Goal: Task Accomplishment & Management: Manage account settings

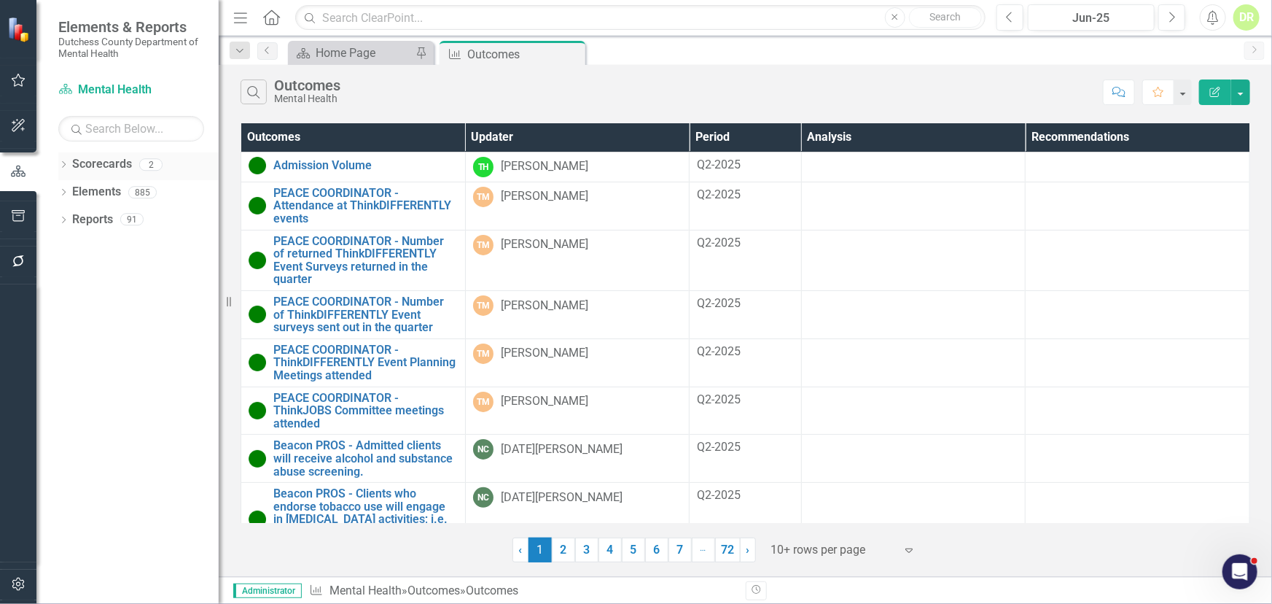
click at [103, 166] on link "Scorecards" at bounding box center [102, 164] width 60 height 17
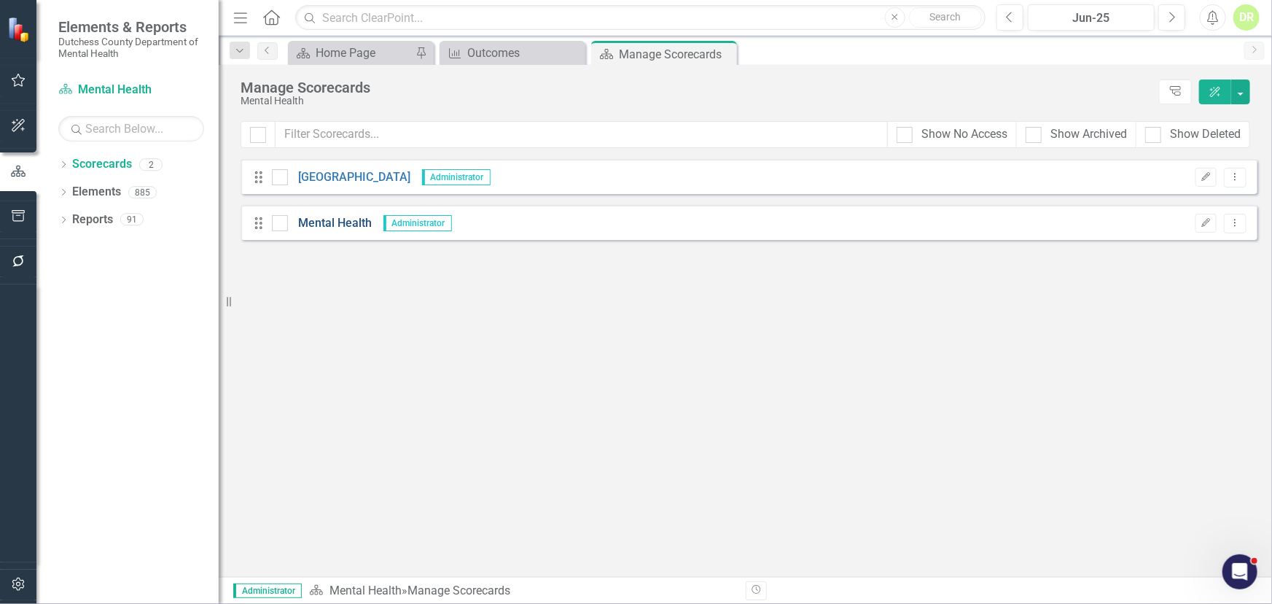
click at [343, 222] on link "Mental Health" at bounding box center [330, 223] width 85 height 17
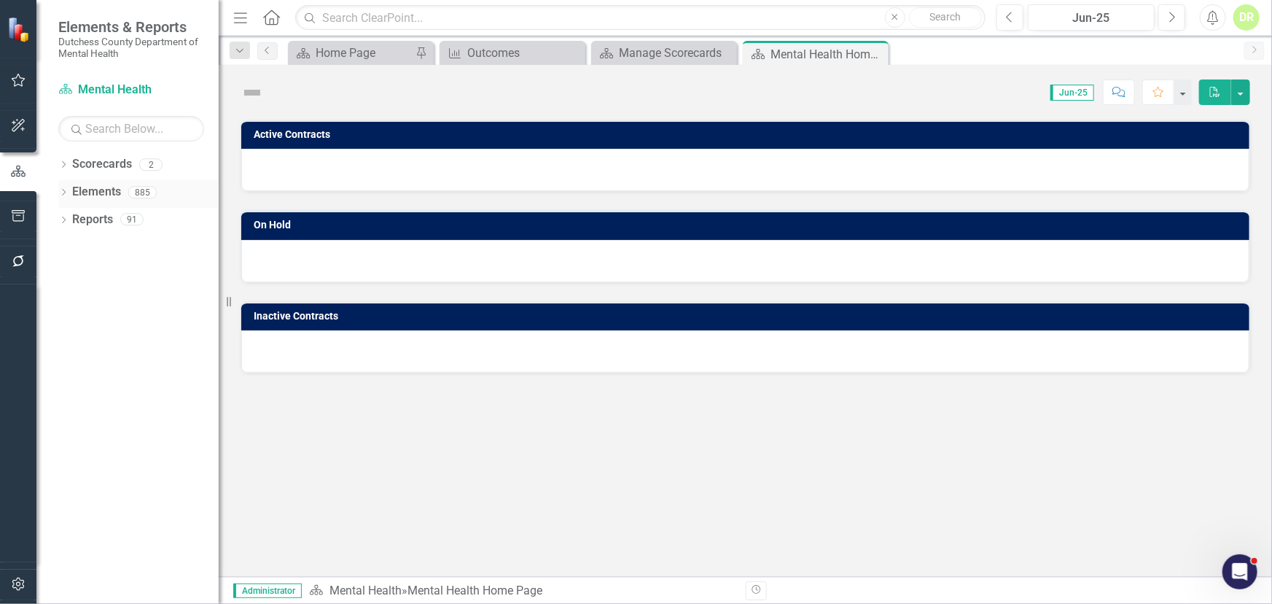
click at [87, 190] on link "Elements" at bounding box center [96, 192] width 49 height 17
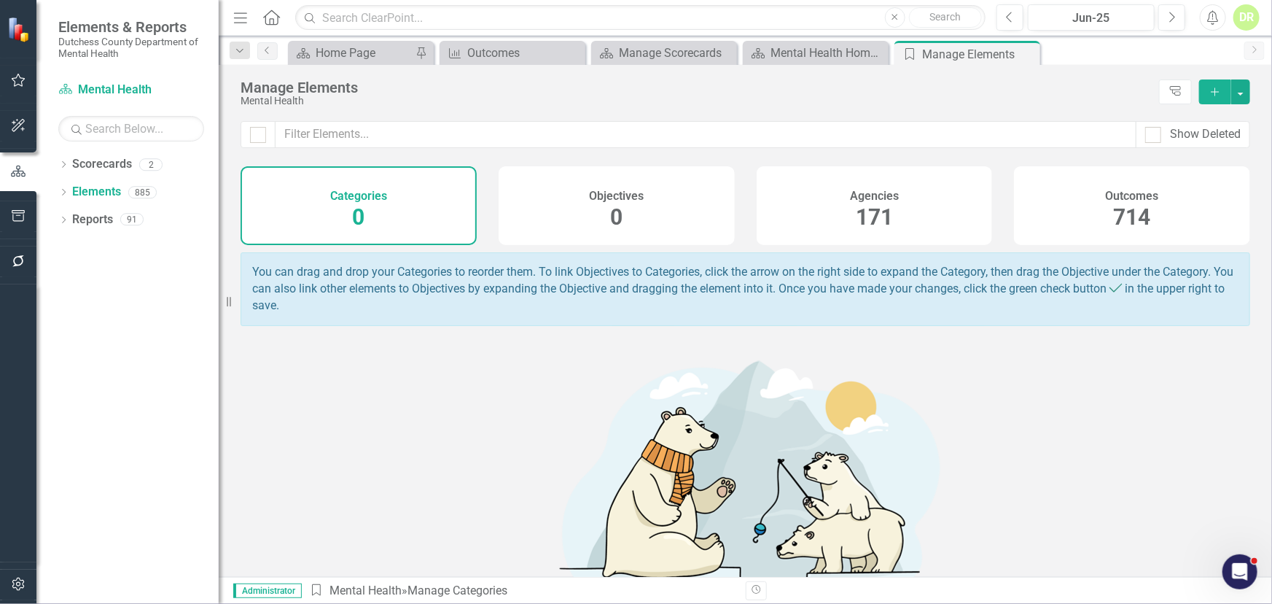
click at [868, 198] on div "Agencies 171" at bounding box center [875, 205] width 236 height 79
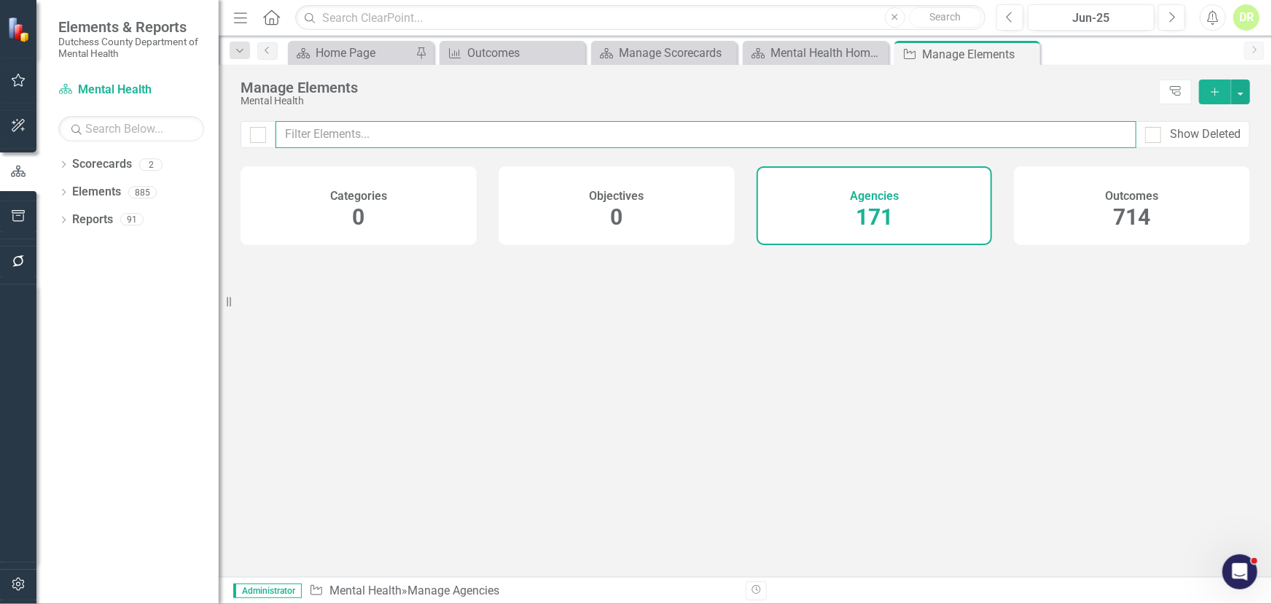
click at [308, 128] on input "text" at bounding box center [706, 134] width 861 height 27
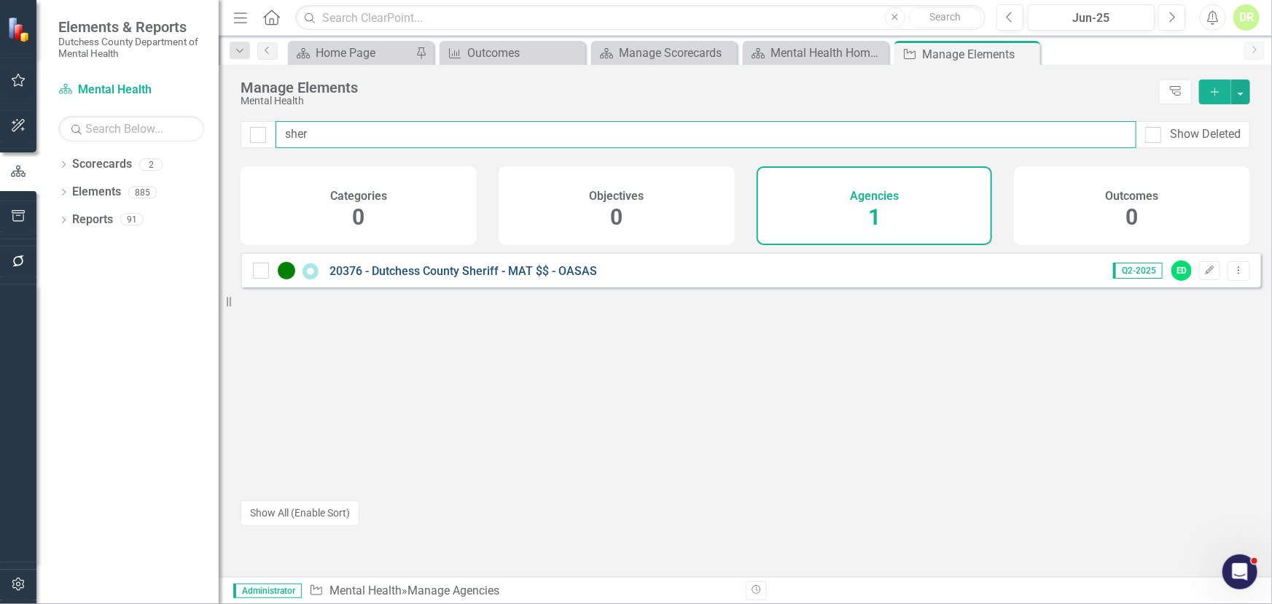
type input "sher"
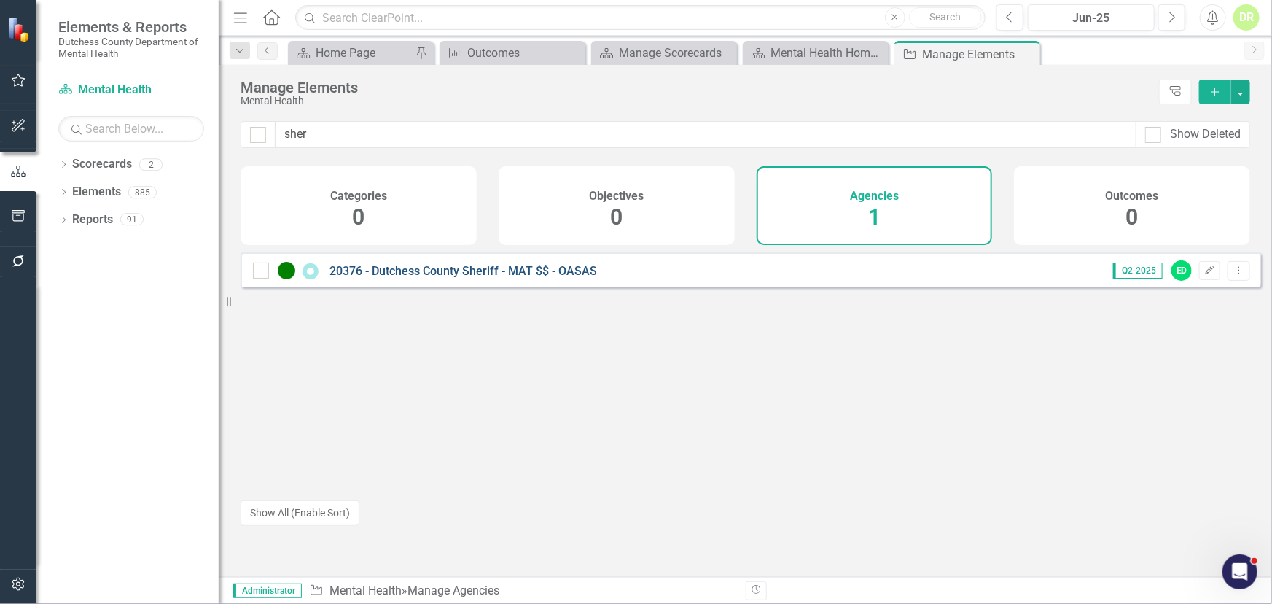
click at [551, 278] on link "20376 - Dutchess County Sheriff - MAT $$ - OASAS" at bounding box center [464, 271] width 268 height 14
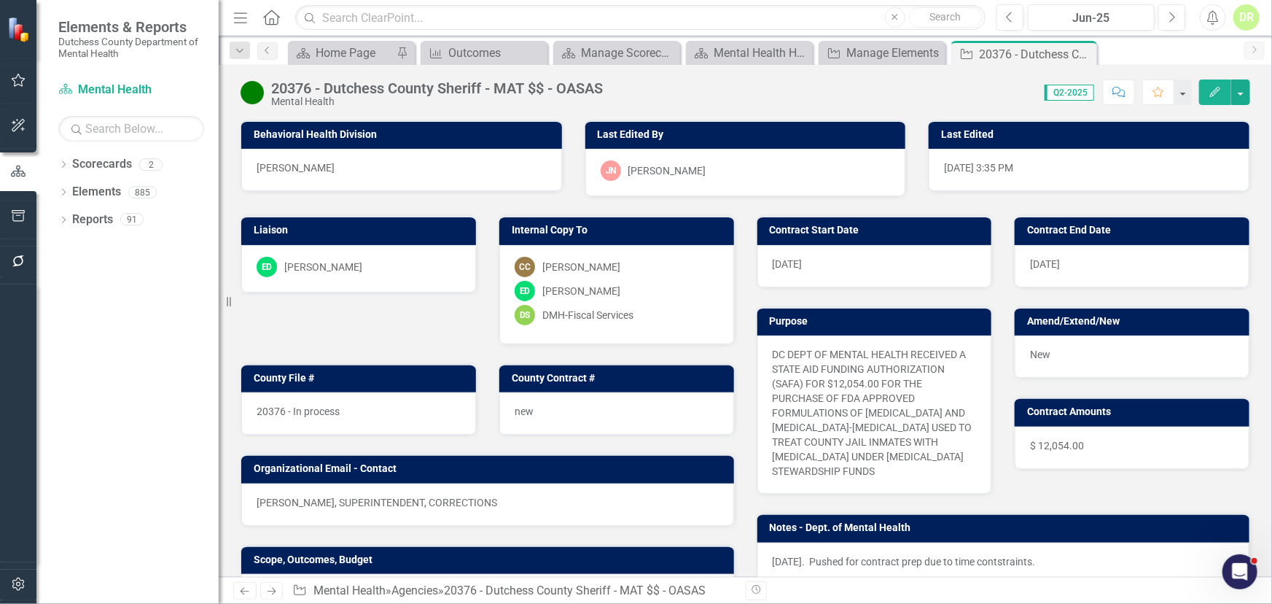
scroll to position [331, 0]
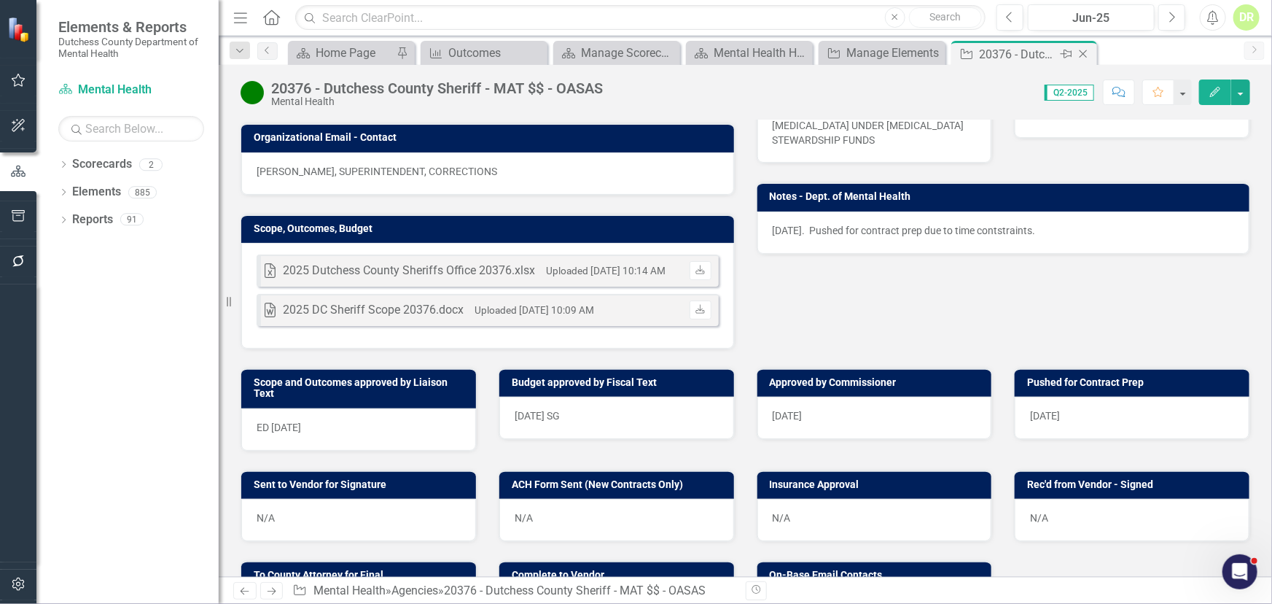
click at [1088, 49] on icon "Close" at bounding box center [1083, 54] width 15 height 12
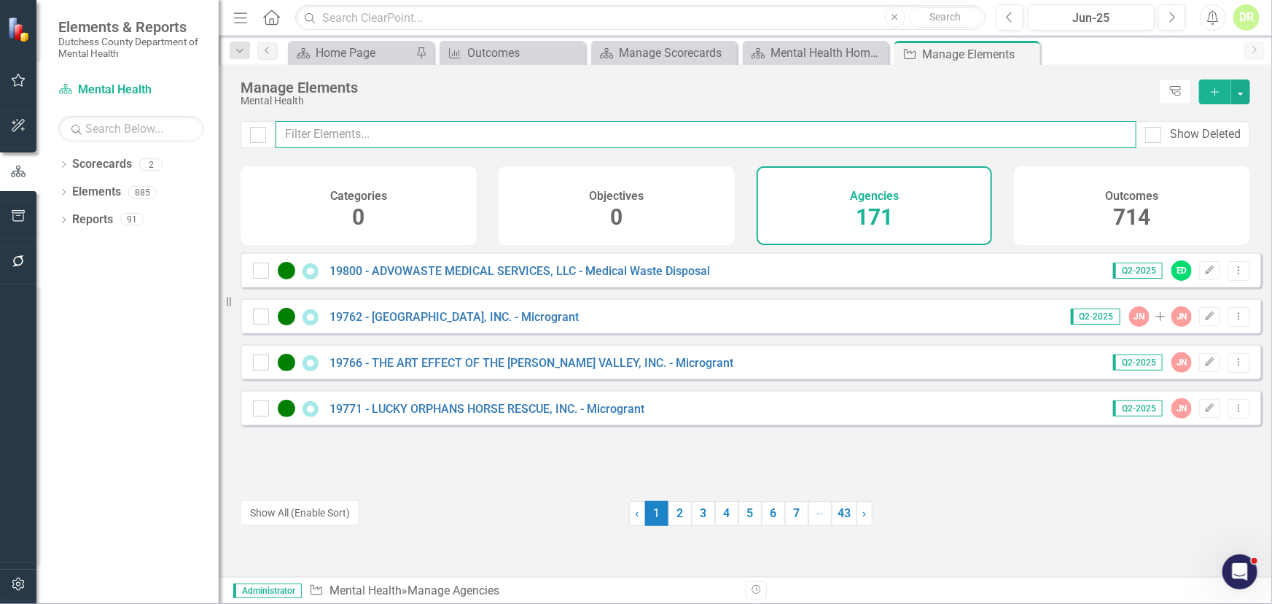
click at [589, 135] on input "text" at bounding box center [706, 134] width 861 height 27
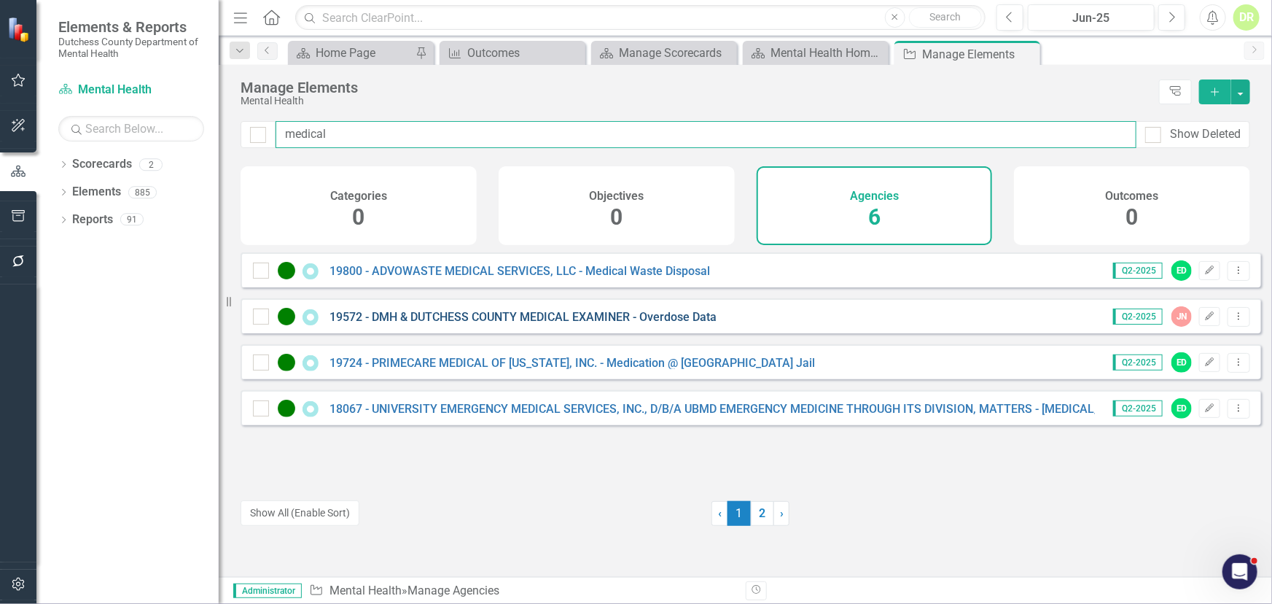
type input "medical"
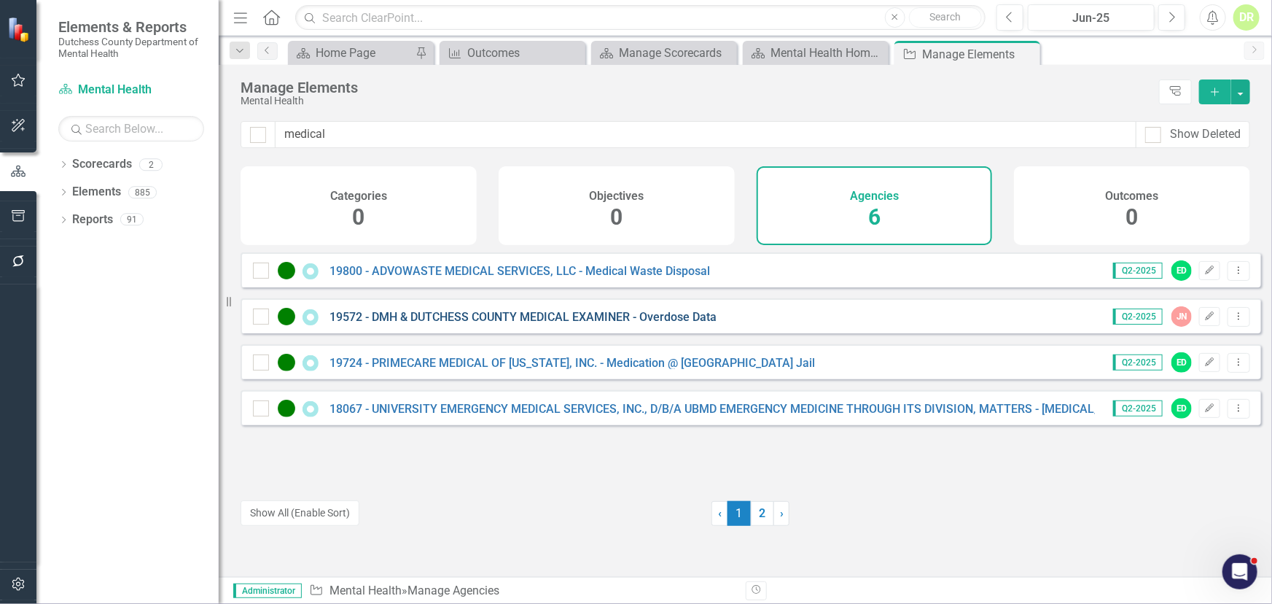
click at [569, 324] on link "19572 - DMH & DUTCHESS COUNTY MEDICAL EXAMINER - Overdose Data" at bounding box center [523, 317] width 387 height 14
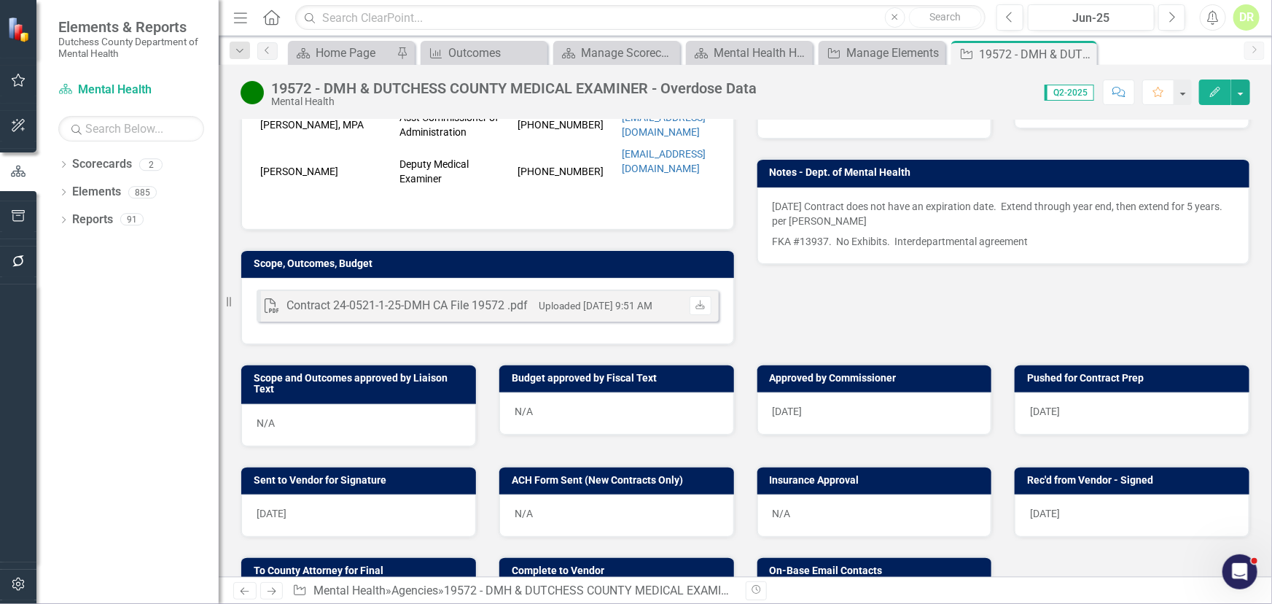
scroll to position [594, 0]
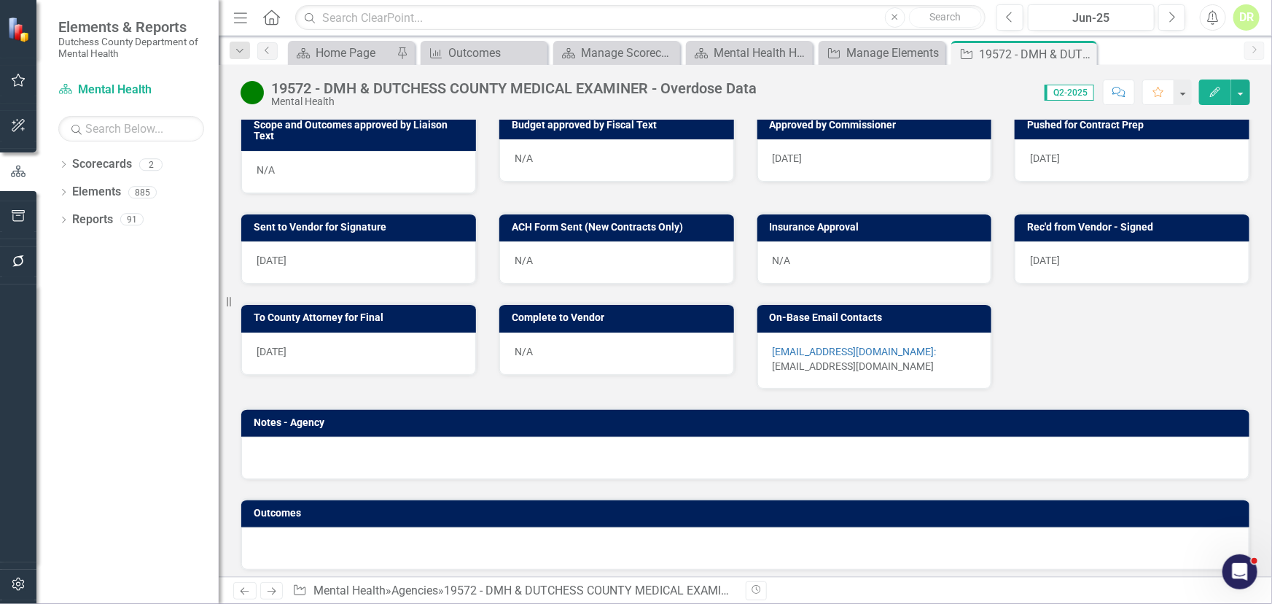
click at [580, 334] on div "N/A" at bounding box center [616, 354] width 235 height 42
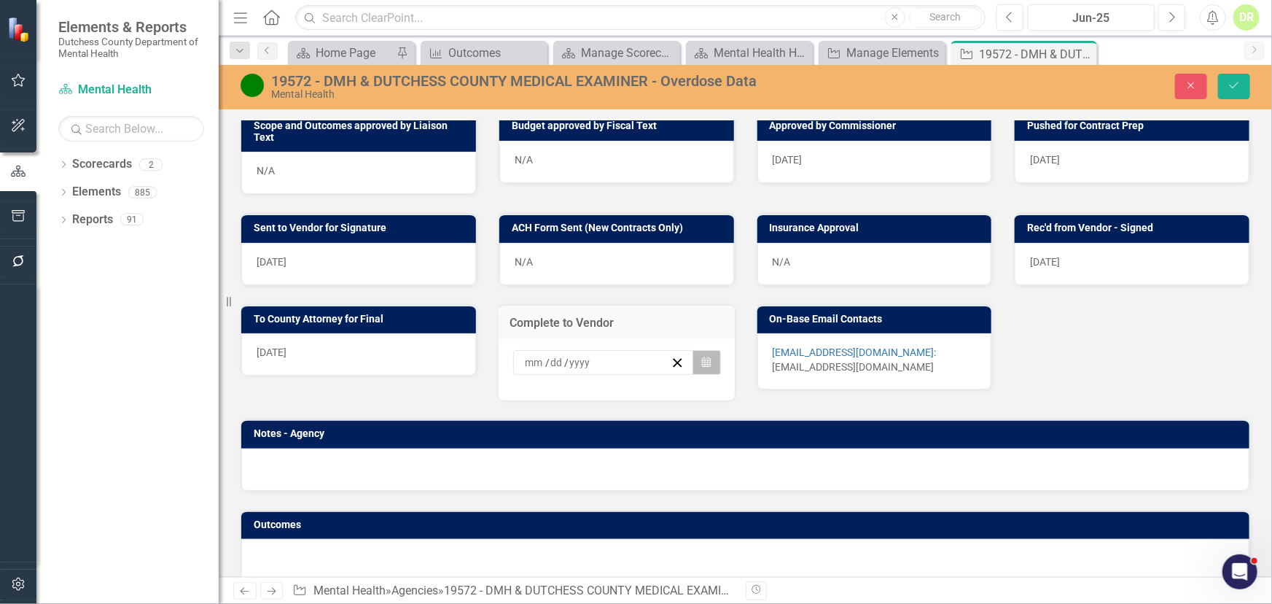
click at [694, 357] on button "Calendar" at bounding box center [707, 362] width 28 height 25
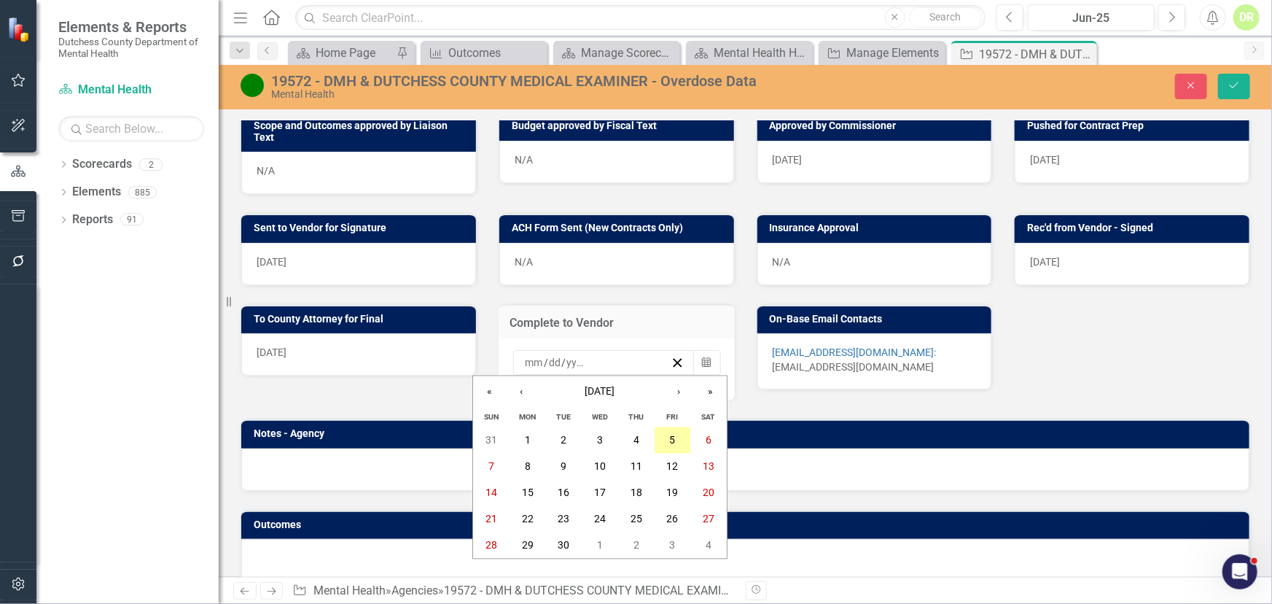
click at [674, 440] on abbr "5" at bounding box center [673, 441] width 6 height 12
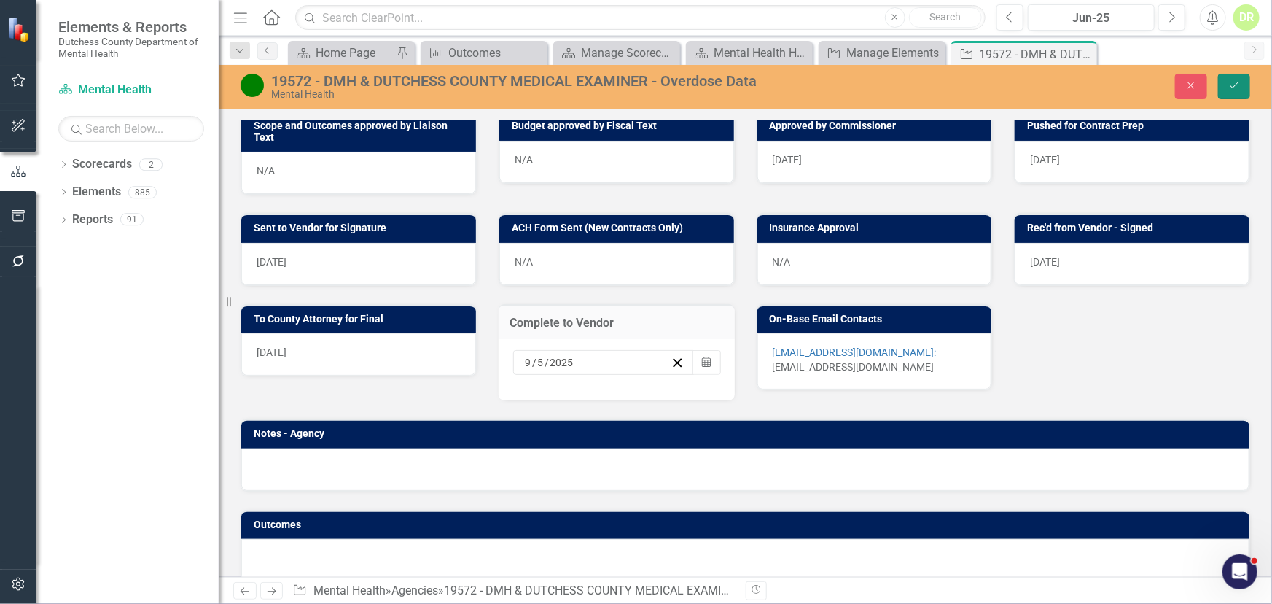
click at [1236, 82] on icon "Save" at bounding box center [1234, 85] width 13 height 10
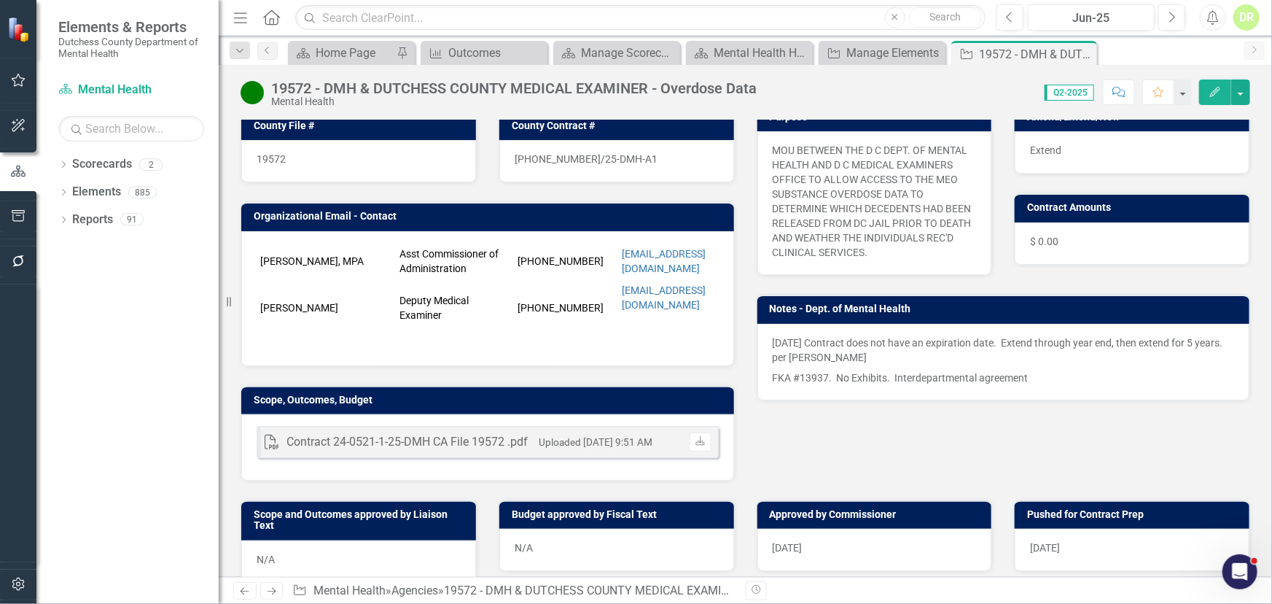
scroll to position [196, 0]
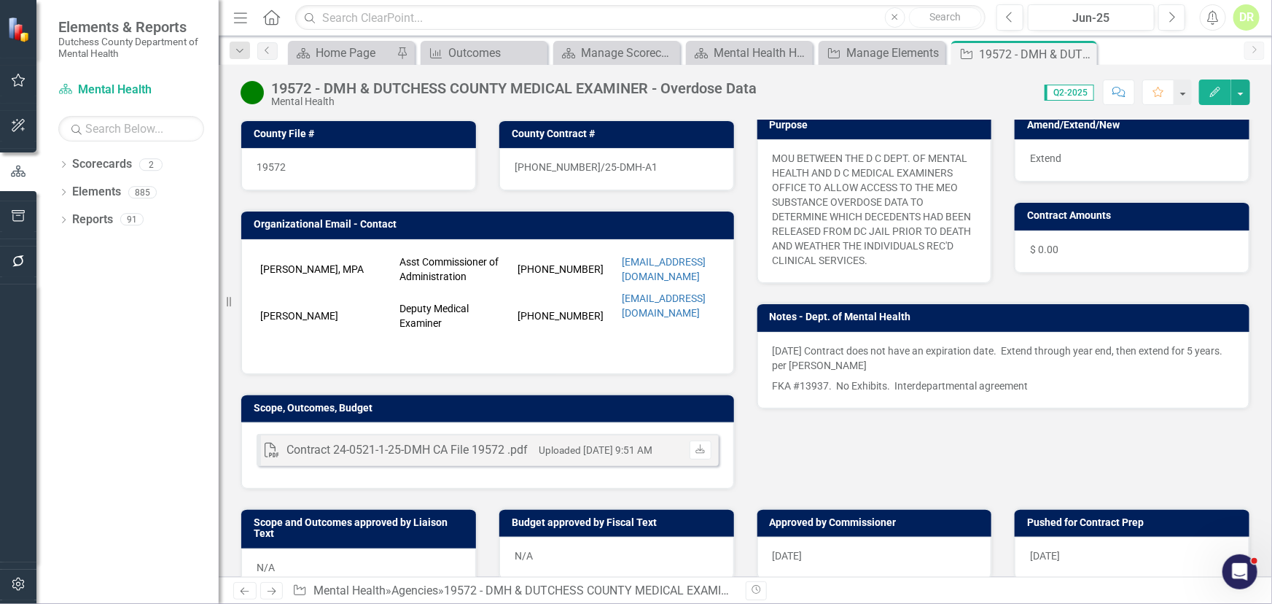
click at [622, 323] on p at bounding box center [699, 332] width 155 height 18
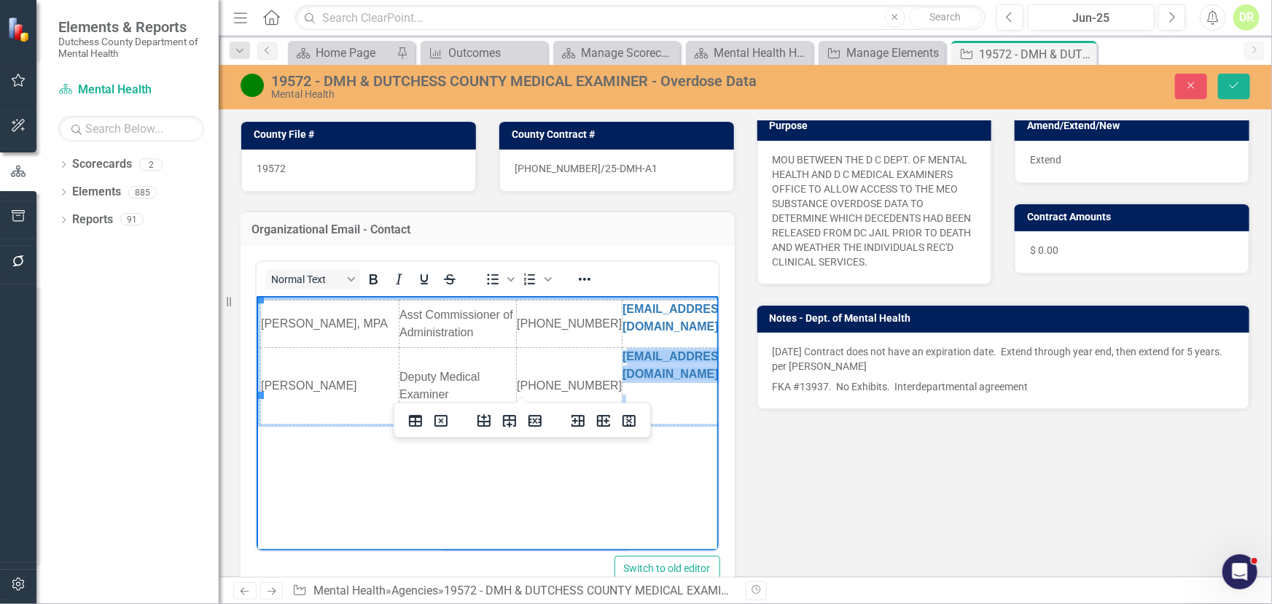
scroll to position [0, 73]
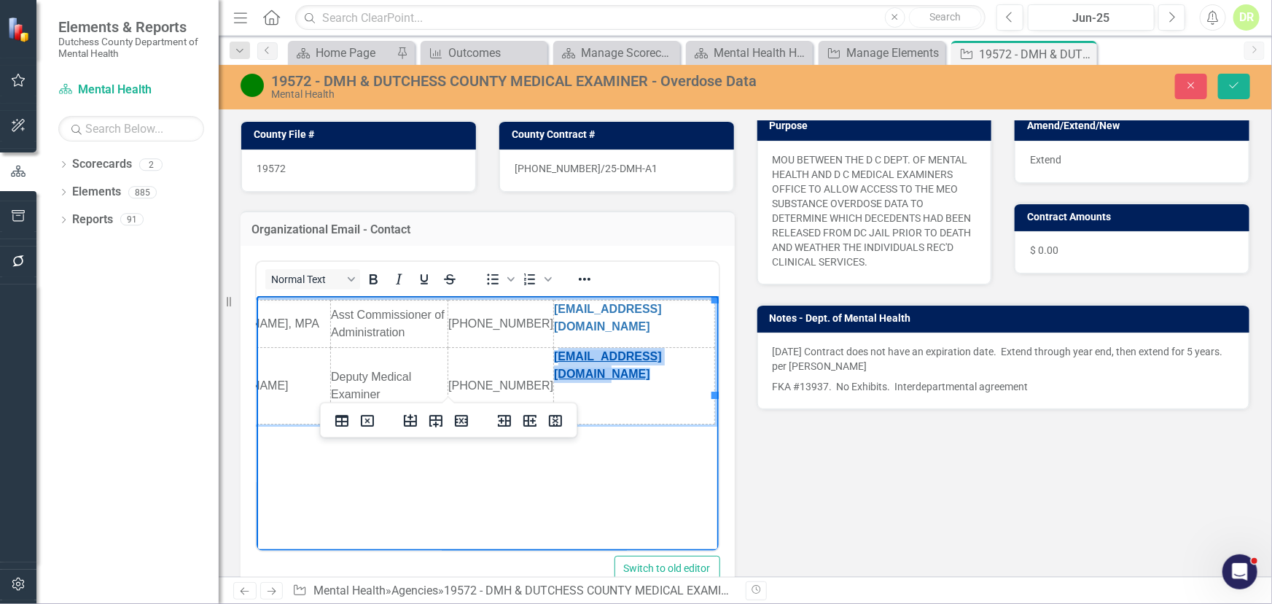
drag, startPoint x: 600, startPoint y: 343, endPoint x: 697, endPoint y: 347, distance: 97.1
click at [661, 350] on link "﻿MCENTENO@DUTCHESSNY.GOV" at bounding box center [607, 365] width 108 height 30
copy link "MCENTENO@DUTCHESSNY.GO"
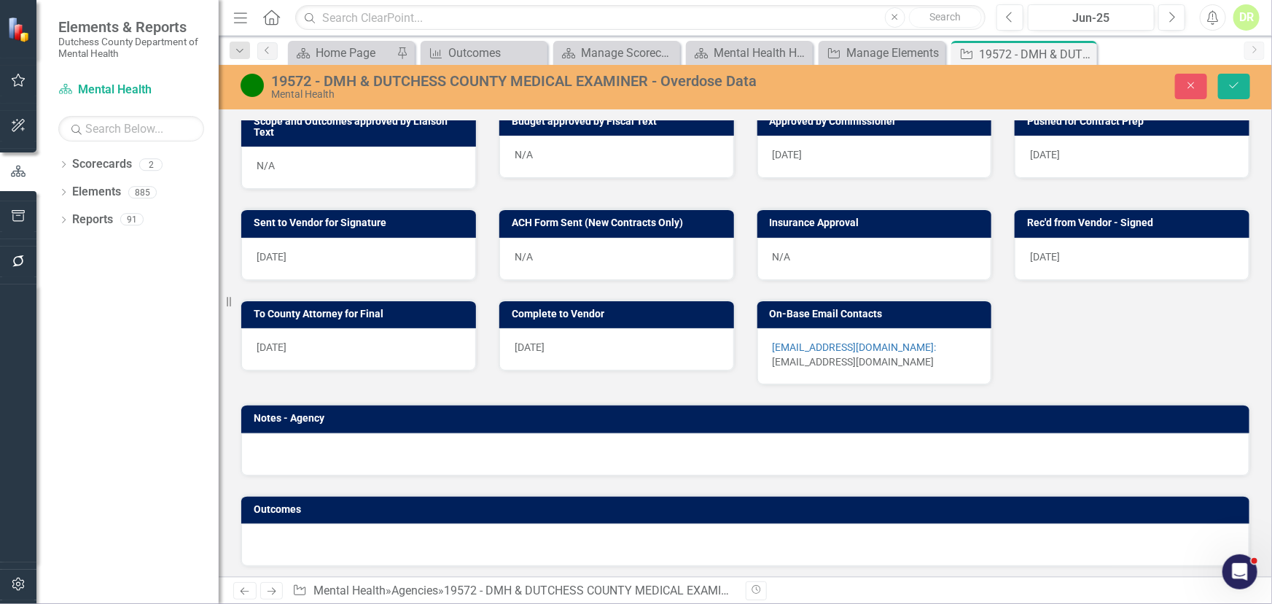
scroll to position [0, 69]
click at [879, 364] on p "aruggiero@dutchessny.gov: Dchute@dutchessny.gov" at bounding box center [875, 354] width 204 height 29
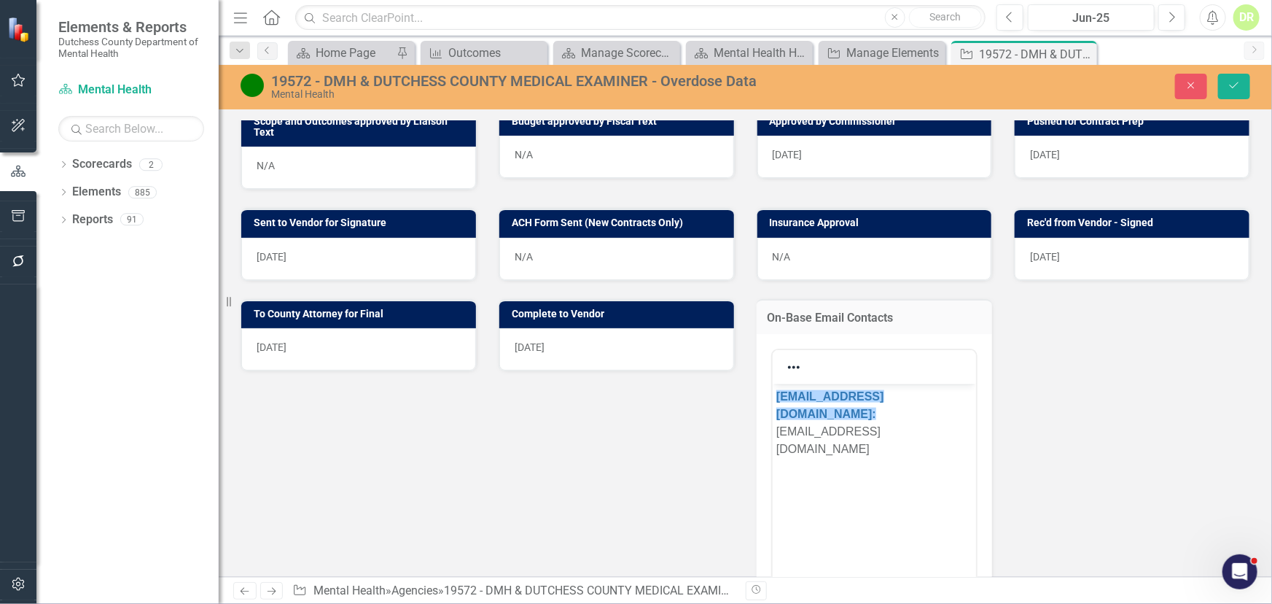
scroll to position [0, 0]
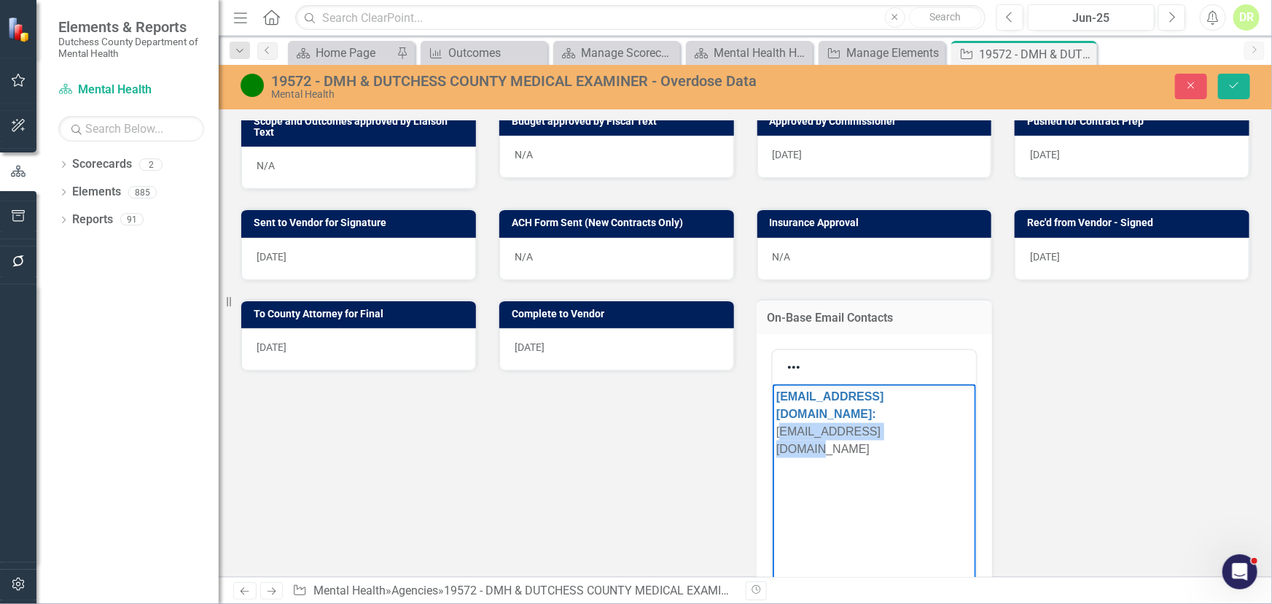
drag, startPoint x: 909, startPoint y: 425, endPoint x: 753, endPoint y: 406, distance: 157.2
click at [772, 406] on html "aruggiero@dutchessny.gov: Dchute@dutchessny.gov" at bounding box center [874, 493] width 204 height 219
paste body "Rich Text Area. Press ALT-0 for help."
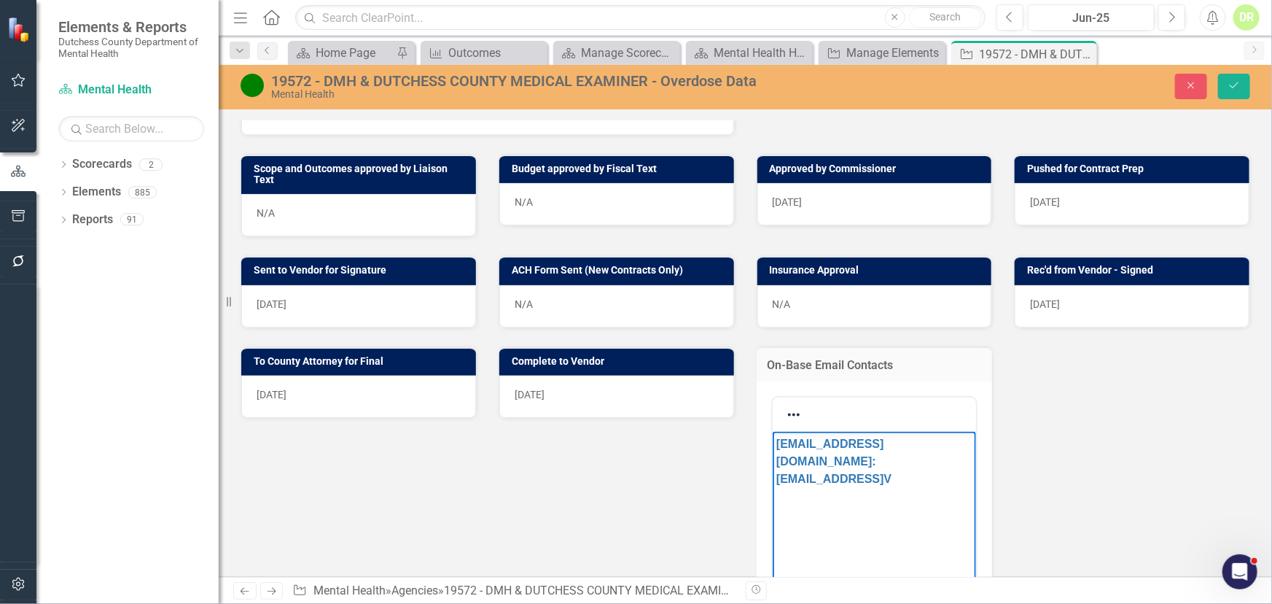
scroll to position [795, 0]
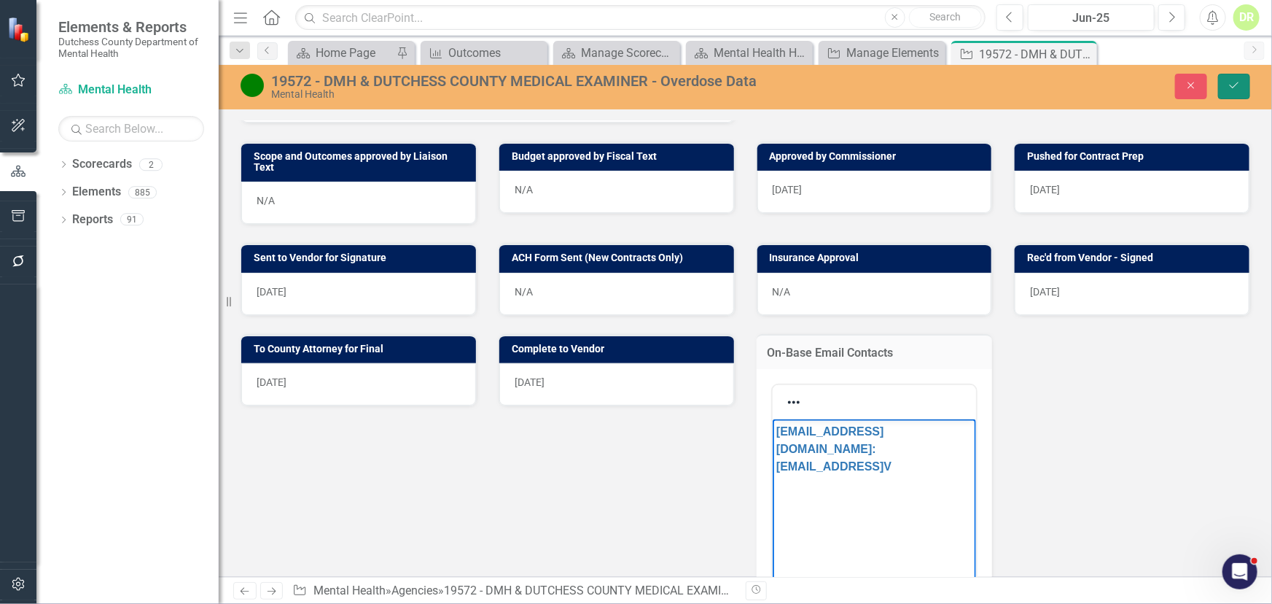
drag, startPoint x: 1235, startPoint y: 84, endPoint x: 1167, endPoint y: 106, distance: 71.5
click at [1235, 84] on icon "Save" at bounding box center [1234, 85] width 13 height 10
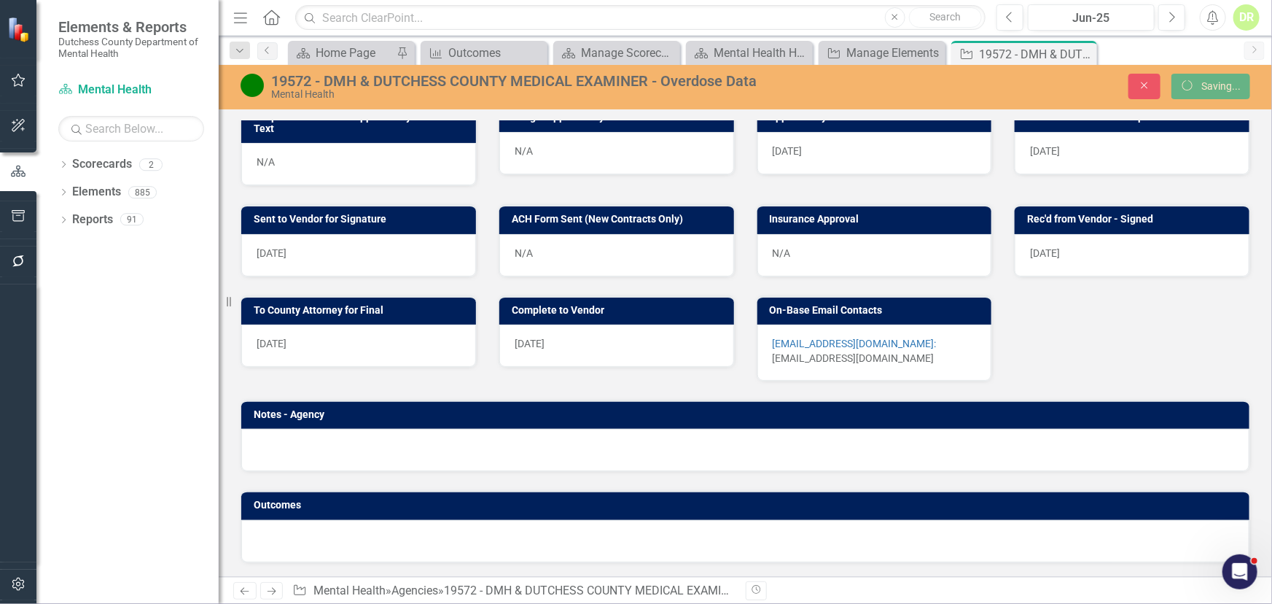
scroll to position [560, 0]
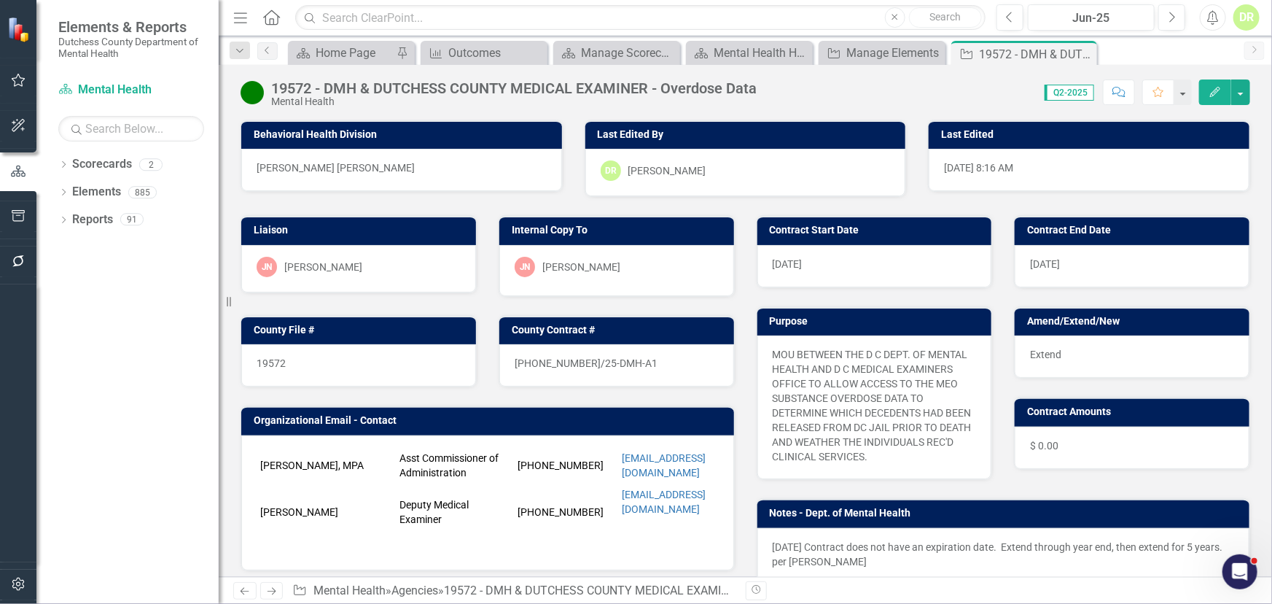
click at [951, 362] on p "MOU BETWEEN THE D C DEPT. OF MENTAL HEALTH AND D C MEDICAL EXAMINERS OFFICE TO …" at bounding box center [875, 405] width 204 height 117
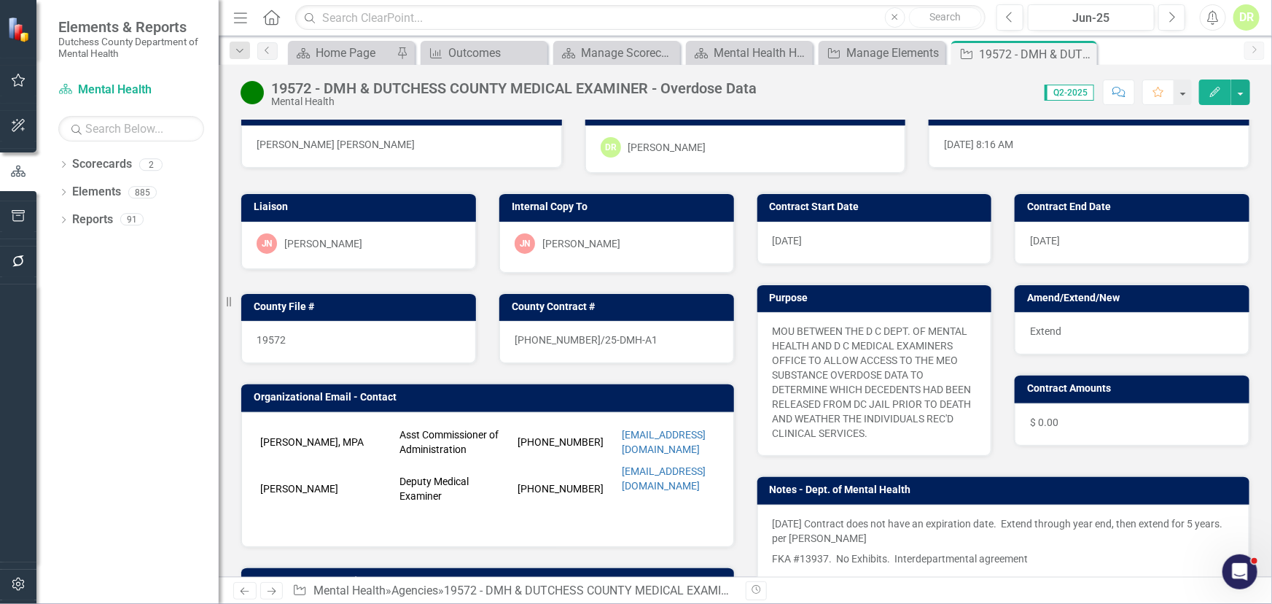
scroll to position [66, 0]
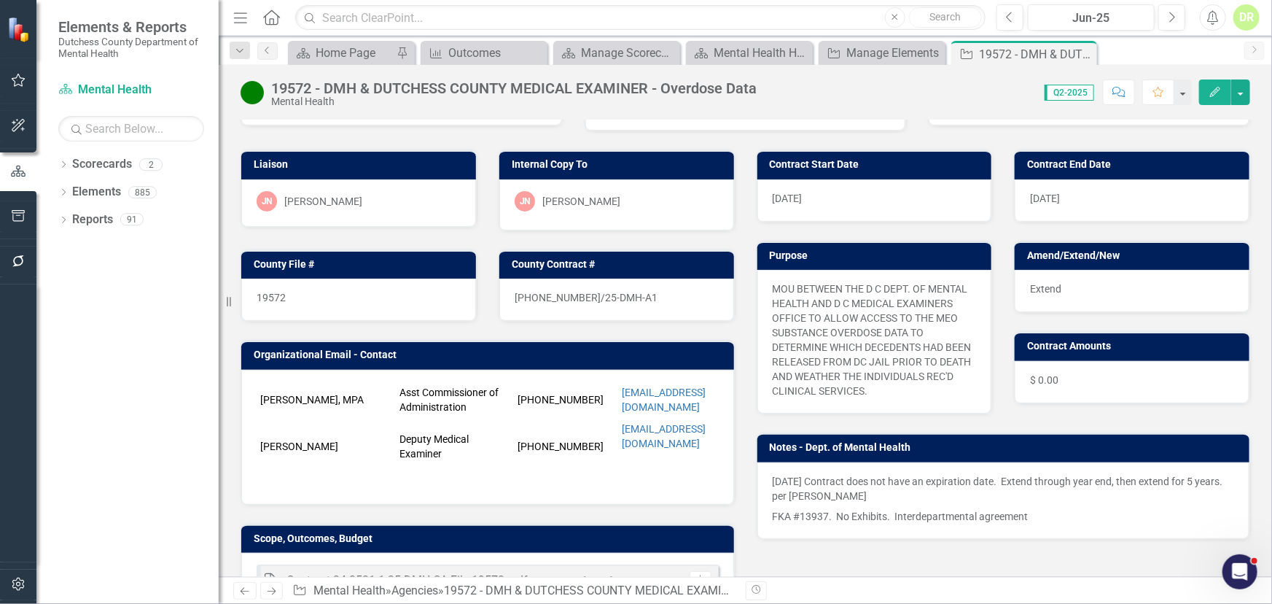
click at [1149, 476] on p "8/22/25 Contract does not have an expiration date. Extend through year end, the…" at bounding box center [1004, 490] width 462 height 32
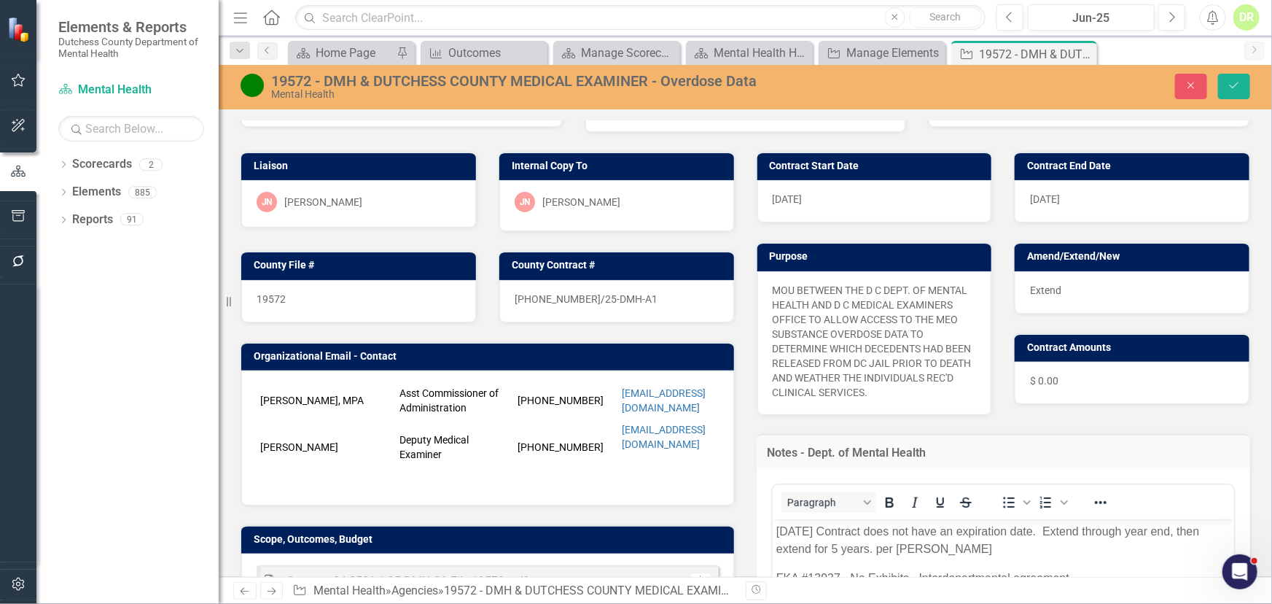
scroll to position [0, 0]
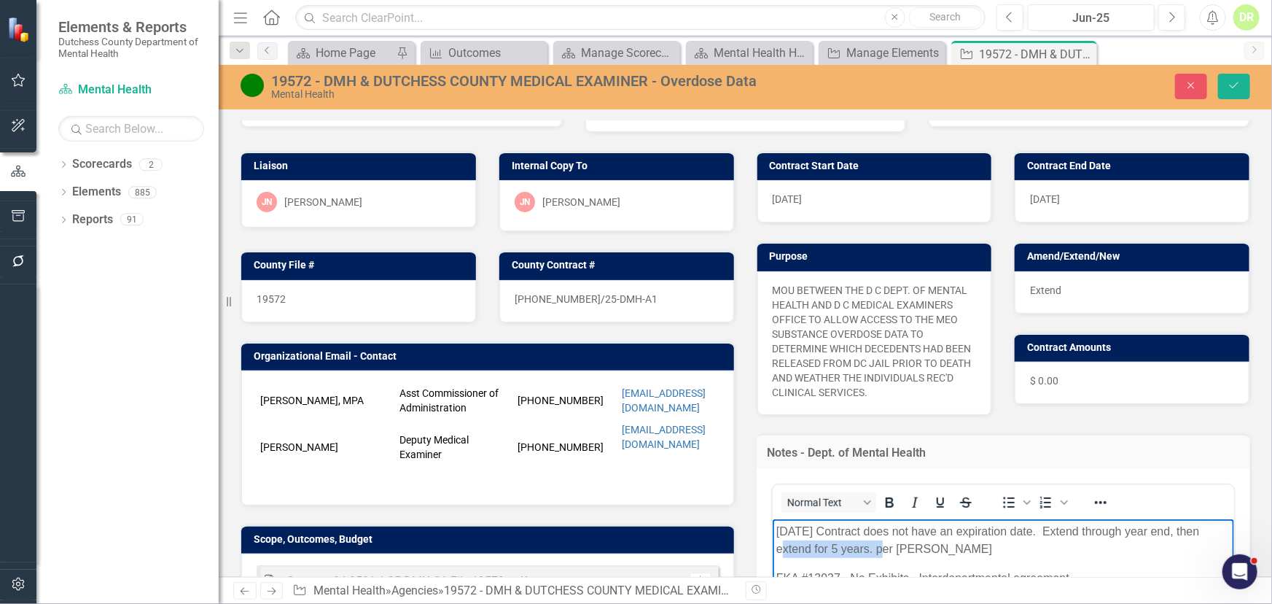
drag, startPoint x: 777, startPoint y: 547, endPoint x: 875, endPoint y: 545, distance: 98.5
click at [875, 545] on p "8/22/25 Contract does not have an expiration date. Extend through year end, the…" at bounding box center [1003, 539] width 455 height 35
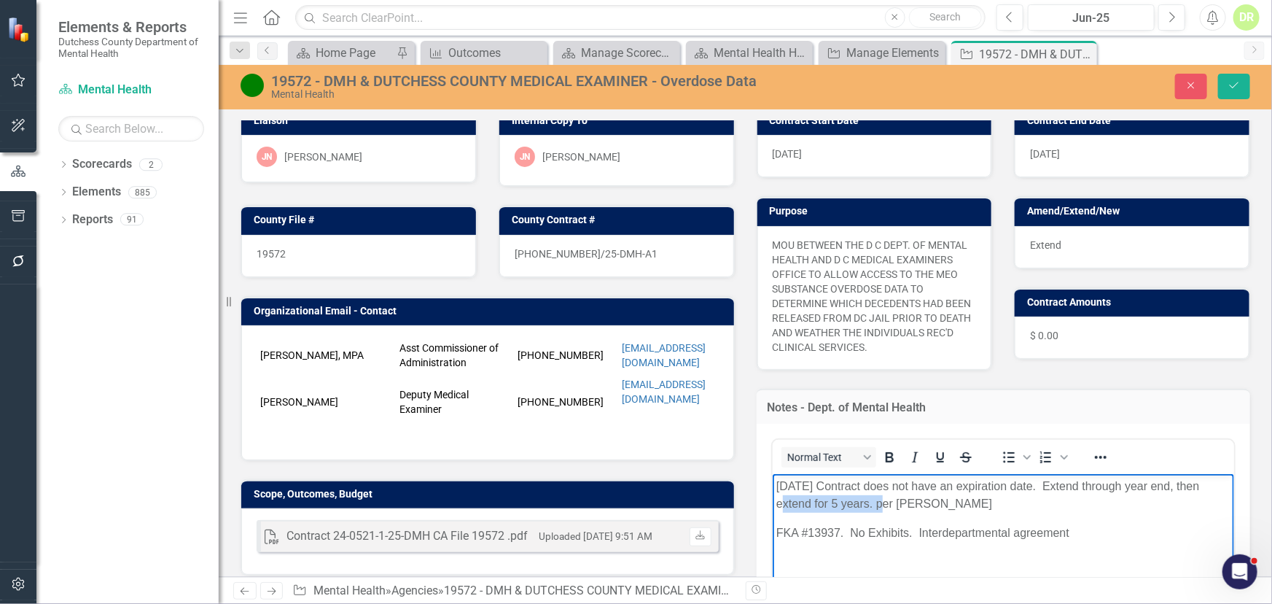
scroll to position [132, 0]
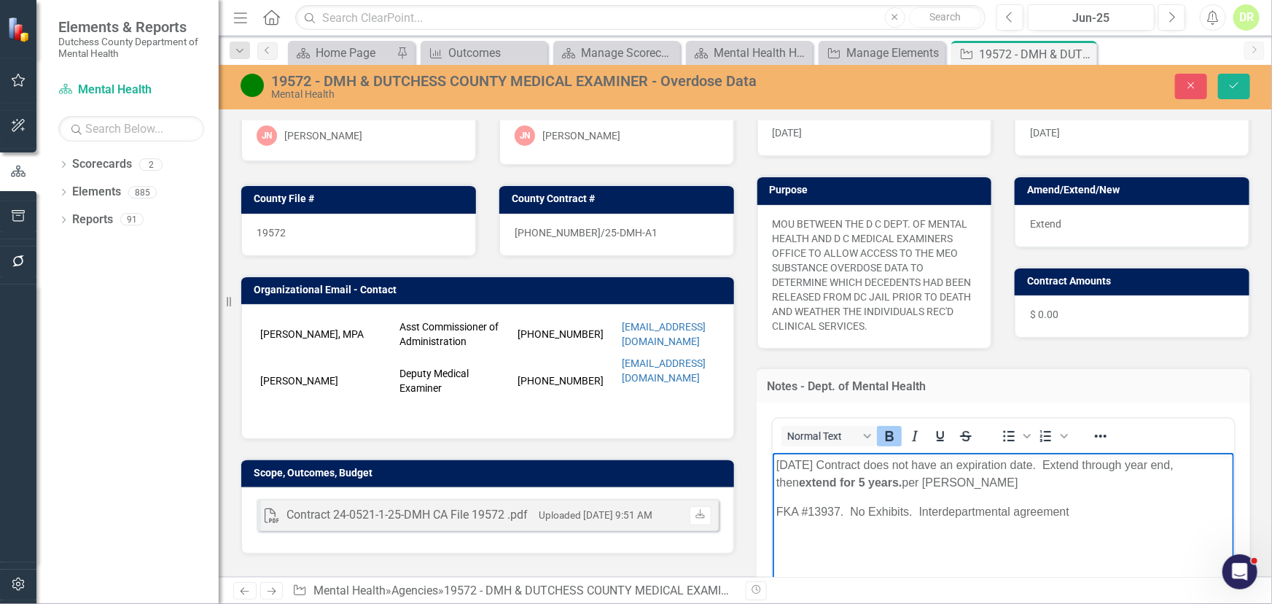
click at [1082, 491] on p "8/22/25 Contract does not have an expiration date. Extend through year end, the…" at bounding box center [1003, 473] width 455 height 35
click at [1238, 79] on button "Save" at bounding box center [1234, 87] width 32 height 26
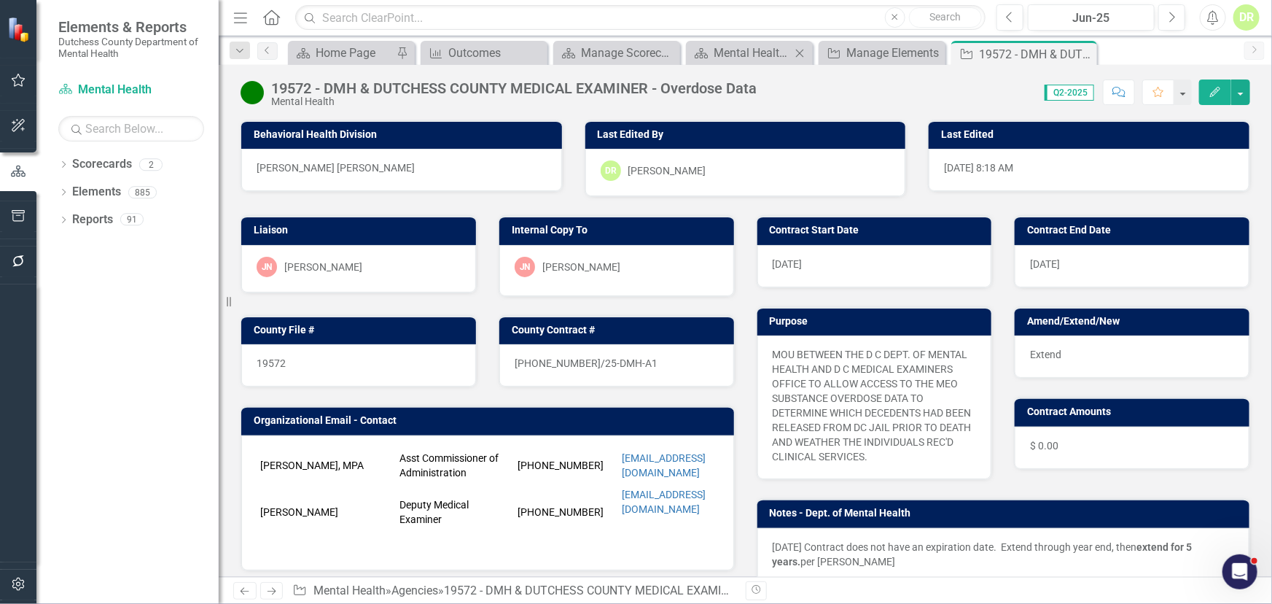
drag, startPoint x: 1084, startPoint y: 53, endPoint x: 853, endPoint y: 63, distance: 231.3
click at [0, 0] on icon "Close" at bounding box center [0, 0] width 0 height 0
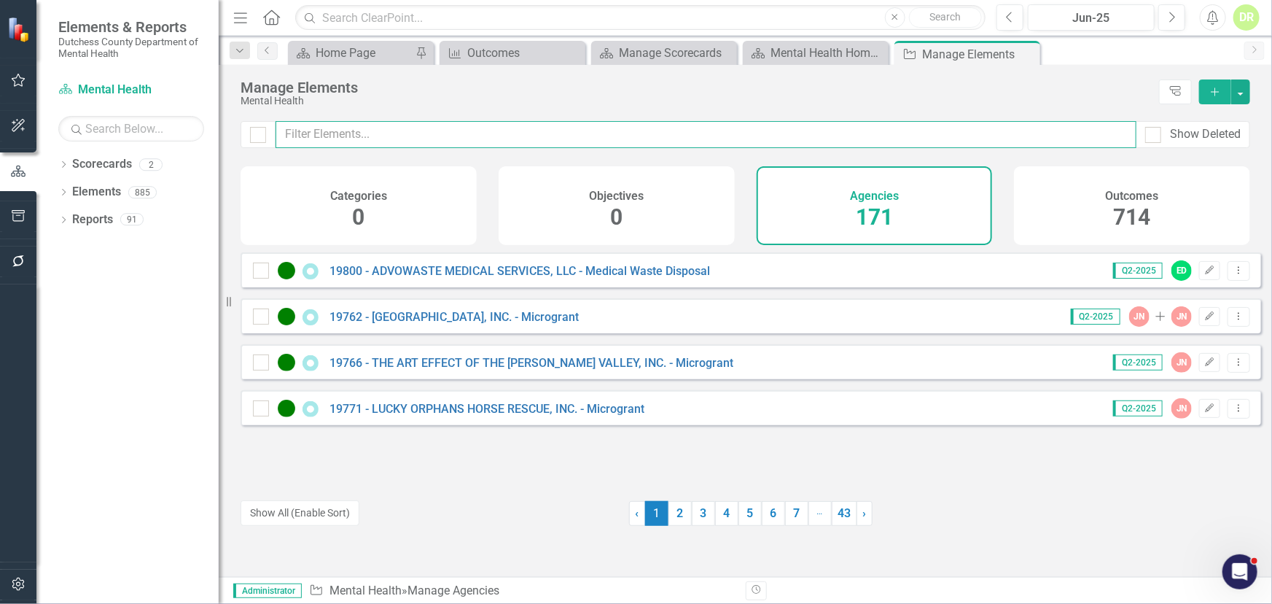
click at [441, 127] on input "text" at bounding box center [706, 134] width 861 height 27
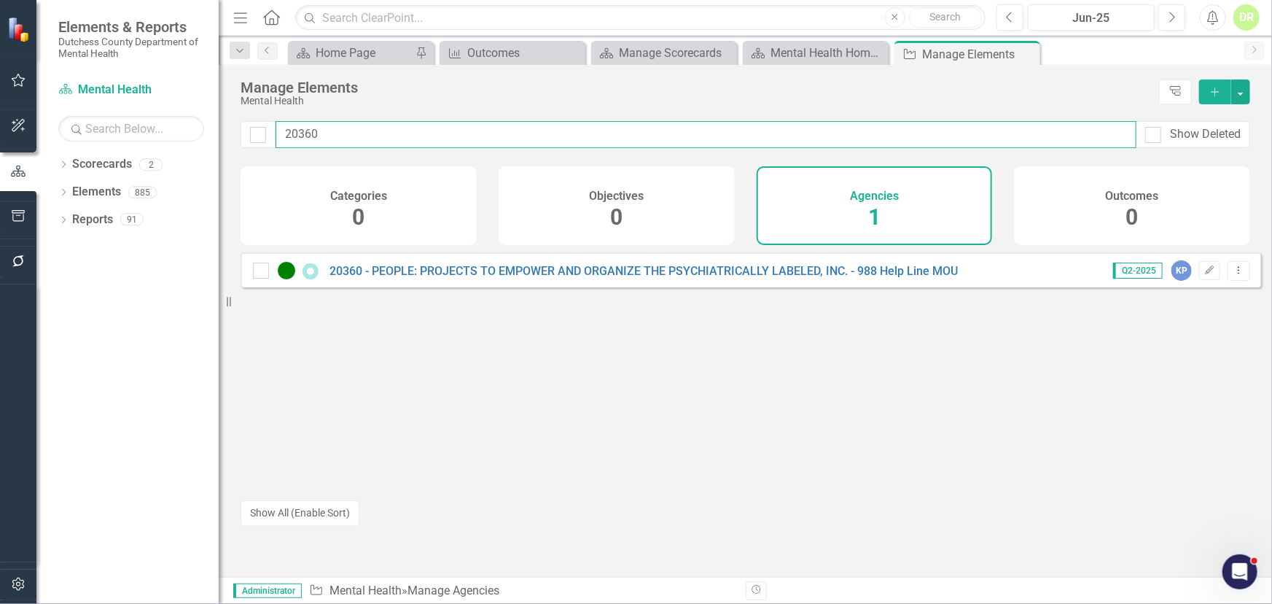
type input "20360"
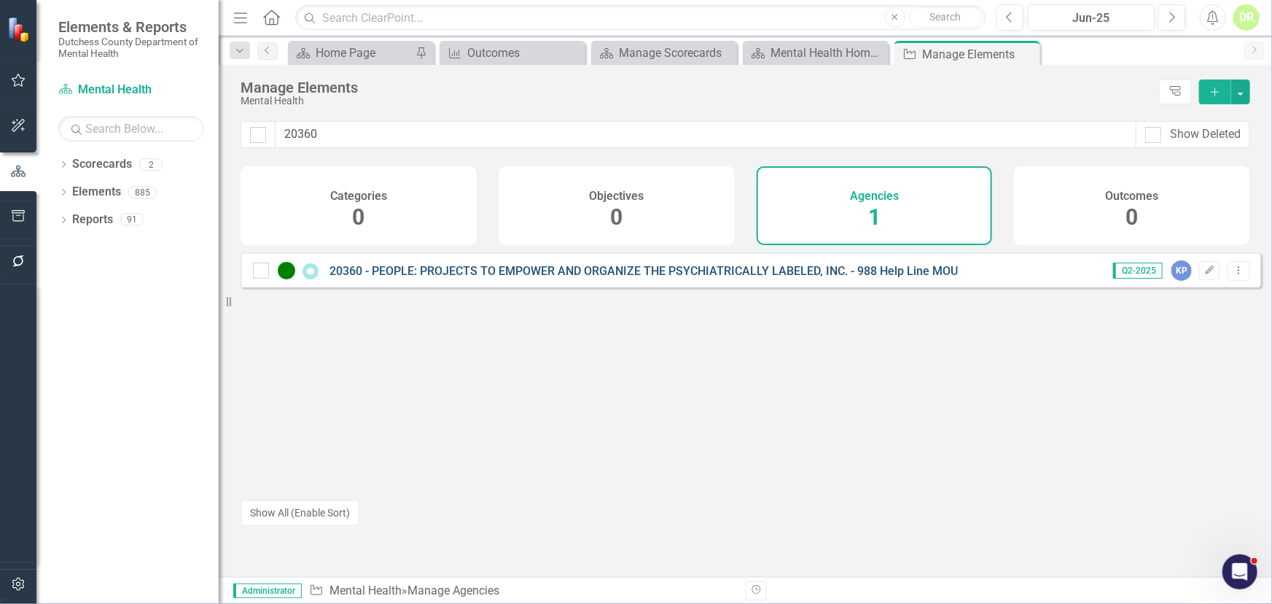
click at [510, 276] on link "20360 - PEOPLE: PROJECTS TO EMPOWER AND ORGANIZE THE PSYCHIATRICALLY LABELED, I…" at bounding box center [644, 271] width 629 height 14
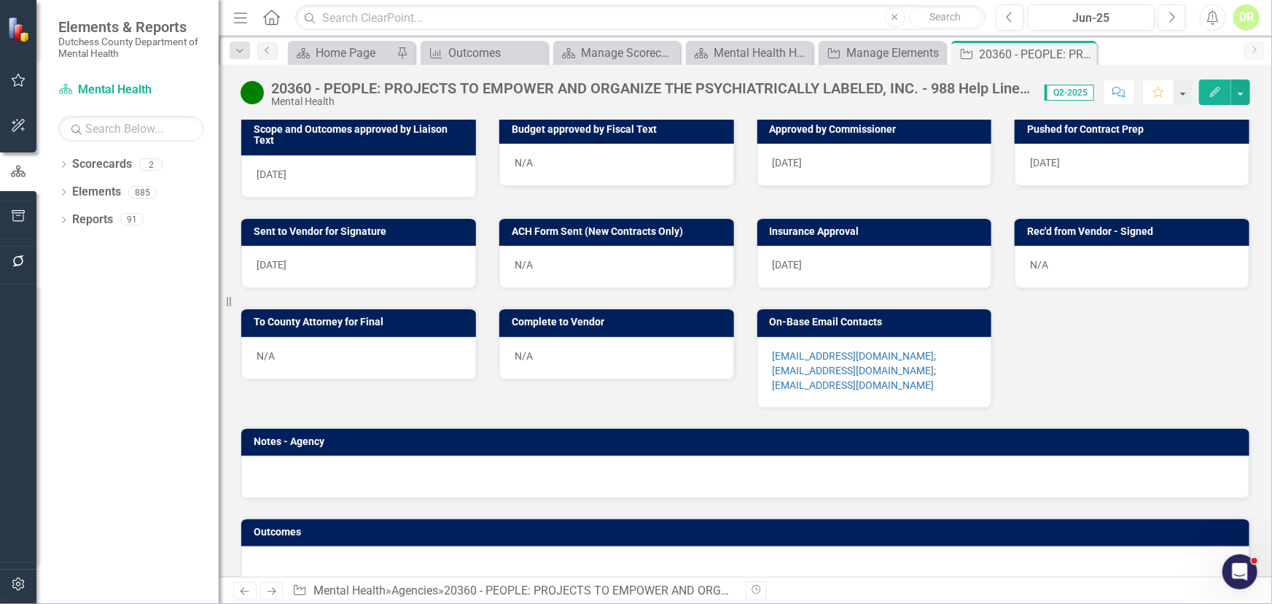
scroll to position [663, 0]
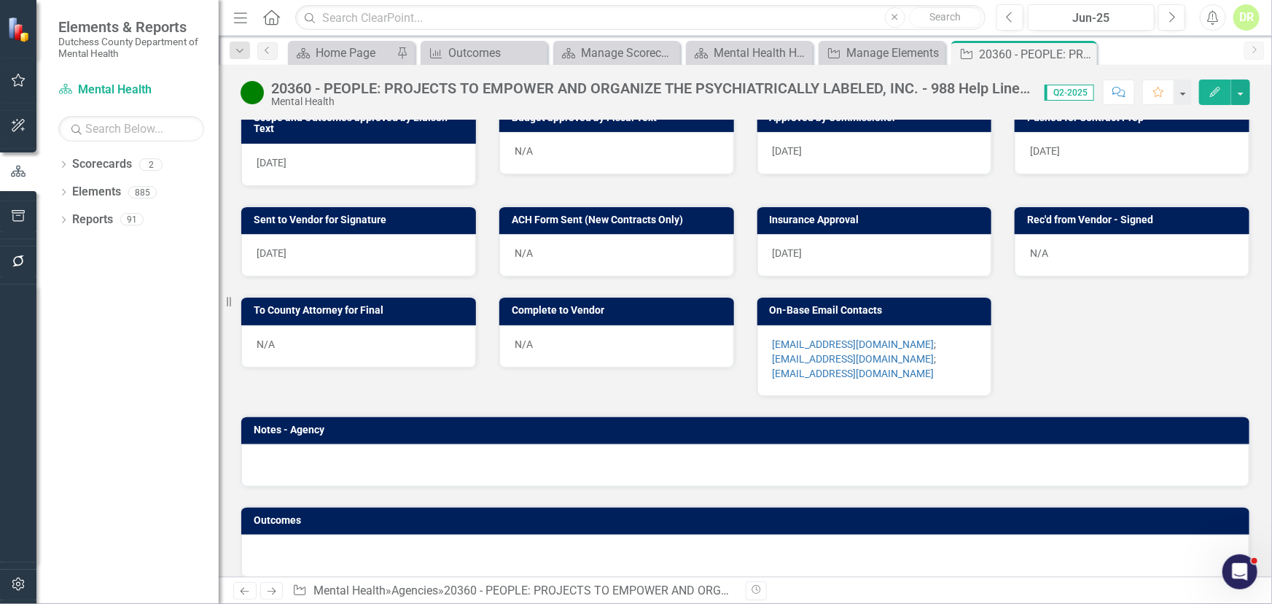
click at [318, 356] on div "N/A" at bounding box center [358, 346] width 235 height 42
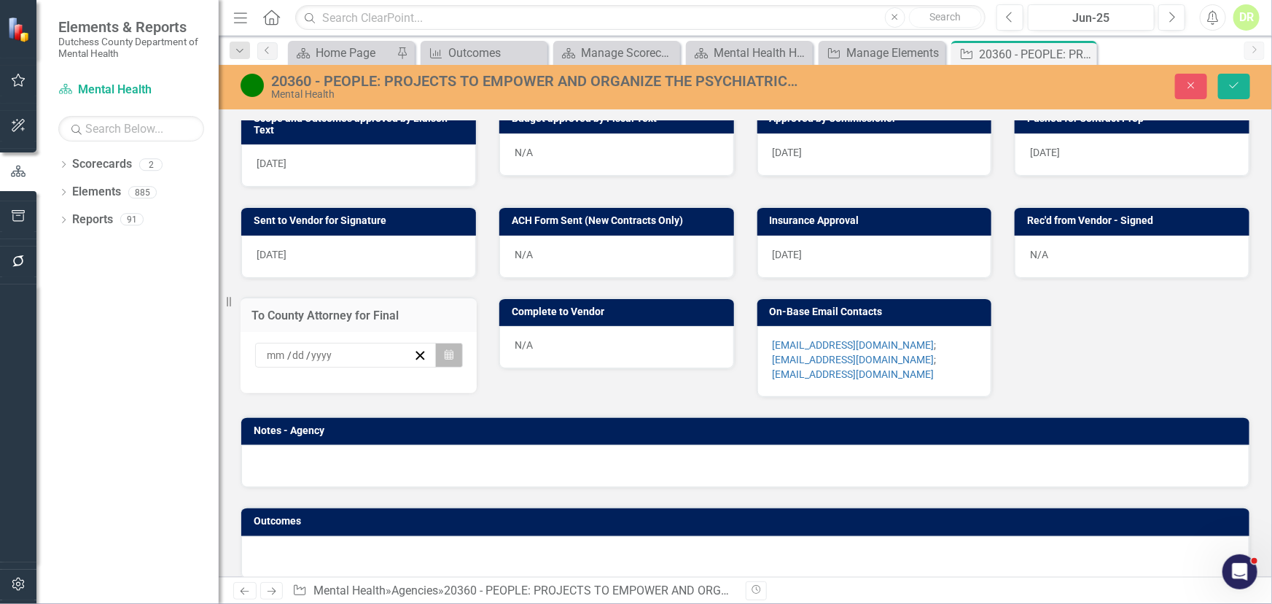
click at [450, 359] on icon "button" at bounding box center [449, 354] width 9 height 10
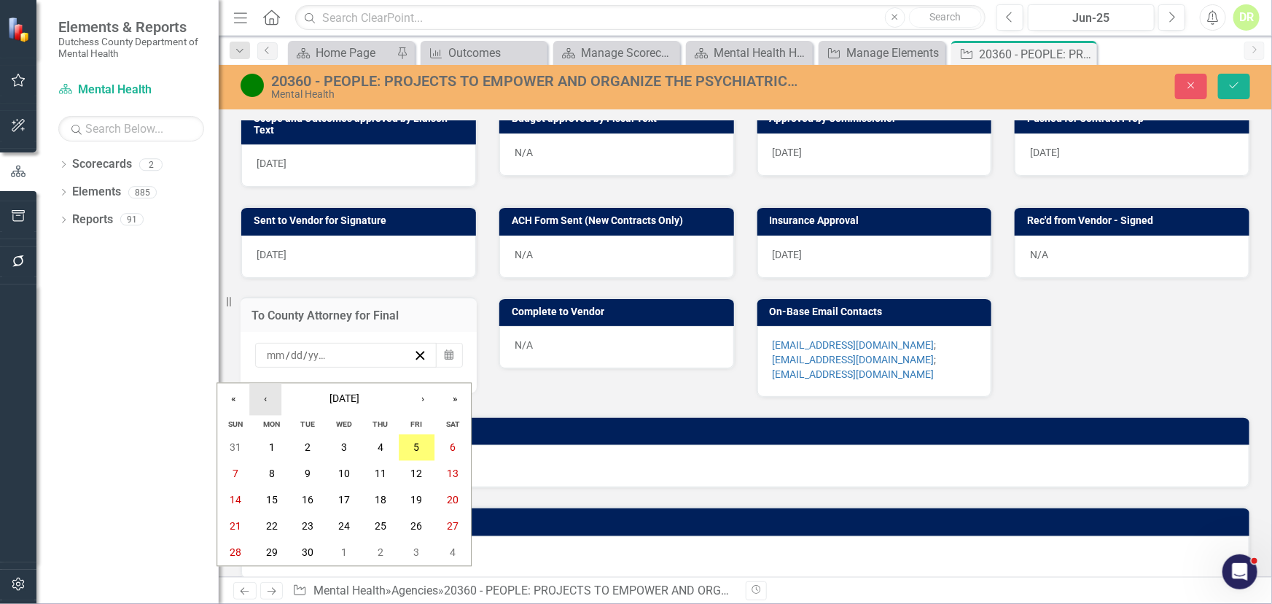
click at [260, 394] on button "‹" at bounding box center [265, 400] width 32 height 32
click at [313, 547] on abbr "26" at bounding box center [309, 553] width 12 height 12
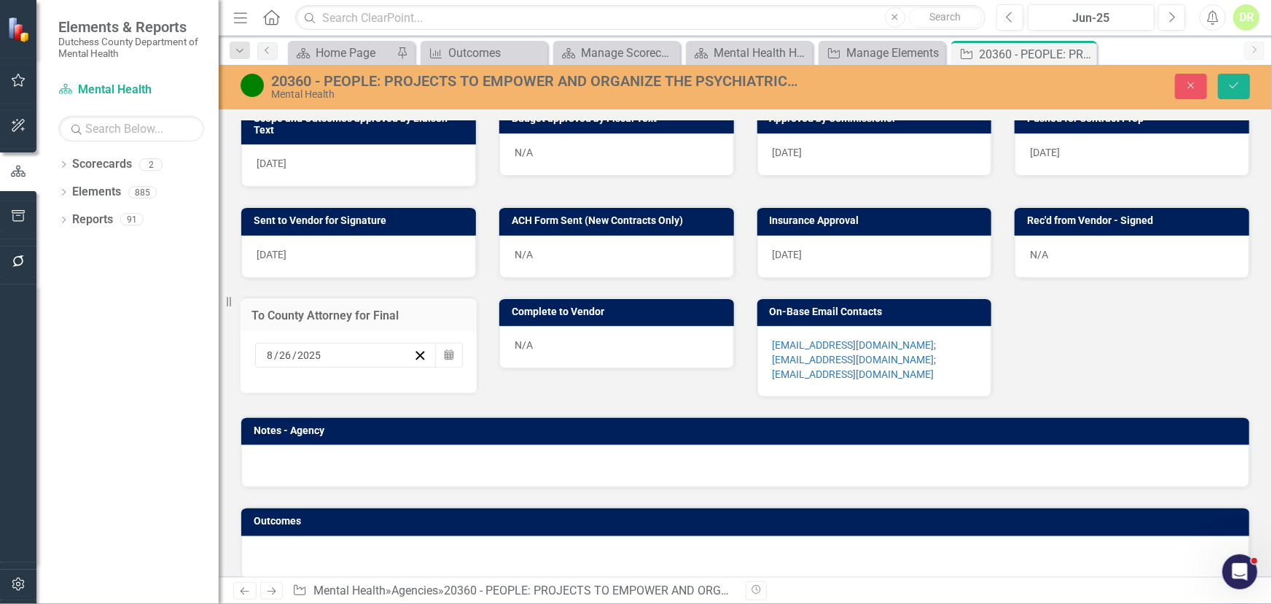
click at [614, 349] on div "N/A" at bounding box center [616, 347] width 235 height 42
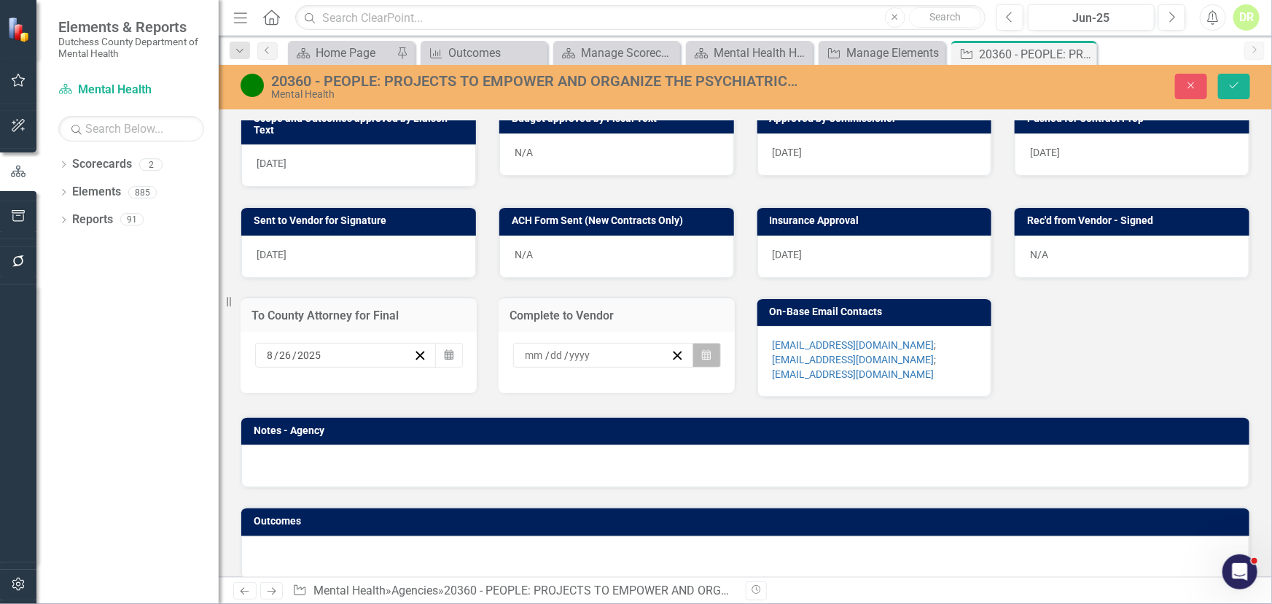
click at [704, 360] on icon "Calendar" at bounding box center [706, 355] width 9 height 10
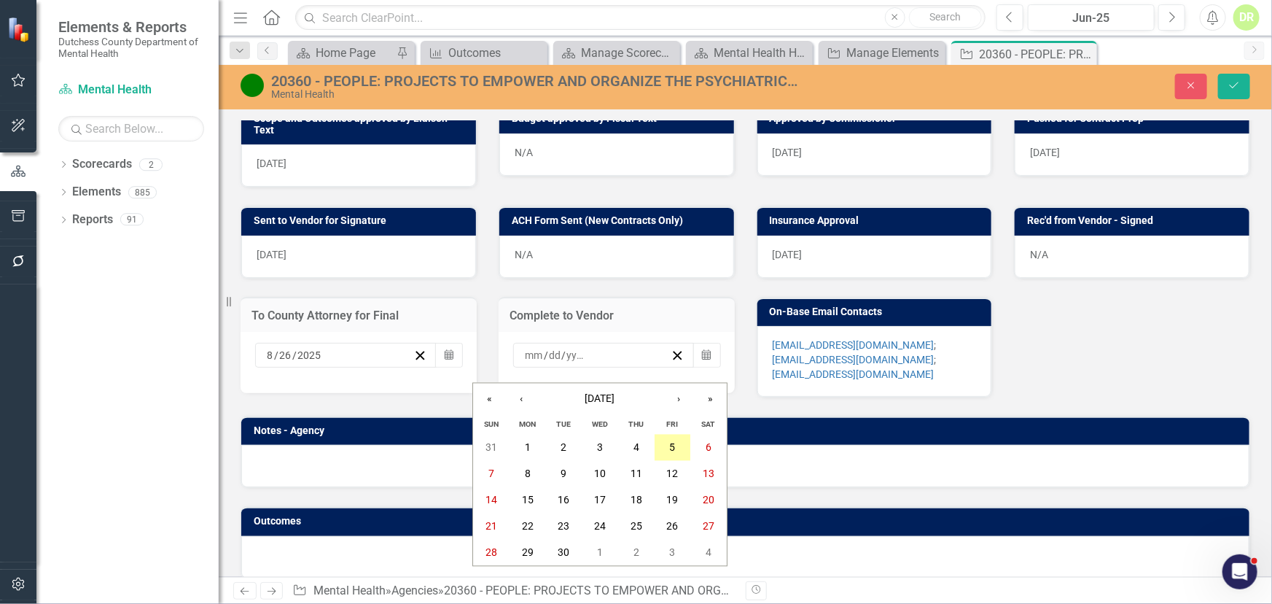
click at [676, 446] on button "5" at bounding box center [673, 448] width 36 height 26
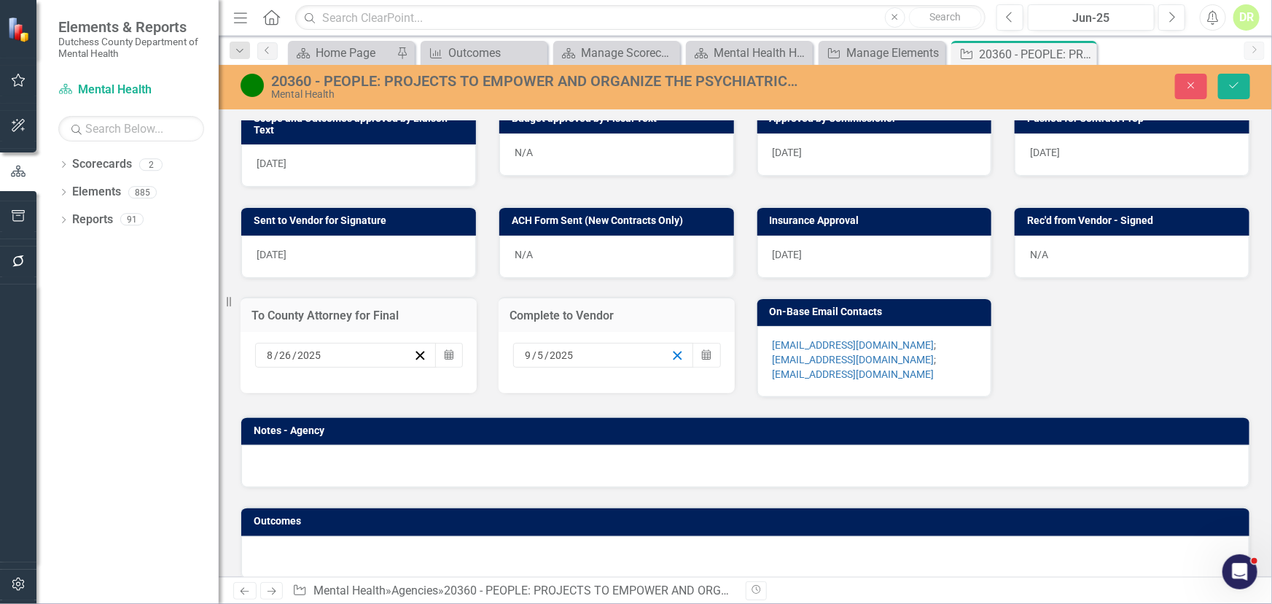
click at [674, 359] on line "button" at bounding box center [678, 355] width 8 height 8
click at [417, 361] on icon "button" at bounding box center [420, 356] width 14 height 14
click at [446, 359] on icon "Calendar" at bounding box center [449, 355] width 9 height 10
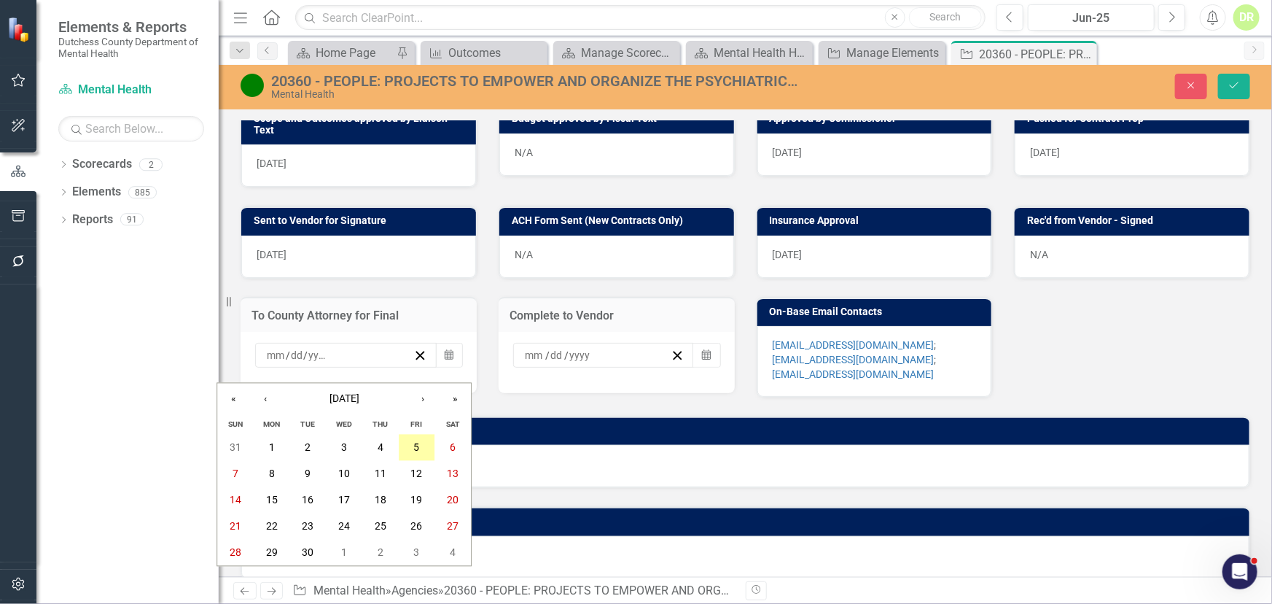
click at [419, 443] on abbr "5" at bounding box center [417, 448] width 6 height 12
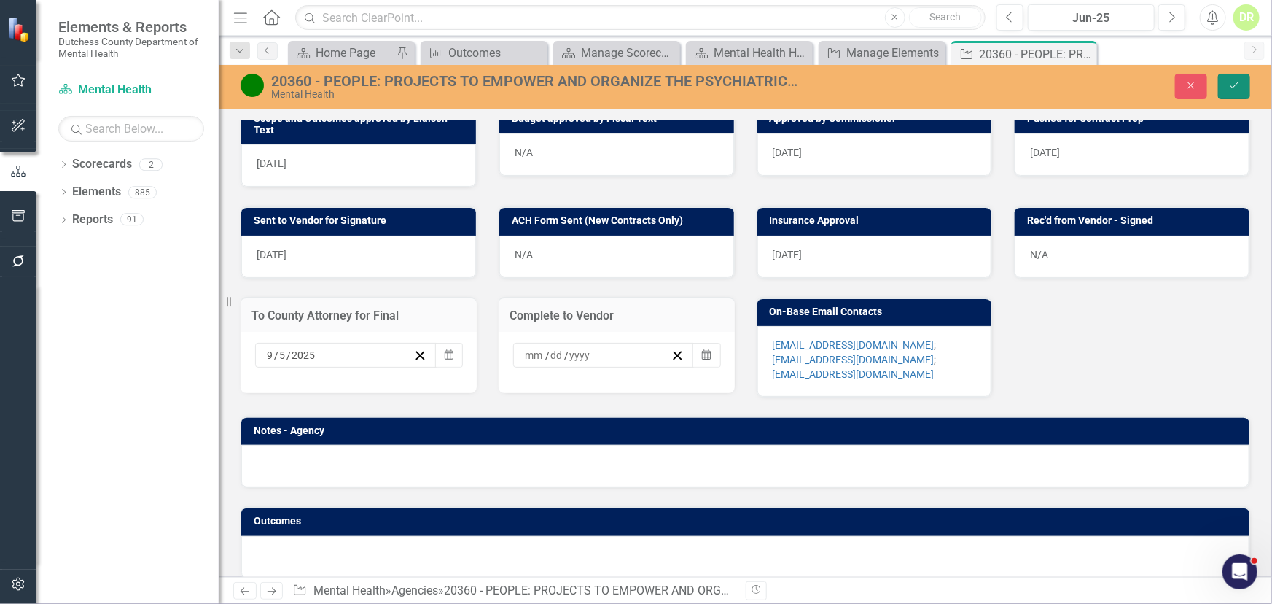
drag, startPoint x: 1237, startPoint y: 77, endPoint x: 1135, endPoint y: 131, distance: 115.8
click at [1237, 78] on button "Save" at bounding box center [1234, 87] width 32 height 26
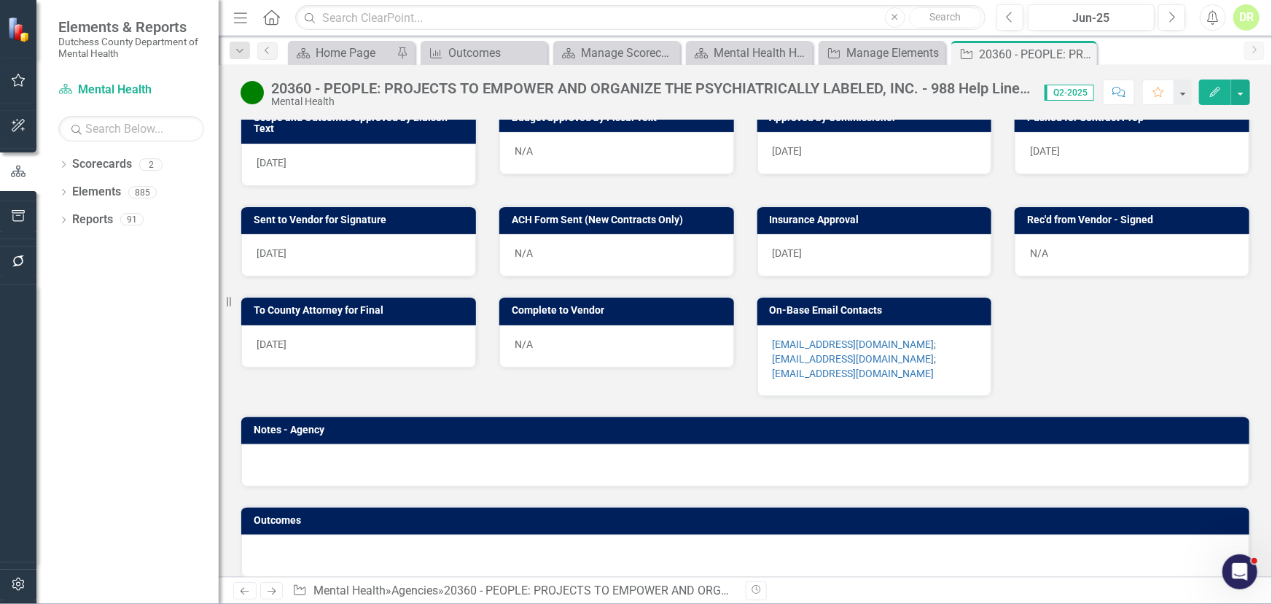
click at [586, 346] on div "N/A" at bounding box center [616, 346] width 235 height 42
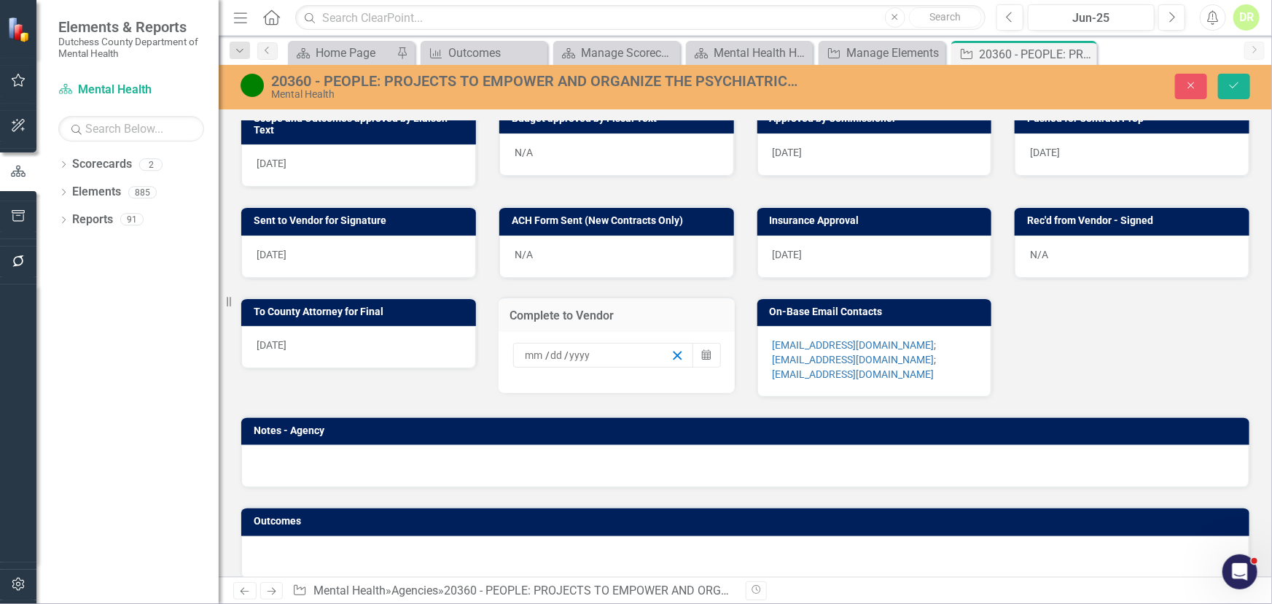
click at [671, 362] on icon "button" at bounding box center [678, 356] width 14 height 14
click at [1237, 87] on icon "Save" at bounding box center [1234, 85] width 13 height 10
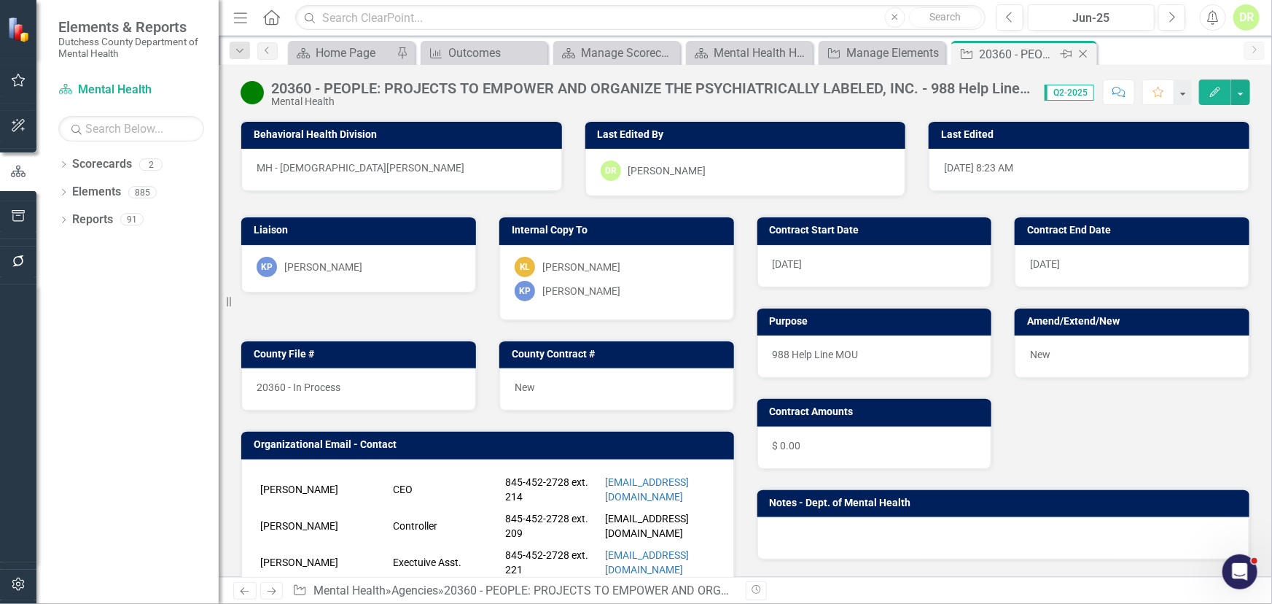
click at [1082, 52] on icon at bounding box center [1084, 54] width 8 height 8
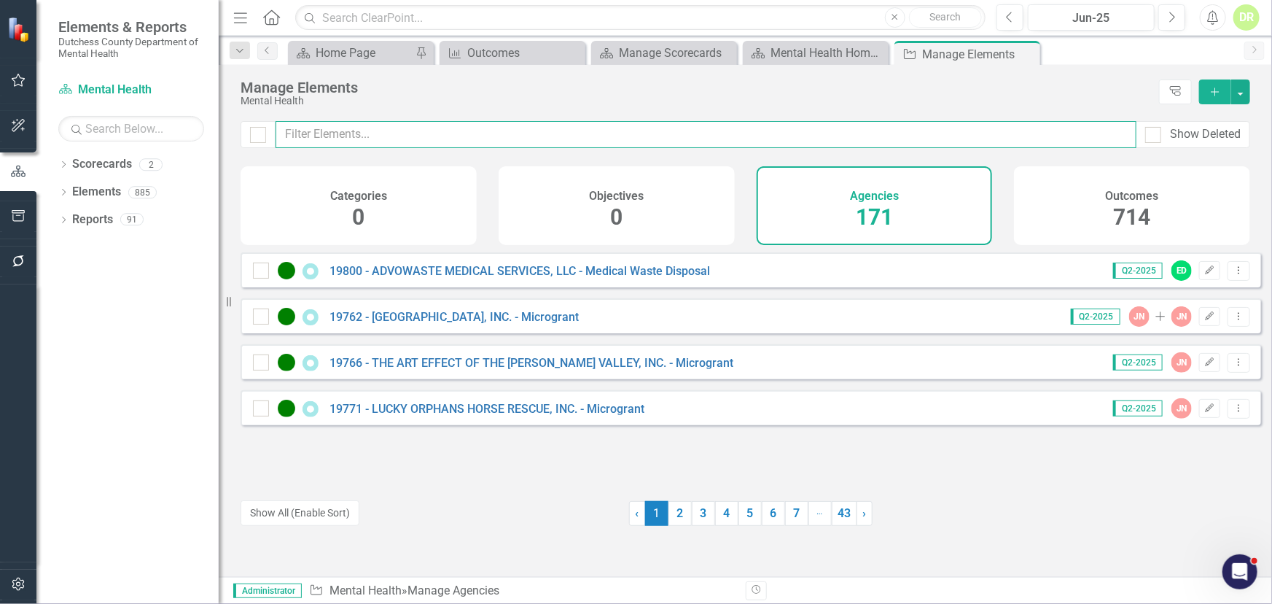
click at [290, 139] on input "text" at bounding box center [706, 134] width 861 height 27
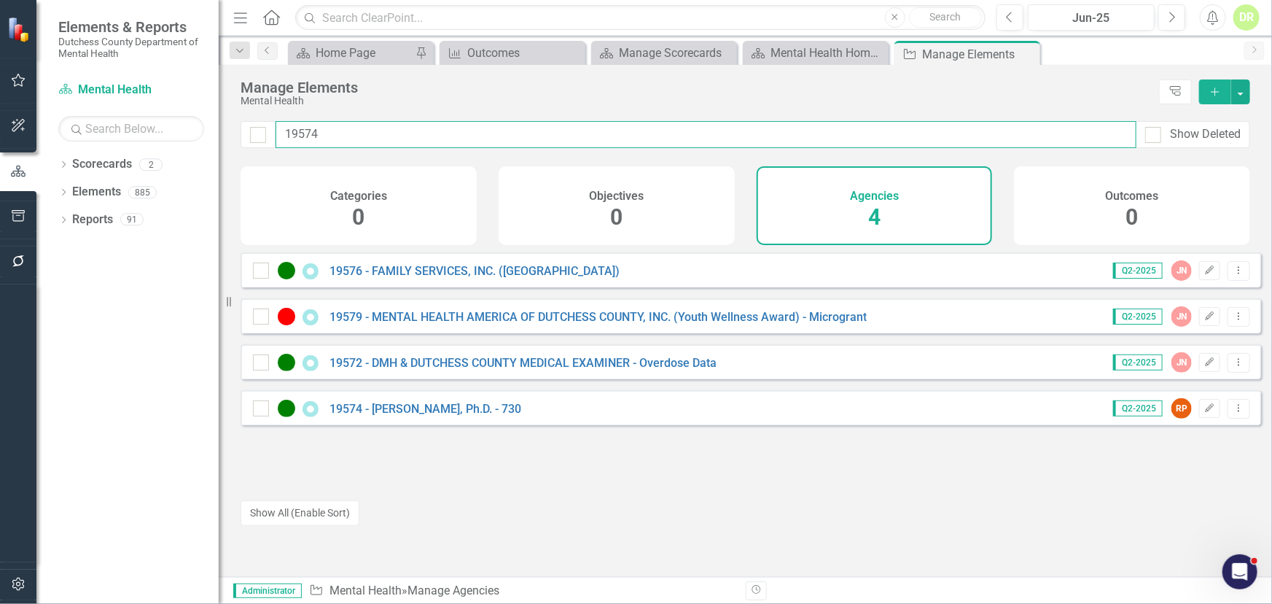
type input "19574"
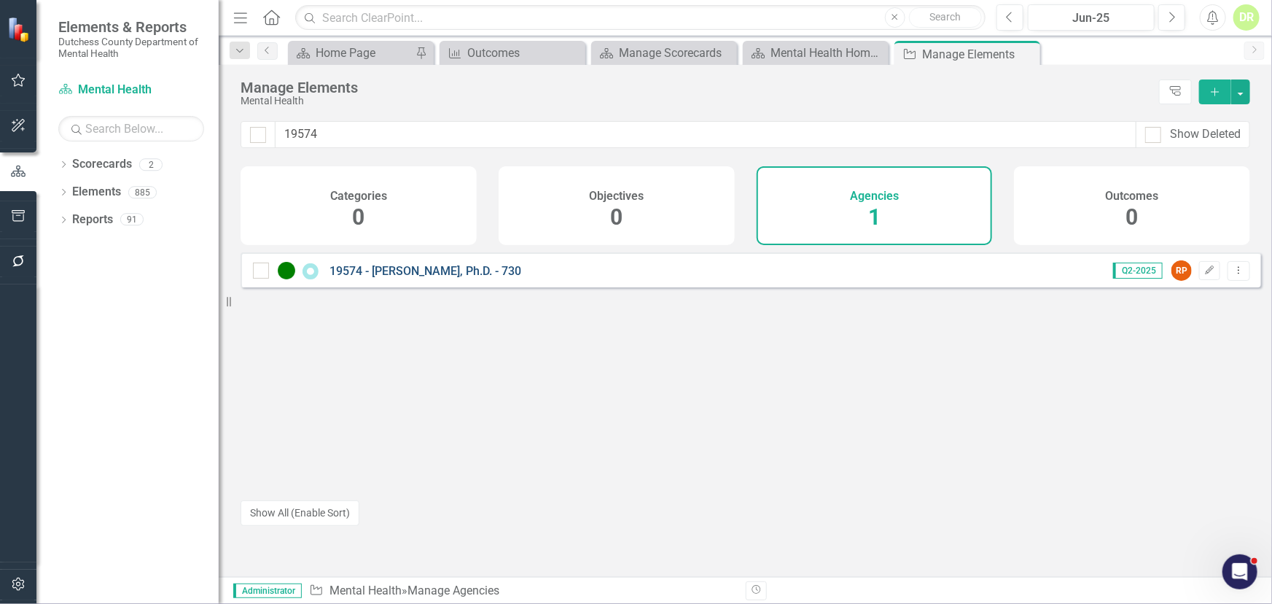
click at [403, 278] on link "19574 - [PERSON_NAME], Ph.D. - 730" at bounding box center [426, 271] width 192 height 14
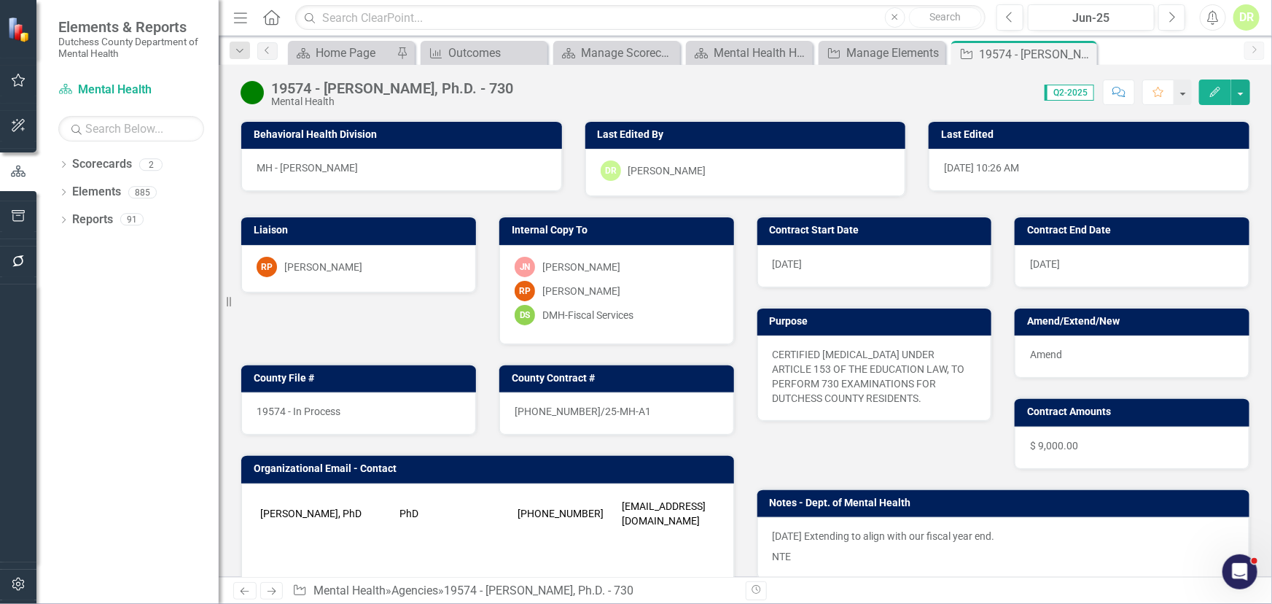
click at [351, 405] on div "19574 - In Process" at bounding box center [358, 413] width 235 height 42
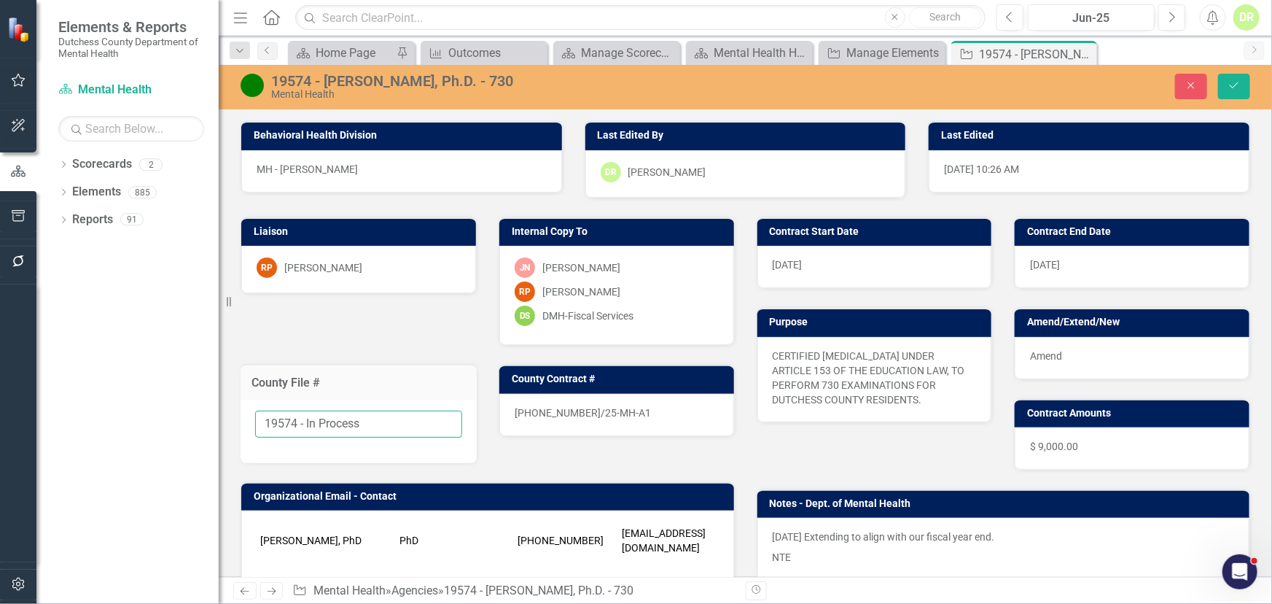
drag, startPoint x: 376, startPoint y: 426, endPoint x: 306, endPoint y: 427, distance: 70.0
click at [306, 427] on input "19574 - In Process" at bounding box center [358, 424] width 207 height 27
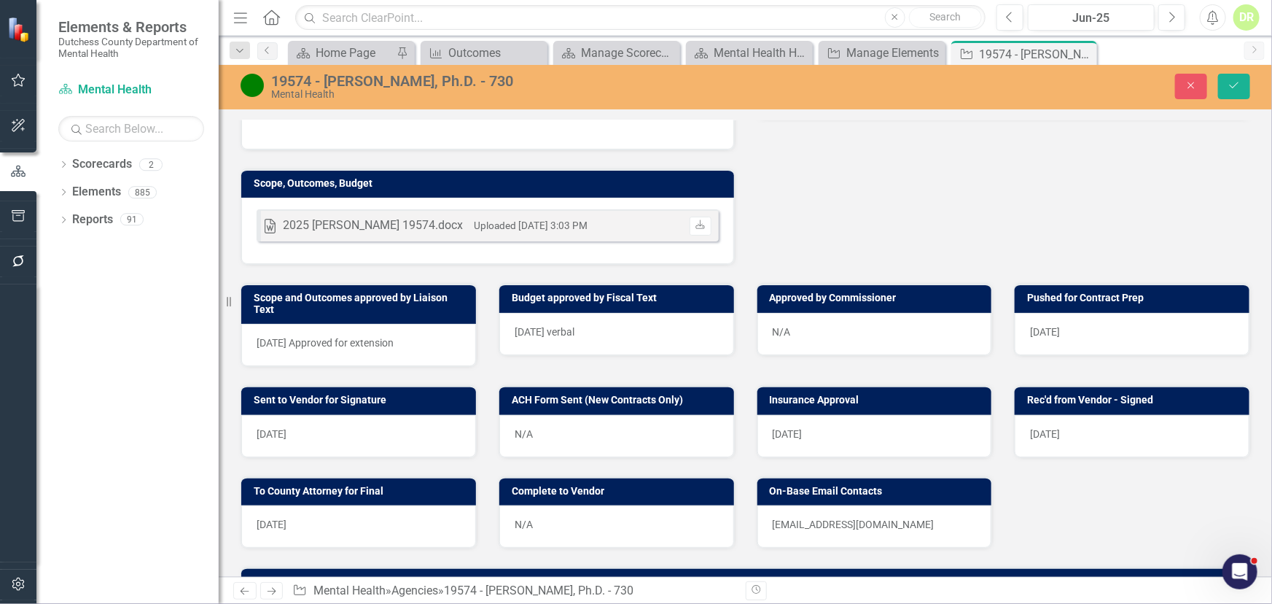
scroll to position [464, 0]
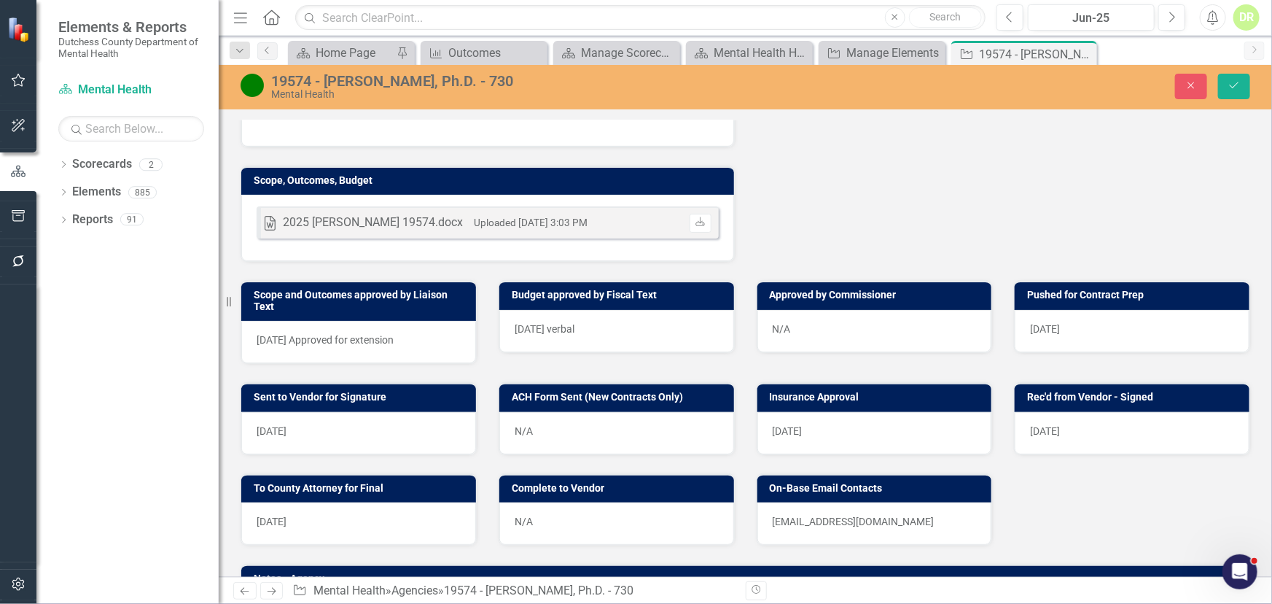
type input "19574 - Finalized"
click at [390, 346] on div "7/8/25 Approved for extension" at bounding box center [358, 342] width 235 height 42
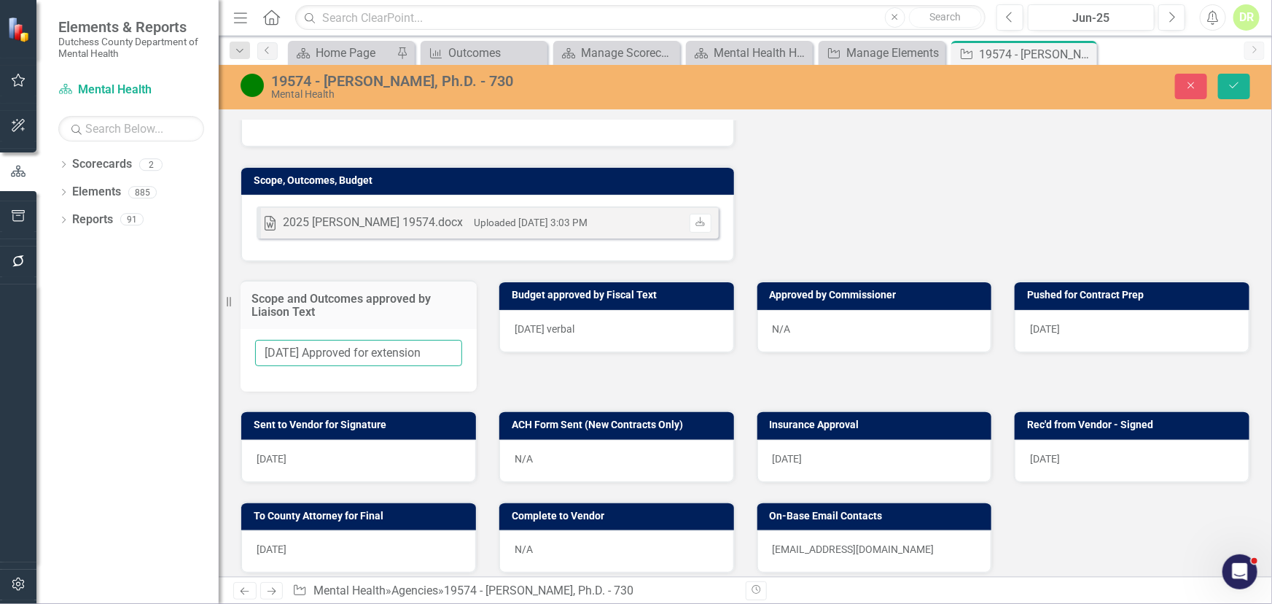
drag, startPoint x: 443, startPoint y: 340, endPoint x: 306, endPoint y: 355, distance: 137.2
click at [306, 355] on input "7/8/25 Approved for extension" at bounding box center [358, 353] width 207 height 27
type input "7/8/25"
click at [596, 319] on div "7/15/2025 verbal" at bounding box center [616, 331] width 235 height 42
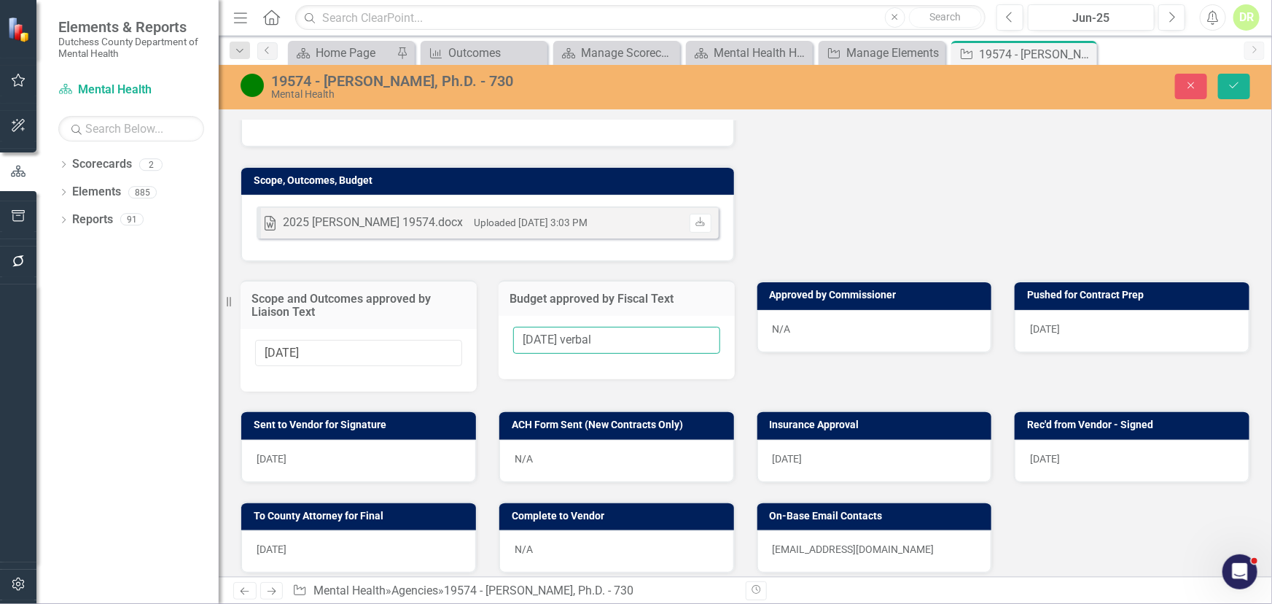
drag, startPoint x: 621, startPoint y: 330, endPoint x: 575, endPoint y: 329, distance: 45.9
click at [575, 329] on input "7/15/2025 verbal" at bounding box center [616, 340] width 207 height 27
drag, startPoint x: 314, startPoint y: 342, endPoint x: 166, endPoint y: 343, distance: 147.3
click at [174, 344] on div "Elements & Reports Dutchess County Department of Mental Health Scorecard Mental…" at bounding box center [636, 302] width 1272 height 604
click at [1053, 333] on div "[DATE]" at bounding box center [1132, 331] width 235 height 42
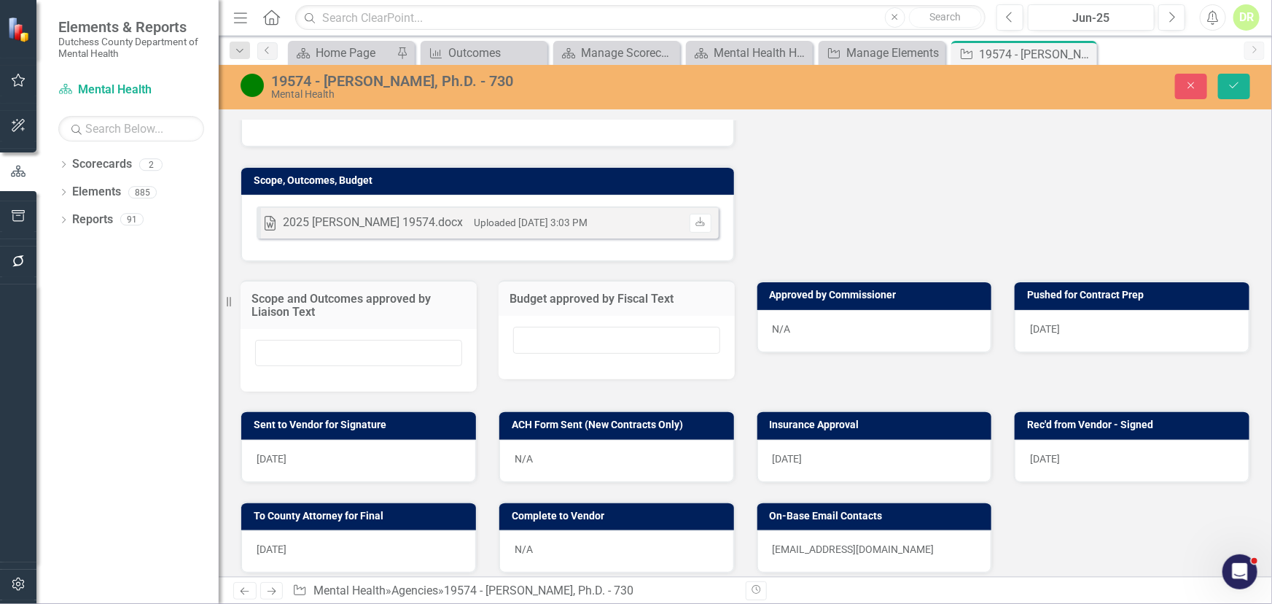
click at [1052, 332] on div "[DATE]" at bounding box center [1132, 331] width 235 height 42
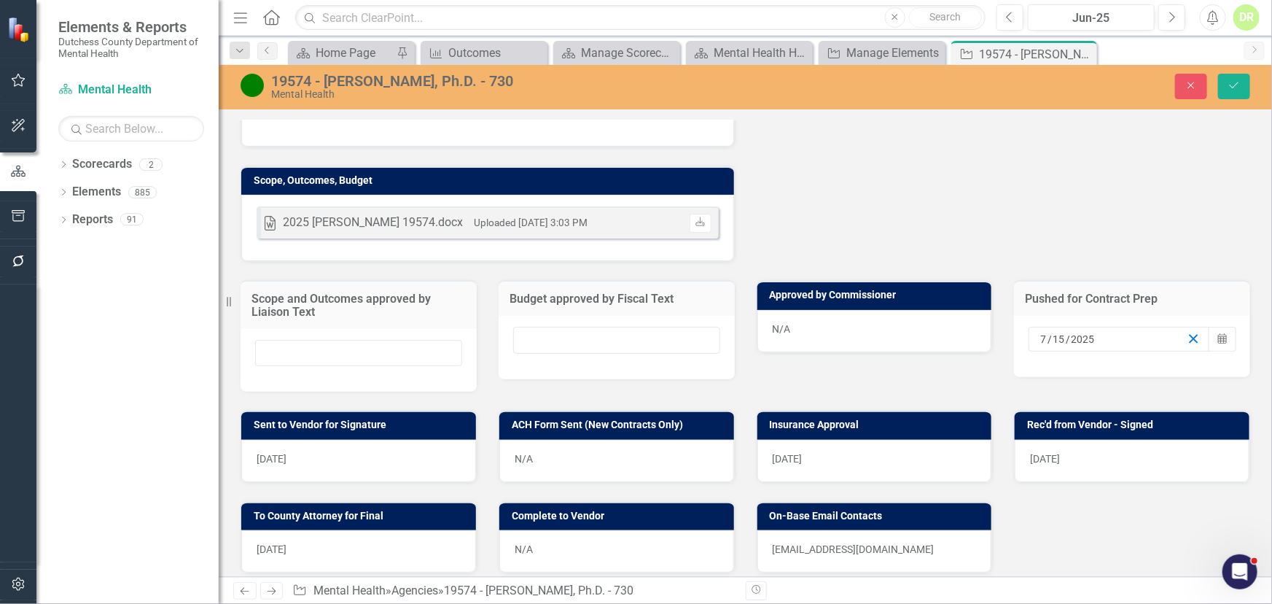
click at [1187, 332] on icon "button" at bounding box center [1194, 339] width 14 height 14
click at [371, 455] on div "8/6/25" at bounding box center [358, 461] width 235 height 42
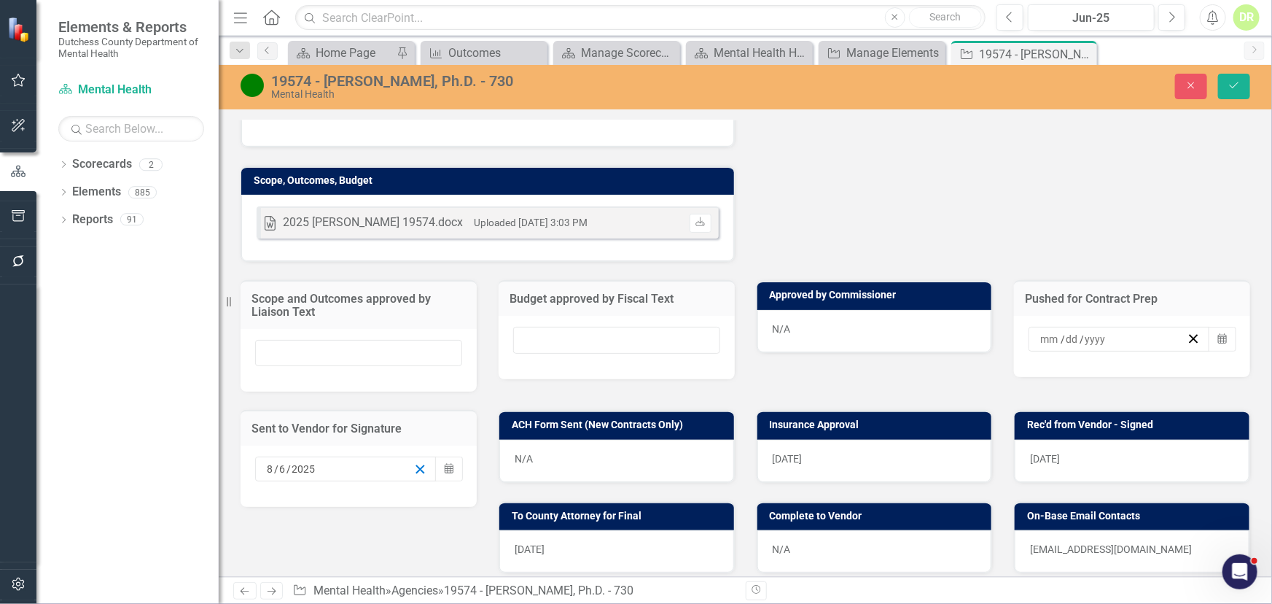
click at [418, 462] on icon "button" at bounding box center [420, 469] width 14 height 14
click at [785, 456] on span "[DATE]" at bounding box center [788, 459] width 30 height 12
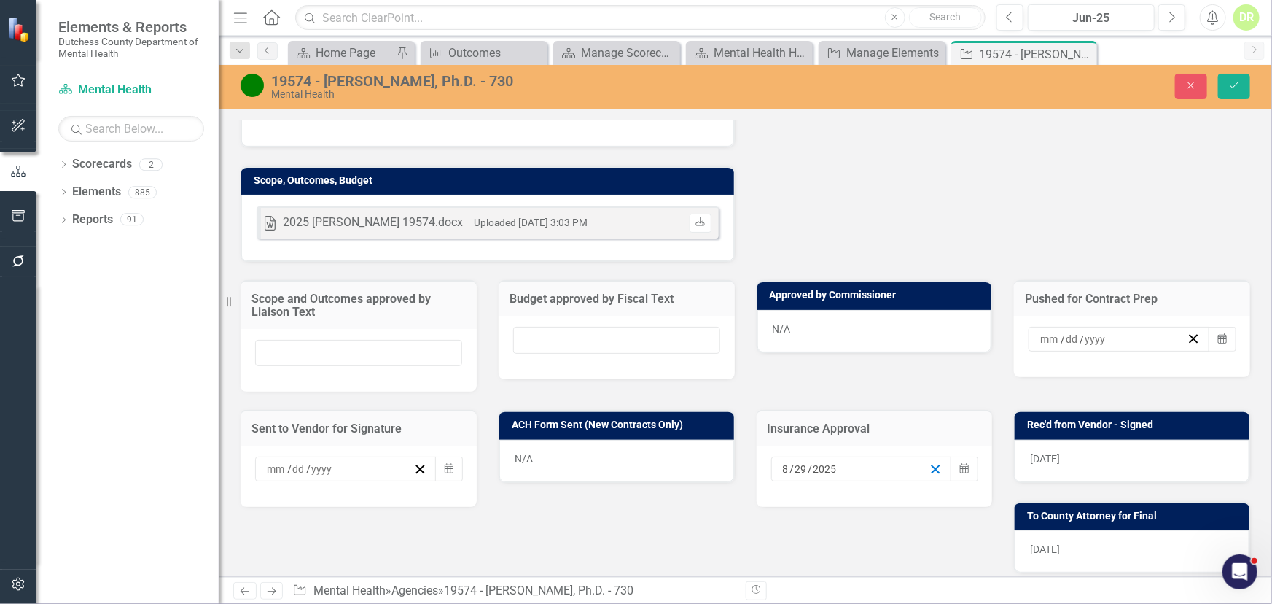
click at [929, 462] on icon "button" at bounding box center [936, 469] width 14 height 14
click at [1057, 448] on div "8/7/25" at bounding box center [1132, 461] width 235 height 42
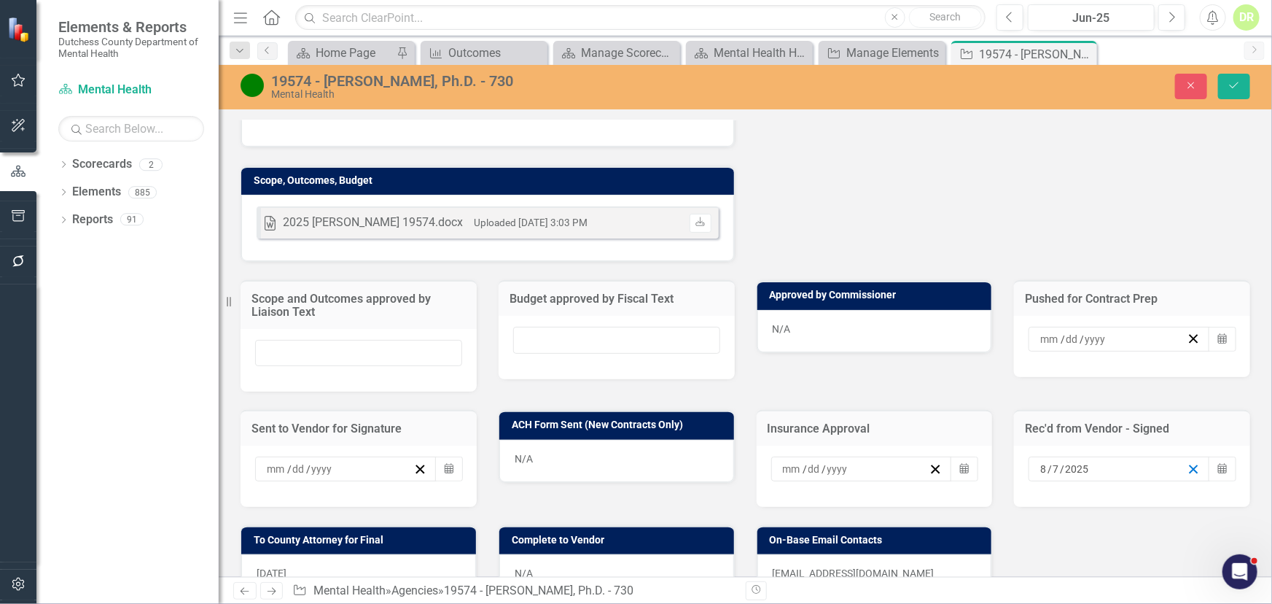
click at [1187, 462] on icon "button" at bounding box center [1194, 469] width 14 height 14
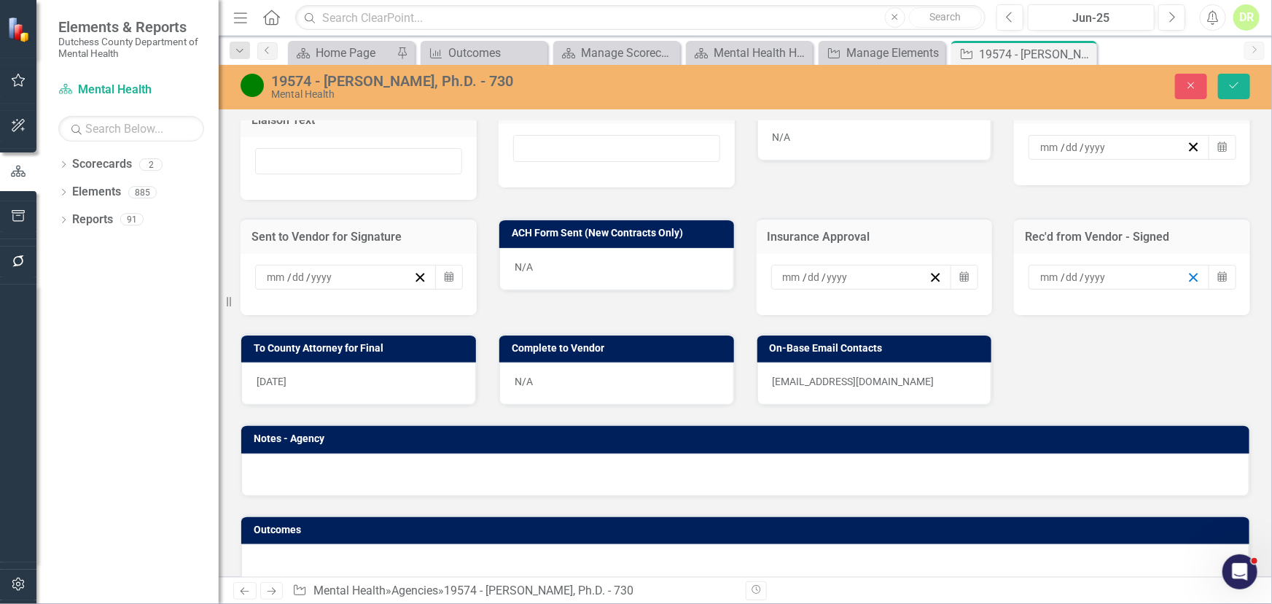
scroll to position [672, 0]
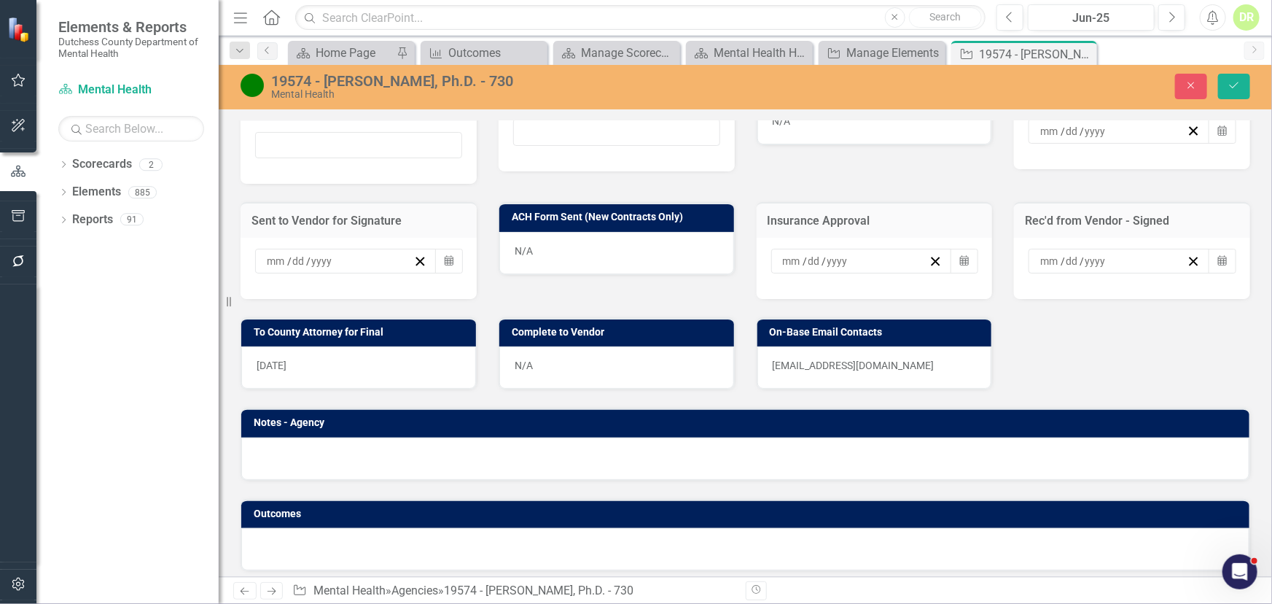
click at [349, 369] on div "[DATE]" at bounding box center [358, 367] width 235 height 42
click at [349, 368] on div "[DATE]" at bounding box center [358, 367] width 235 height 42
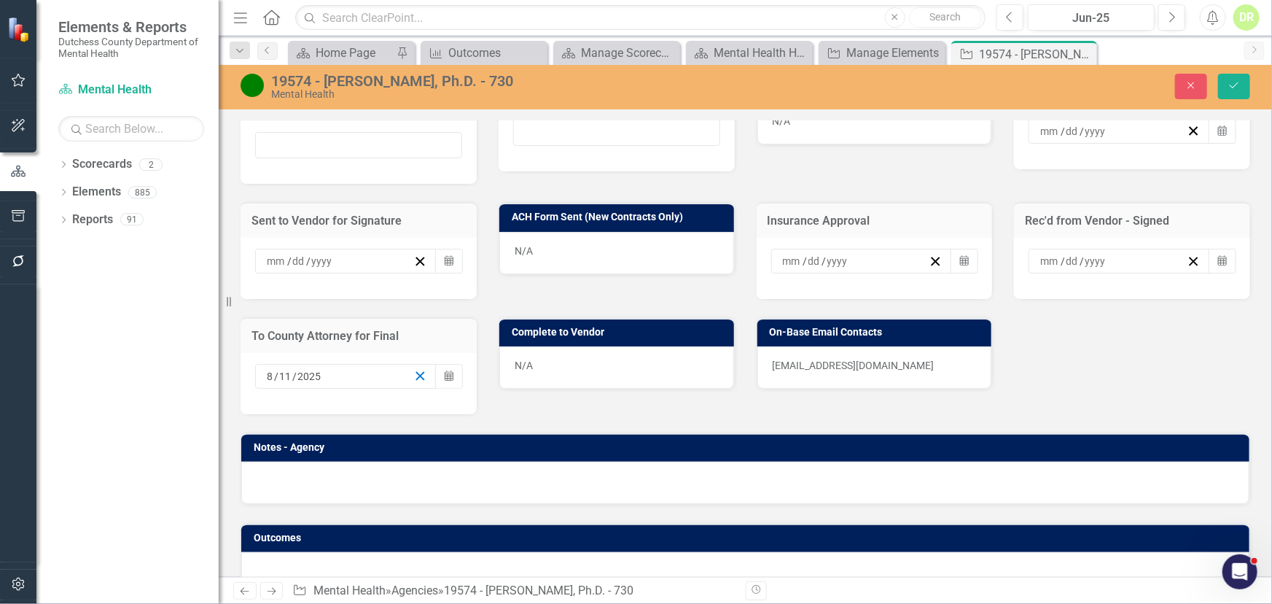
click at [418, 369] on icon "button" at bounding box center [420, 376] width 14 height 14
drag, startPoint x: 1237, startPoint y: 76, endPoint x: 1007, endPoint y: 139, distance: 238.1
click at [1236, 76] on button "Save" at bounding box center [1234, 87] width 32 height 26
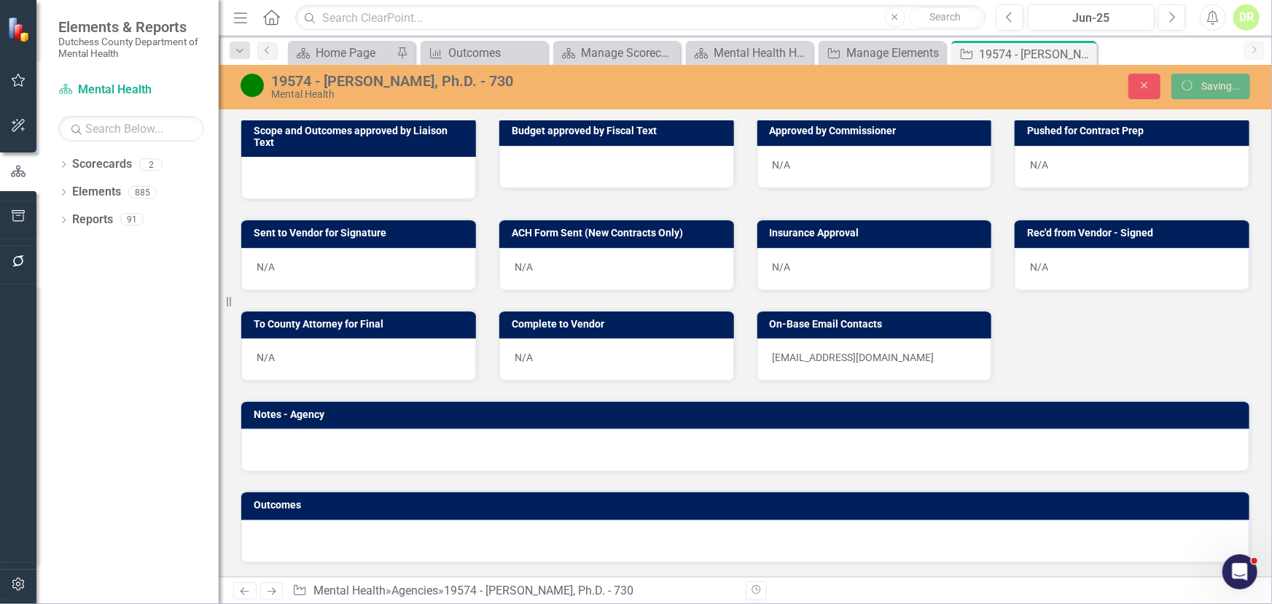
scroll to position [594, 0]
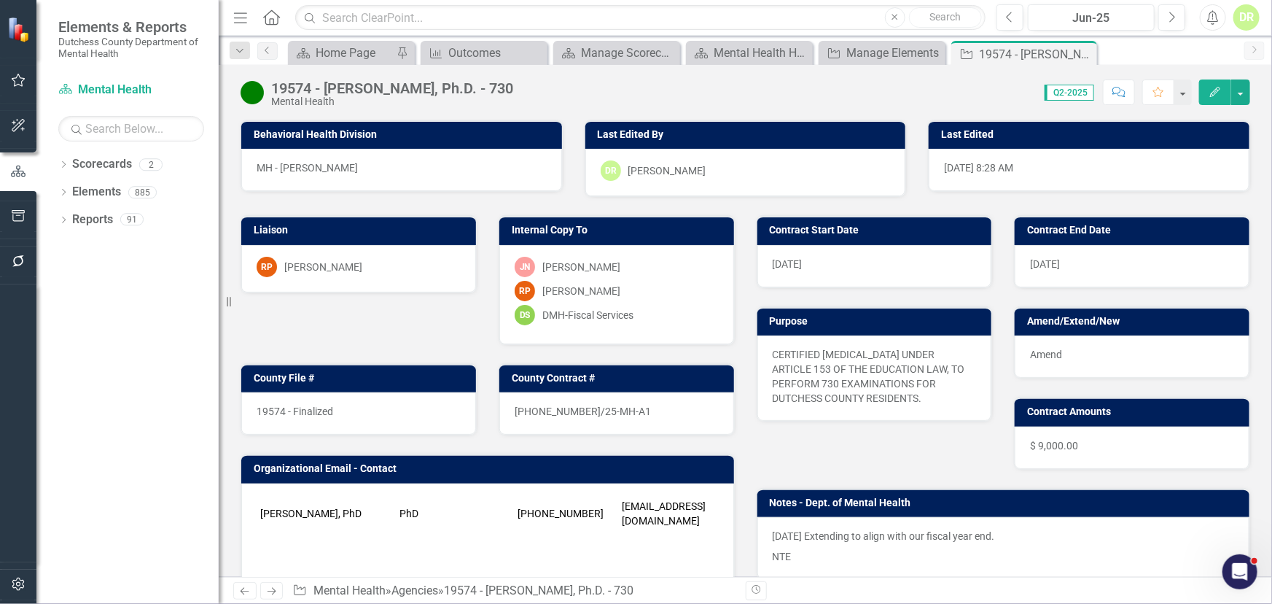
click at [604, 413] on span "[PHONE_NUMBER]/25-MH-A1" at bounding box center [583, 411] width 136 height 12
click at [606, 413] on span "[PHONE_NUMBER]/25-MH-A1" at bounding box center [583, 411] width 136 height 12
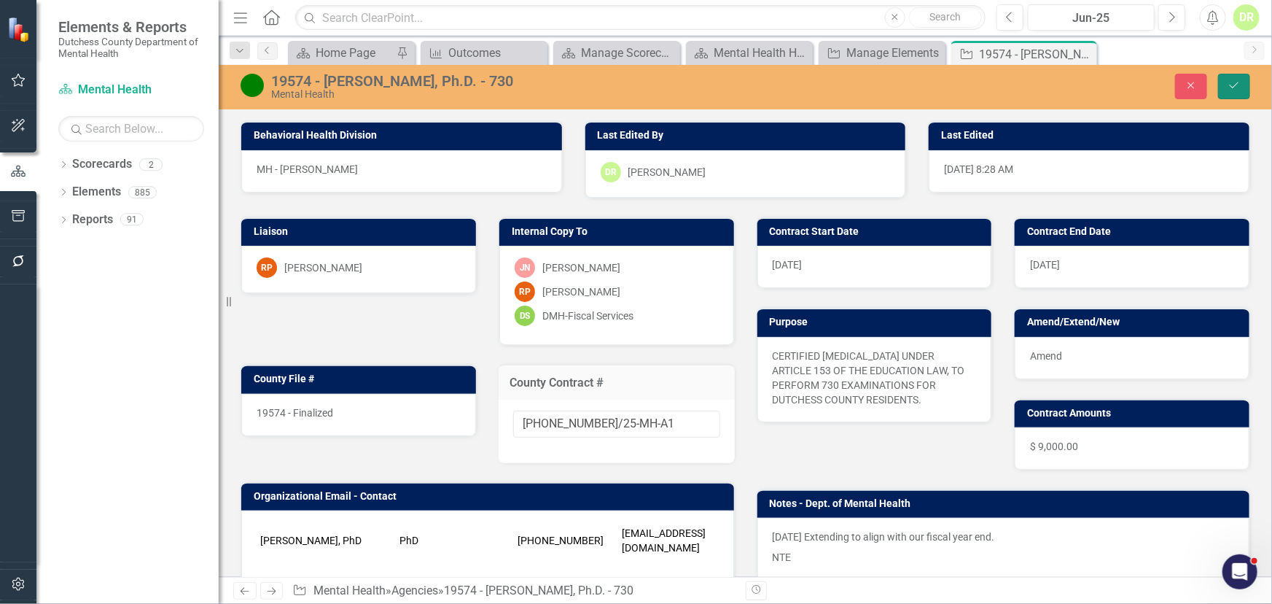
click at [1236, 84] on icon "Save" at bounding box center [1234, 85] width 13 height 10
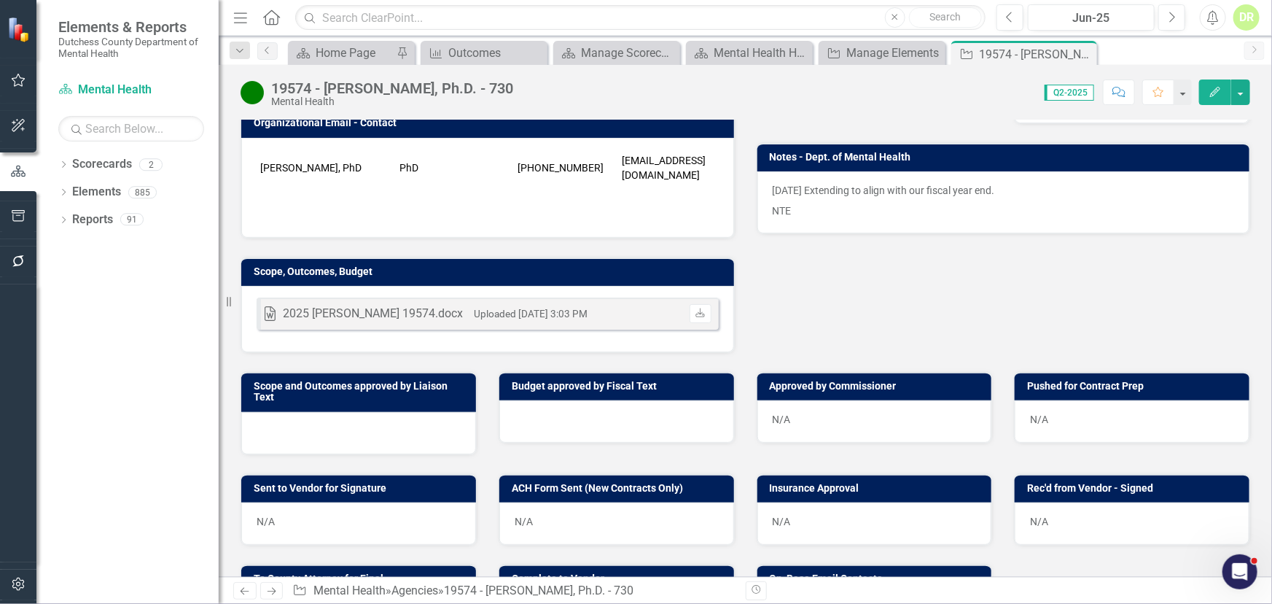
scroll to position [63, 0]
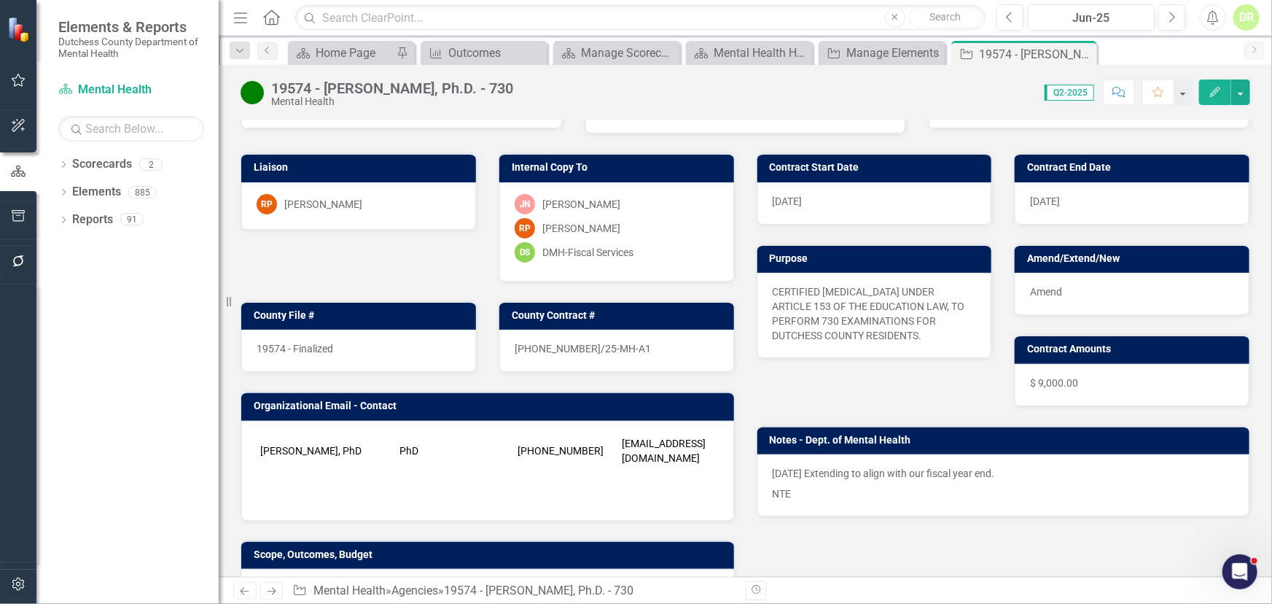
click at [700, 247] on div "DS DMH-Fiscal Services" at bounding box center [617, 252] width 204 height 20
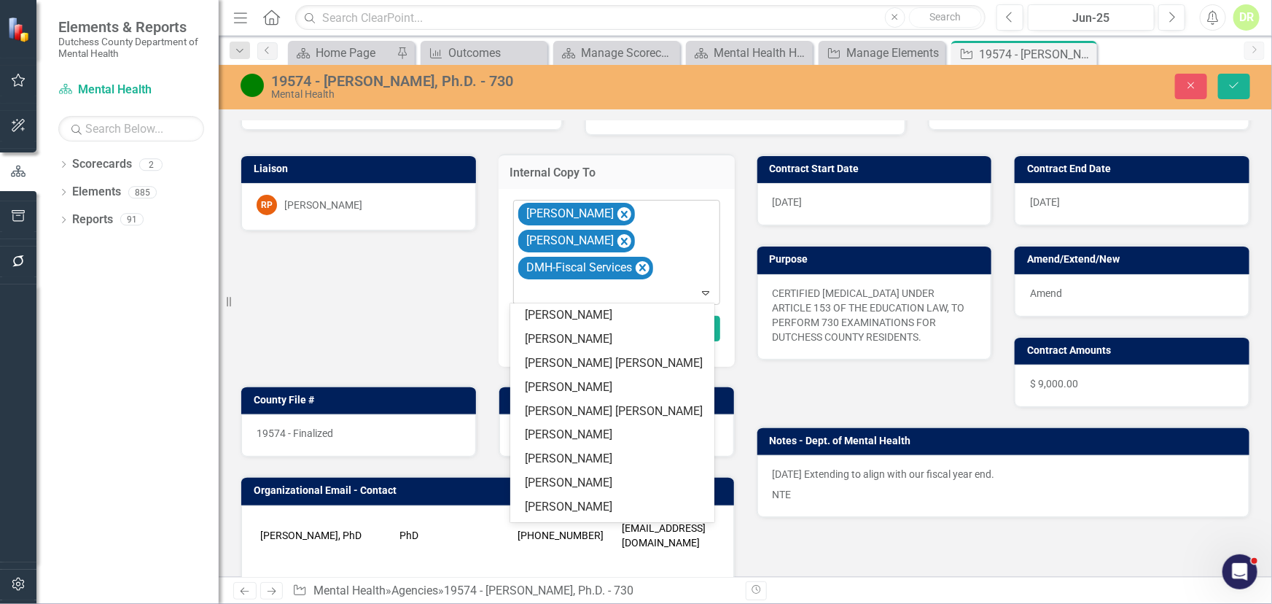
click at [688, 288] on div at bounding box center [618, 293] width 201 height 20
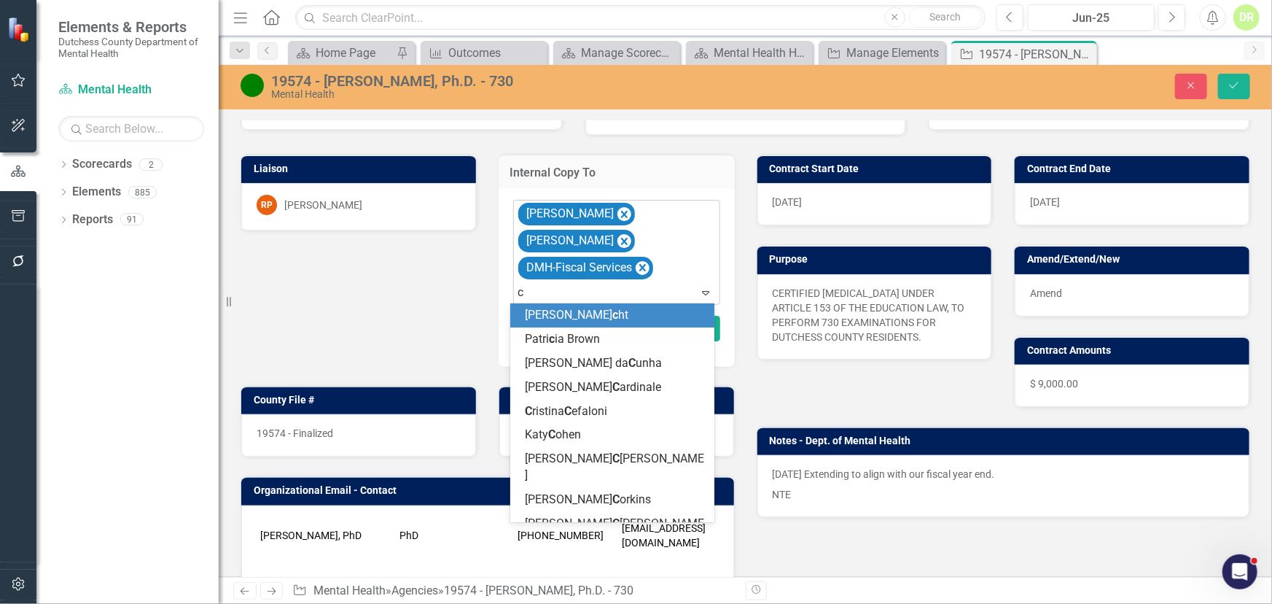
type input "cr"
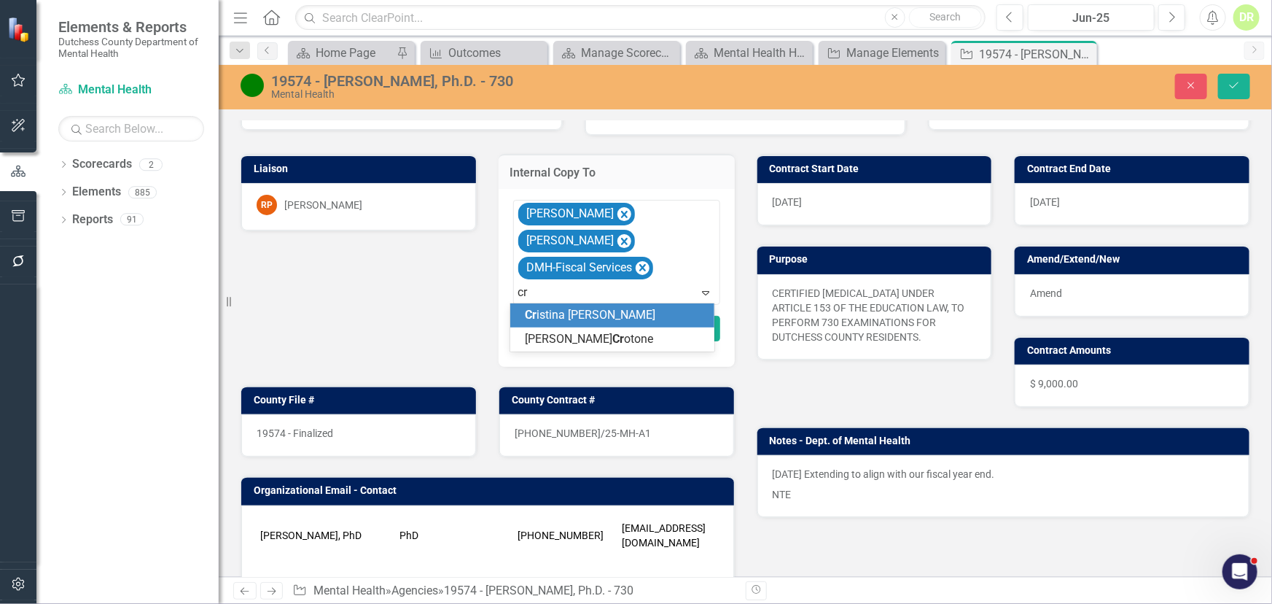
click at [629, 312] on div "Cr istina Cefaloni" at bounding box center [615, 315] width 181 height 17
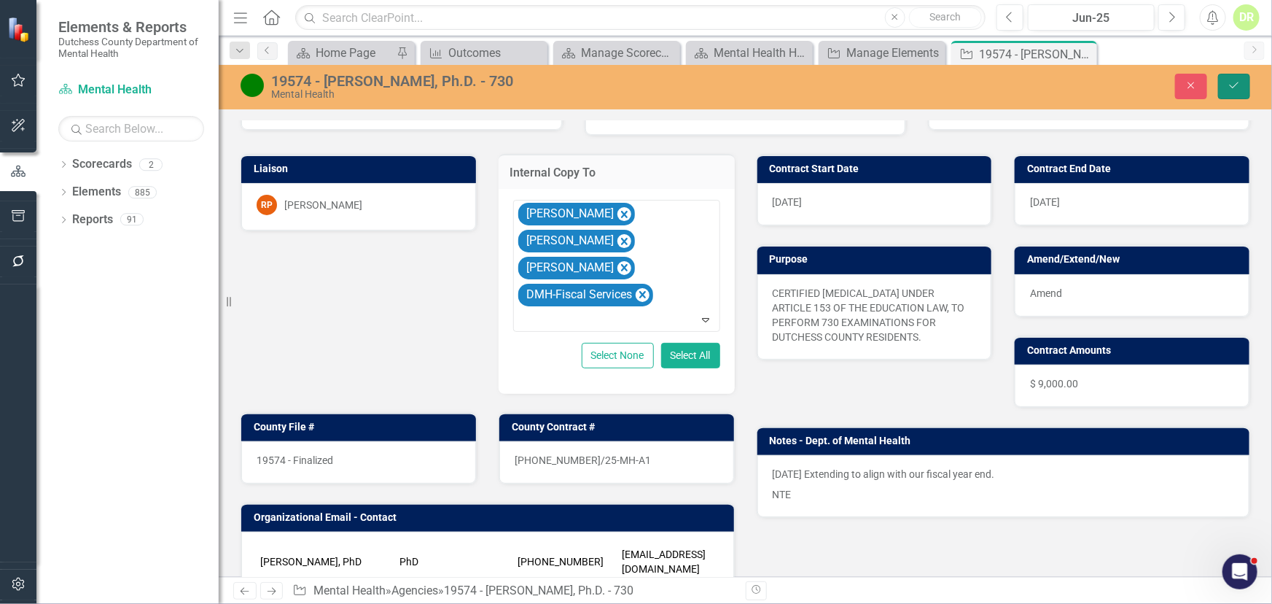
click at [1243, 81] on button "Save" at bounding box center [1234, 87] width 32 height 26
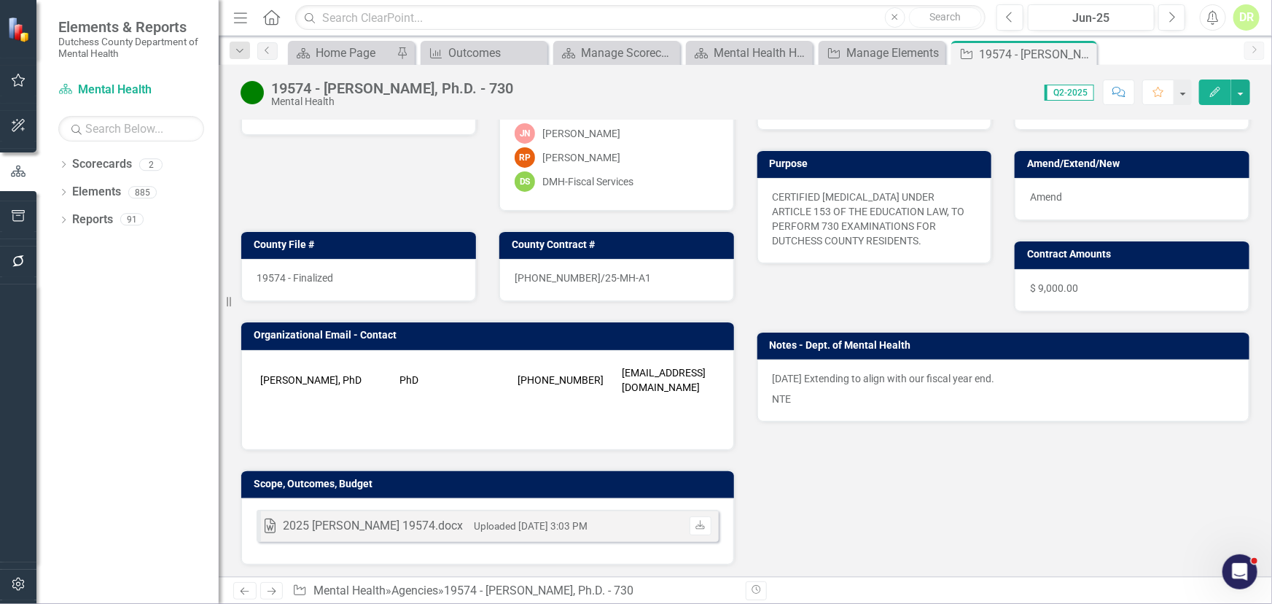
scroll to position [66, 0]
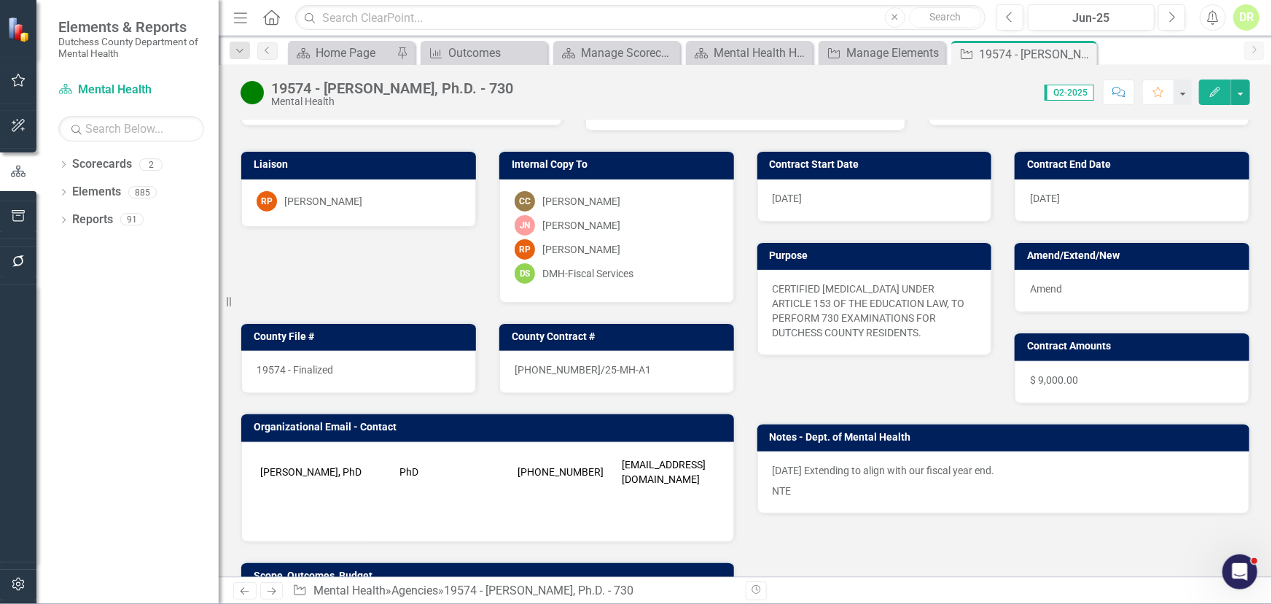
click at [337, 365] on div "19574 - Finalized" at bounding box center [358, 372] width 235 height 42
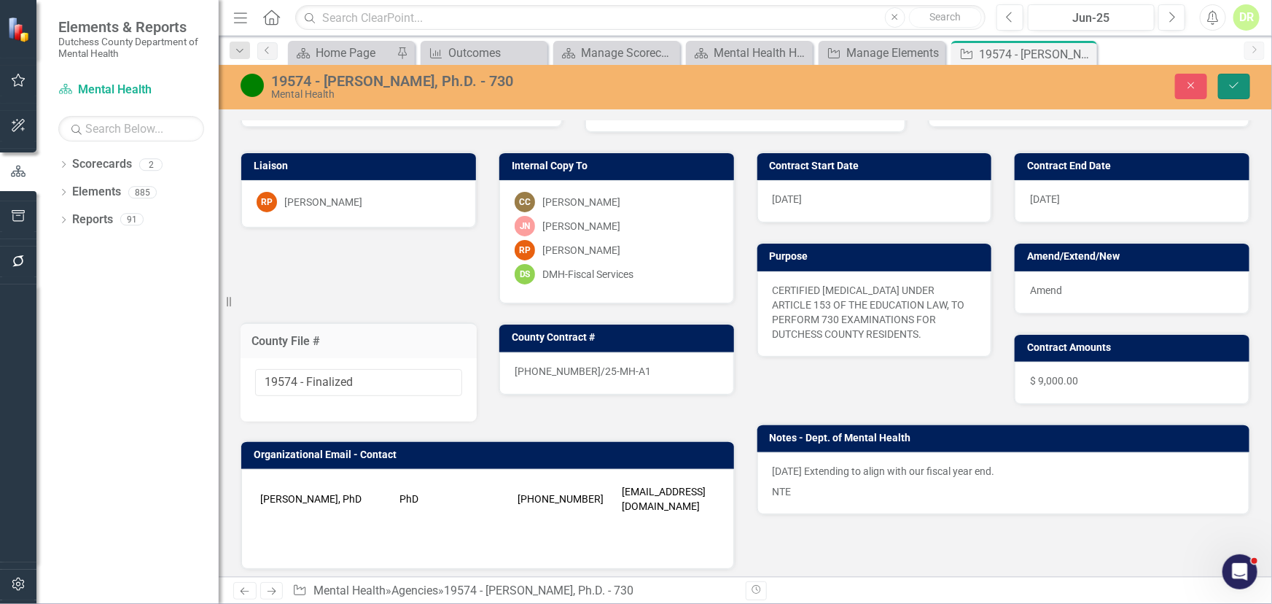
drag, startPoint x: 1235, startPoint y: 76, endPoint x: 1187, endPoint y: 88, distance: 49.0
click at [1235, 76] on button "Save" at bounding box center [1234, 87] width 32 height 26
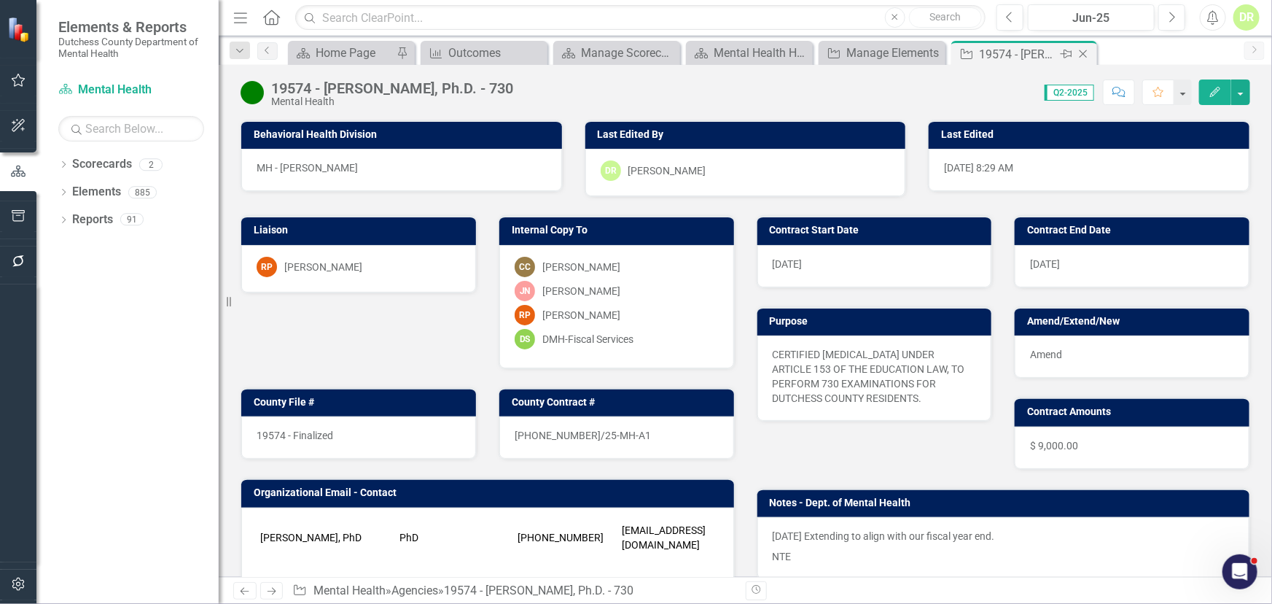
click at [1091, 51] on div "Close" at bounding box center [1085, 54] width 18 height 18
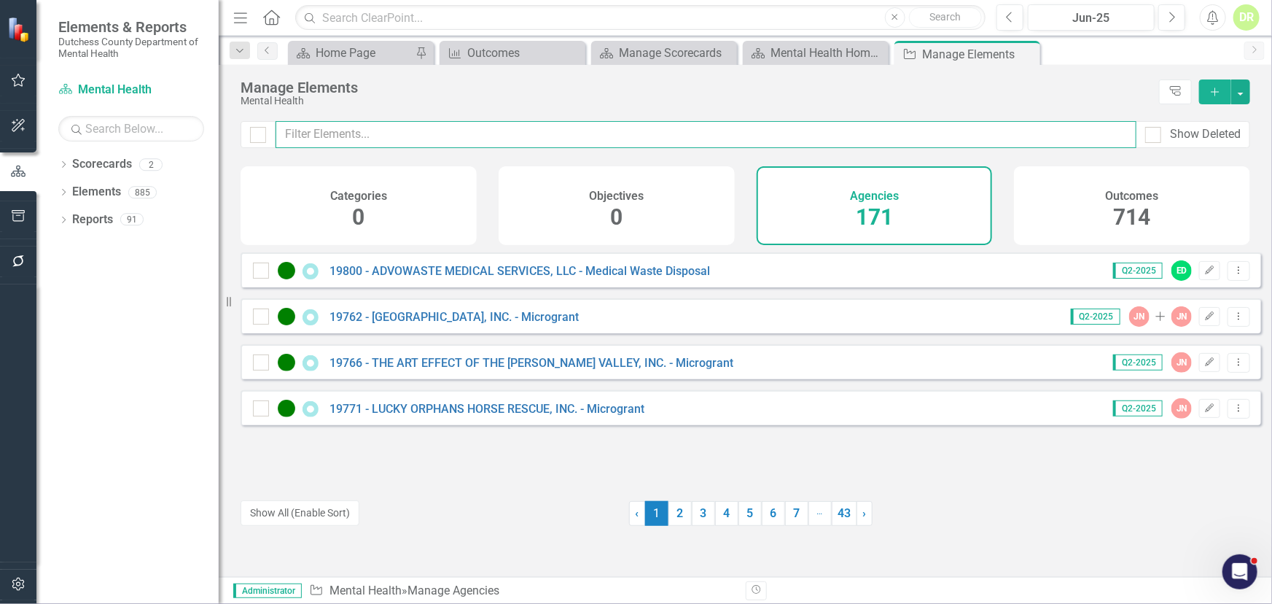
click at [320, 136] on input "text" at bounding box center [706, 134] width 861 height 27
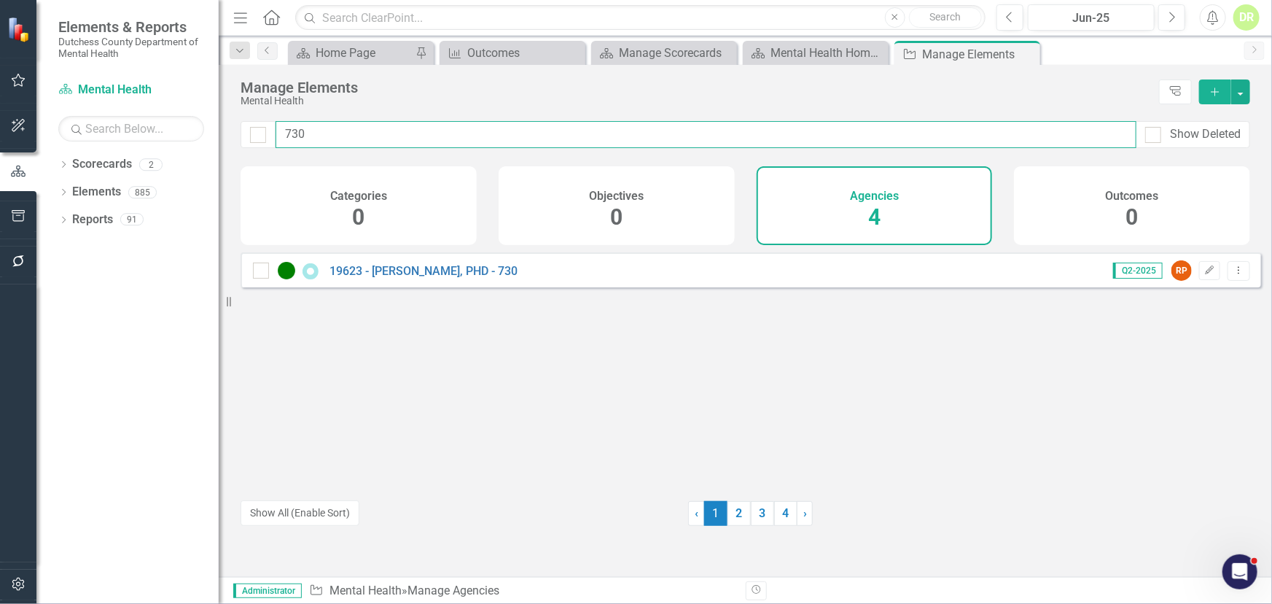
type input "730"
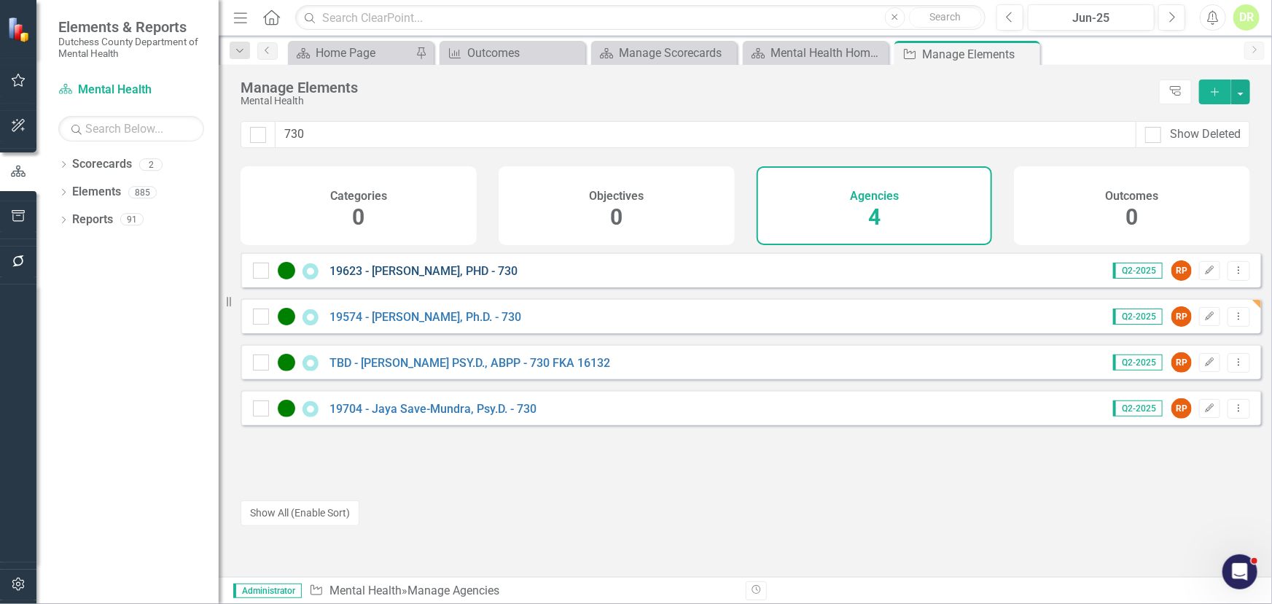
click at [413, 277] on link "19623 - [PERSON_NAME], PHD - 730" at bounding box center [424, 271] width 188 height 14
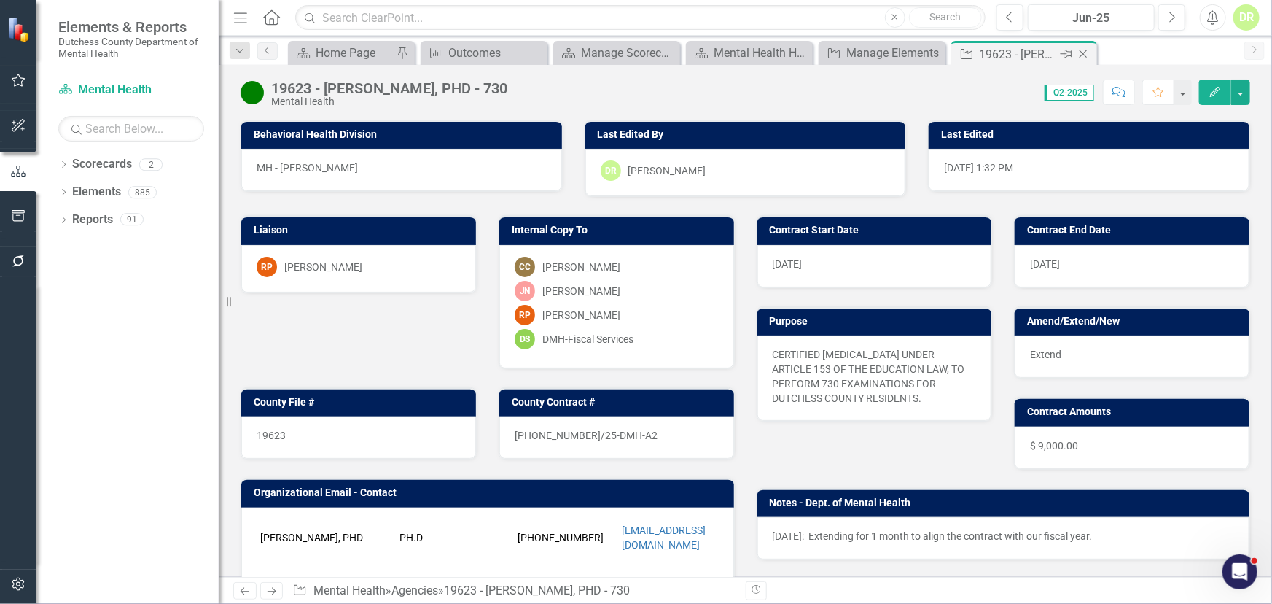
click at [1079, 49] on icon "Close" at bounding box center [1083, 54] width 15 height 12
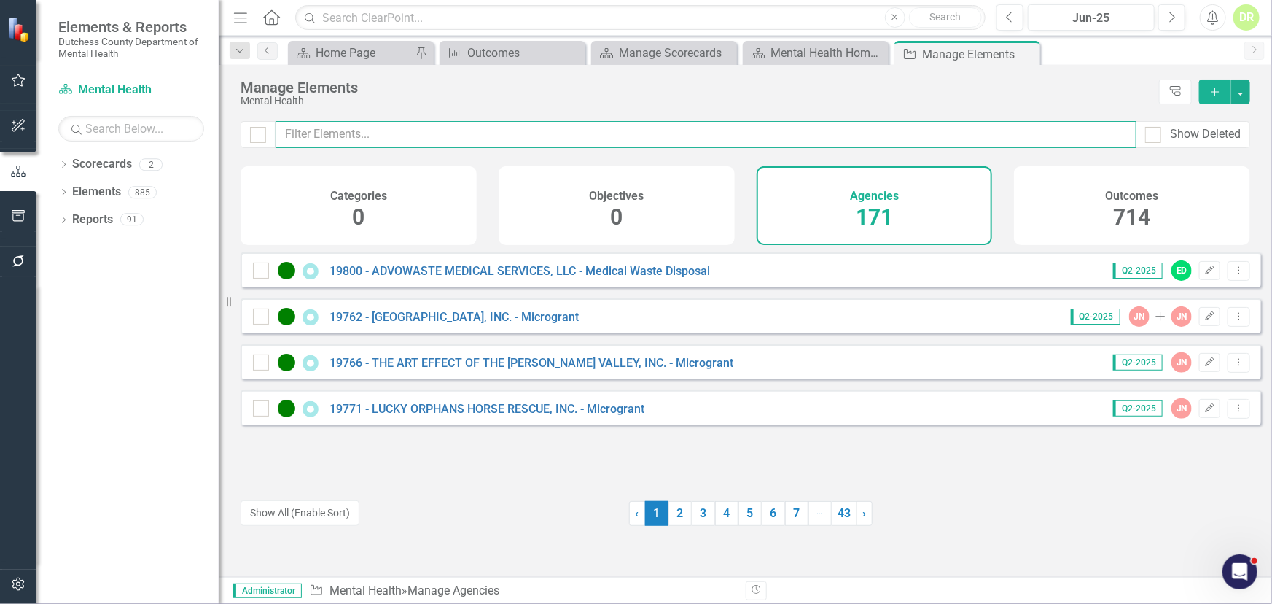
click at [442, 139] on input "text" at bounding box center [706, 134] width 861 height 27
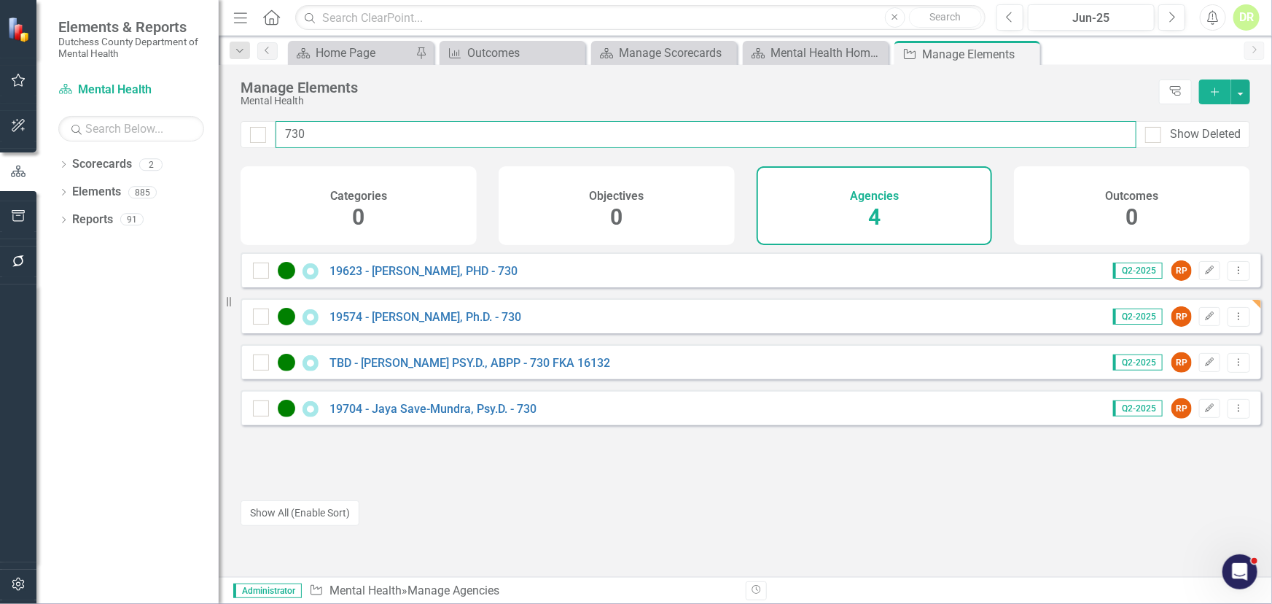
type input "730"
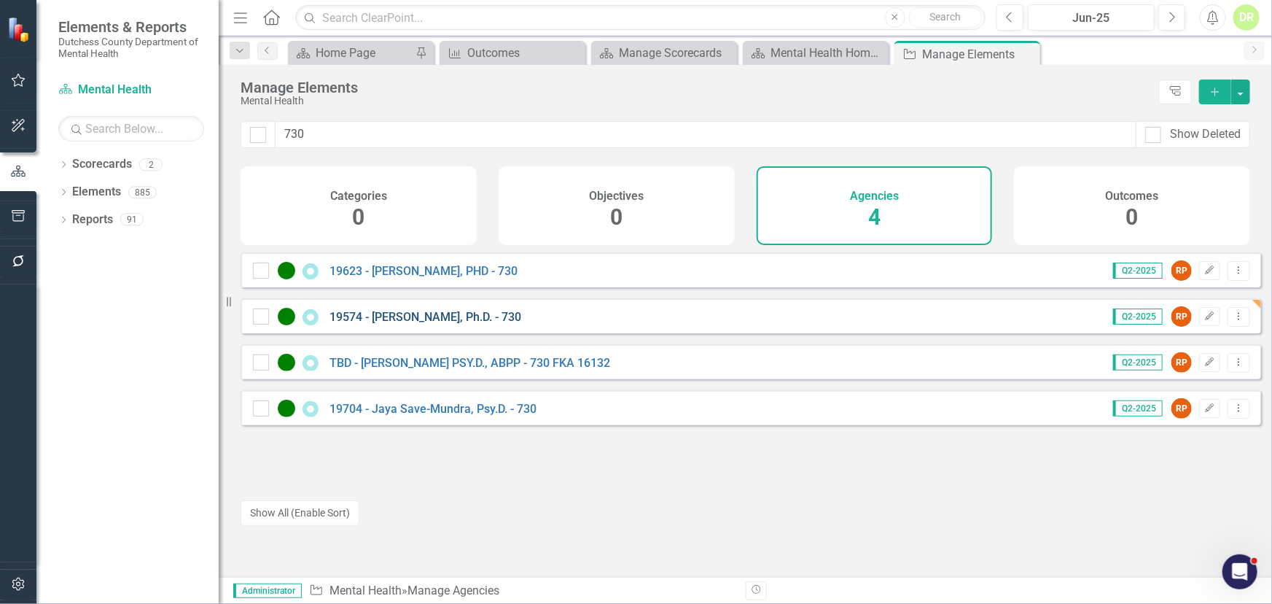
click at [464, 321] on link "19574 - [PERSON_NAME], Ph.D. - 730" at bounding box center [426, 317] width 192 height 14
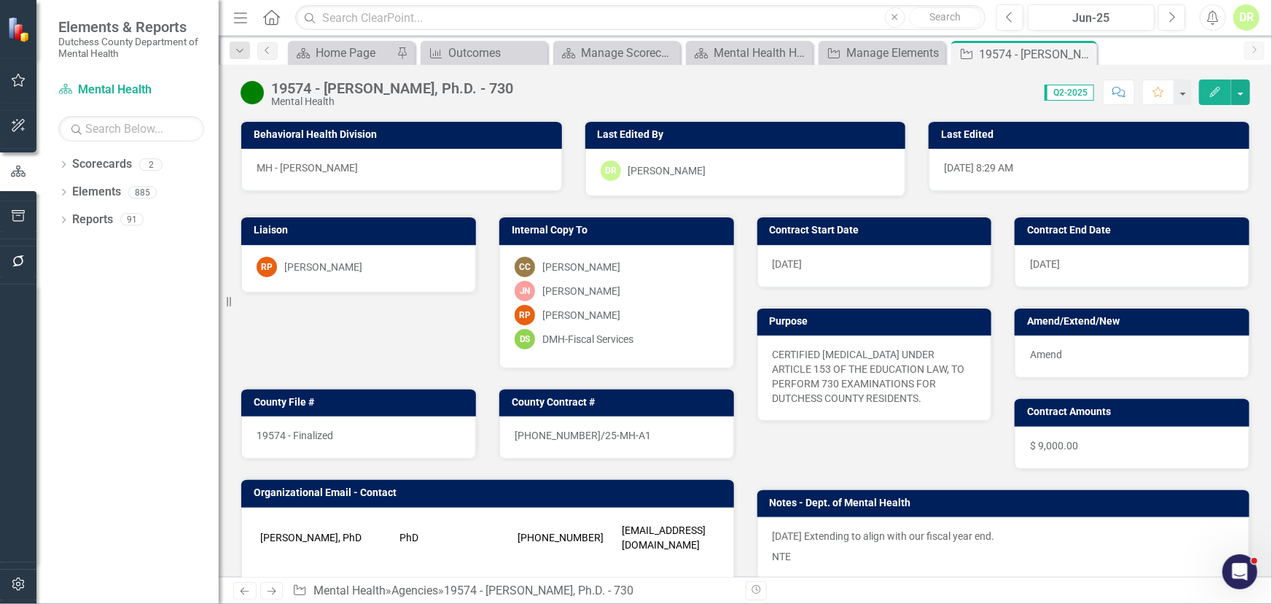
click at [374, 430] on div "19574 - Finalized" at bounding box center [358, 437] width 235 height 42
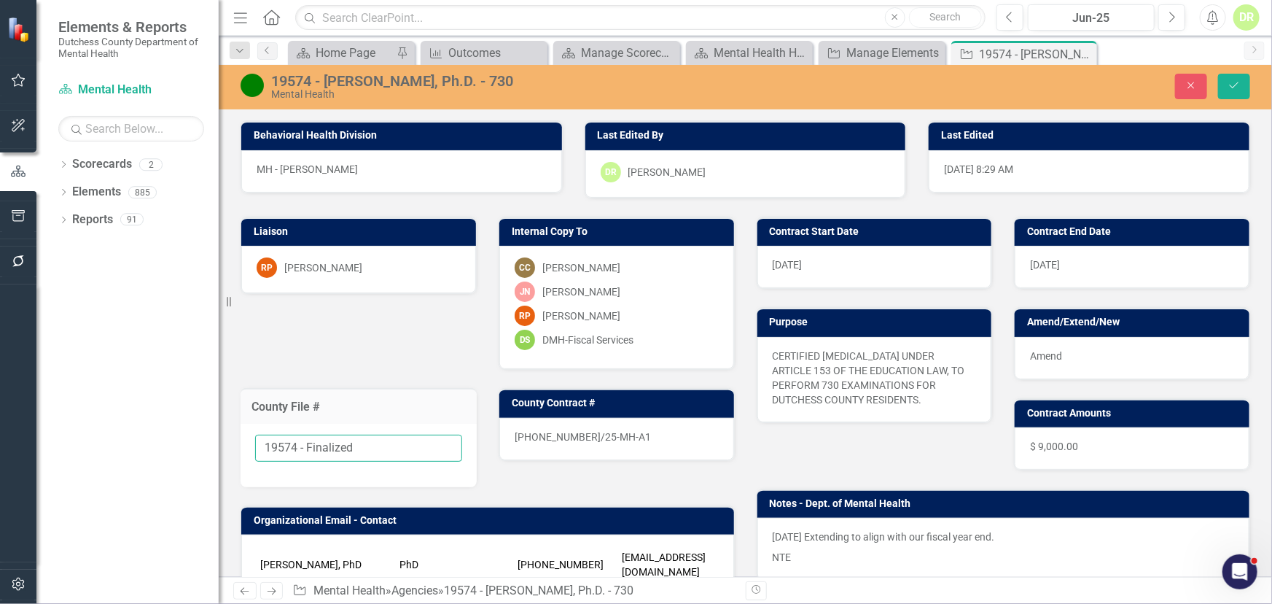
drag, startPoint x: 369, startPoint y: 443, endPoint x: 300, endPoint y: 443, distance: 69.3
click at [300, 443] on input "19574 - Finalized" at bounding box center [358, 448] width 207 height 27
type input "19574"
click at [1237, 81] on icon "Save" at bounding box center [1234, 85] width 13 height 10
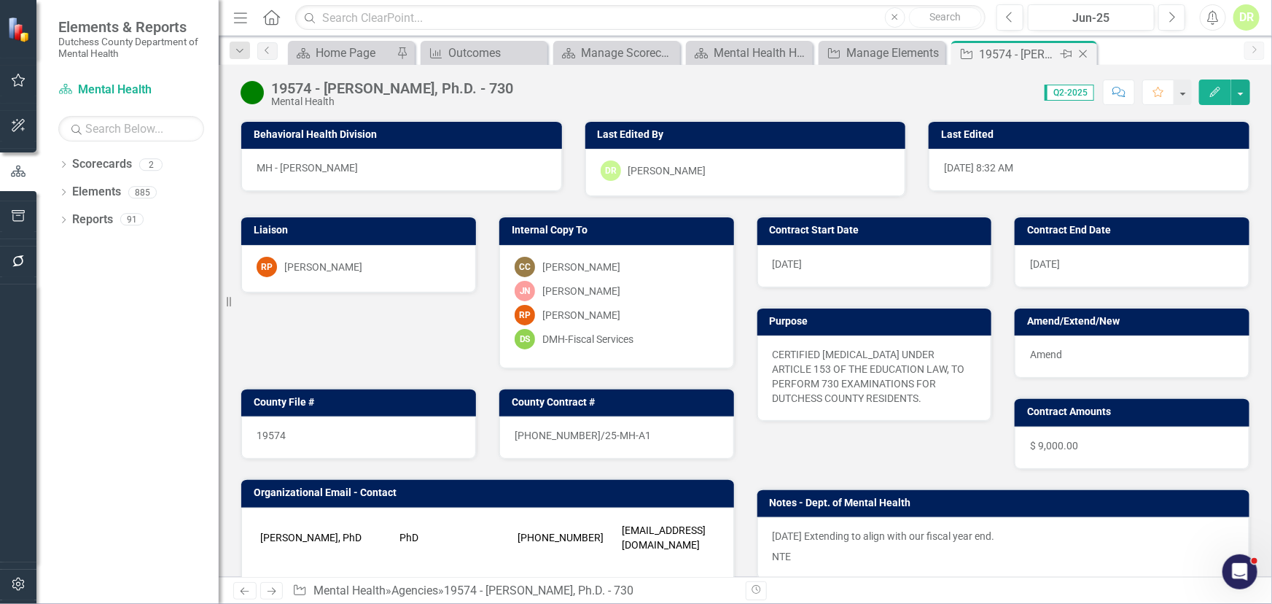
click at [1080, 50] on icon "Close" at bounding box center [1083, 54] width 15 height 12
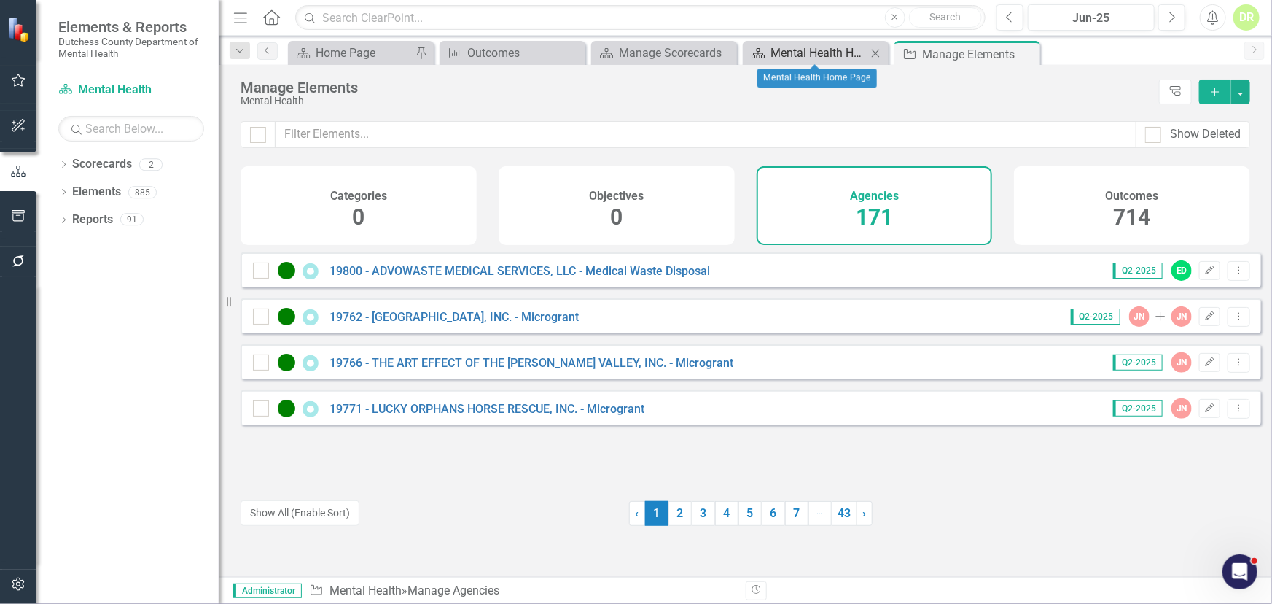
click at [799, 45] on div "Mental Health Home Page" at bounding box center [819, 53] width 96 height 18
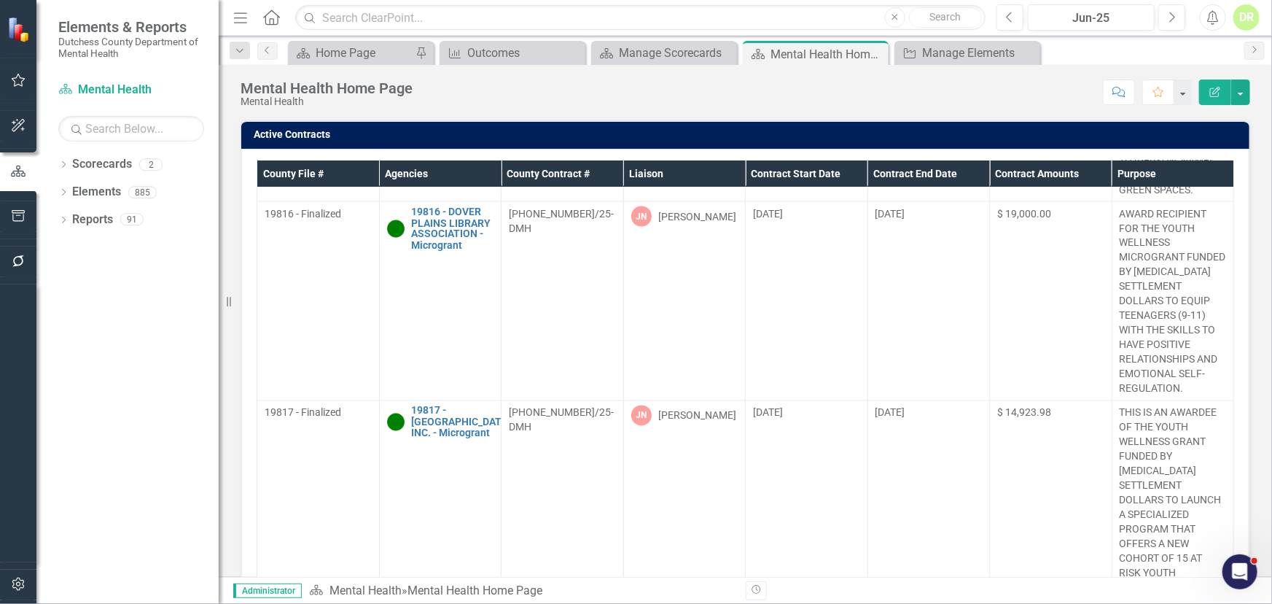
scroll to position [464, 0]
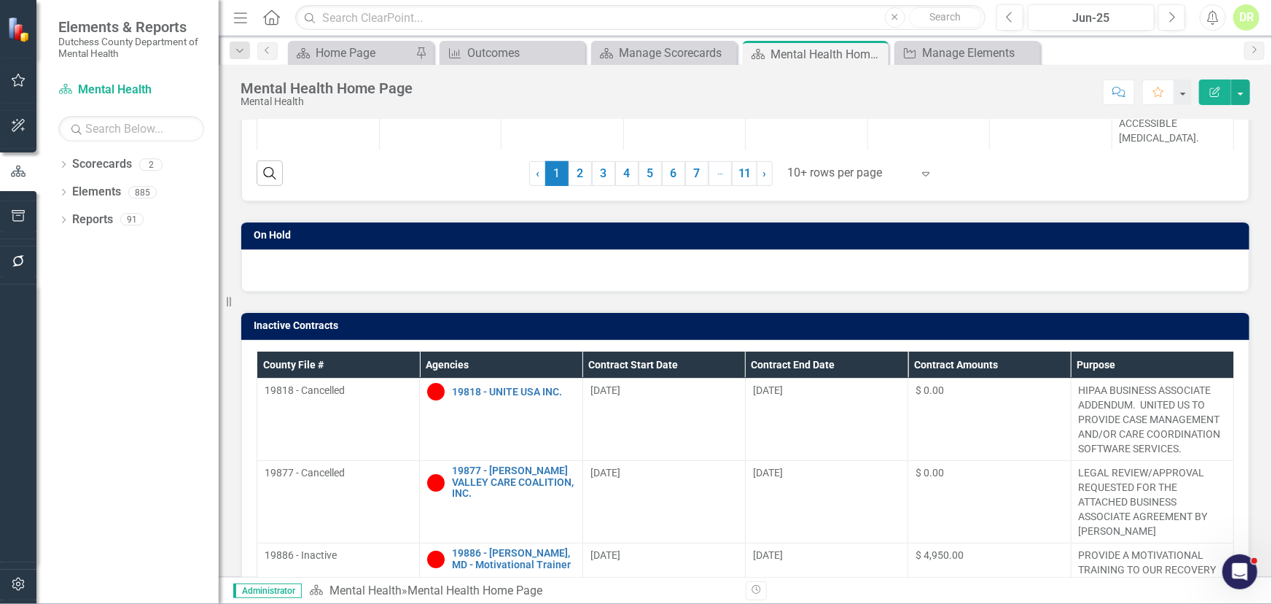
click at [919, 170] on icon "Expand" at bounding box center [926, 174] width 15 height 12
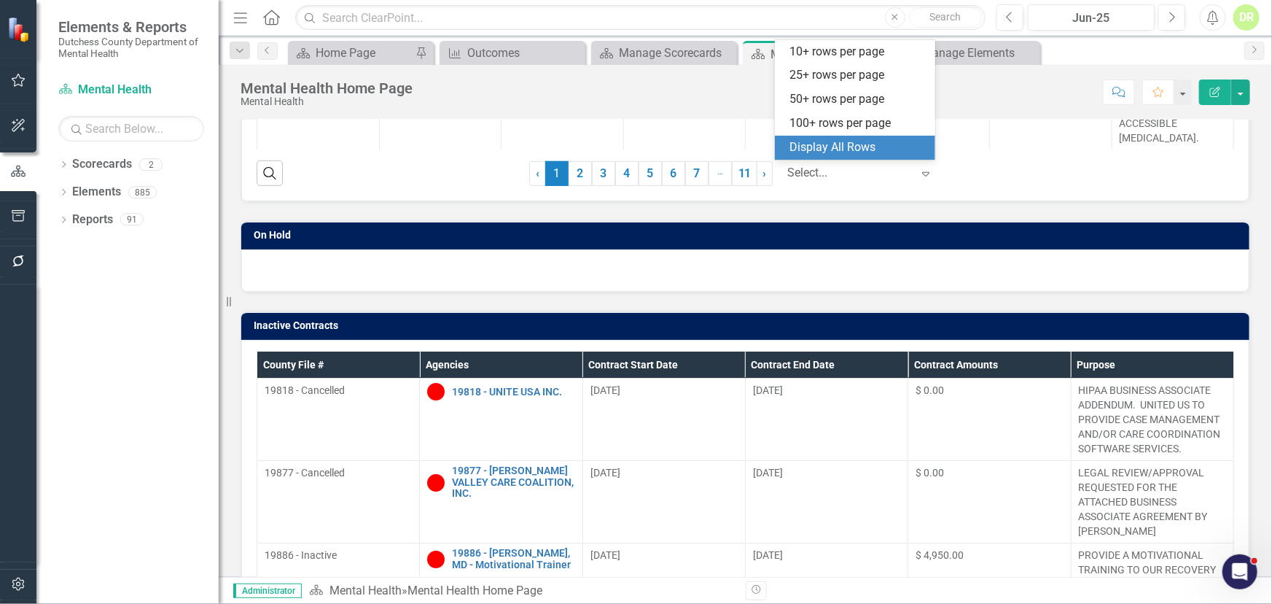
click at [844, 149] on div "Display All Rows" at bounding box center [858, 147] width 137 height 17
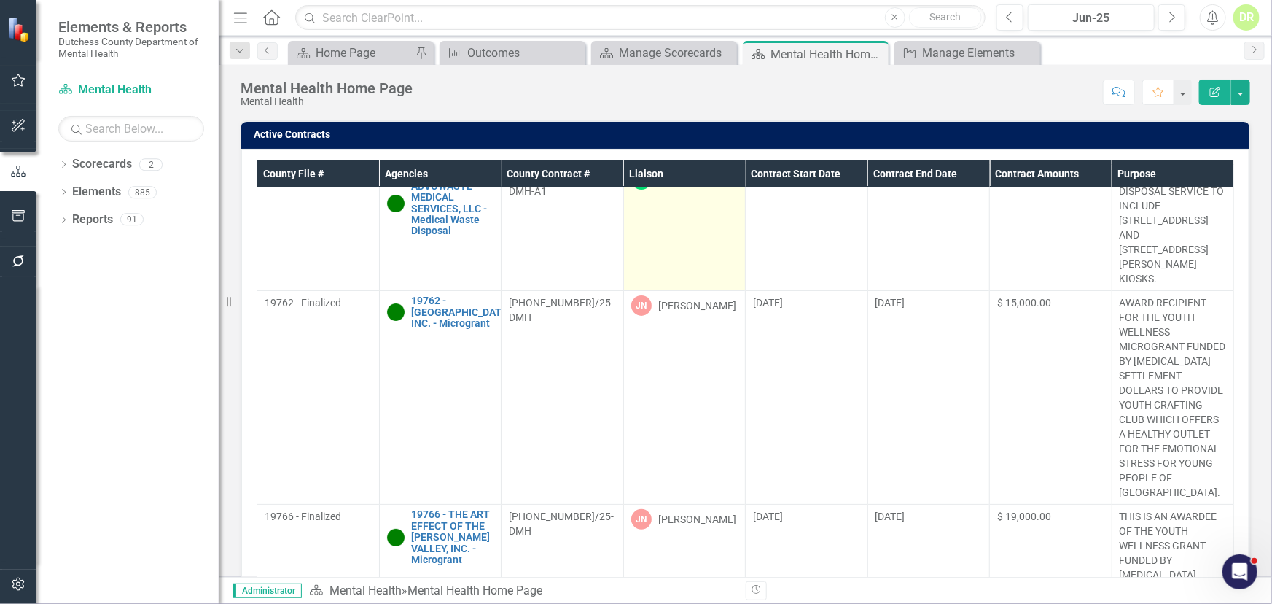
scroll to position [0, 0]
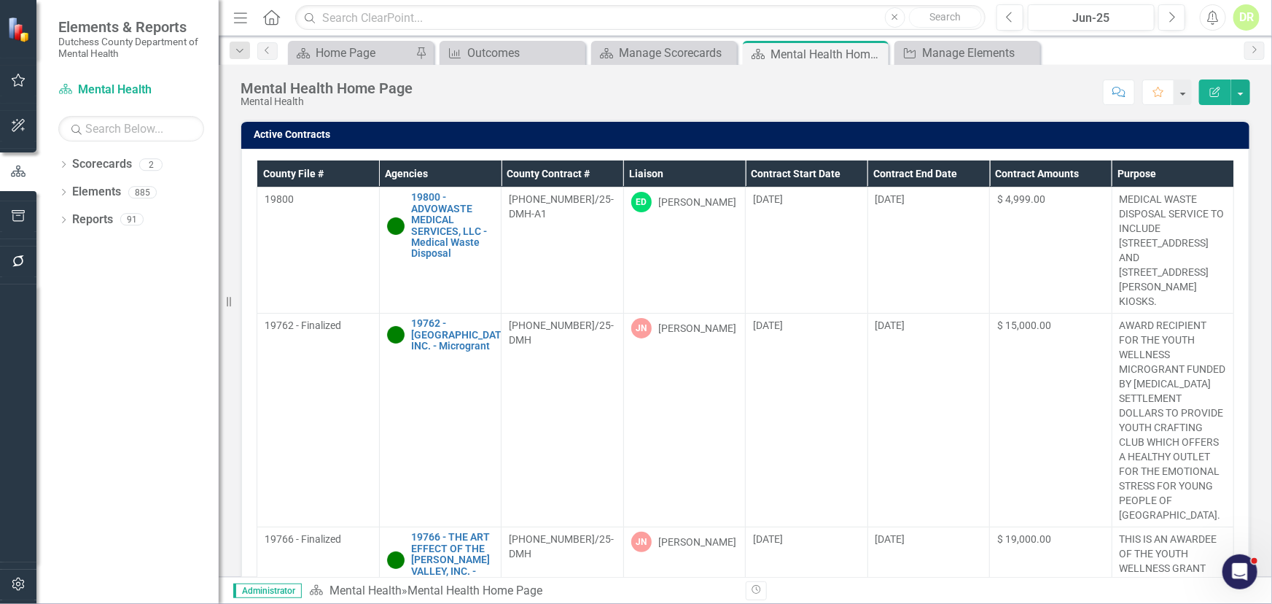
click at [896, 168] on th "Contract End Date" at bounding box center [929, 173] width 123 height 27
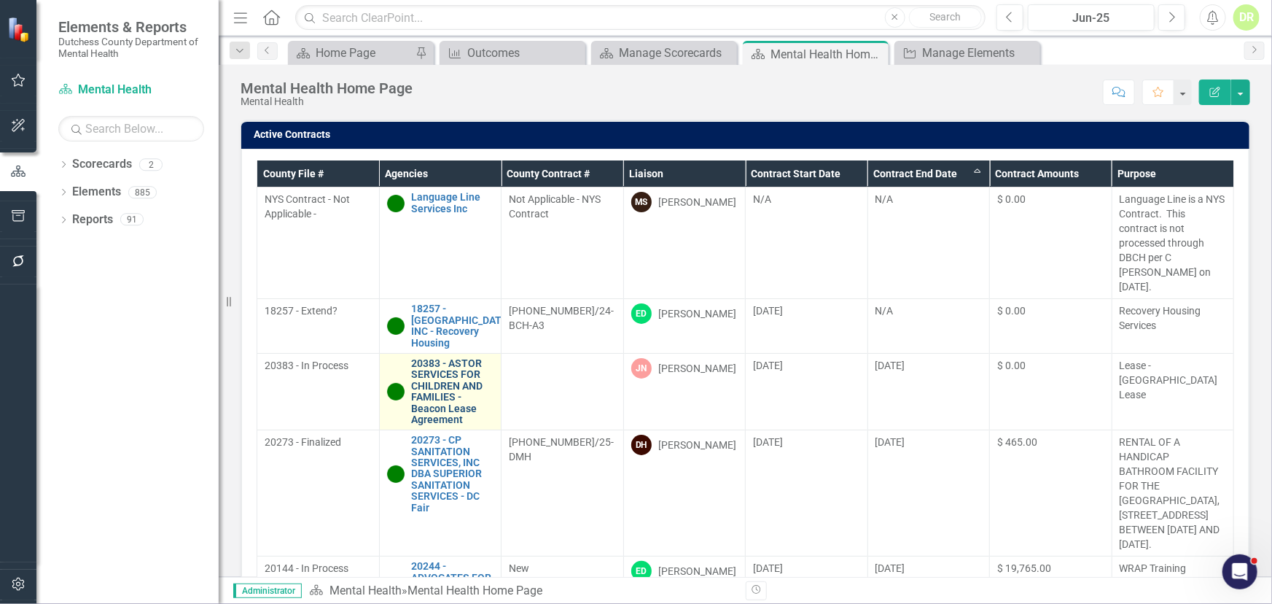
click at [433, 363] on link "20383 - ASTOR SERVICES FOR CHILDREN AND FAMILIES - Beacon Lease Agreement" at bounding box center [453, 391] width 82 height 67
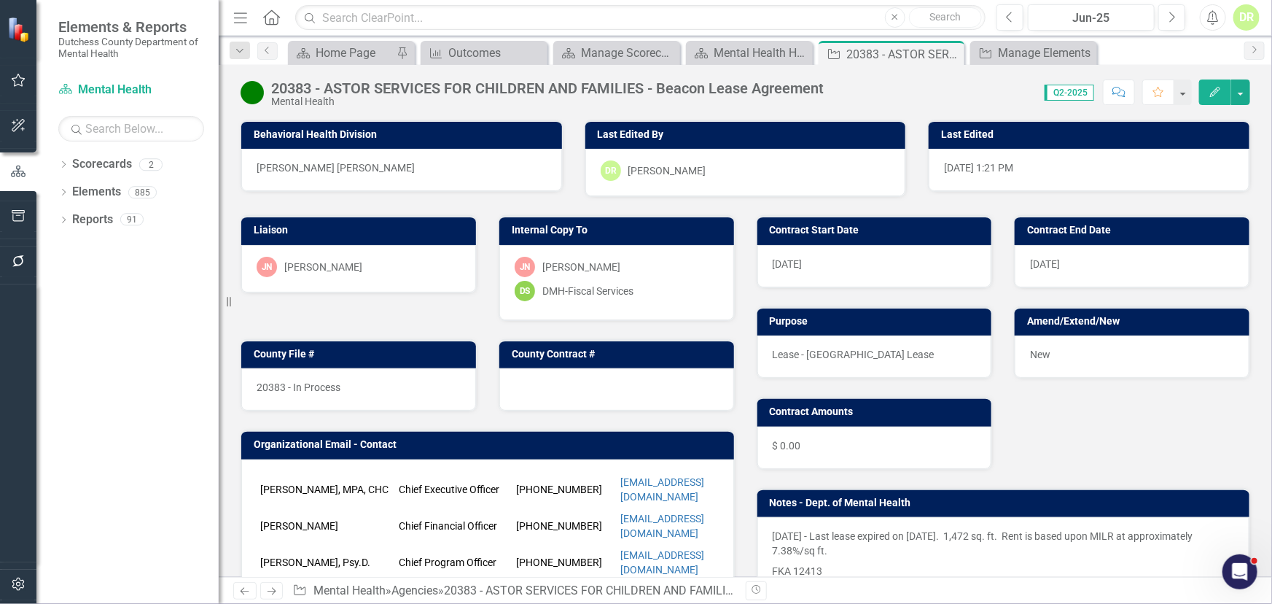
click at [1089, 254] on div "12/31/17" at bounding box center [1132, 266] width 235 height 42
click at [1087, 256] on div "12/31/17" at bounding box center [1132, 266] width 235 height 42
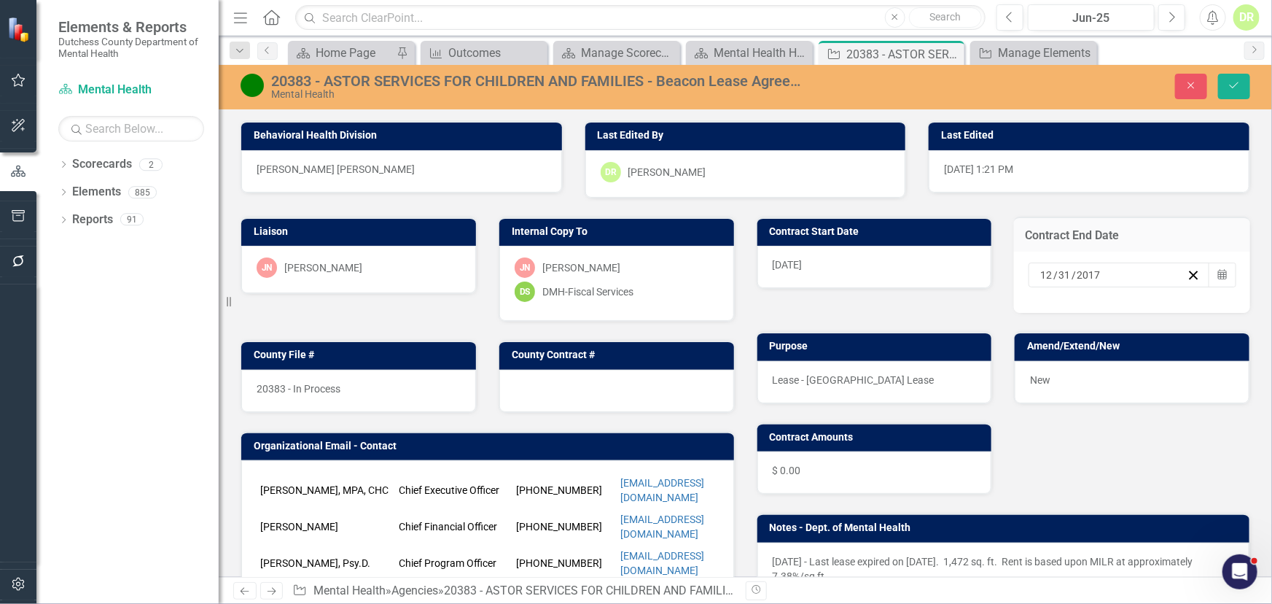
click at [540, 384] on div at bounding box center [616, 391] width 235 height 42
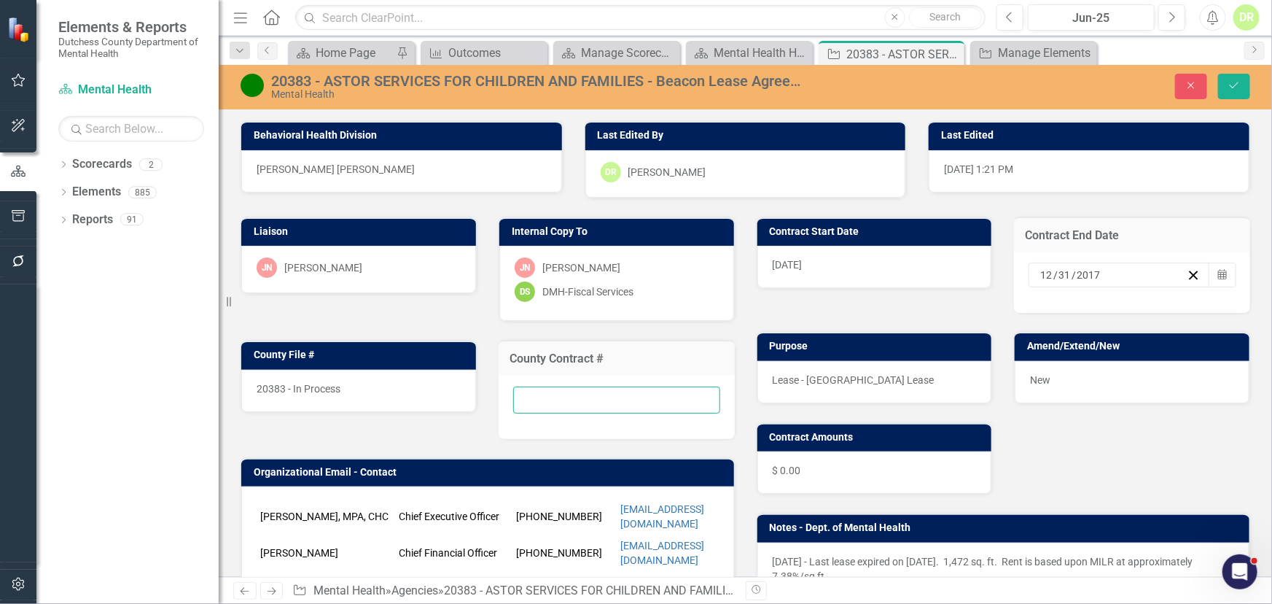
click at [529, 394] on input "text" at bounding box center [616, 399] width 207 height 27
type input "New"
click at [1209, 273] on button "Calendar" at bounding box center [1223, 275] width 28 height 25
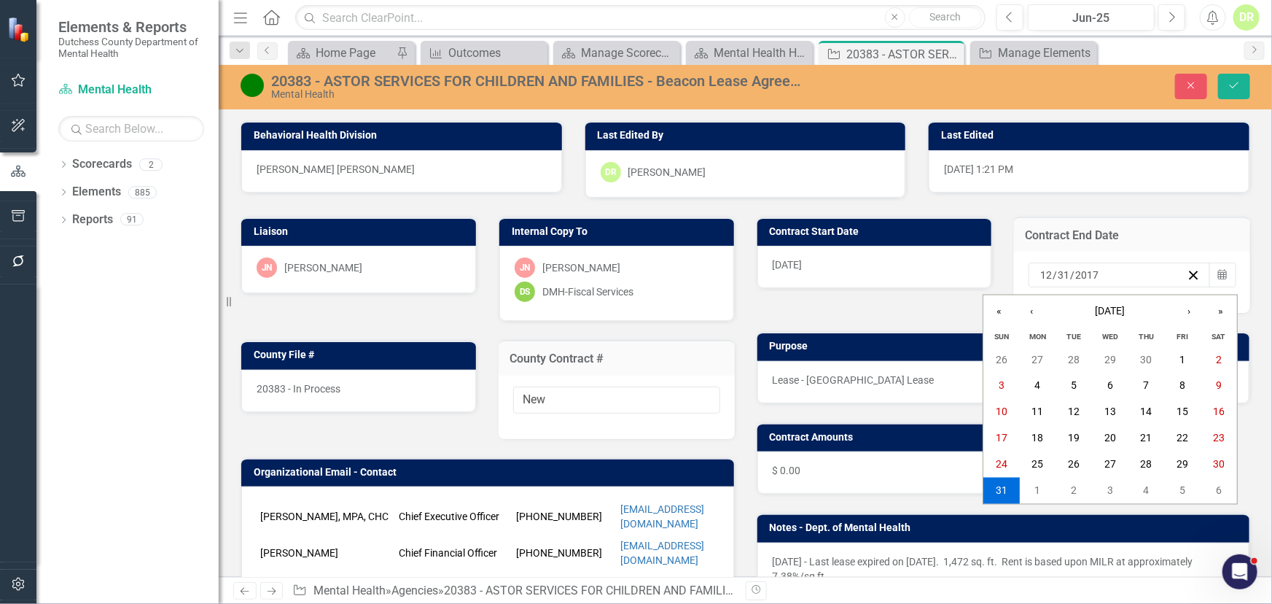
click at [1097, 270] on div "2017-12-31 12 / 31 / 2017" at bounding box center [1112, 275] width 149 height 15
click at [1097, 268] on div "2017-12-31 12 / 31 / 2017" at bounding box center [1112, 275] width 149 height 15
click at [1086, 271] on input "2017" at bounding box center [1087, 275] width 25 height 15
type input "2018"
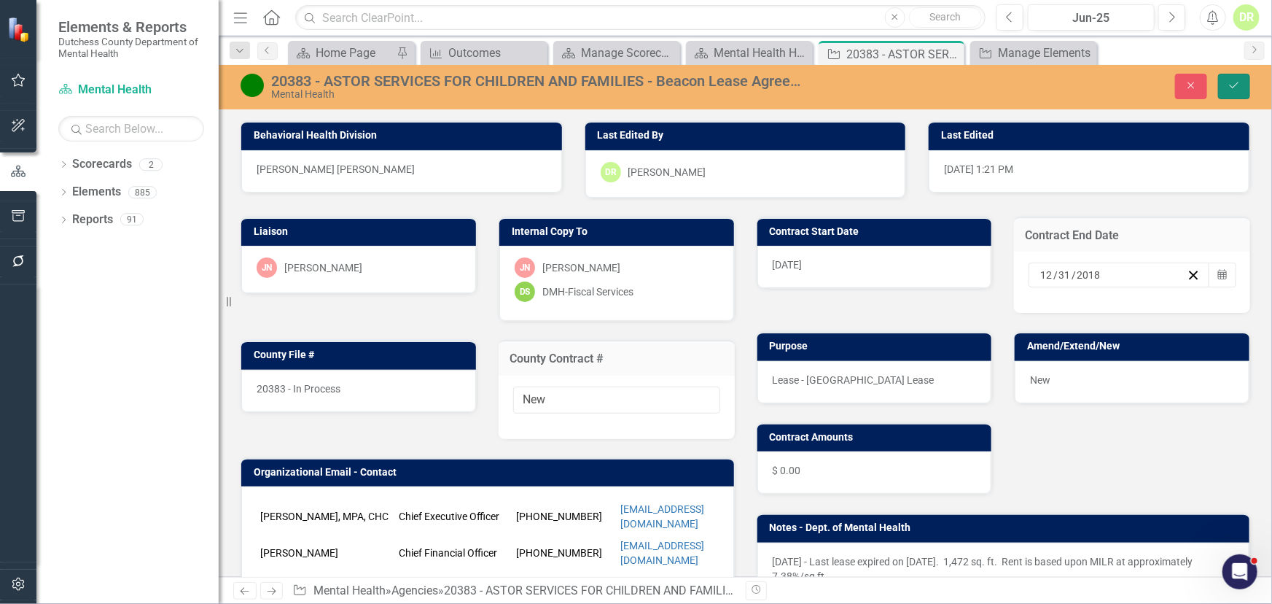
click at [1243, 77] on button "Save" at bounding box center [1234, 87] width 32 height 26
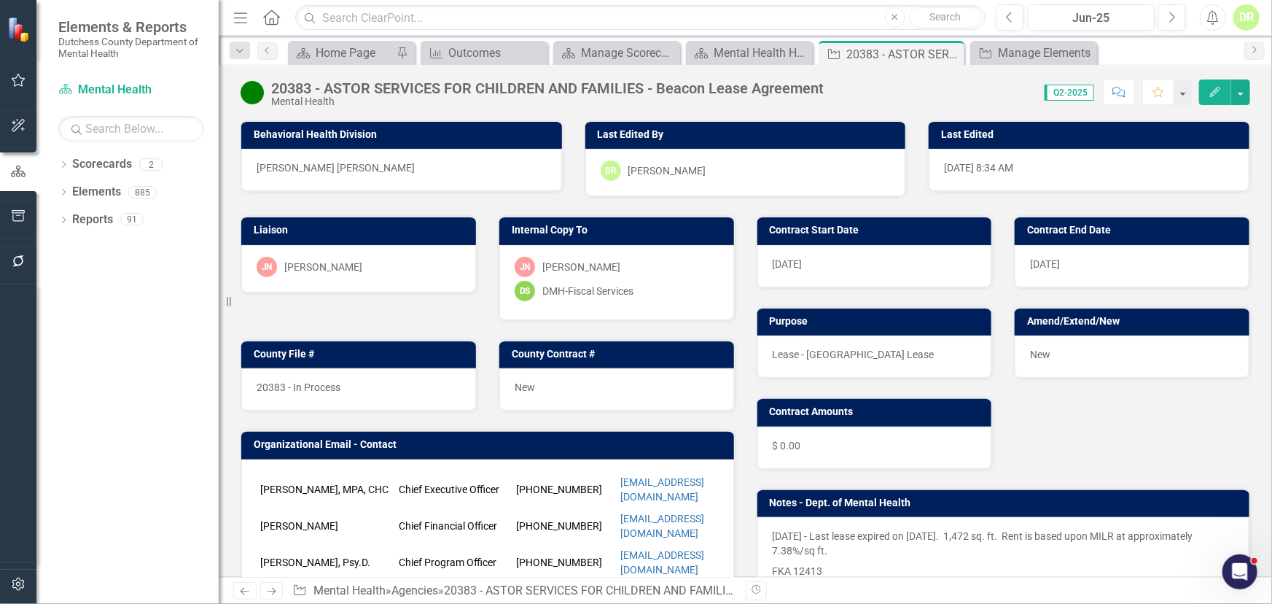
click at [1070, 265] on div "12/31/18" at bounding box center [1132, 266] width 235 height 42
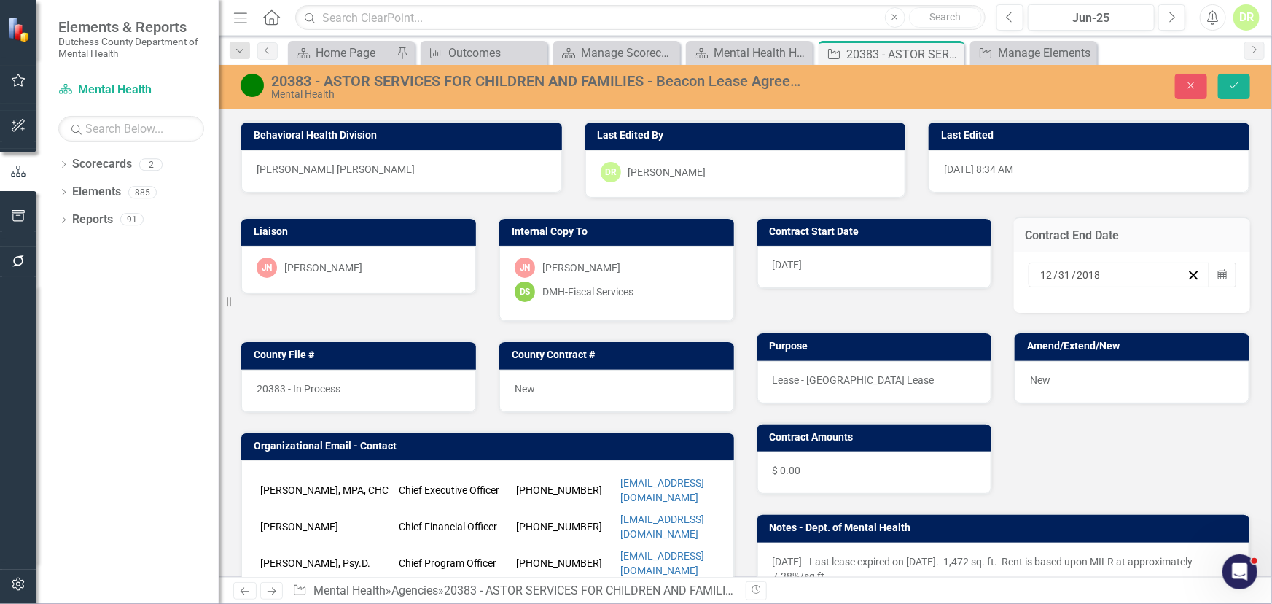
click at [1079, 269] on input "2018" at bounding box center [1089, 275] width 26 height 15
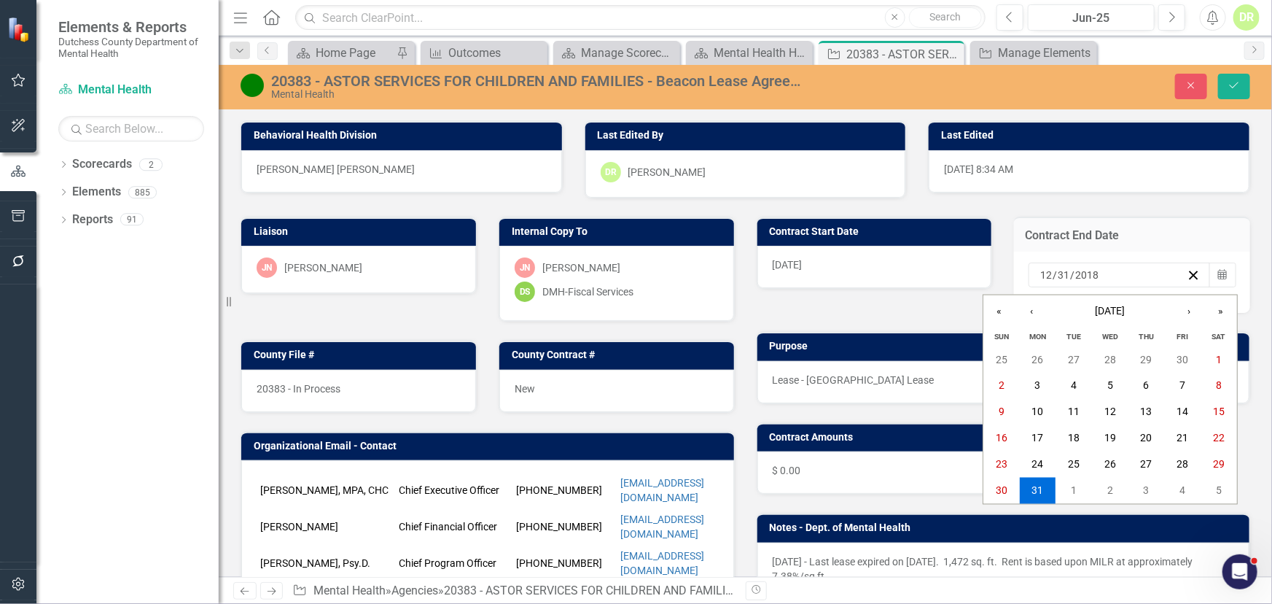
click at [1081, 275] on input "2018" at bounding box center [1087, 275] width 25 height 15
type input "2028"
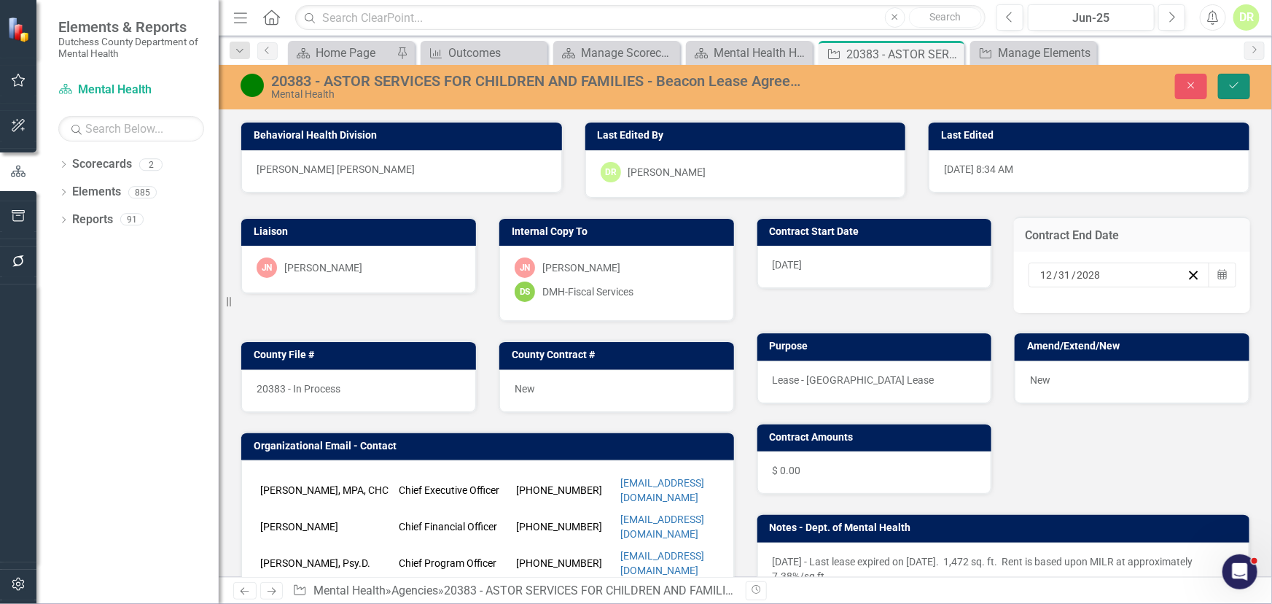
click at [1239, 85] on icon "Save" at bounding box center [1234, 85] width 13 height 10
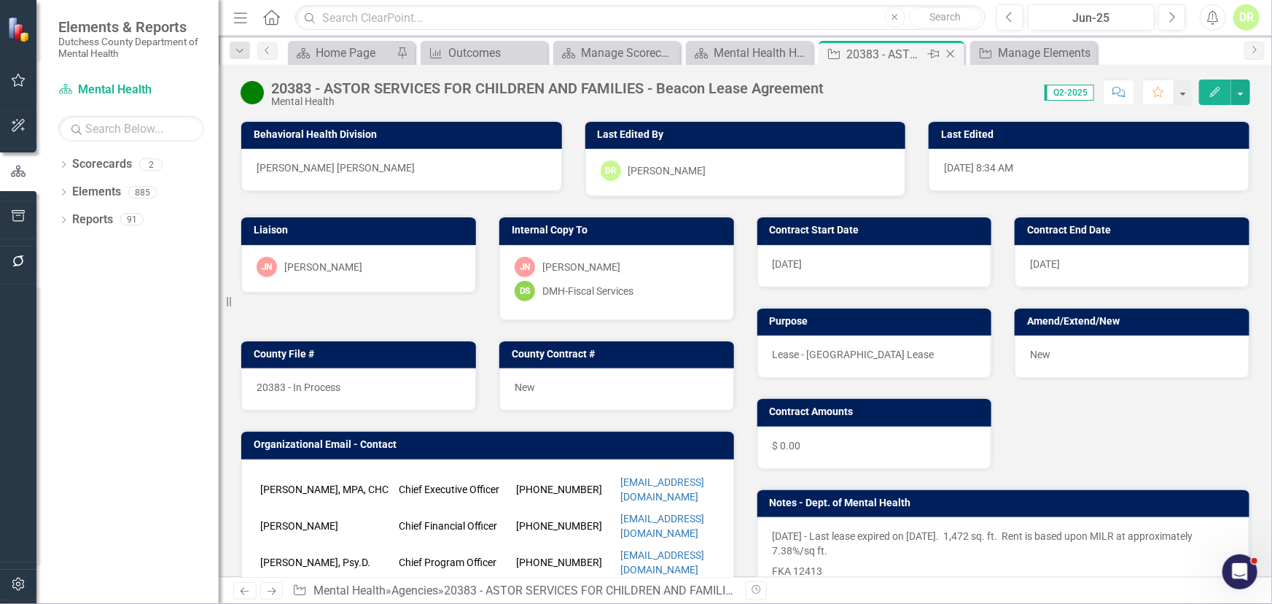
click at [955, 51] on icon "Close" at bounding box center [951, 54] width 15 height 12
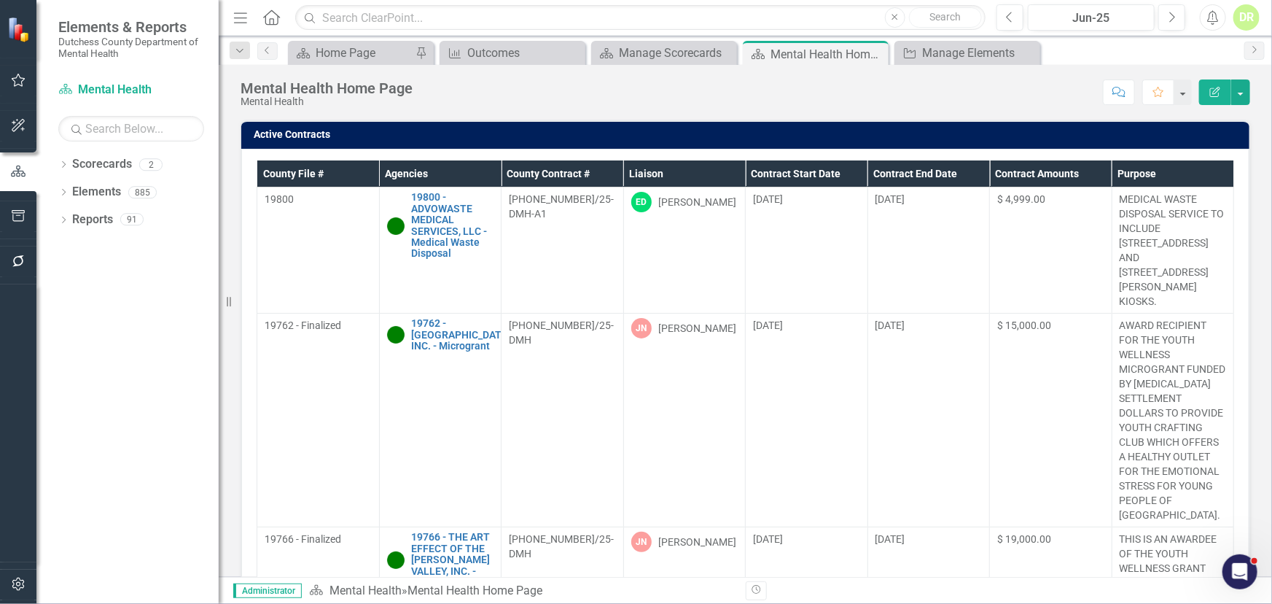
click at [911, 173] on th "Contract End Date" at bounding box center [929, 173] width 123 height 27
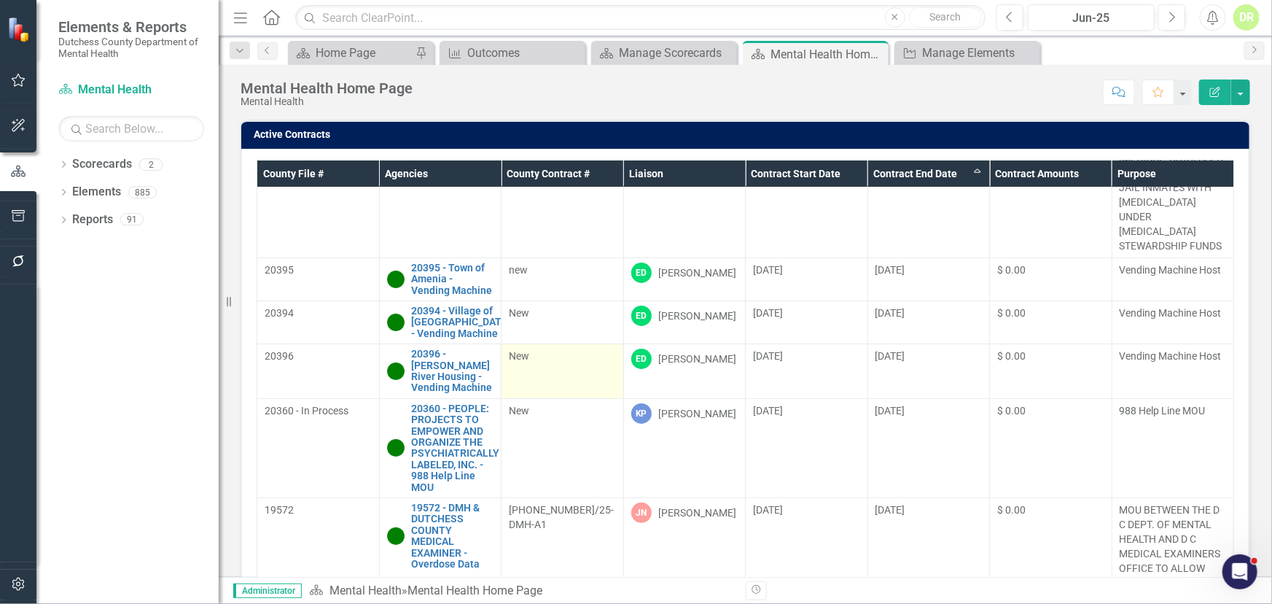
scroll to position [2917, 0]
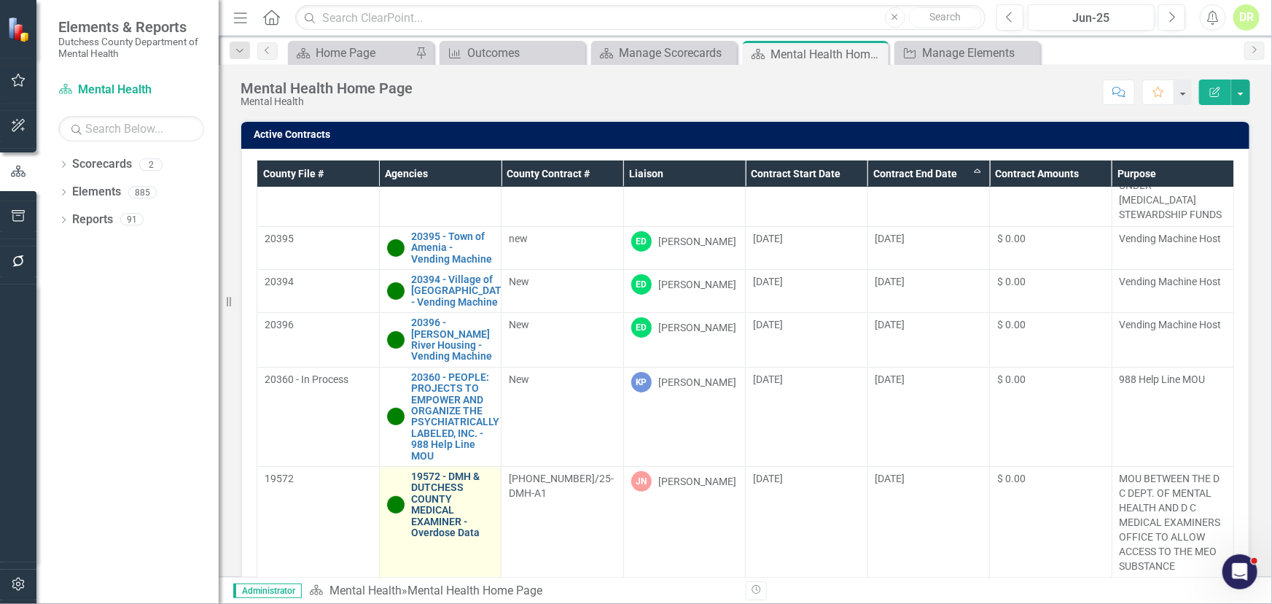
click at [443, 471] on link "19572 - DMH & DUTCHESS COUNTY MEDICAL EXAMINER - Overdose Data" at bounding box center [453, 504] width 82 height 67
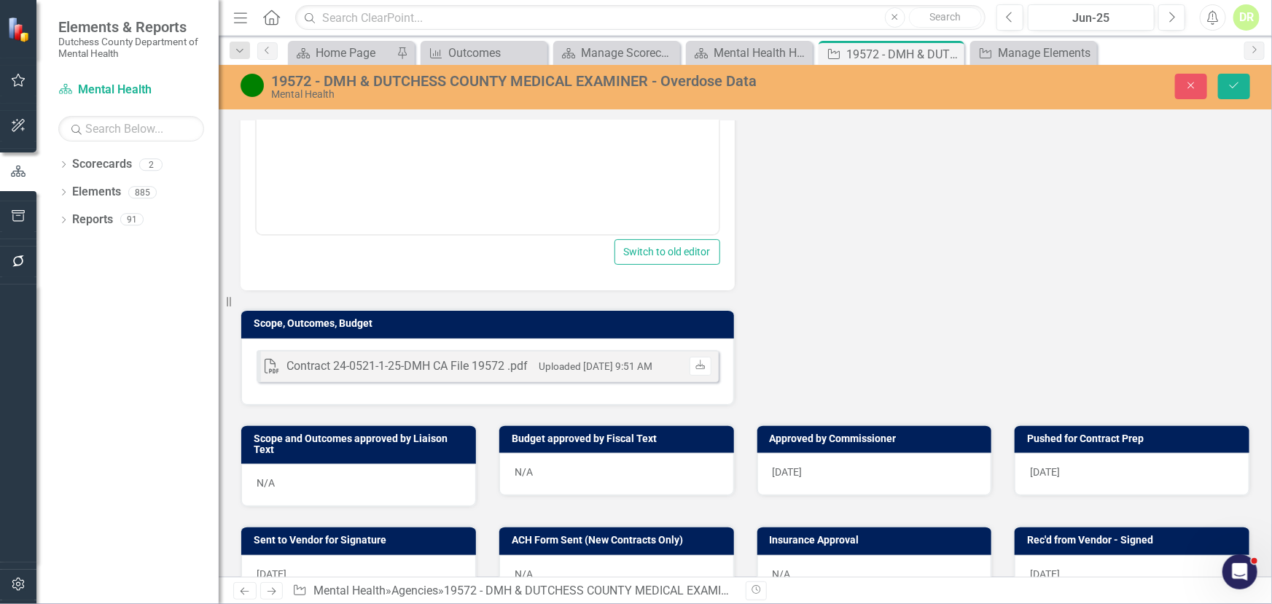
scroll to position [530, 0]
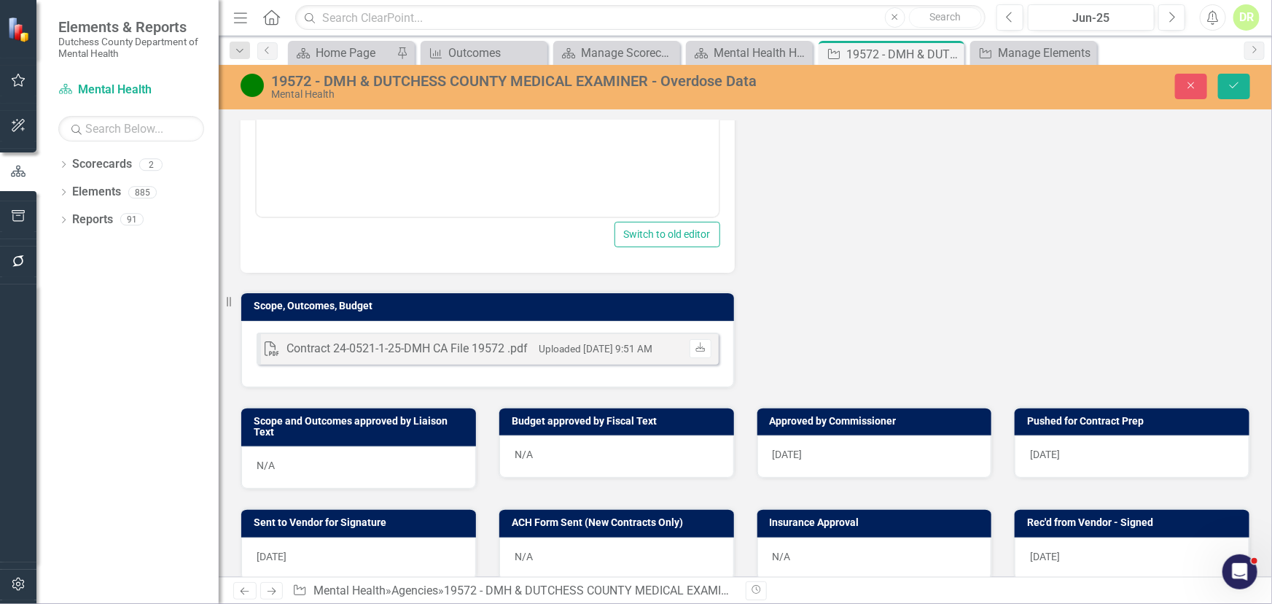
click at [893, 452] on div "8/25/2025" at bounding box center [875, 456] width 235 height 42
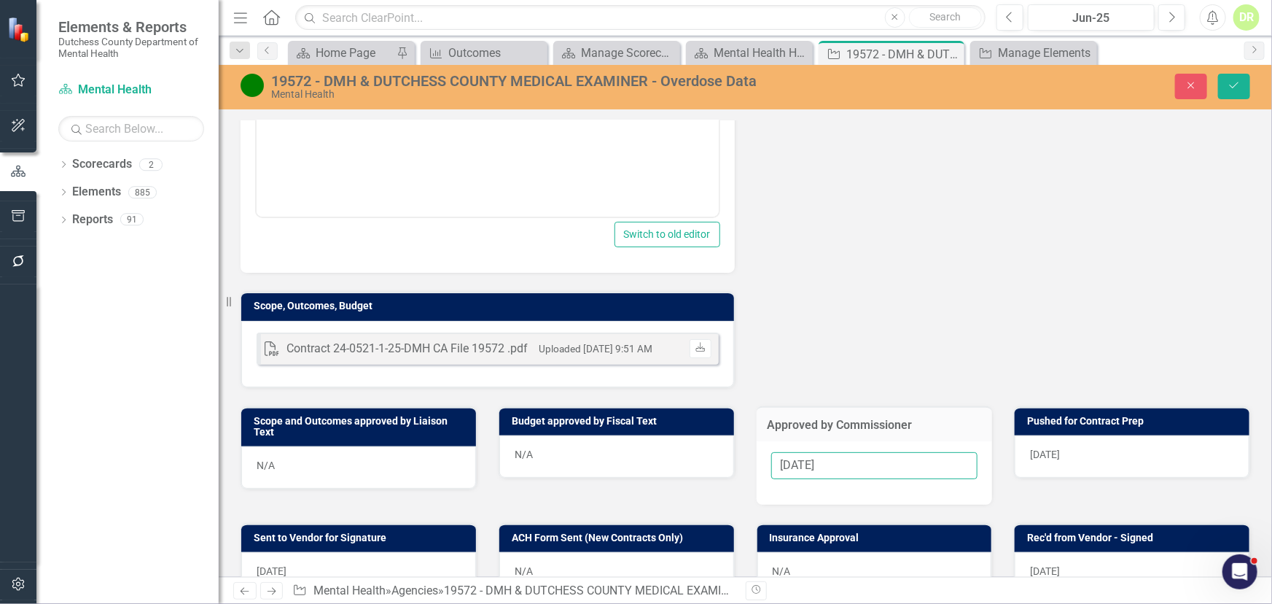
drag, startPoint x: 844, startPoint y: 463, endPoint x: 594, endPoint y: 478, distance: 249.9
click at [621, 475] on div "Scope and Outcomes approved by Liaison Text N/A Budget approved by Fiscal Text …" at bounding box center [746, 446] width 1032 height 117
click at [1140, 445] on div "[DATE]" at bounding box center [1132, 456] width 235 height 42
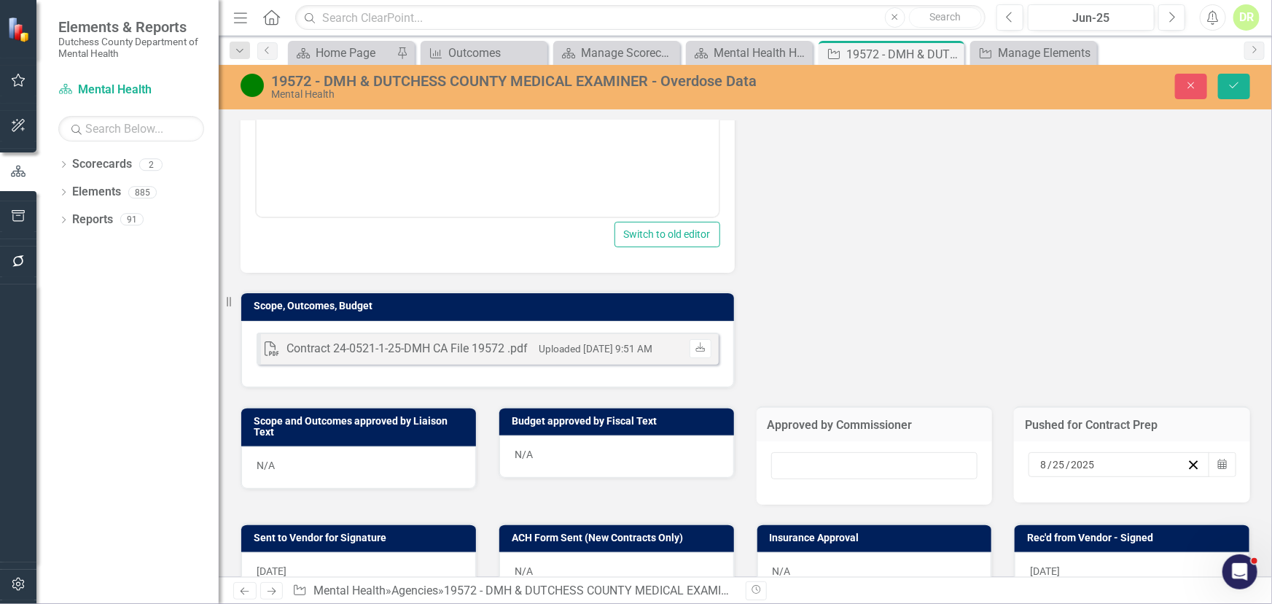
click at [1120, 462] on div "8 / 25 / 2025" at bounding box center [1112, 464] width 149 height 15
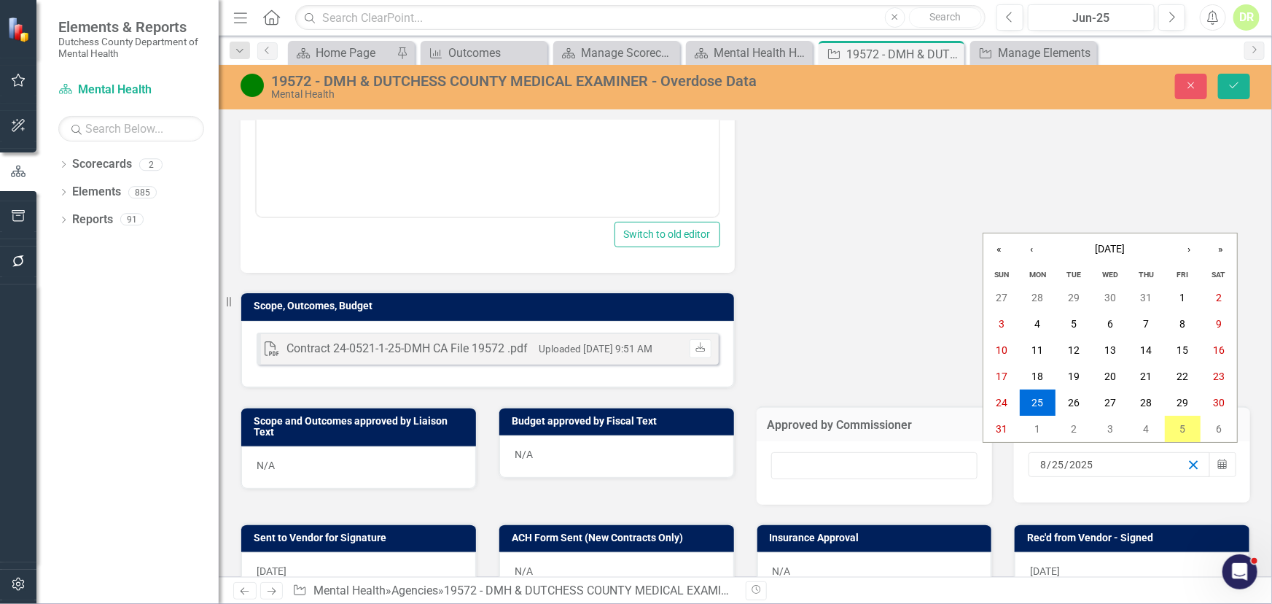
click at [1190, 461] on line "button" at bounding box center [1194, 465] width 8 height 8
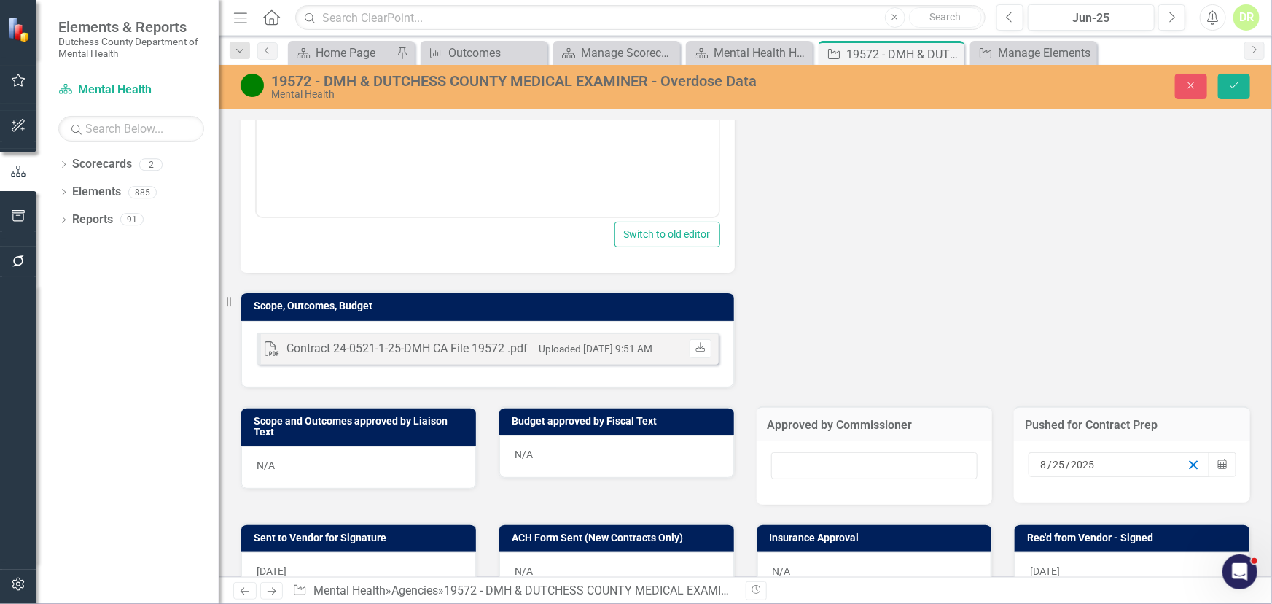
click at [1190, 461] on line "button" at bounding box center [1194, 465] width 8 height 8
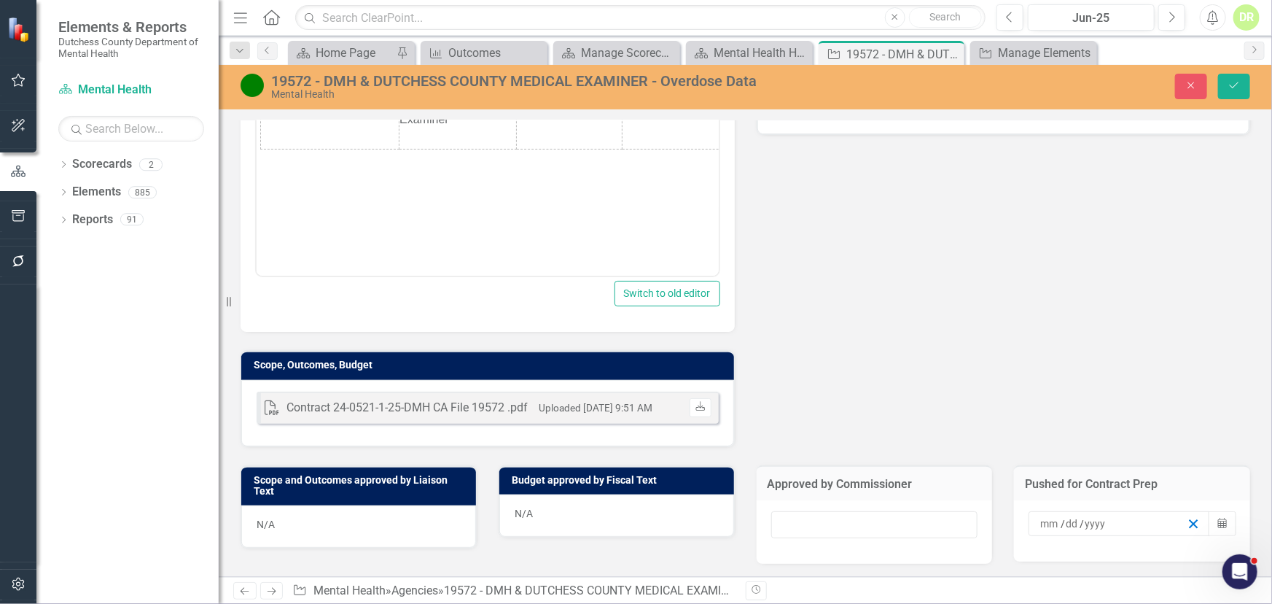
scroll to position [596, 0]
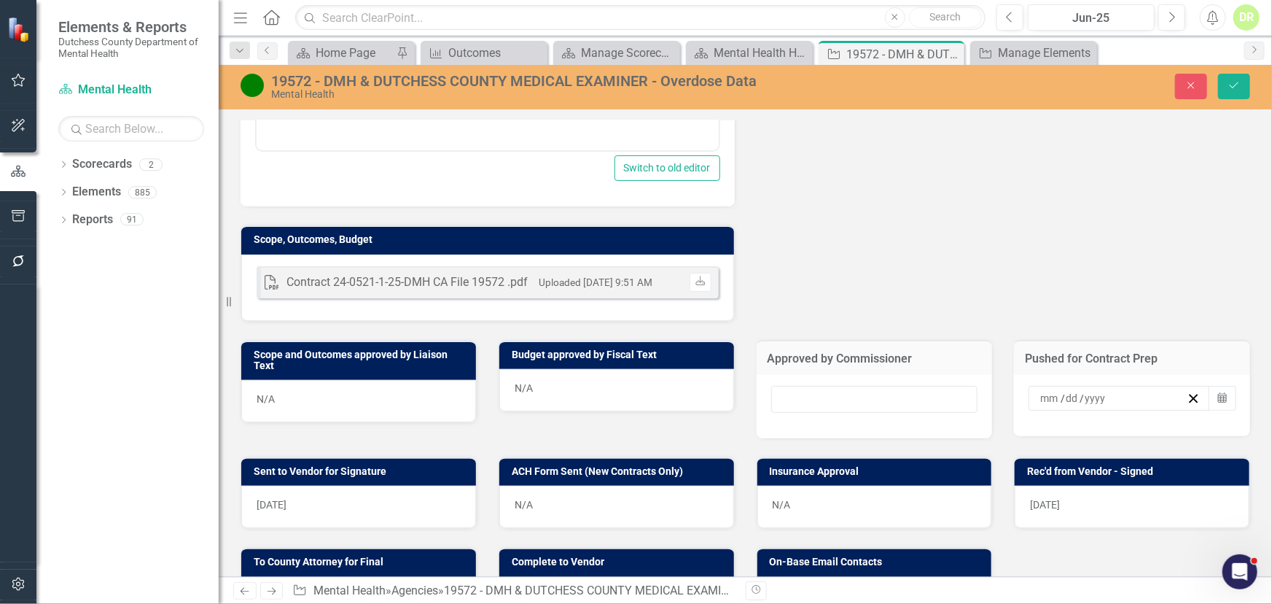
click at [403, 509] on div "[DATE]" at bounding box center [358, 507] width 235 height 42
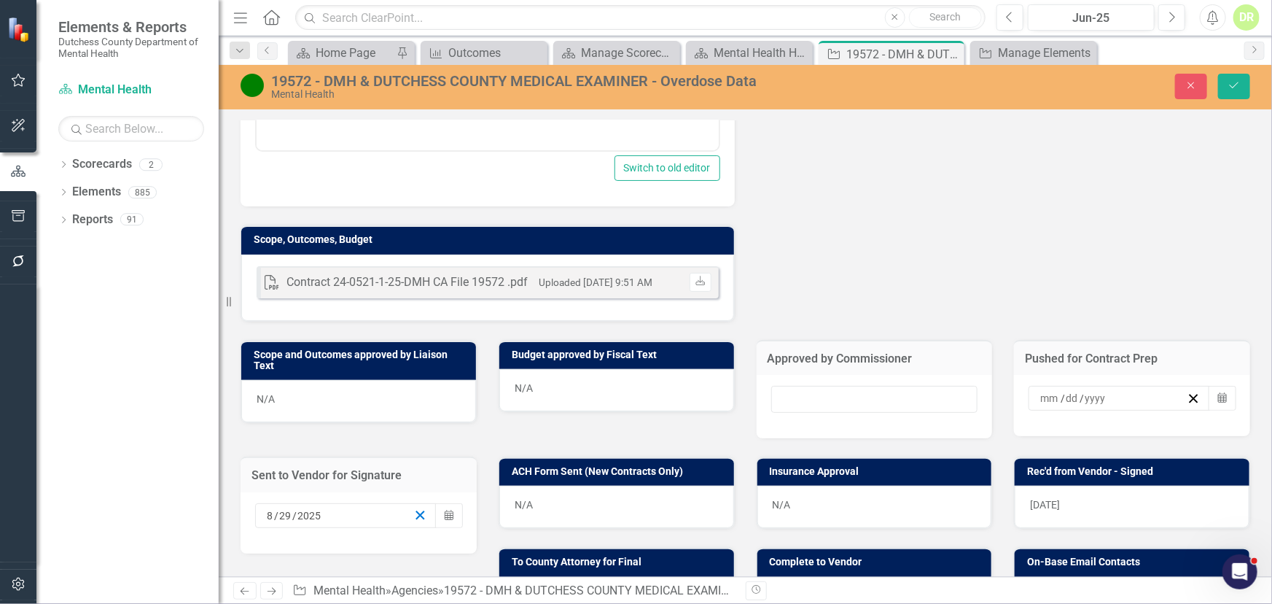
click at [413, 512] on icon "button" at bounding box center [420, 515] width 14 height 14
click at [1071, 503] on div "[DATE]" at bounding box center [1132, 507] width 235 height 42
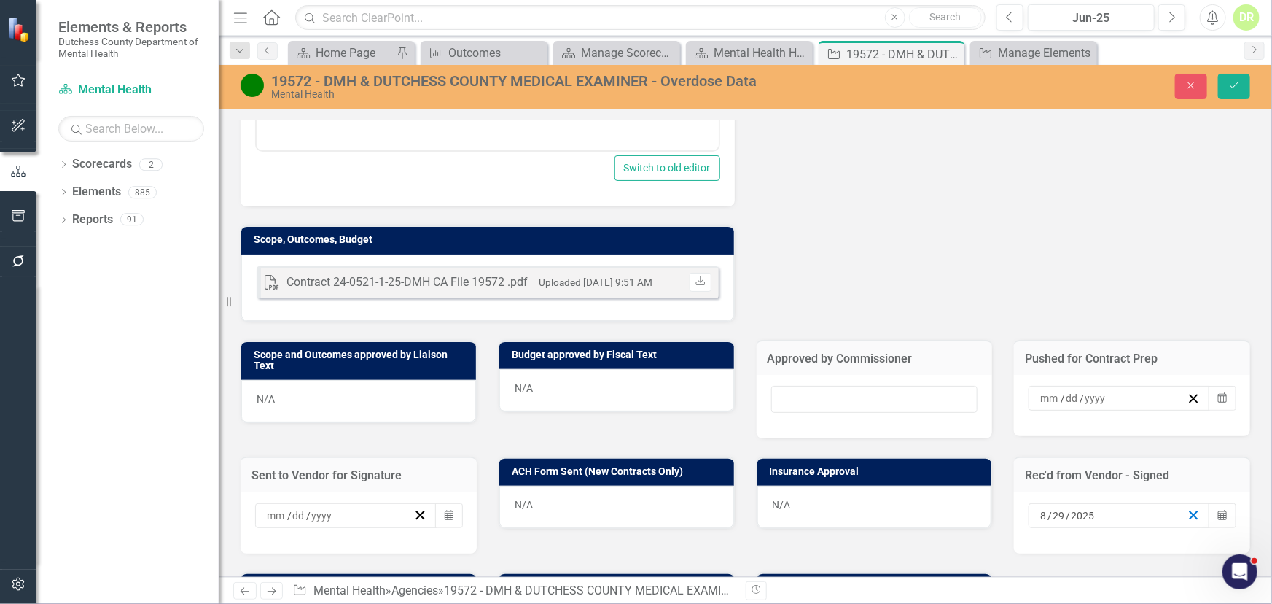
click at [1187, 509] on icon "button" at bounding box center [1194, 515] width 14 height 14
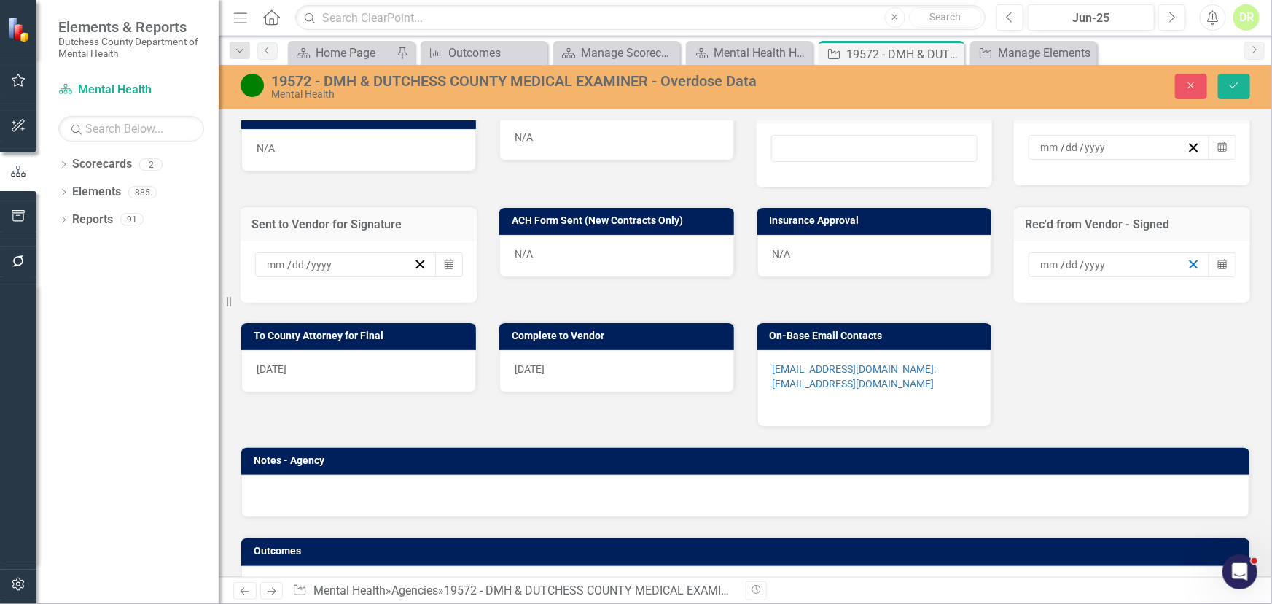
scroll to position [890, 0]
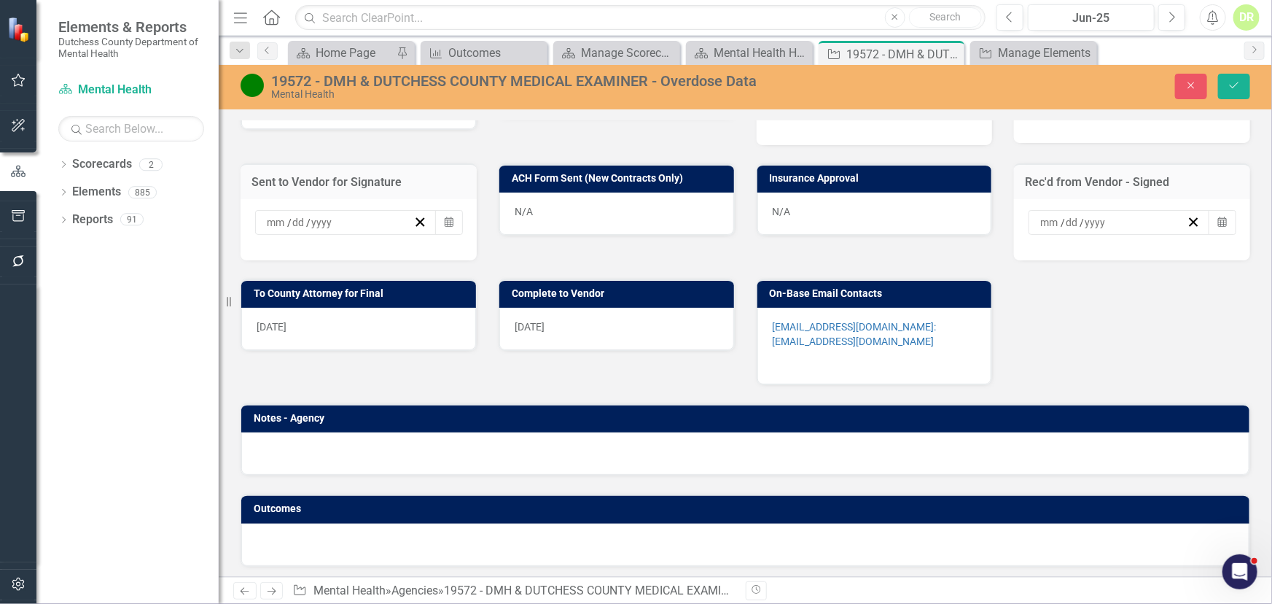
click at [367, 321] on div "[DATE]" at bounding box center [358, 329] width 235 height 42
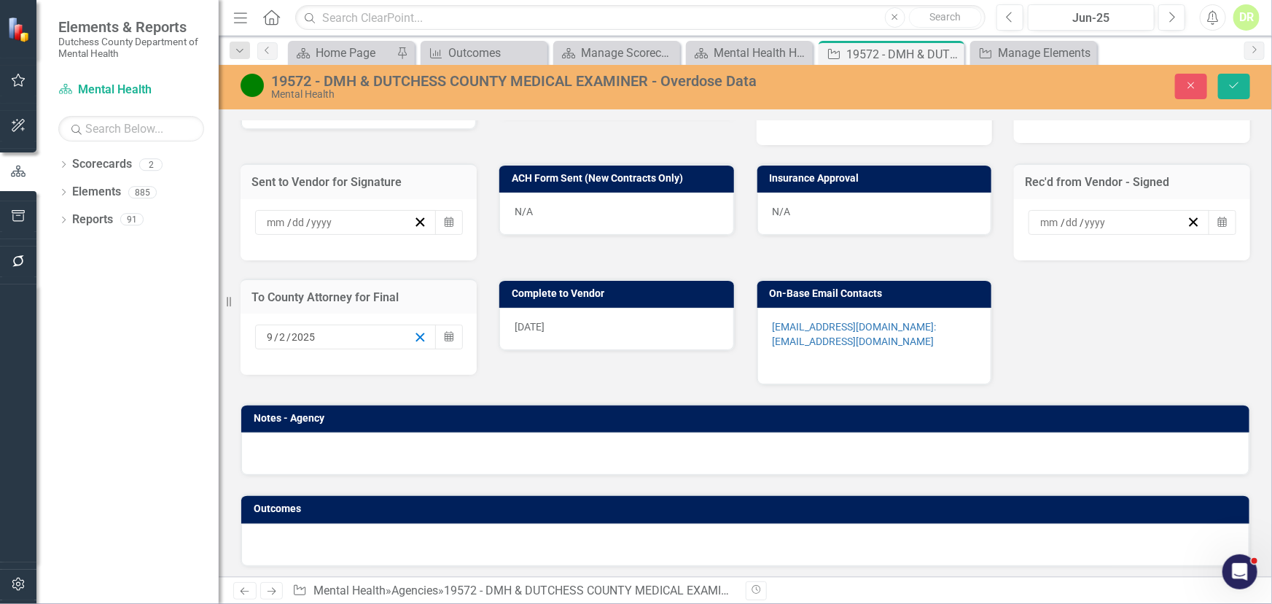
click at [421, 332] on icon "button" at bounding box center [420, 337] width 14 height 14
click at [602, 314] on div "9/5/25" at bounding box center [616, 329] width 235 height 42
click at [631, 327] on div "9/5/25" at bounding box center [616, 329] width 235 height 42
click at [630, 327] on div "9/5/25" at bounding box center [616, 329] width 235 height 42
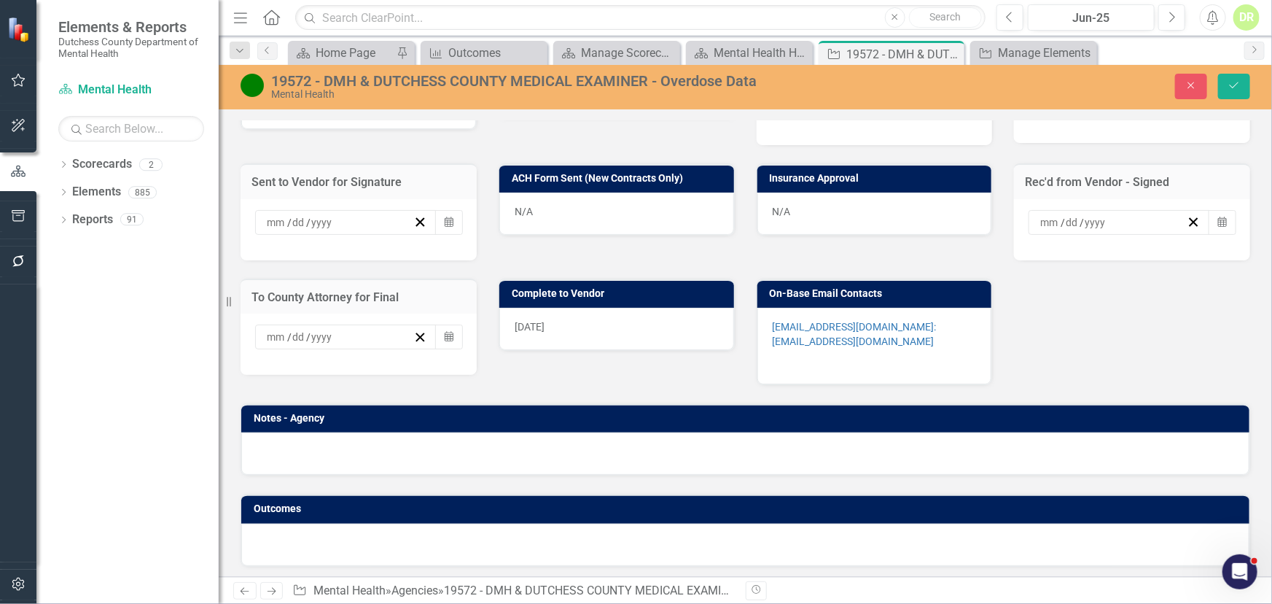
click at [631, 325] on div "9/5/25" at bounding box center [616, 329] width 235 height 42
click at [631, 324] on div "9/5/25" at bounding box center [616, 329] width 235 height 42
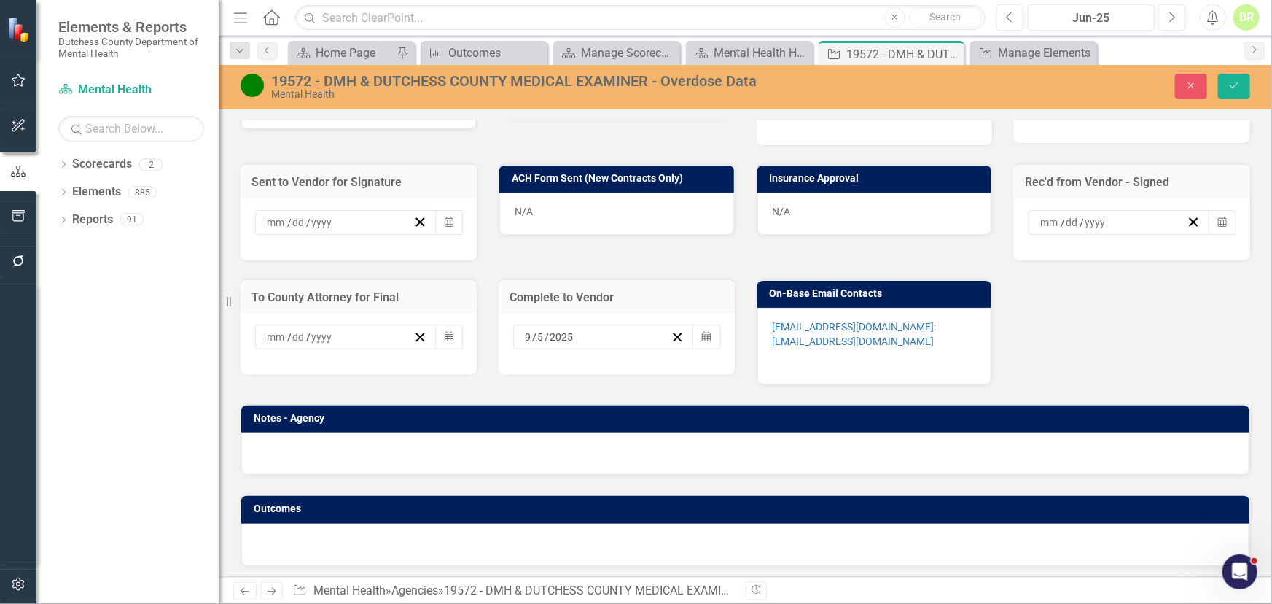
click at [631, 324] on div "9 / 5 / 2025" at bounding box center [604, 336] width 182 height 25
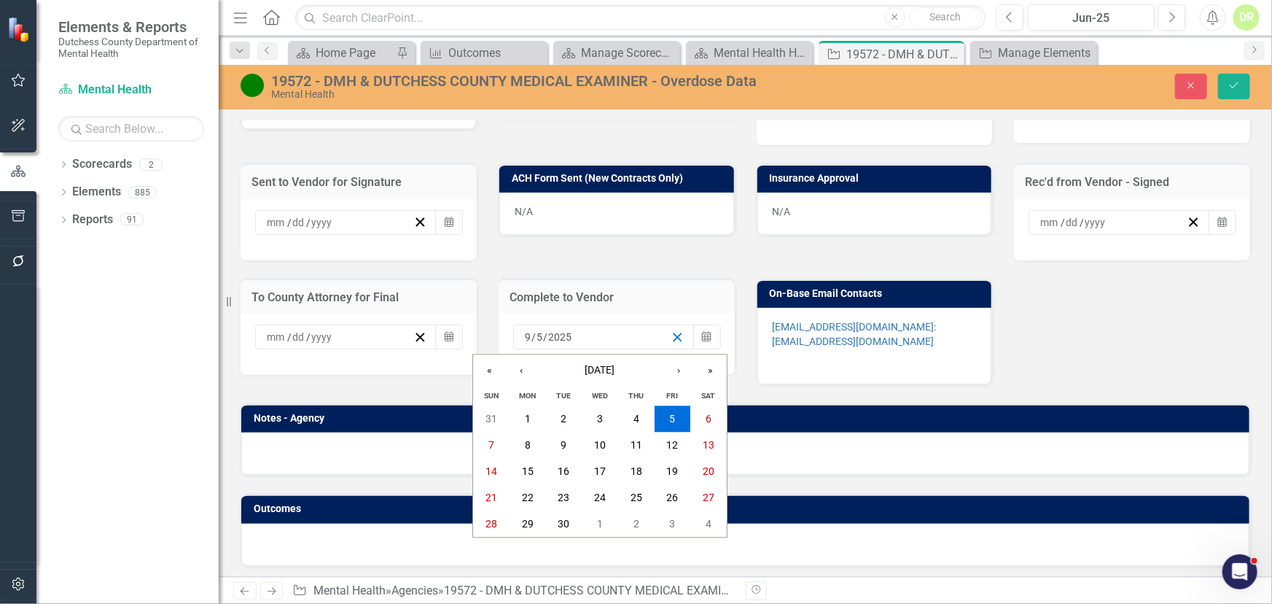
click at [671, 330] on icon "button" at bounding box center [678, 337] width 14 height 14
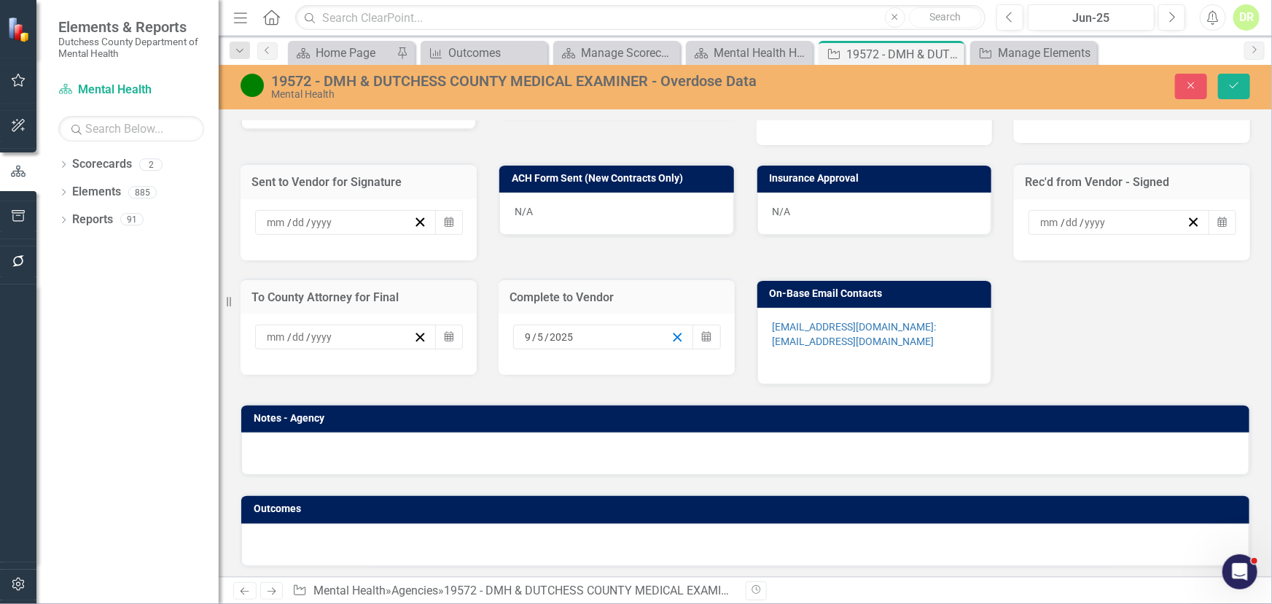
click at [672, 330] on icon "button" at bounding box center [678, 337] width 14 height 14
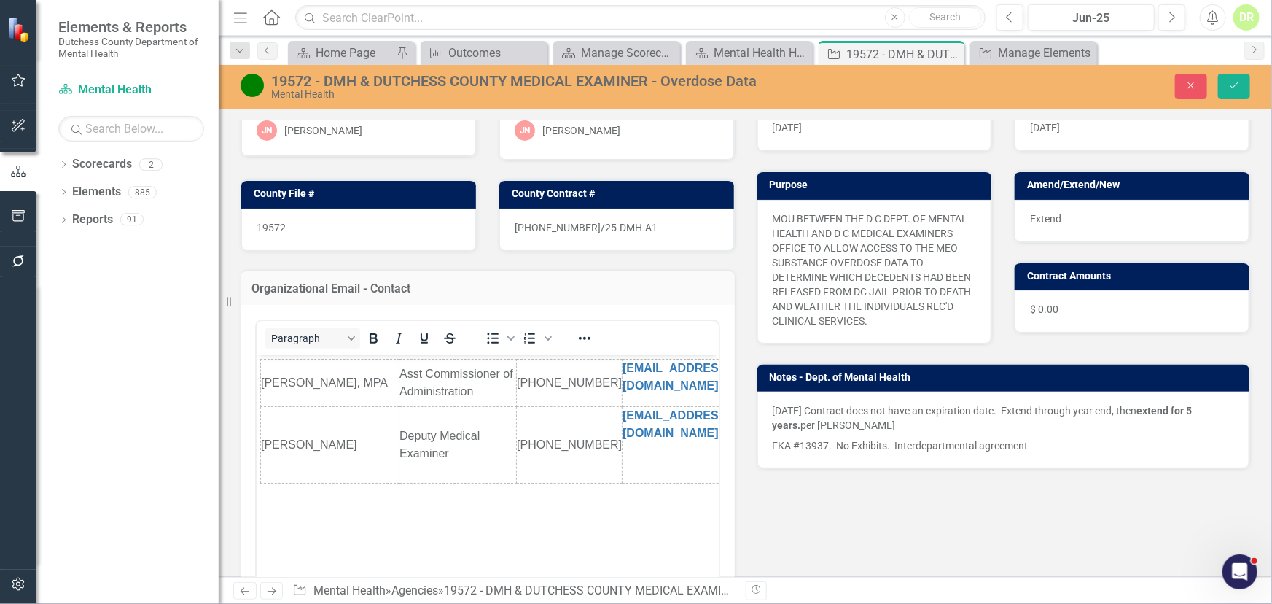
scroll to position [0, 0]
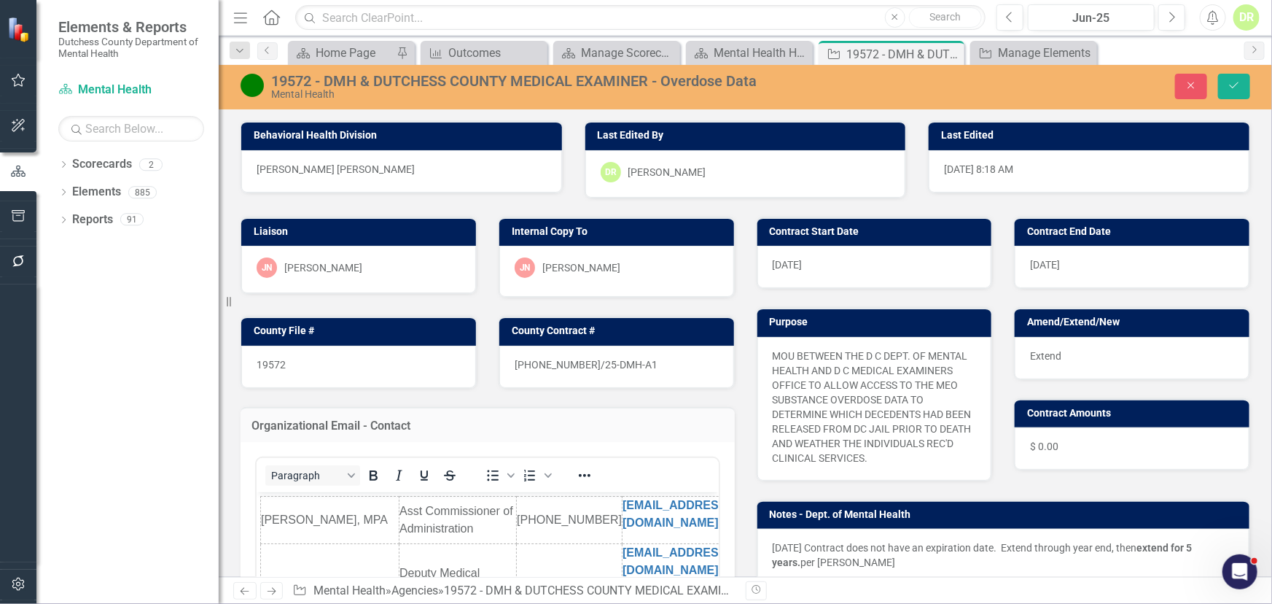
click at [863, 261] on div "1/2/25" at bounding box center [875, 267] width 235 height 42
click at [798, 273] on div "1/2/25" at bounding box center [875, 267] width 235 height 42
click at [796, 263] on span "1/2/25" at bounding box center [788, 265] width 30 height 12
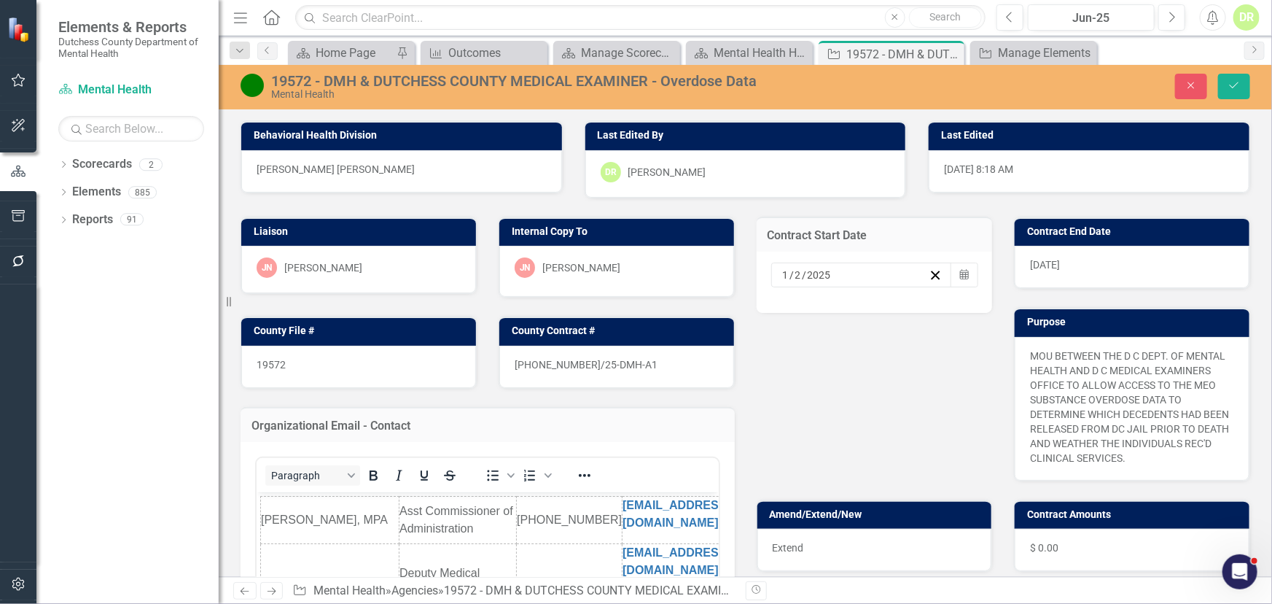
click at [827, 276] on div "1 / 2 / 2025" at bounding box center [855, 275] width 149 height 15
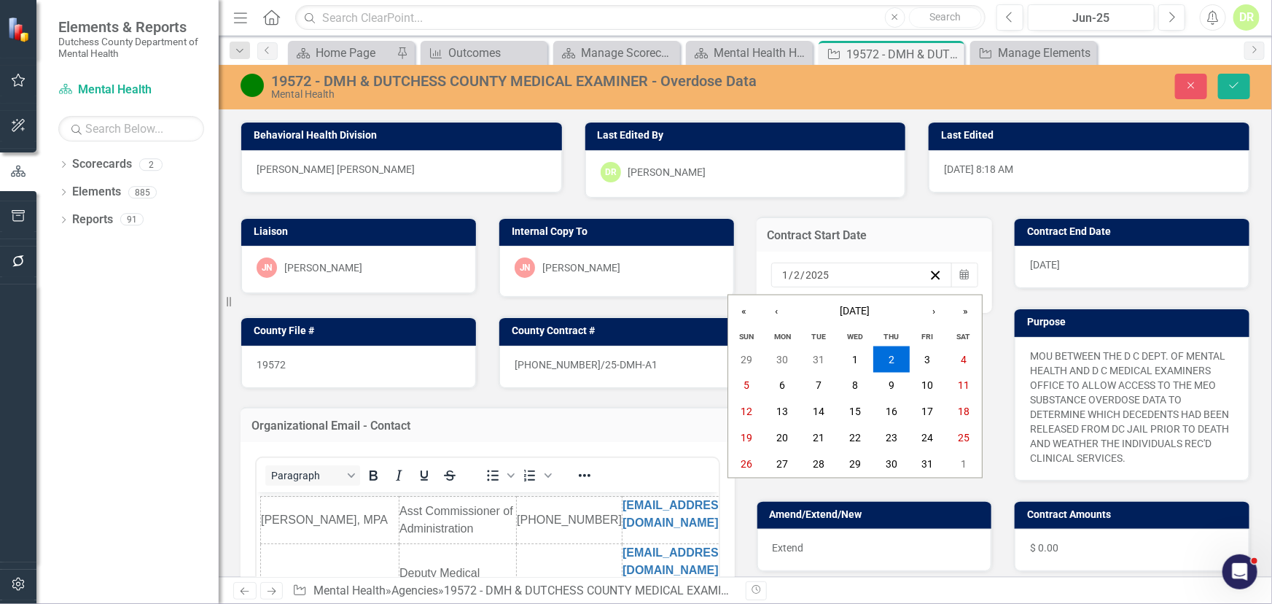
click at [823, 275] on input "2025" at bounding box center [818, 275] width 25 height 15
type input "2"
type input "1"
type input "2026"
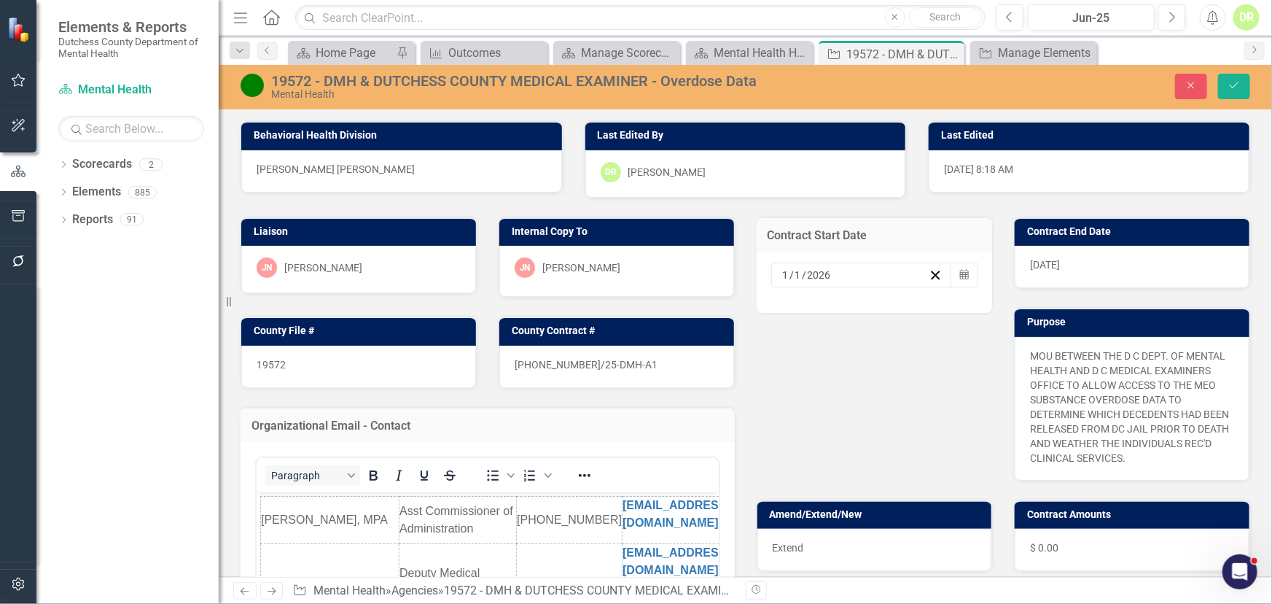
click at [1043, 262] on span "[DATE]" at bounding box center [1045, 265] width 30 height 12
click at [1043, 261] on span "[DATE]" at bounding box center [1045, 265] width 30 height 12
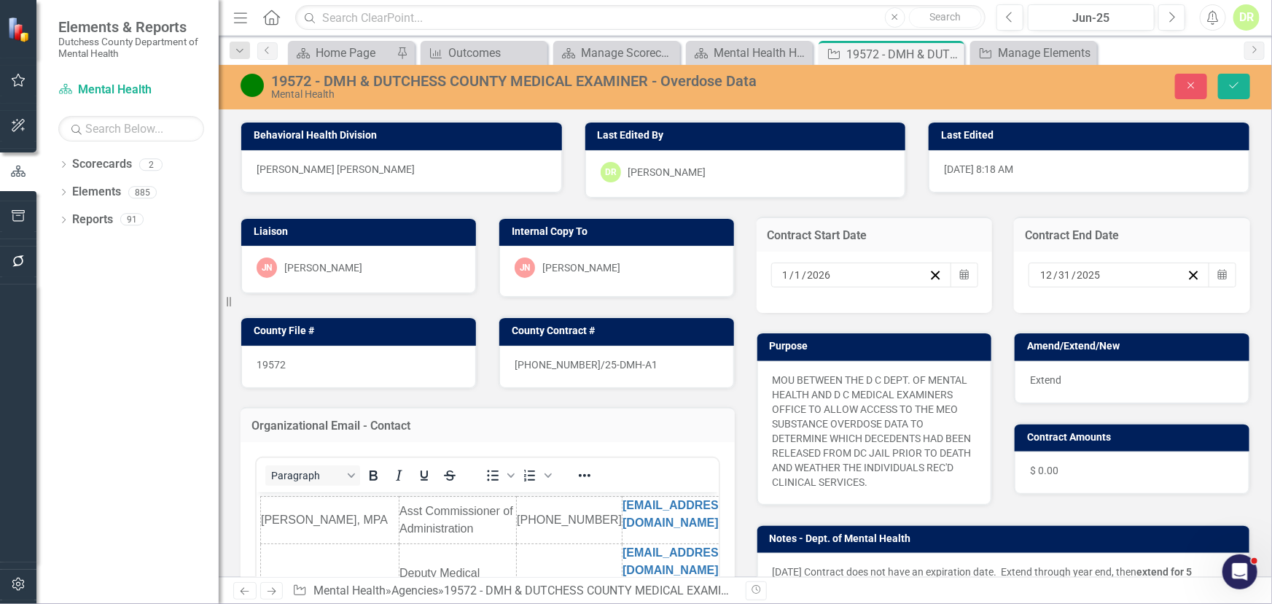
click at [1076, 277] on input "2025" at bounding box center [1089, 275] width 26 height 15
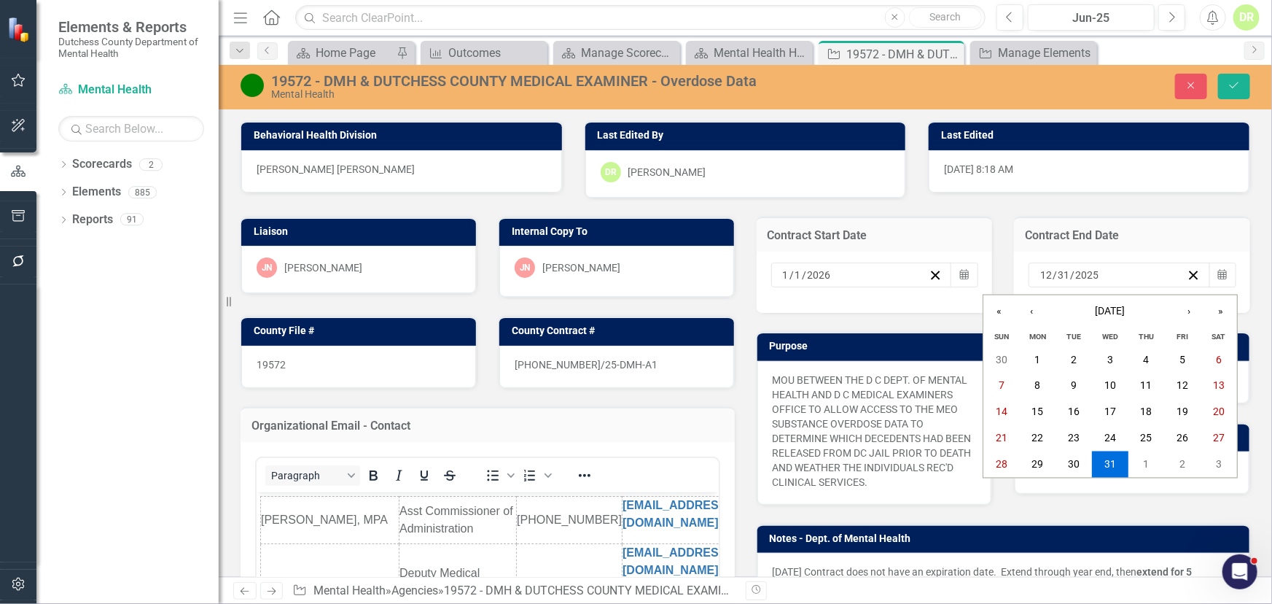
click at [1075, 277] on input "2025" at bounding box center [1087, 275] width 25 height 15
type input "2026"
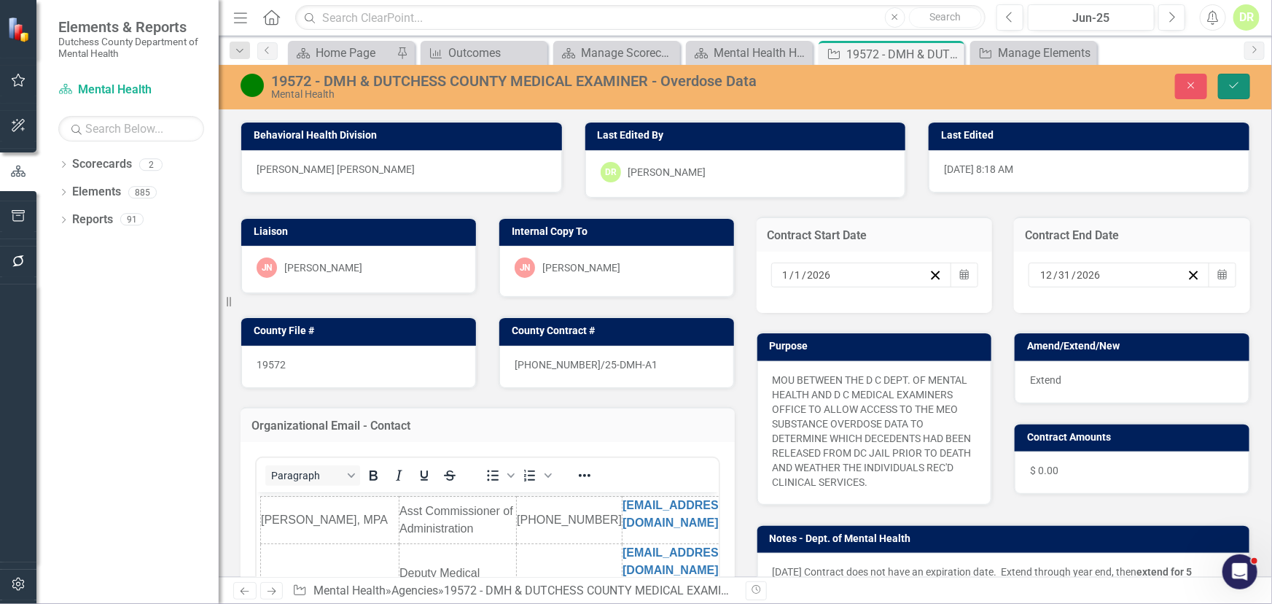
drag, startPoint x: 1234, startPoint y: 79, endPoint x: 1043, endPoint y: 256, distance: 260.0
click at [1234, 80] on button "Save" at bounding box center [1234, 87] width 32 height 26
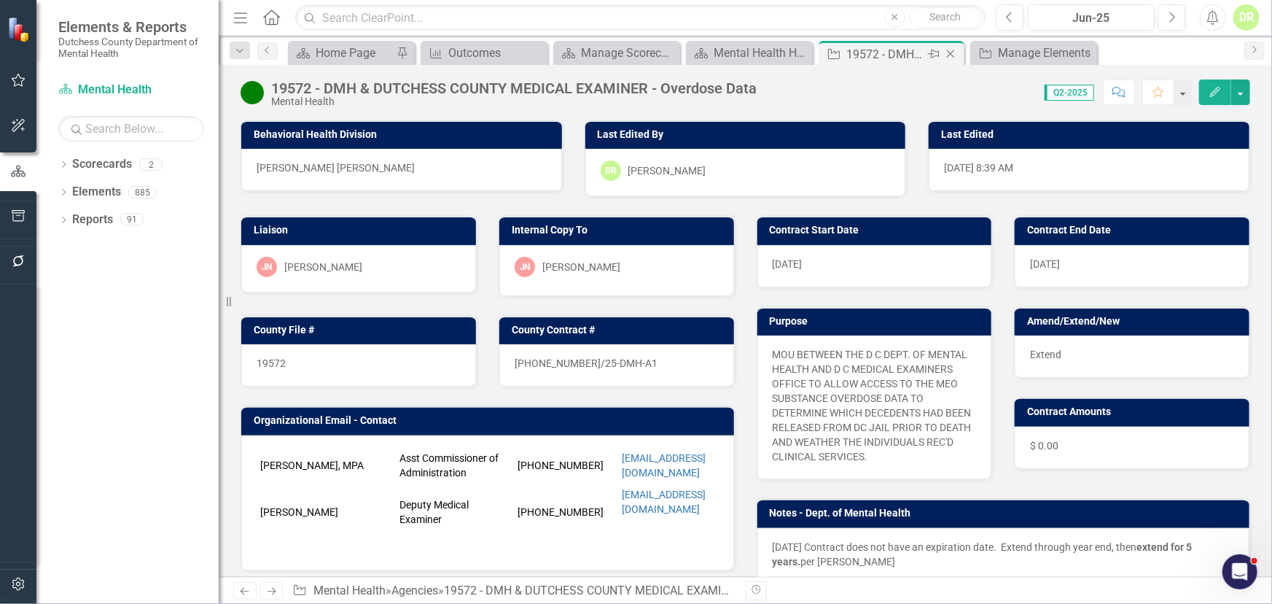
click at [948, 51] on icon "Close" at bounding box center [951, 54] width 15 height 12
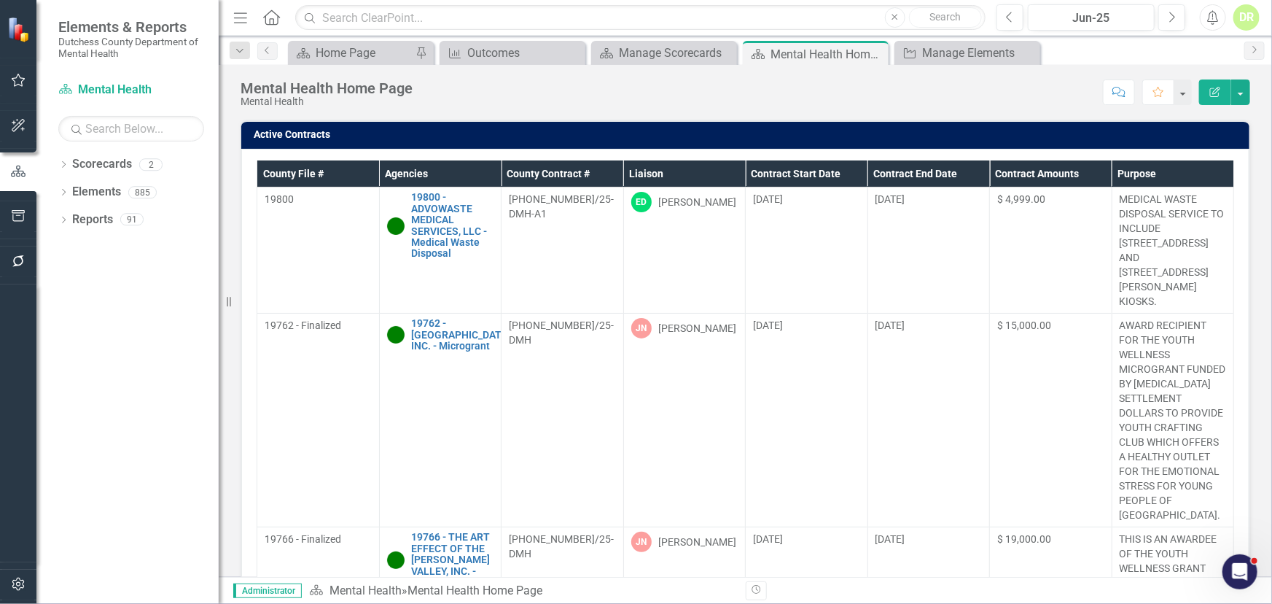
click at [888, 172] on th "Contract End Date" at bounding box center [929, 173] width 123 height 27
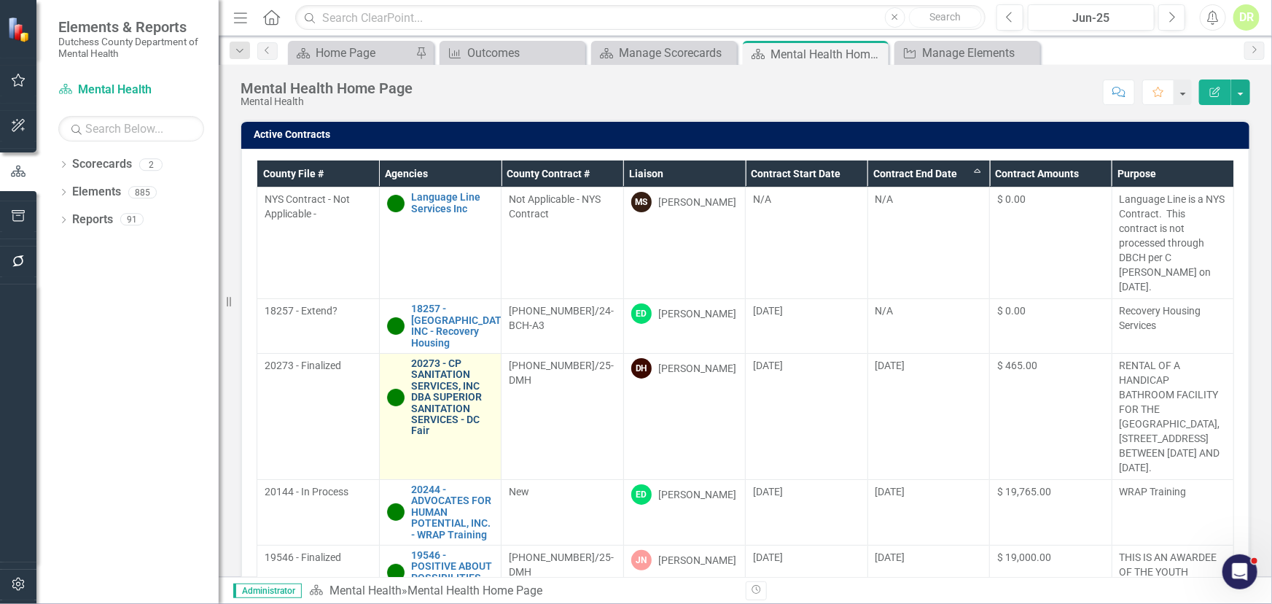
click at [448, 359] on link "20273 - CP SANITATION SERVICES, INC DBA SUPERIOR SANITATION SERVICES - DC Fair" at bounding box center [453, 397] width 82 height 79
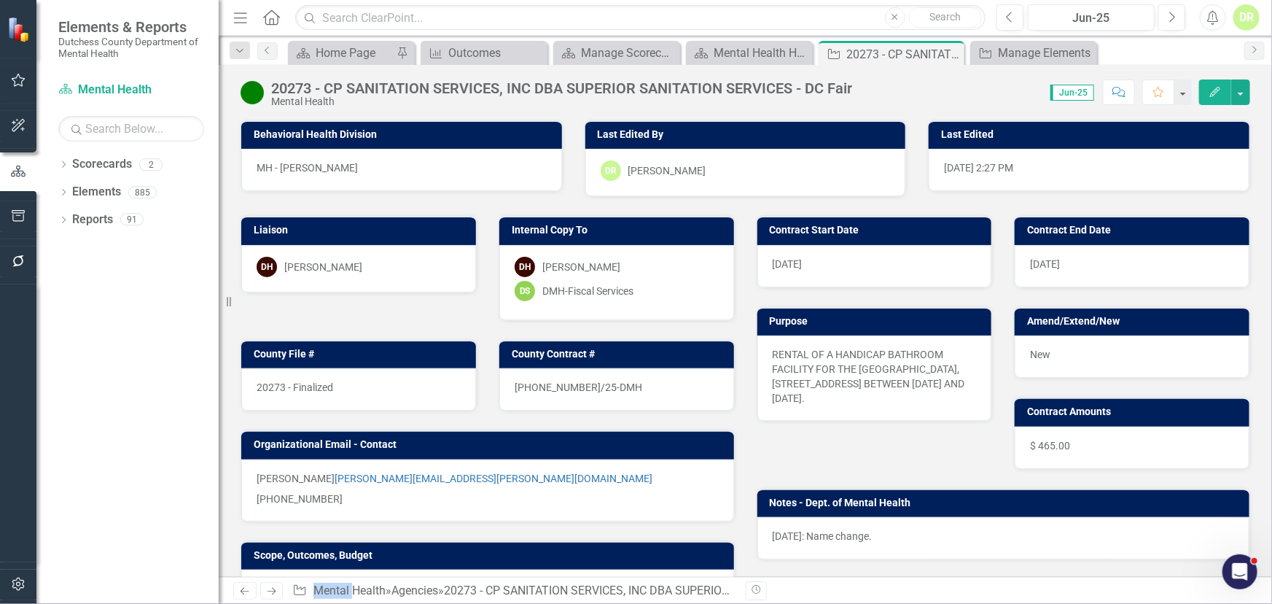
click at [246, 88] on img at bounding box center [252, 92] width 23 height 23
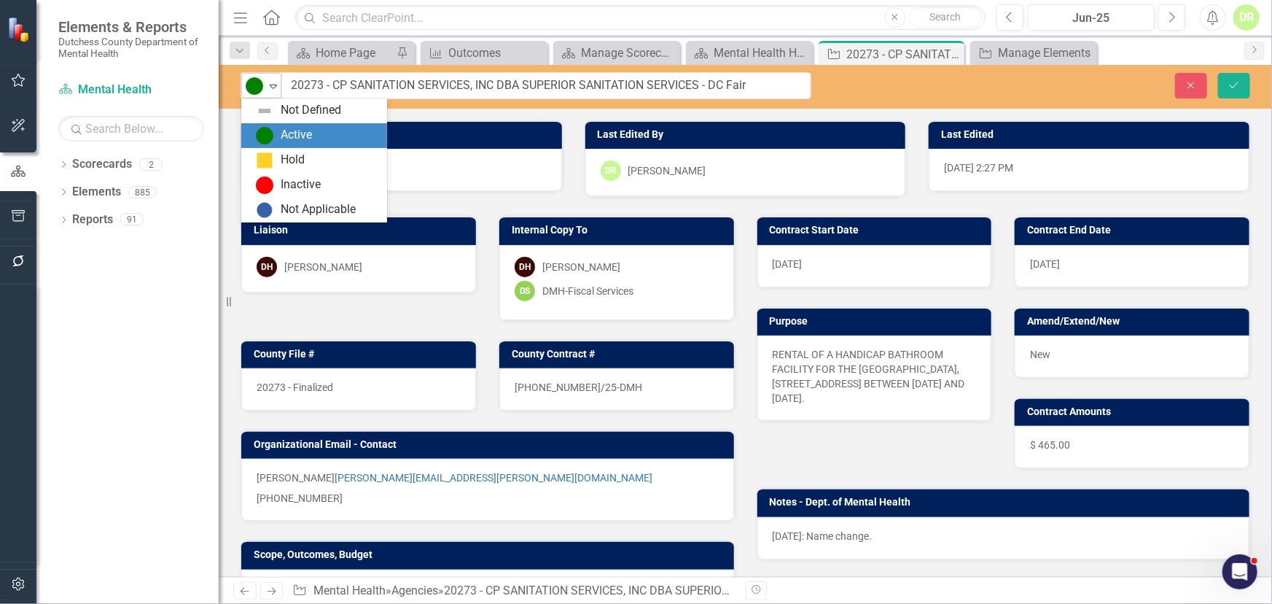
click at [276, 85] on icon at bounding box center [273, 87] width 7 height 4
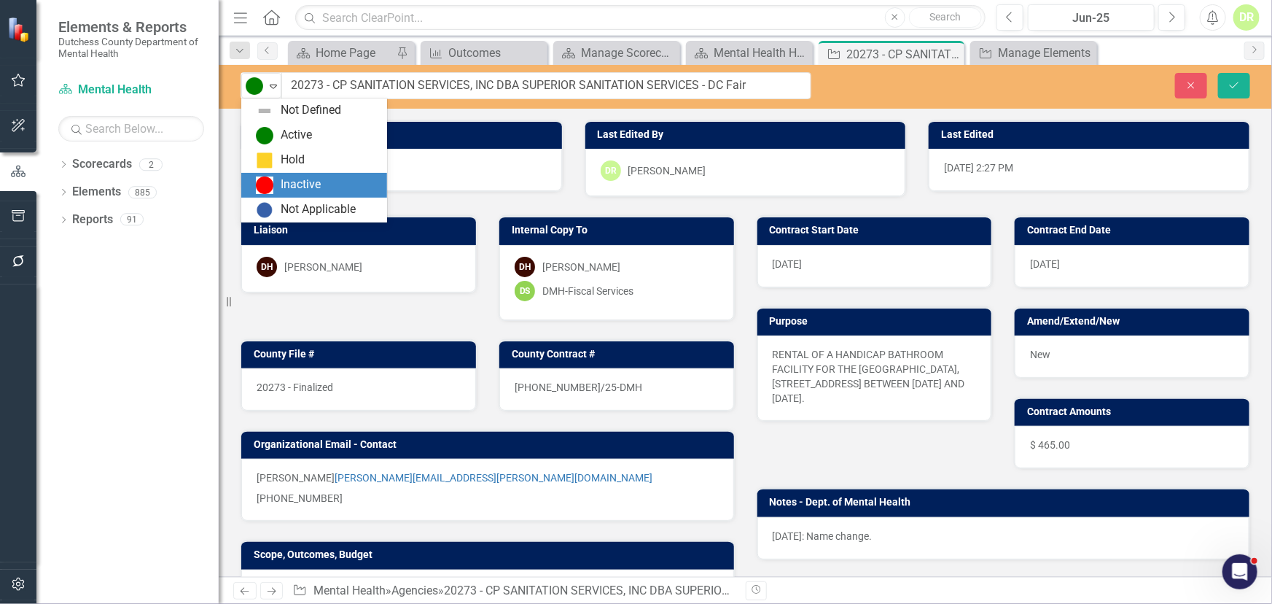
click at [302, 187] on div "Inactive" at bounding box center [301, 184] width 40 height 17
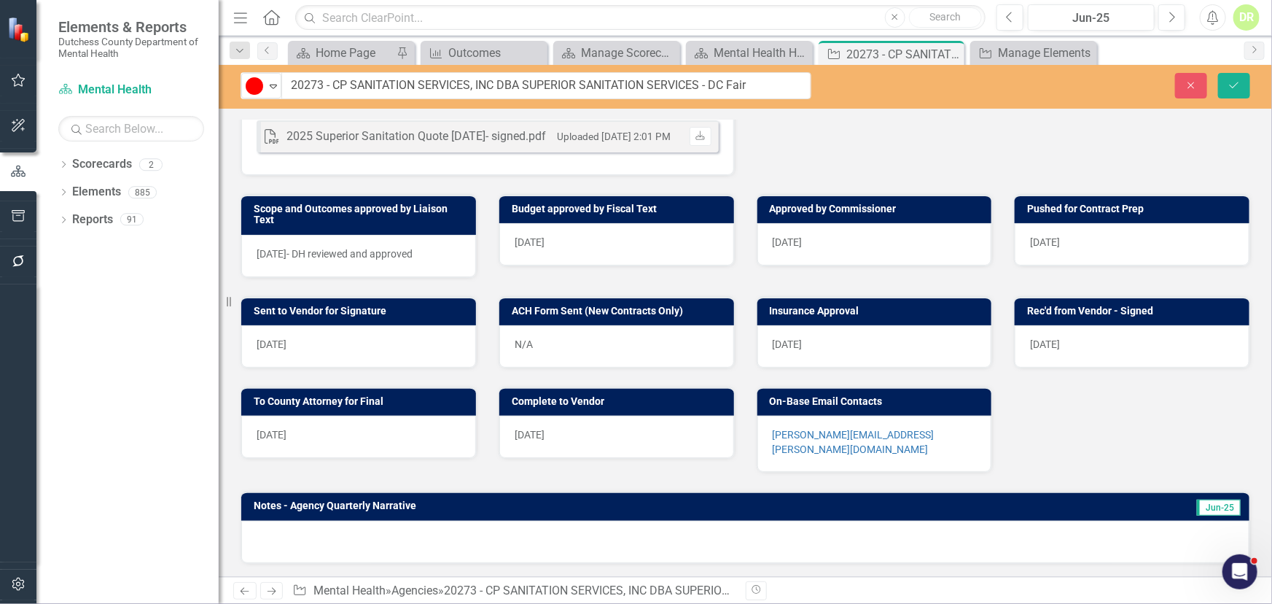
scroll to position [464, 0]
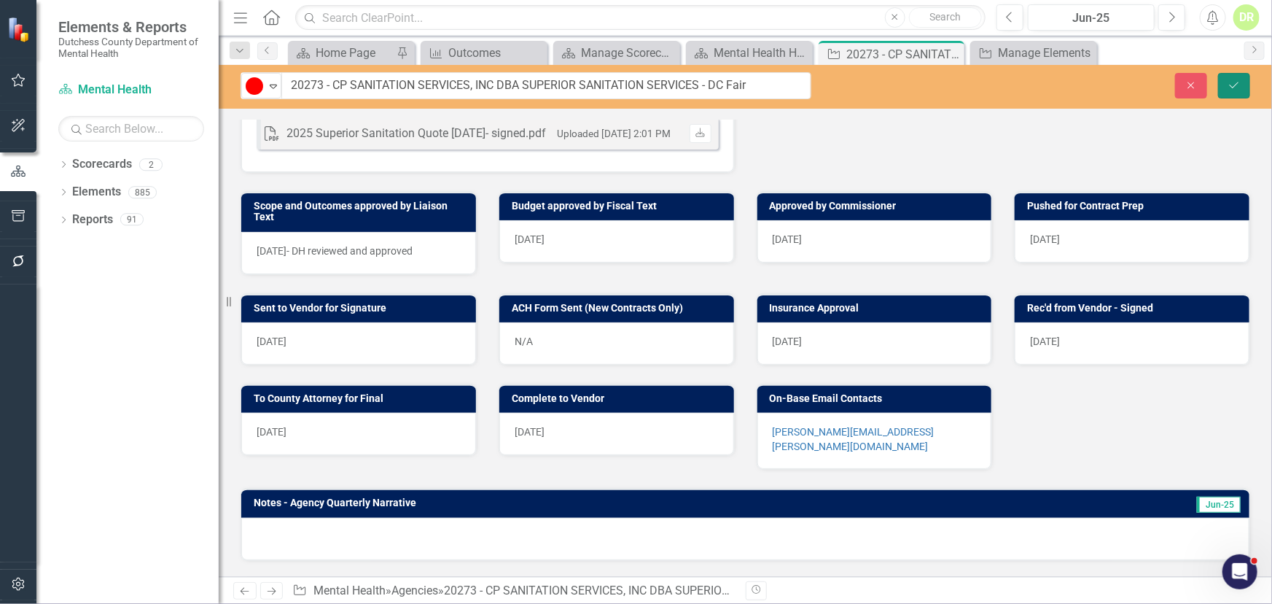
click at [1234, 78] on button "Save" at bounding box center [1234, 86] width 32 height 26
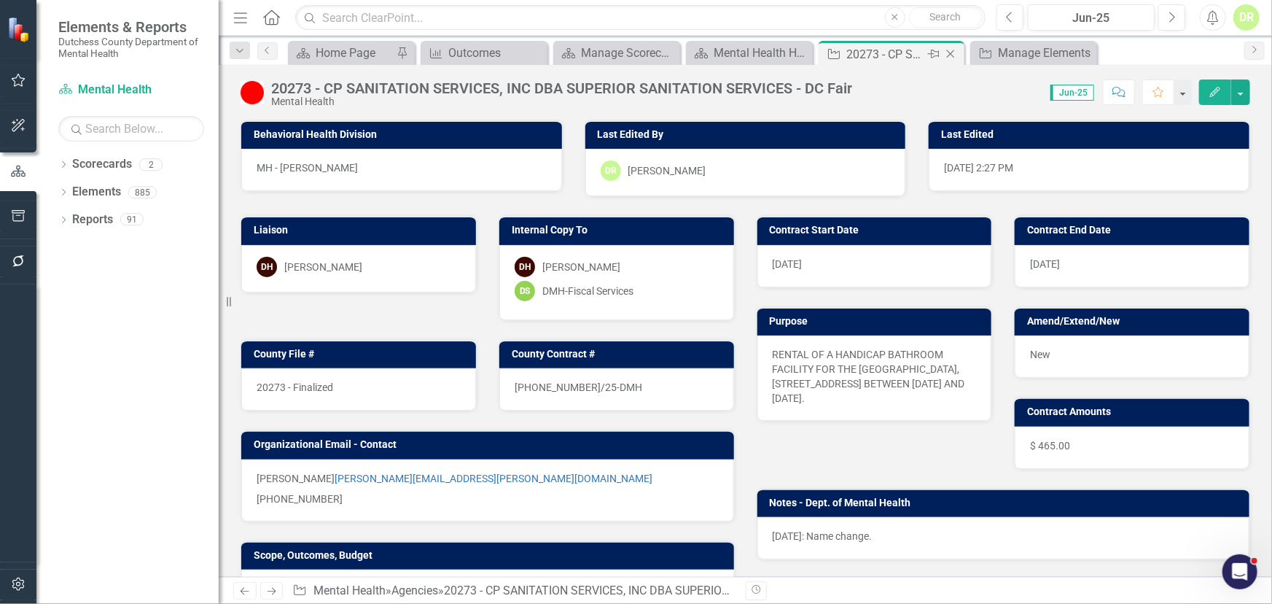
click at [951, 50] on icon "Close" at bounding box center [951, 54] width 15 height 12
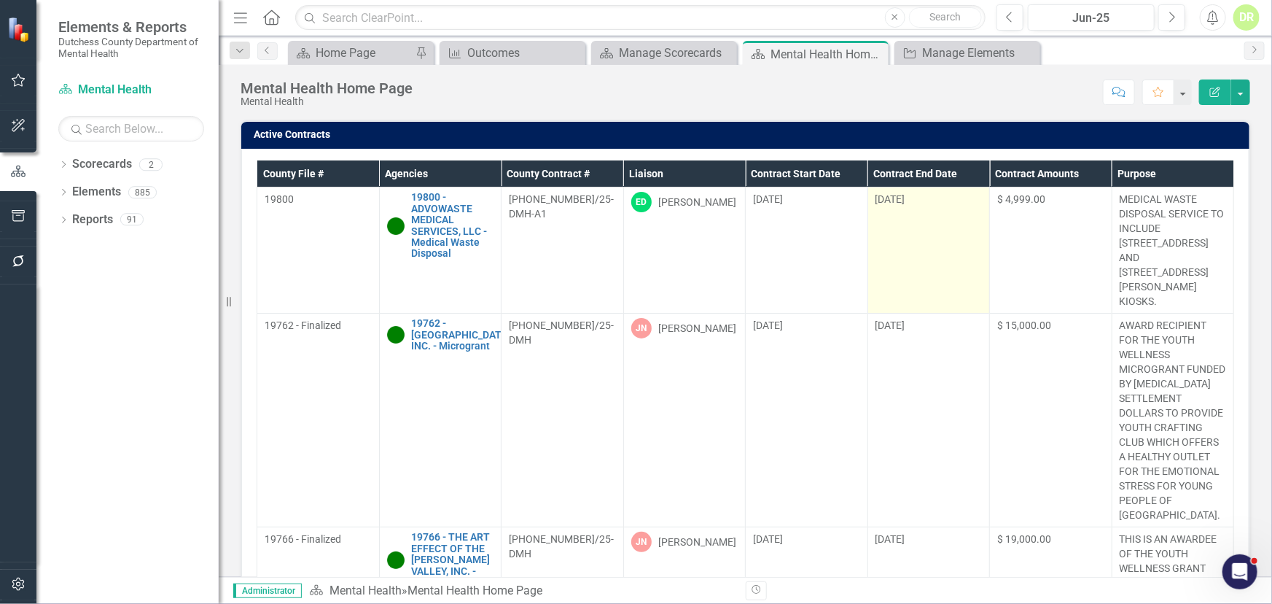
drag, startPoint x: 908, startPoint y: 168, endPoint x: 926, endPoint y: 211, distance: 46.7
click at [908, 168] on th "Contract End Date" at bounding box center [929, 173] width 123 height 27
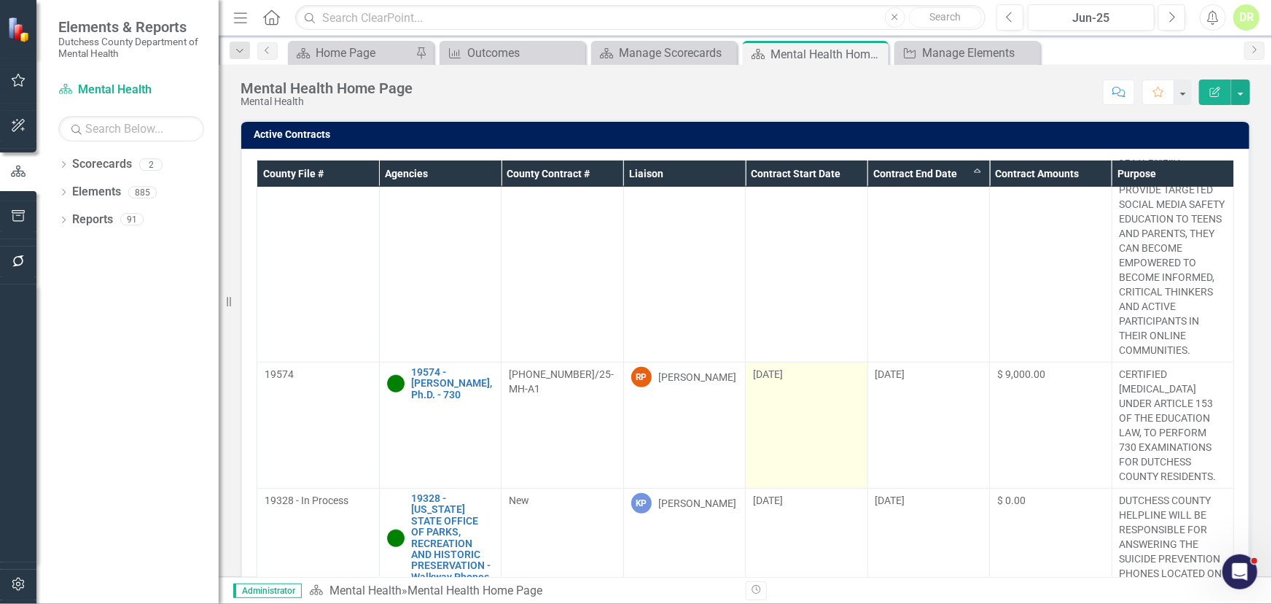
scroll to position [3248, 0]
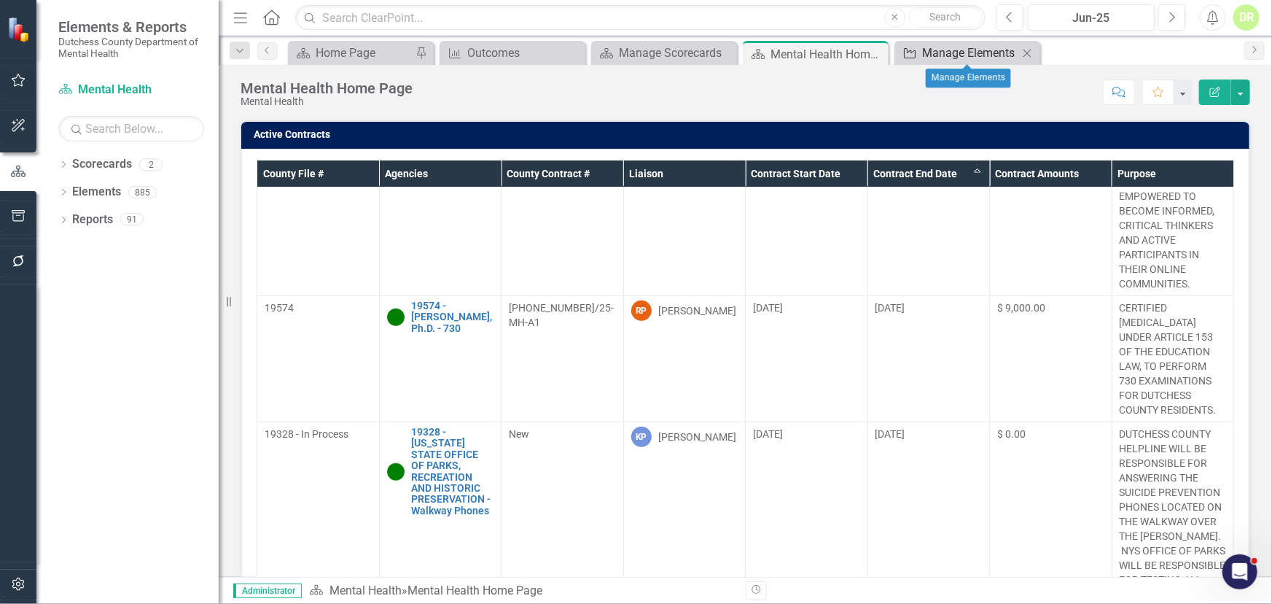
click at [941, 47] on div "Manage Elements" at bounding box center [970, 53] width 96 height 18
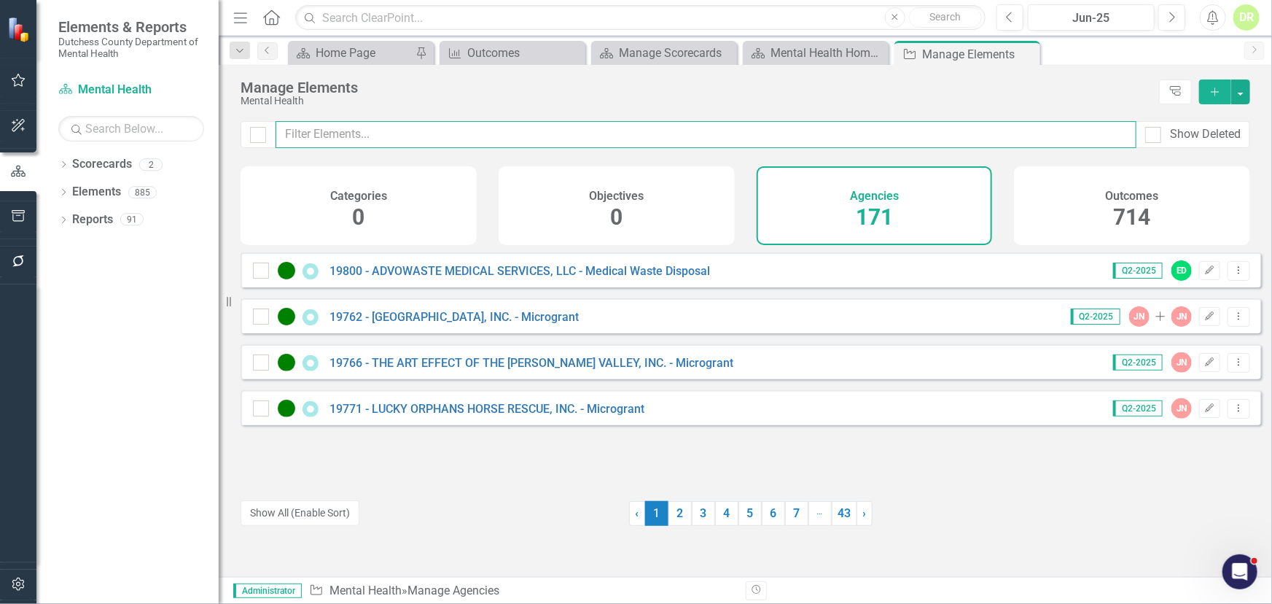
click at [402, 142] on input "text" at bounding box center [706, 134] width 861 height 27
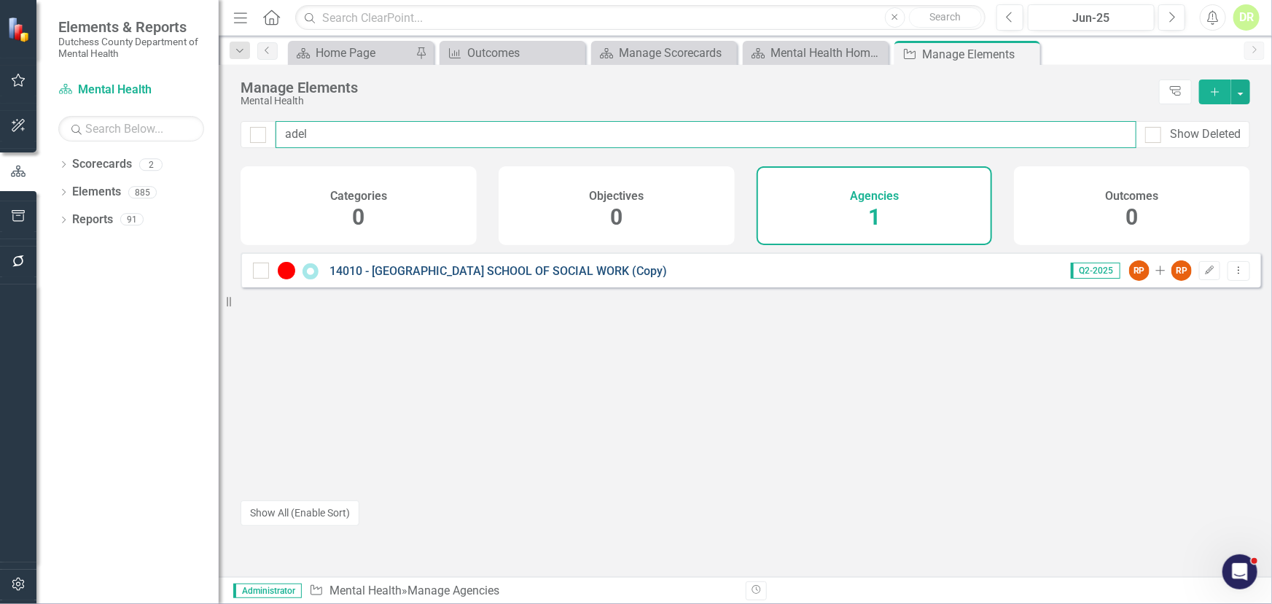
type input "adel"
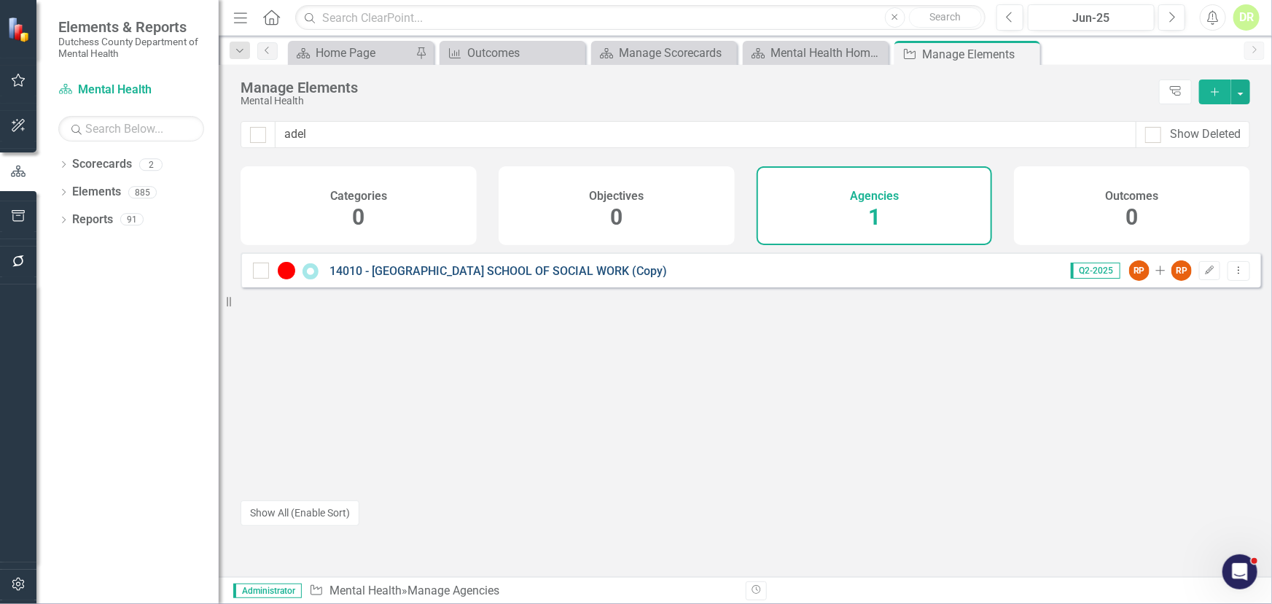
click at [491, 278] on link "14010 - [GEOGRAPHIC_DATA] SCHOOL OF SOCIAL WORK (Copy)" at bounding box center [499, 271] width 338 height 14
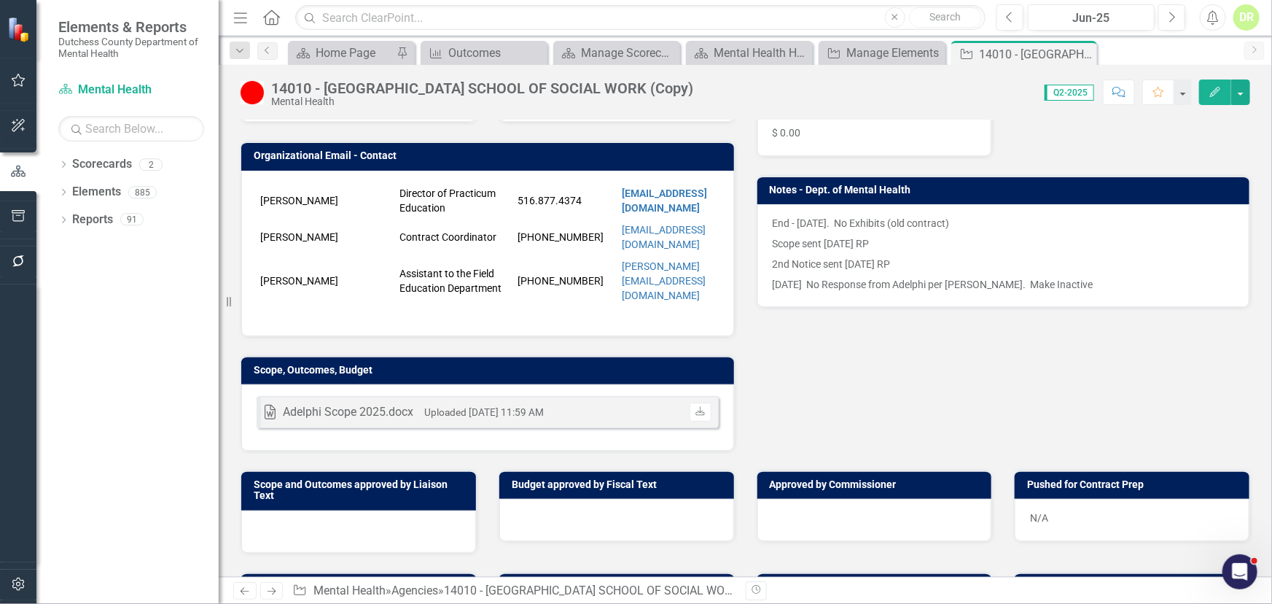
scroll to position [331, 0]
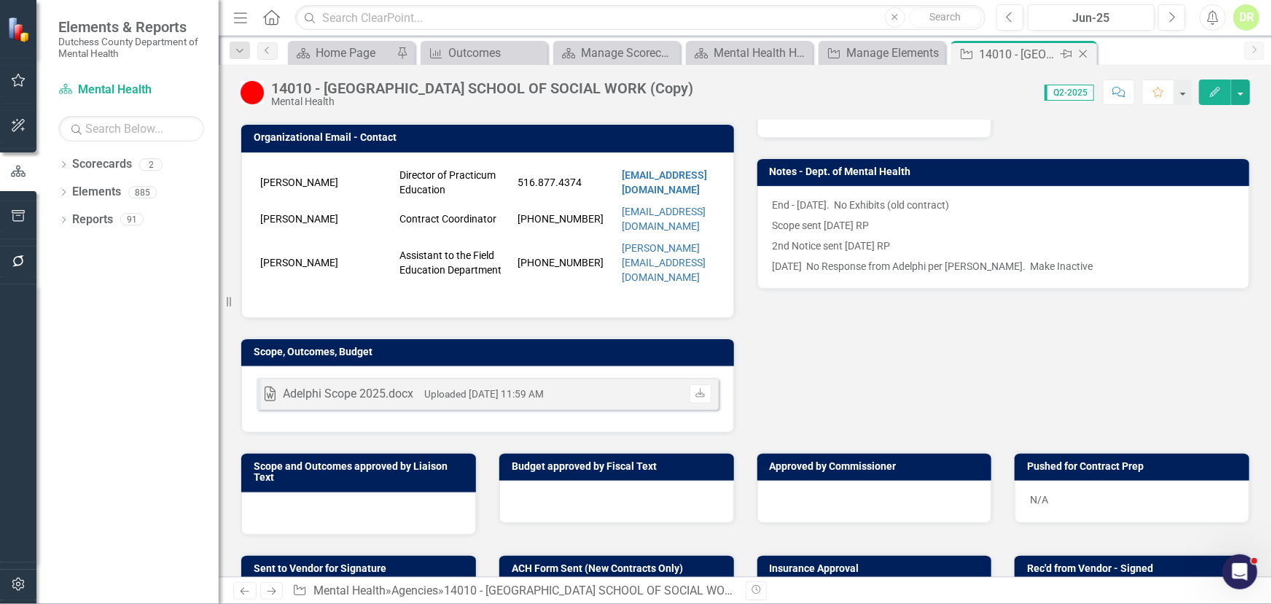
click at [1086, 51] on icon "Close" at bounding box center [1083, 54] width 15 height 12
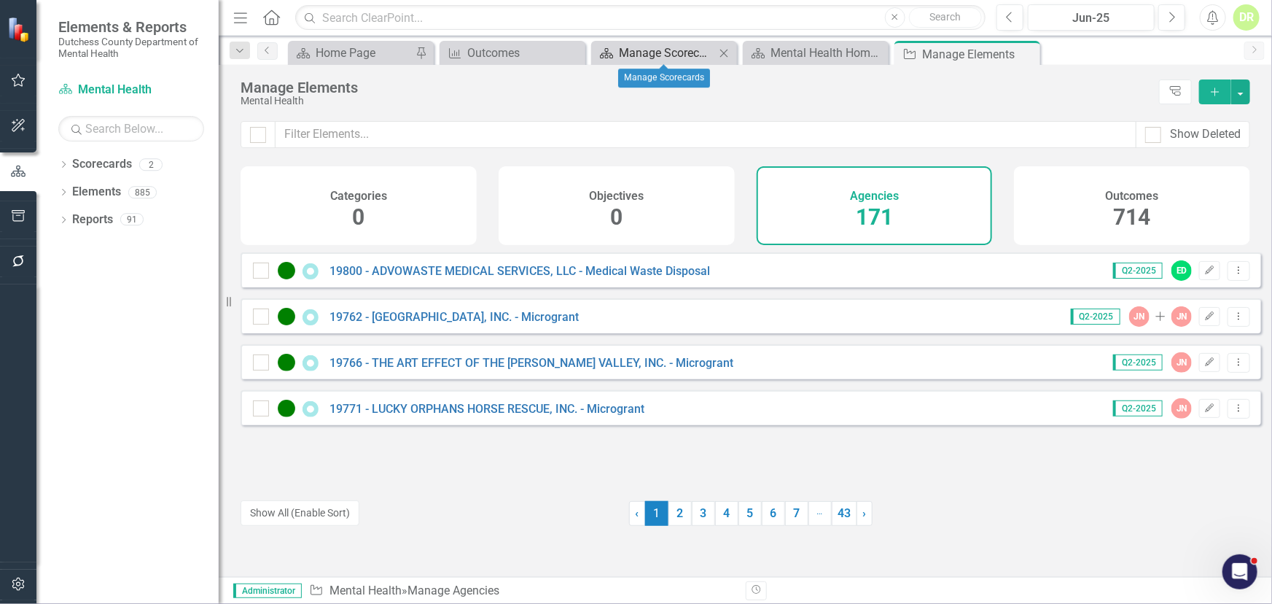
click at [610, 52] on icon "Scorecard" at bounding box center [606, 53] width 15 height 12
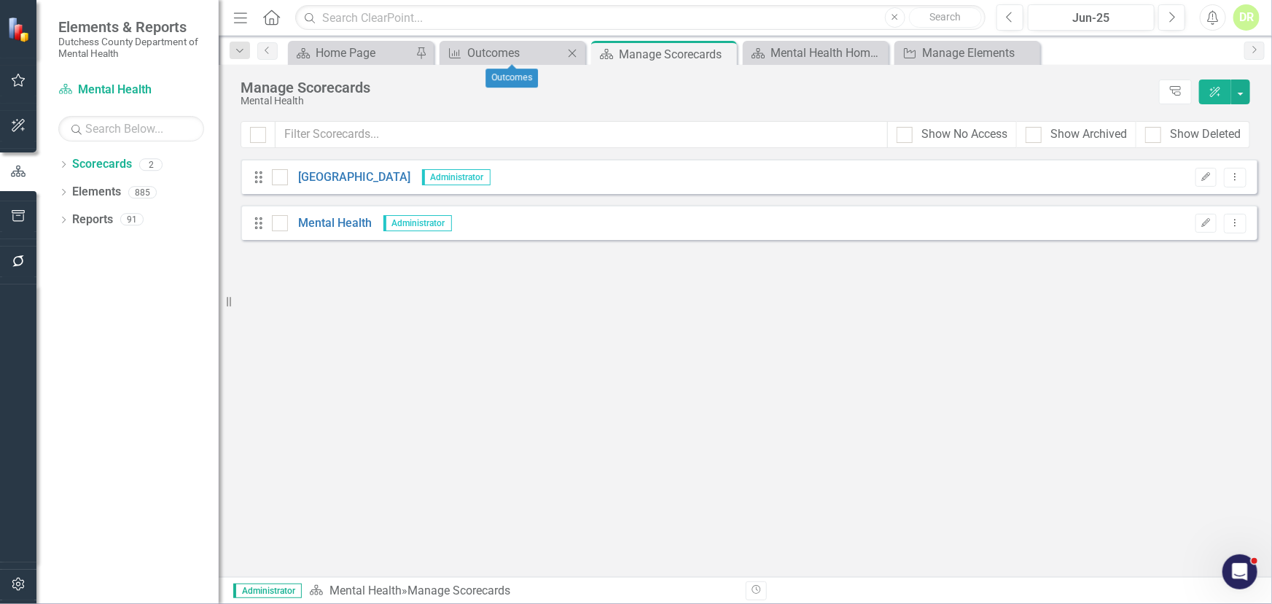
click at [575, 48] on icon "Close" at bounding box center [572, 53] width 15 height 12
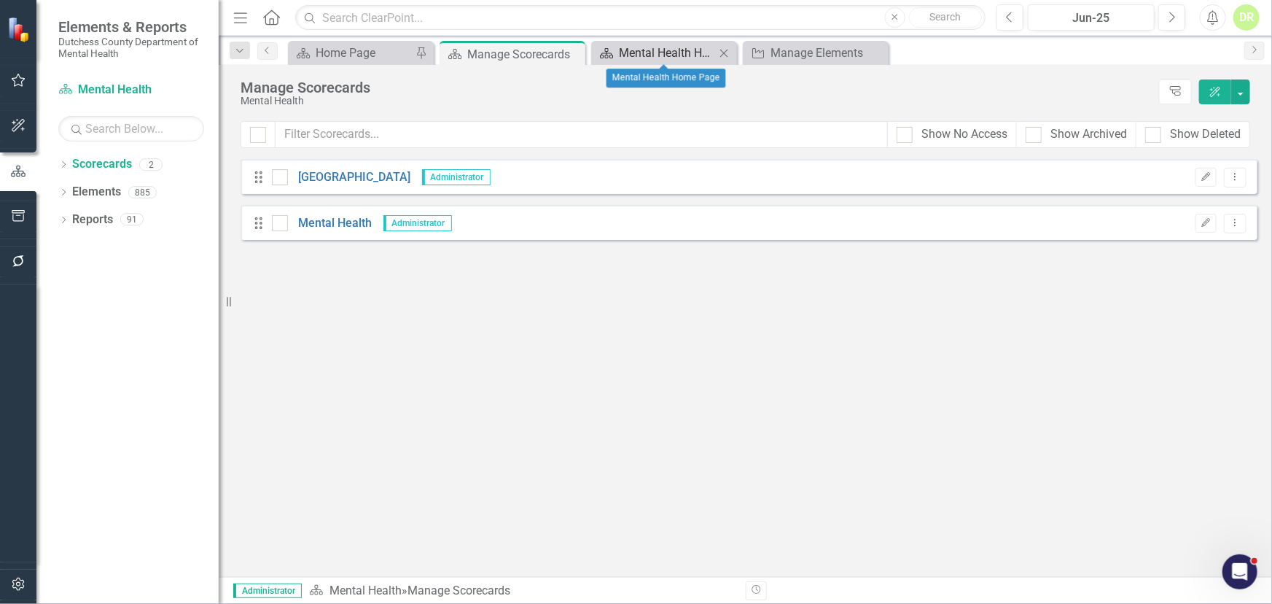
click at [666, 44] on div "Mental Health Home Page" at bounding box center [667, 53] width 96 height 18
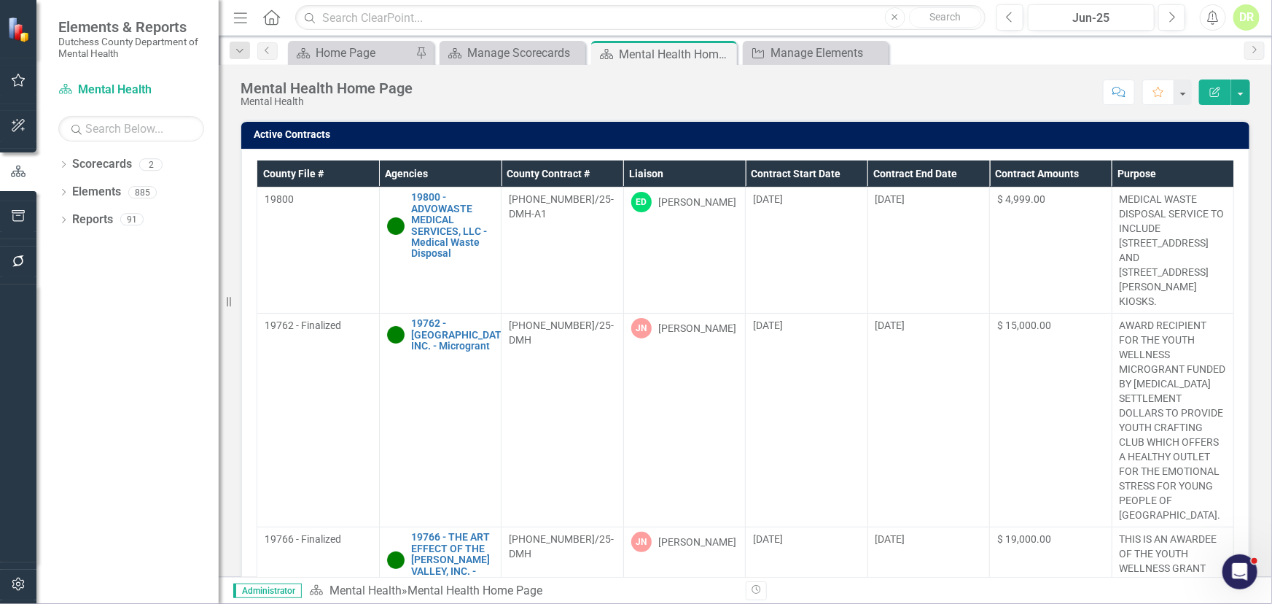
click at [882, 174] on th "Contract End Date" at bounding box center [929, 173] width 123 height 27
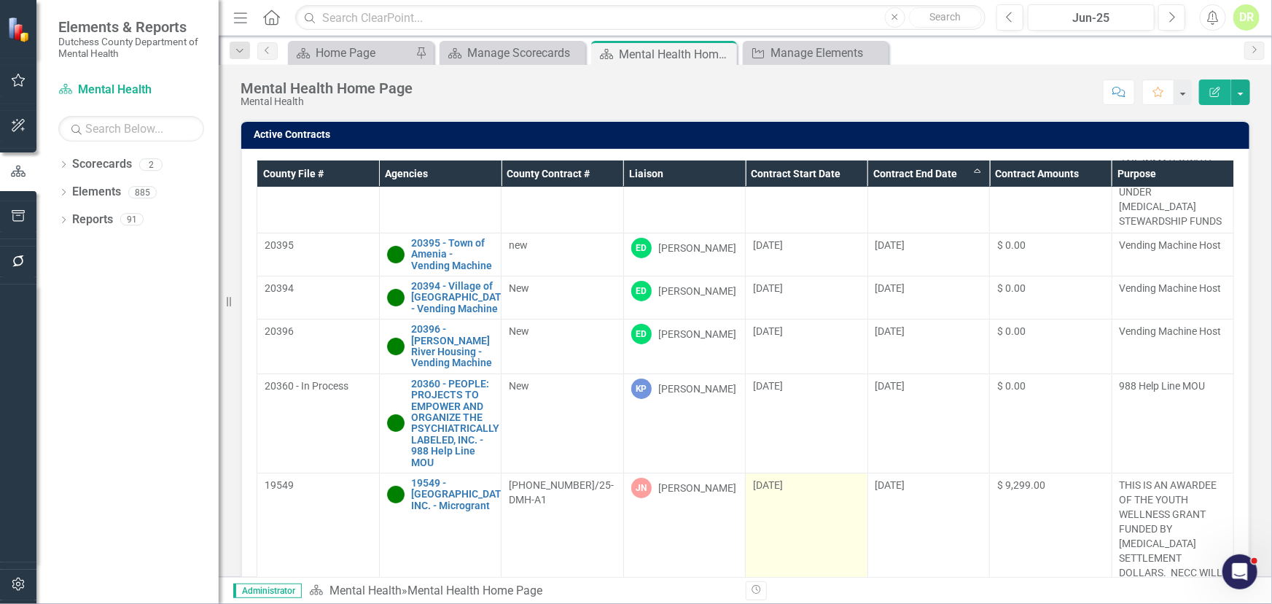
scroll to position [2718, 0]
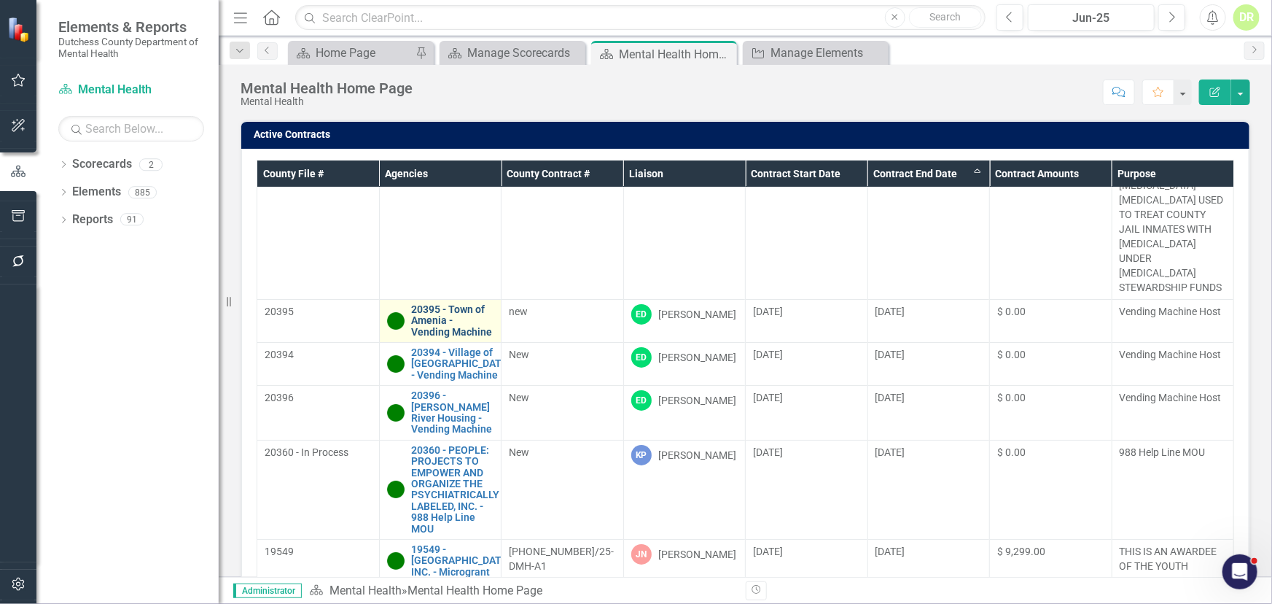
click at [453, 304] on link "20395 - Town of Amenia - Vending Machine" at bounding box center [453, 321] width 82 height 34
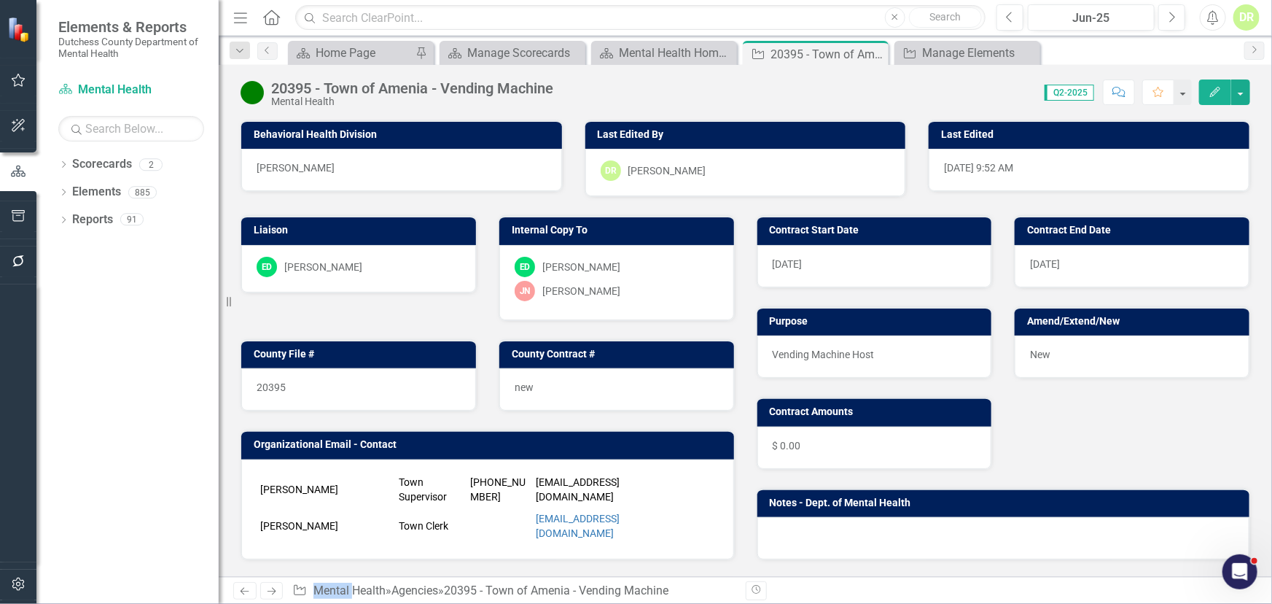
click at [341, 385] on div "20395" at bounding box center [358, 389] width 235 height 42
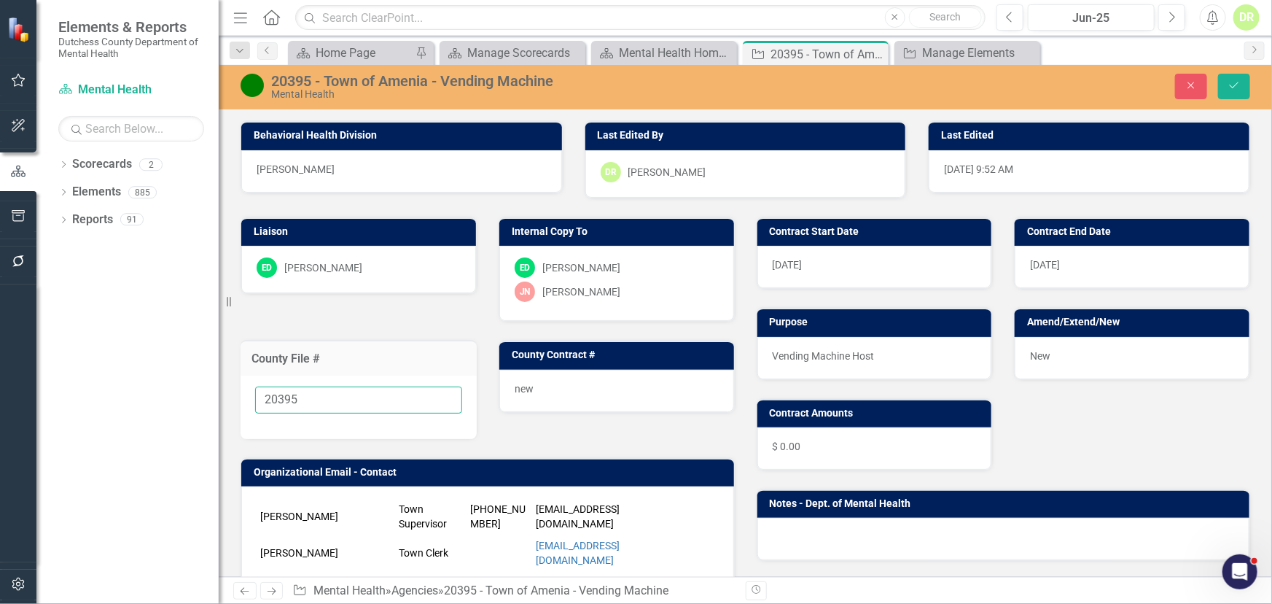
click at [335, 394] on input "20395" at bounding box center [358, 399] width 207 height 27
type input "20395 - In Process"
click at [1246, 88] on button "Save" at bounding box center [1234, 87] width 32 height 26
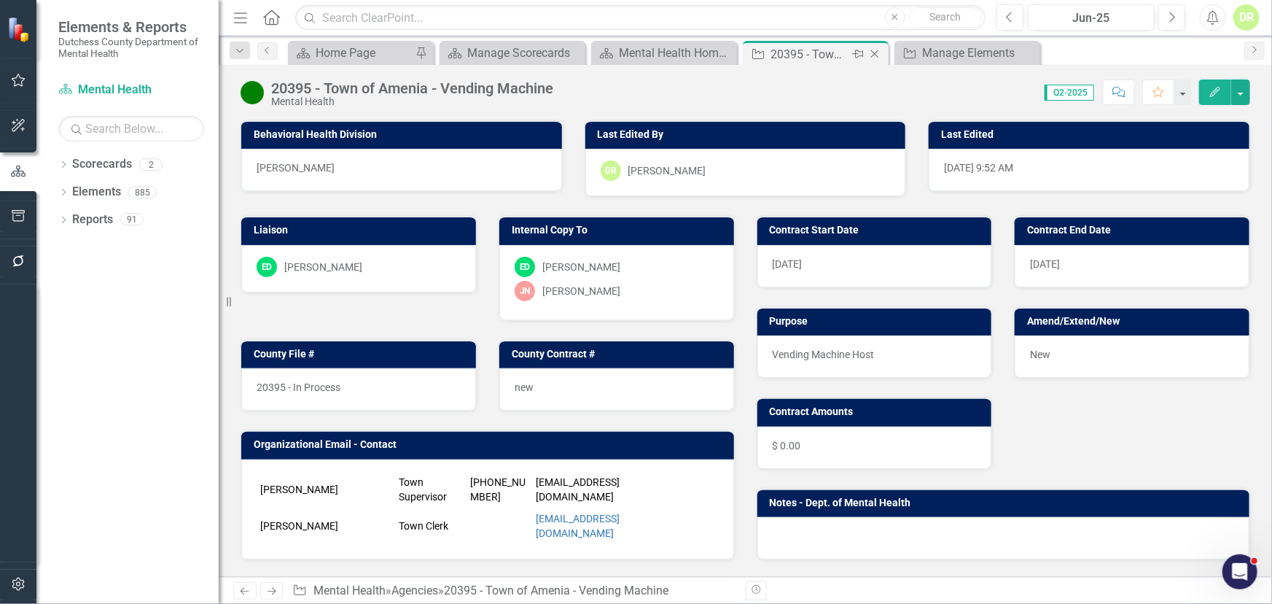
click at [874, 53] on icon at bounding box center [875, 54] width 8 height 8
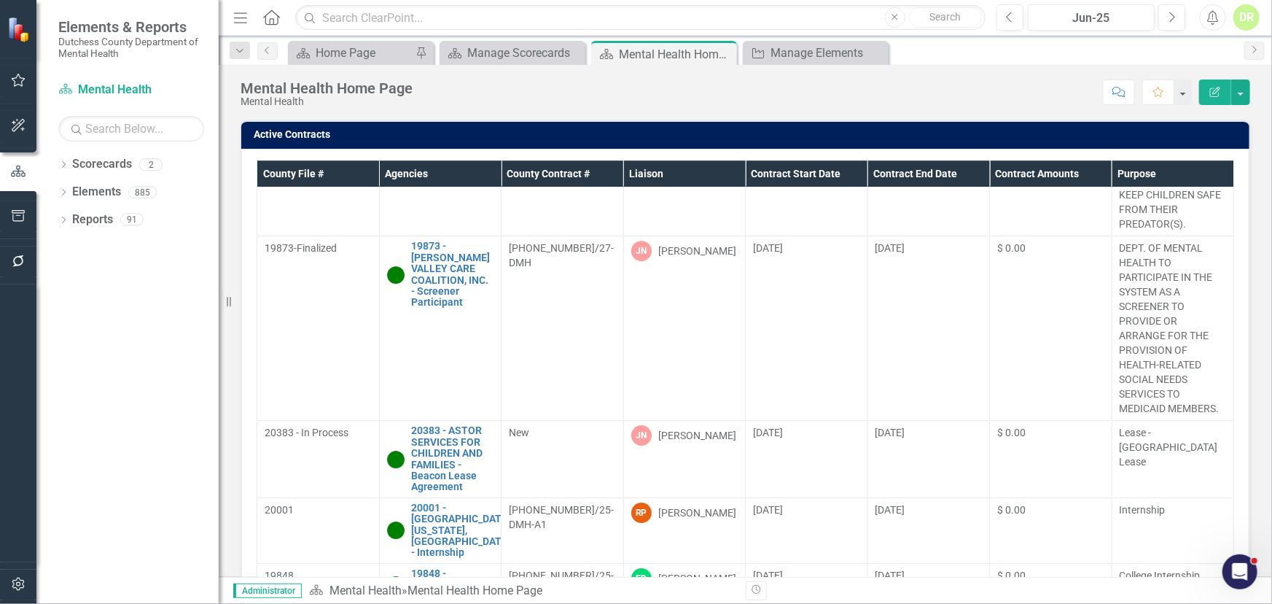
scroll to position [4406, 0]
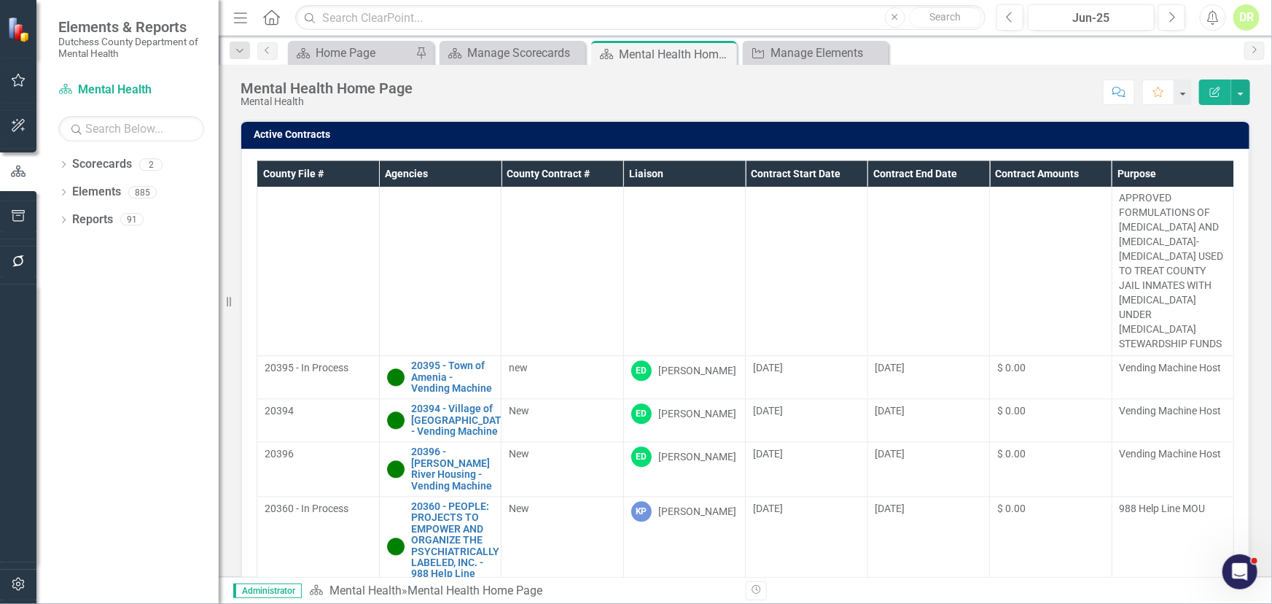
click at [271, 416] on span "20394" at bounding box center [279, 411] width 29 height 12
click at [430, 429] on link "20394 - Village of [GEOGRAPHIC_DATA] - Vending Machine" at bounding box center [461, 420] width 99 height 34
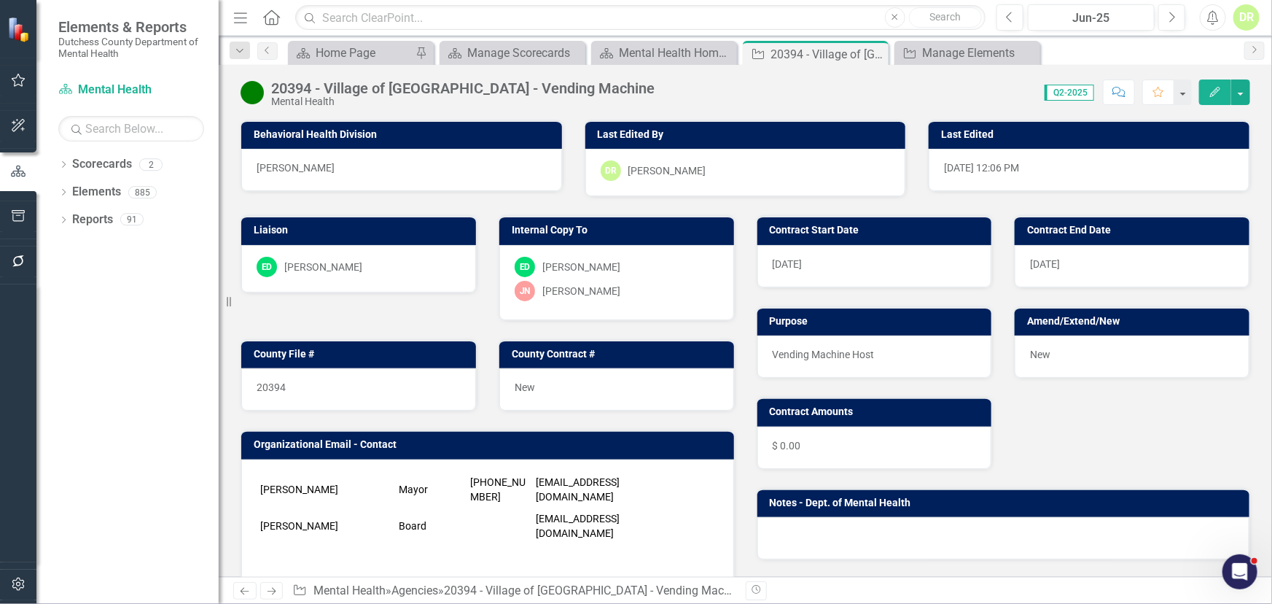
click at [333, 386] on div "20394" at bounding box center [358, 389] width 235 height 42
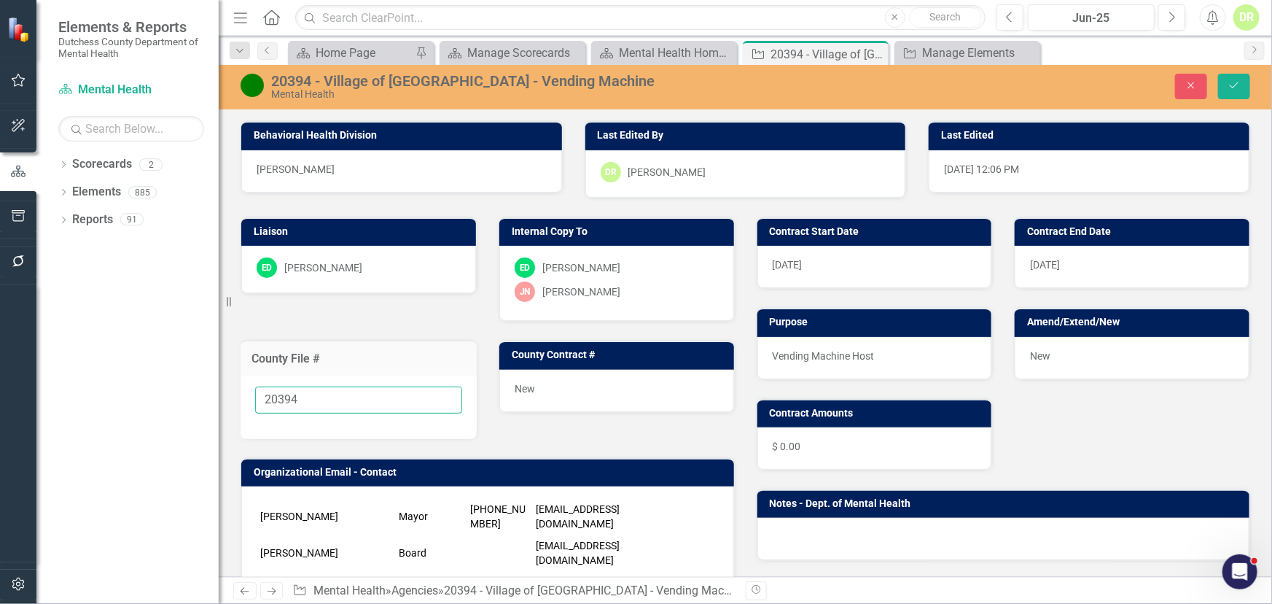
click at [327, 392] on input "20394" at bounding box center [358, 399] width 207 height 27
type input "20394 - In Process"
drag, startPoint x: 1242, startPoint y: 84, endPoint x: 1133, endPoint y: 84, distance: 108.6
click at [1242, 85] on button "Save" at bounding box center [1234, 87] width 32 height 26
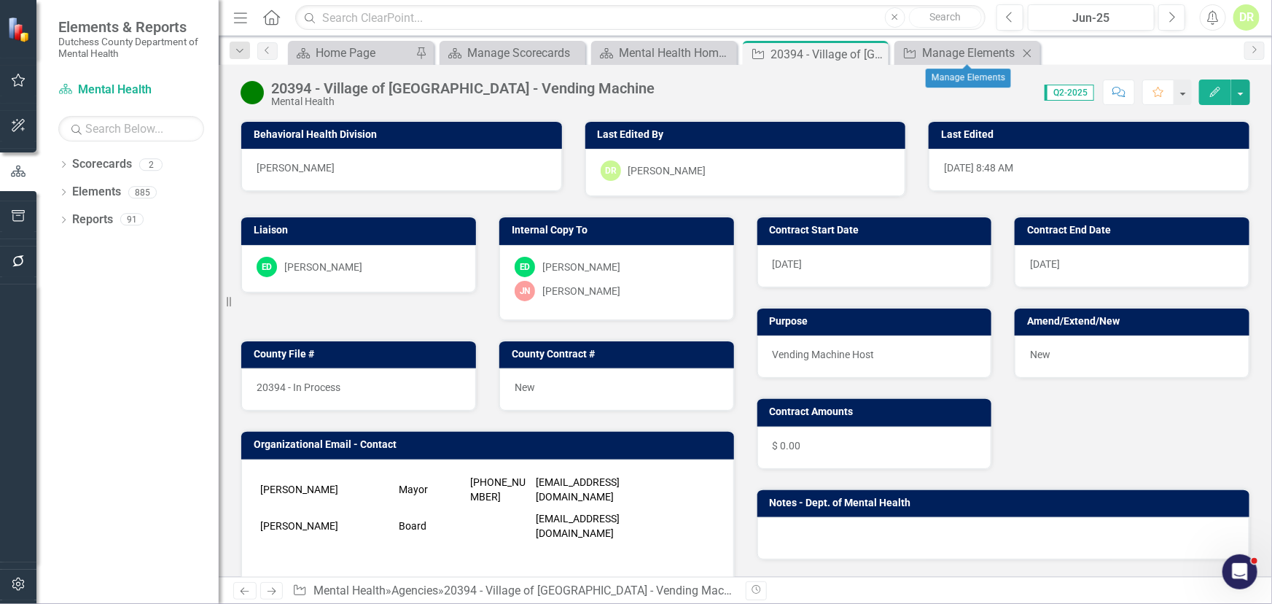
click at [1023, 50] on icon "Close" at bounding box center [1027, 53] width 15 height 12
click at [875, 55] on icon "Close" at bounding box center [875, 54] width 15 height 12
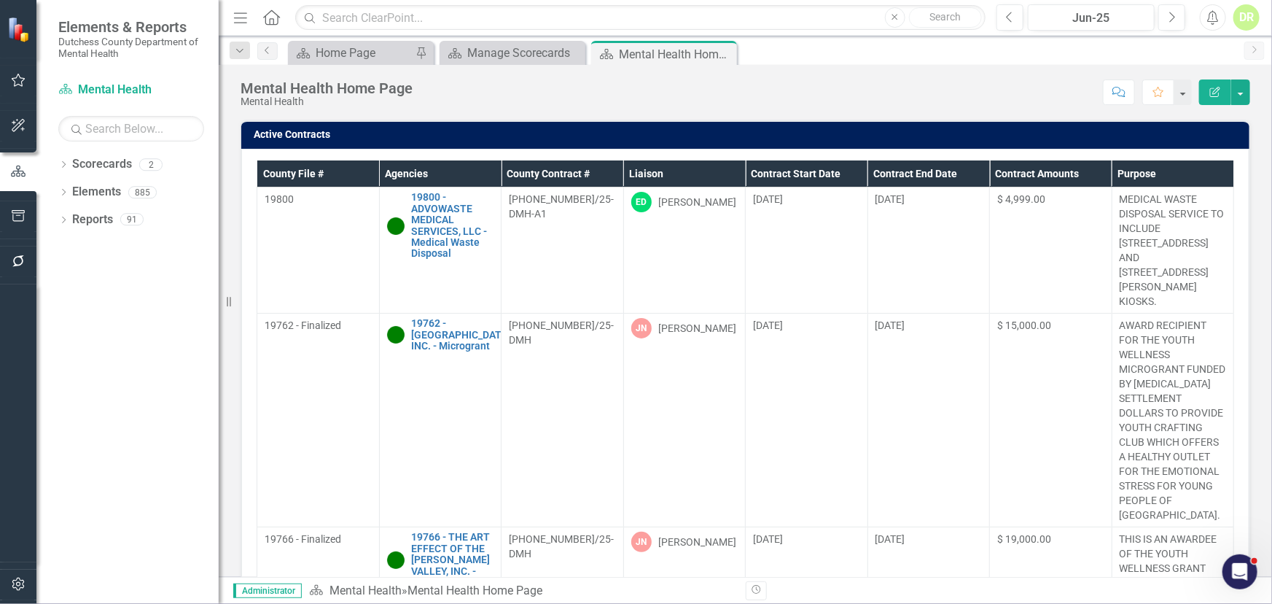
scroll to position [4406, 0]
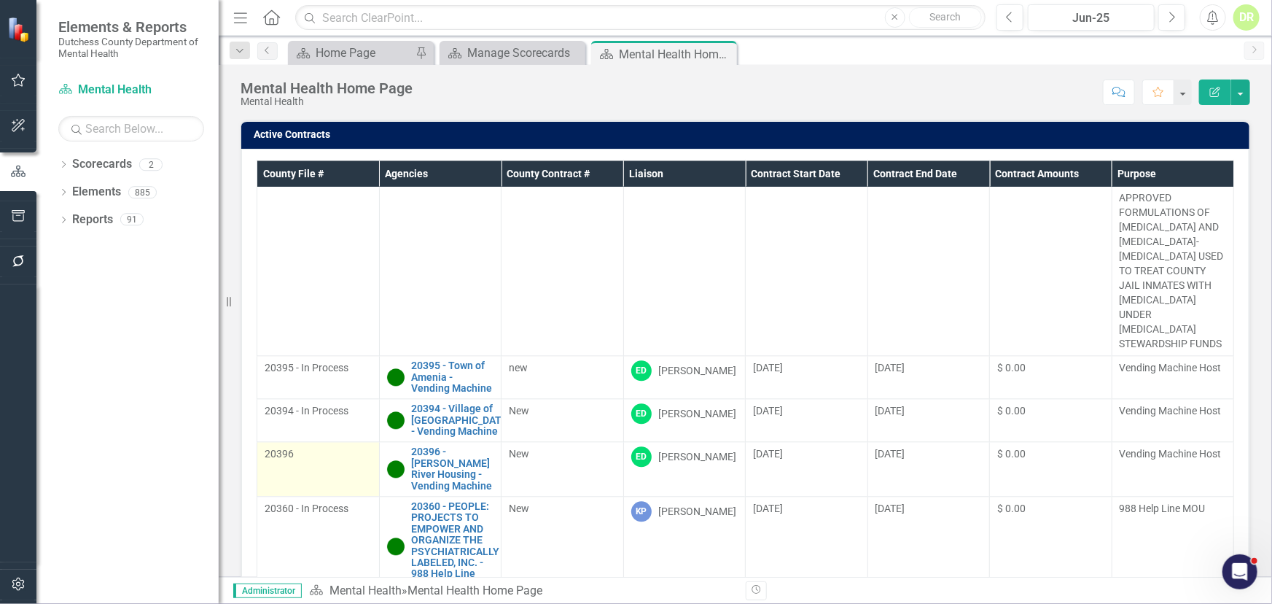
click at [273, 459] on span "20396" at bounding box center [279, 454] width 29 height 12
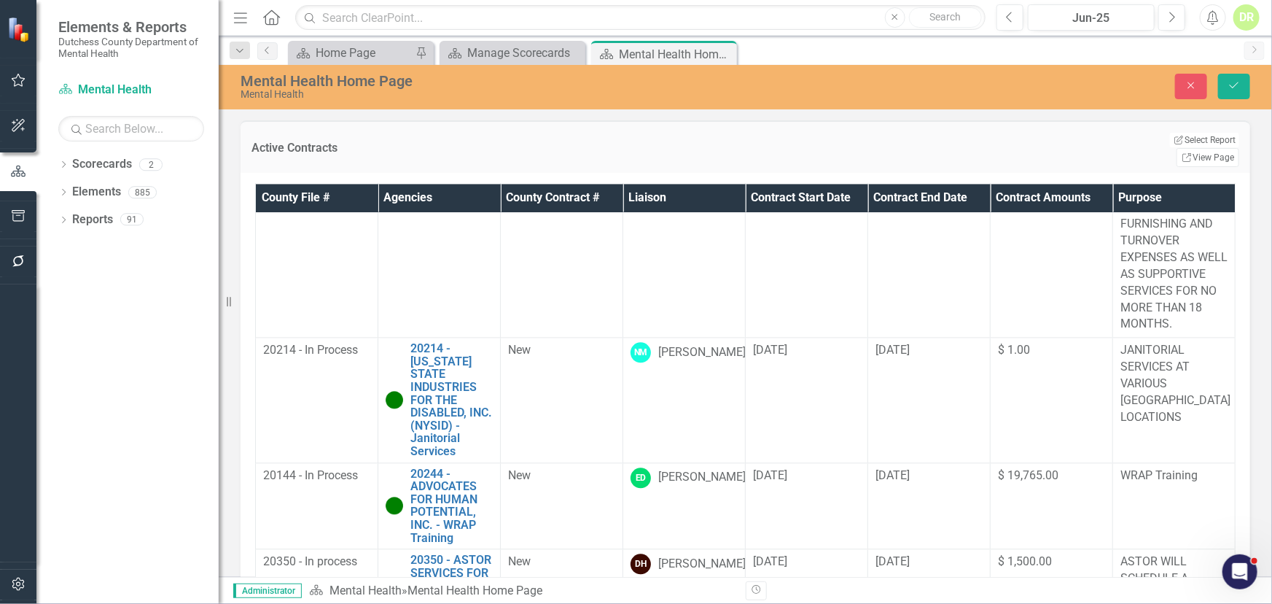
scroll to position [5863, 0]
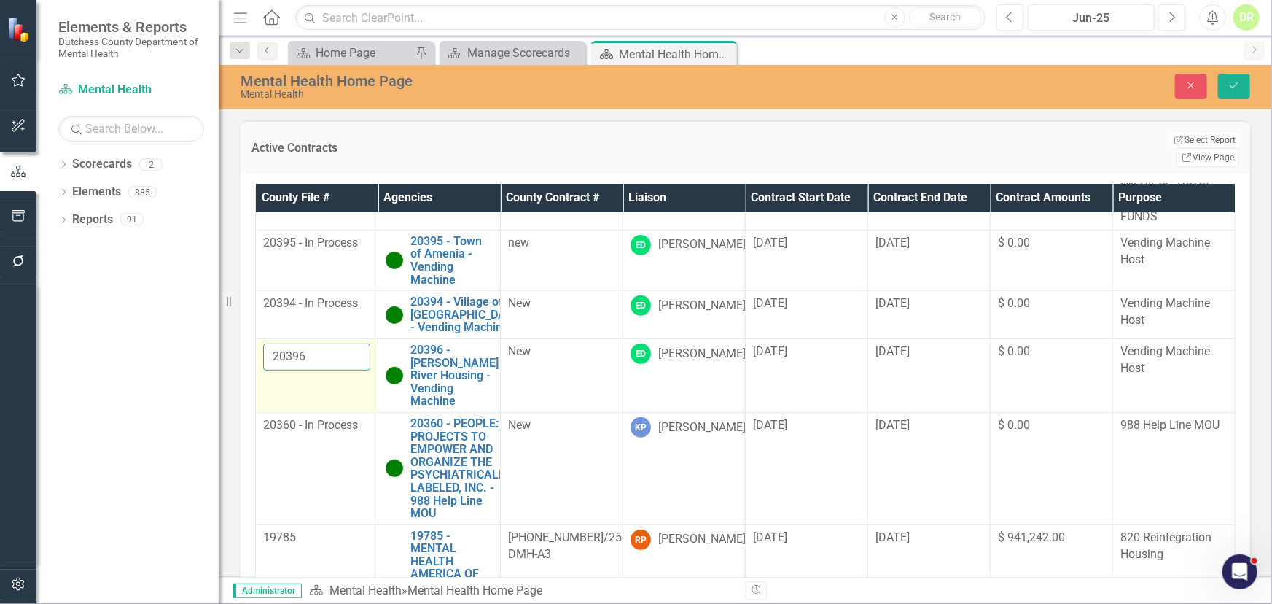
click at [316, 370] on input "20396" at bounding box center [316, 356] width 107 height 27
type input "20396 - In Process"
click at [1235, 82] on icon "Save" at bounding box center [1234, 85] width 13 height 10
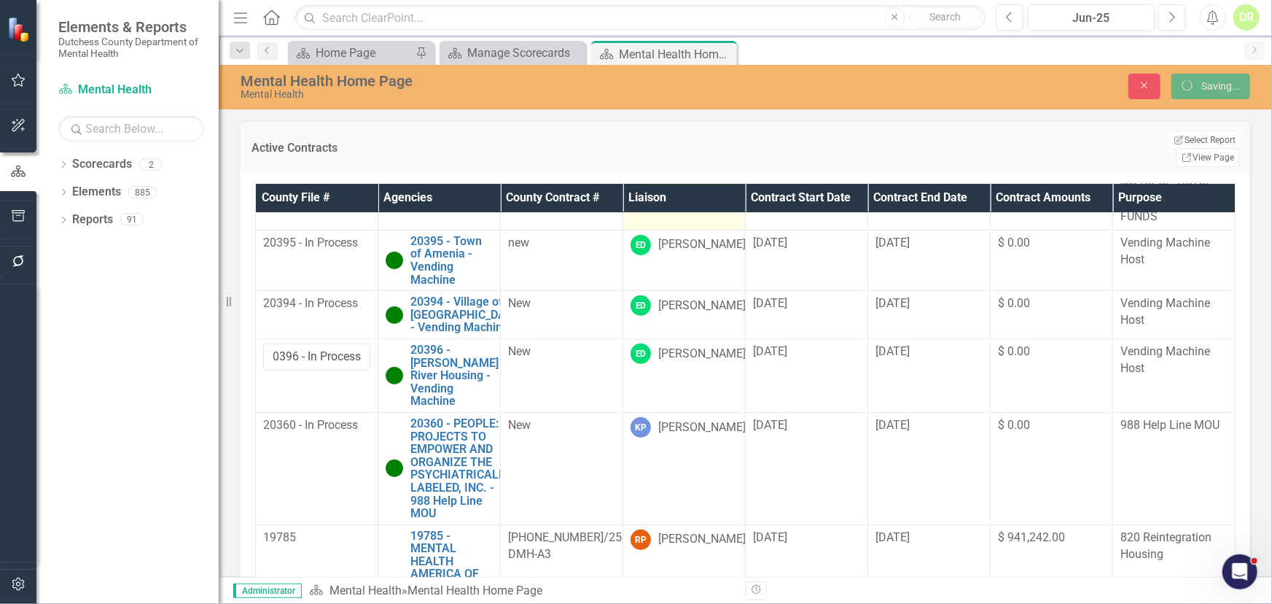
scroll to position [0, 0]
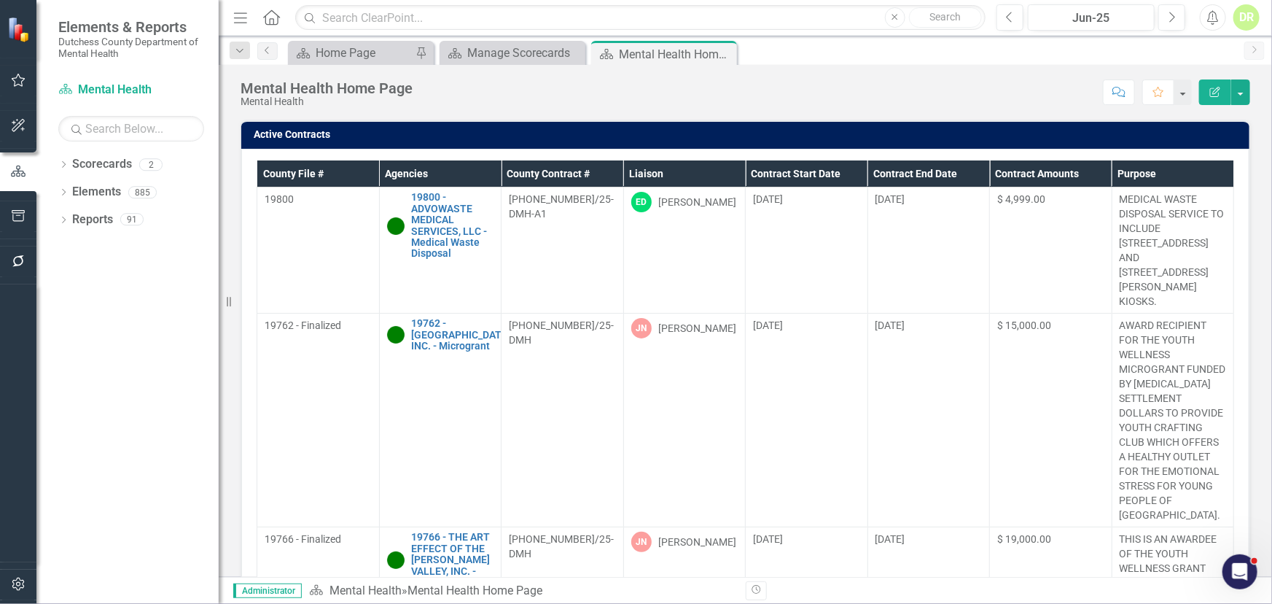
click at [890, 167] on th "Contract End Date" at bounding box center [929, 173] width 123 height 27
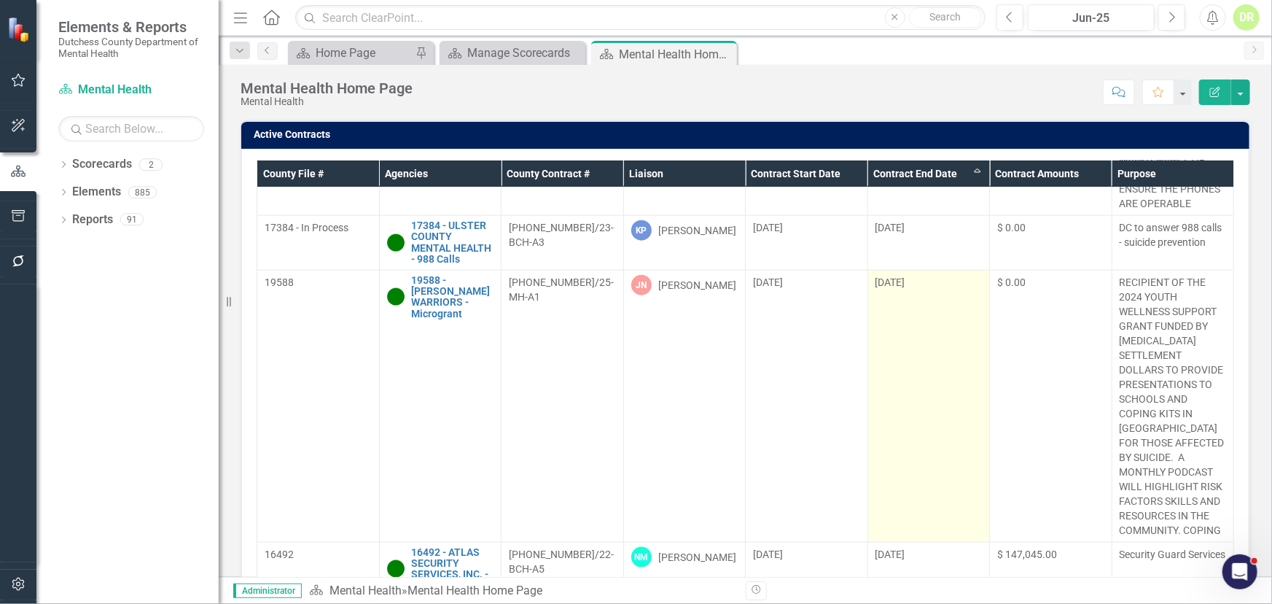
scroll to position [3646, 0]
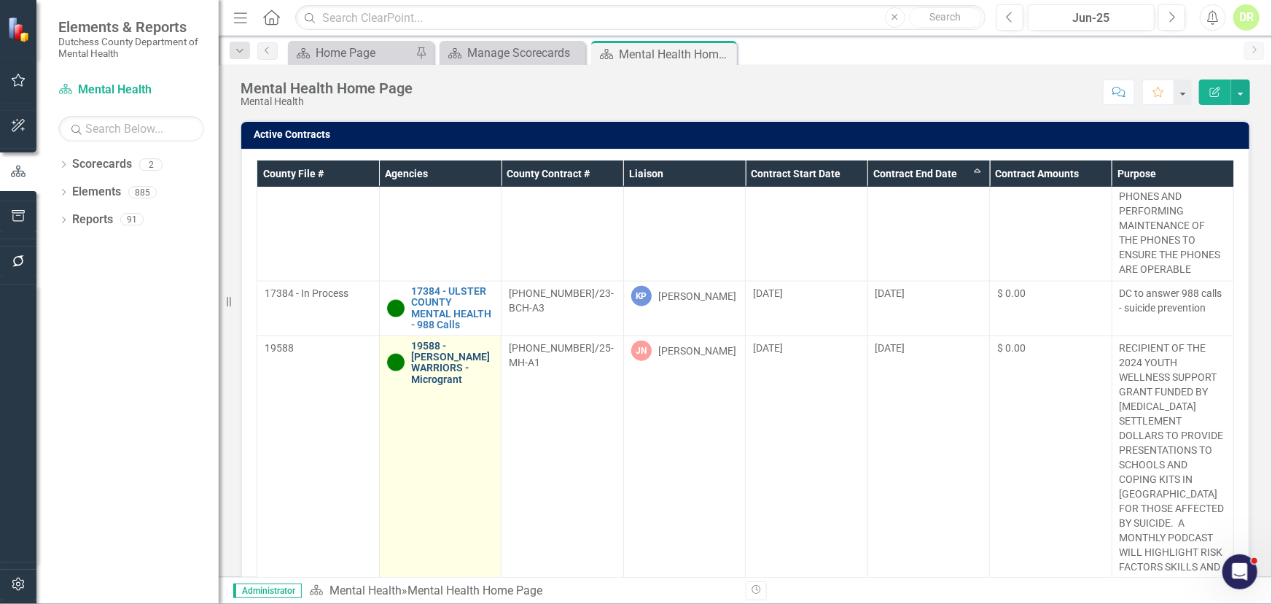
click at [451, 341] on link "19588 - [PERSON_NAME] WARRIORS - Microgrant" at bounding box center [453, 363] width 82 height 45
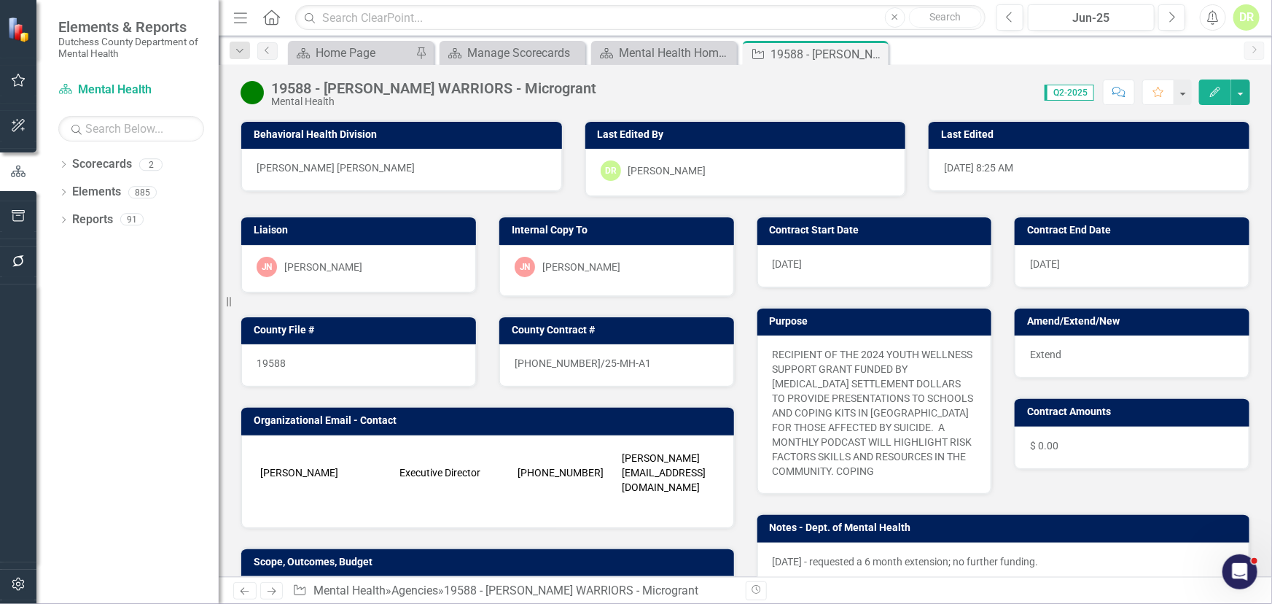
click at [306, 359] on div "19588" at bounding box center [358, 365] width 235 height 42
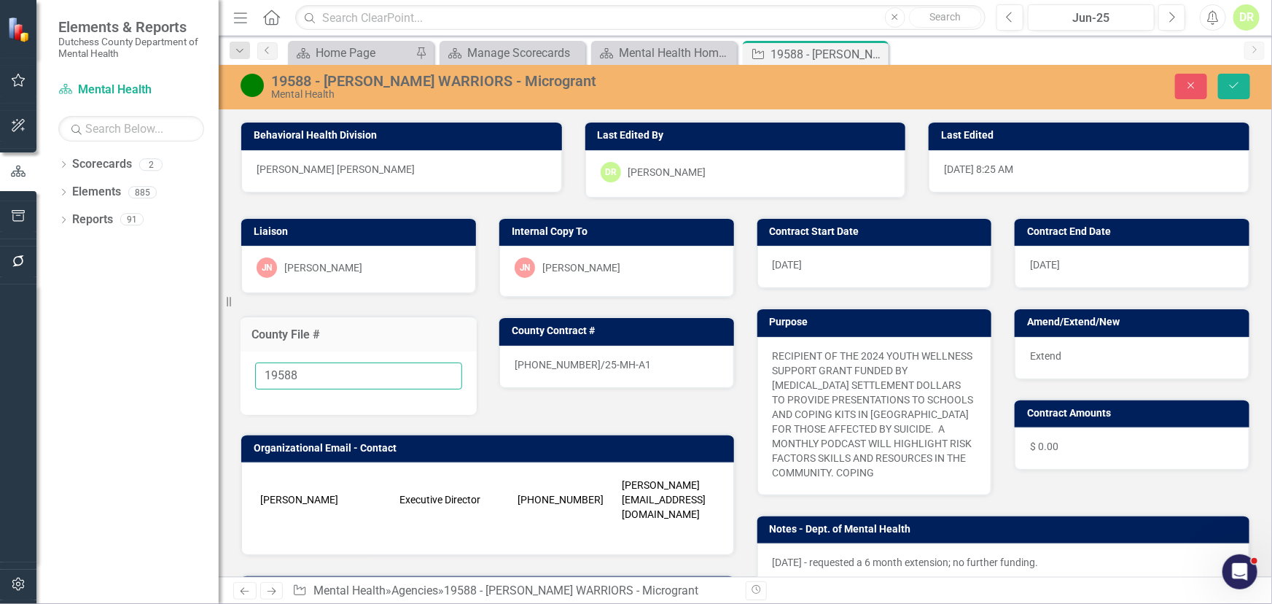
click at [309, 370] on input "19588" at bounding box center [358, 375] width 207 height 27
type input "19588 - In Process"
click at [1239, 79] on button "Save" at bounding box center [1234, 87] width 32 height 26
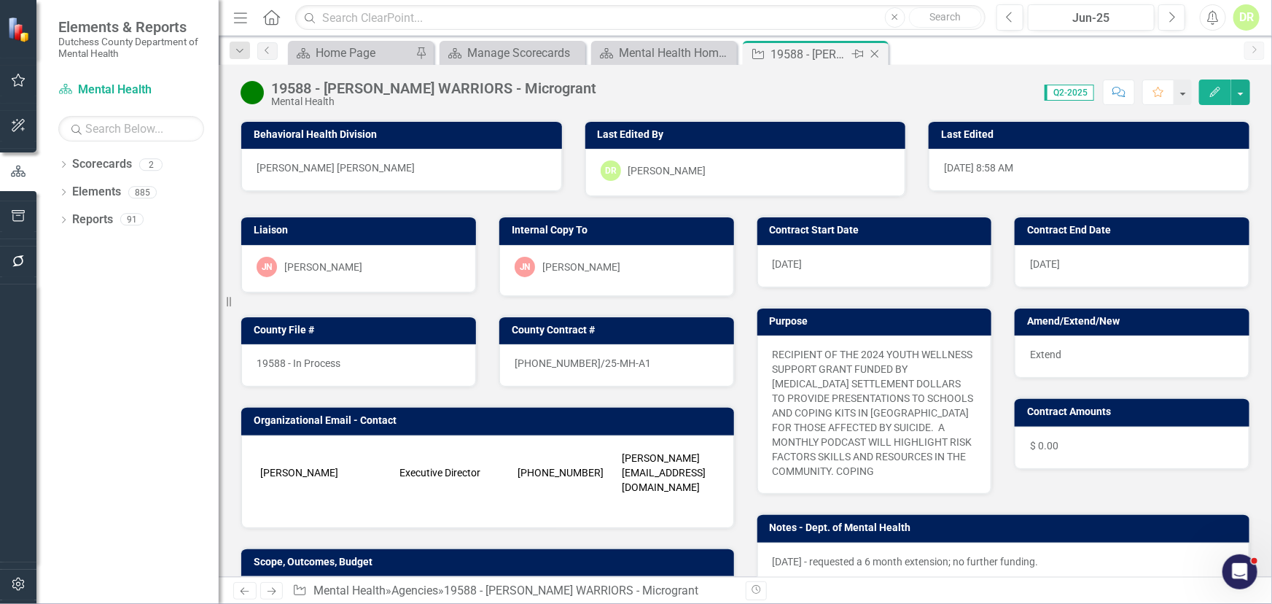
click at [877, 48] on icon "Close" at bounding box center [875, 54] width 15 height 12
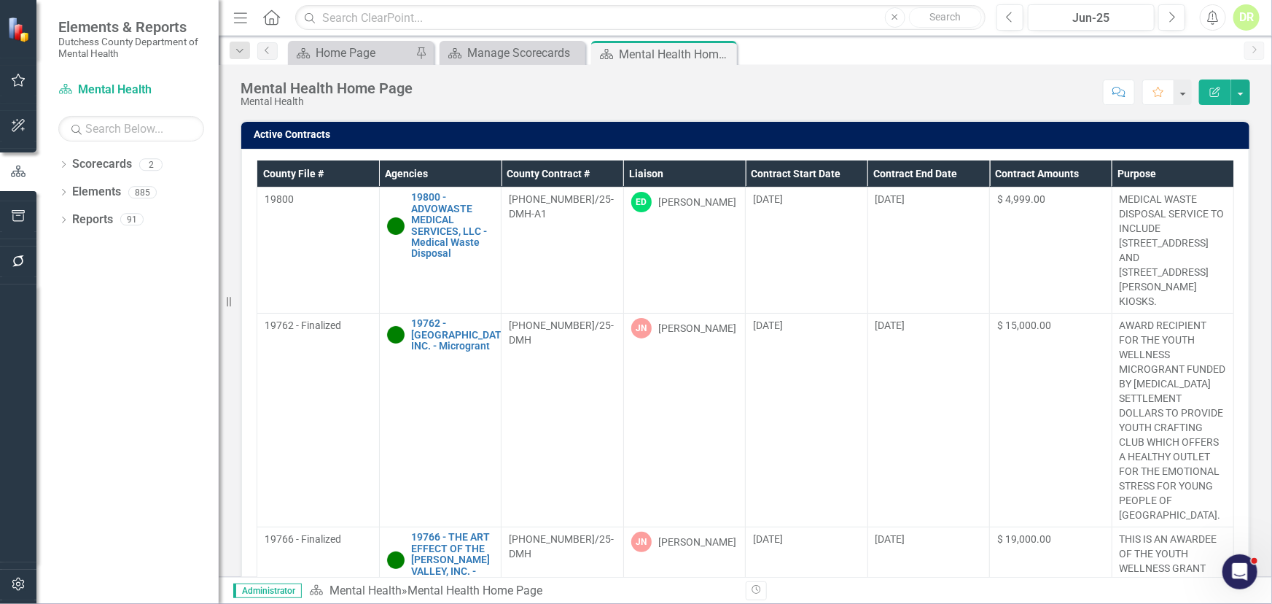
click at [893, 168] on th "Contract End Date" at bounding box center [929, 173] width 123 height 27
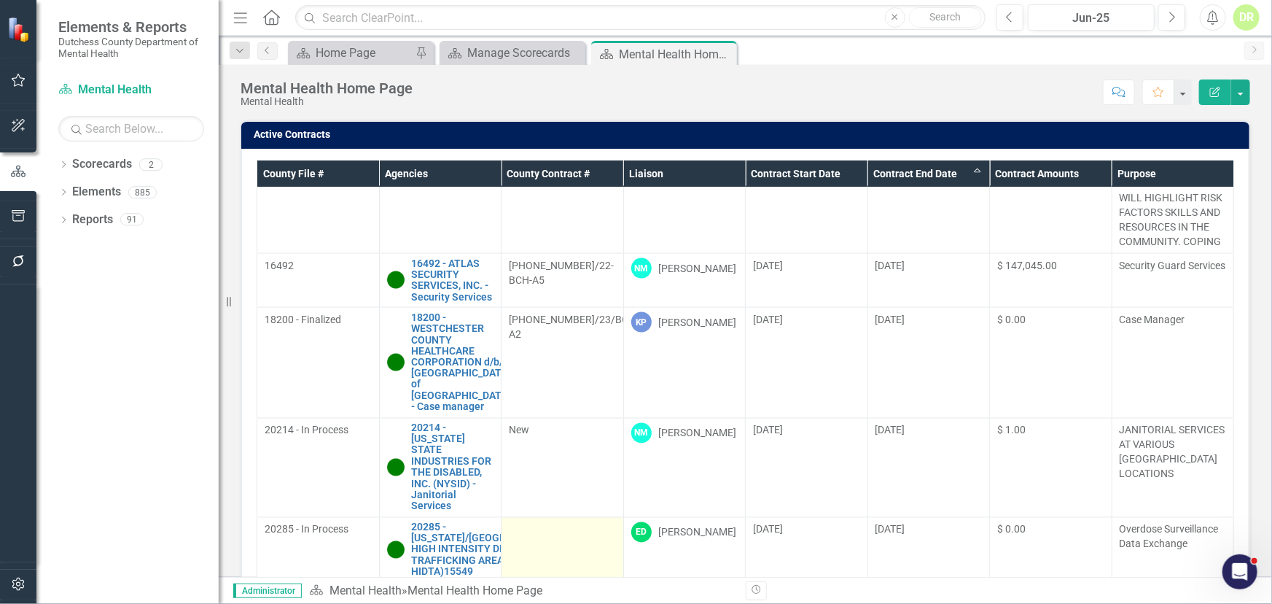
scroll to position [4076, 0]
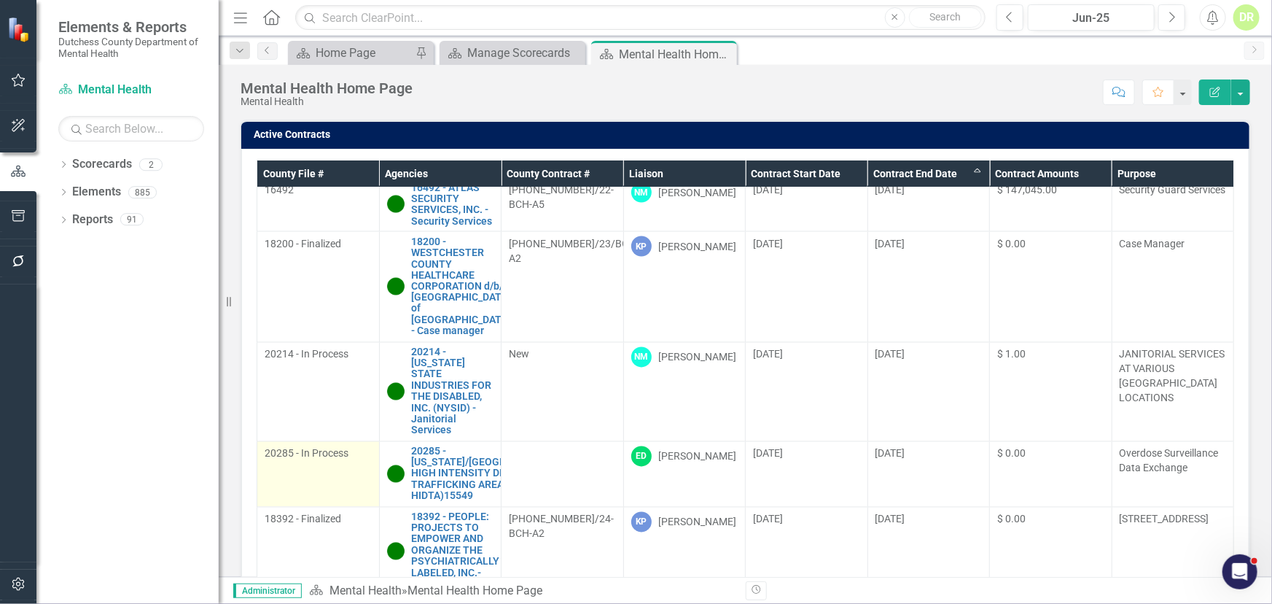
click at [319, 448] on span "20285 - In Process" at bounding box center [307, 454] width 84 height 12
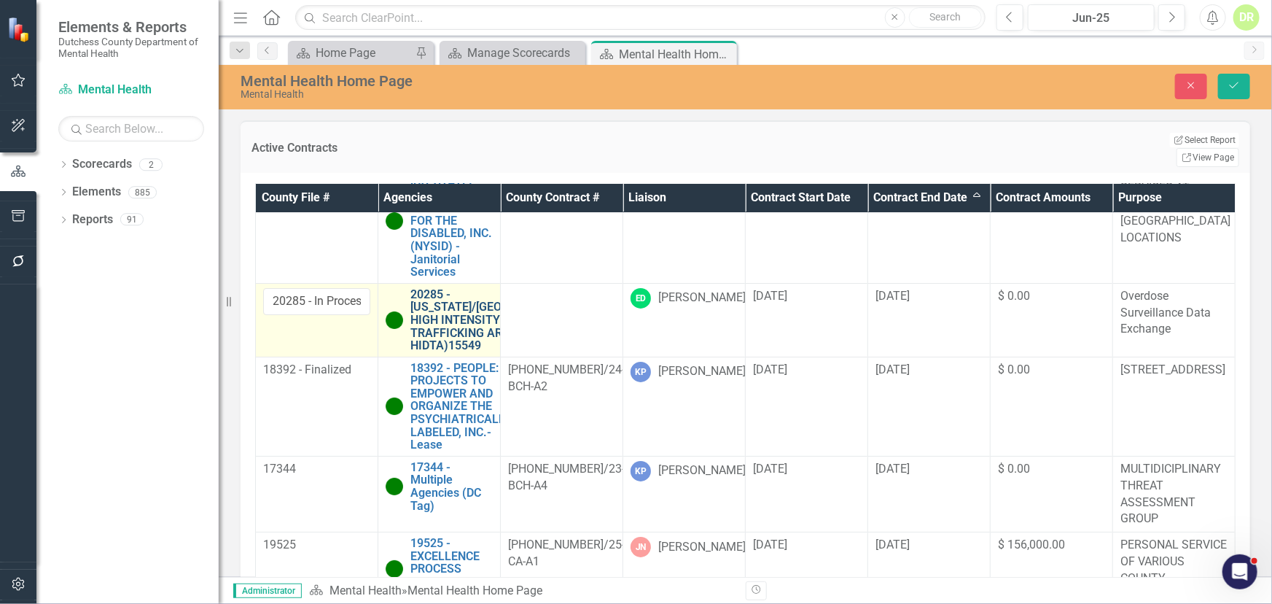
scroll to position [5600, 0]
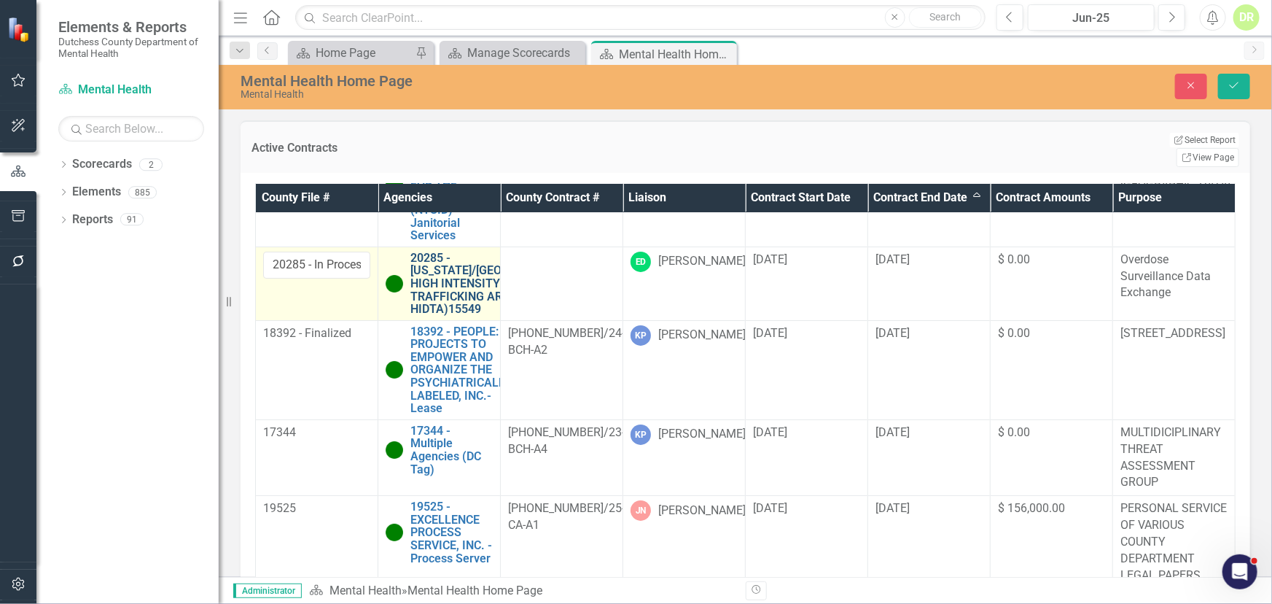
click at [430, 316] on link "20285 - [US_STATE]/[GEOGRAPHIC_DATA] HIGH INTENSITY DRUG TRAFFICKING AREA (W/B …" at bounding box center [500, 284] width 178 height 64
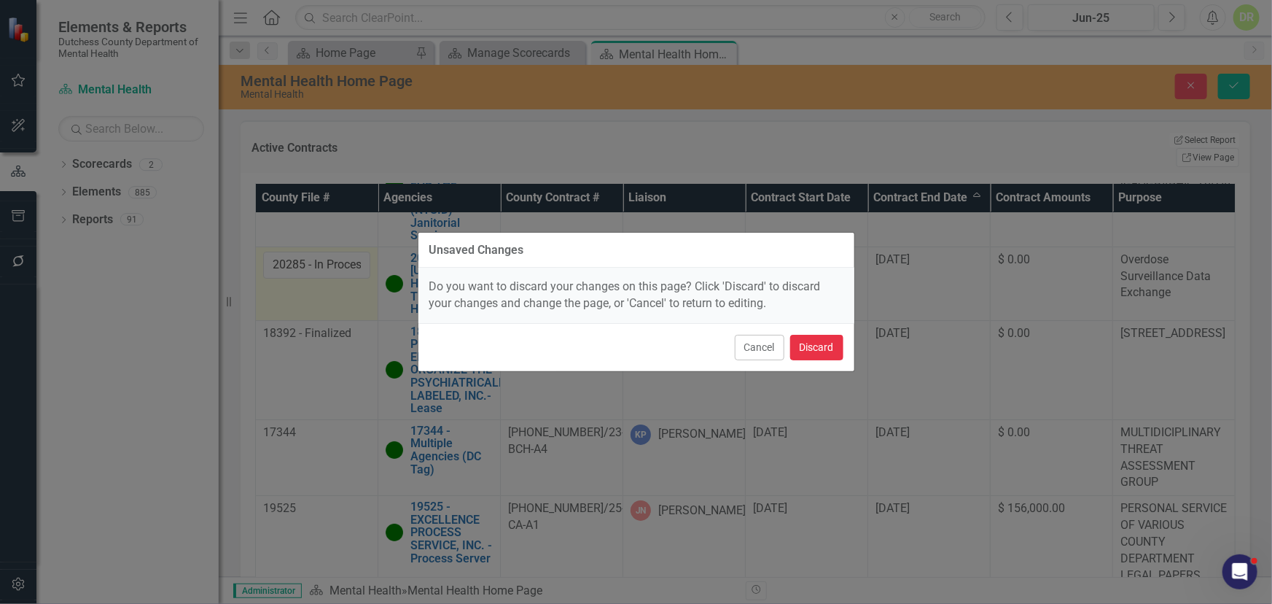
click at [809, 340] on button "Discard" at bounding box center [816, 348] width 53 height 26
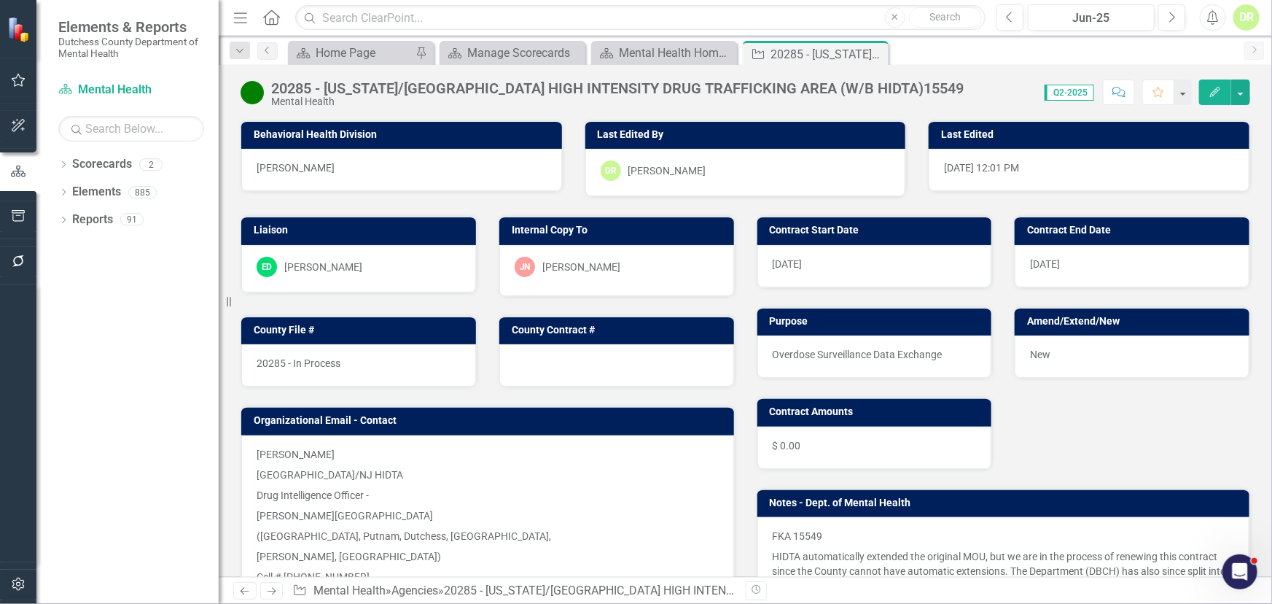
click at [359, 364] on div "20285 - In Process" at bounding box center [358, 365] width 235 height 42
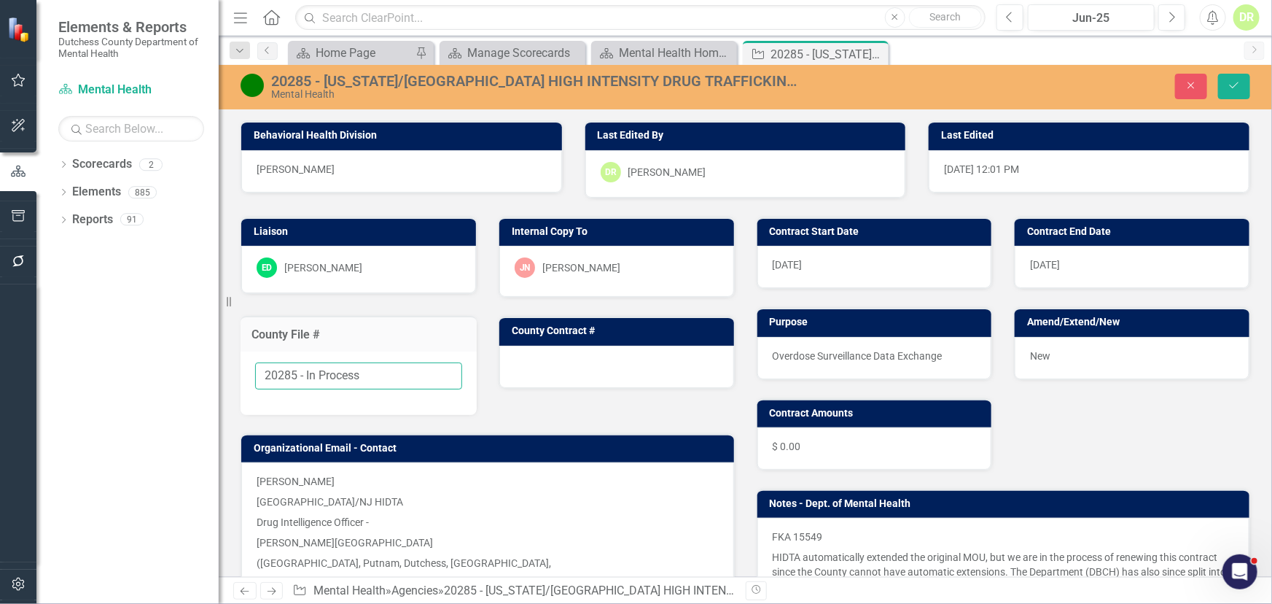
drag, startPoint x: 374, startPoint y: 374, endPoint x: 319, endPoint y: 368, distance: 55.7
click at [307, 379] on input "20285 - In Process" at bounding box center [358, 375] width 207 height 27
type input "20285 - Finalized"
click at [1235, 81] on icon "Save" at bounding box center [1234, 85] width 13 height 10
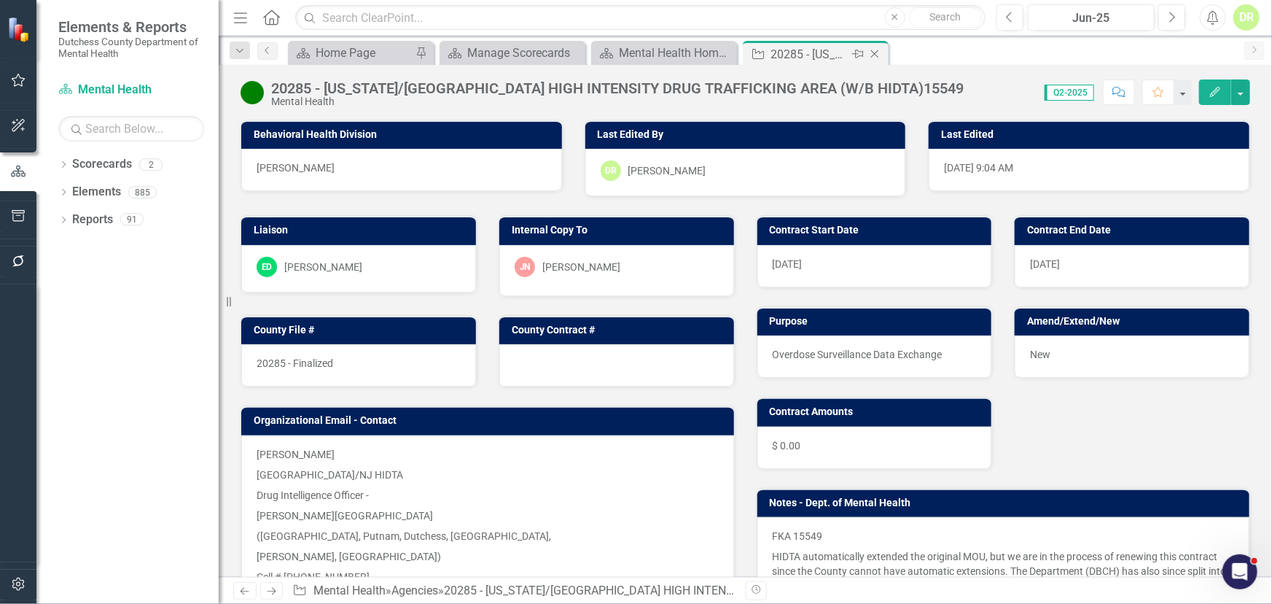
click at [871, 53] on icon "Close" at bounding box center [875, 54] width 15 height 12
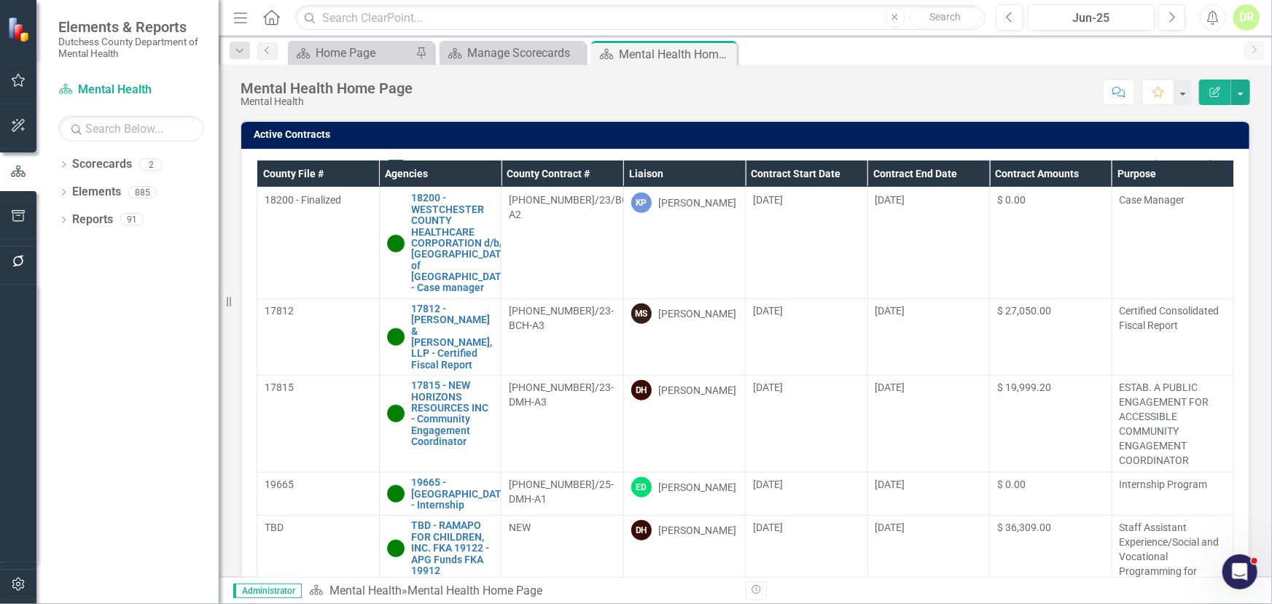
scroll to position [11835, 0]
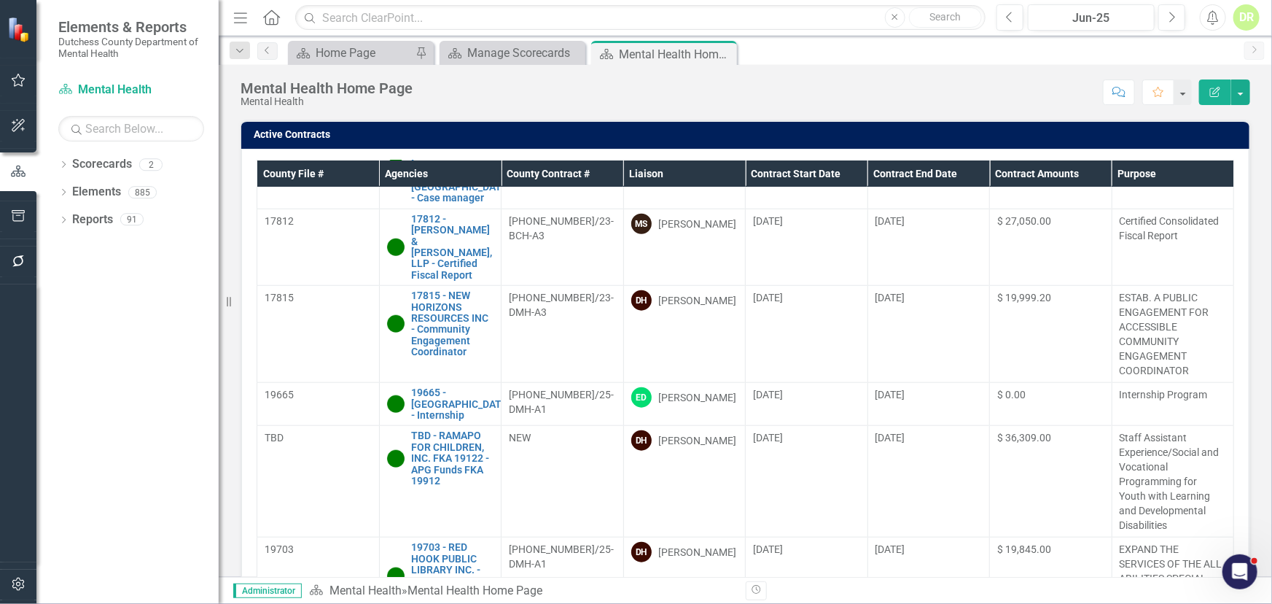
click at [915, 172] on th "Contract End Date" at bounding box center [929, 173] width 123 height 27
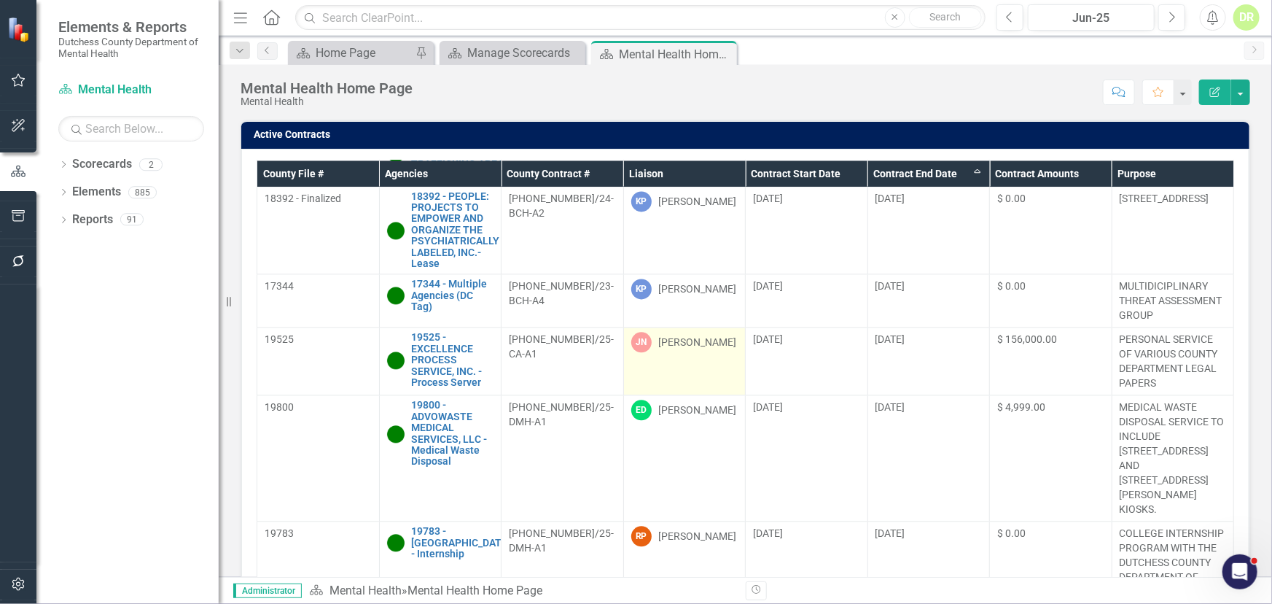
scroll to position [4375, 0]
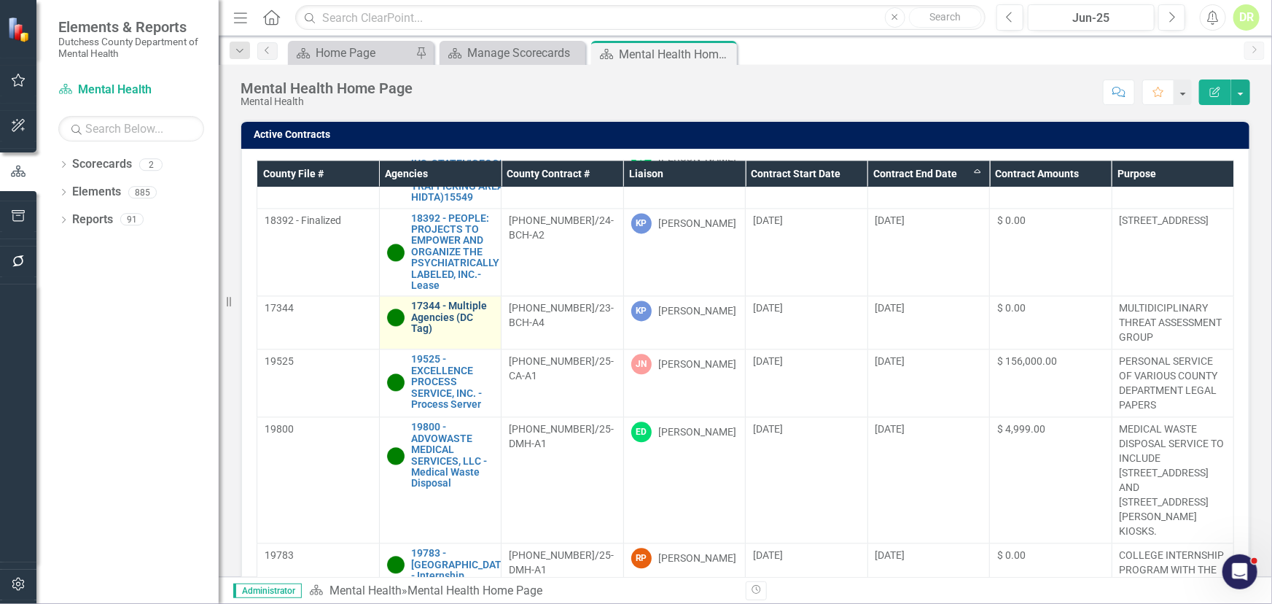
click at [441, 300] on link "17344 - Multiple Agencies (DC Tag)" at bounding box center [453, 317] width 82 height 34
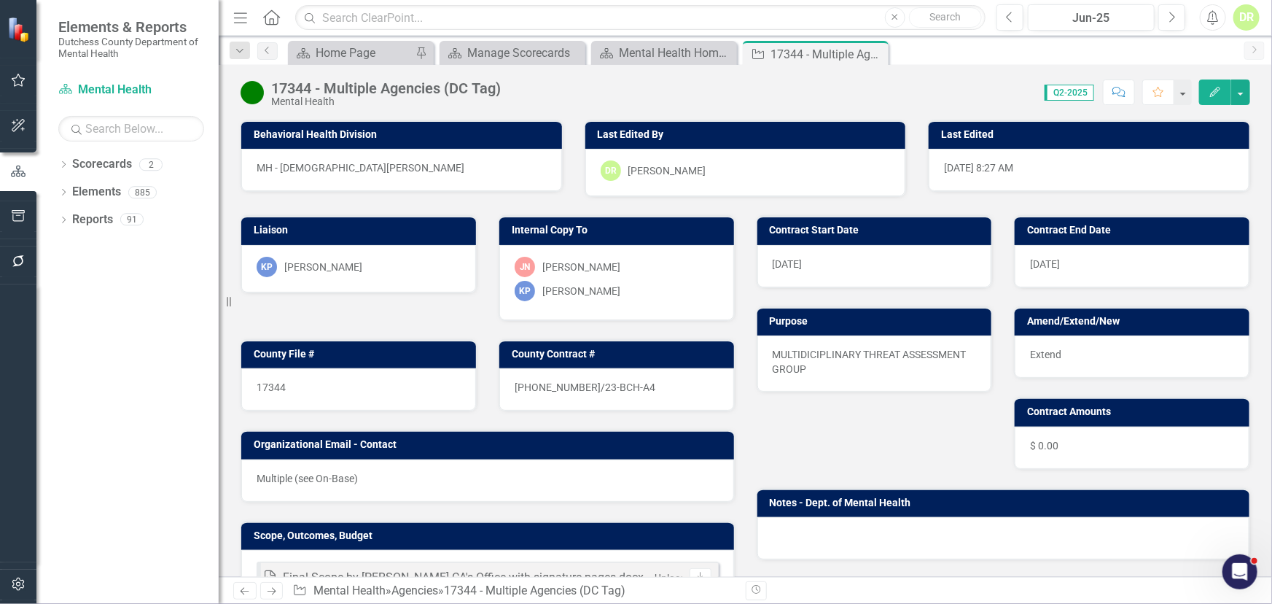
click at [359, 368] on div "17344" at bounding box center [358, 389] width 235 height 42
click at [355, 375] on div "17344" at bounding box center [358, 389] width 235 height 42
click at [355, 377] on div "17344" at bounding box center [358, 389] width 235 height 42
click at [357, 379] on div "17344" at bounding box center [358, 389] width 235 height 42
click at [346, 381] on div "17344" at bounding box center [358, 389] width 235 height 42
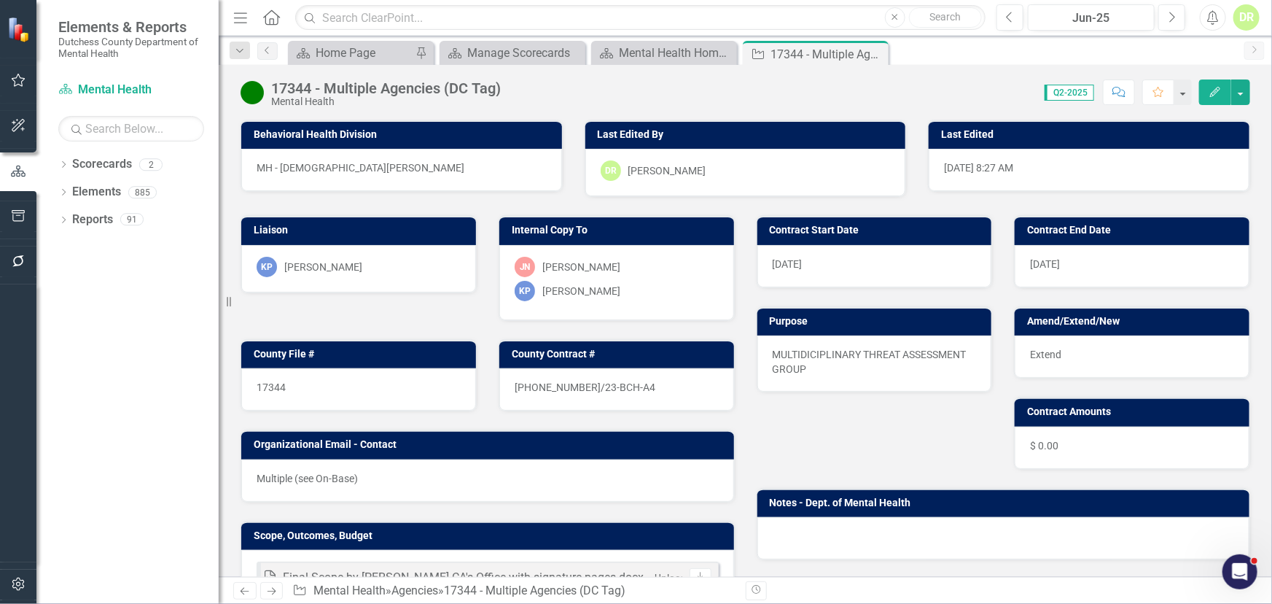
click at [349, 379] on div "17344" at bounding box center [358, 389] width 235 height 42
click at [300, 392] on div "17344" at bounding box center [358, 389] width 235 height 42
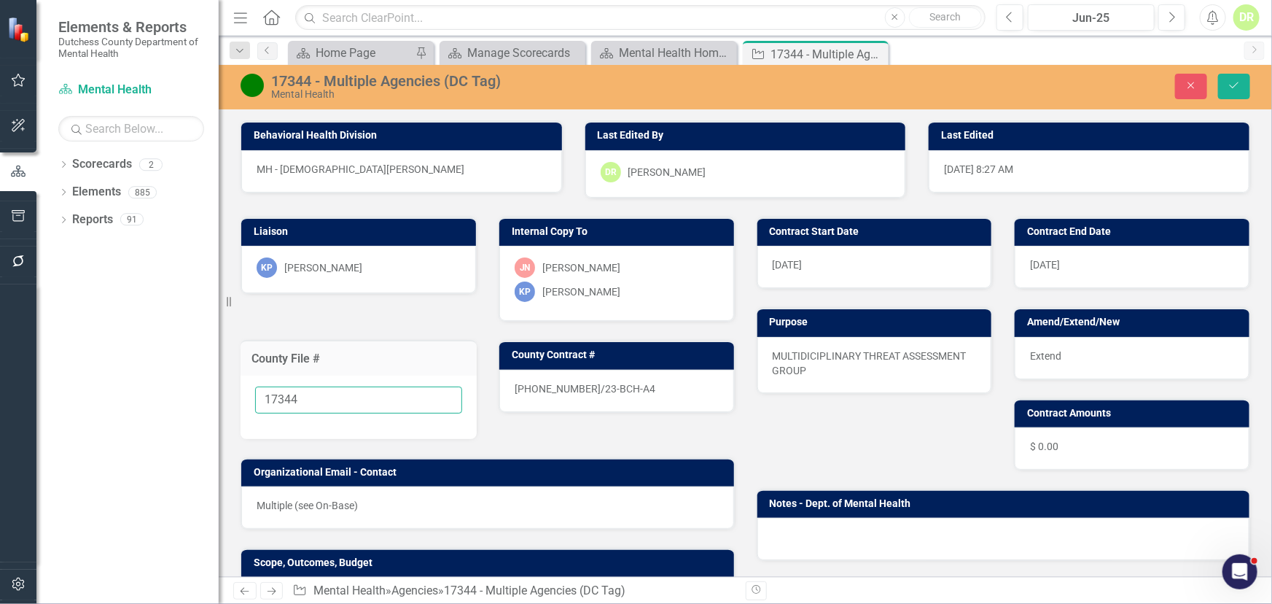
click at [301, 392] on input "17344" at bounding box center [358, 399] width 207 height 27
type input "17344 - In process"
click at [1237, 83] on icon "Save" at bounding box center [1234, 85] width 13 height 10
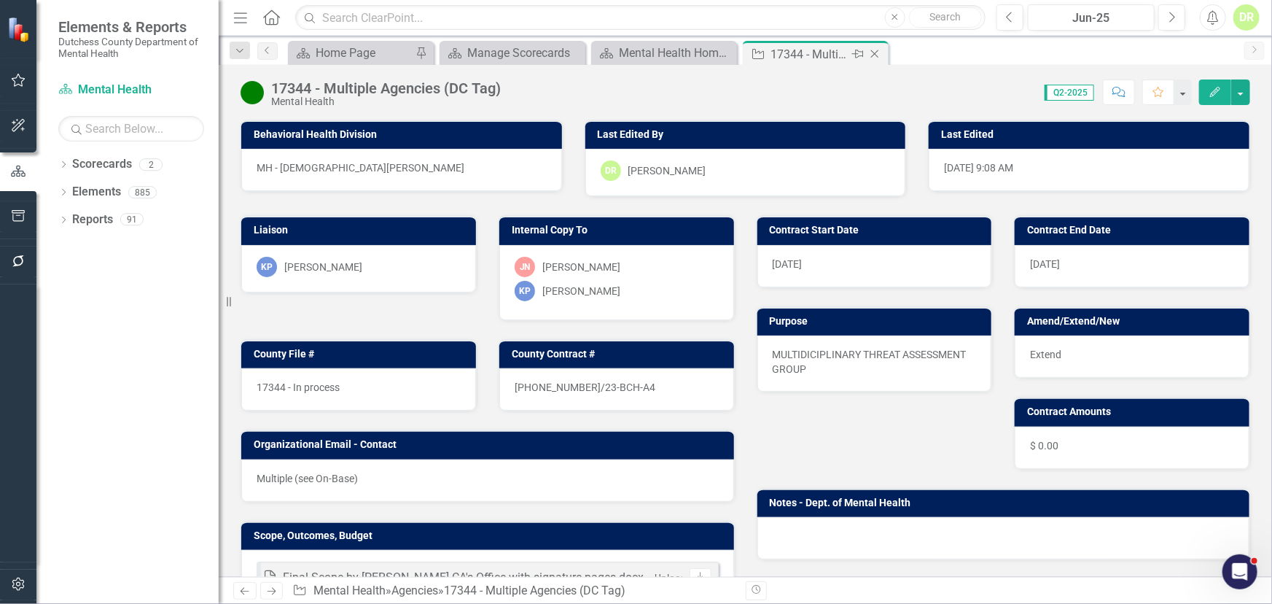
click at [875, 50] on icon "Close" at bounding box center [875, 54] width 15 height 12
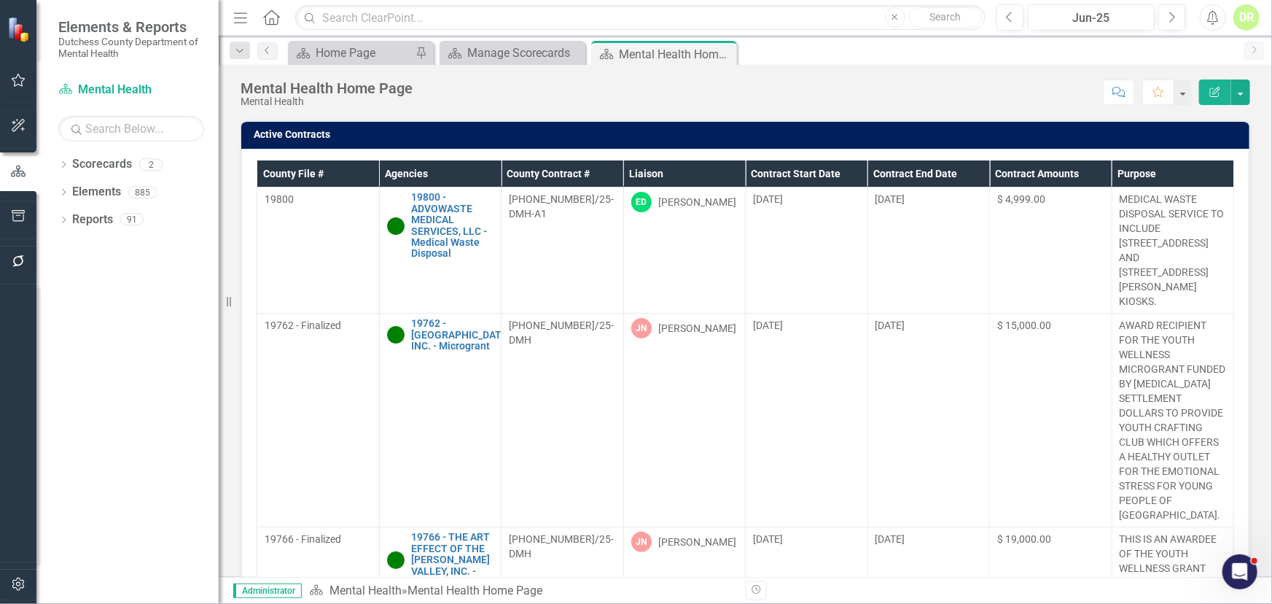
drag, startPoint x: 871, startPoint y: 173, endPoint x: 978, endPoint y: 23, distance: 183.5
click at [872, 173] on th "Contract End Date" at bounding box center [929, 173] width 123 height 27
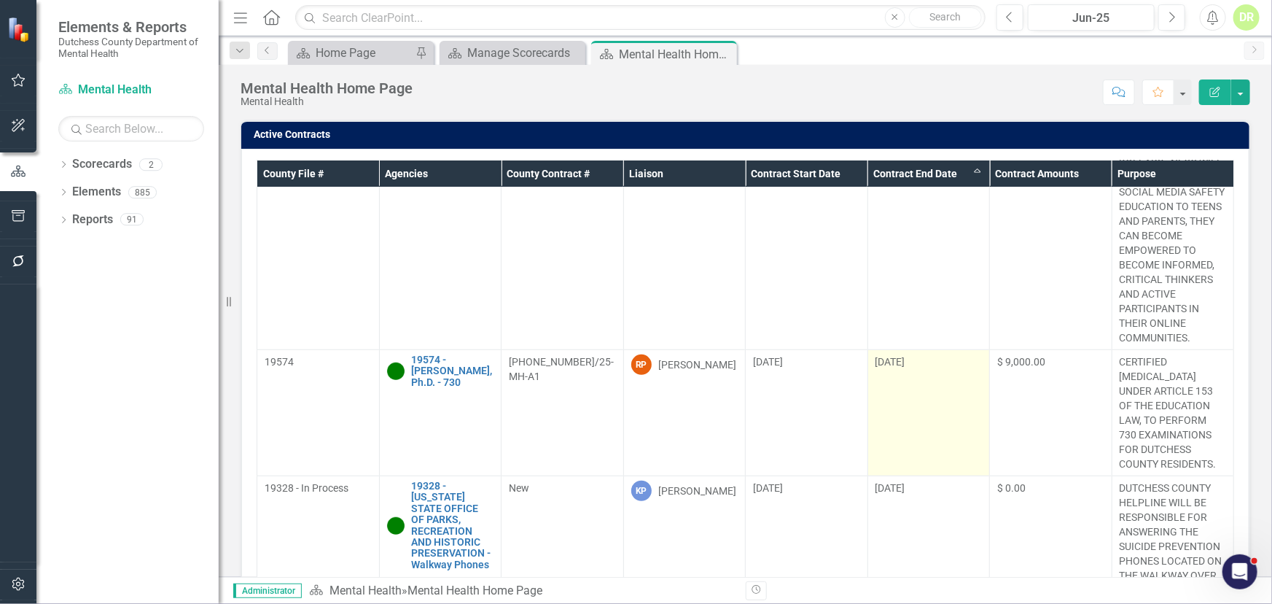
scroll to position [3194, 0]
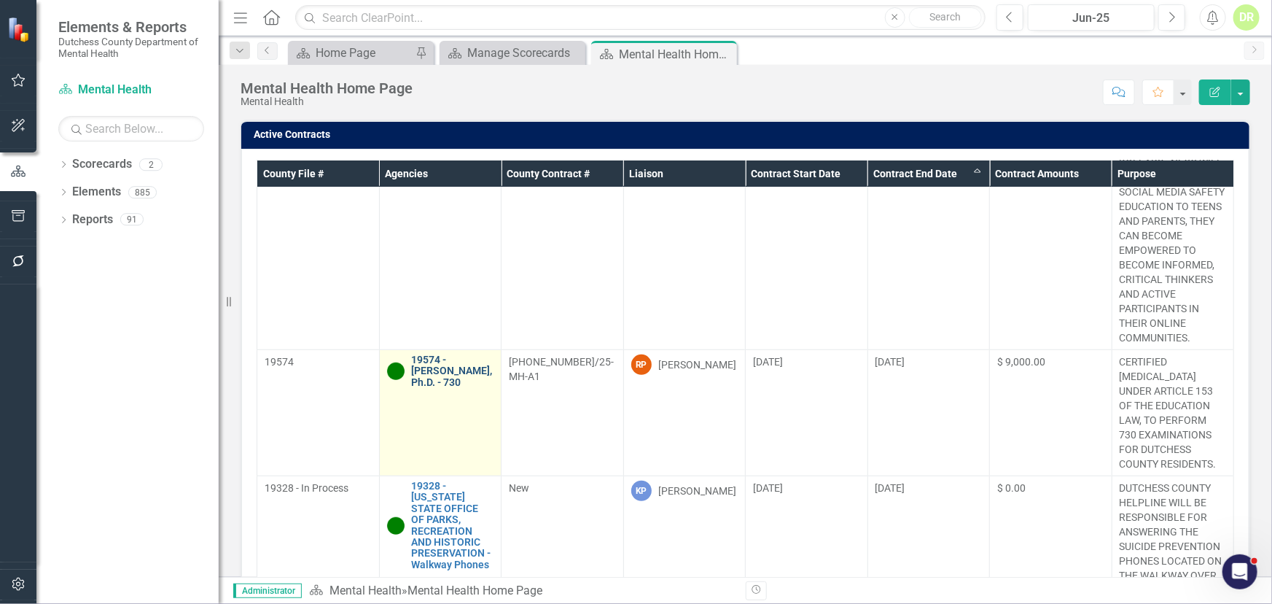
click at [450, 354] on link "19574 - [PERSON_NAME], Ph.D. - 730" at bounding box center [453, 371] width 82 height 34
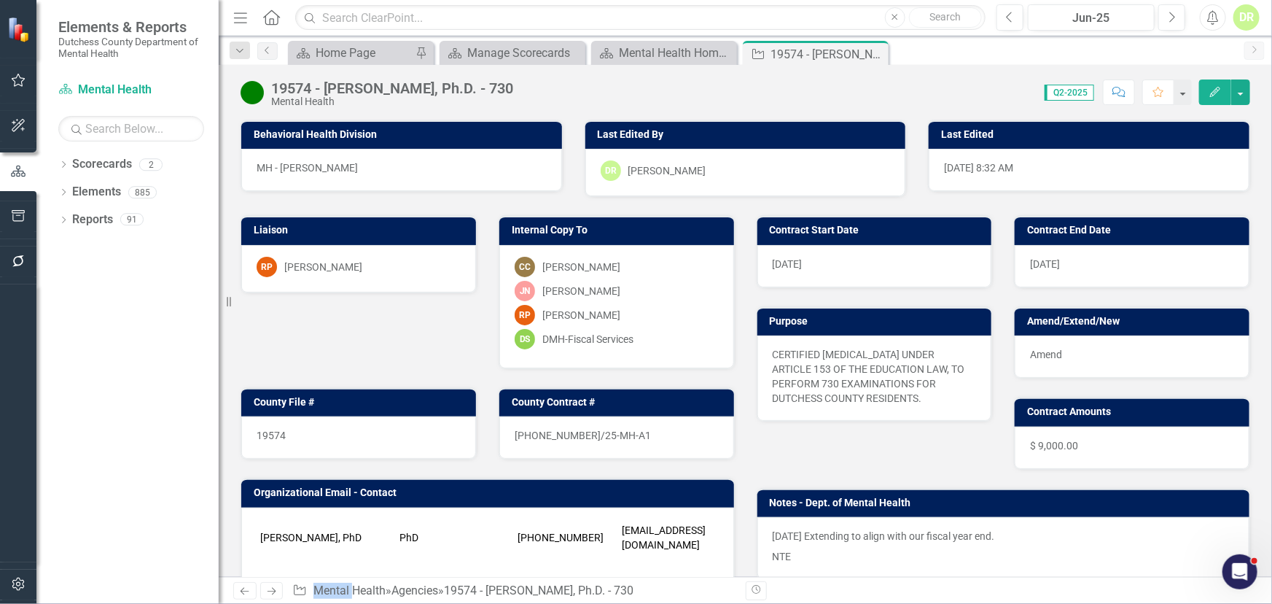
click at [807, 262] on div "[DATE]" at bounding box center [875, 266] width 235 height 42
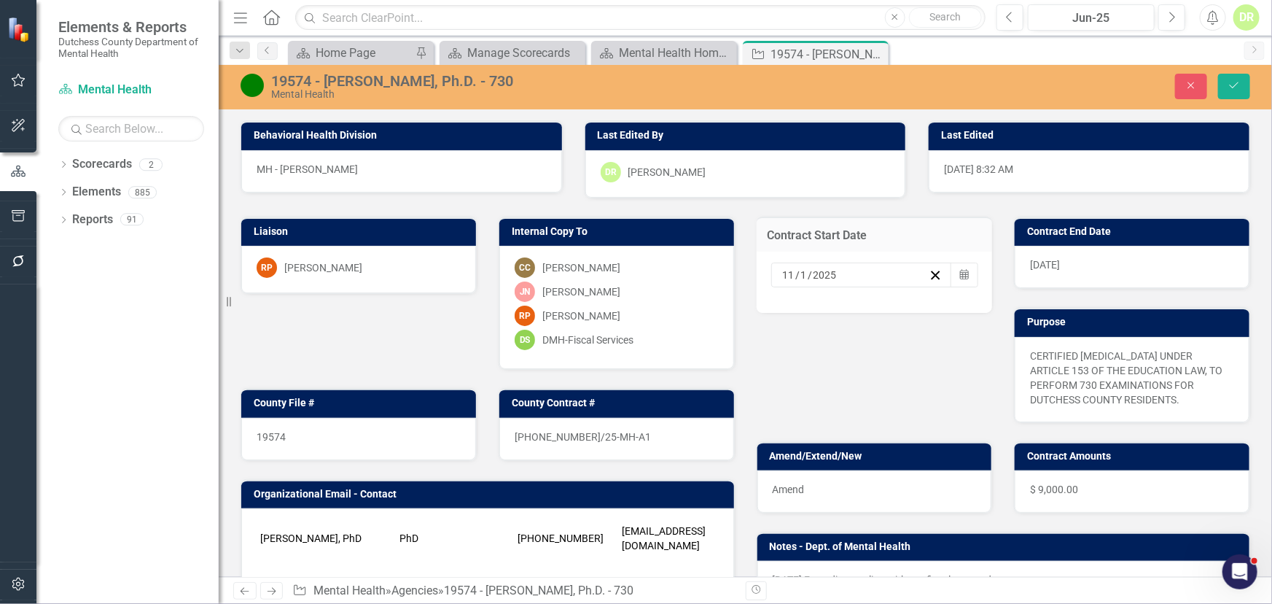
click at [813, 278] on input "2025" at bounding box center [826, 275] width 26 height 15
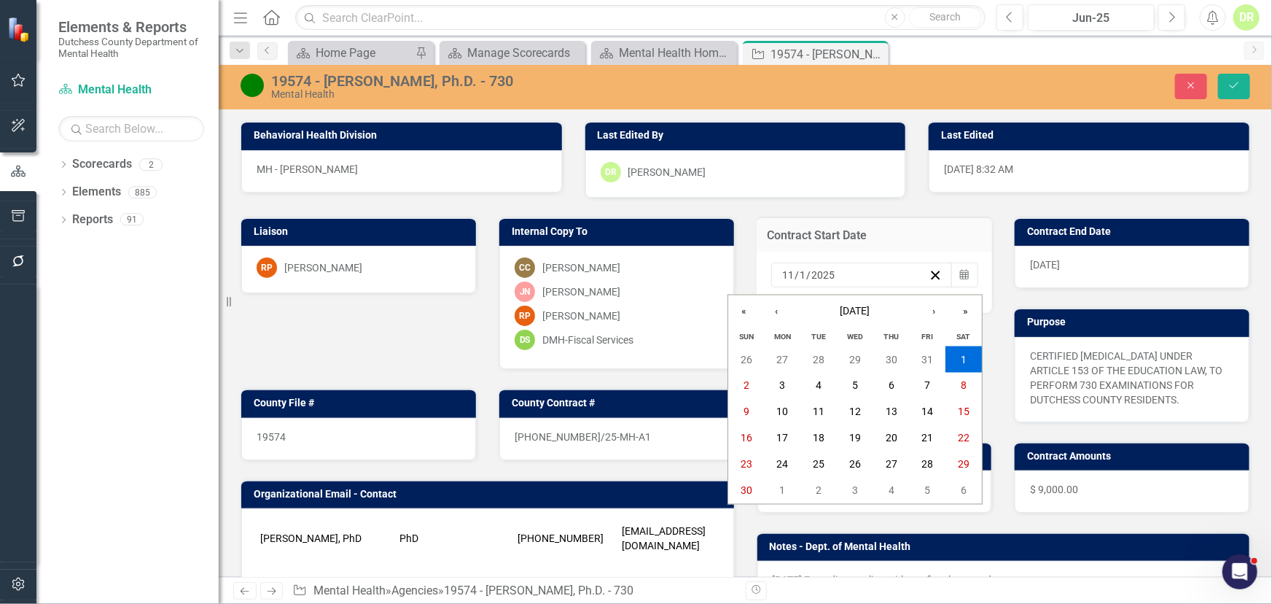
click at [784, 277] on input "11" at bounding box center [788, 275] width 13 height 15
click at [784, 275] on input "11" at bounding box center [788, 275] width 13 height 15
click at [781, 274] on div "[DATE] [DATE]" at bounding box center [855, 275] width 149 height 15
type input "01"
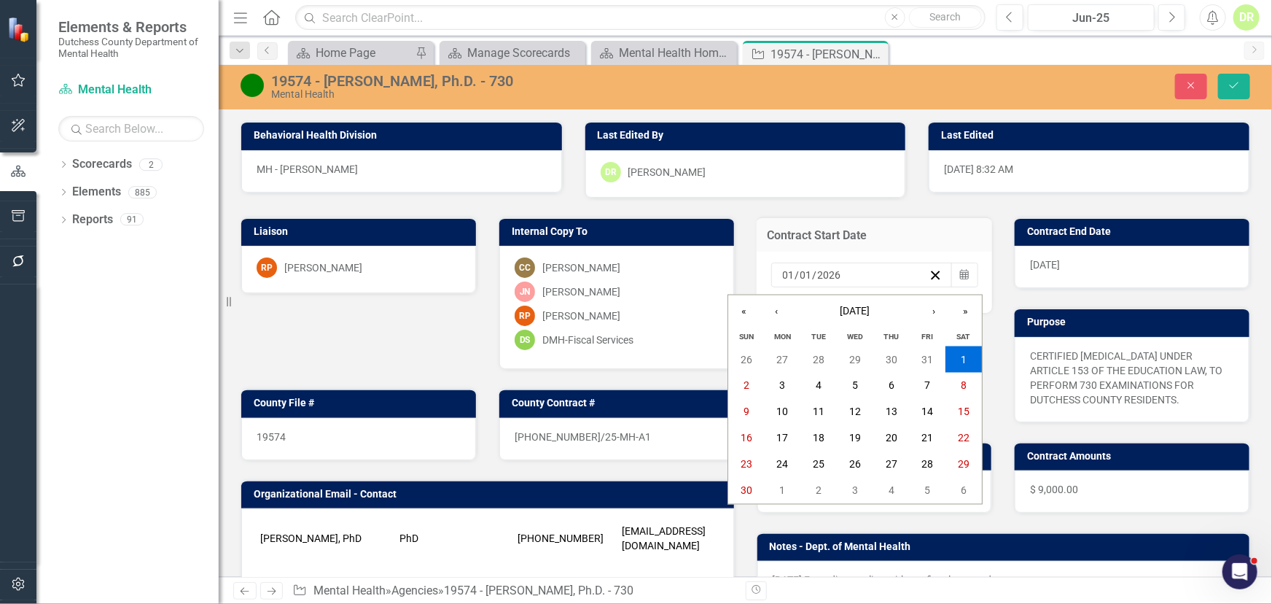
type input "2026"
click at [1057, 259] on span "[DATE]" at bounding box center [1045, 265] width 30 height 12
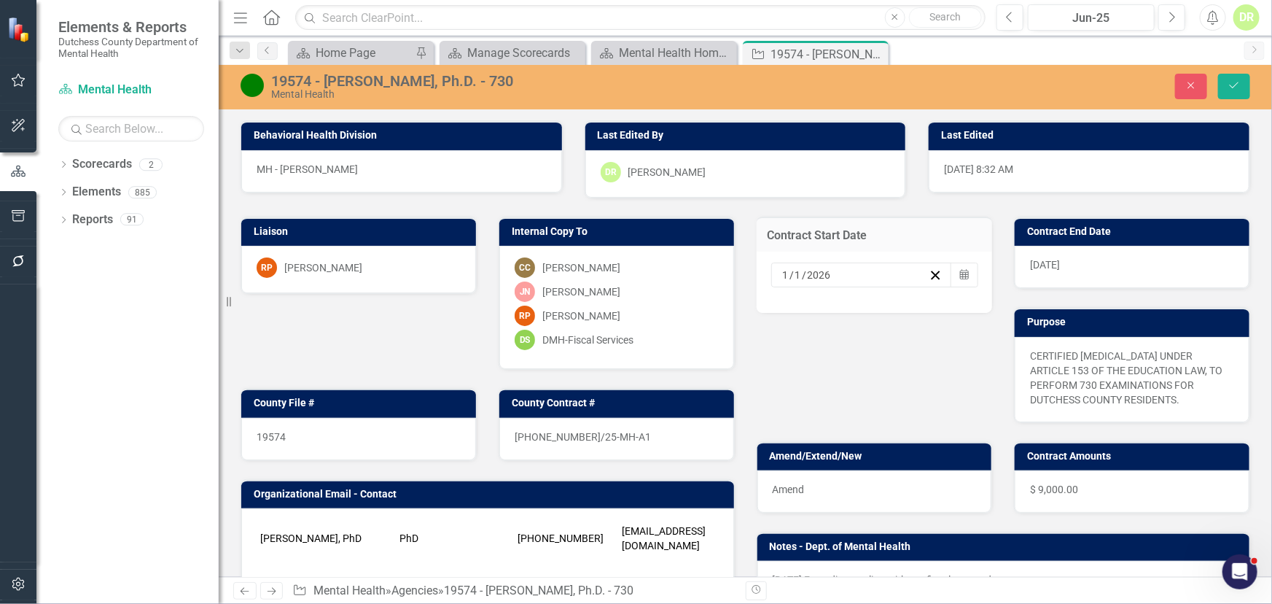
click at [1057, 259] on span "[DATE]" at bounding box center [1045, 265] width 30 height 12
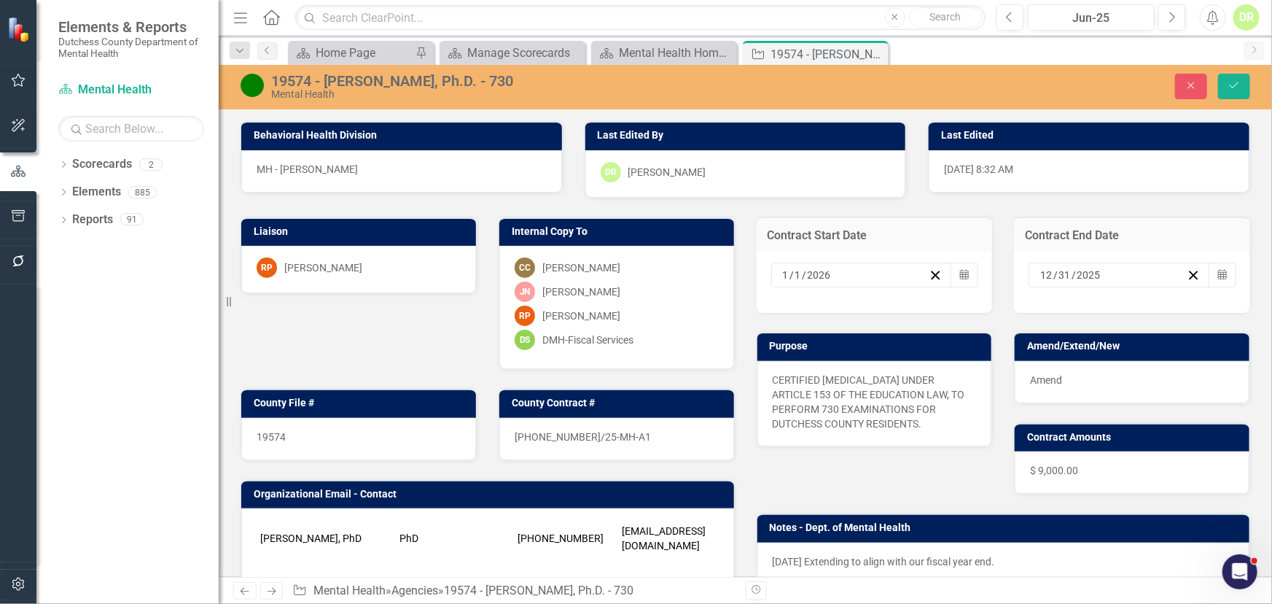
click at [1081, 272] on input "2025" at bounding box center [1089, 275] width 26 height 15
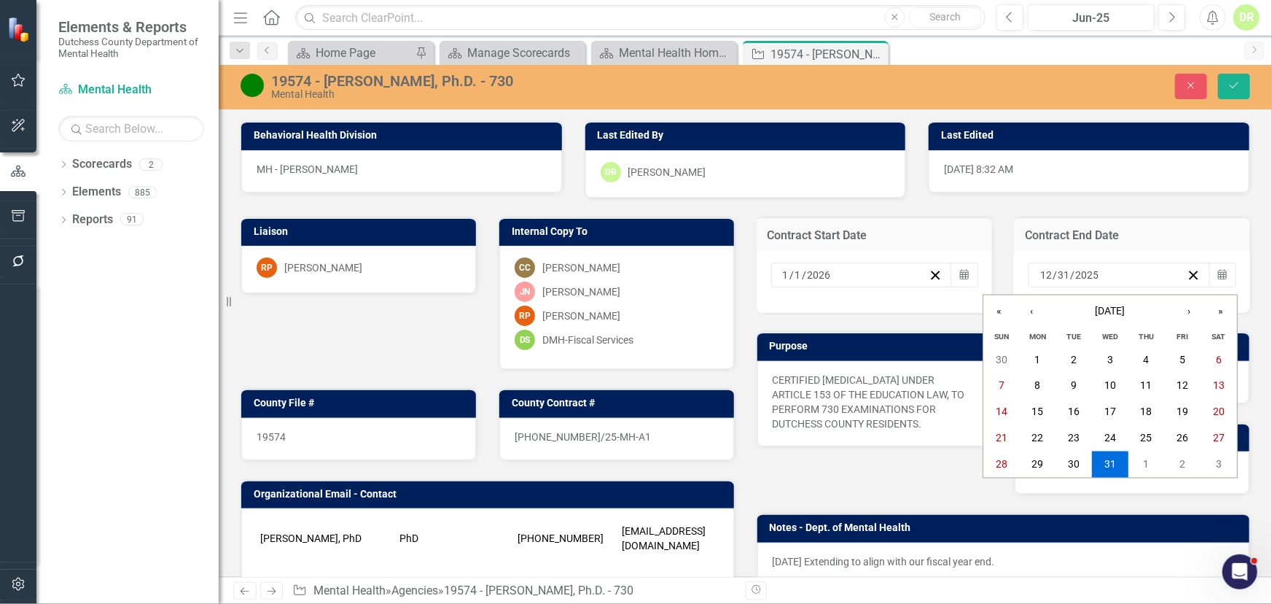
click at [1094, 279] on div "[DATE] [DATE]" at bounding box center [1112, 275] width 149 height 15
click at [1079, 278] on input "2025" at bounding box center [1087, 275] width 25 height 15
type input "2026"
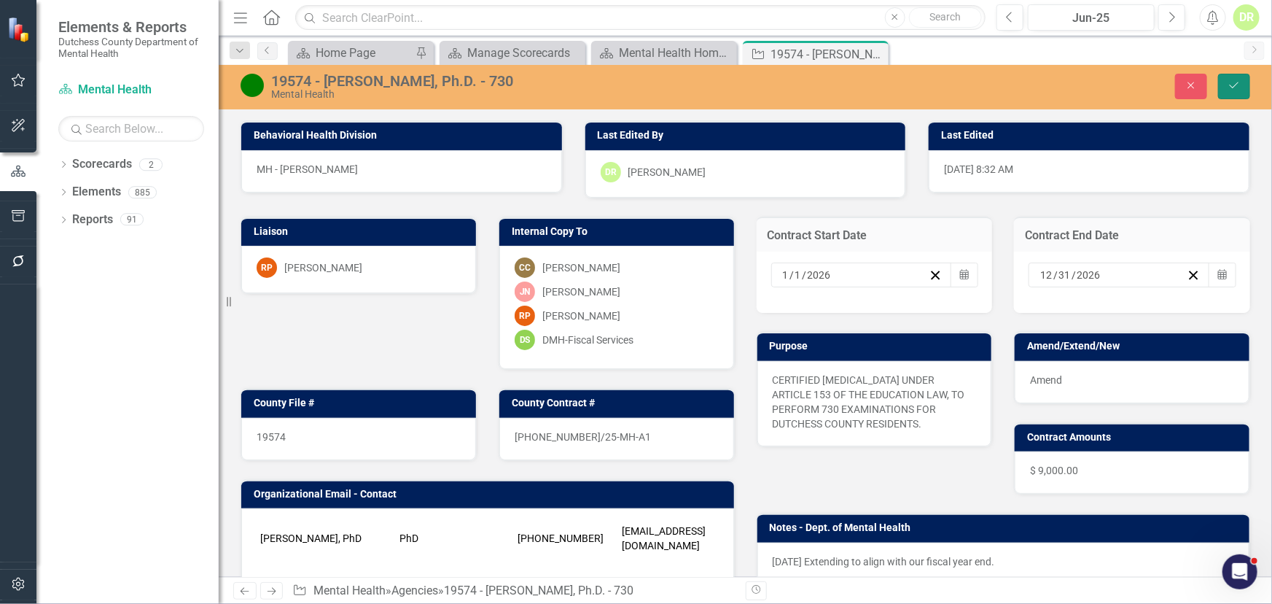
drag, startPoint x: 1240, startPoint y: 86, endPoint x: 972, endPoint y: 540, distance: 527.6
click at [1240, 86] on icon "Save" at bounding box center [1234, 85] width 13 height 10
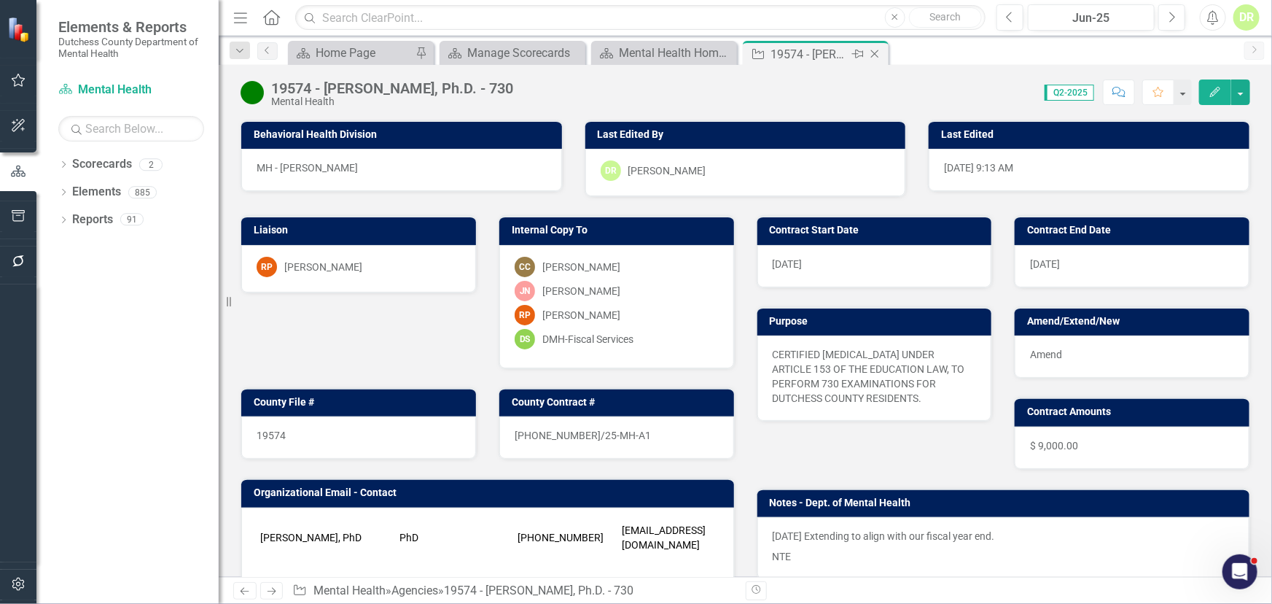
click at [875, 47] on div "Close" at bounding box center [876, 54] width 18 height 18
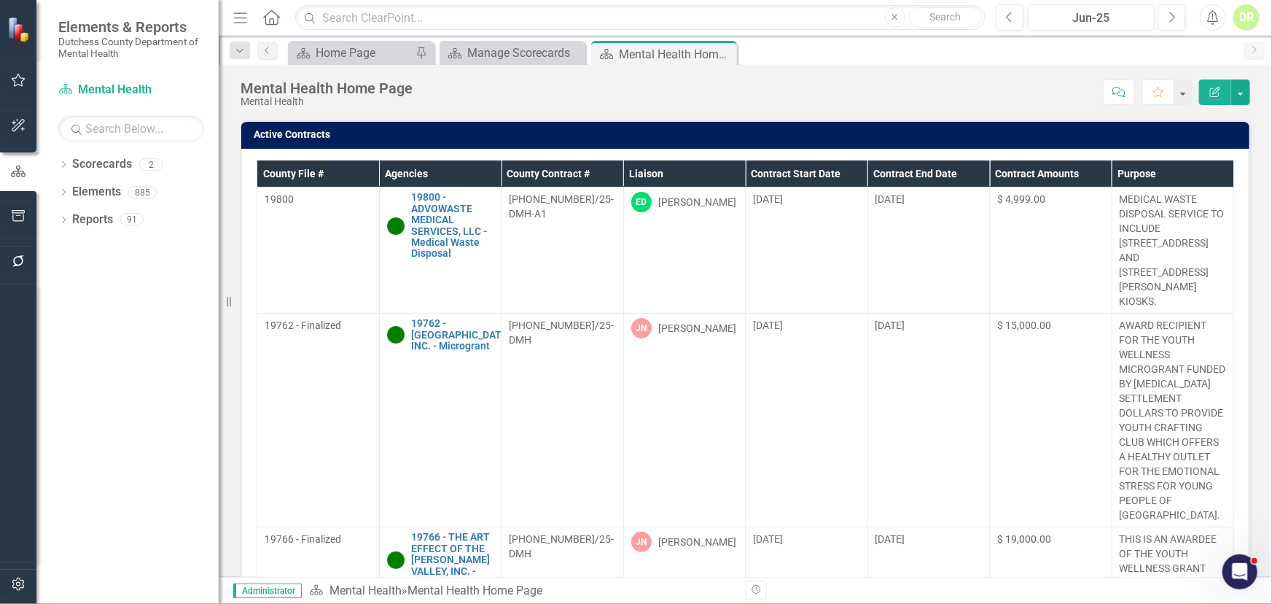
click at [879, 173] on th "Contract End Date" at bounding box center [929, 173] width 123 height 27
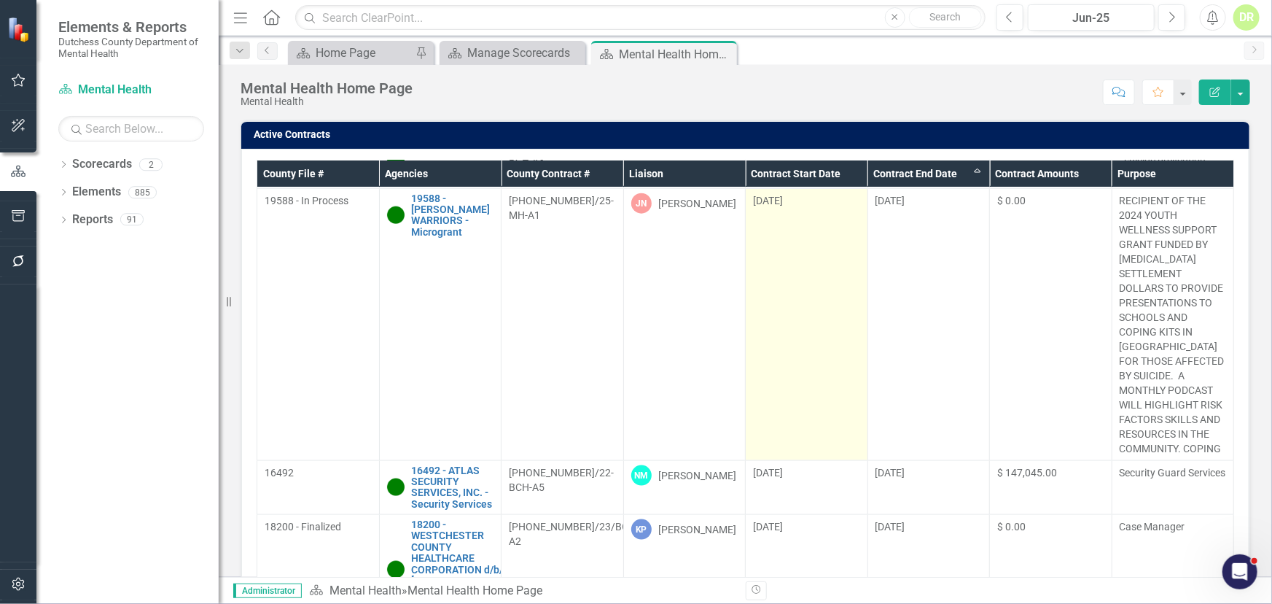
scroll to position [3712, 0]
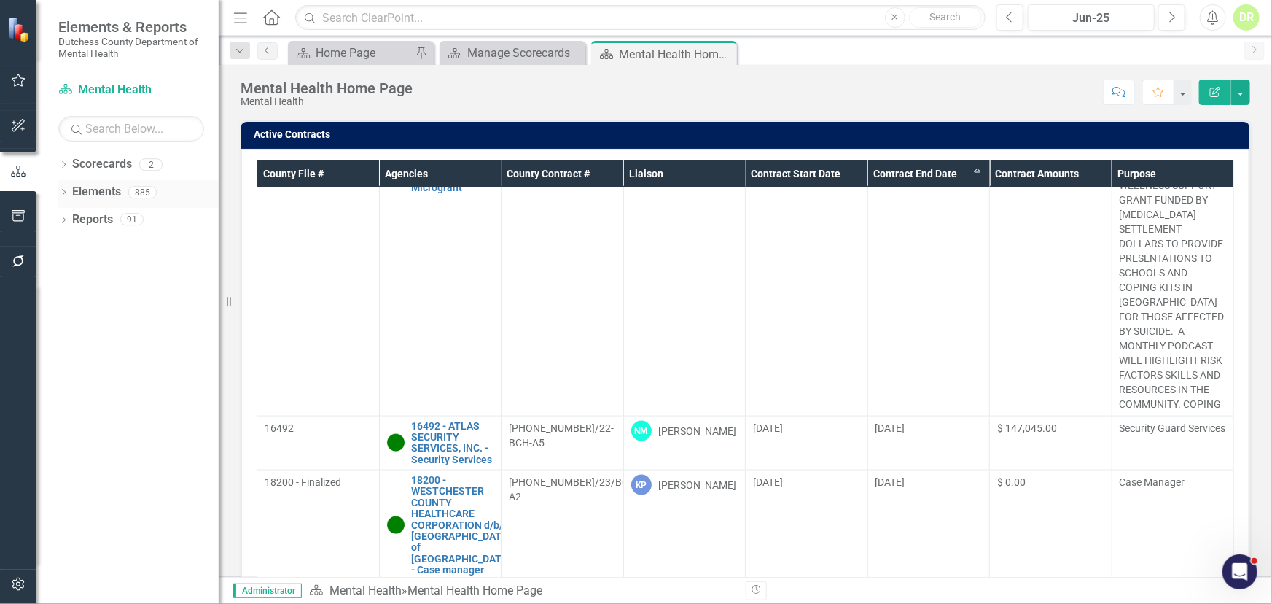
click at [116, 193] on link "Elements" at bounding box center [96, 192] width 49 height 17
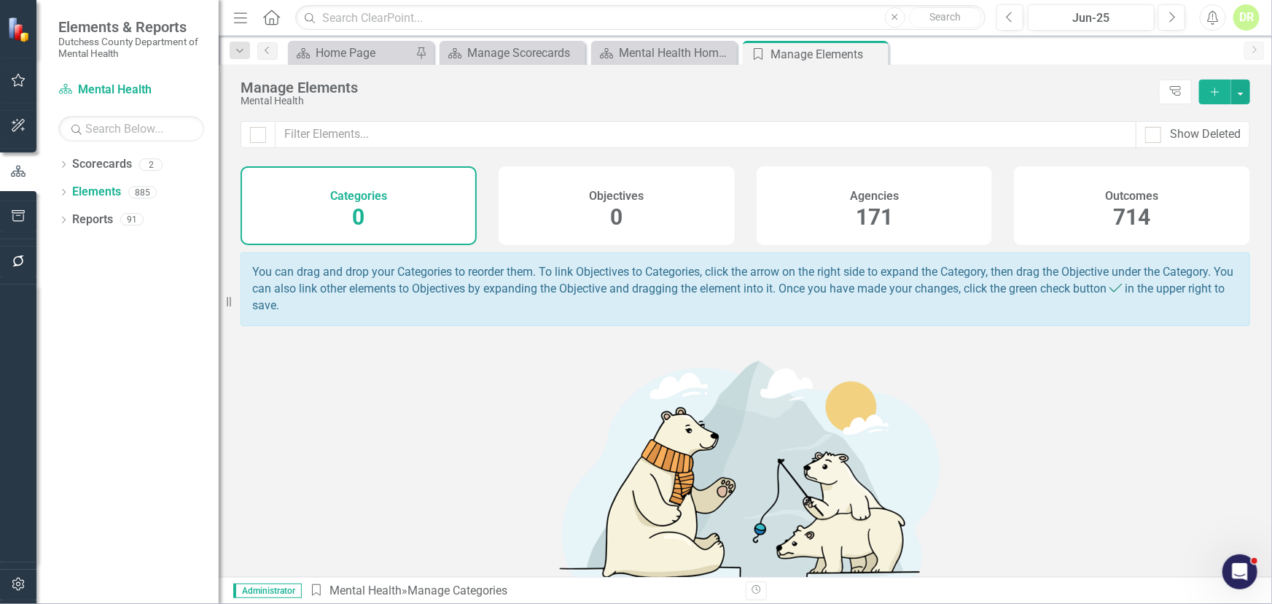
click at [868, 209] on span "171" at bounding box center [874, 217] width 37 height 26
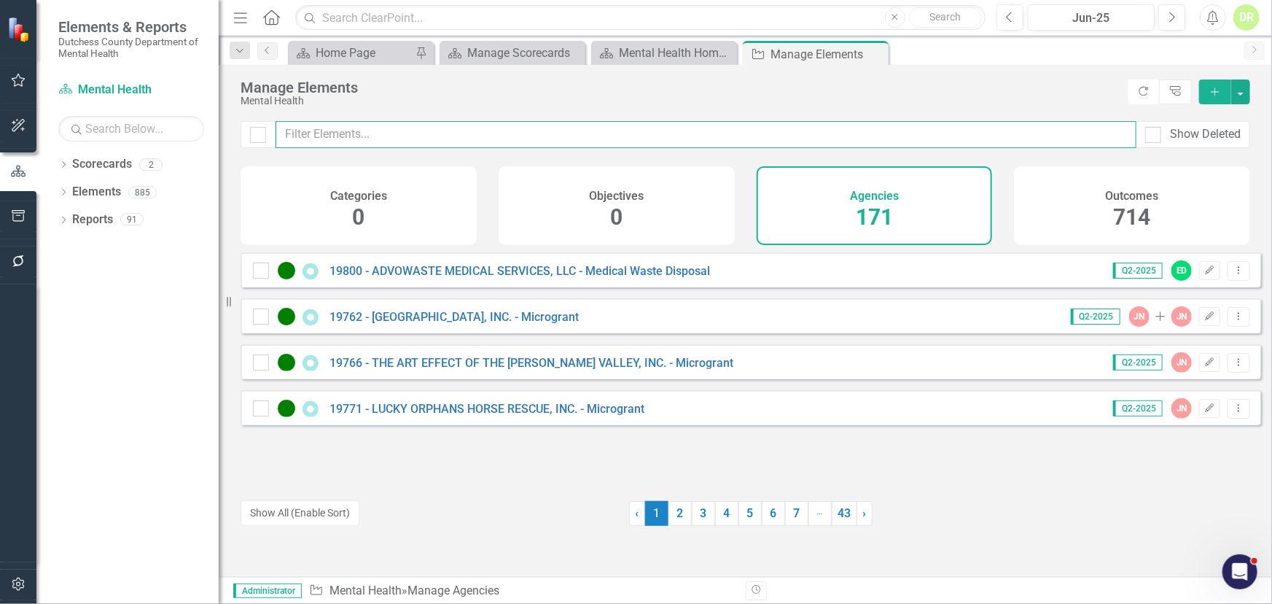
click at [403, 140] on input "text" at bounding box center [706, 134] width 861 height 27
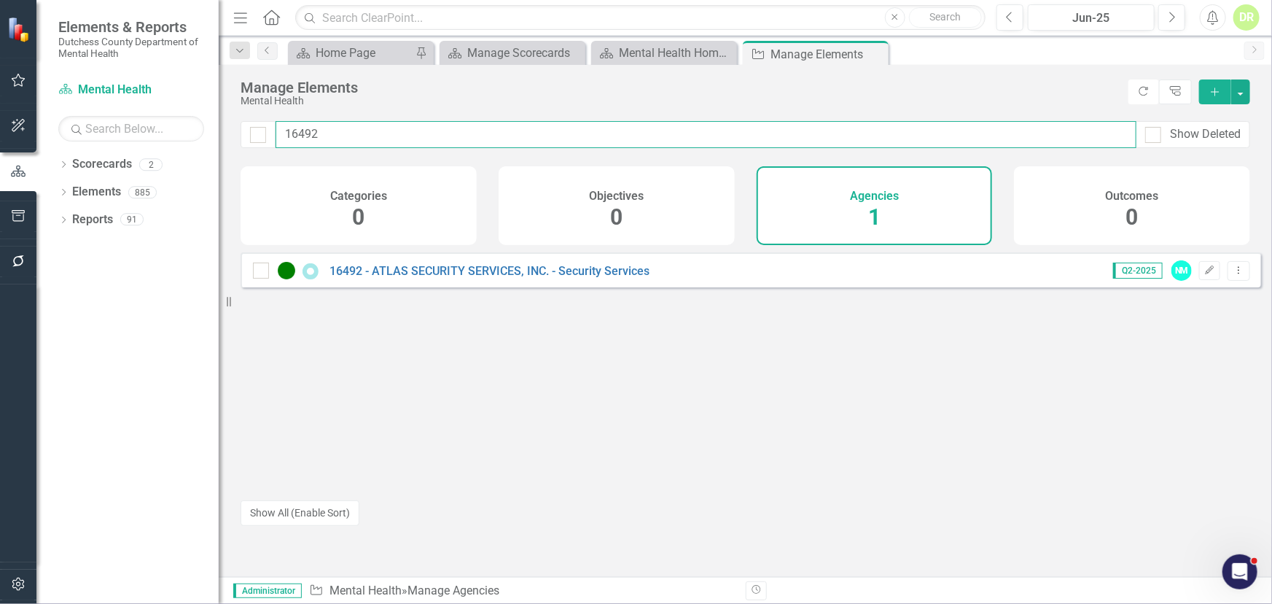
type input "16492"
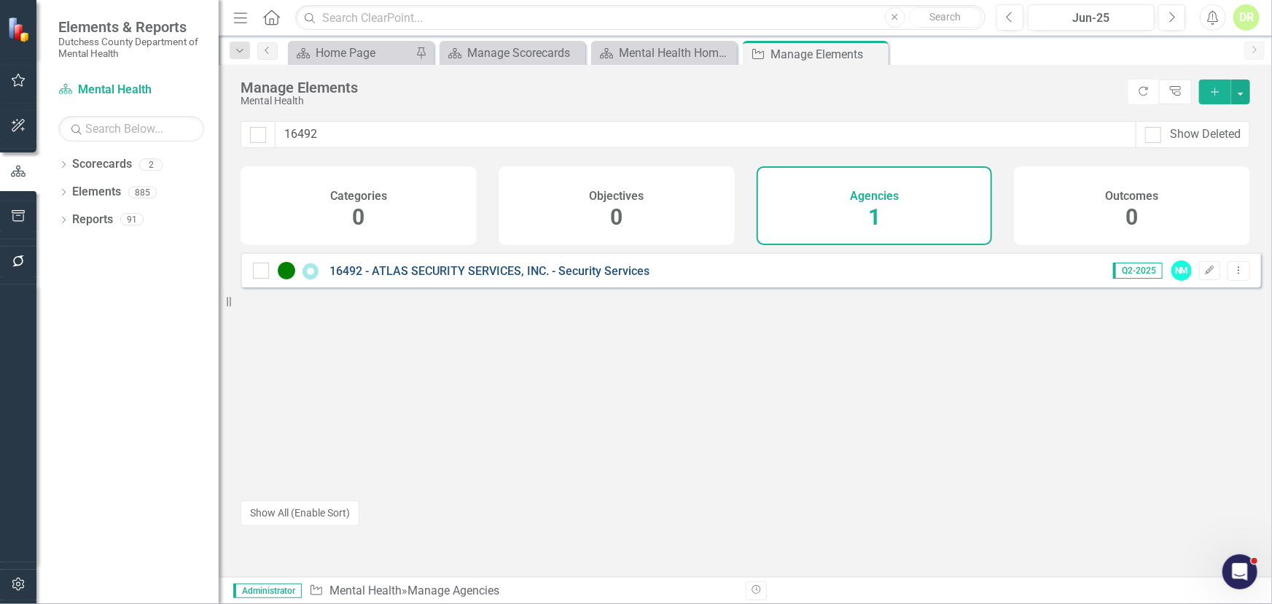
click at [446, 277] on link "16492 - ATLAS SECURITY SERVICES, INC. - Security Services" at bounding box center [490, 271] width 320 height 14
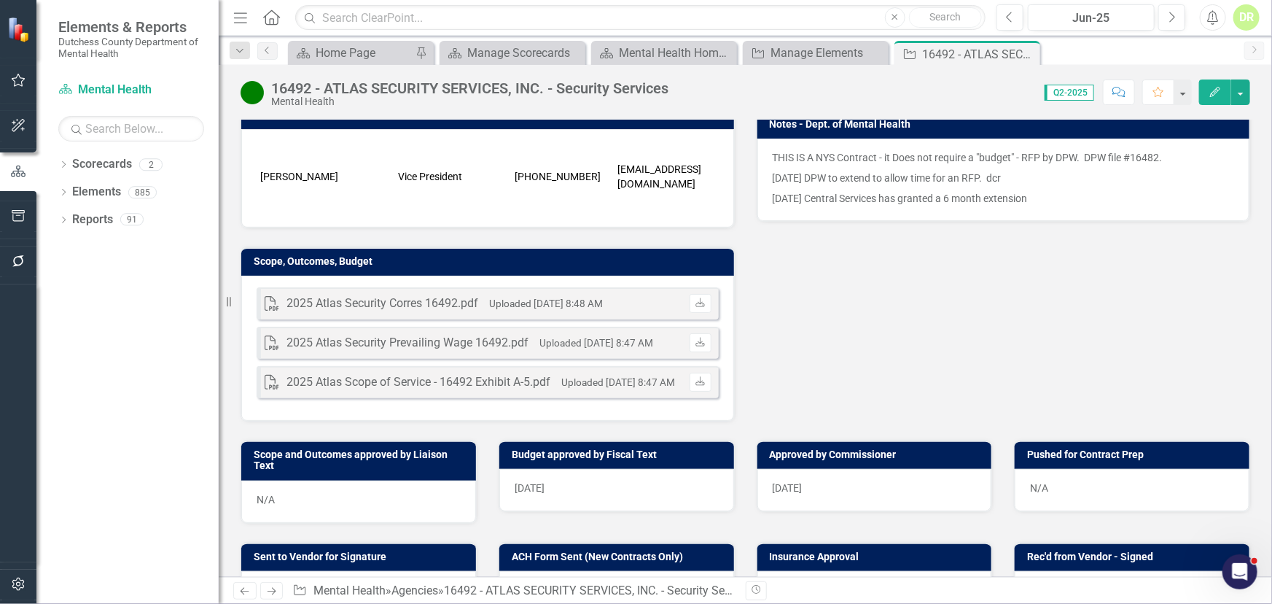
scroll to position [397, 0]
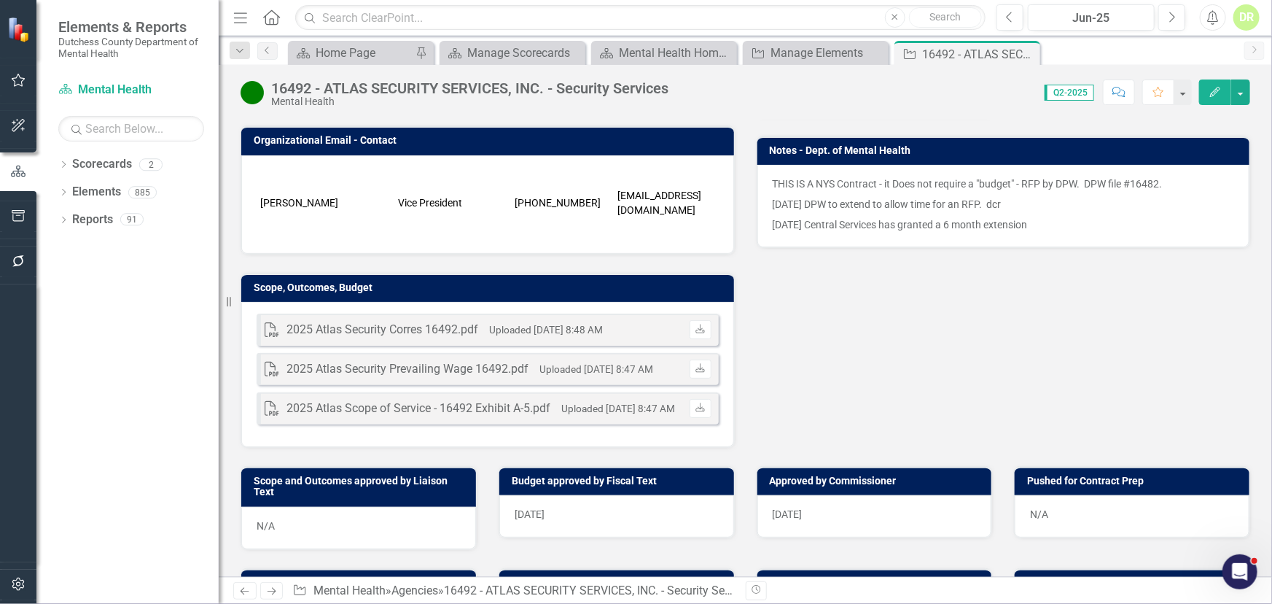
scroll to position [331, 0]
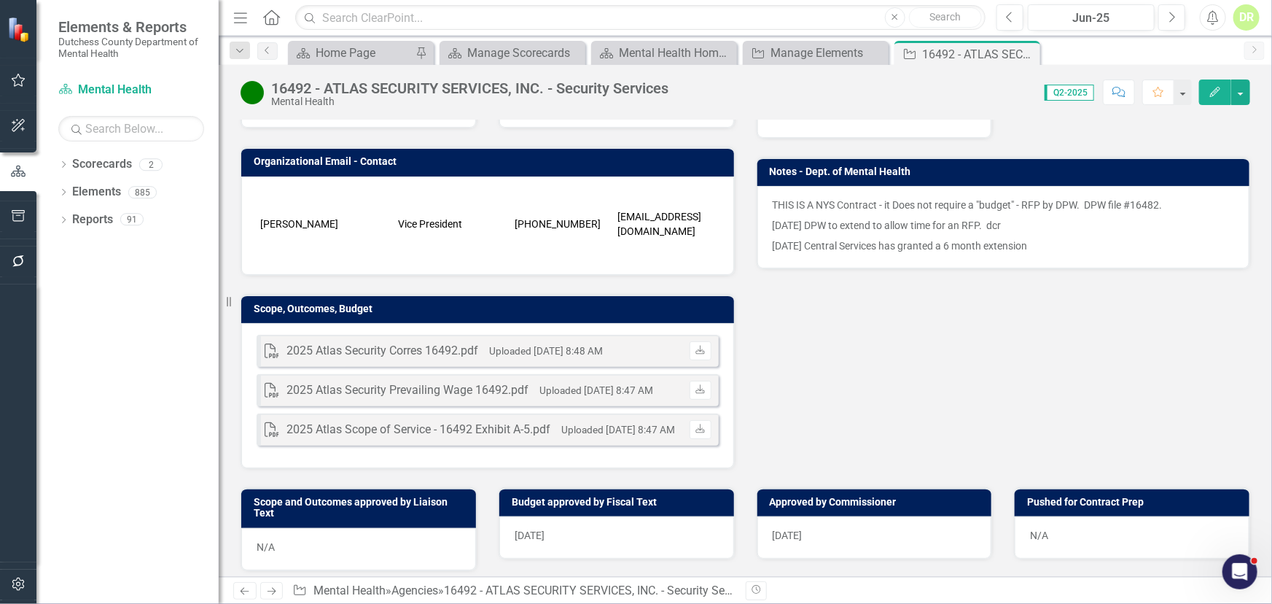
click at [1022, 226] on p "[DATE] DPW to extend to allow time for an RFP. dcr" at bounding box center [1004, 225] width 462 height 20
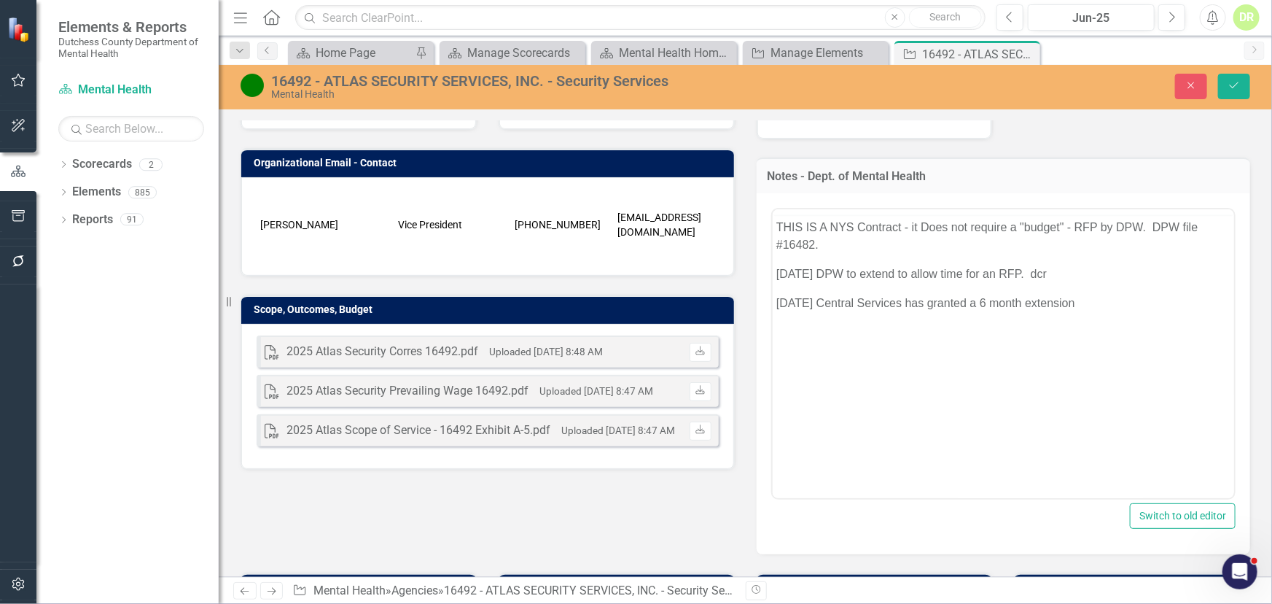
scroll to position [0, 0]
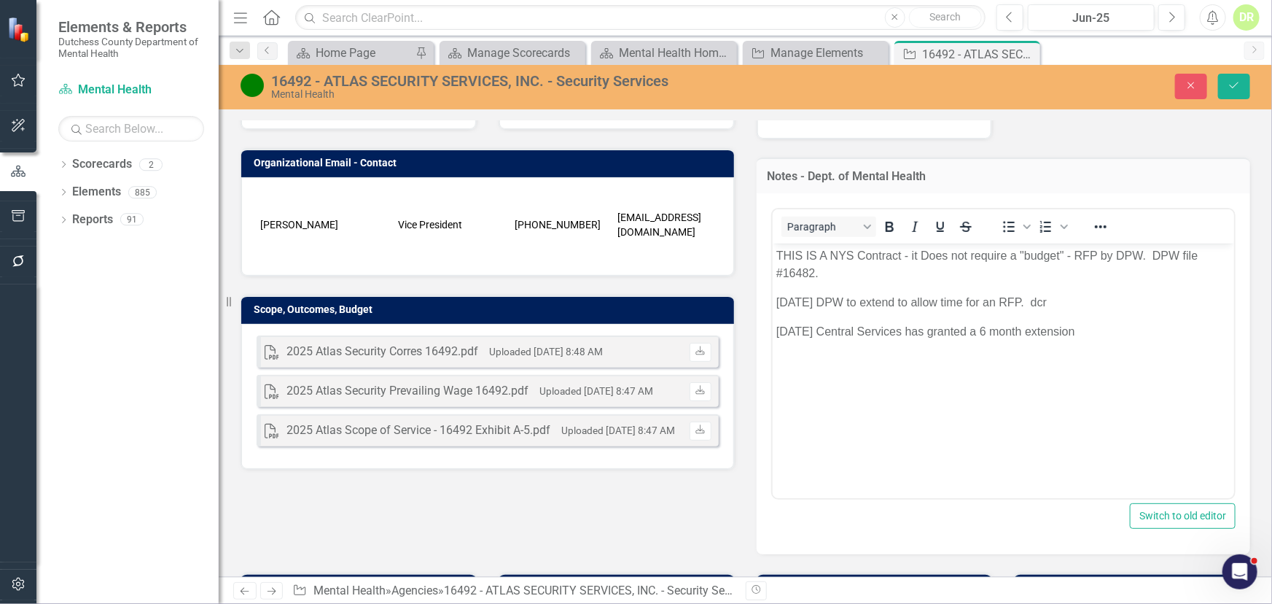
click at [1099, 330] on p "[DATE] Central Services has granted a 6 month extension" at bounding box center [1003, 331] width 455 height 18
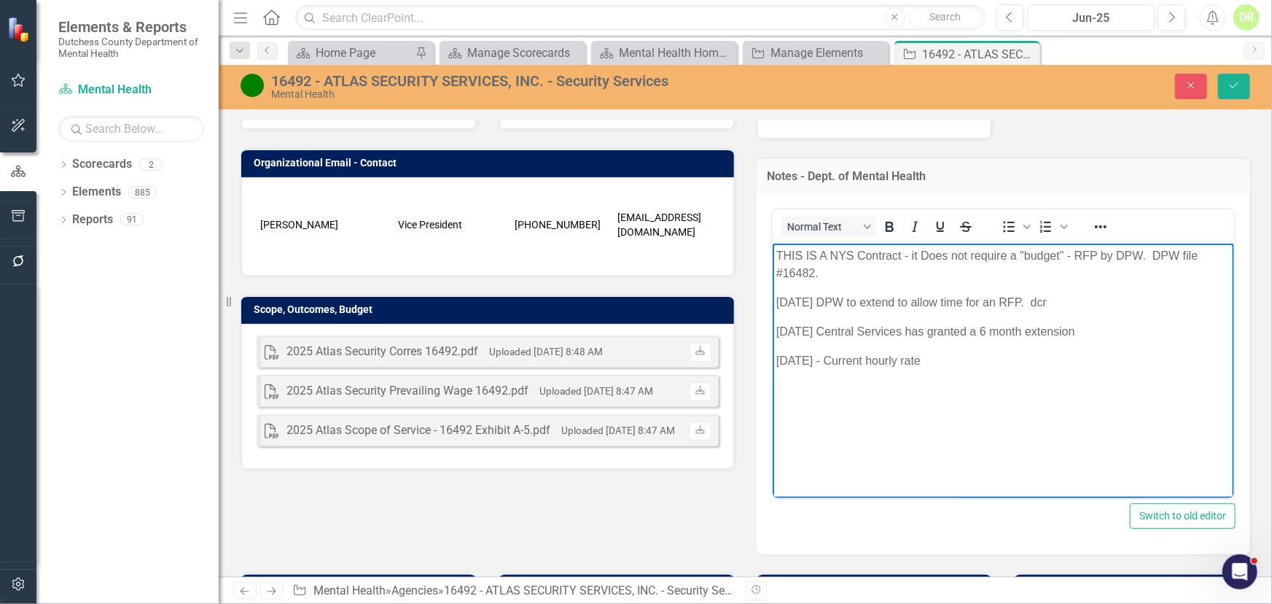
click at [881, 360] on p "9/5/25 - Current hourly rate" at bounding box center [1003, 360] width 455 height 18
click at [805, 360] on p "9/5/25 - Current hourly rate" at bounding box center [1003, 360] width 455 height 18
click at [852, 358] on p "9/5/25 - Current hourly rate" at bounding box center [1003, 360] width 455 height 18
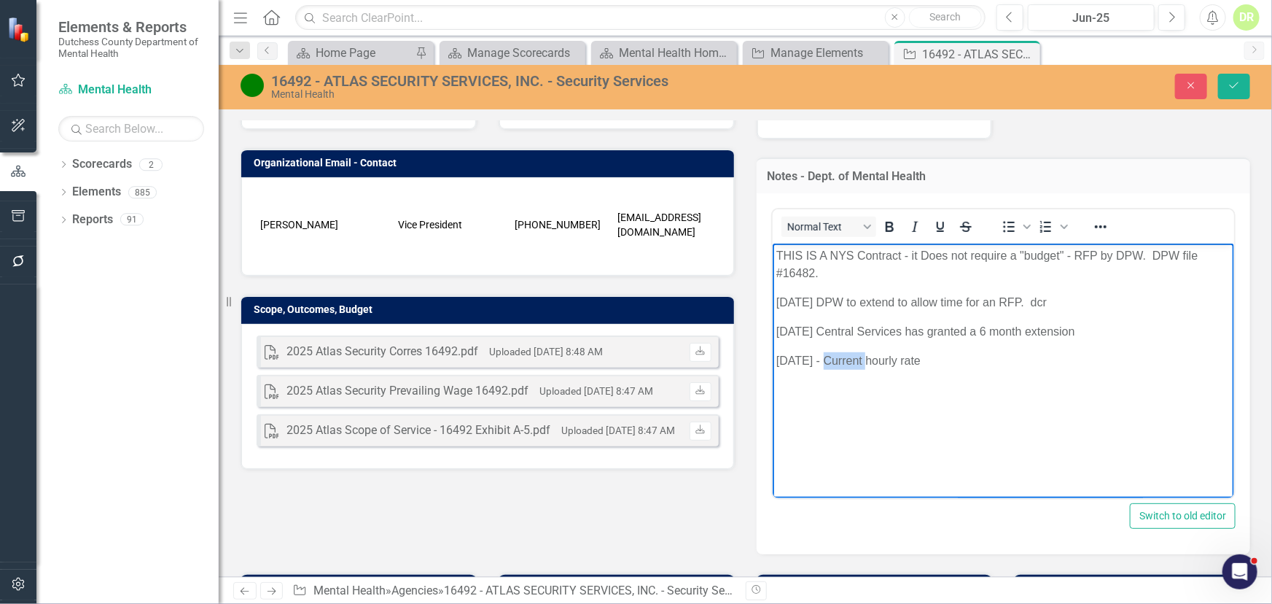
click at [852, 358] on p "9/5/25 - Current hourly rate" at bounding box center [1003, 360] width 455 height 18
drag, startPoint x: 808, startPoint y: 359, endPoint x: 641, endPoint y: 355, distance: 167.0
click at [772, 355] on html "THIS IS A NYS Contract - it Does not require a "budget" - RFP by DPW. DPW file …" at bounding box center [1003, 352] width 462 height 219
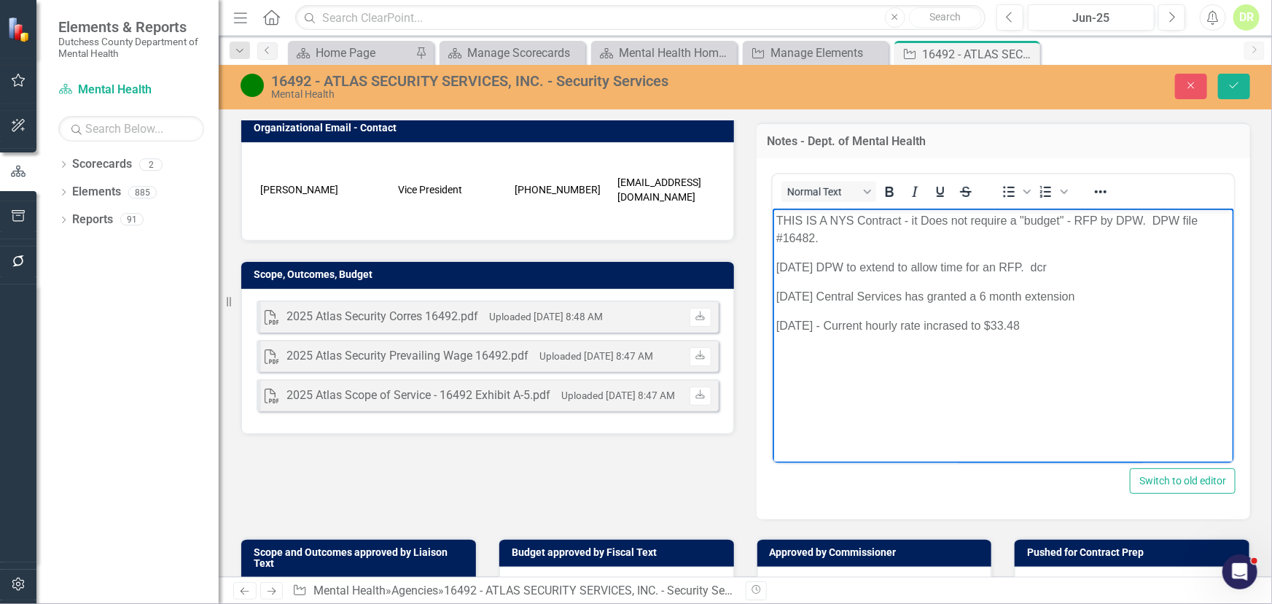
scroll to position [397, 0]
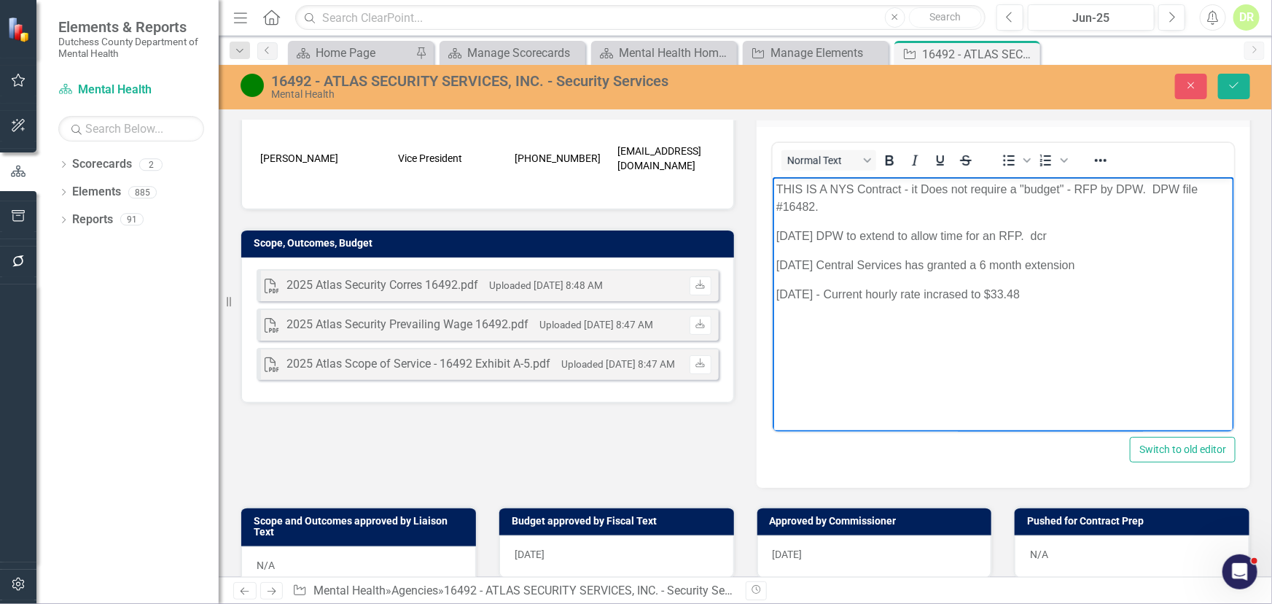
click at [936, 292] on p "7/1/25 - Current hourly rate incrased to $33.48" at bounding box center [1003, 294] width 455 height 18
click at [1036, 296] on p "7/1/25 - Current hourly rate increased to $33.48" at bounding box center [1003, 294] width 455 height 18
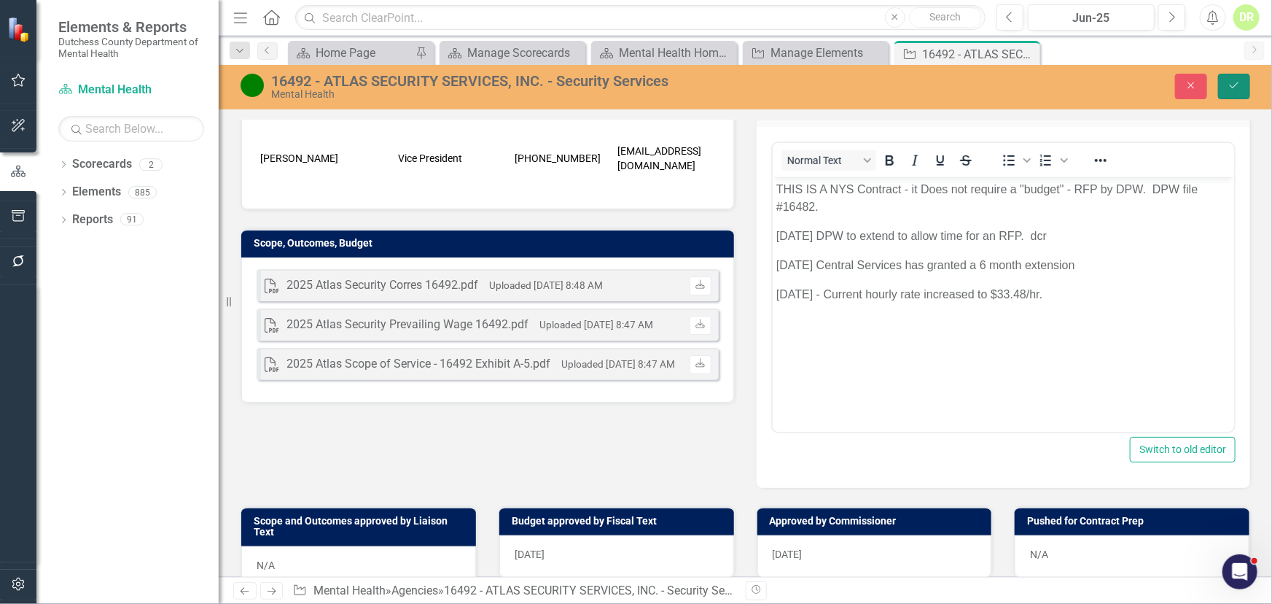
click at [1238, 85] on icon "Save" at bounding box center [1234, 85] width 13 height 10
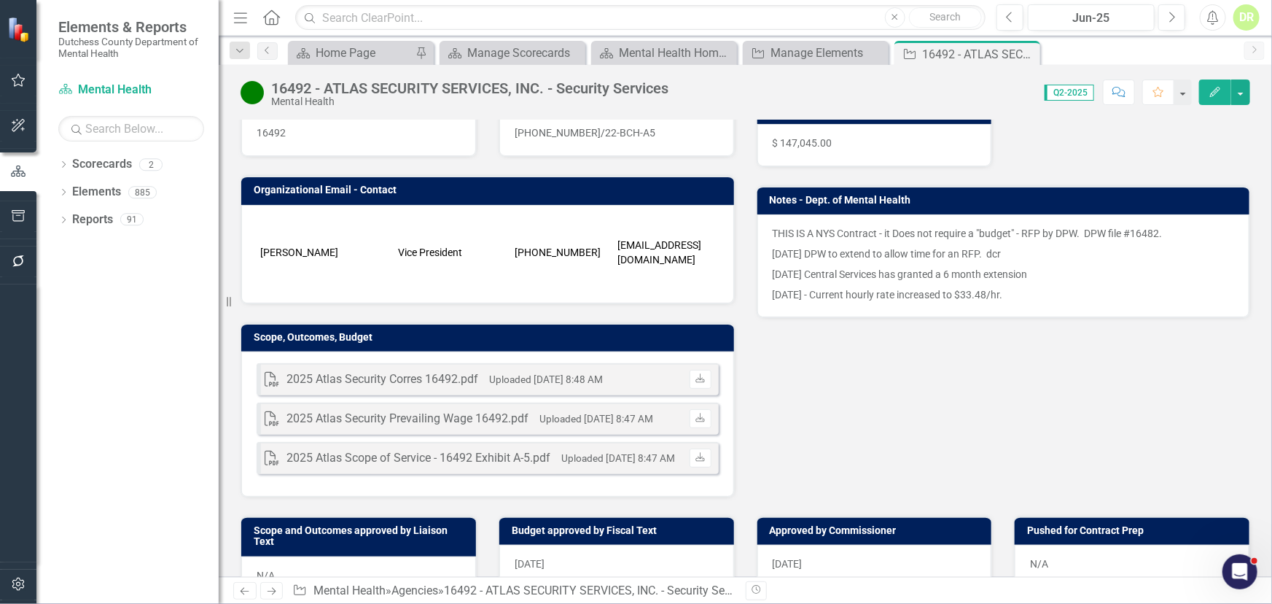
scroll to position [132, 0]
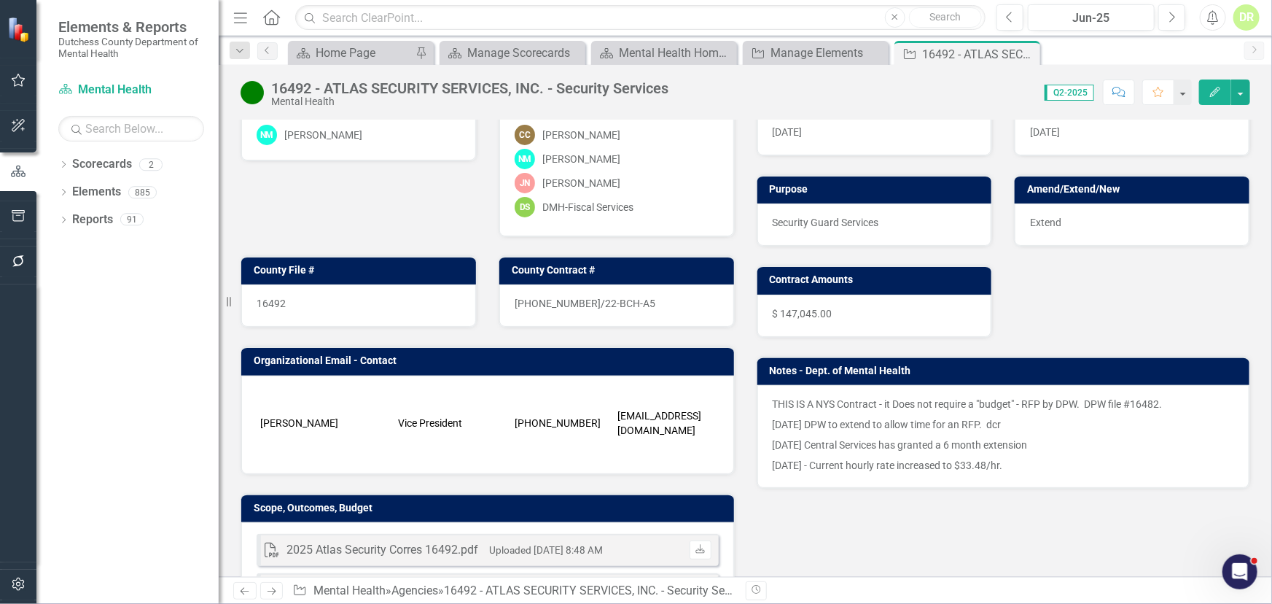
click at [355, 292] on div "16492" at bounding box center [358, 305] width 235 height 42
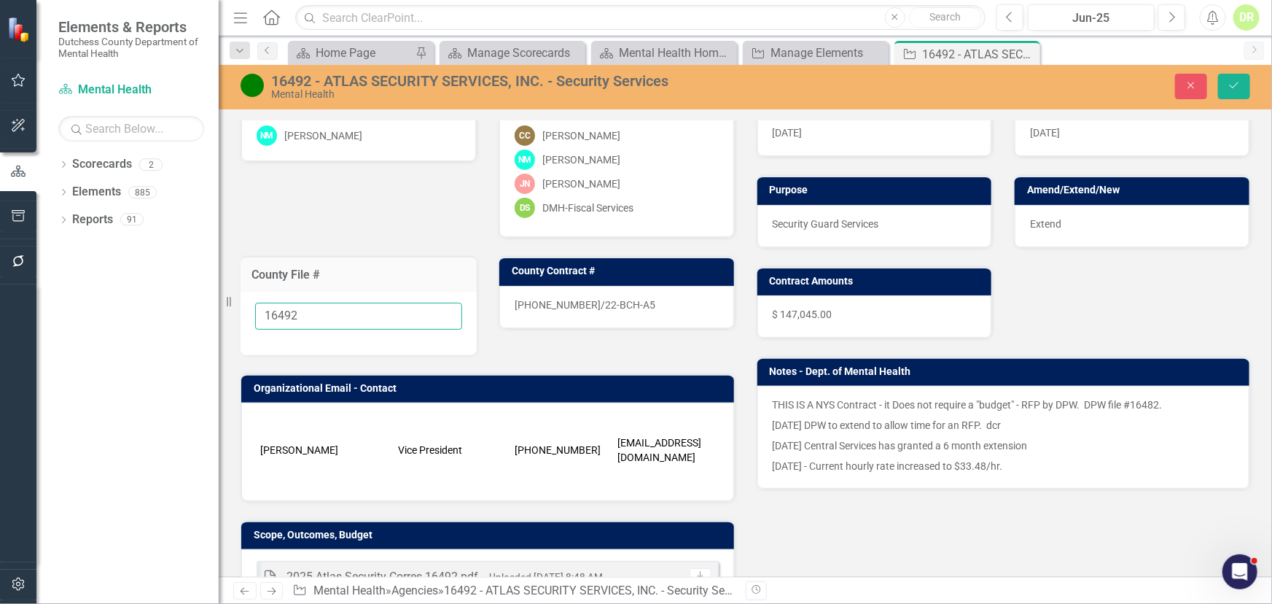
click at [306, 306] on input "16492" at bounding box center [358, 316] width 207 height 27
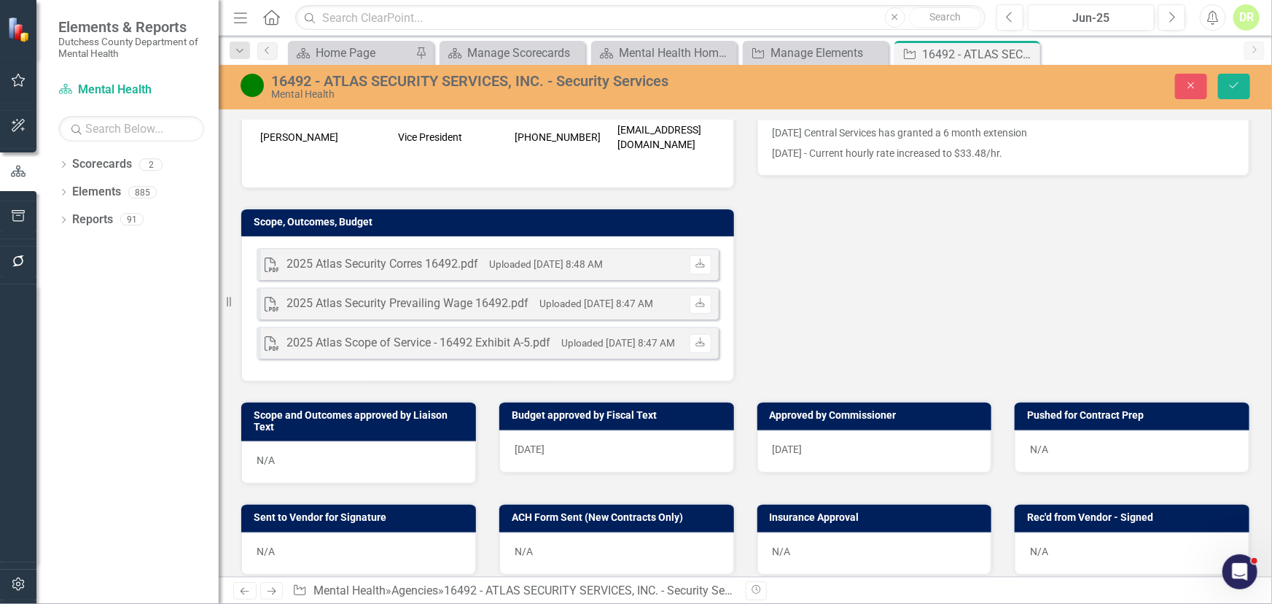
scroll to position [464, 0]
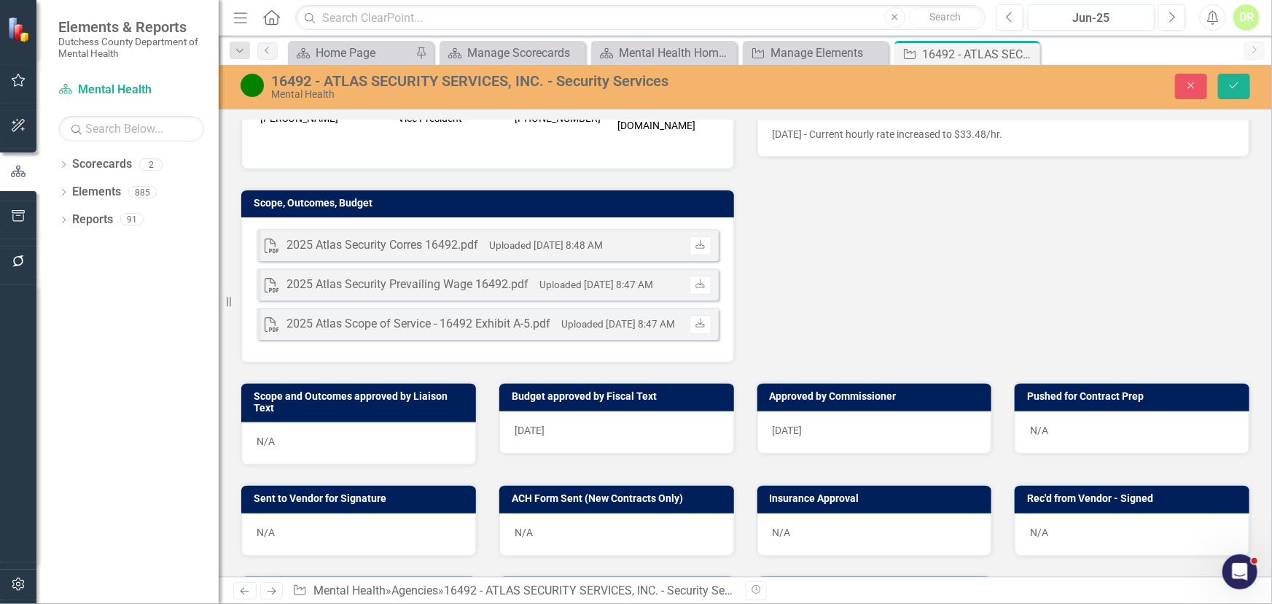
type input "16492 - In Process"
click at [1051, 429] on div "N/A" at bounding box center [1132, 432] width 235 height 42
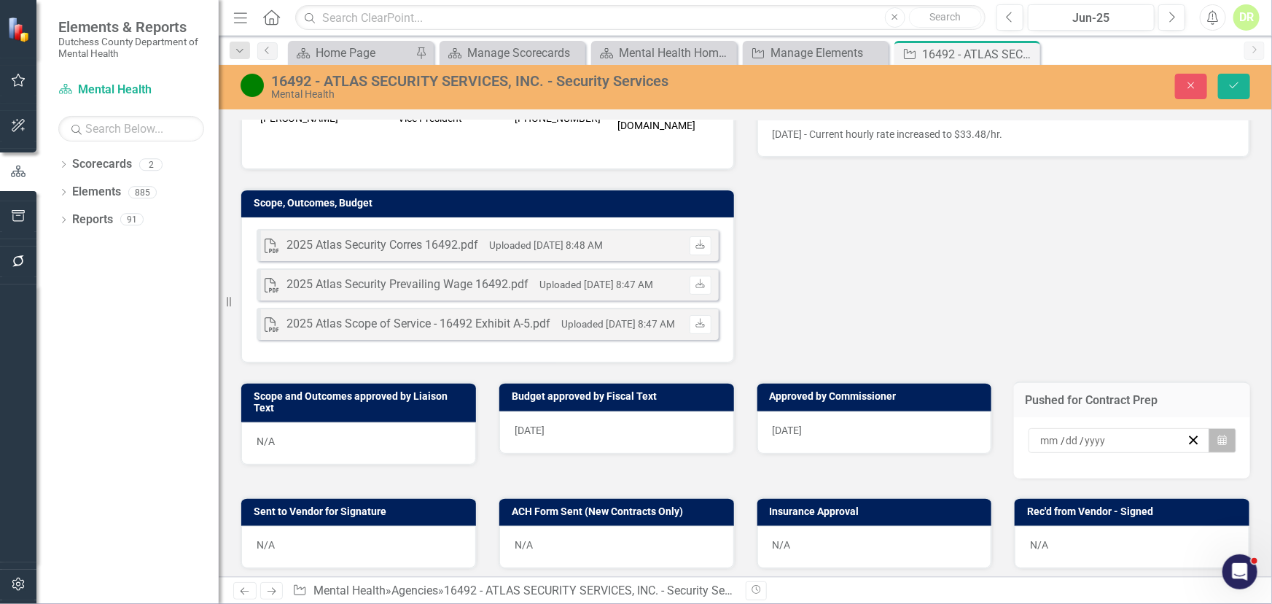
click at [1209, 430] on button "Calendar" at bounding box center [1223, 440] width 28 height 25
click at [1173, 504] on button "5" at bounding box center [1154, 517] width 36 height 26
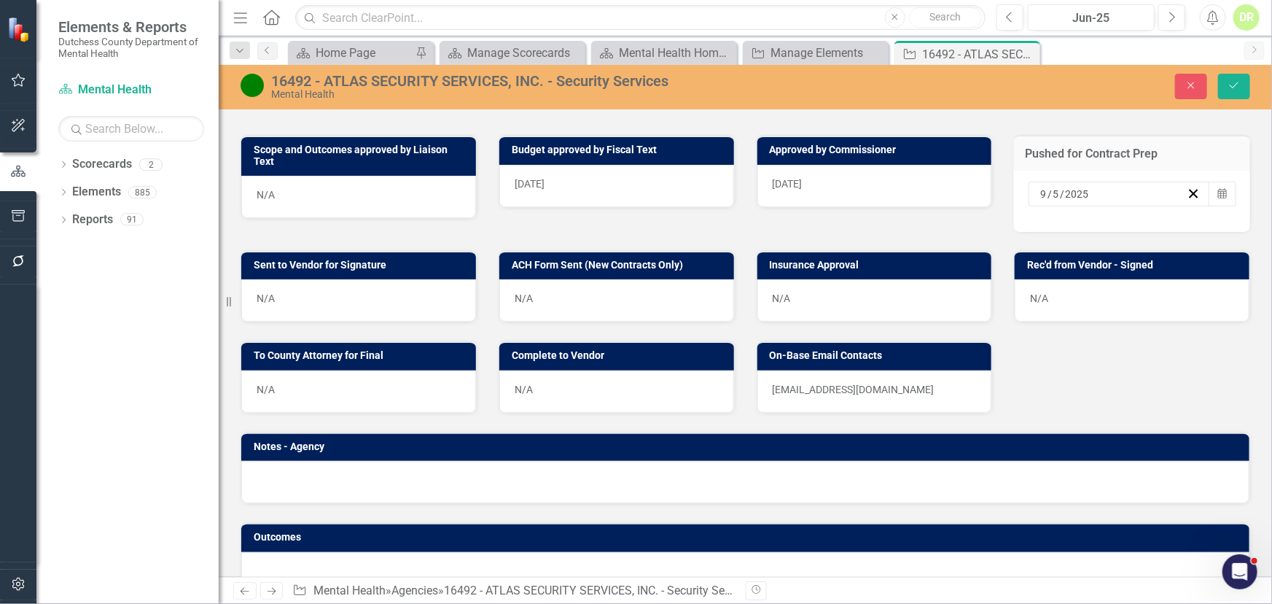
scroll to position [734, 0]
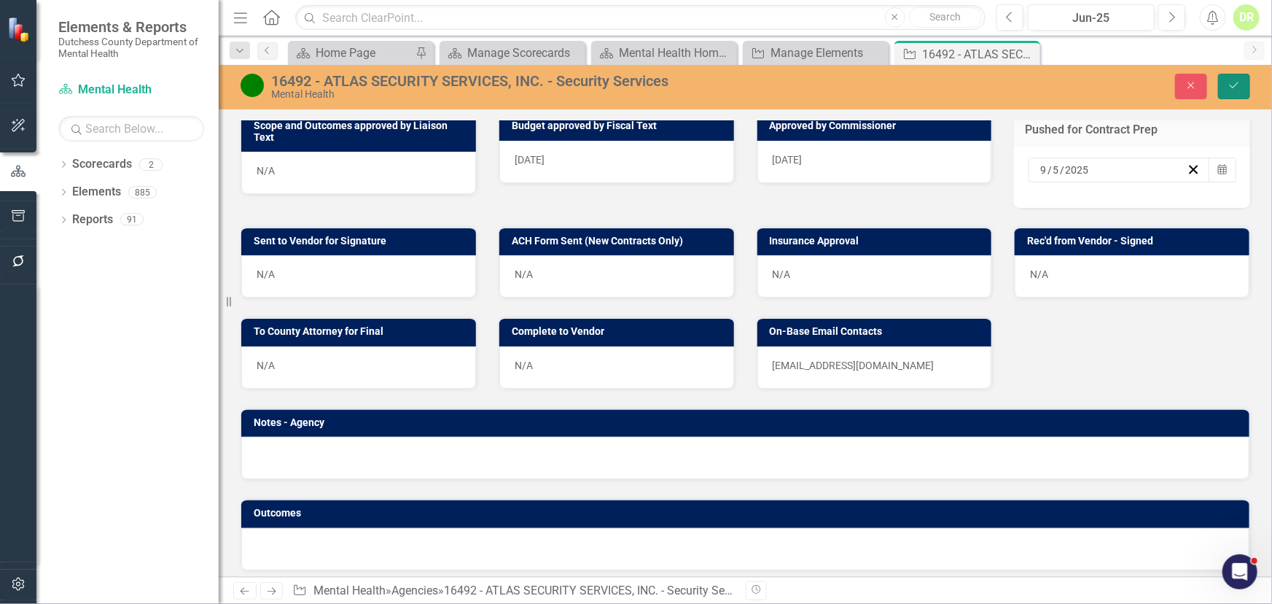
click at [1236, 85] on icon "Save" at bounding box center [1234, 85] width 13 height 10
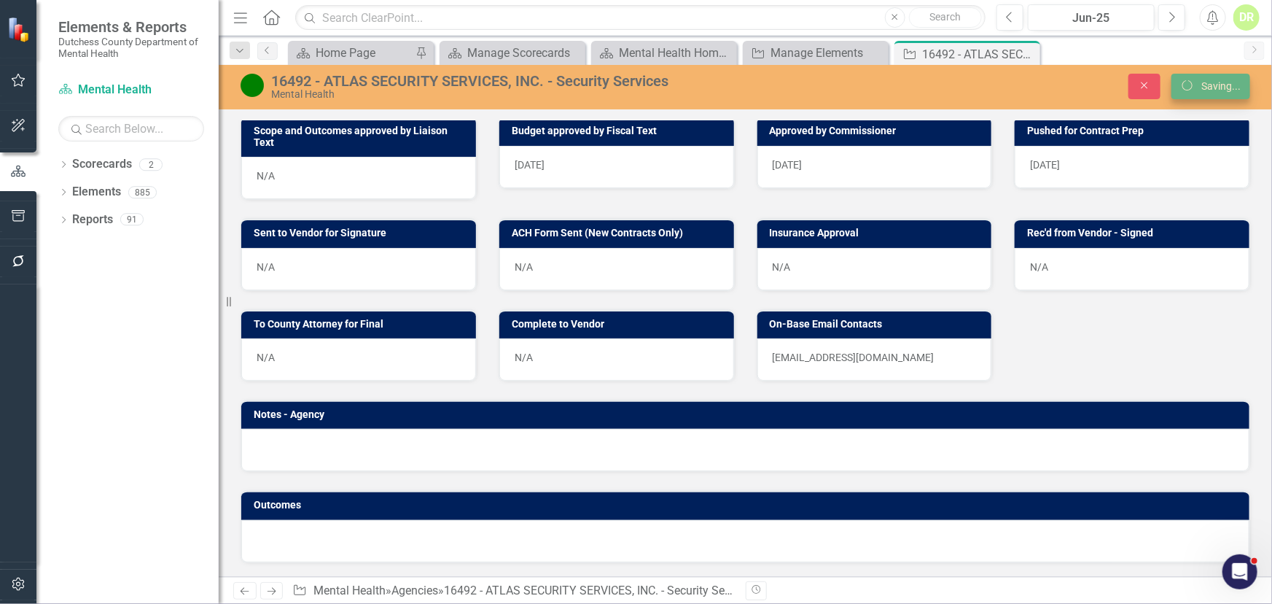
scroll to position [695, 0]
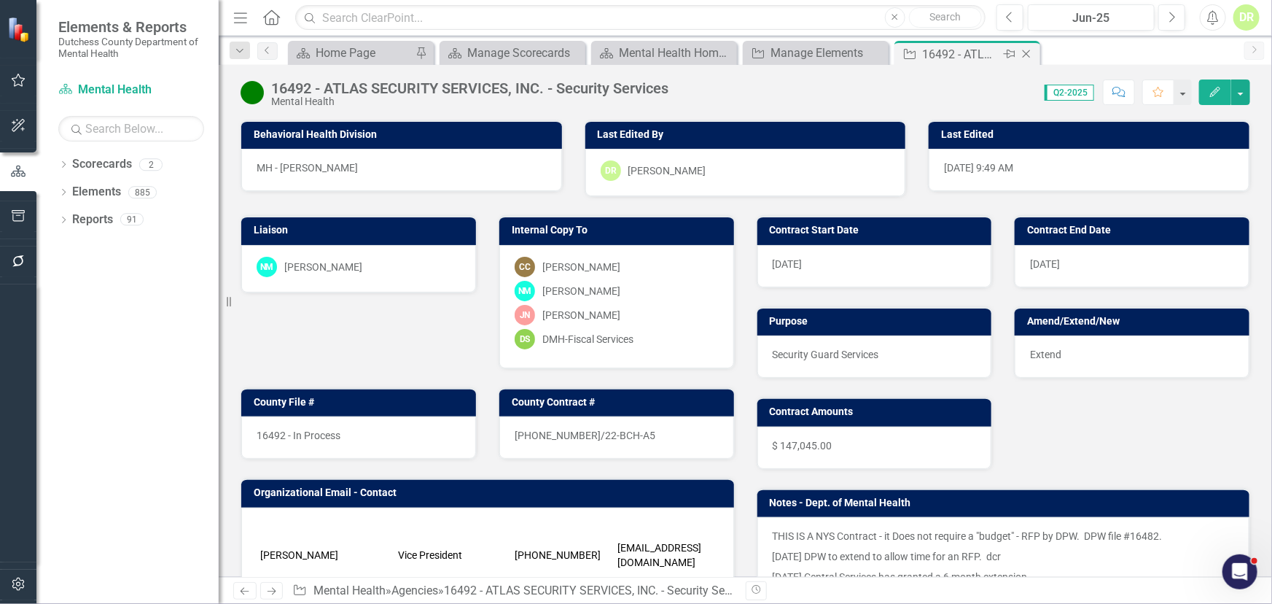
click at [1027, 55] on icon "Close" at bounding box center [1026, 54] width 15 height 12
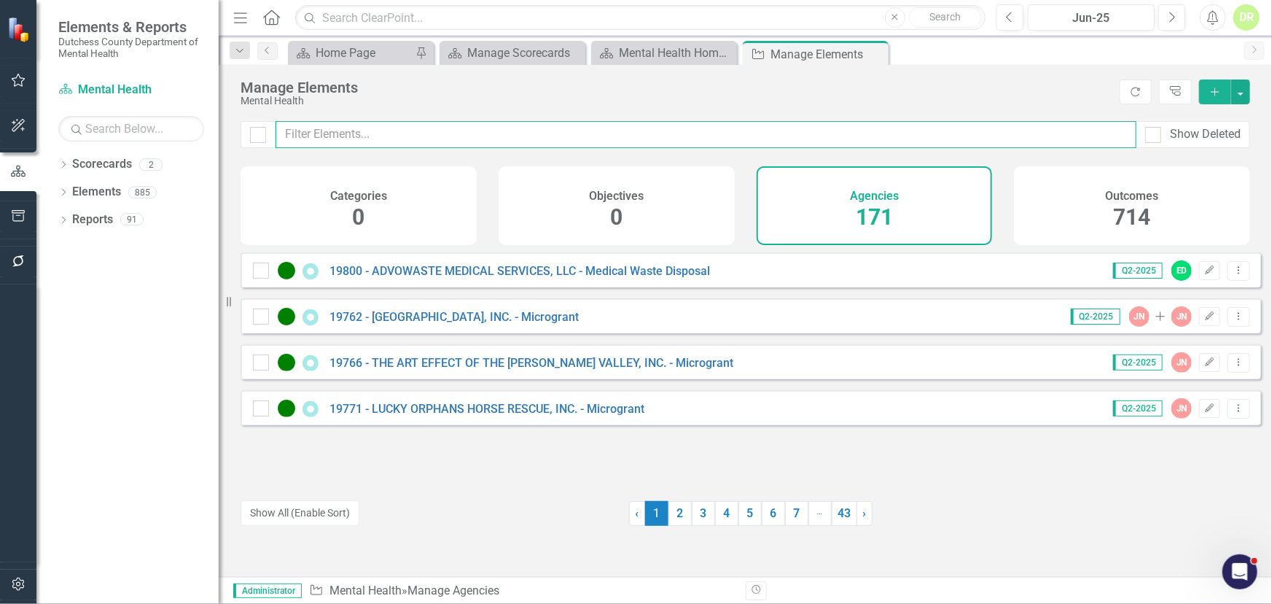
click at [352, 137] on input "text" at bounding box center [706, 134] width 861 height 27
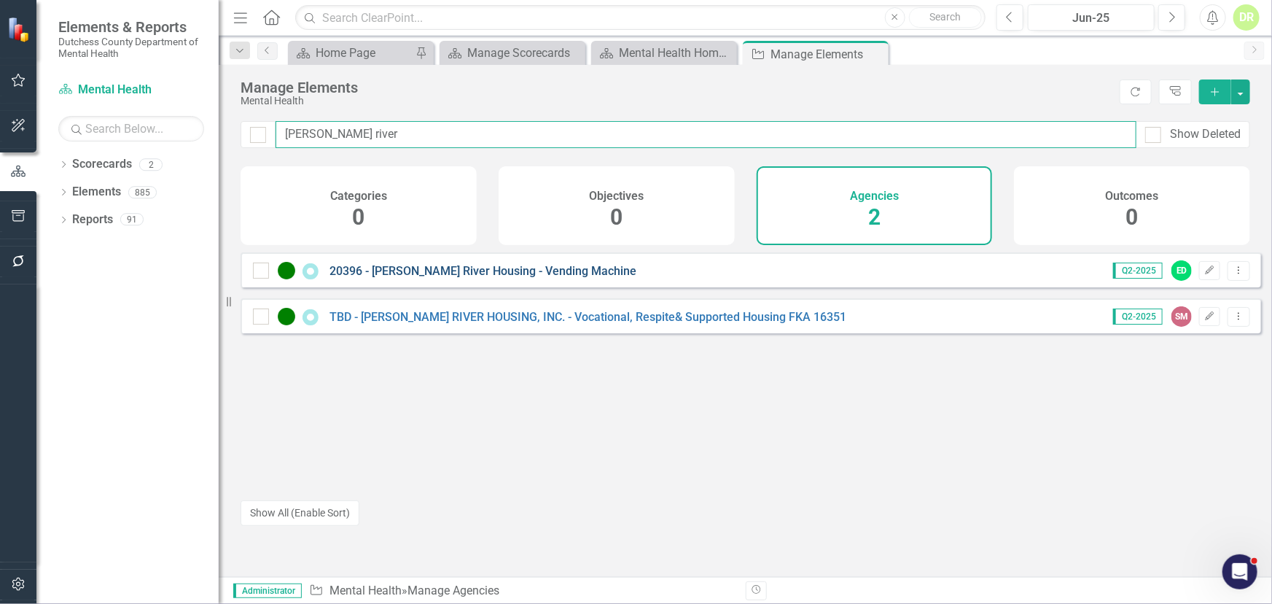
type input "hudson river"
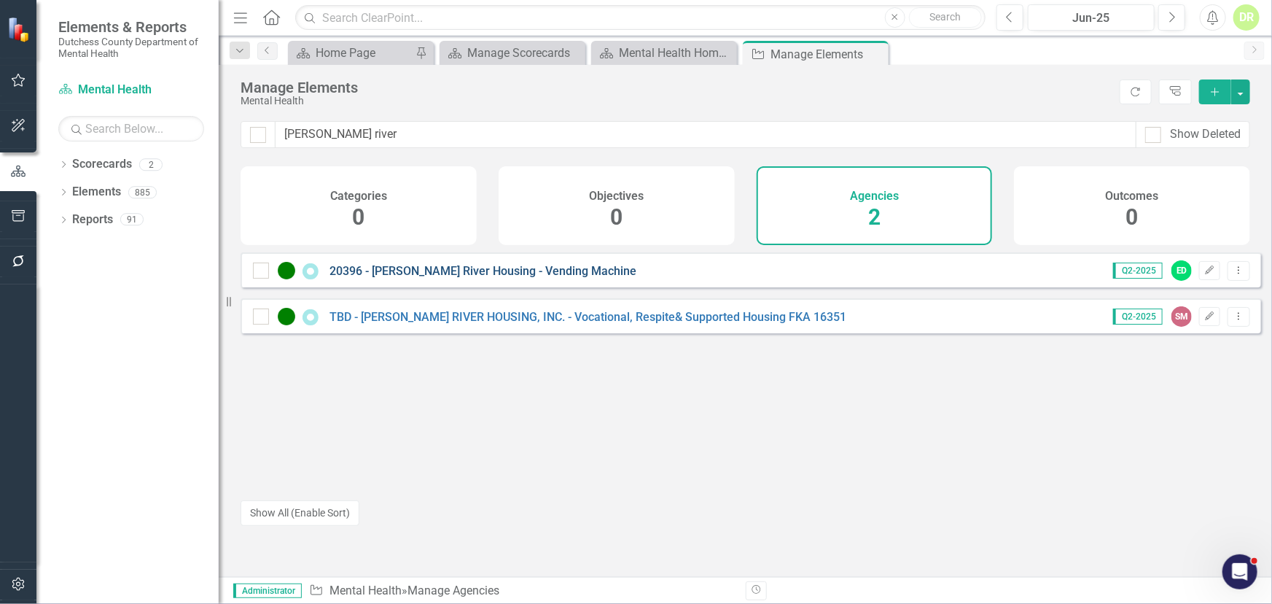
click at [413, 278] on link "20396 - [PERSON_NAME] River Housing - Vending Machine" at bounding box center [483, 271] width 307 height 14
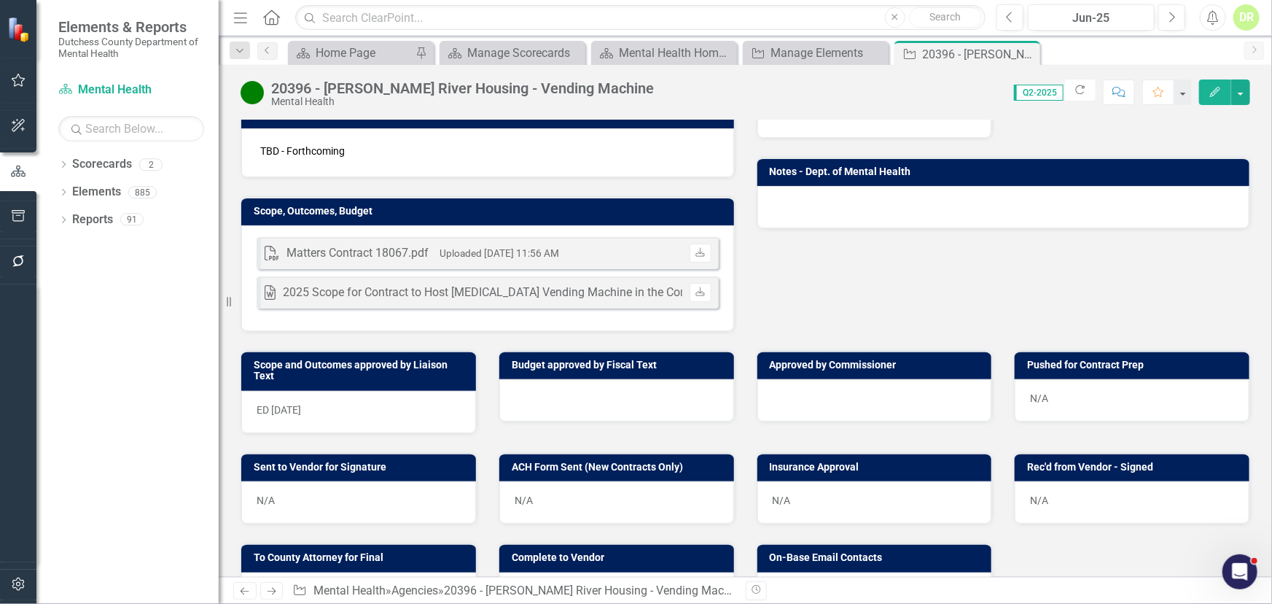
scroll to position [265, 0]
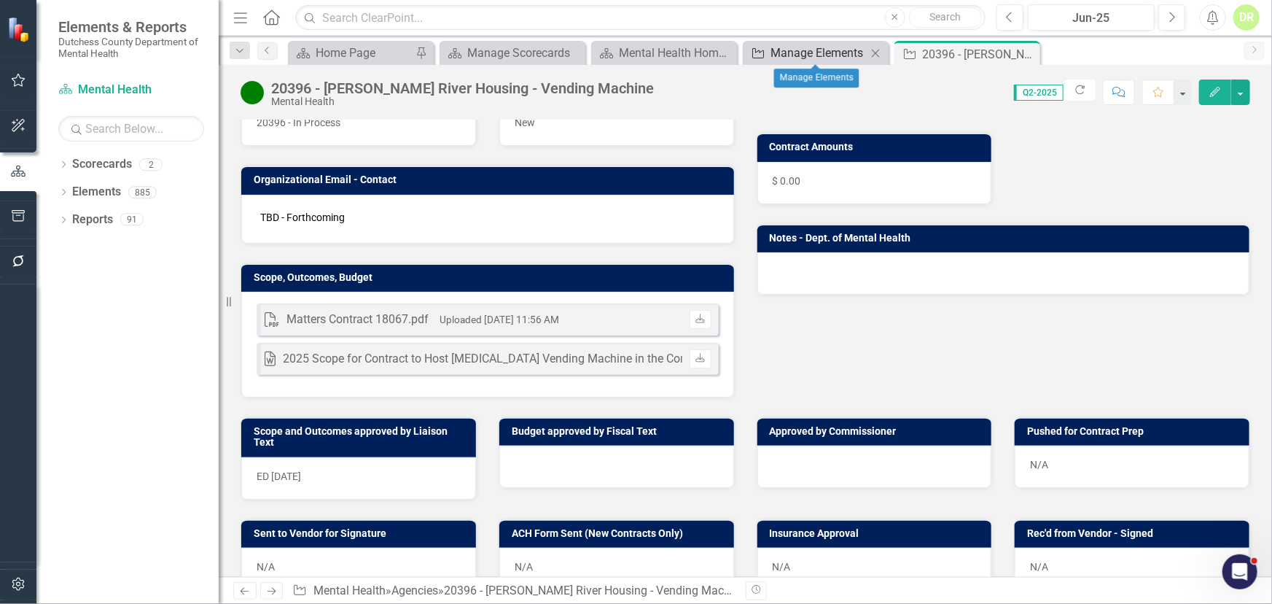
click at [800, 53] on div "Manage Elements" at bounding box center [819, 53] width 96 height 18
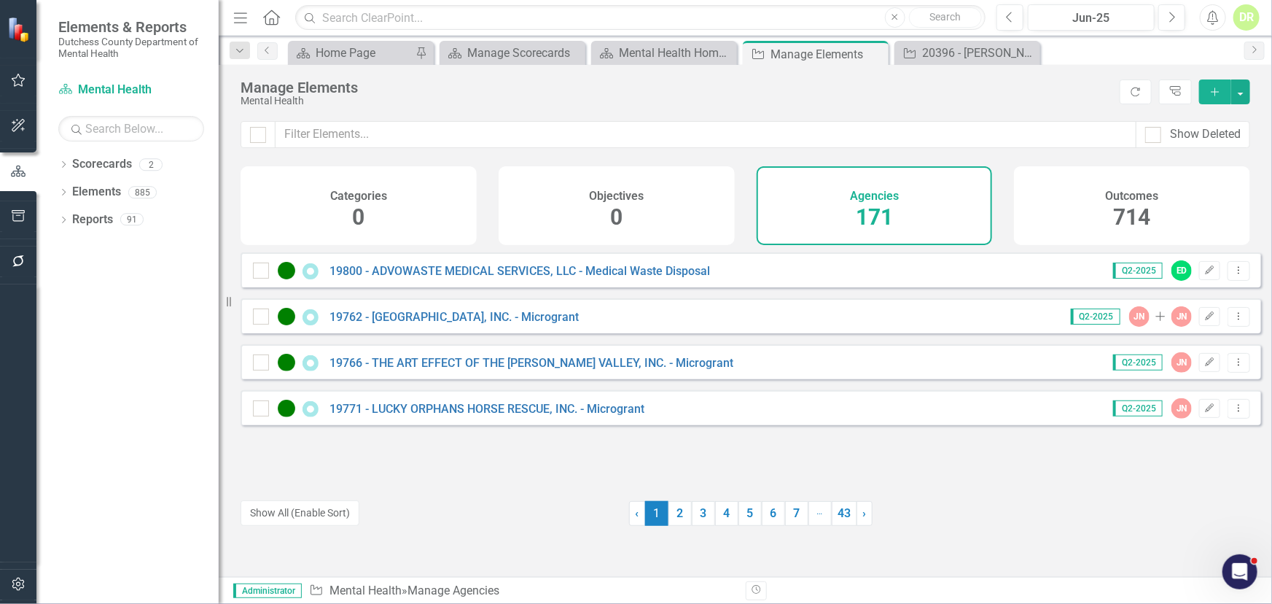
click at [466, 149] on div "Show Deleted" at bounding box center [746, 143] width 1054 height 45
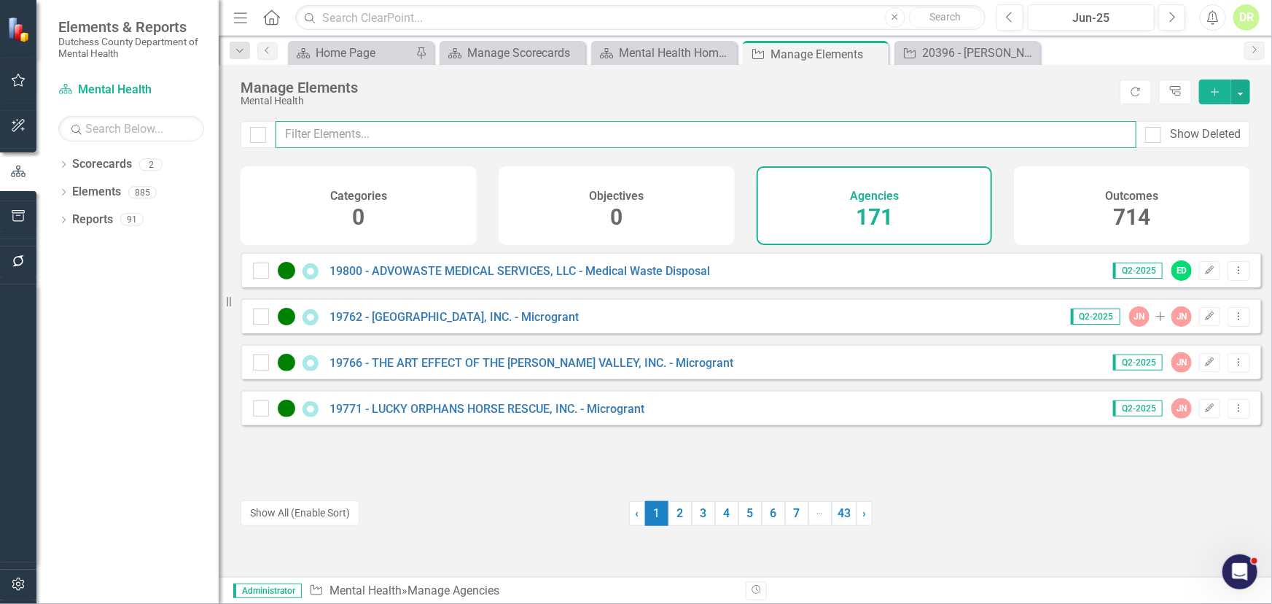
click at [448, 130] on input "text" at bounding box center [706, 134] width 861 height 27
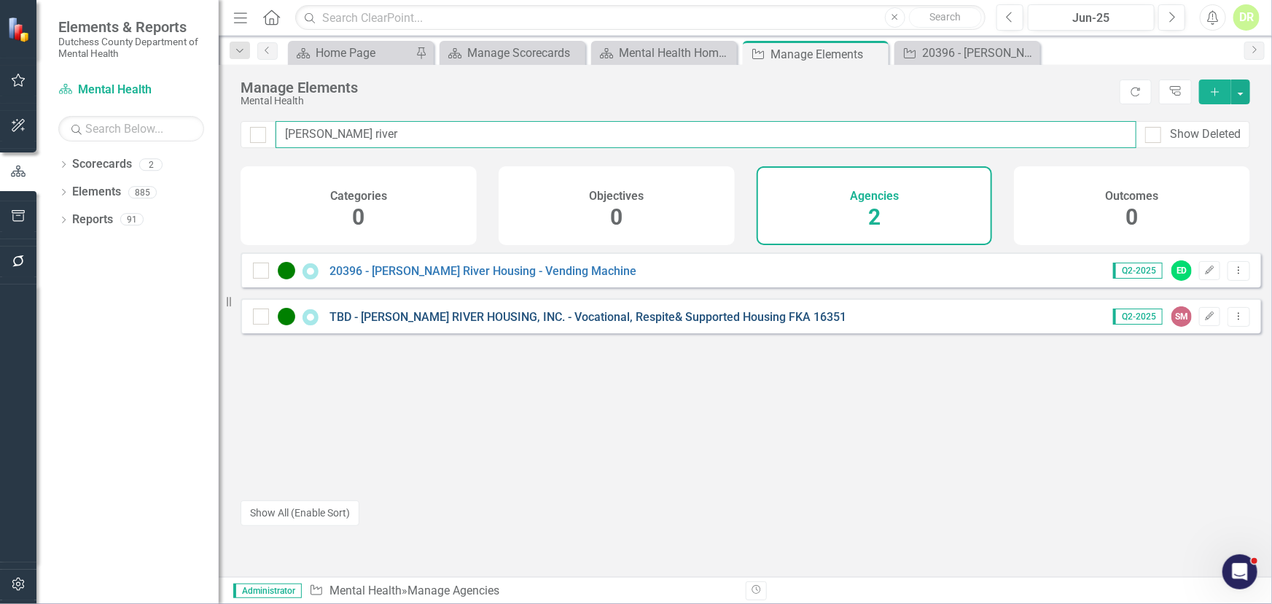
type input "hudson river"
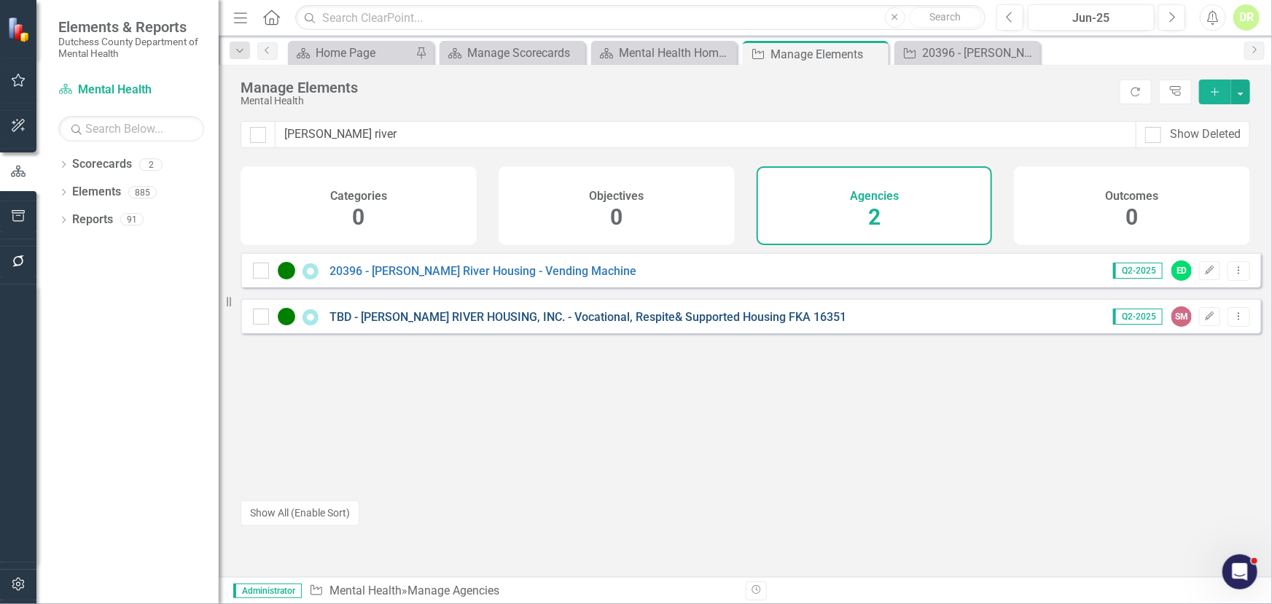
click at [475, 324] on link "TBD - [PERSON_NAME] RIVER HOUSING, INC. - Vocational, Respite& Supported Housin…" at bounding box center [588, 317] width 517 height 14
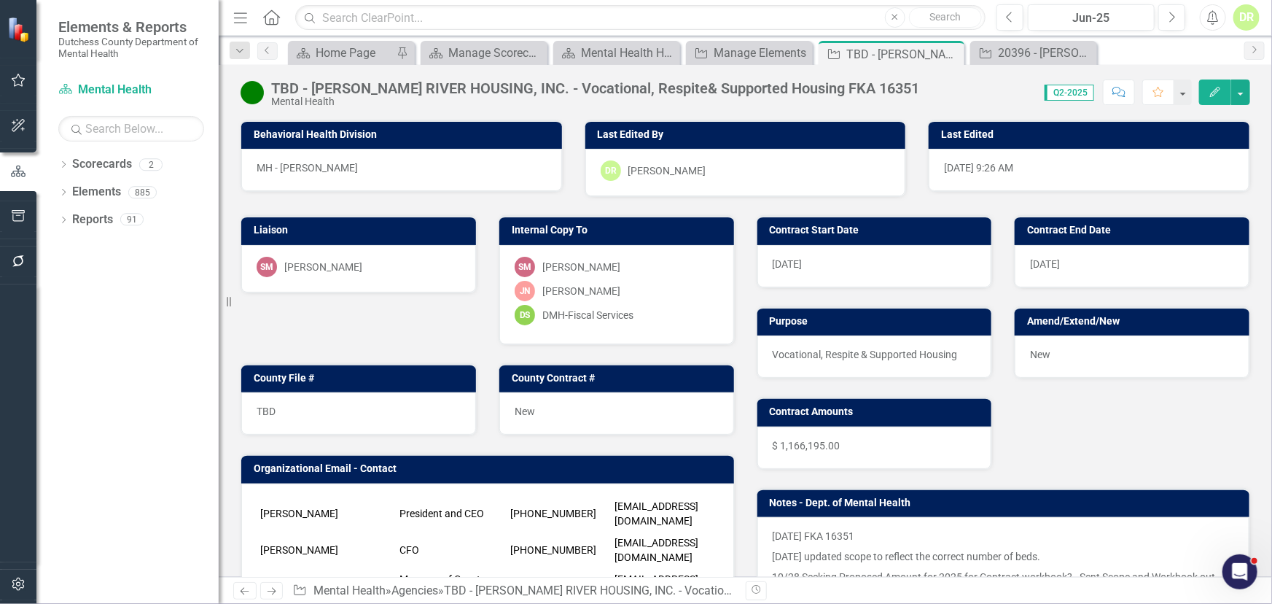
scroll to position [265, 0]
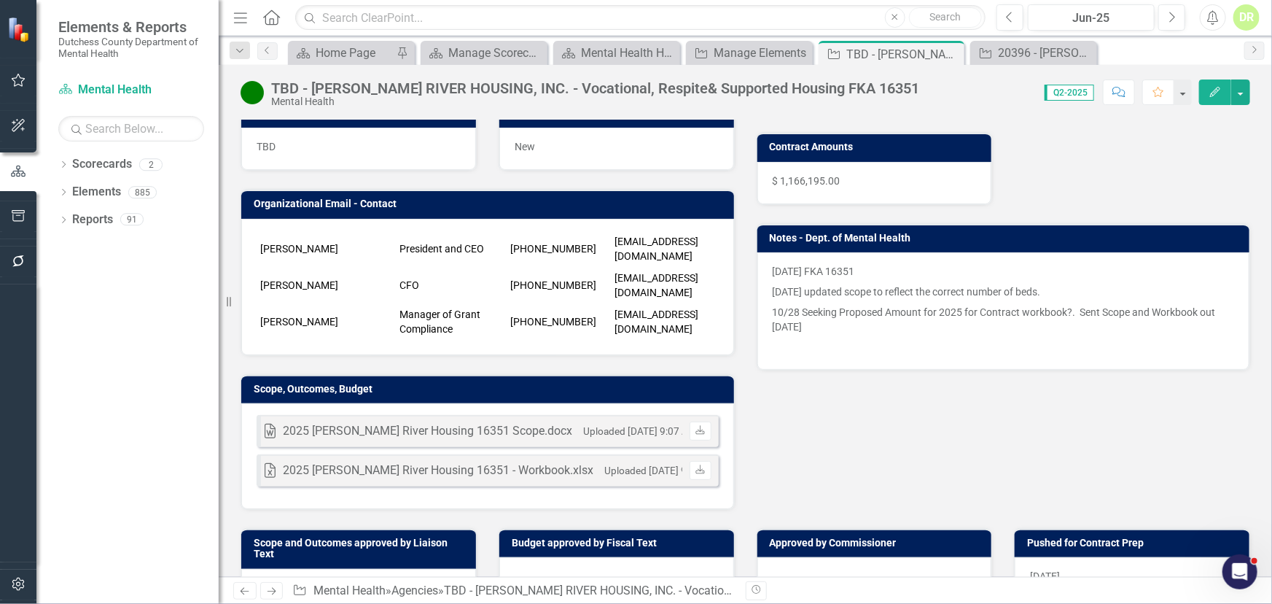
click at [374, 330] on td "Luis Nobondo" at bounding box center [326, 321] width 139 height 36
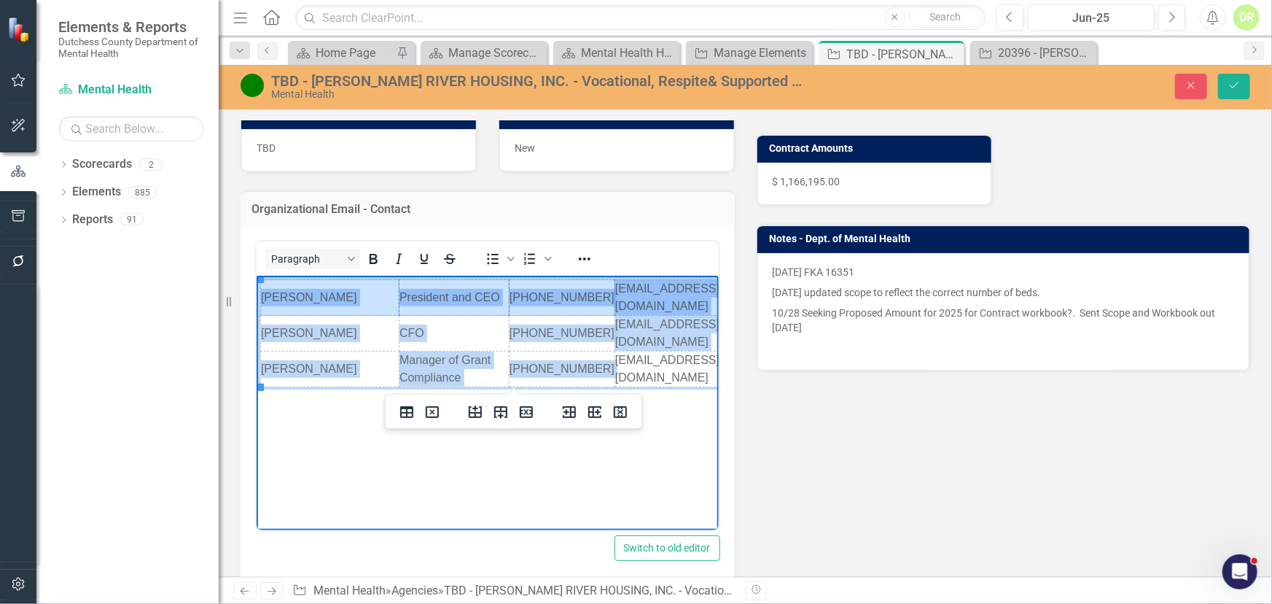
scroll to position [0, 57]
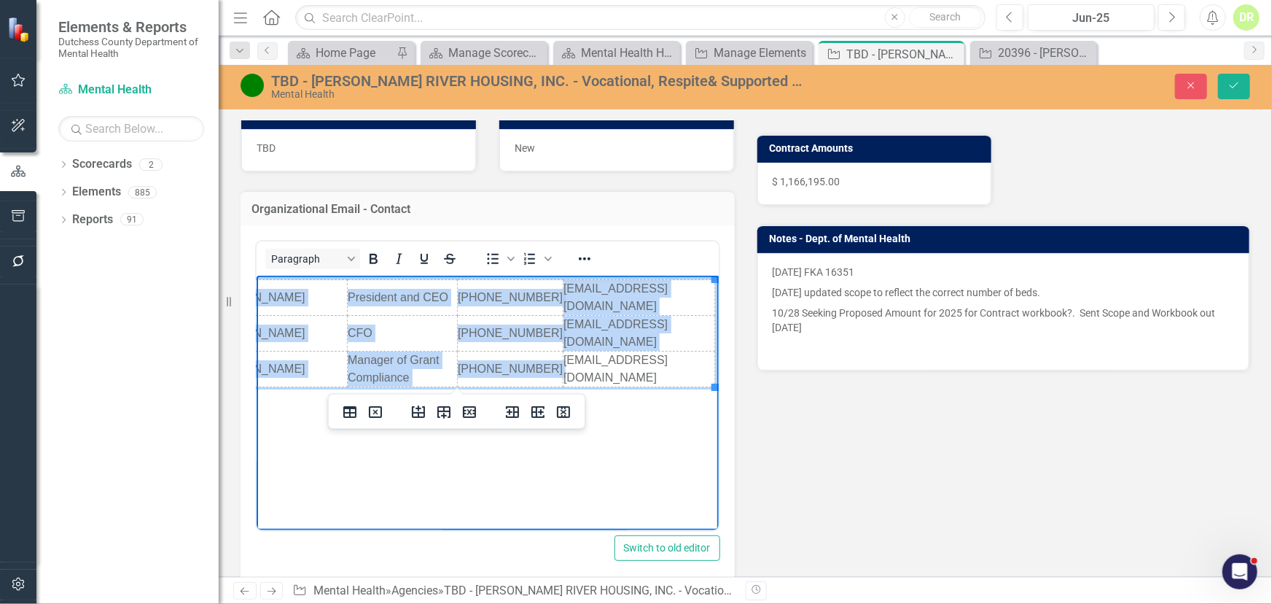
drag, startPoint x: 261, startPoint y: 293, endPoint x: 770, endPoint y: 368, distance: 514.4
click at [666, 368] on html "Christa Hines President and CEO 845-454-5176 x 113 chines@hudsonriverhousing.or…" at bounding box center [435, 385] width 462 height 219
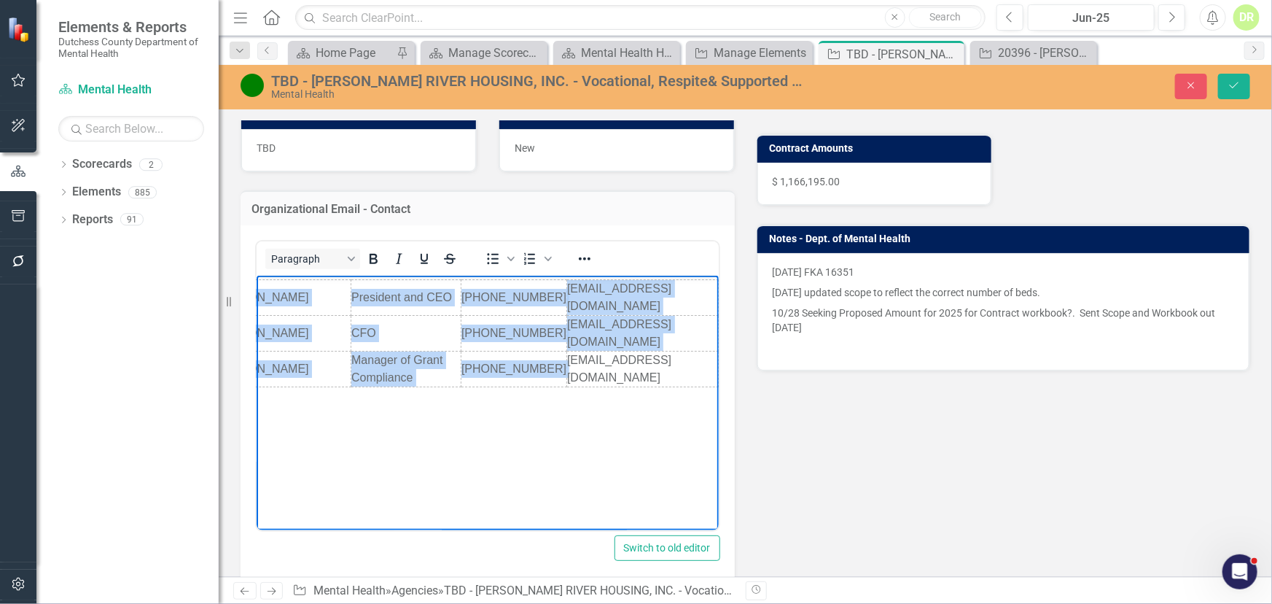
scroll to position [0, 0]
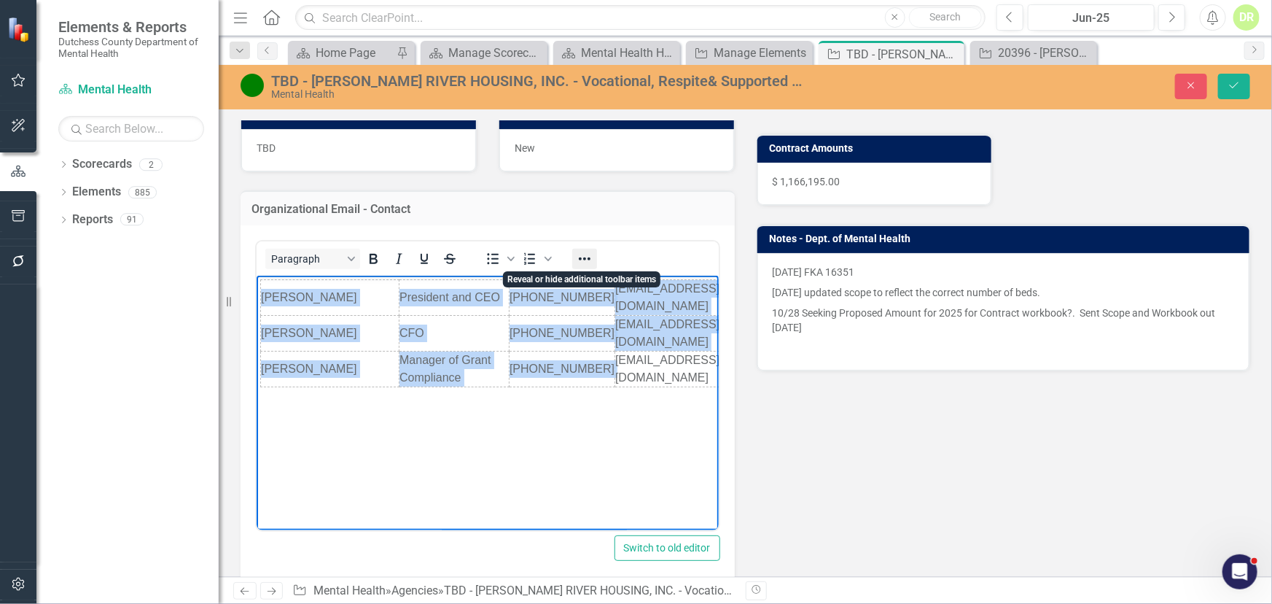
click at [587, 255] on icon "Reveal or hide additional toolbar items" at bounding box center [585, 259] width 18 height 18
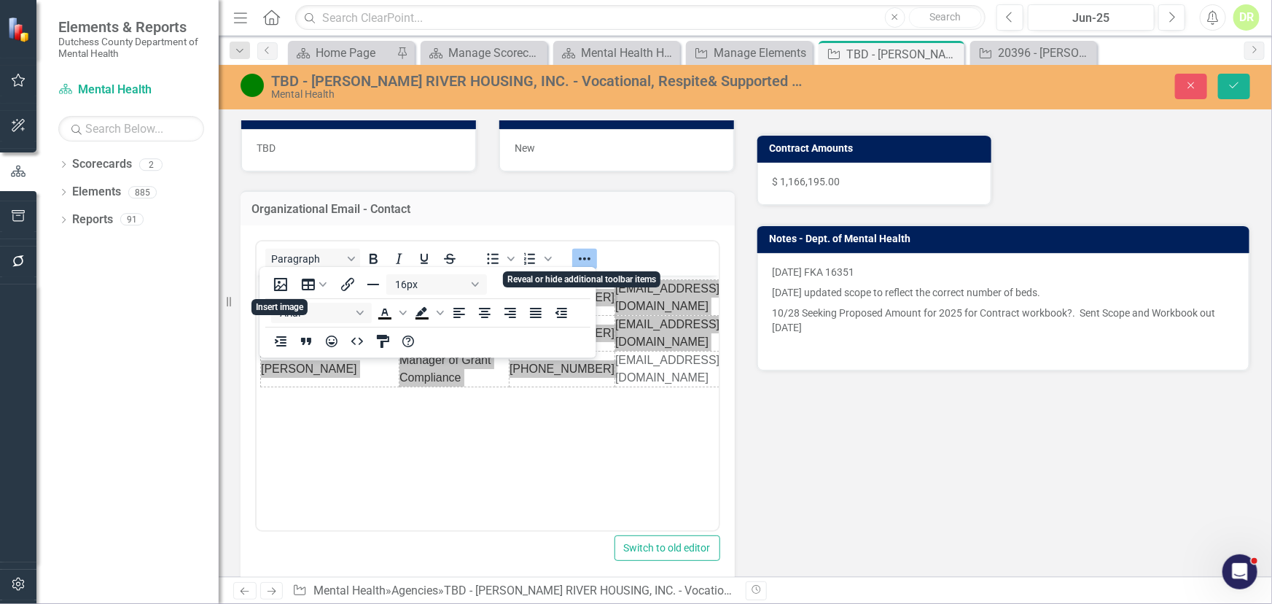
click at [587, 255] on icon "Reveal or hide additional toolbar items" at bounding box center [585, 259] width 18 height 18
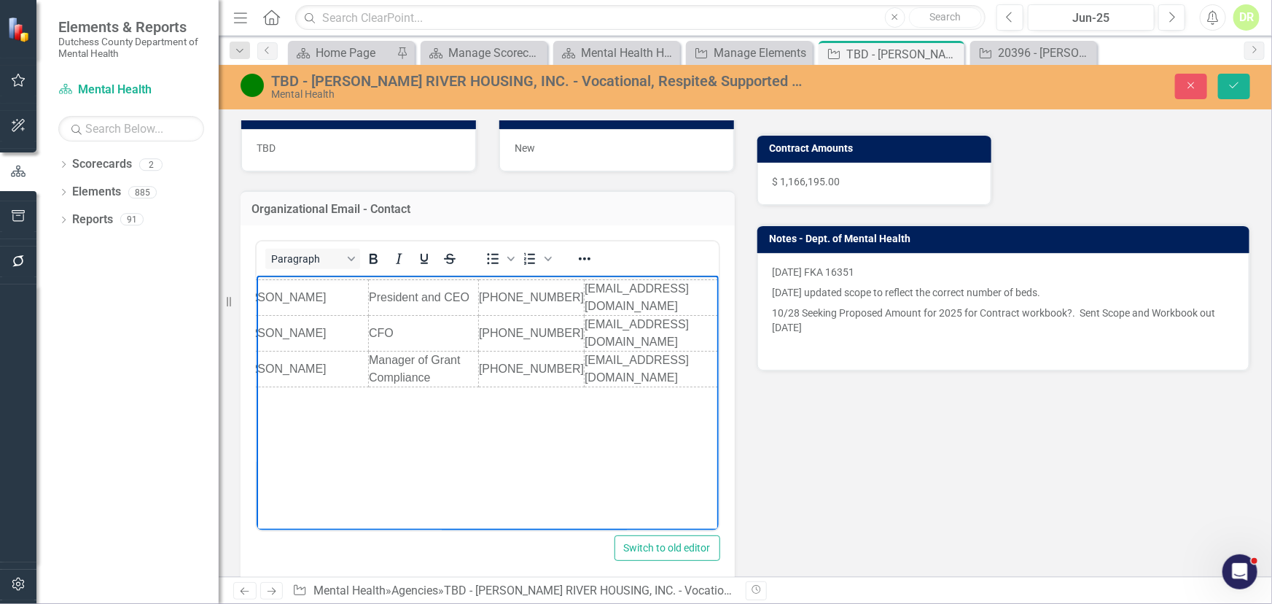
scroll to position [0, 55]
drag, startPoint x: 258, startPoint y: 298, endPoint x: 729, endPoint y: 382, distance: 478.6
click at [668, 382] on html "Christa Hines President and CEO 845-454-5176 x 113 chines@hudsonriverhousing.or…" at bounding box center [437, 385] width 462 height 219
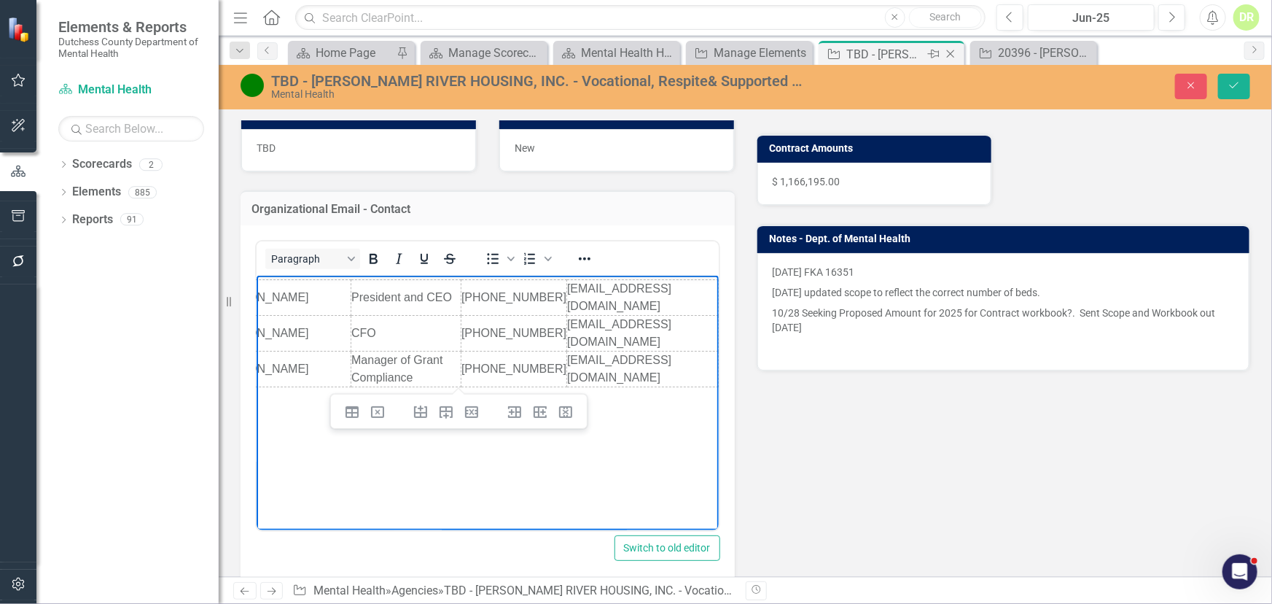
click at [870, 53] on div "TBD - [PERSON_NAME] RIVER HOUSING, INC. - Vocational, Respite& Supported Housin…" at bounding box center [886, 54] width 78 height 18
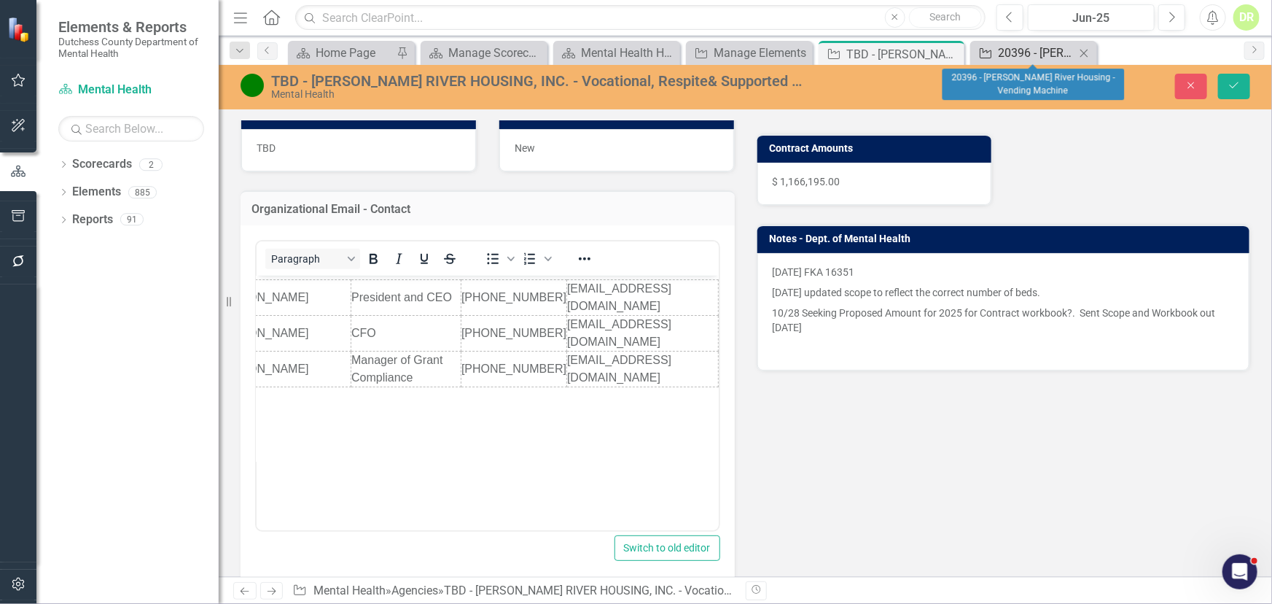
click at [1044, 44] on div "20396 - [PERSON_NAME] River Housing - Vending Machine" at bounding box center [1036, 53] width 77 height 18
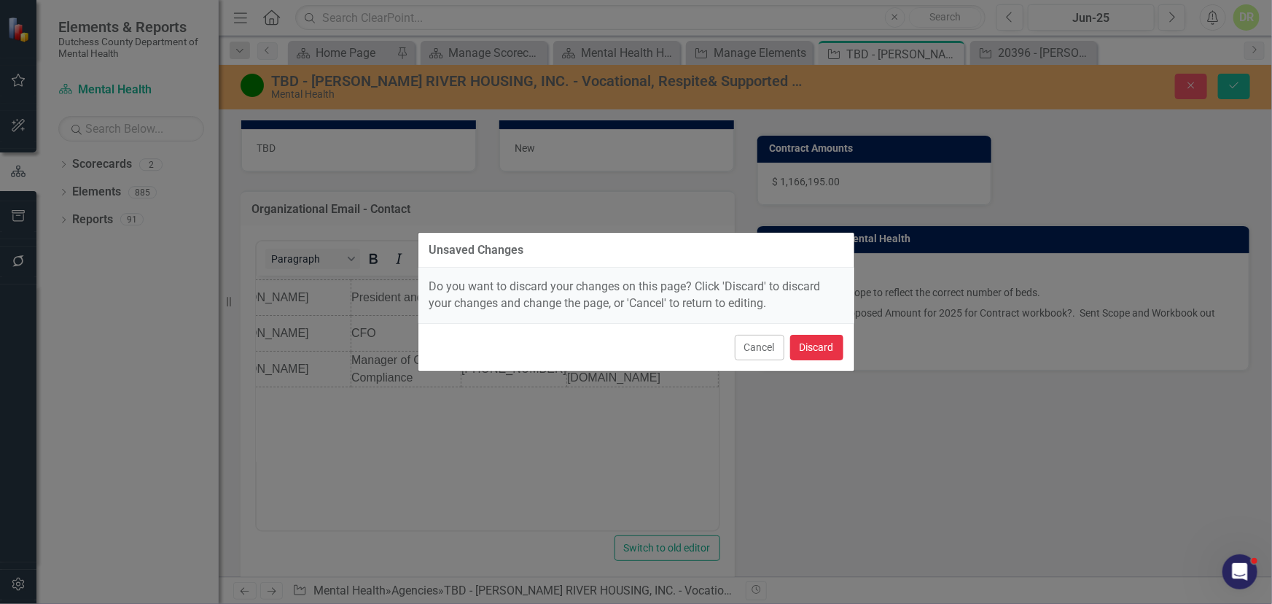
click at [825, 347] on button "Discard" at bounding box center [816, 348] width 53 height 26
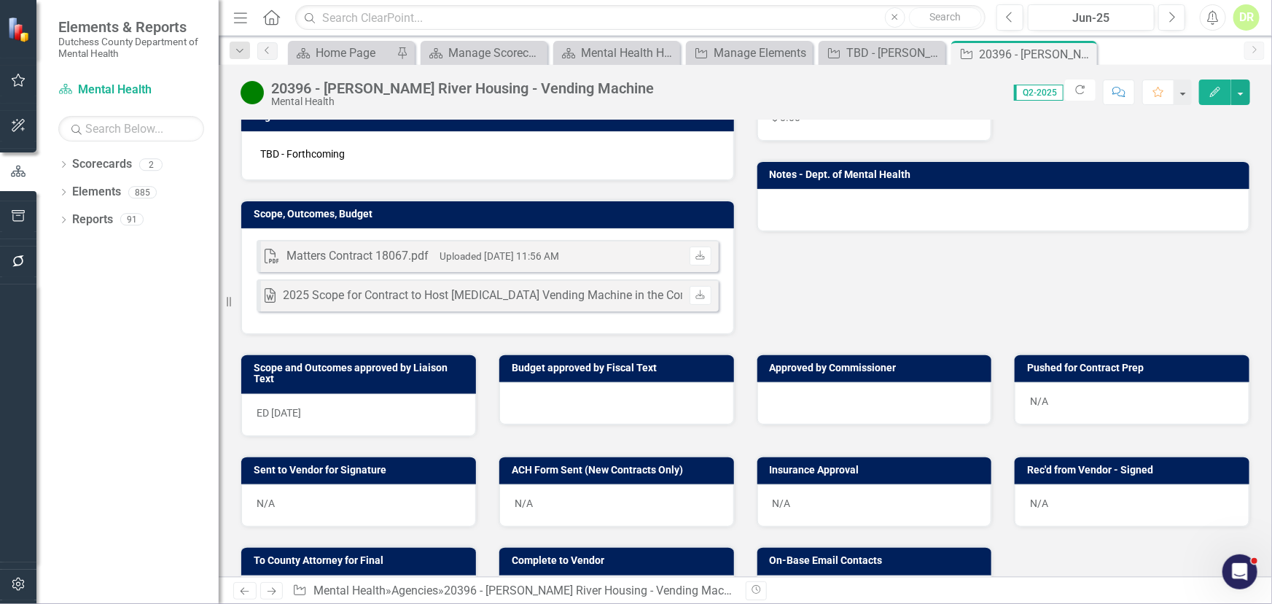
scroll to position [331, 0]
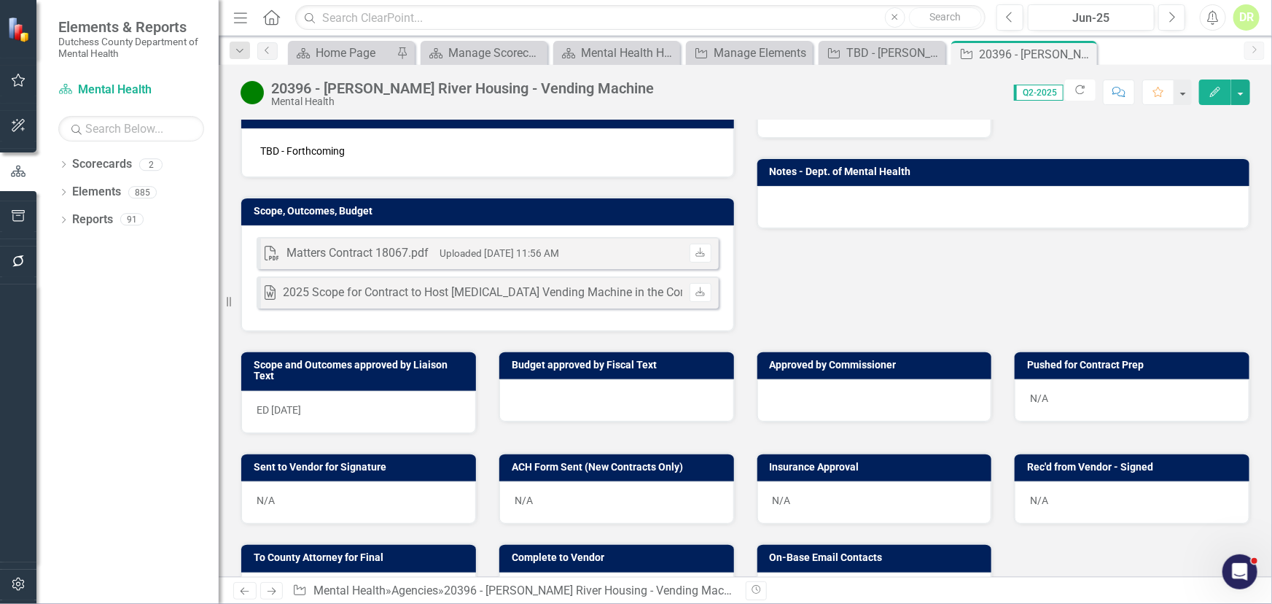
click at [429, 154] on td at bounding box center [430, 151] width 71 height 22
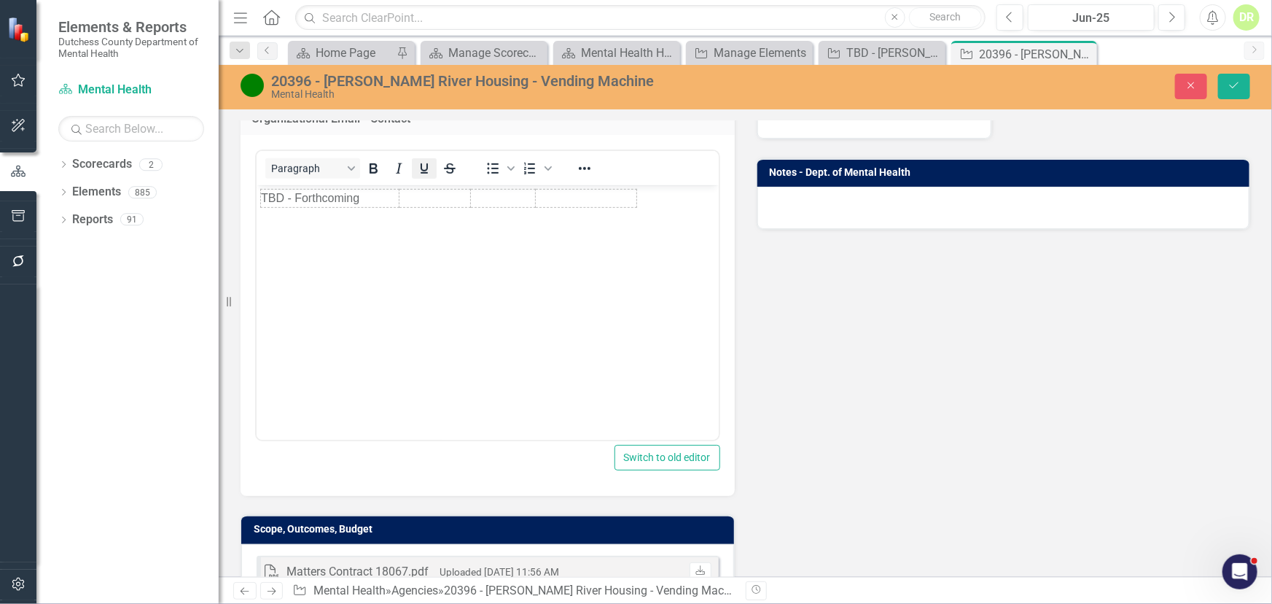
scroll to position [0, 0]
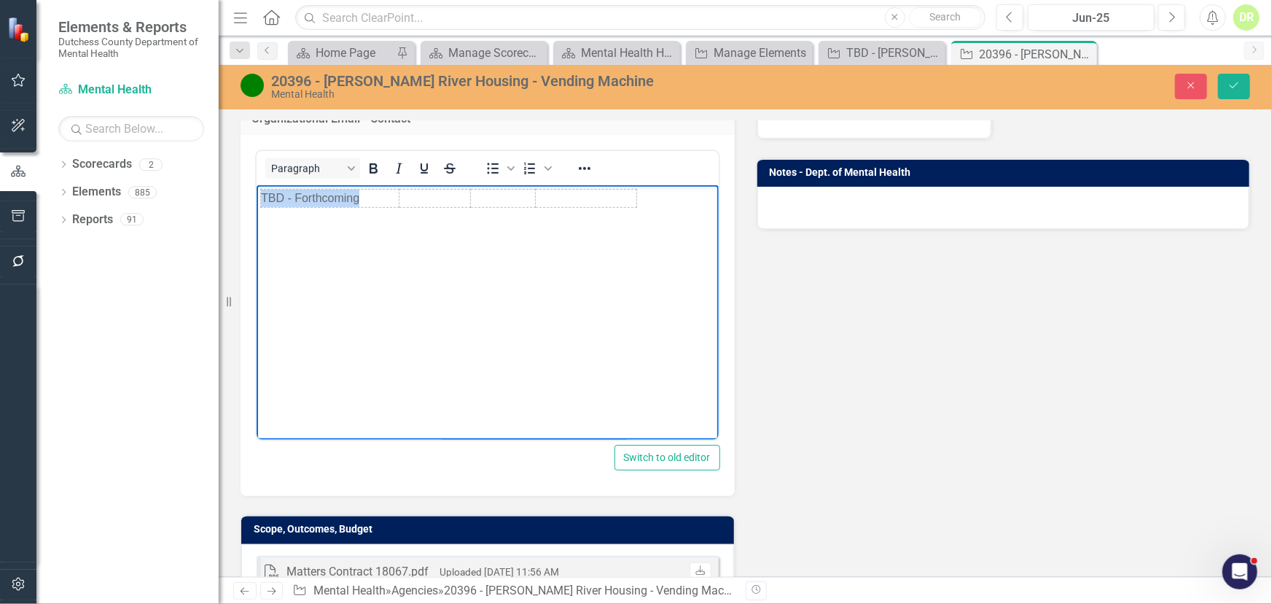
drag, startPoint x: 368, startPoint y: 201, endPoint x: 408, endPoint y: 381, distance: 185.2
click at [256, 195] on html "TBD - Forthcoming" at bounding box center [487, 294] width 462 height 219
paste body "Rich Text Area. Press ALT-0 for help."
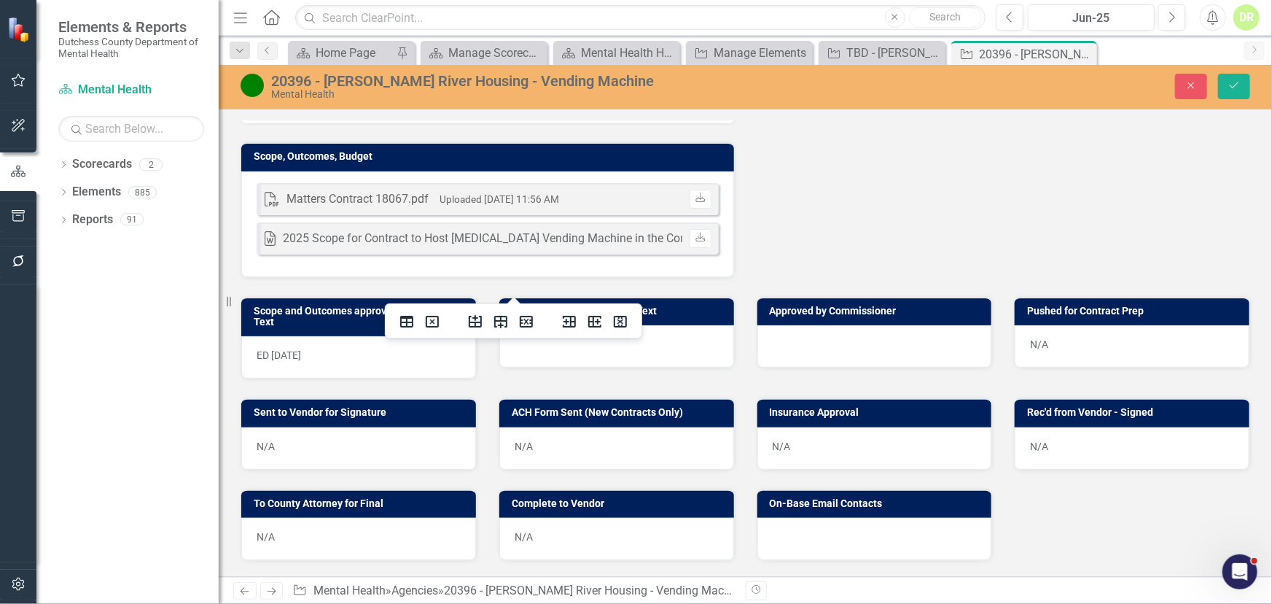
scroll to position [729, 0]
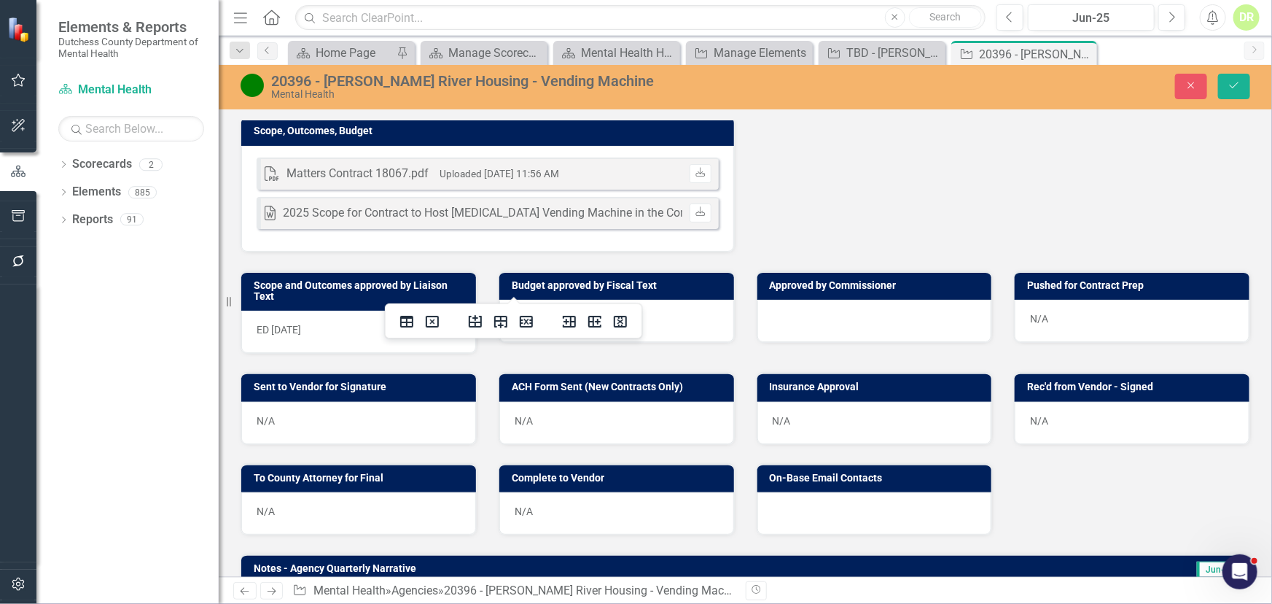
click at [843, 520] on div at bounding box center [875, 513] width 235 height 42
click at [844, 518] on div at bounding box center [875, 513] width 235 height 42
click at [841, 513] on div at bounding box center [875, 513] width 235 height 42
click at [842, 512] on div at bounding box center [875, 513] width 235 height 42
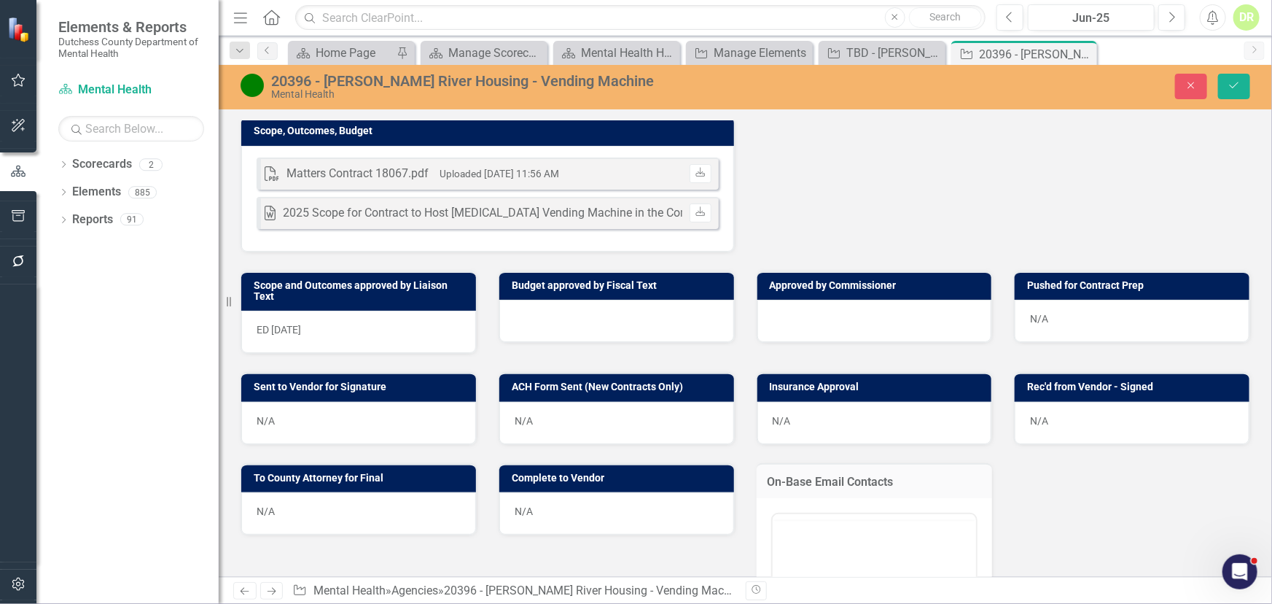
scroll to position [0, 0]
click at [798, 559] on p "Rich Text Area. Press ALT-0 for help." at bounding box center [874, 561] width 197 height 18
paste body "Rich Text Area. Press ALT-0 for help."
click at [1232, 79] on button "Save" at bounding box center [1234, 87] width 32 height 26
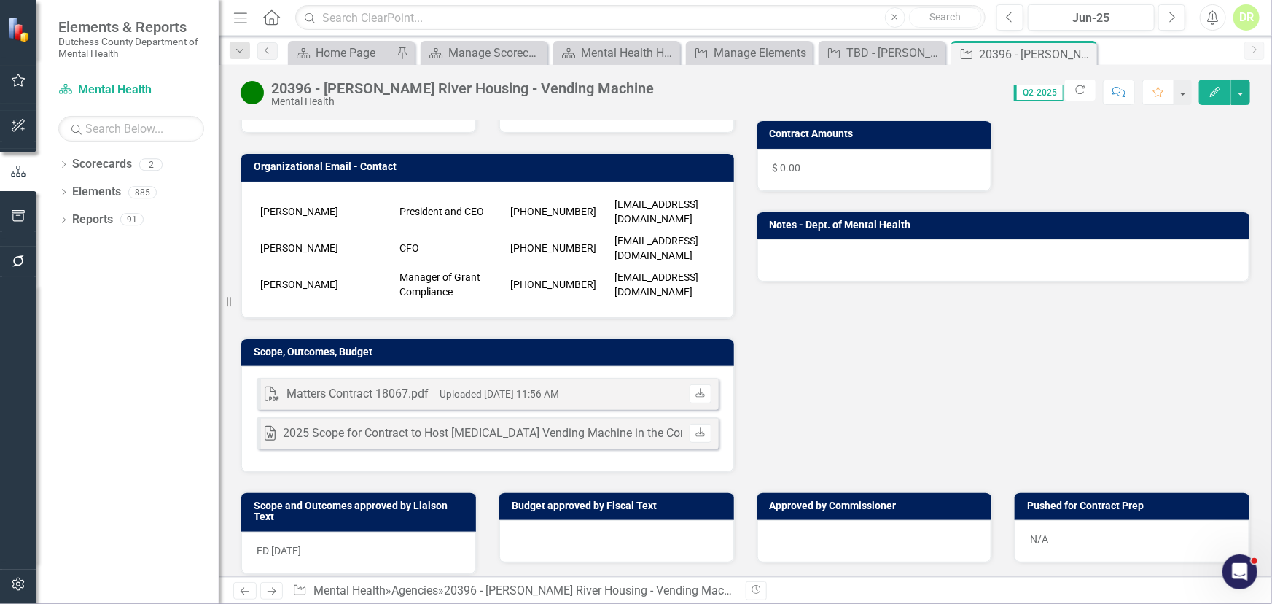
scroll to position [331, 0]
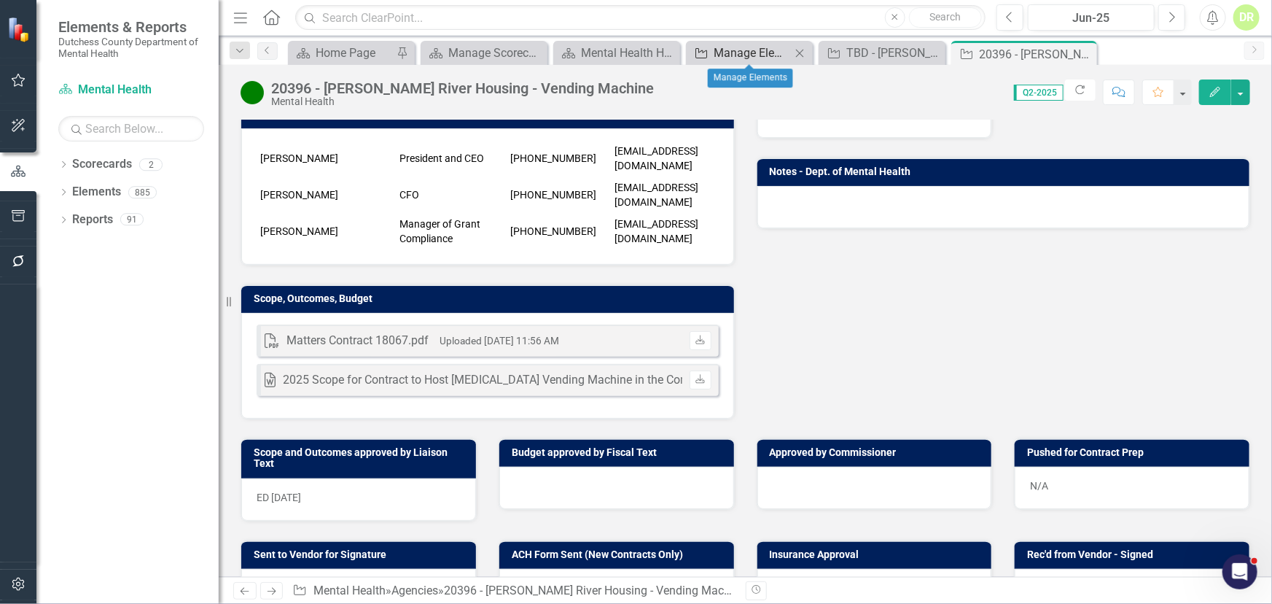
click at [714, 51] on div "Manage Elements" at bounding box center [752, 53] width 77 height 18
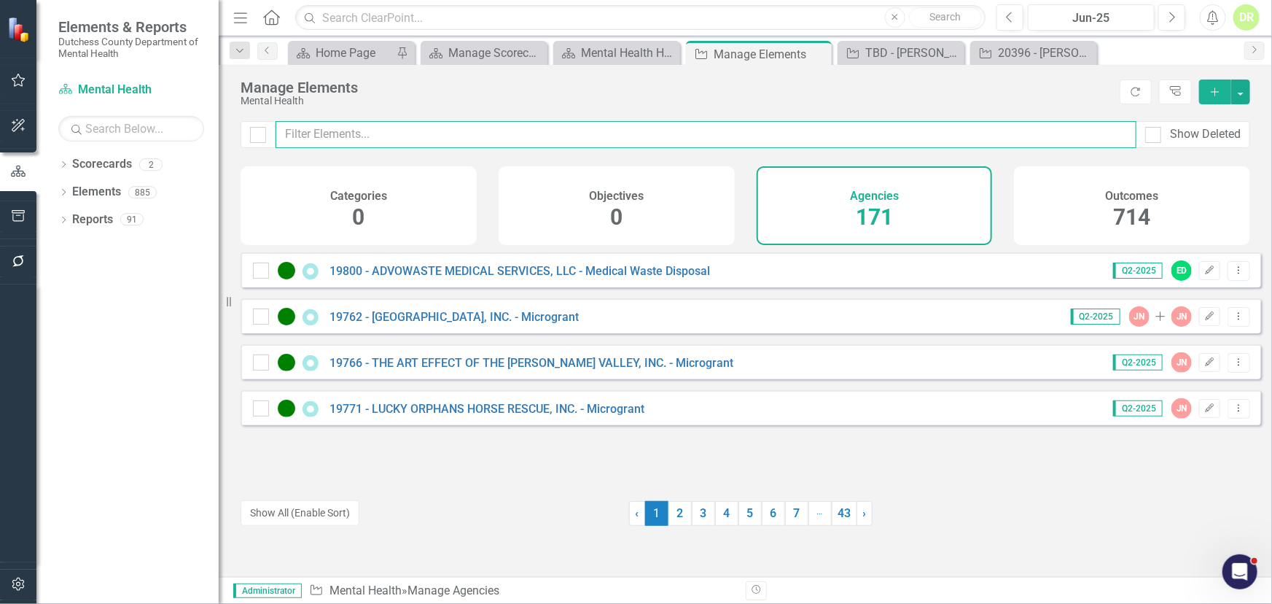
click at [436, 128] on input "text" at bounding box center [706, 134] width 861 height 27
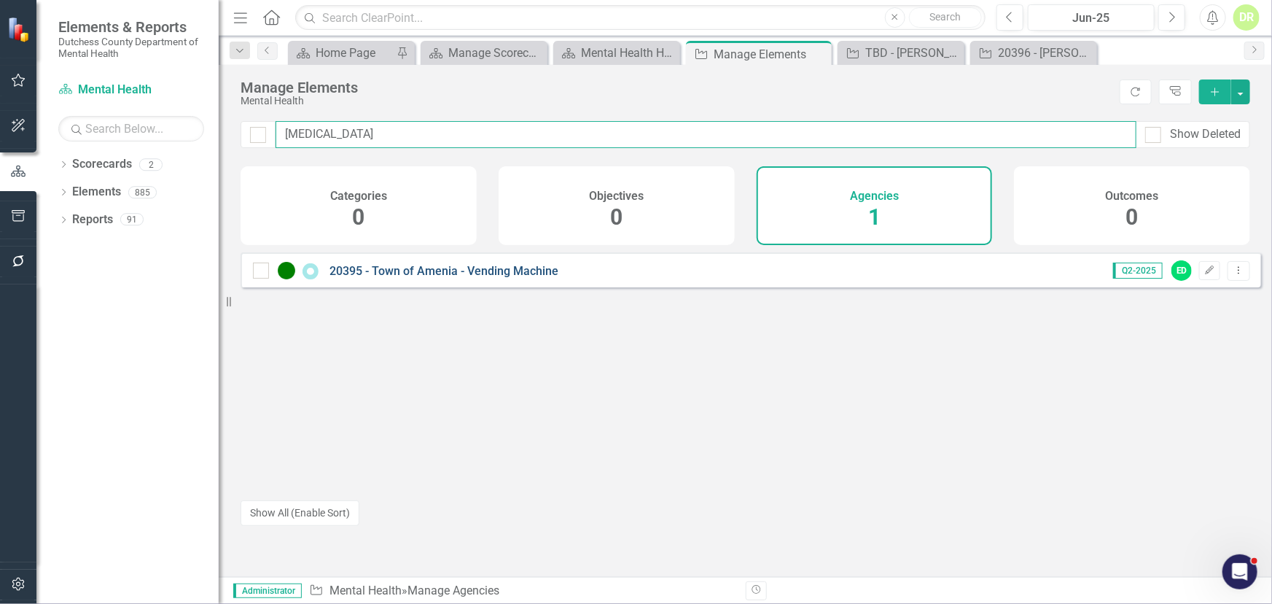
type input "amen"
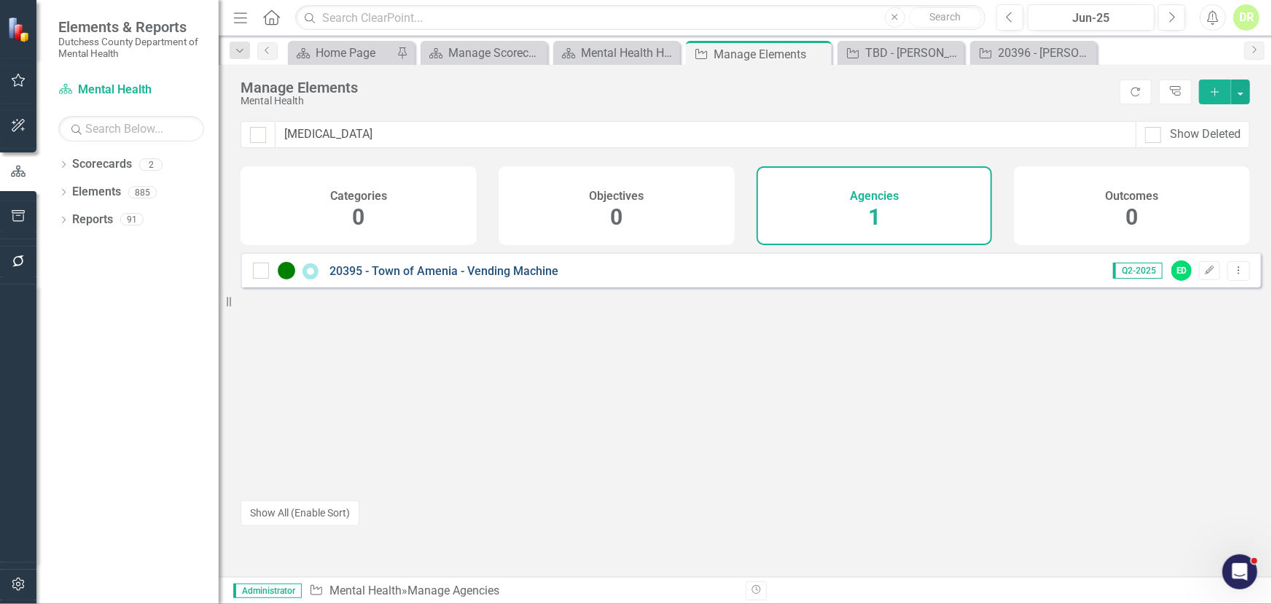
click at [445, 278] on link "20395 - Town of Amenia - Vending Machine" at bounding box center [444, 271] width 229 height 14
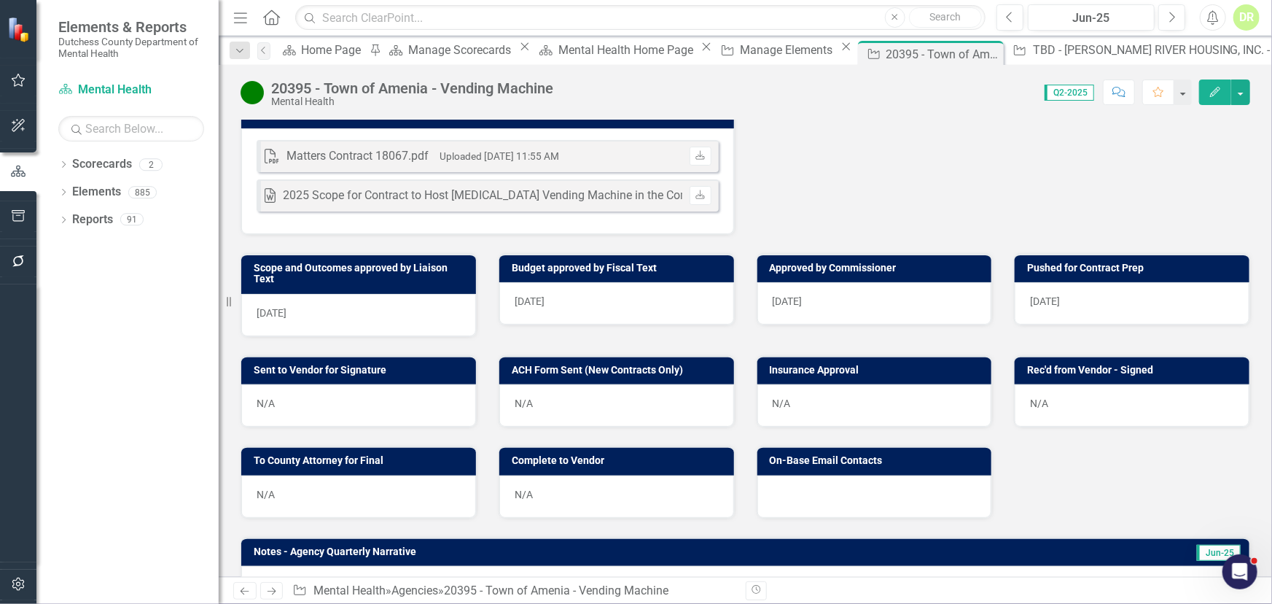
scroll to position [596, 0]
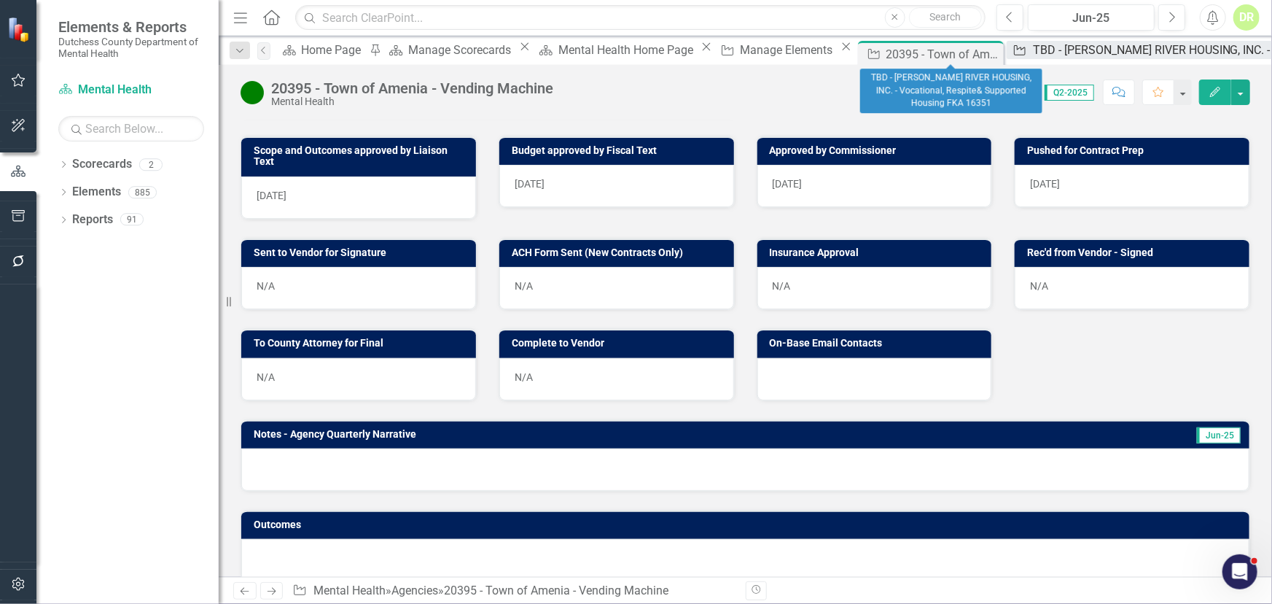
click at [1033, 55] on div "TBD - [PERSON_NAME] RIVER HOUSING, INC. - Vocational, Respite& Supported Housin…" at bounding box center [1288, 50] width 511 height 18
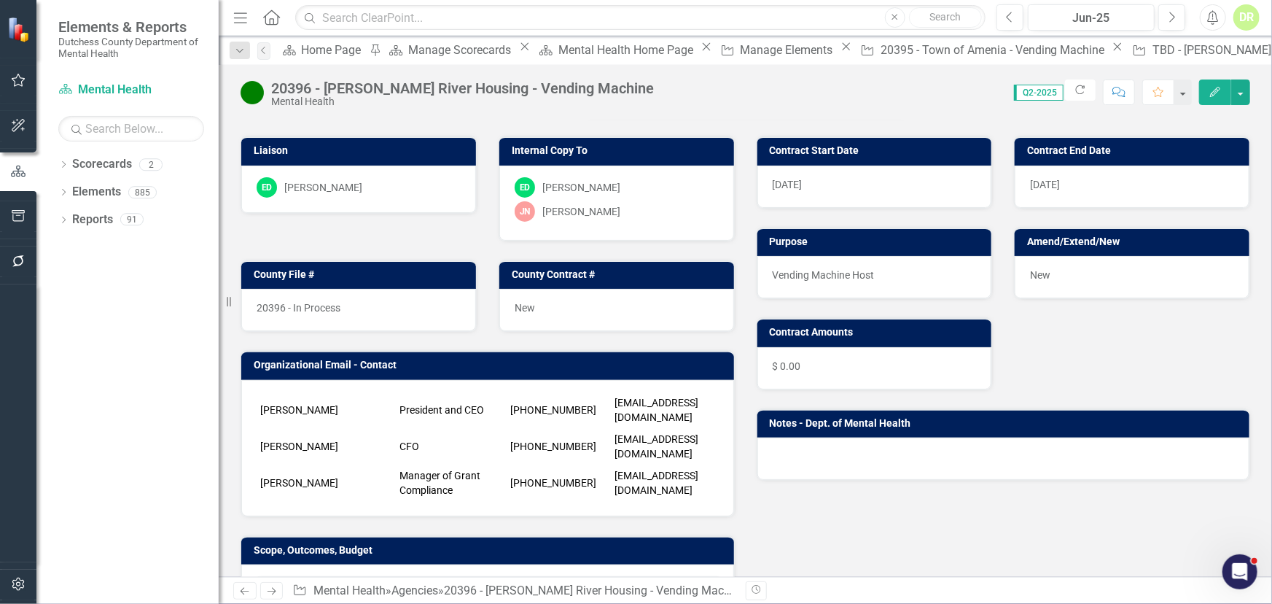
scroll to position [397, 0]
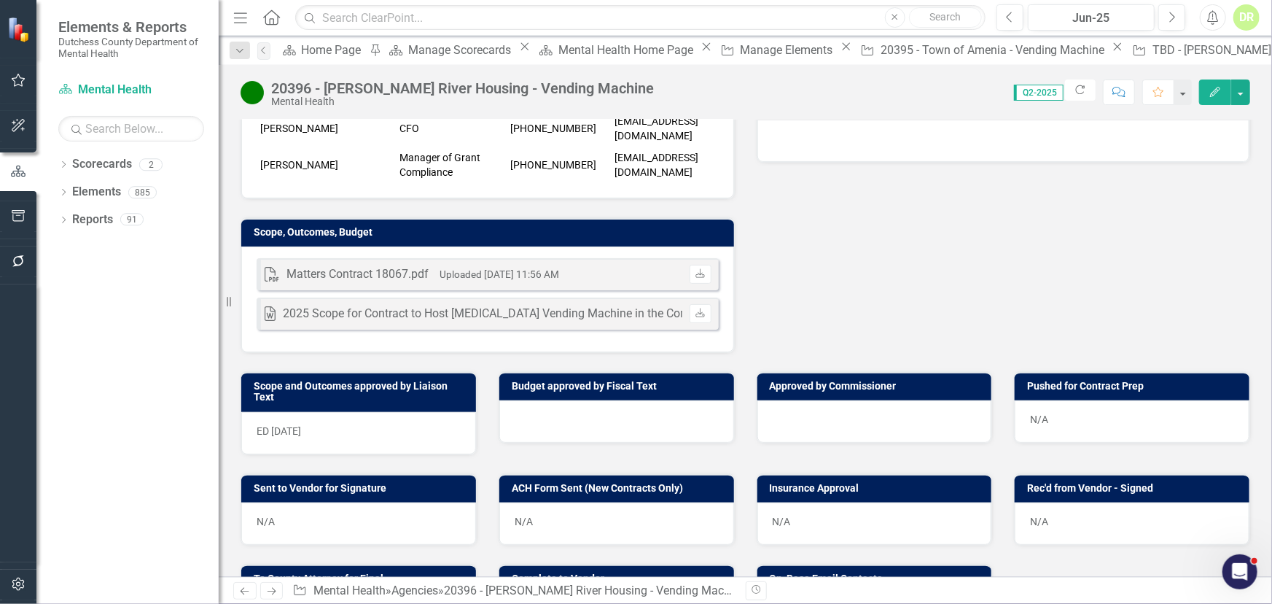
click at [271, 437] on span "ED 9/4/25" at bounding box center [279, 431] width 44 height 12
click at [272, 437] on span "ED 9/4/25" at bounding box center [279, 431] width 44 height 12
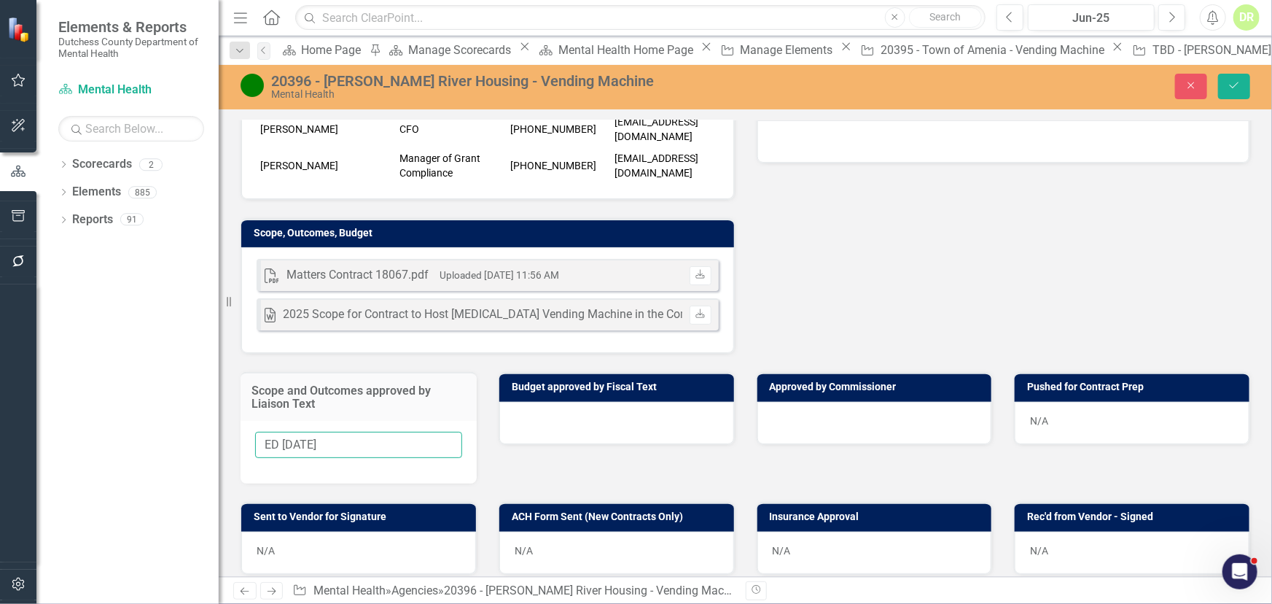
drag, startPoint x: 231, startPoint y: 450, endPoint x: 182, endPoint y: 443, distance: 50.1
click at [189, 443] on div "Elements & Reports Dutchess County Department of Mental Health Scorecard Mental…" at bounding box center [636, 302] width 1272 height 604
type input "[DATE]"
click at [1246, 81] on button "Save" at bounding box center [1234, 87] width 32 height 26
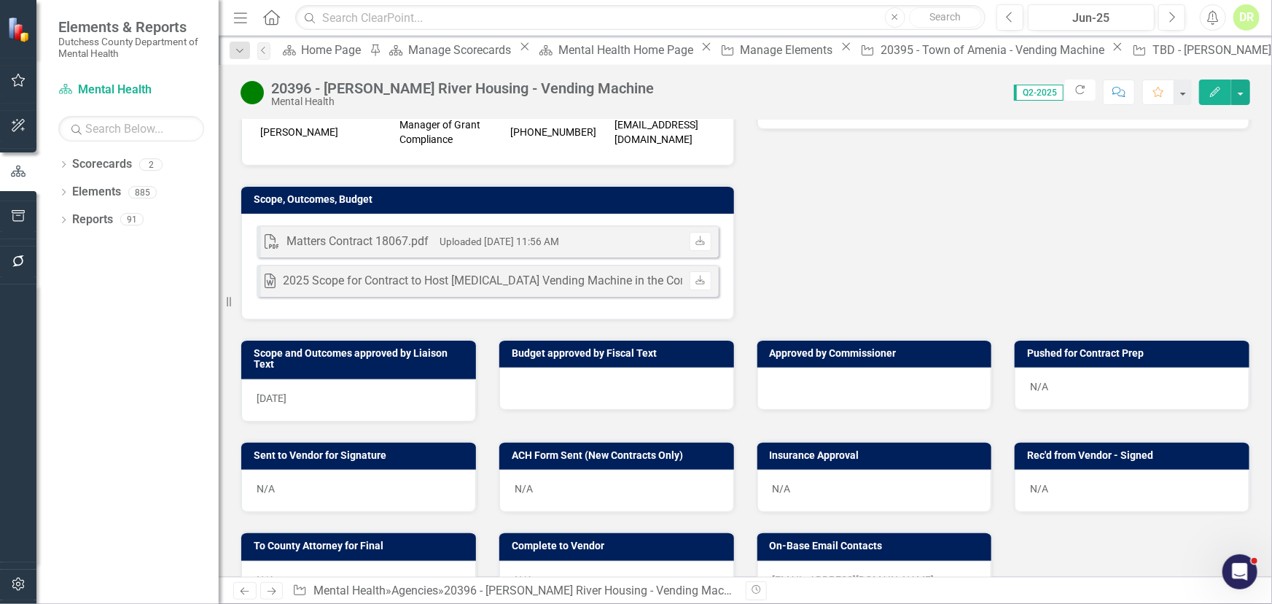
scroll to position [464, 0]
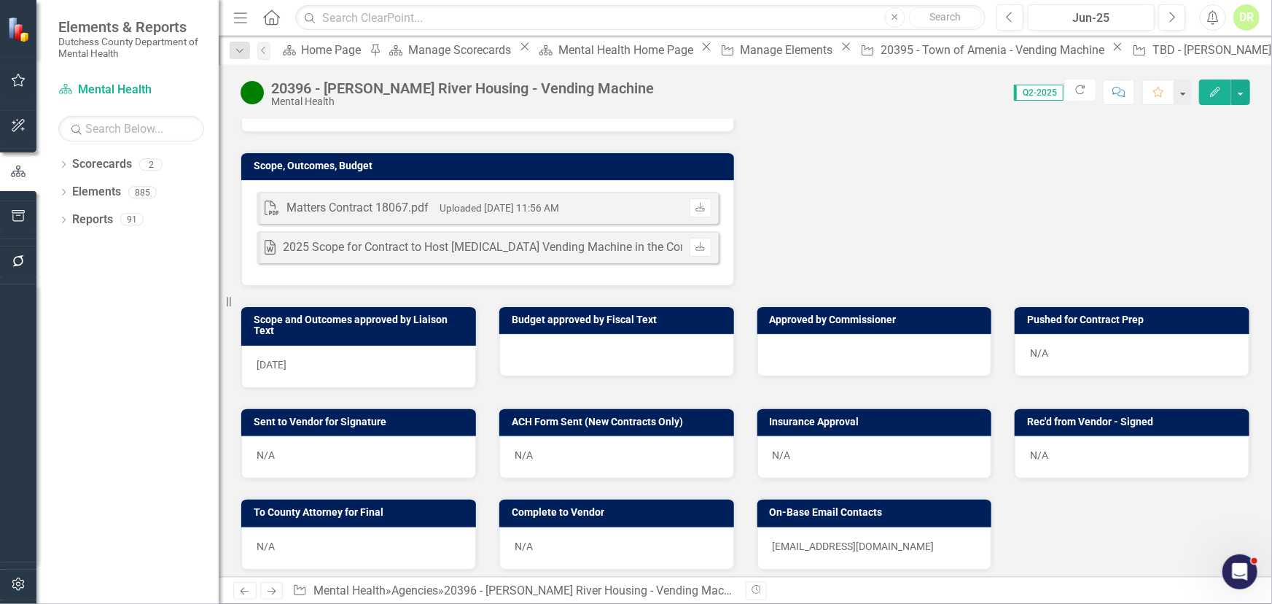
click at [1121, 88] on icon "button" at bounding box center [1119, 92] width 13 height 10
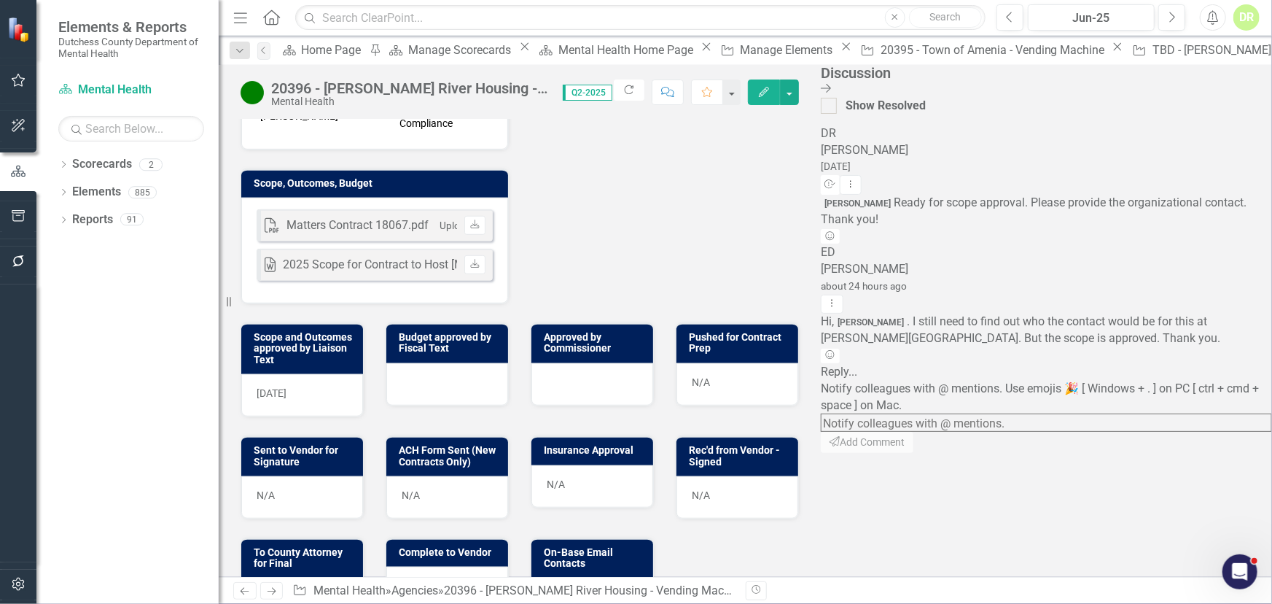
scroll to position [0, 0]
click at [1081, 428] on textarea at bounding box center [1046, 422] width 451 height 18
type textarea "@Sean Griffin ready for budget approval!"
click at [915, 454] on button "Send Add Comment" at bounding box center [868, 443] width 94 height 23
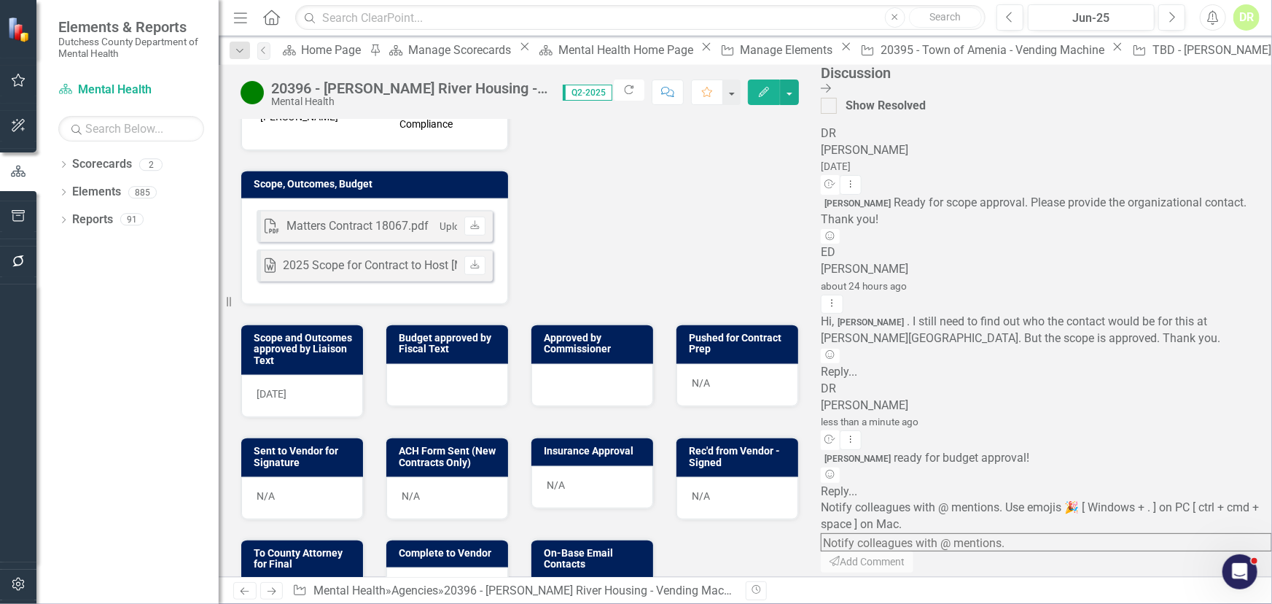
scroll to position [464, 0]
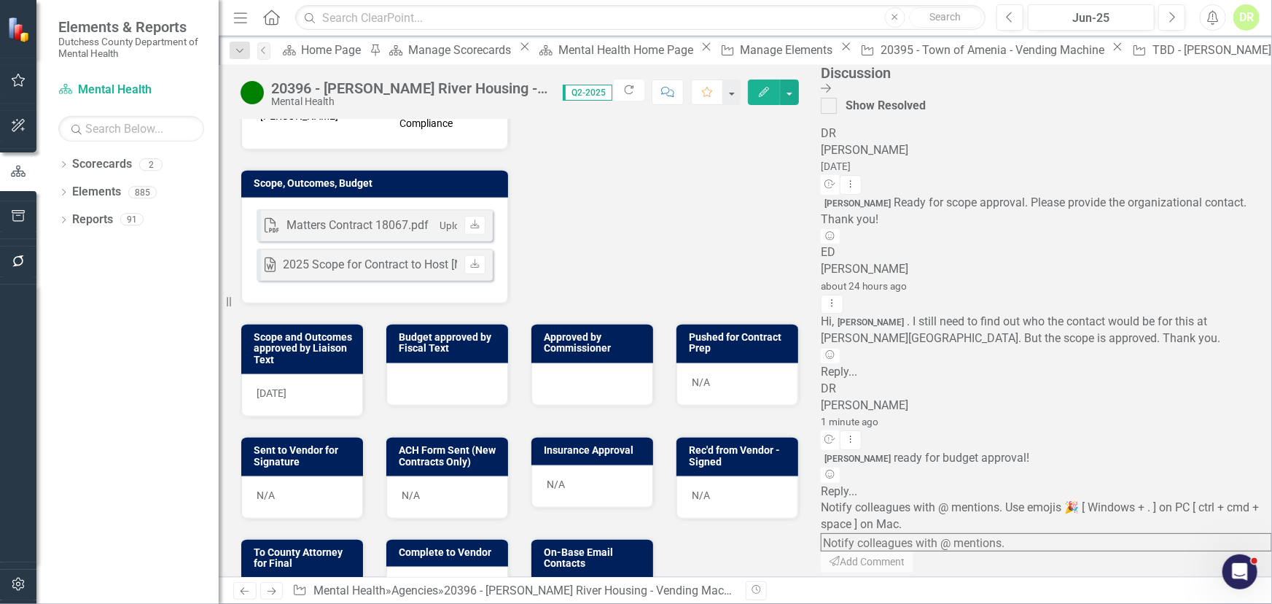
click at [831, 85] on icon "Close Discussion Bar" at bounding box center [826, 88] width 10 height 12
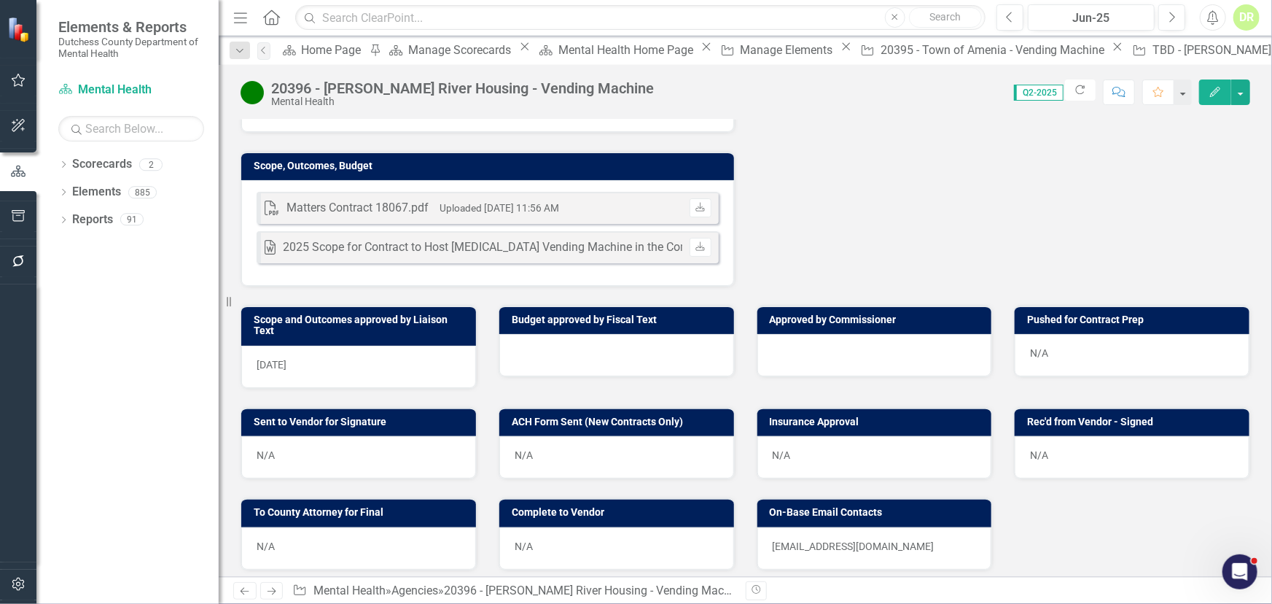
click at [122, 279] on div "Dropdown Scorecards 2 Dutchess County Mental Health Dropdown Elements 885 Dropd…" at bounding box center [127, 377] width 182 height 451
click at [1111, 52] on icon "Close" at bounding box center [1118, 47] width 15 height 12
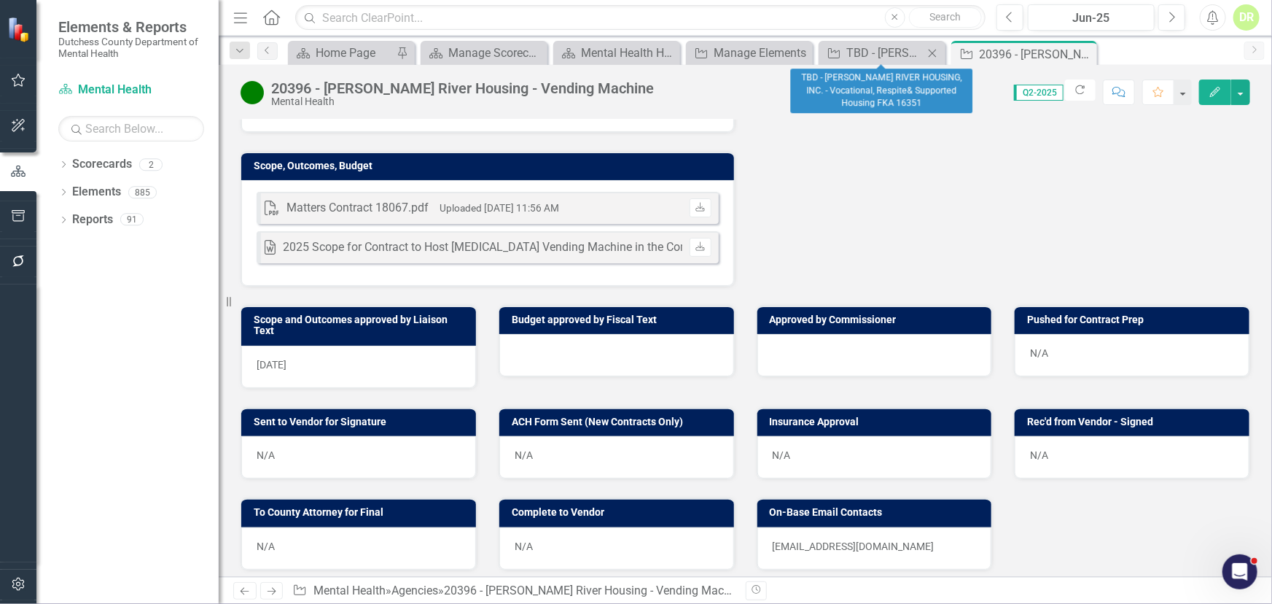
click at [934, 50] on icon at bounding box center [933, 53] width 8 height 8
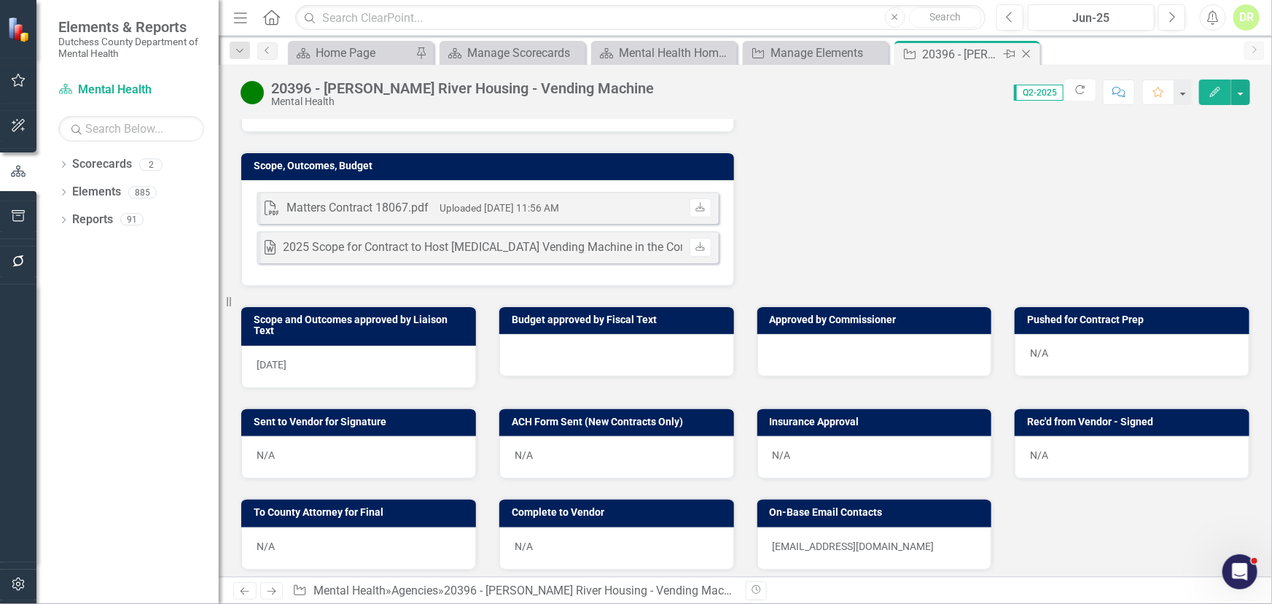
click at [1023, 53] on icon "Close" at bounding box center [1026, 54] width 15 height 12
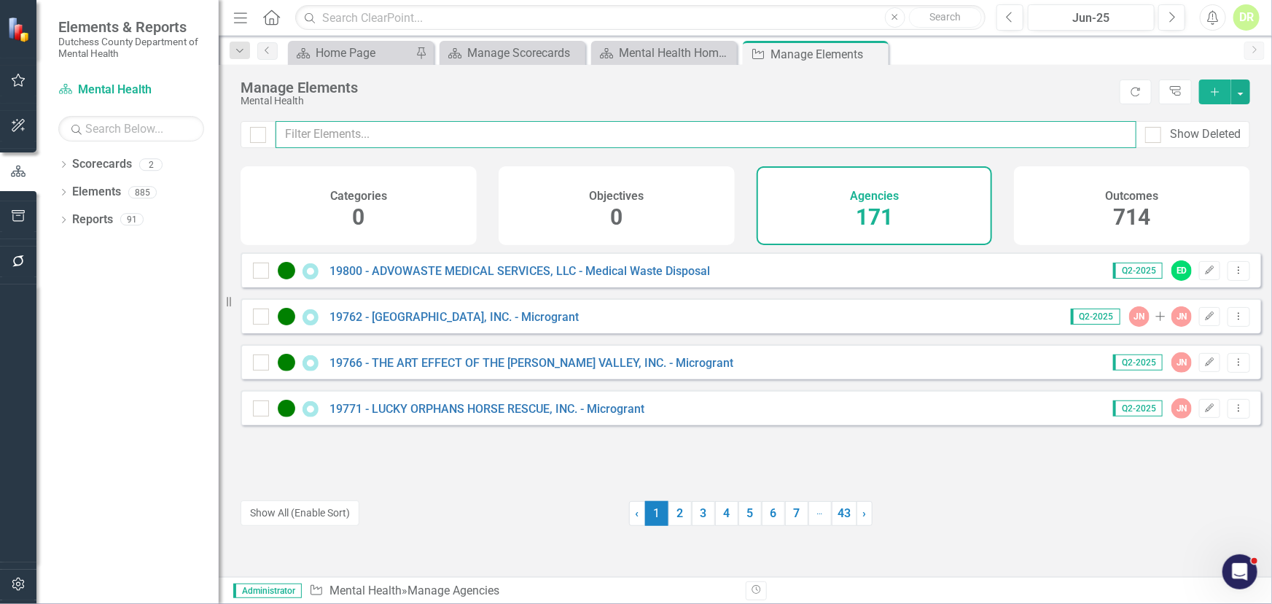
click at [525, 123] on input "text" at bounding box center [706, 134] width 861 height 27
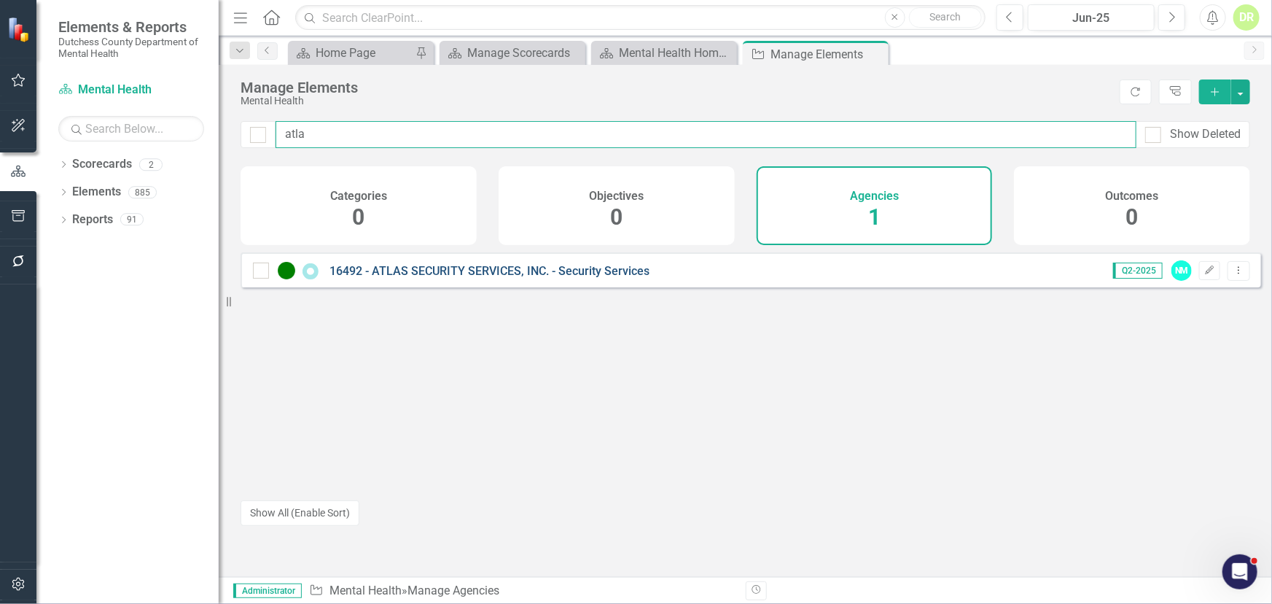
type input "atla"
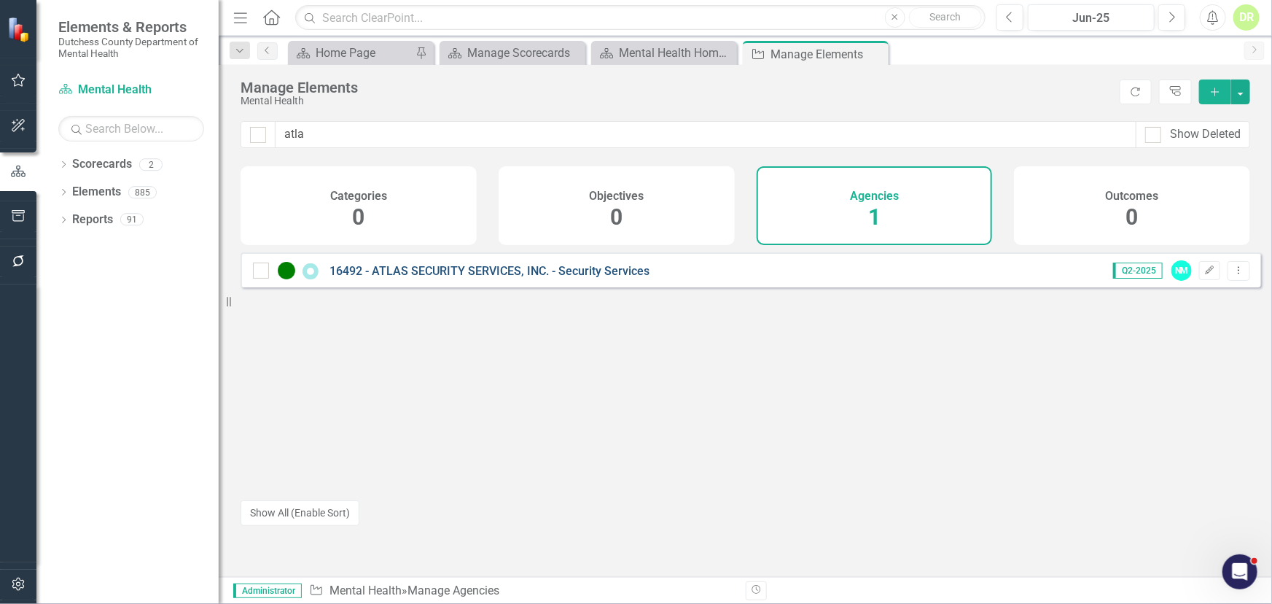
click at [483, 276] on link "16492 - ATLAS SECURITY SERVICES, INC. - Security Services" at bounding box center [490, 271] width 320 height 14
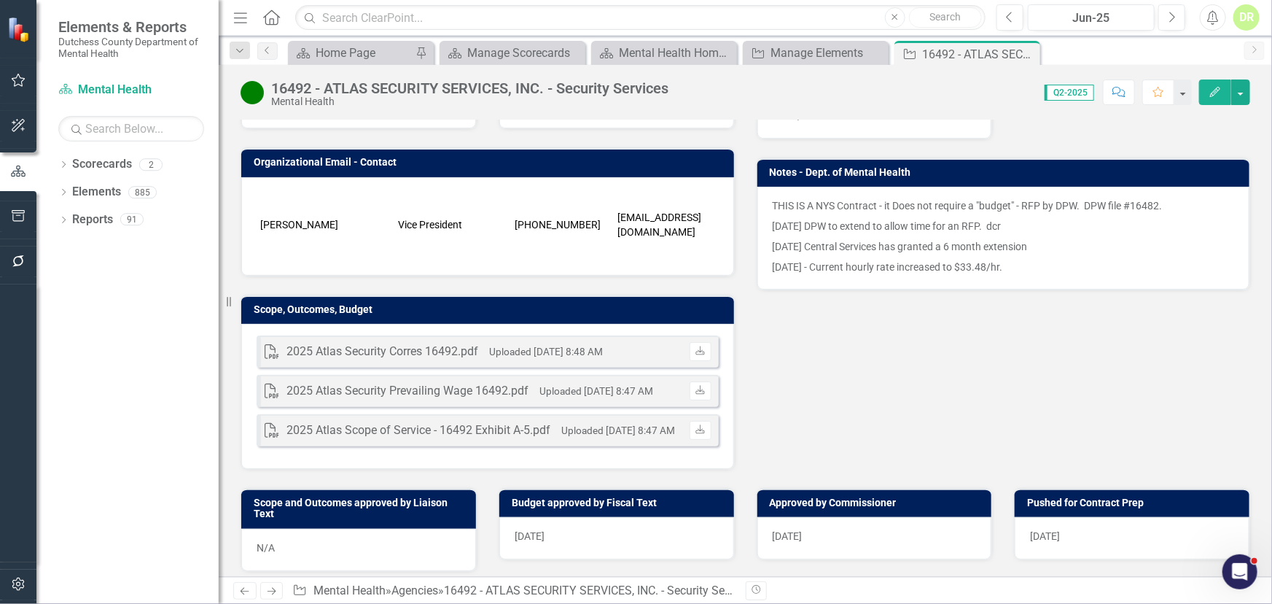
scroll to position [464, 0]
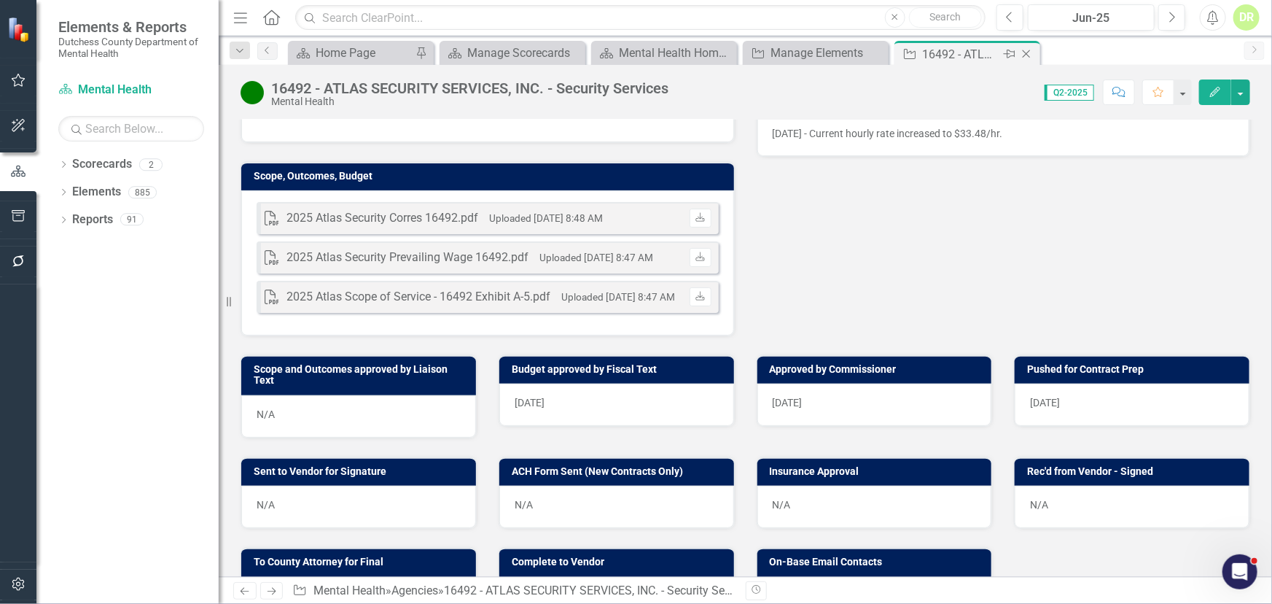
click at [1027, 55] on icon at bounding box center [1027, 54] width 8 height 8
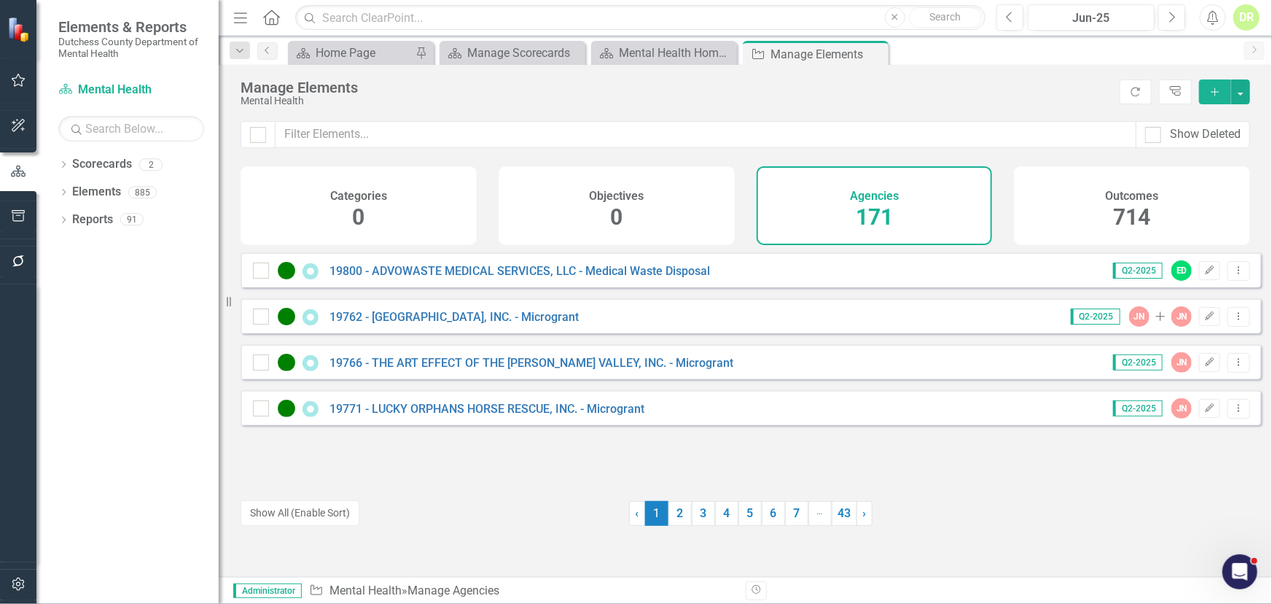
click at [387, 117] on div "Manage Elements Mental Health Refresh Tree Explorer Add" at bounding box center [746, 93] width 1054 height 56
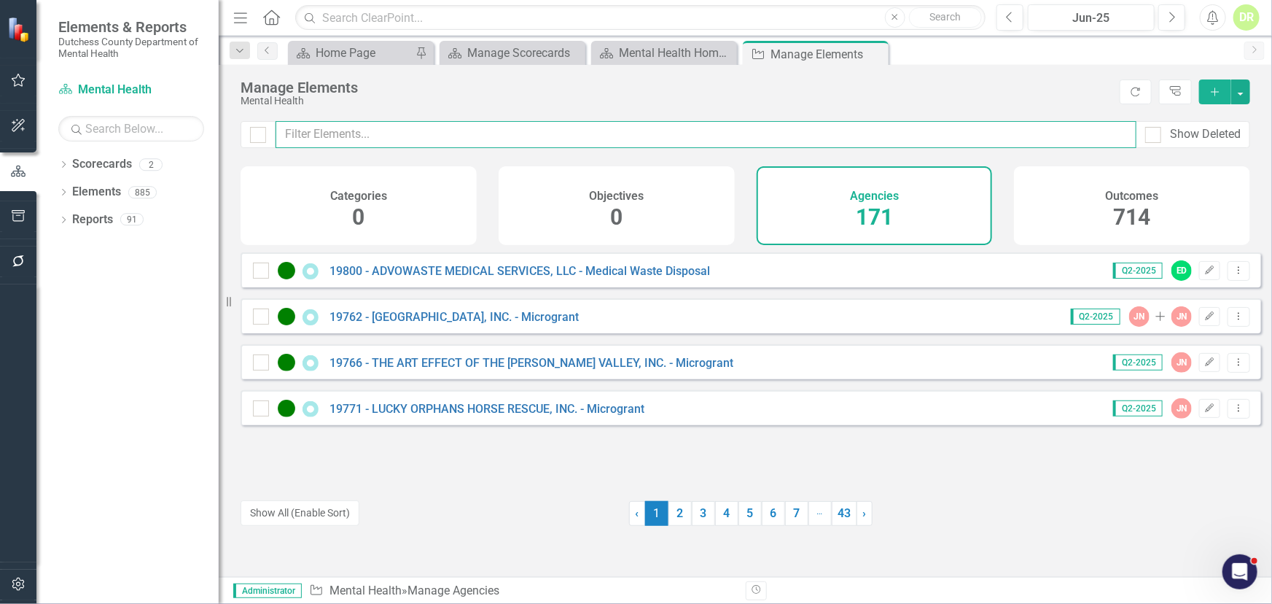
click at [379, 131] on input "text" at bounding box center [706, 134] width 861 height 27
type input "a"
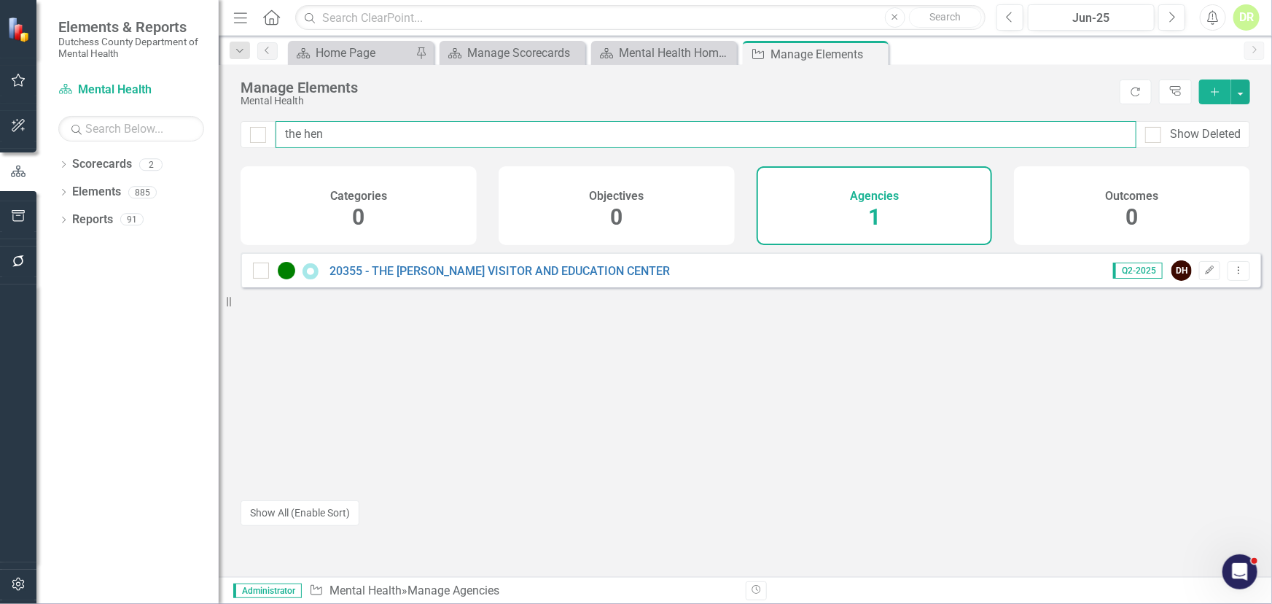
type input "the hen"
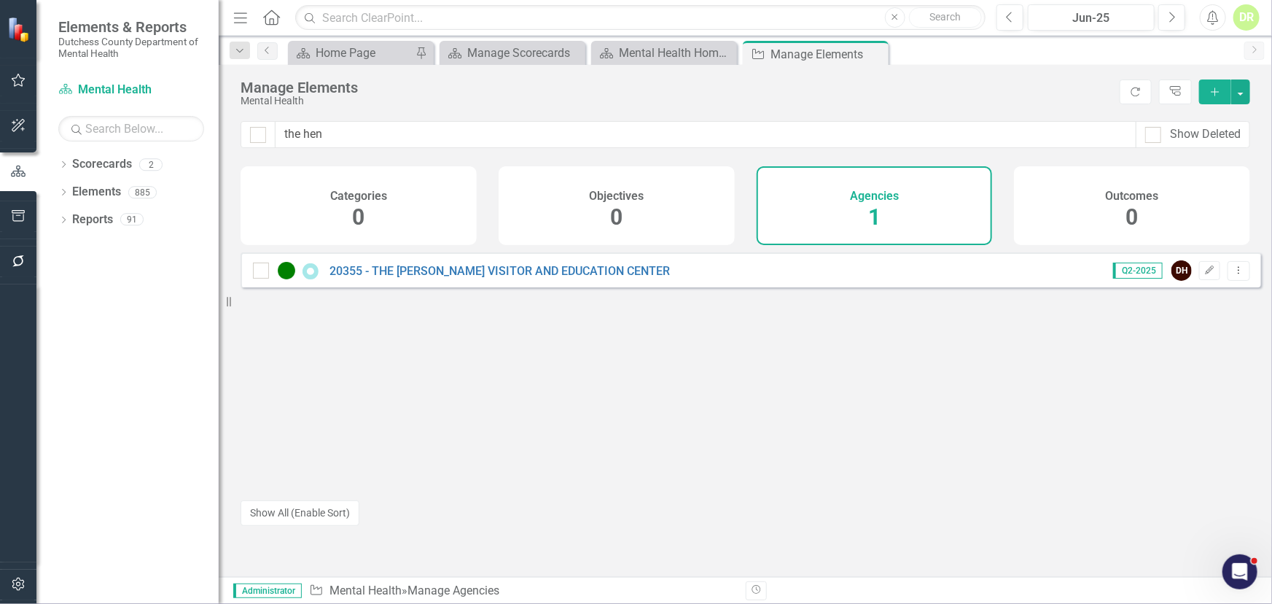
click at [429, 273] on div "20355 - THE [PERSON_NAME] VISITOR AND EDUCATION CENTER" at bounding box center [463, 271] width 421 height 18
click at [431, 277] on link "20355 - THE [PERSON_NAME] VISITOR AND EDUCATION CENTER" at bounding box center [500, 271] width 341 height 14
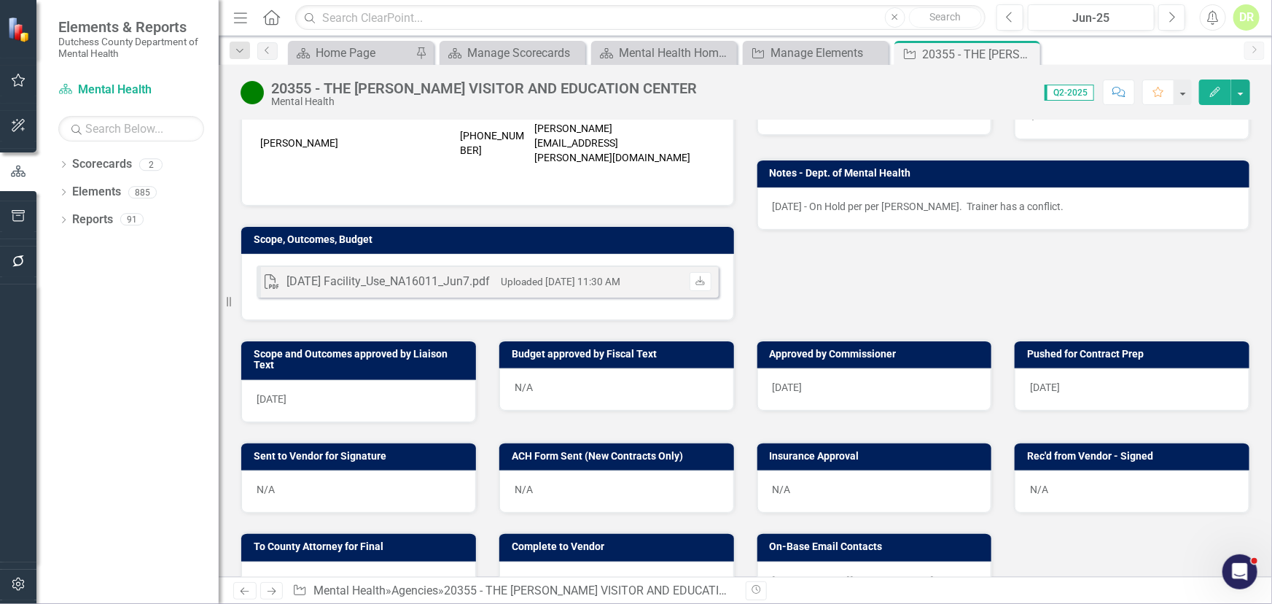
scroll to position [331, 0]
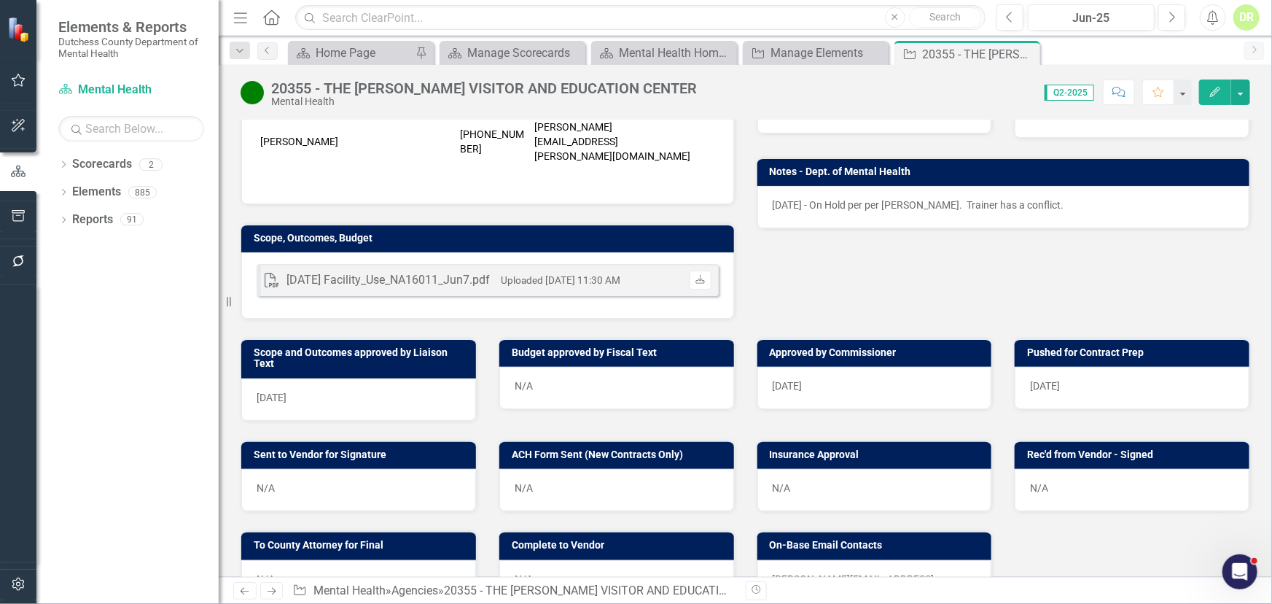
click at [302, 378] on div "8/14/2025" at bounding box center [358, 399] width 235 height 42
click at [1066, 367] on div "[DATE]" at bounding box center [1132, 388] width 235 height 42
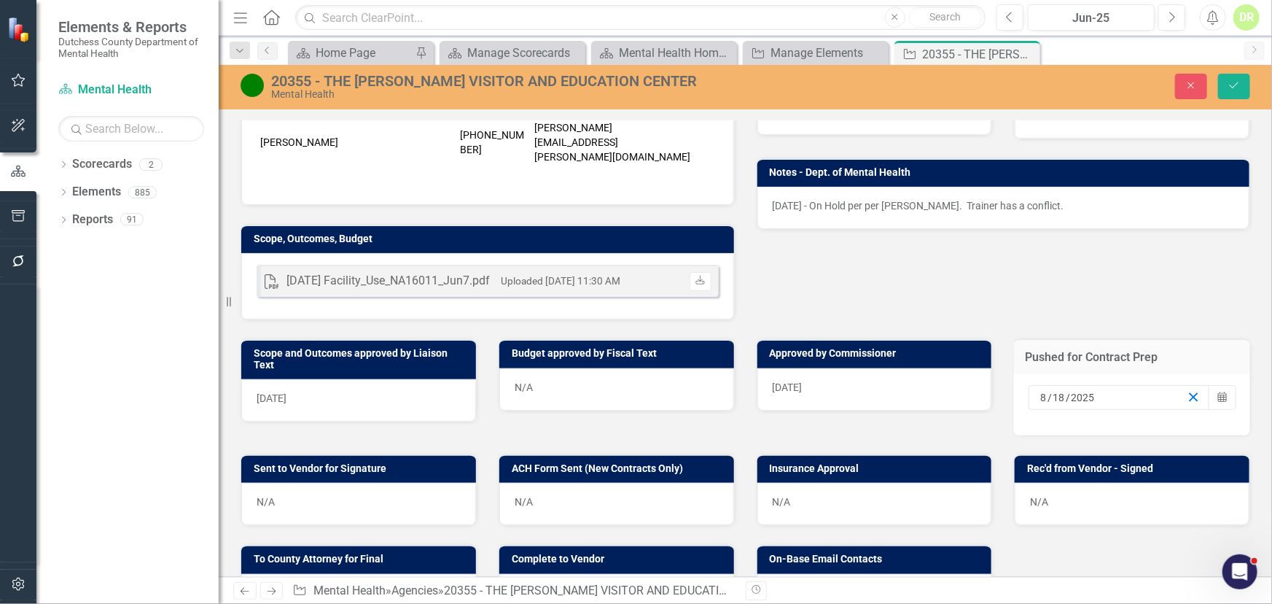
drag, startPoint x: 1181, startPoint y: 363, endPoint x: 1169, endPoint y: 363, distance: 12.4
click at [1190, 393] on line "button" at bounding box center [1194, 397] width 8 height 8
click at [1209, 385] on button "Calendar" at bounding box center [1223, 397] width 28 height 25
click at [1173, 461] on button "5" at bounding box center [1154, 474] width 36 height 26
click at [1232, 88] on icon "Save" at bounding box center [1234, 85] width 13 height 10
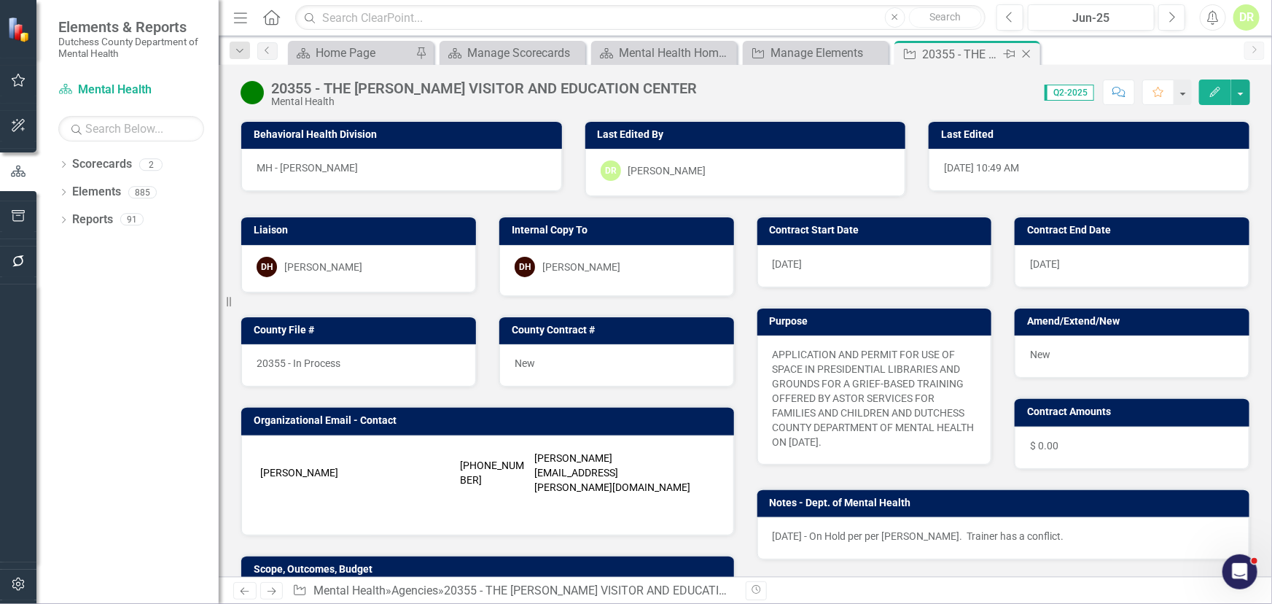
click at [1023, 51] on icon at bounding box center [1027, 54] width 8 height 8
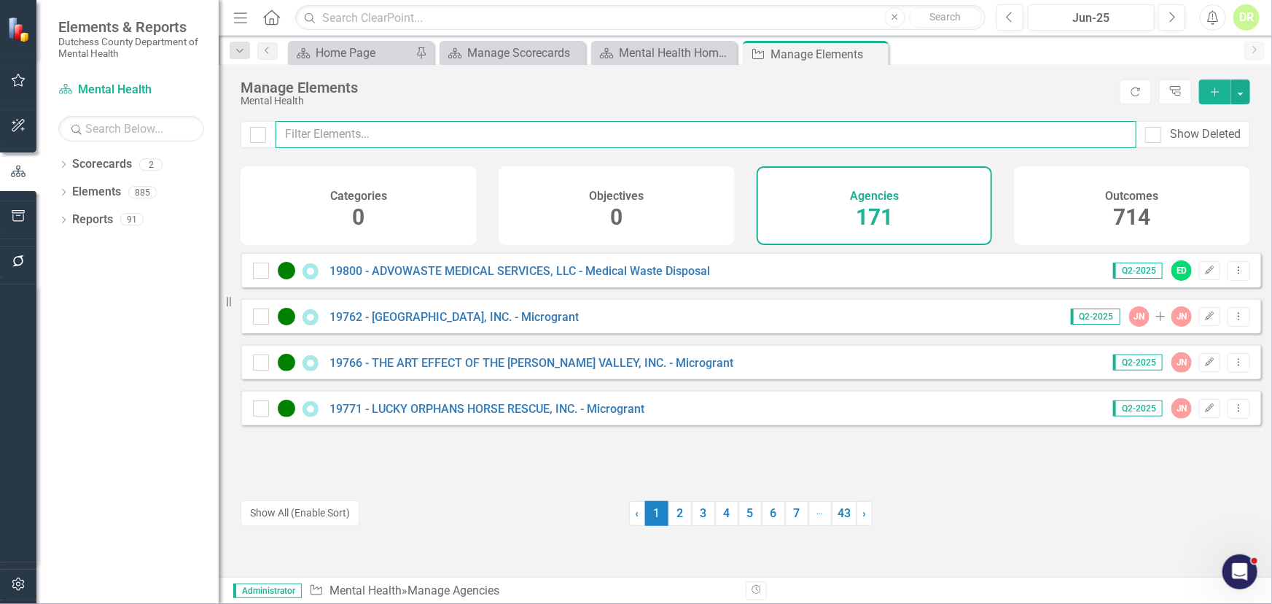
click at [413, 141] on input "text" at bounding box center [706, 134] width 861 height 27
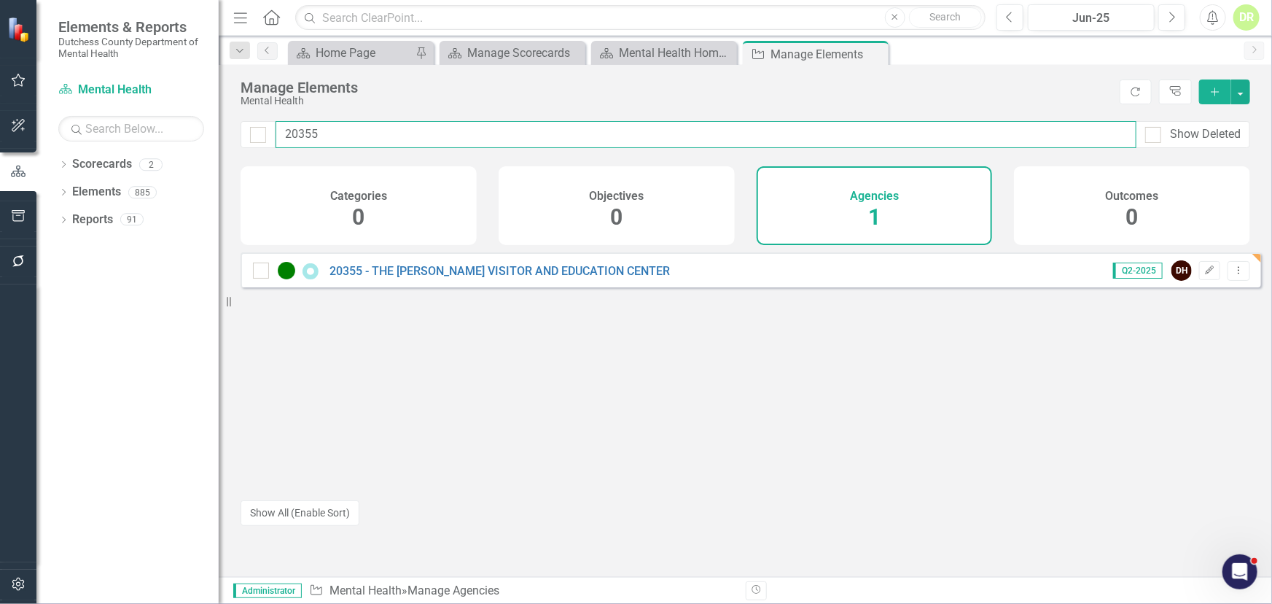
type input "20355"
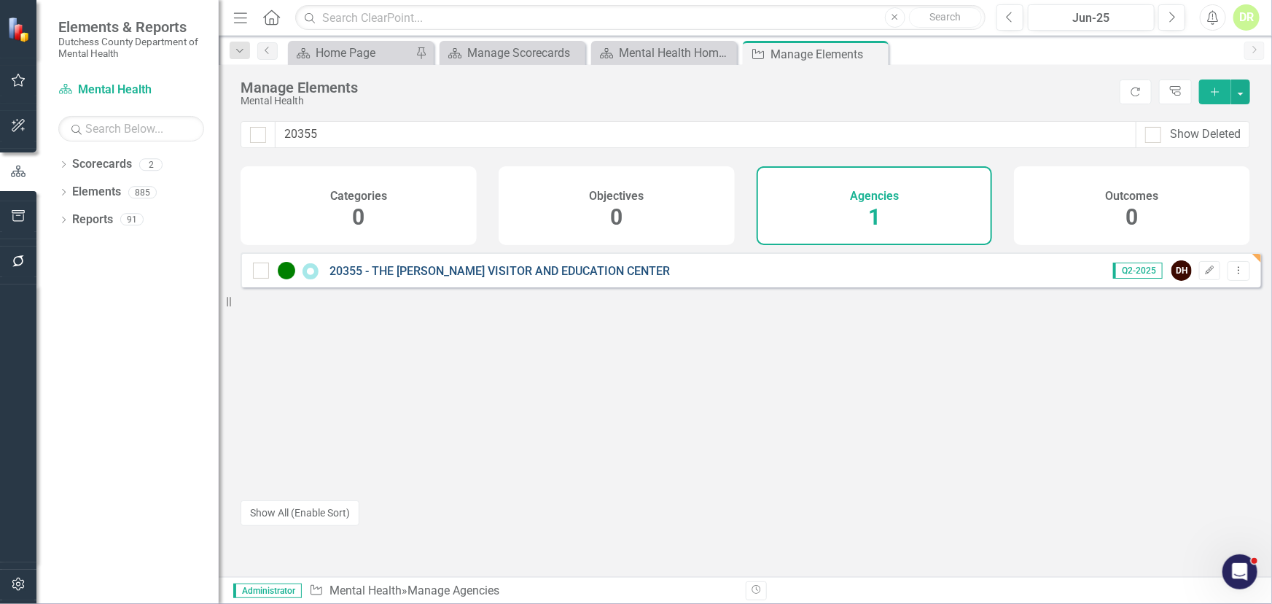
click at [489, 278] on link "20355 - THE [PERSON_NAME] VISITOR AND EDUCATION CENTER" at bounding box center [500, 271] width 341 height 14
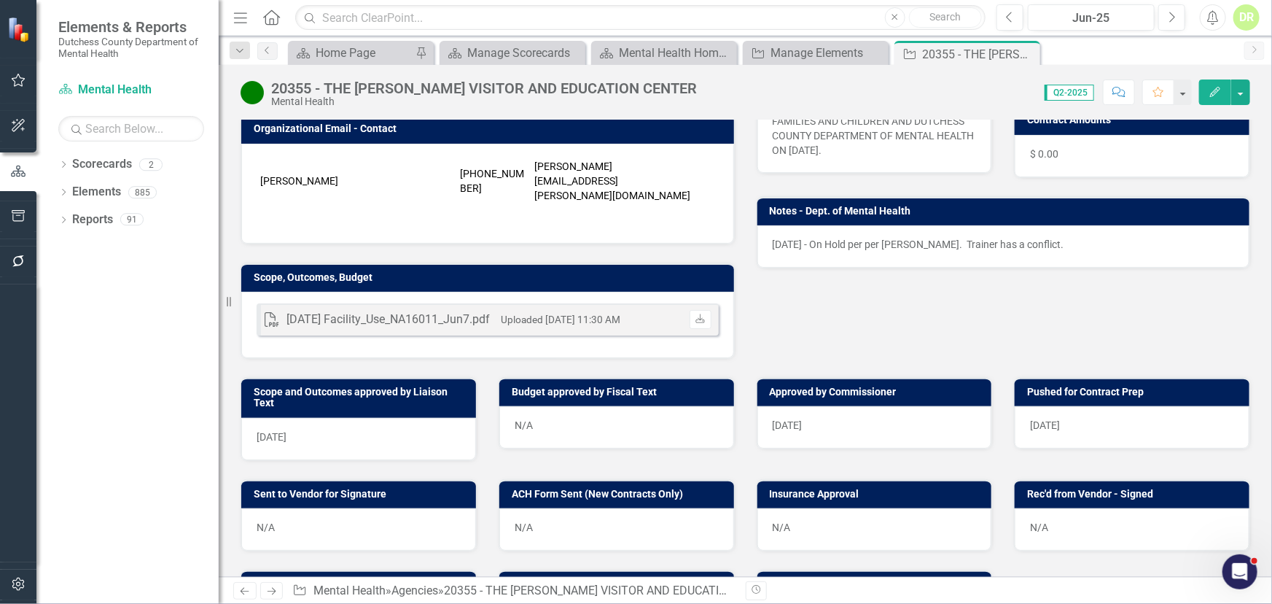
scroll to position [331, 0]
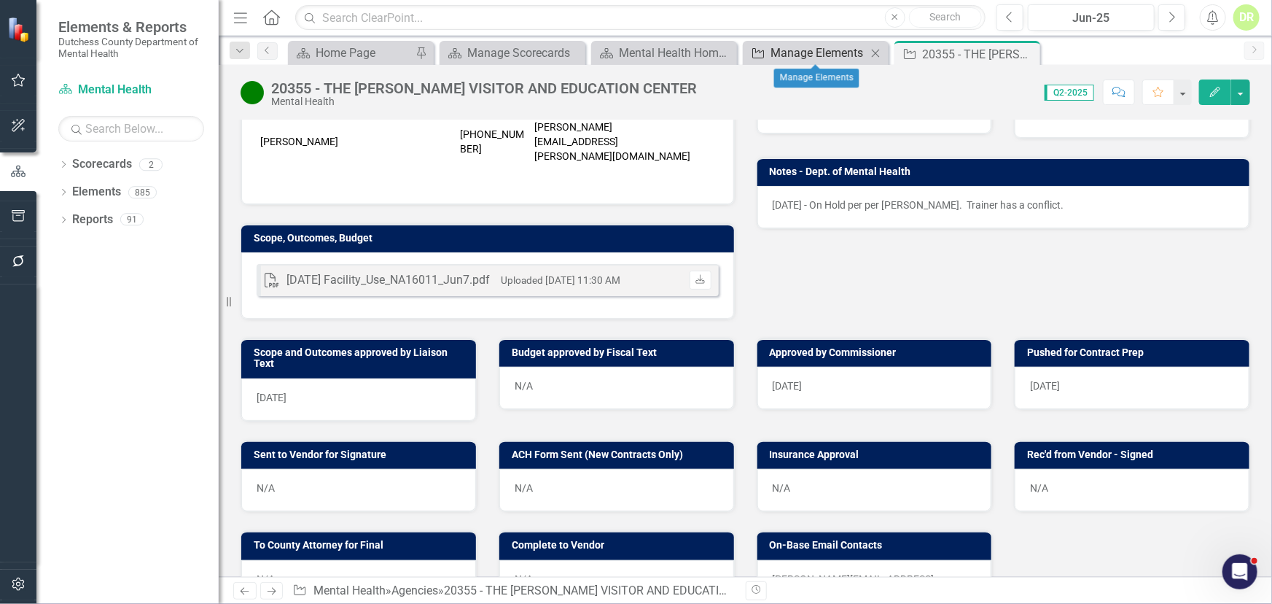
click at [772, 58] on div "Manage Elements" at bounding box center [819, 53] width 96 height 18
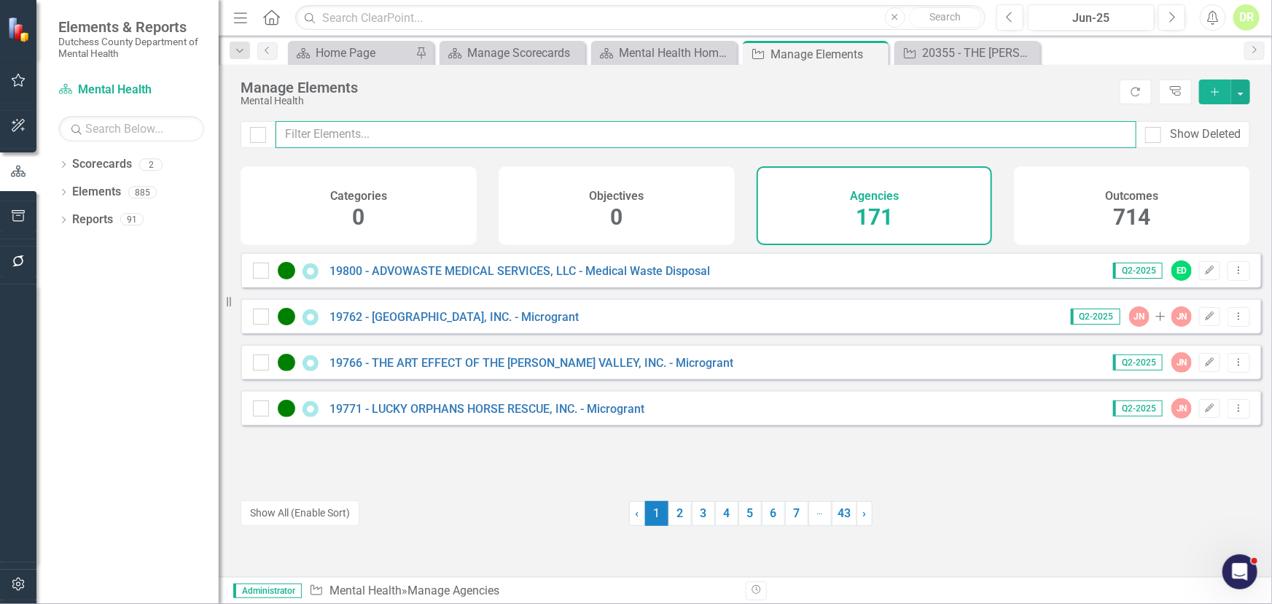
click at [316, 136] on input "text" at bounding box center [706, 134] width 861 height 27
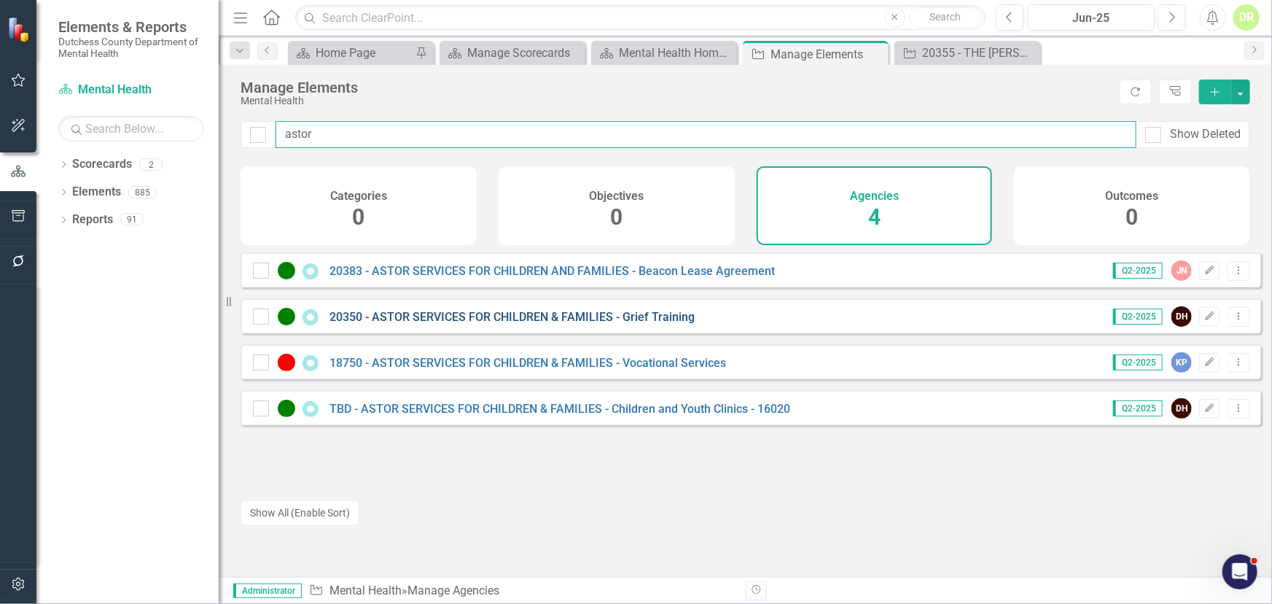
type input "astor"
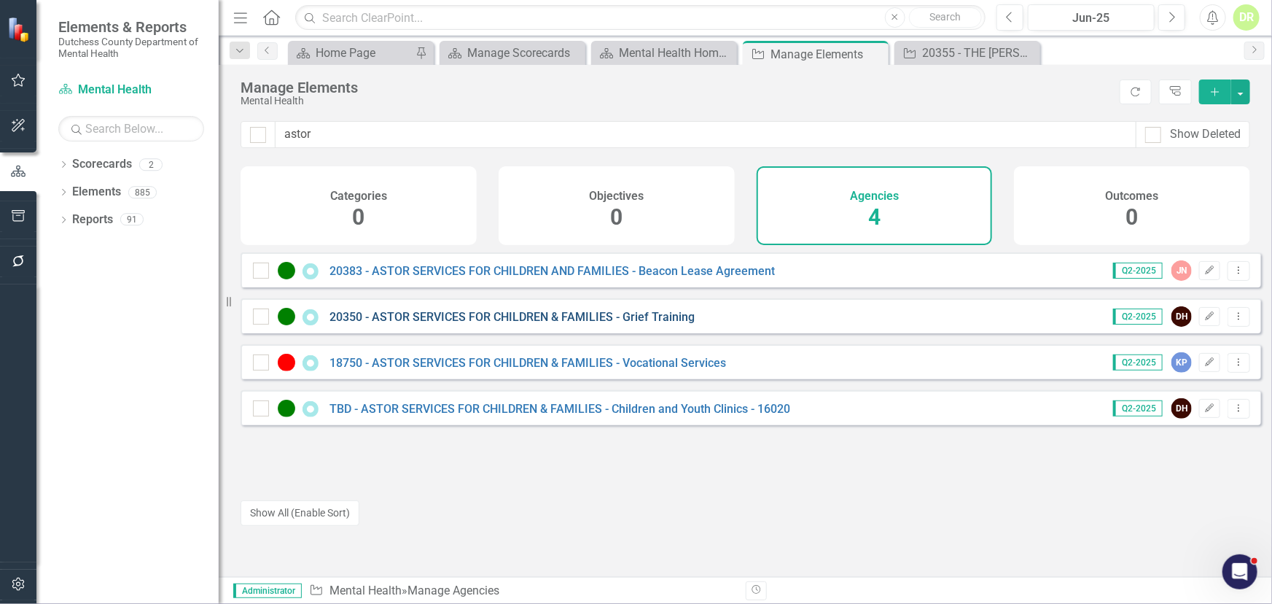
click at [399, 324] on link "20350 - ASTOR SERVICES FOR CHILDREN & FAMILIES - Grief Training" at bounding box center [512, 317] width 365 height 14
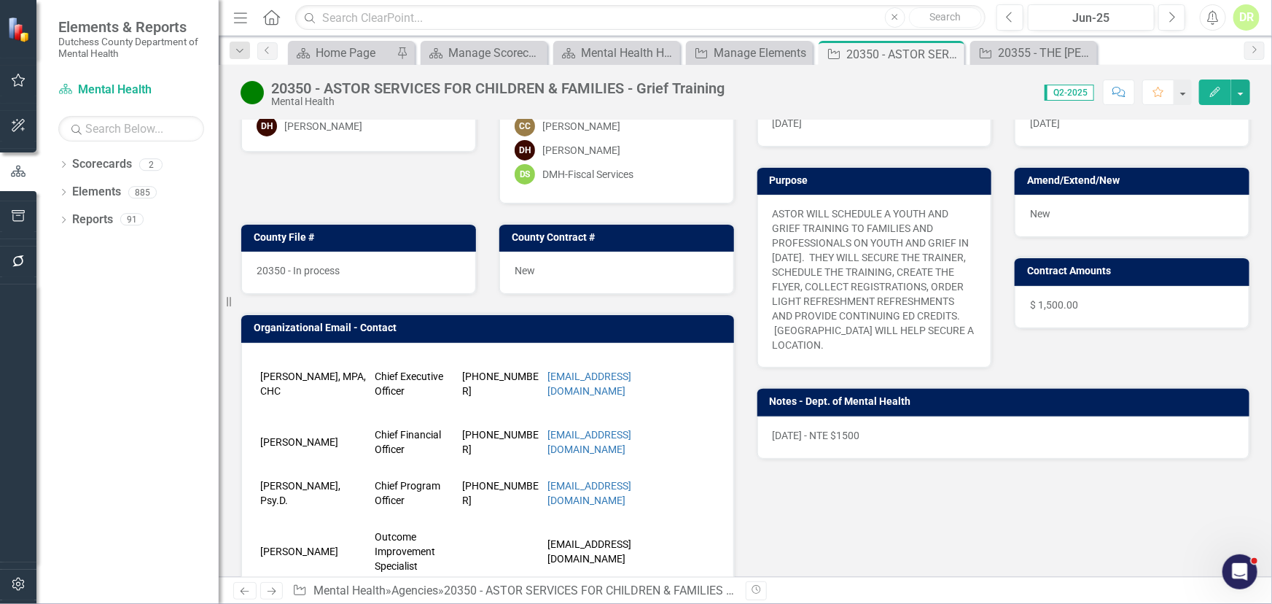
scroll to position [66, 0]
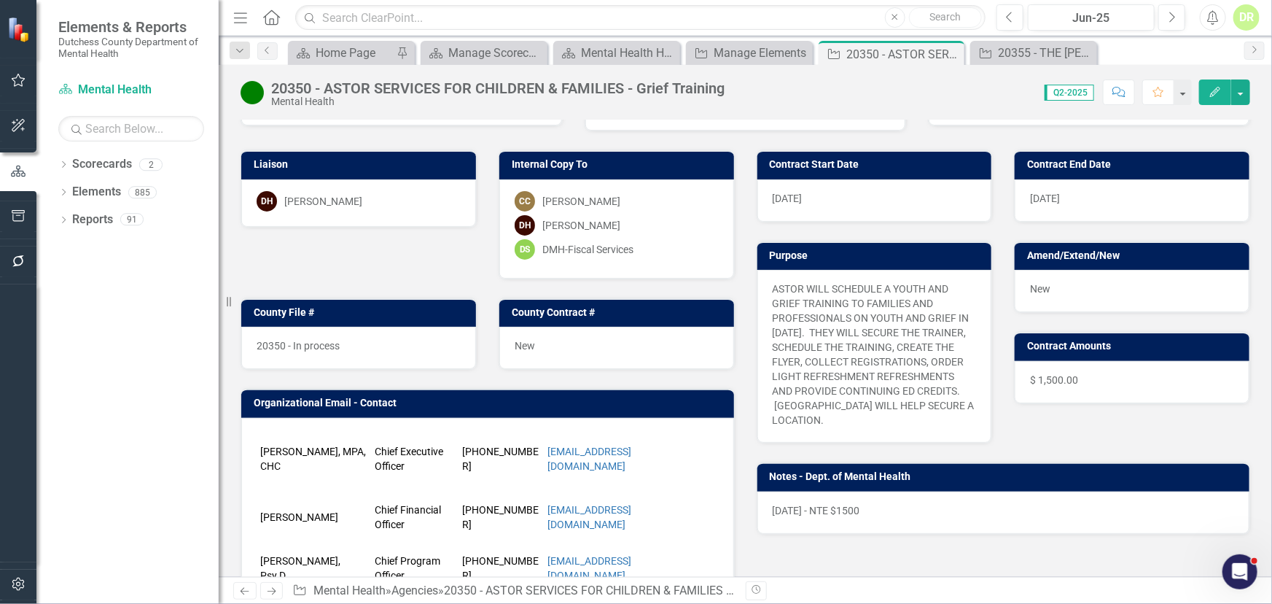
click at [843, 193] on div "[DATE]" at bounding box center [875, 200] width 235 height 42
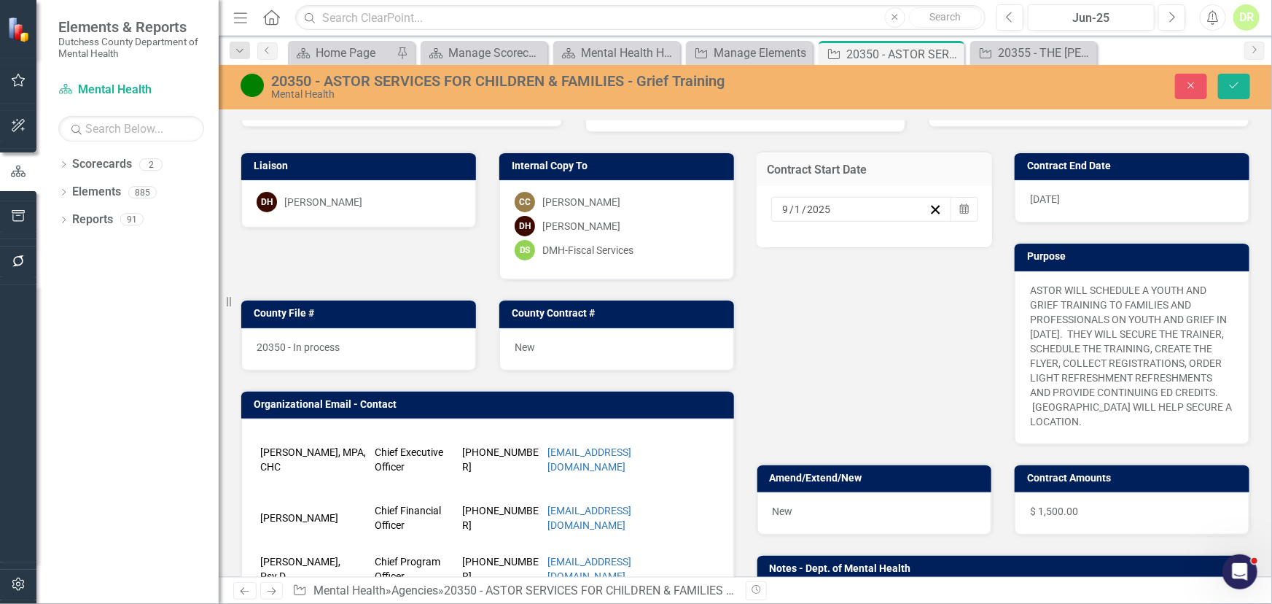
click at [833, 205] on div "9 / 1 / 2025" at bounding box center [855, 209] width 149 height 15
drag, startPoint x: 833, startPoint y: 205, endPoint x: 774, endPoint y: 211, distance: 58.6
click at [781, 211] on div "2025-09-01 9 / 1 / 2025" at bounding box center [855, 209] width 149 height 15
click at [782, 206] on input "9" at bounding box center [785, 209] width 7 height 15
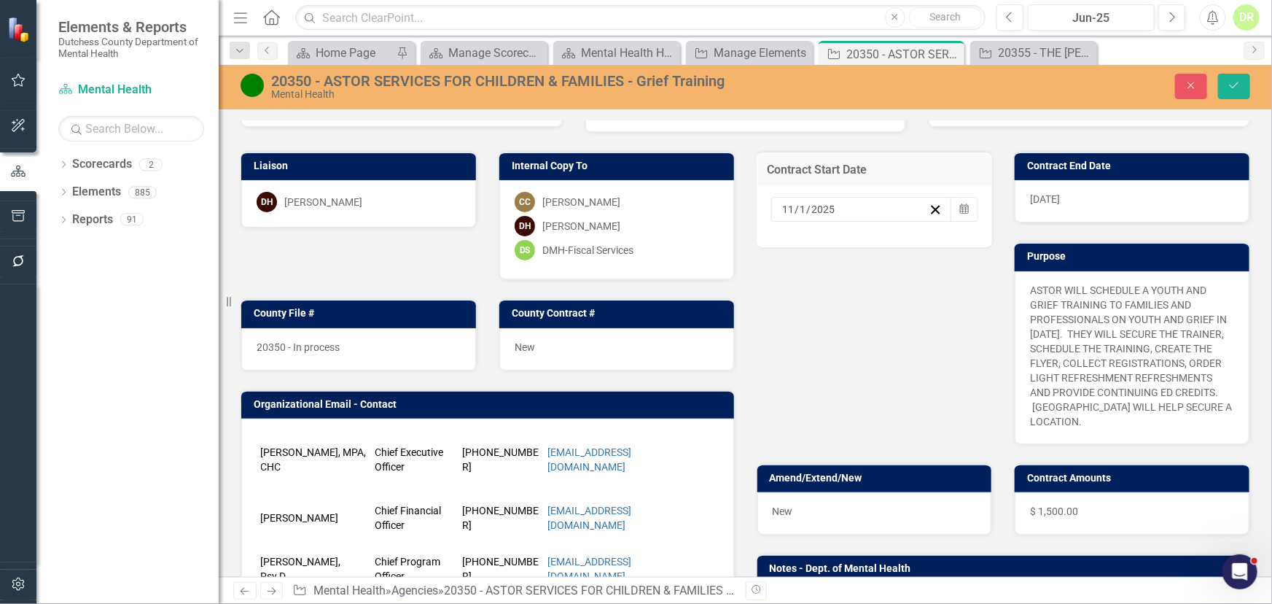
type input "11"
type input "24"
click at [1239, 80] on icon "Save" at bounding box center [1234, 85] width 13 height 10
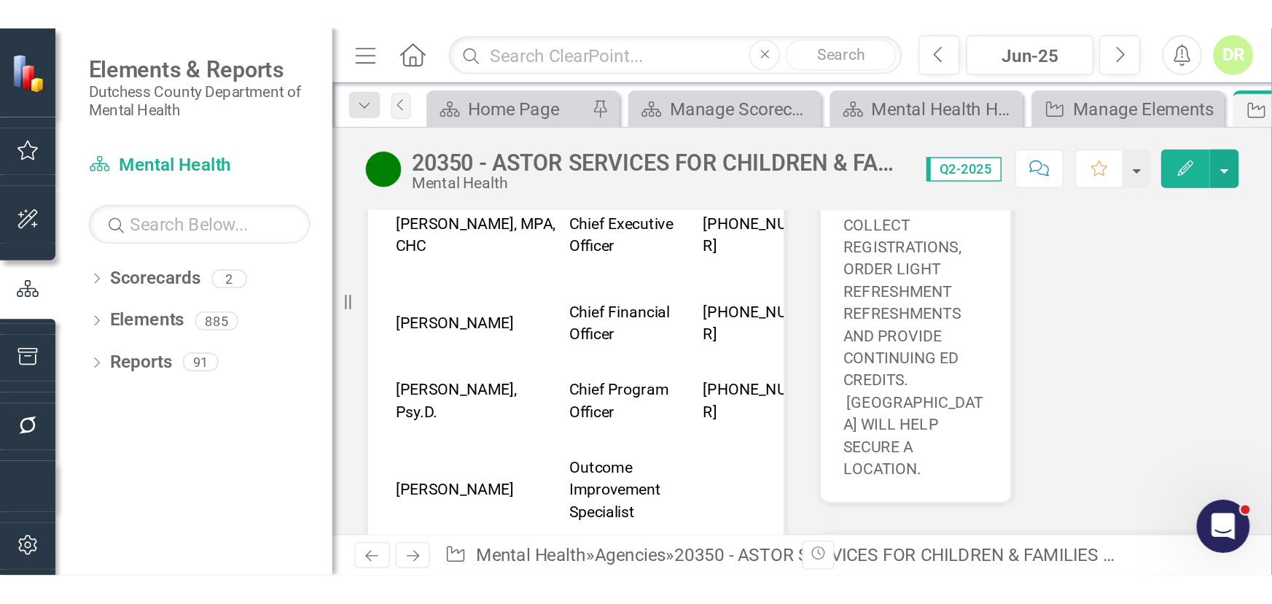
scroll to position [397, 0]
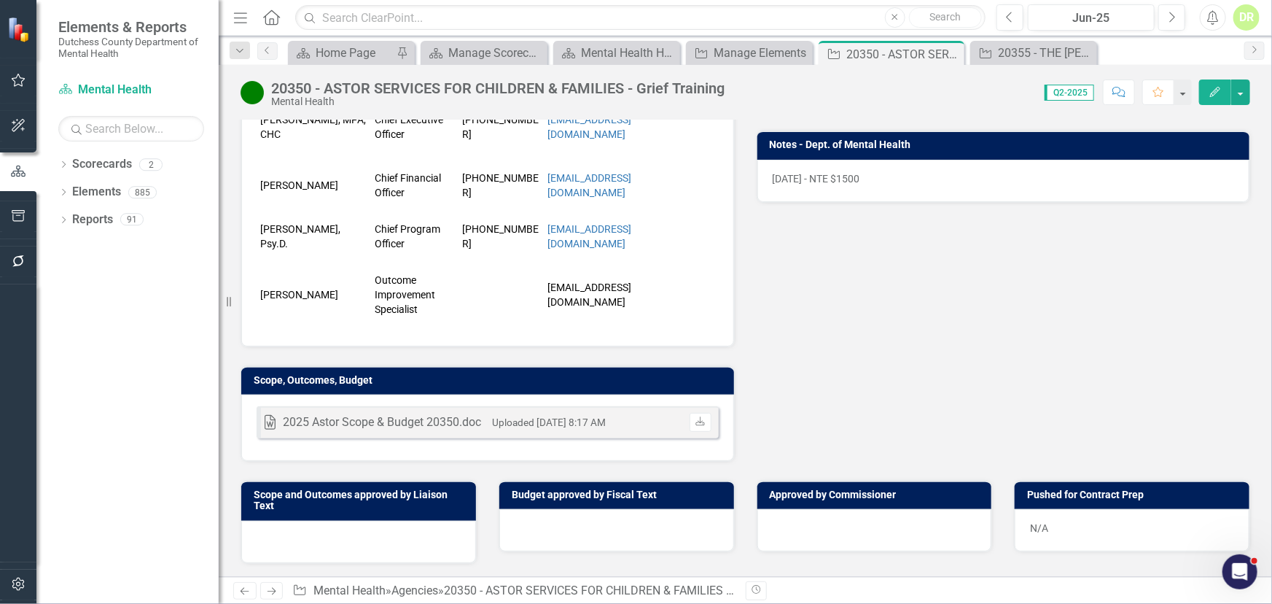
click at [641, 403] on div "Word 2025 Astor Scope & Budget 20350.doc Uploaded Aug 15, 2025 8:17 AM Download" at bounding box center [487, 427] width 493 height 66
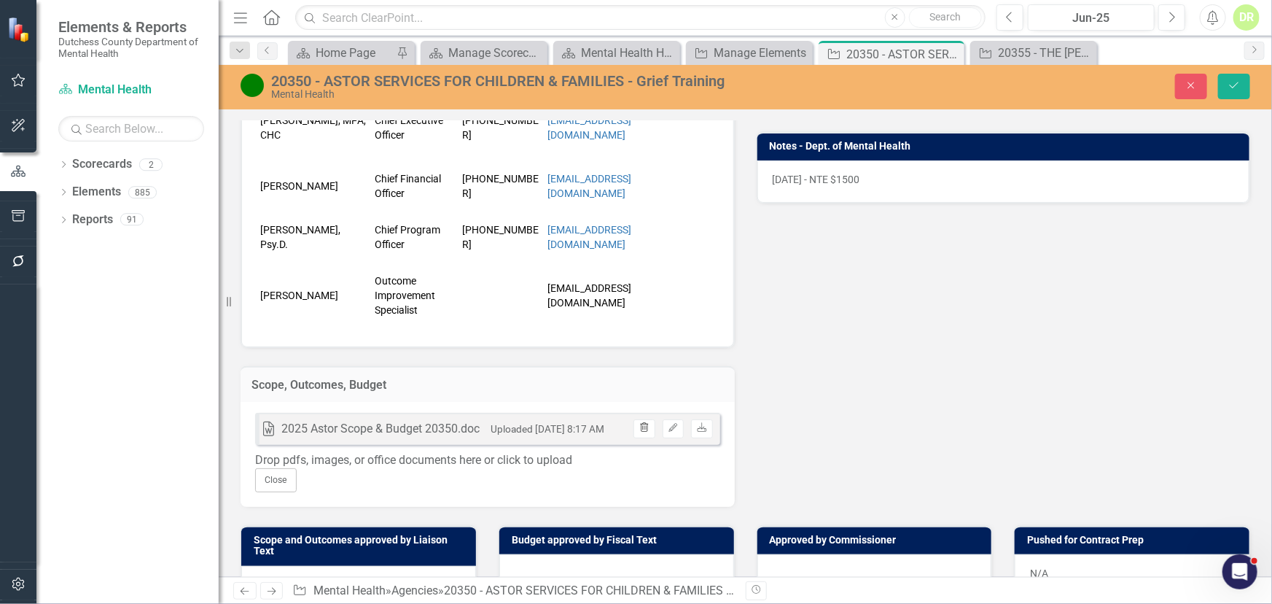
click at [642, 427] on icon "button" at bounding box center [645, 427] width 8 height 9
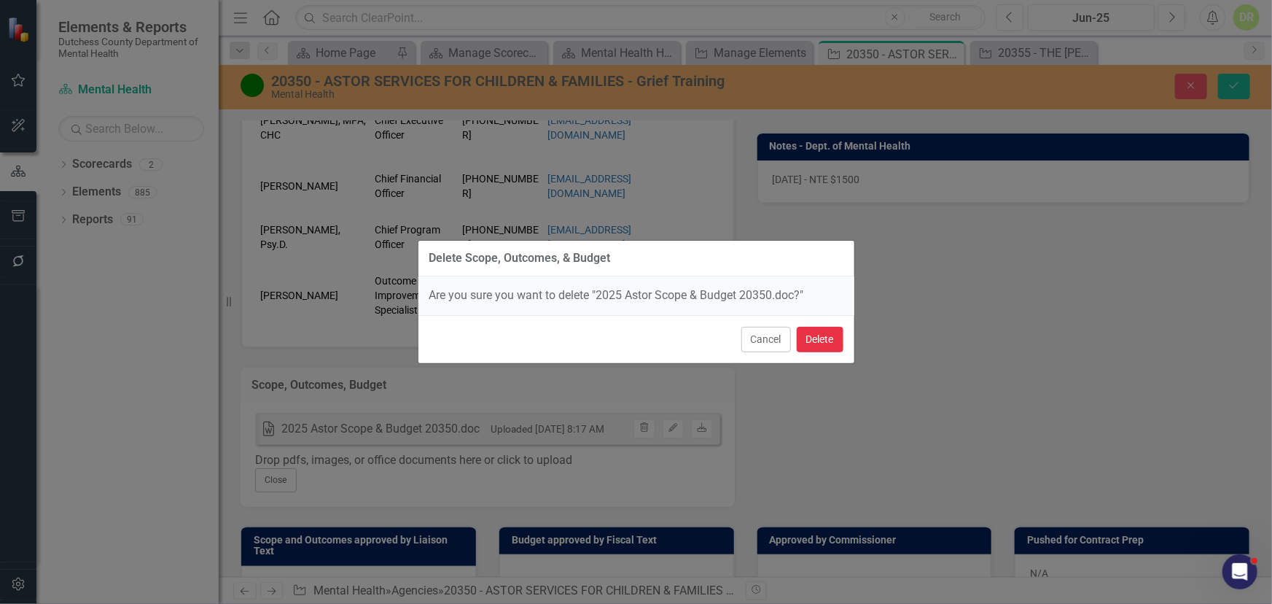
click at [811, 340] on button "Delete" at bounding box center [820, 340] width 47 height 26
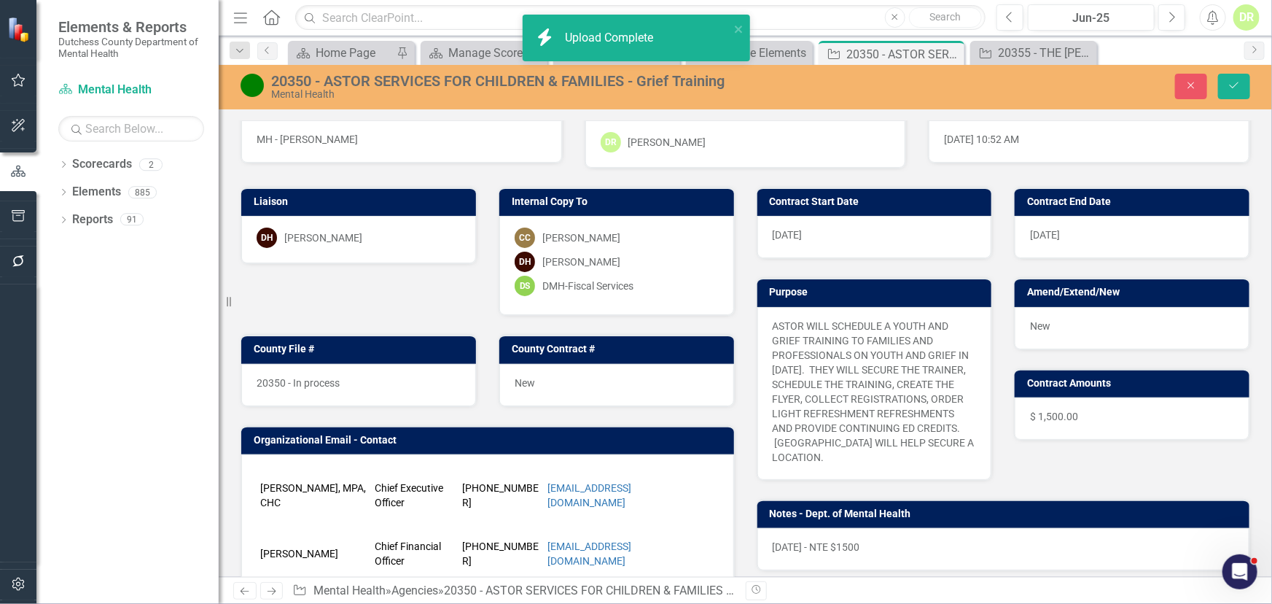
scroll to position [0, 0]
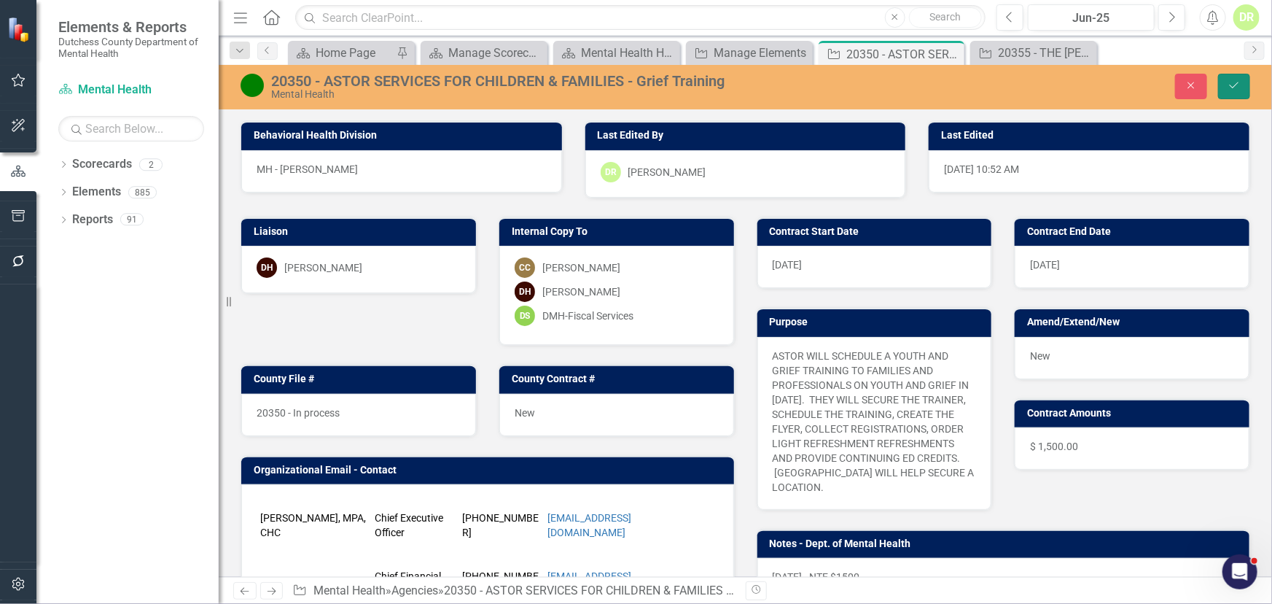
click at [1238, 74] on button "Save" at bounding box center [1234, 87] width 32 height 26
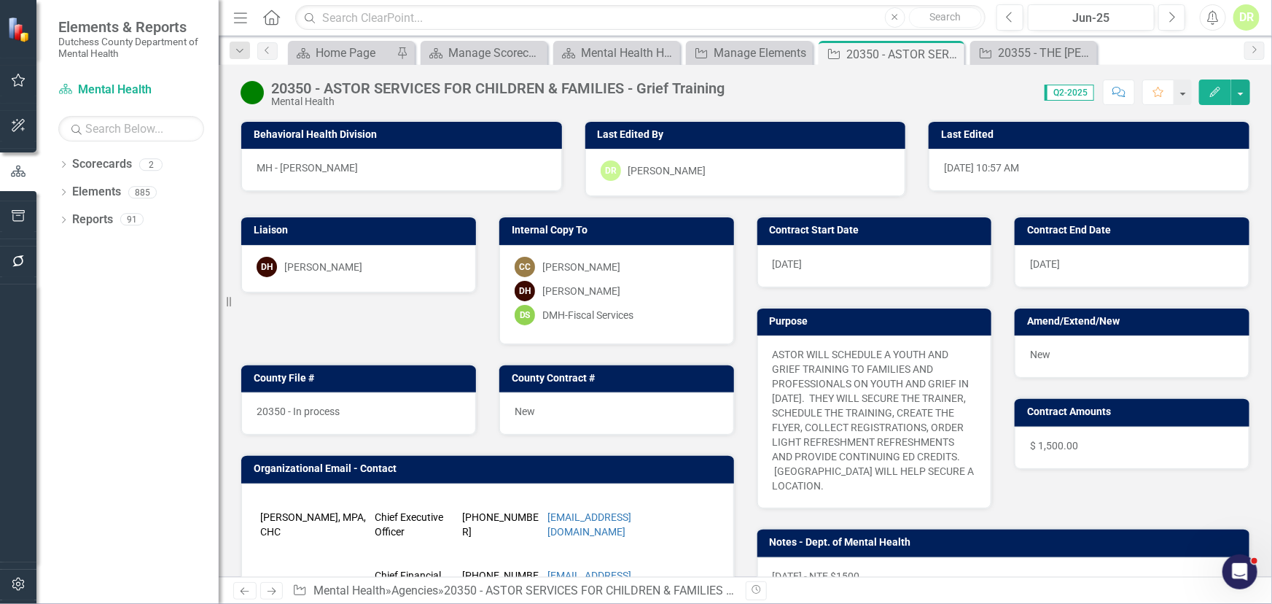
click at [1123, 92] on icon "Comment" at bounding box center [1119, 92] width 13 height 10
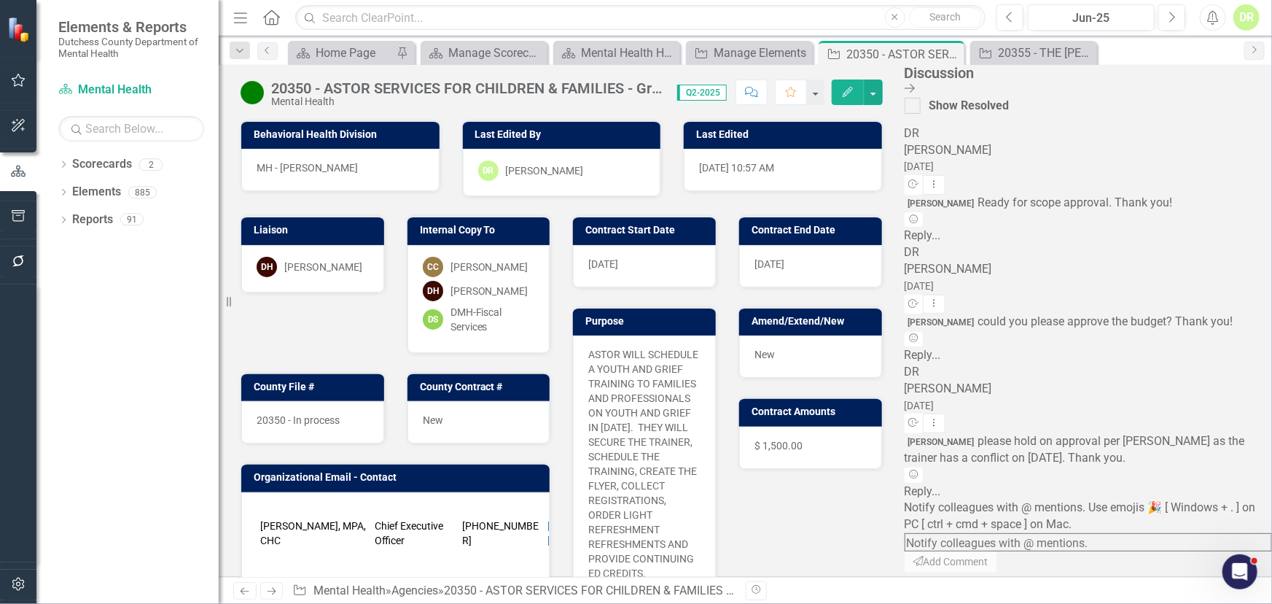
scroll to position [187, 0]
click at [1086, 533] on textarea at bounding box center [1089, 542] width 368 height 18
type textarea "@Dana Hopkins ready for scope approval. Thank you."
click at [999, 559] on button "Send Add Comment" at bounding box center [952, 562] width 94 height 23
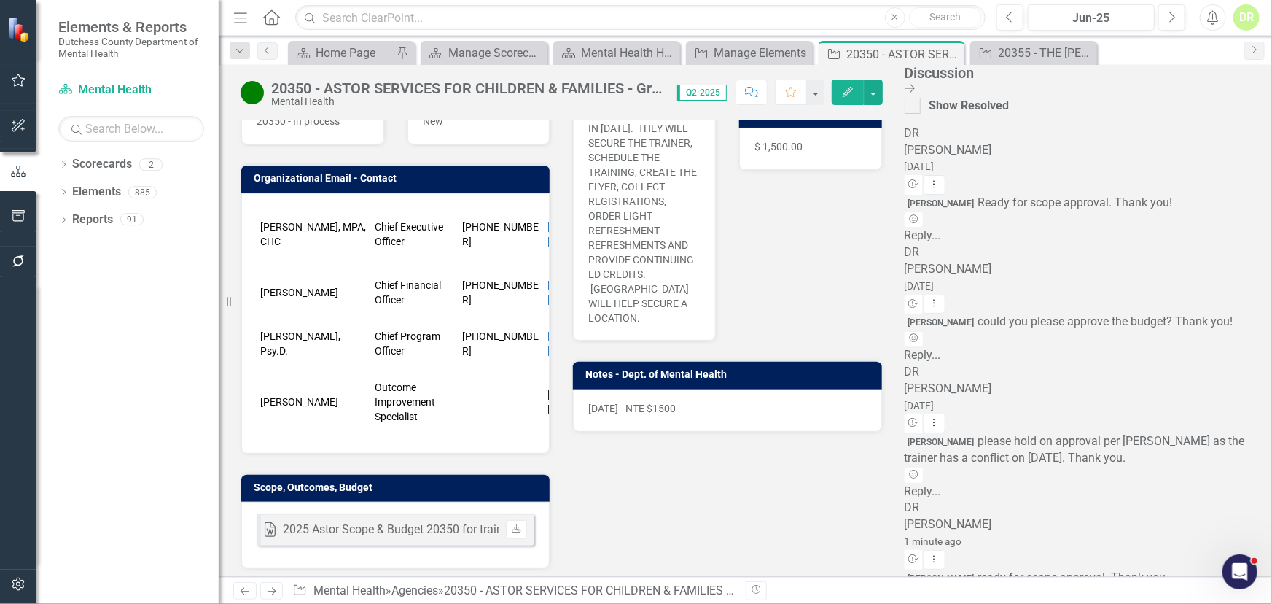
scroll to position [464, 0]
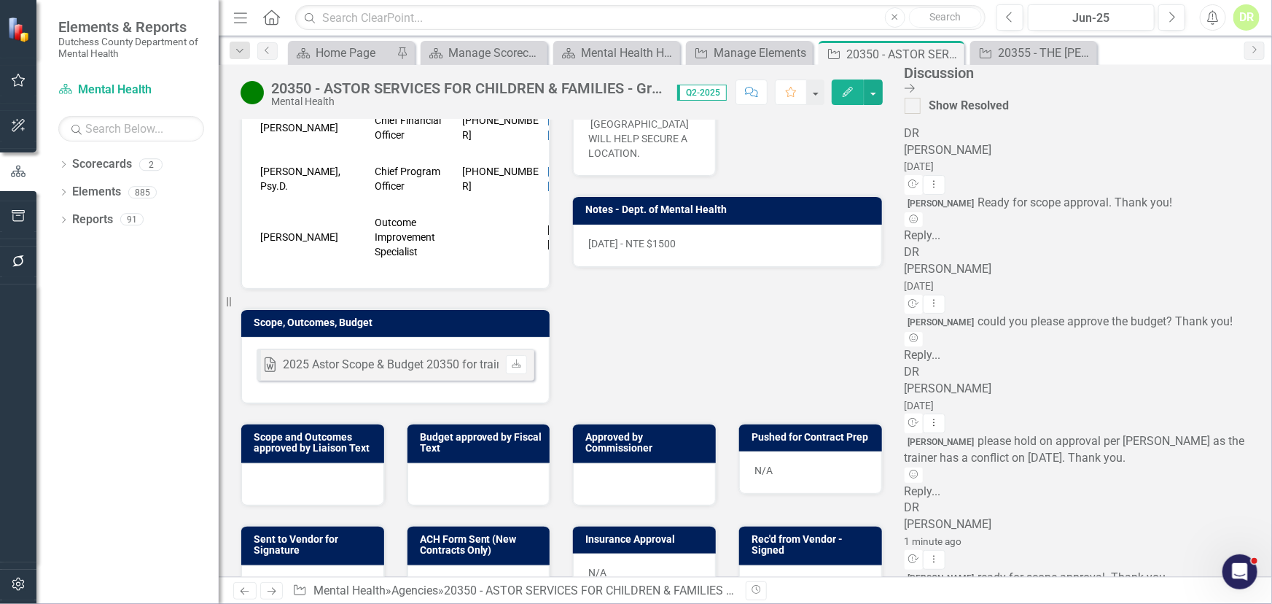
click at [428, 389] on div "Word 2025 Astor Scope & Budget 20350 for training 11.24.25.doc Uploaded Sep 5, …" at bounding box center [395, 370] width 308 height 66
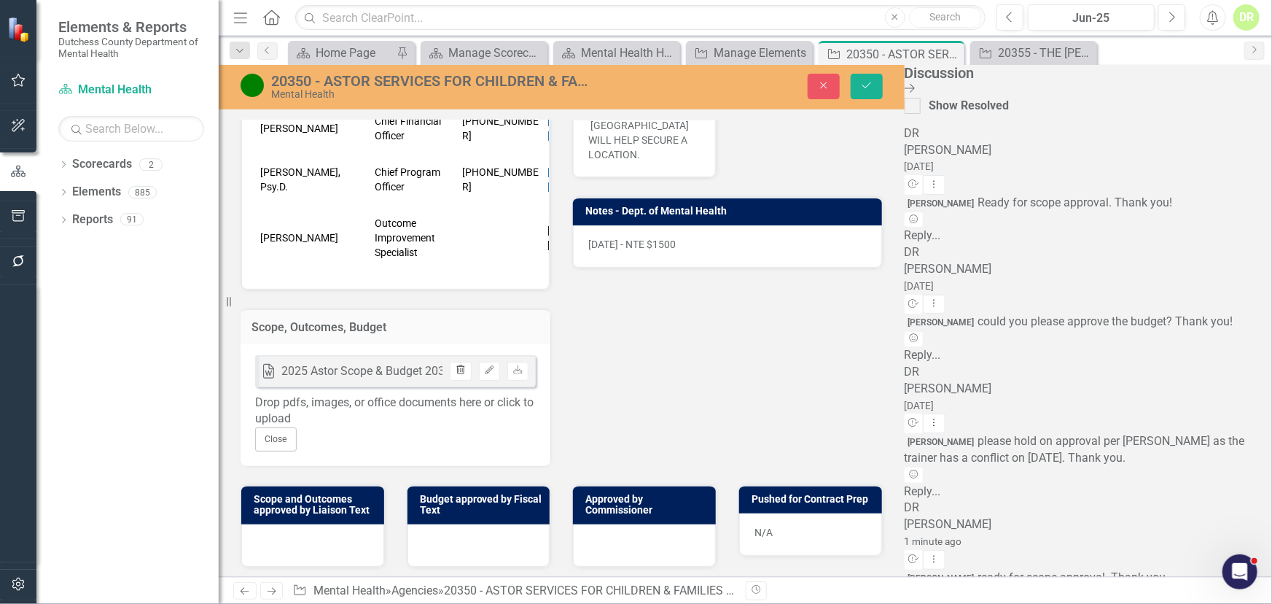
click at [471, 370] on button "Trash" at bounding box center [460, 371] width 21 height 19
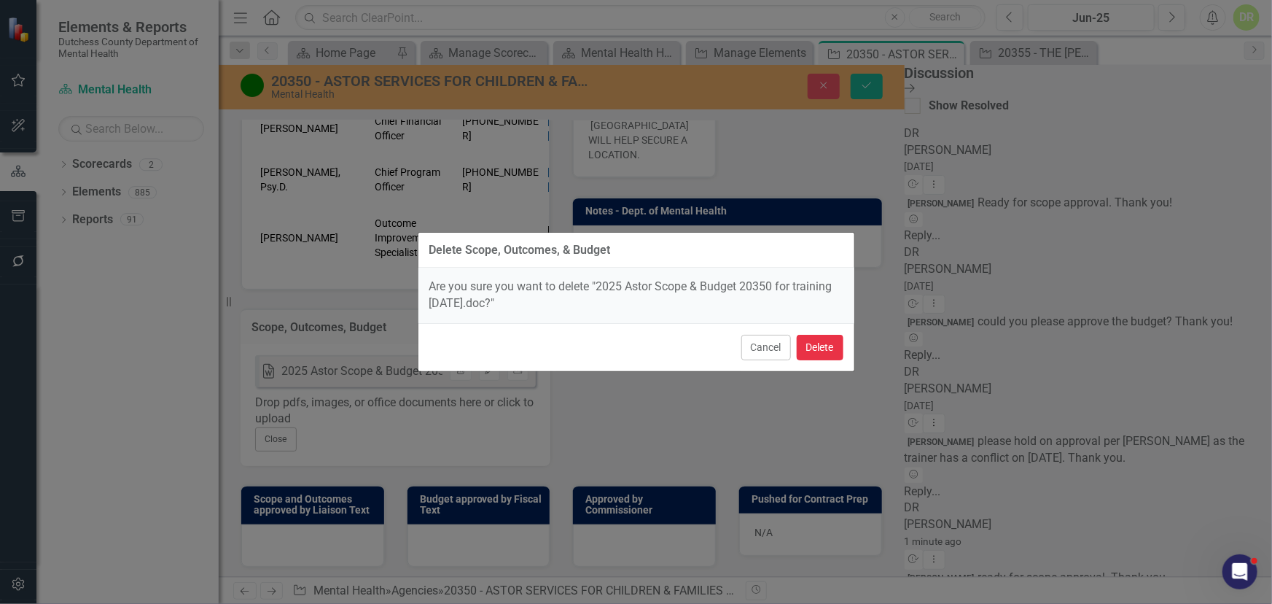
click at [840, 343] on button "Delete" at bounding box center [820, 348] width 47 height 26
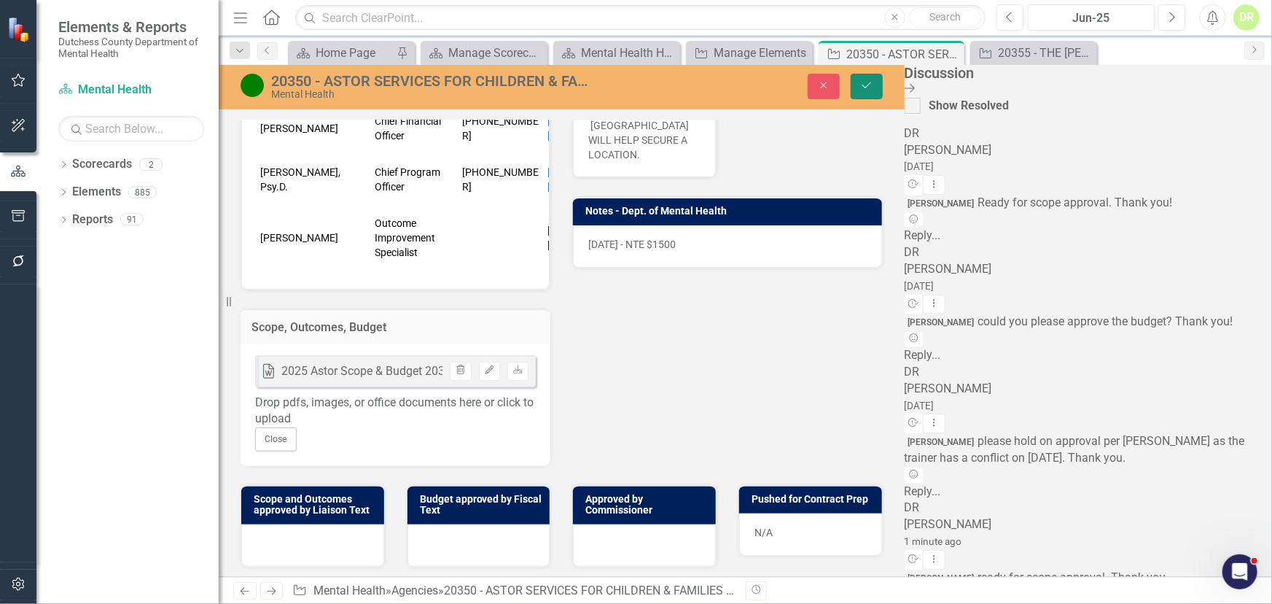
click at [874, 87] on icon "Save" at bounding box center [866, 85] width 13 height 10
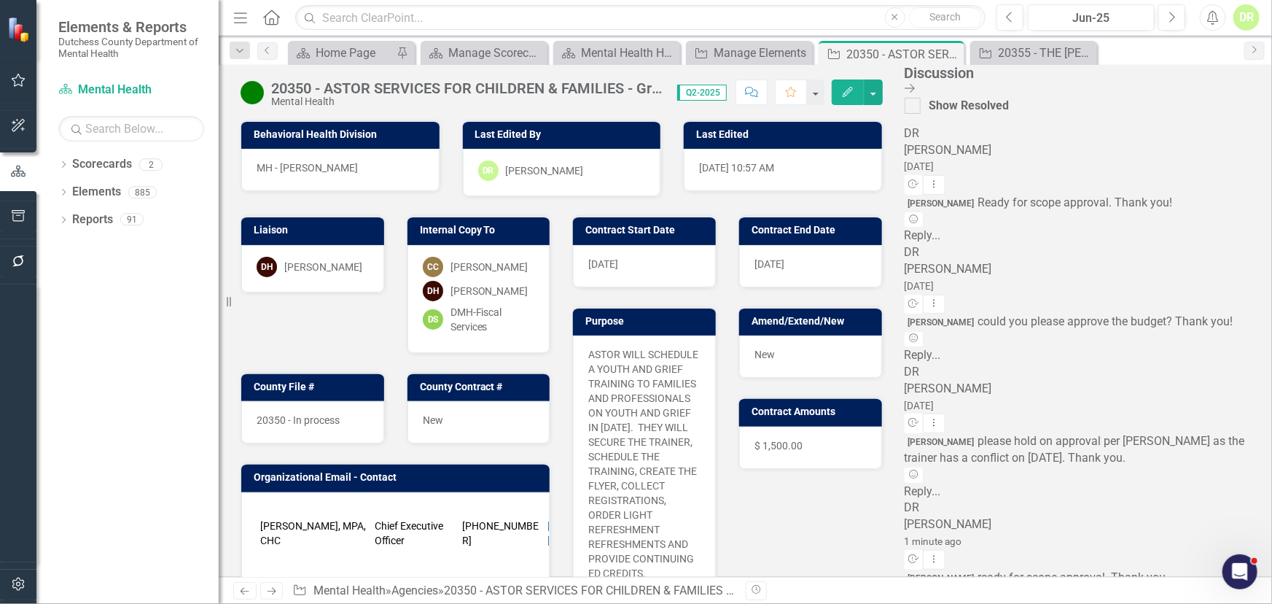
click at [915, 87] on icon "Close Discussion Bar" at bounding box center [910, 88] width 10 height 12
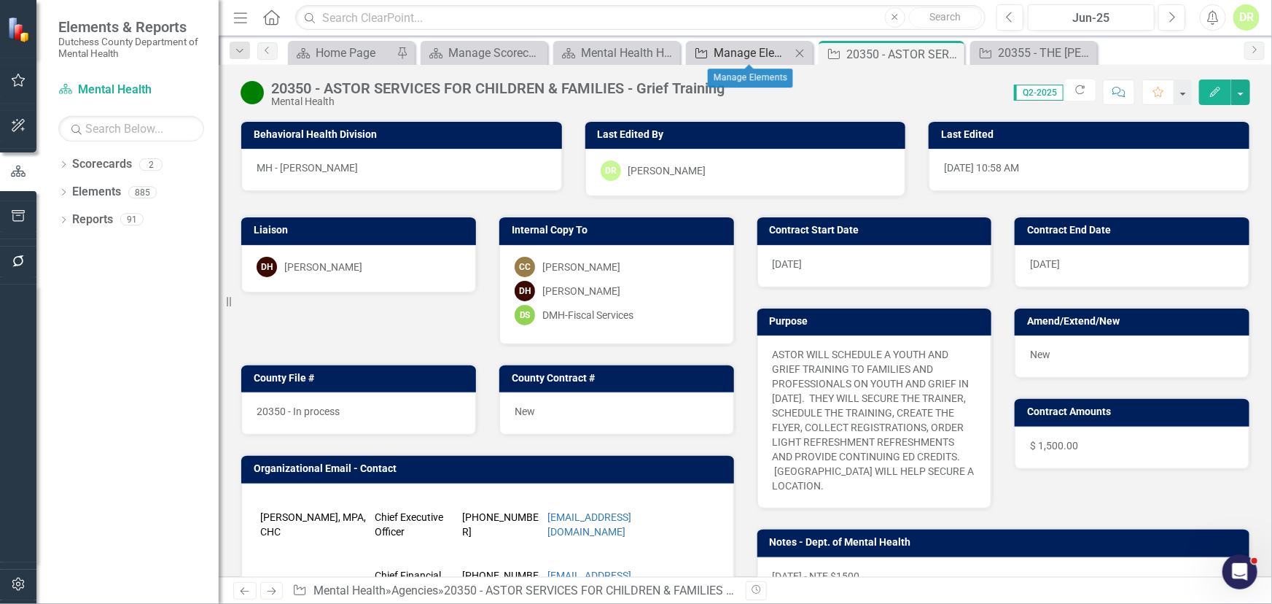
click at [758, 52] on div "Manage Elements" at bounding box center [752, 53] width 77 height 18
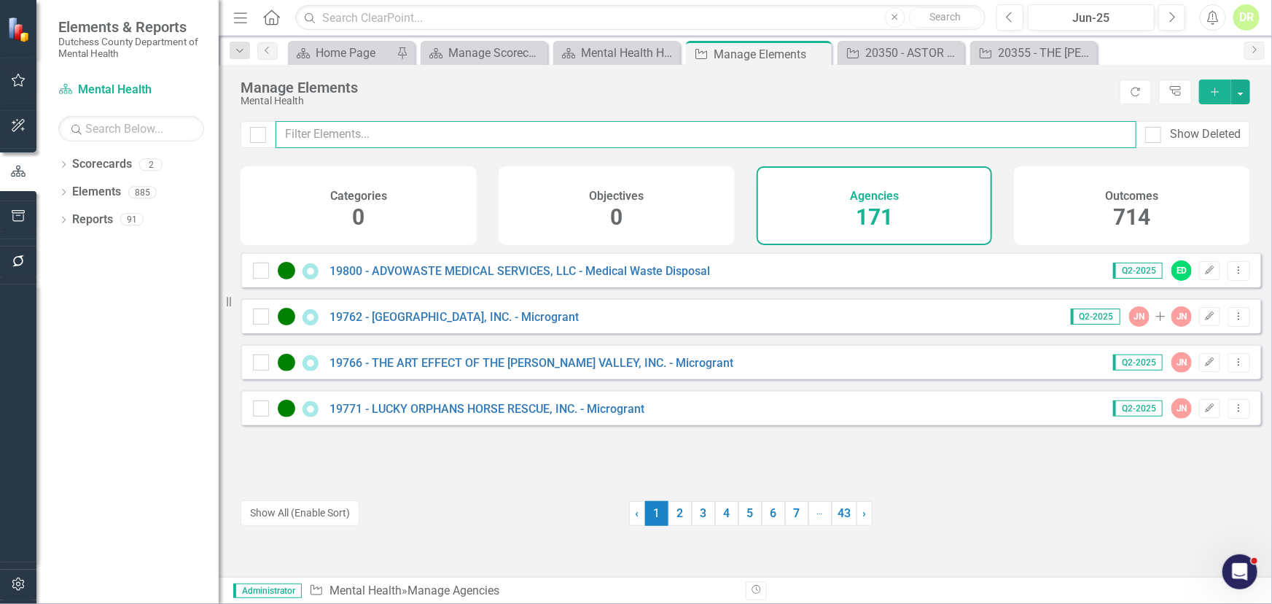
click at [371, 125] on input "text" at bounding box center [706, 134] width 861 height 27
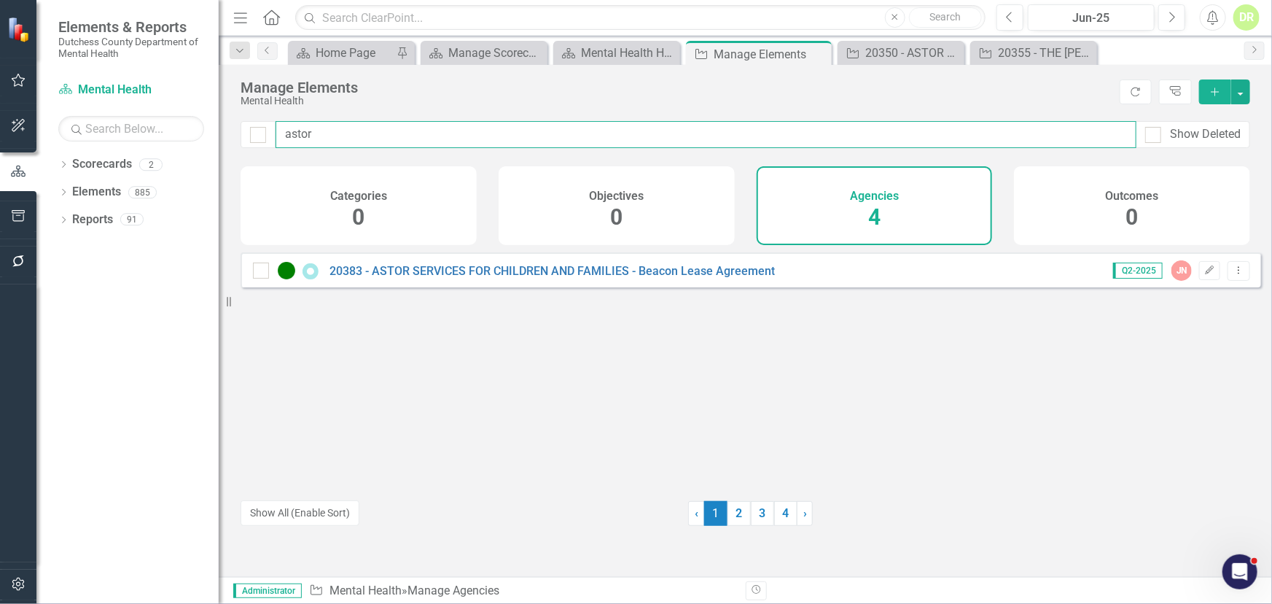
type input "astor"
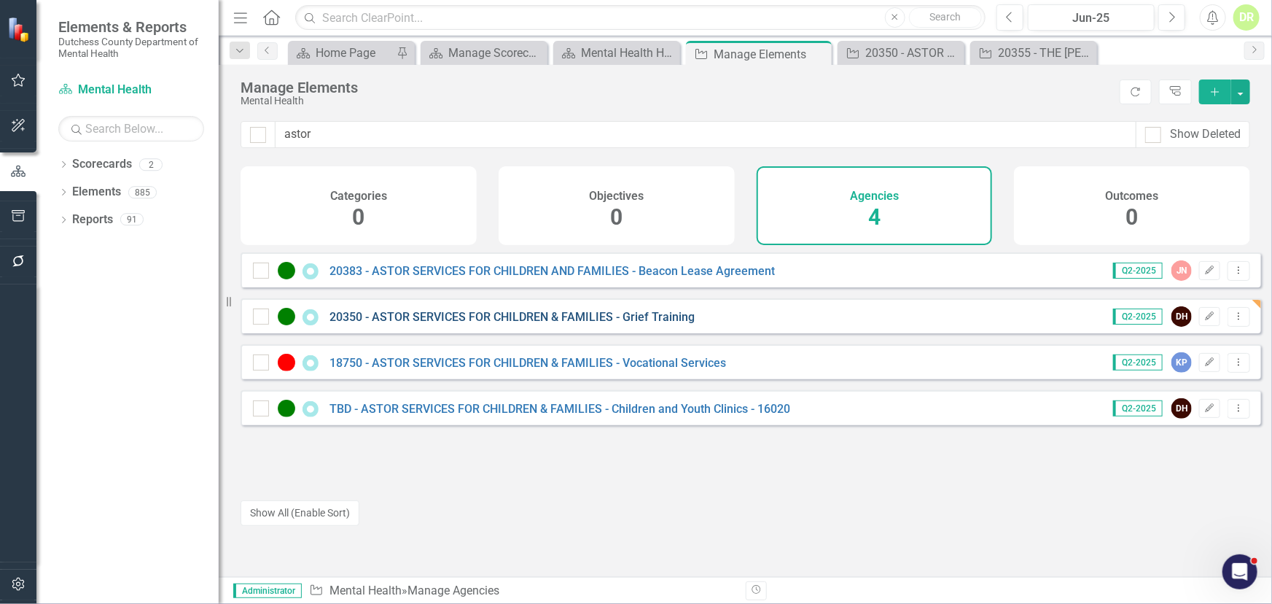
click at [425, 324] on link "20350 - ASTOR SERVICES FOR CHILDREN & FAMILIES - Grief Training" at bounding box center [512, 317] width 365 height 14
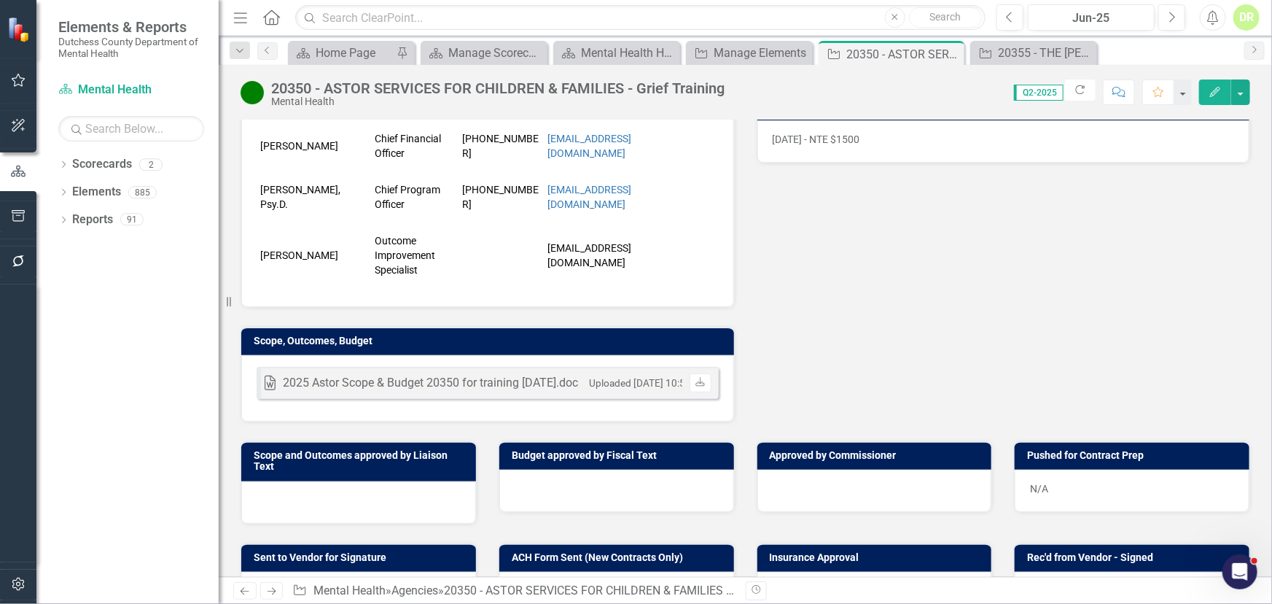
scroll to position [464, 0]
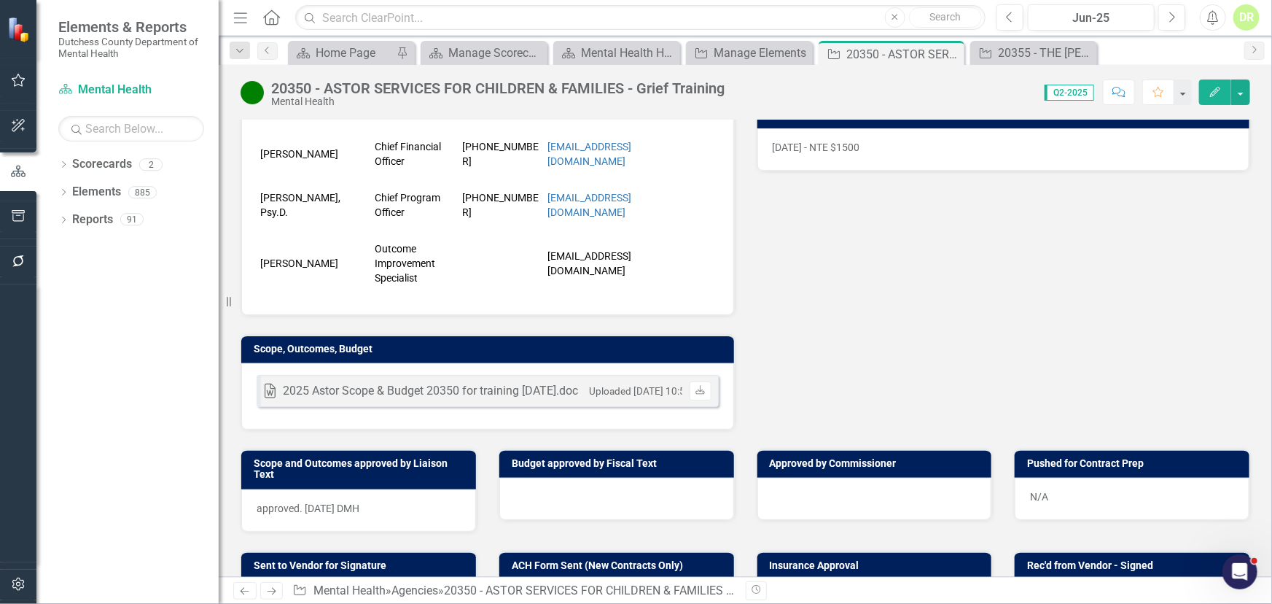
scroll to position [464, 0]
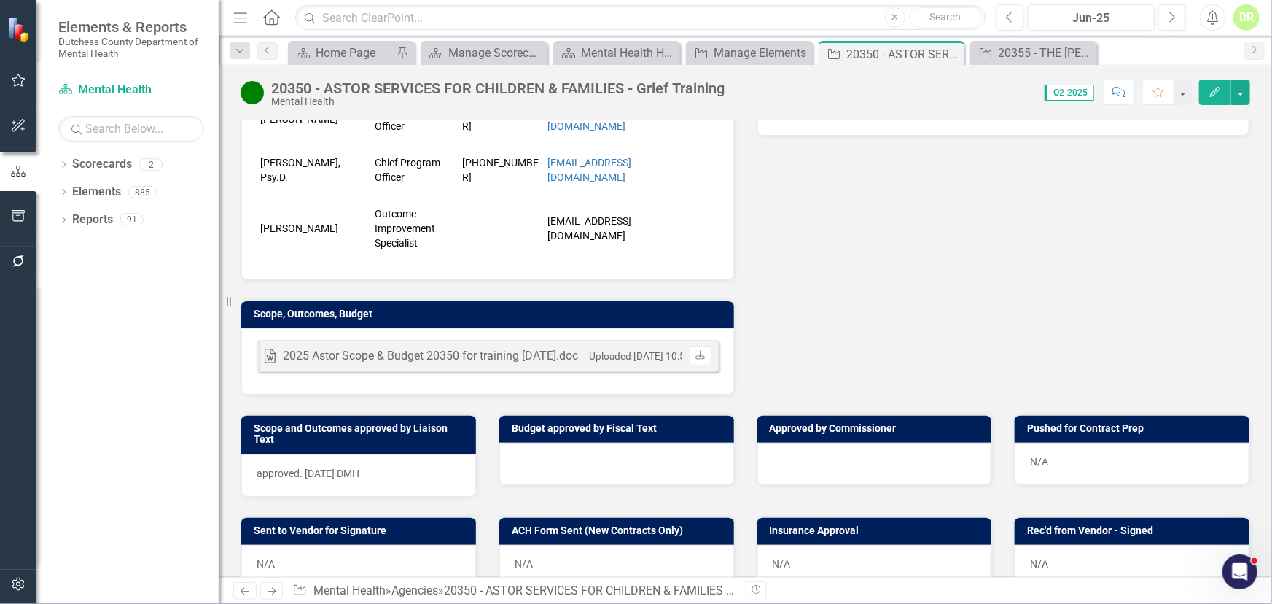
click at [605, 370] on div "Word 2025 Astor Scope & Budget 20350 for training 11.24.25.doc Uploaded Sep 5, …" at bounding box center [487, 361] width 493 height 66
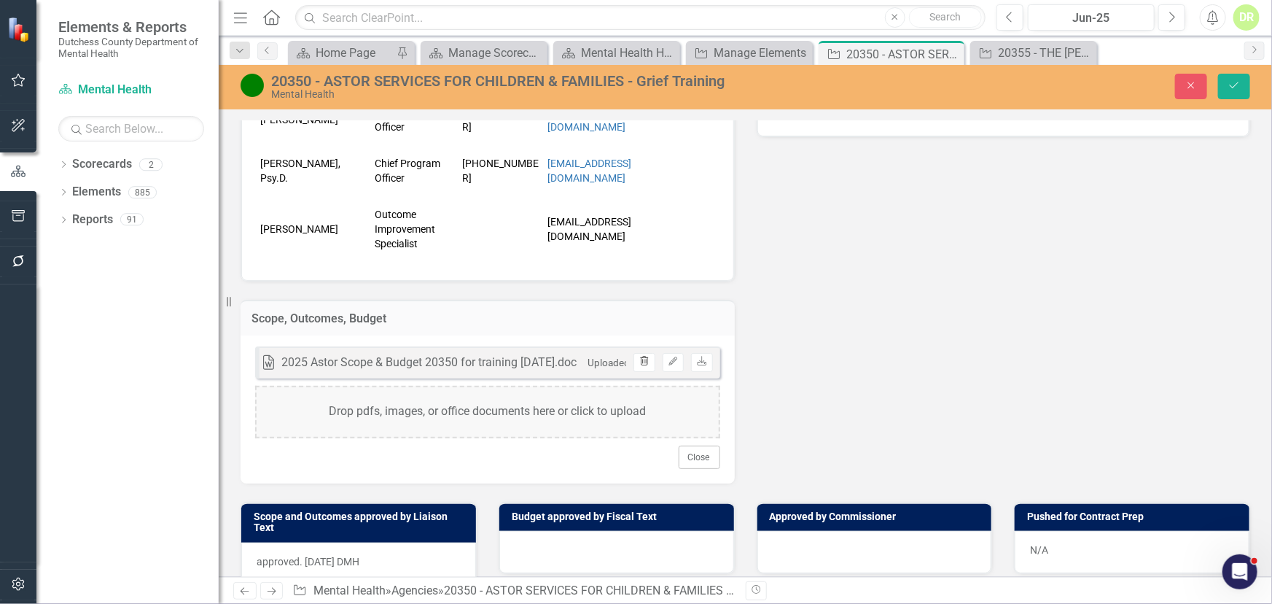
click at [639, 357] on icon "Trash" at bounding box center [644, 361] width 11 height 9
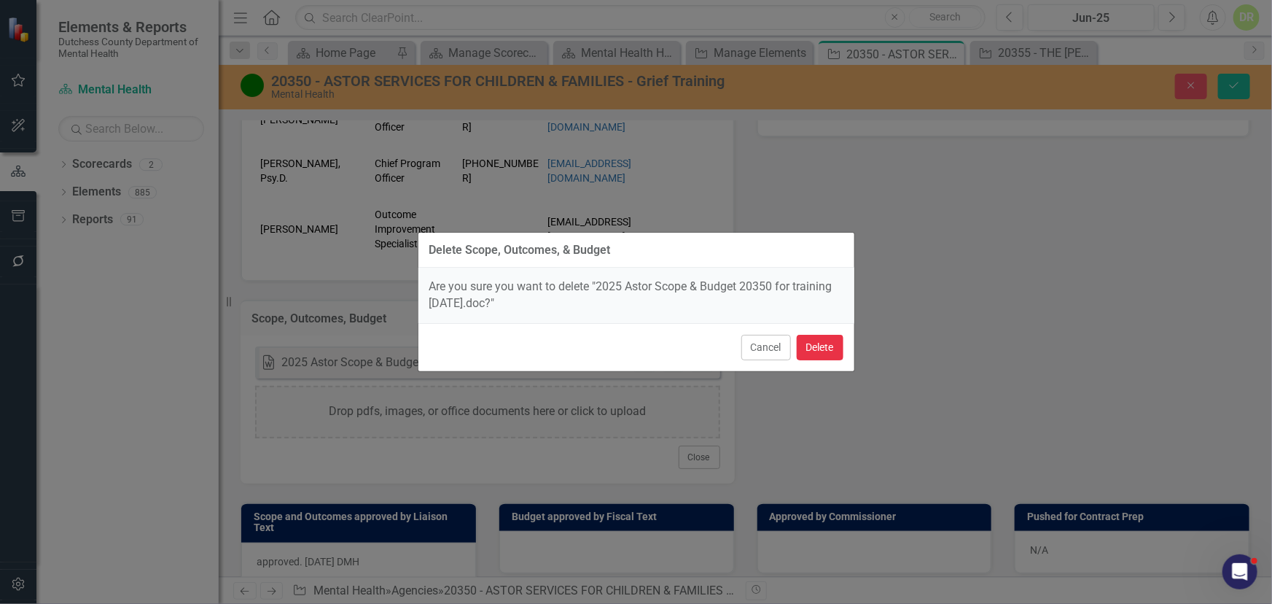
click at [823, 342] on button "Delete" at bounding box center [820, 348] width 47 height 26
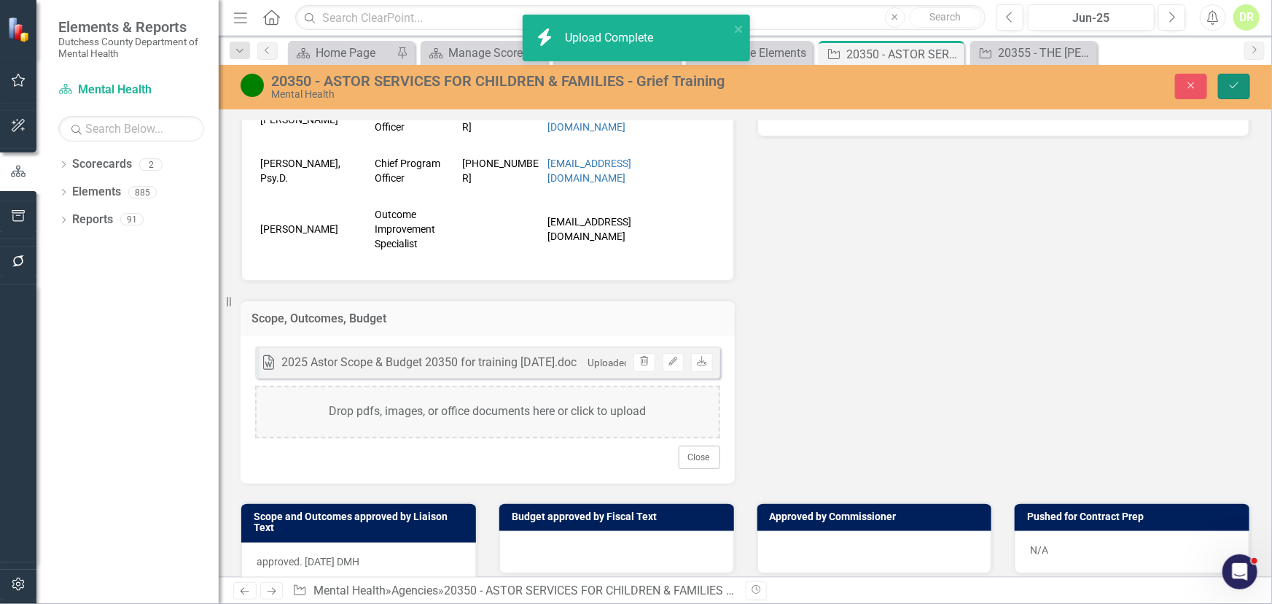
click at [1232, 80] on icon "Save" at bounding box center [1234, 85] width 13 height 10
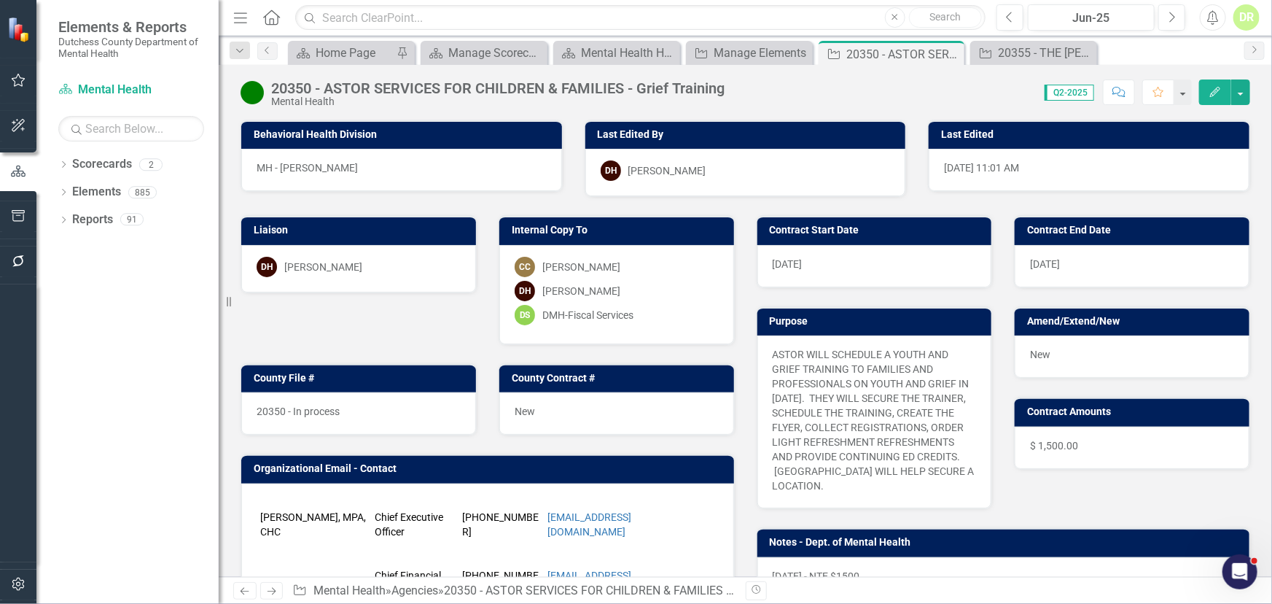
click at [1116, 97] on button "Comment" at bounding box center [1119, 92] width 32 height 26
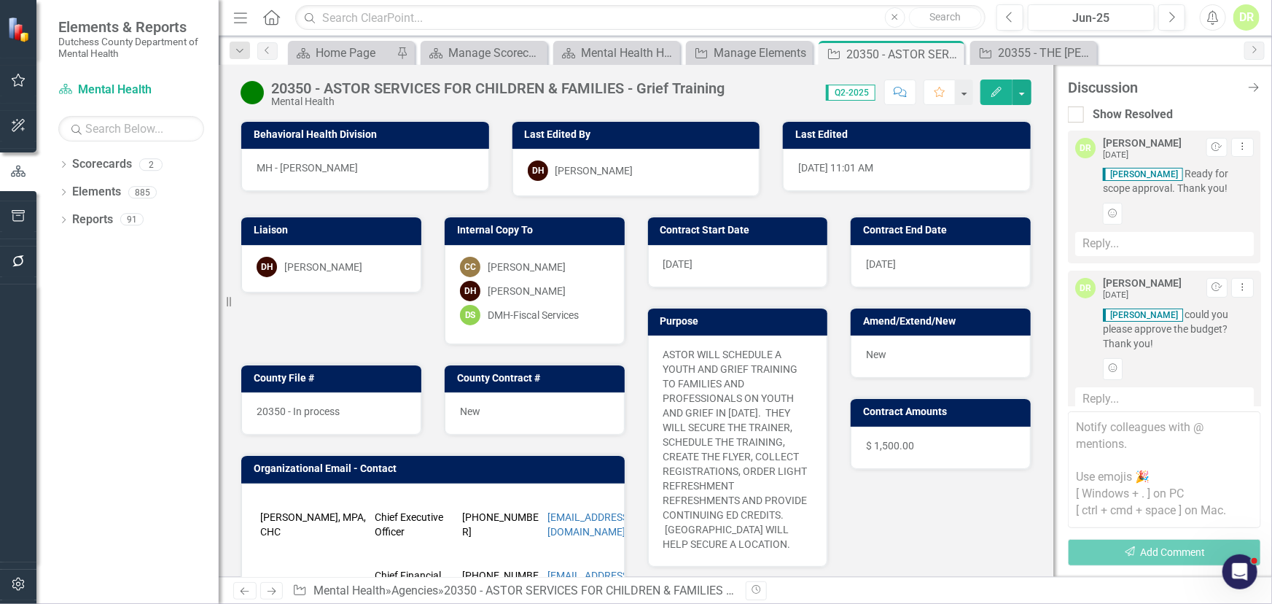
scroll to position [451, 0]
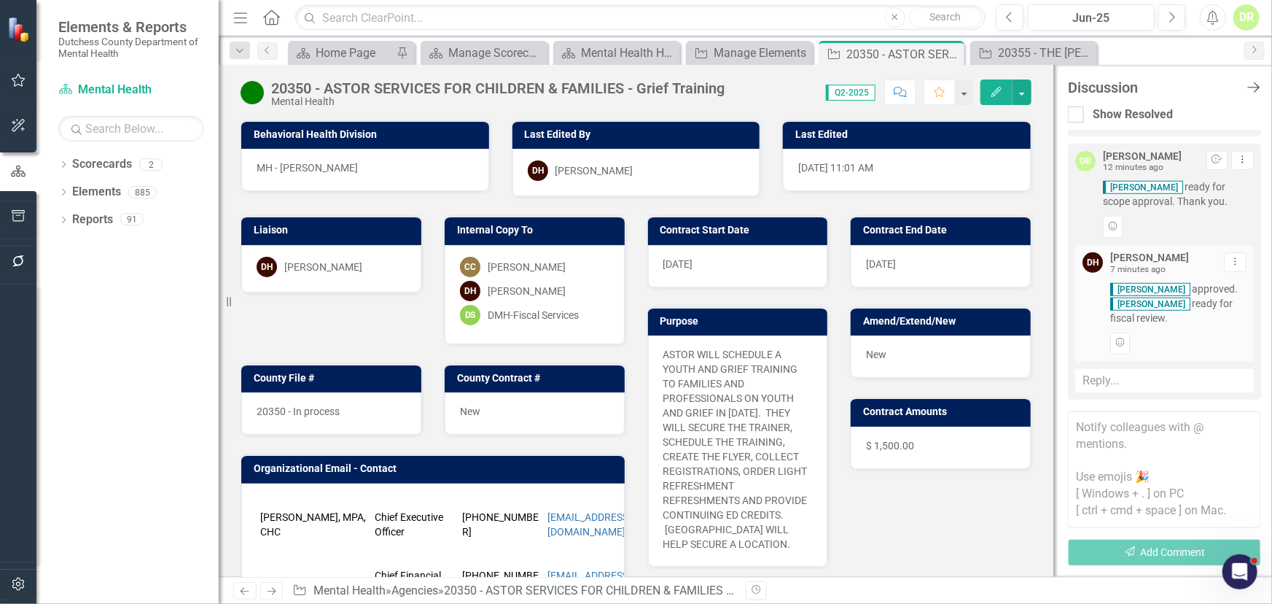
click at [1255, 86] on icon "Close Discussion Bar" at bounding box center [1254, 87] width 18 height 14
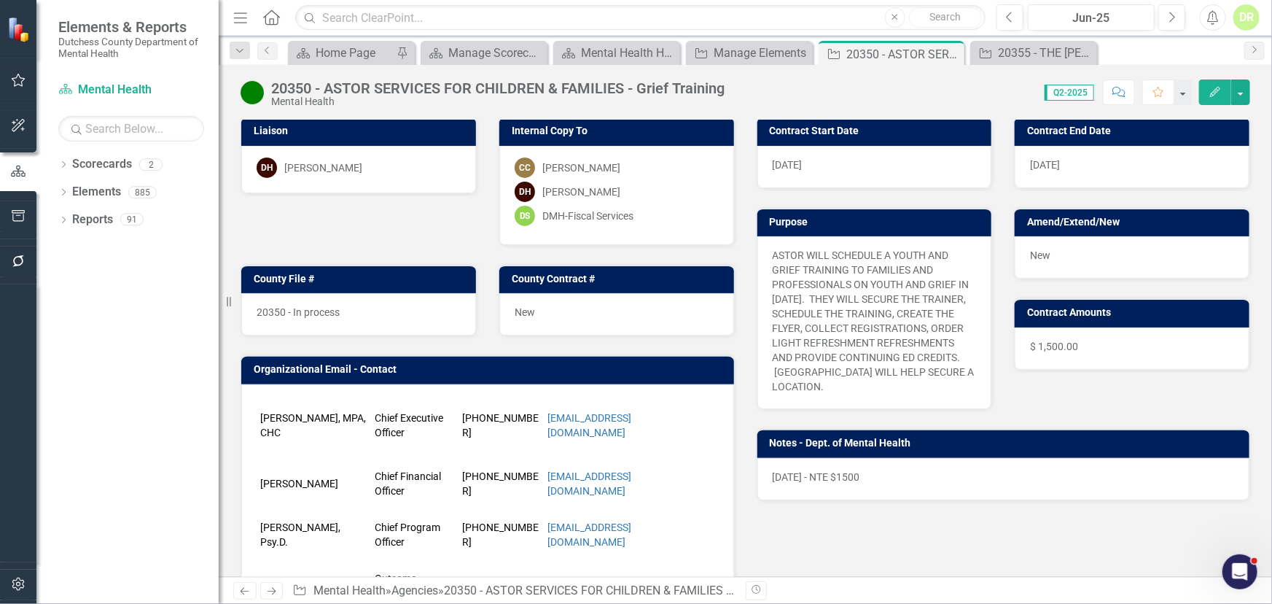
scroll to position [331, 0]
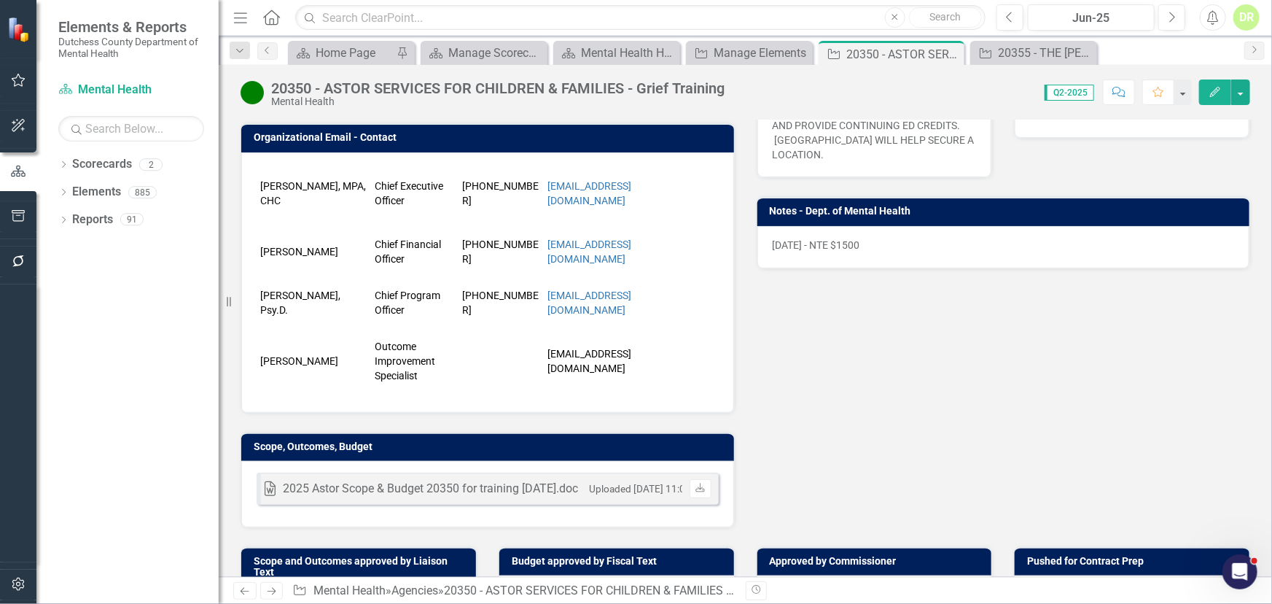
click at [793, 248] on p "8/15/25 - NTE $1500" at bounding box center [1004, 245] width 462 height 15
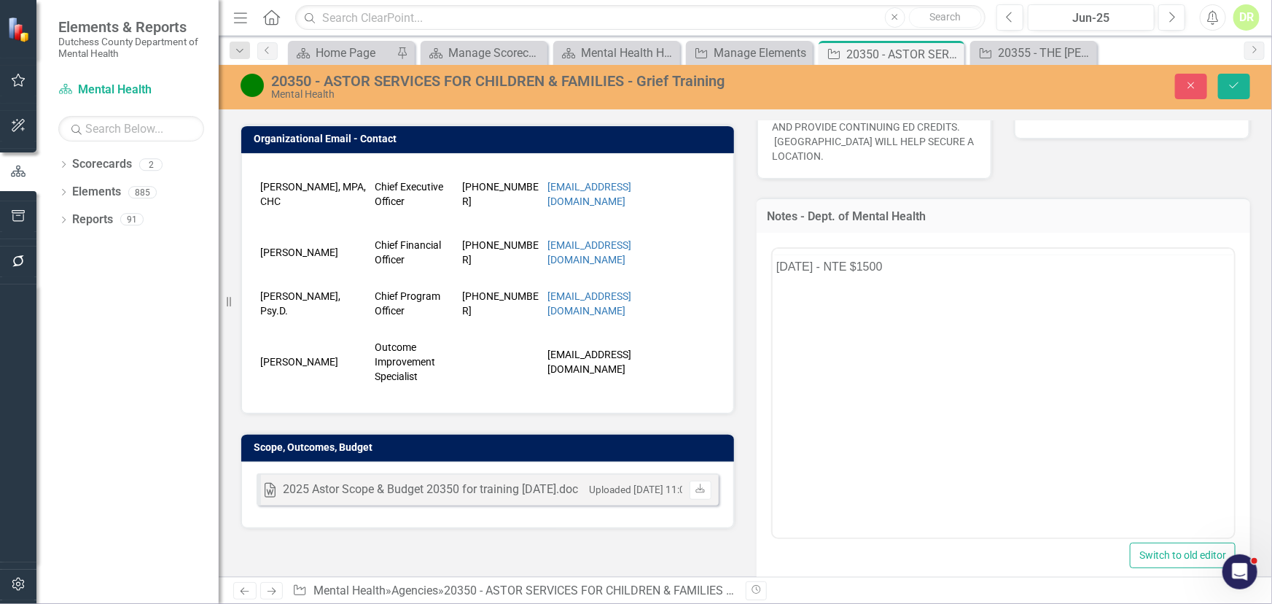
scroll to position [0, 0]
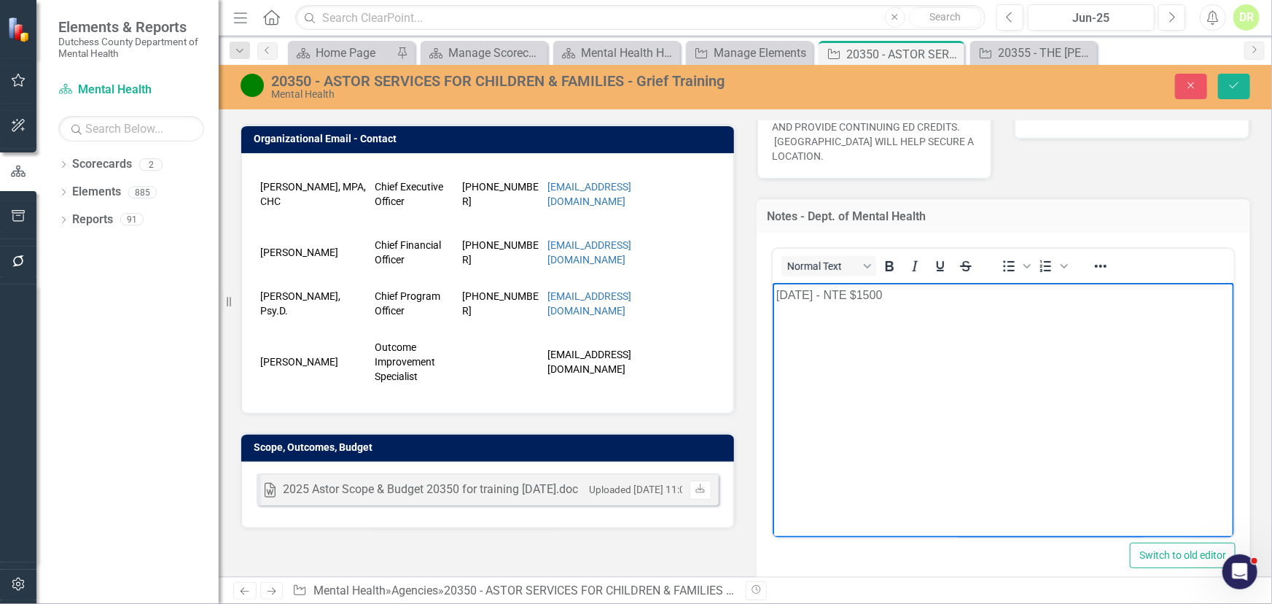
click at [811, 292] on p "8/15/25 - NTE $1500" at bounding box center [1003, 296] width 455 height 18
drag, startPoint x: 816, startPoint y: 294, endPoint x: 702, endPoint y: 290, distance: 113.8
click at [772, 290] on html "8/15/25 - NTE $1500" at bounding box center [1003, 392] width 462 height 219
drag, startPoint x: 796, startPoint y: 292, endPoint x: 738, endPoint y: 290, distance: 58.4
click at [772, 290] on html "8/15/25 - NTE $1500" at bounding box center [1003, 392] width 462 height 219
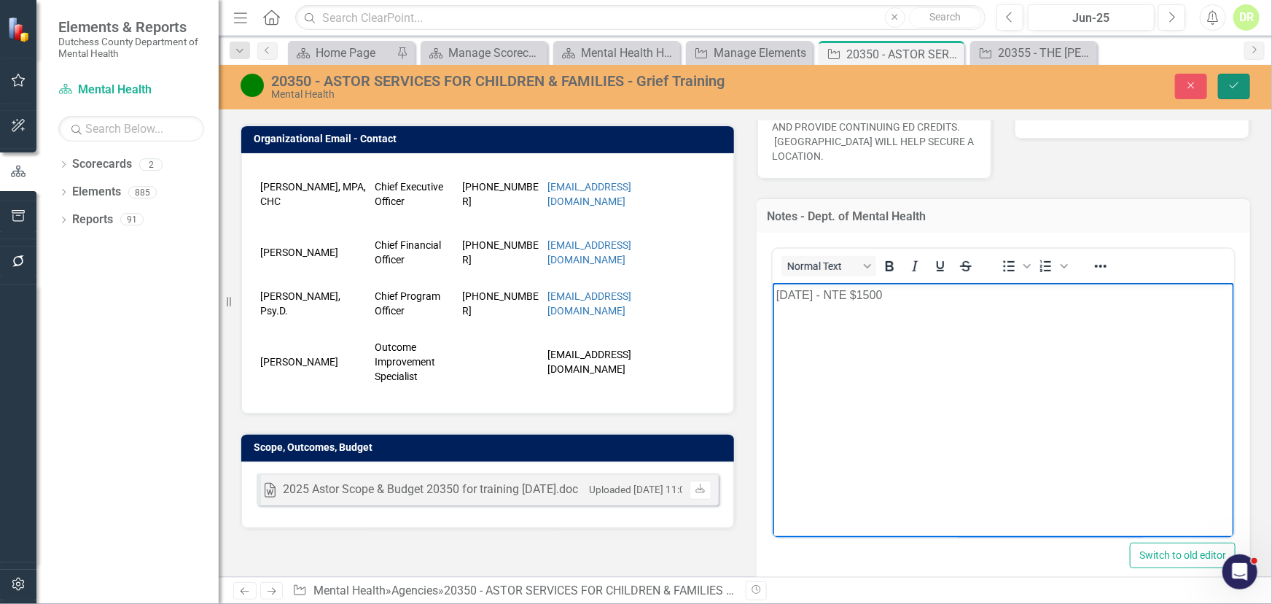
click at [1240, 81] on icon "Save" at bounding box center [1234, 85] width 13 height 10
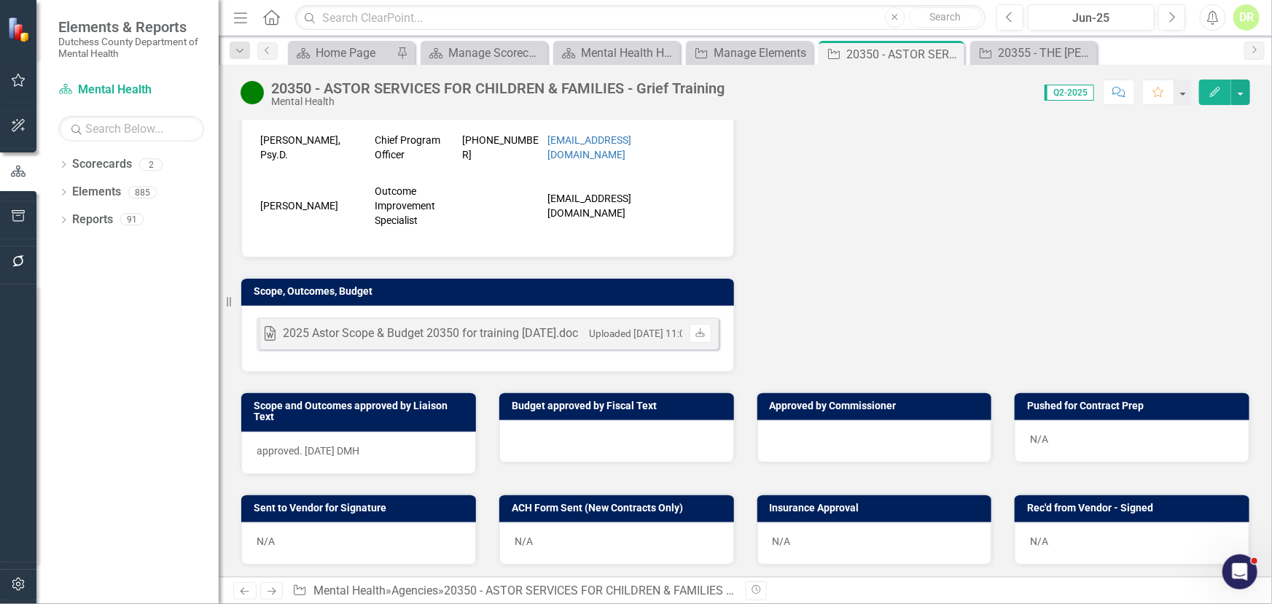
scroll to position [530, 0]
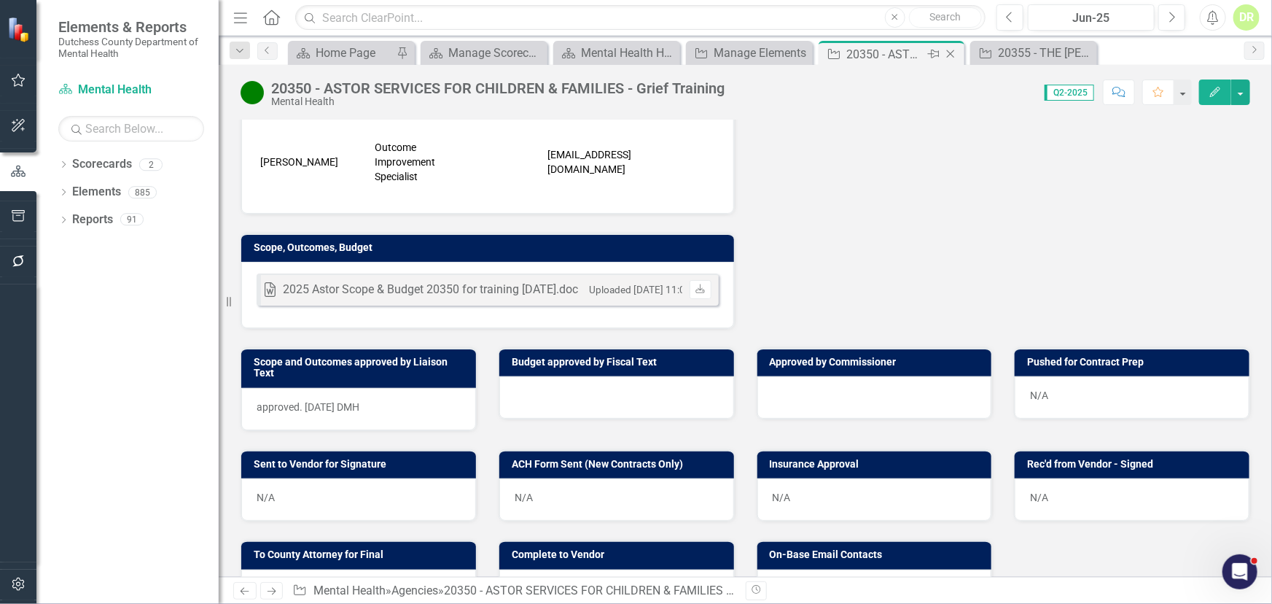
click at [948, 52] on icon "Close" at bounding box center [951, 54] width 15 height 12
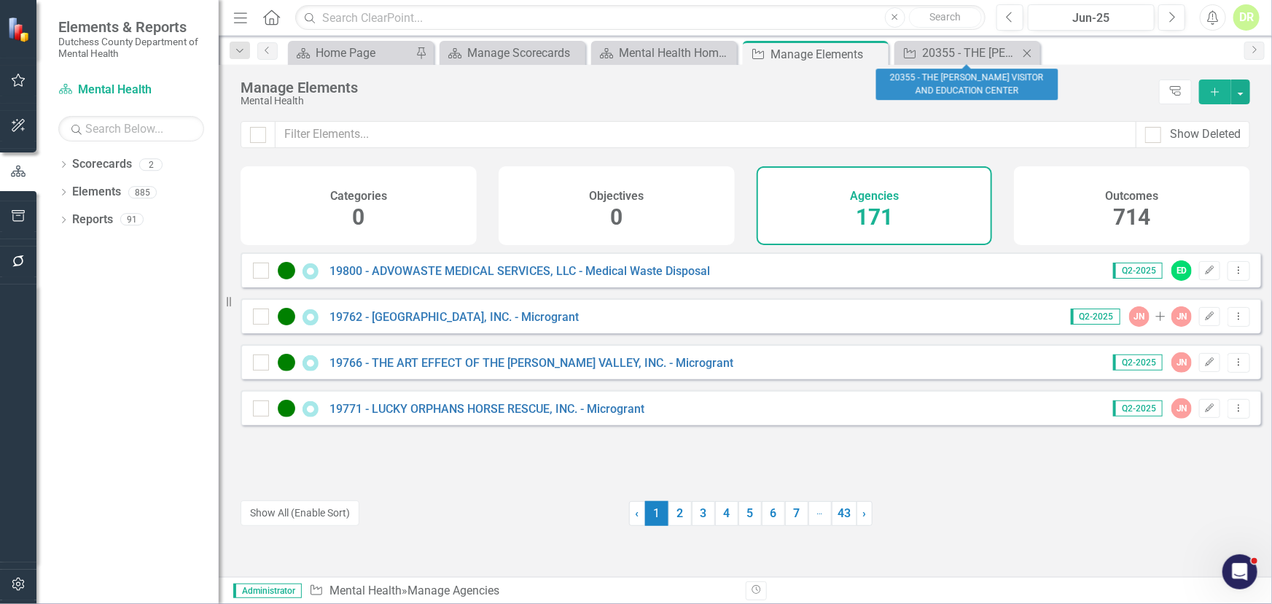
click at [1033, 50] on icon "Close" at bounding box center [1027, 53] width 15 height 12
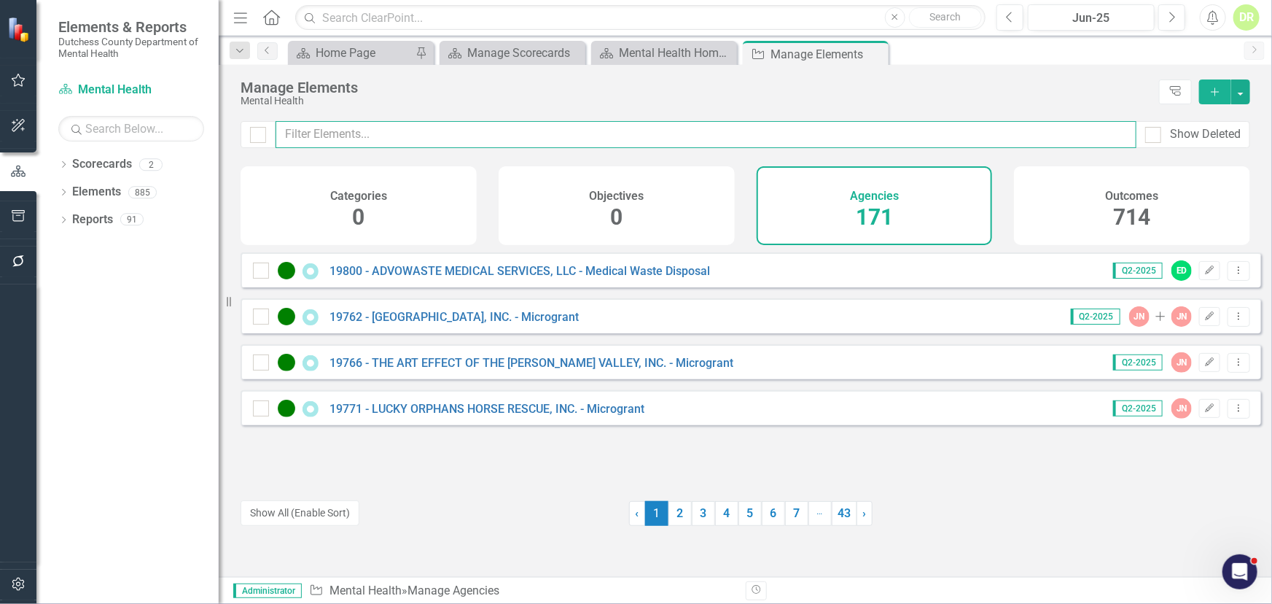
click at [389, 129] on input "text" at bounding box center [706, 134] width 861 height 27
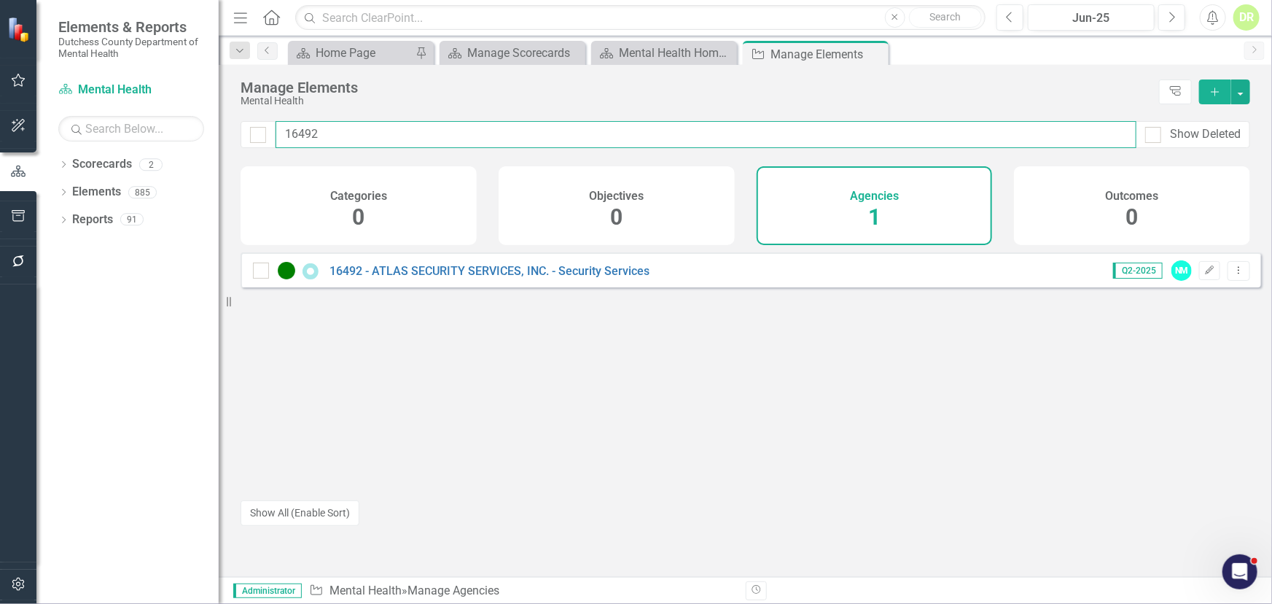
type input "16492"
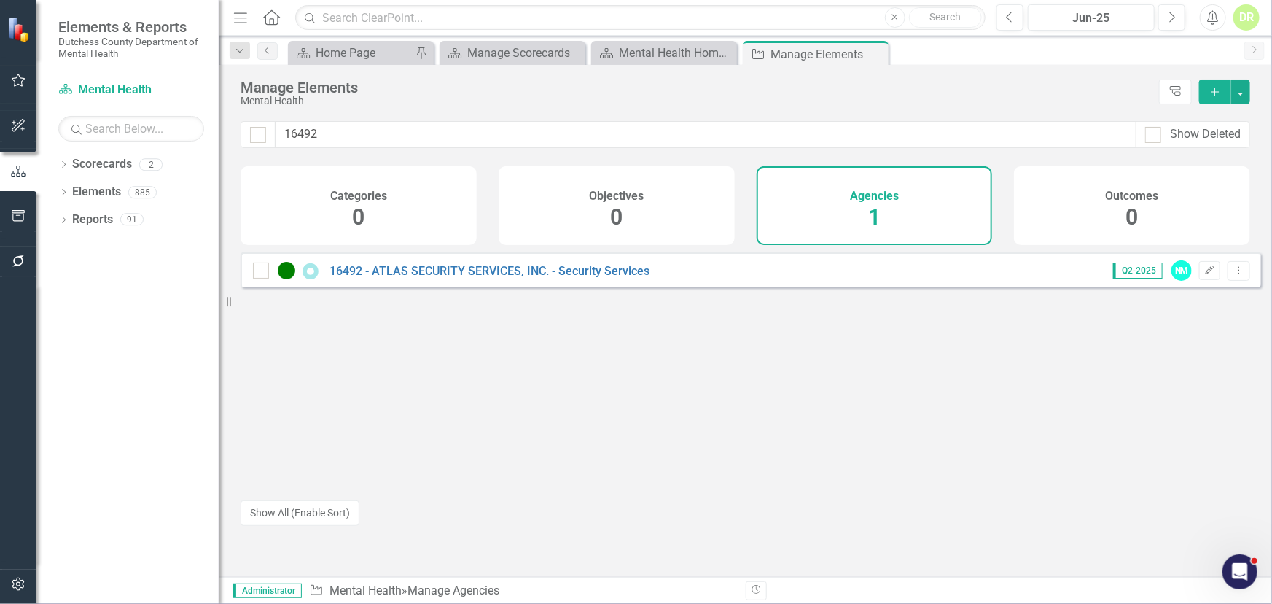
click at [463, 271] on div "16492 - ATLAS SECURITY SERVICES, INC. - Security Services" at bounding box center [453, 271] width 400 height 18
click at [461, 278] on link "16492 - ATLAS SECURITY SERVICES, INC. - Security Services" at bounding box center [490, 271] width 320 height 14
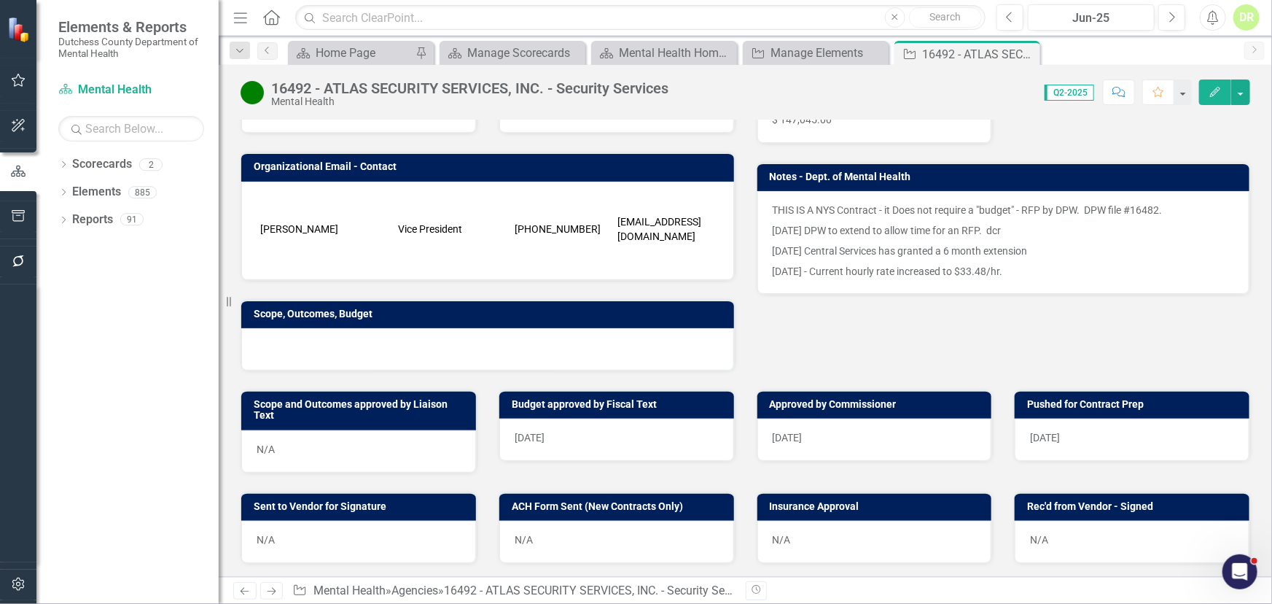
scroll to position [397, 0]
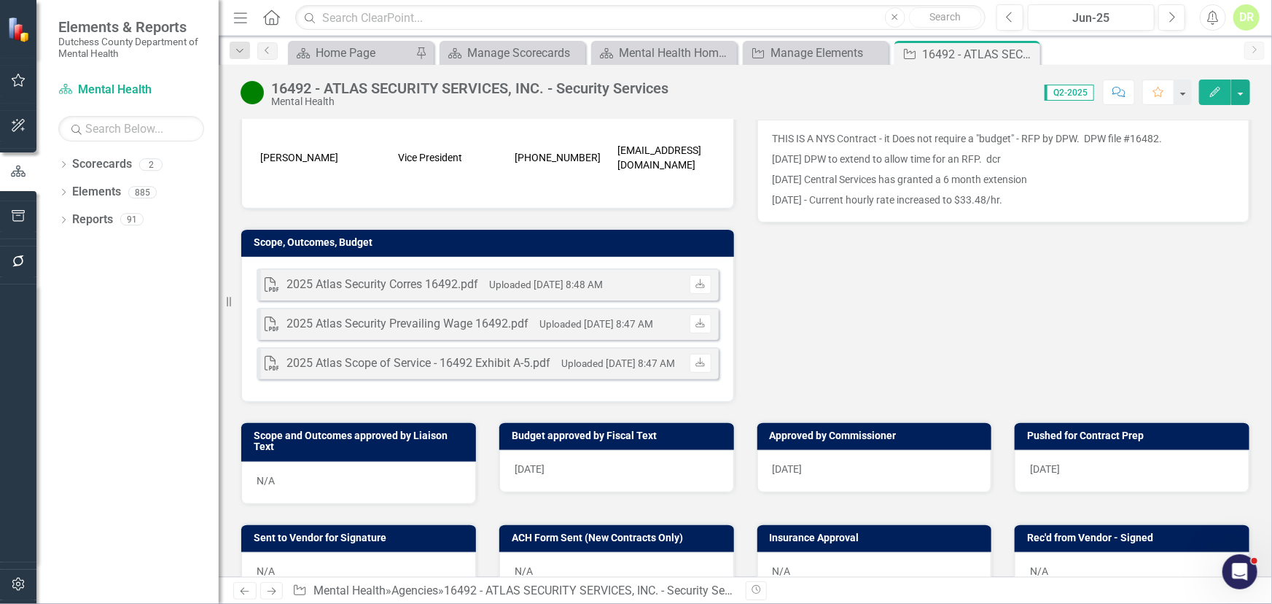
drag, startPoint x: 1027, startPoint y: 55, endPoint x: 1011, endPoint y: 55, distance: 16.1
click at [0, 0] on icon at bounding box center [0, 0] width 0 height 0
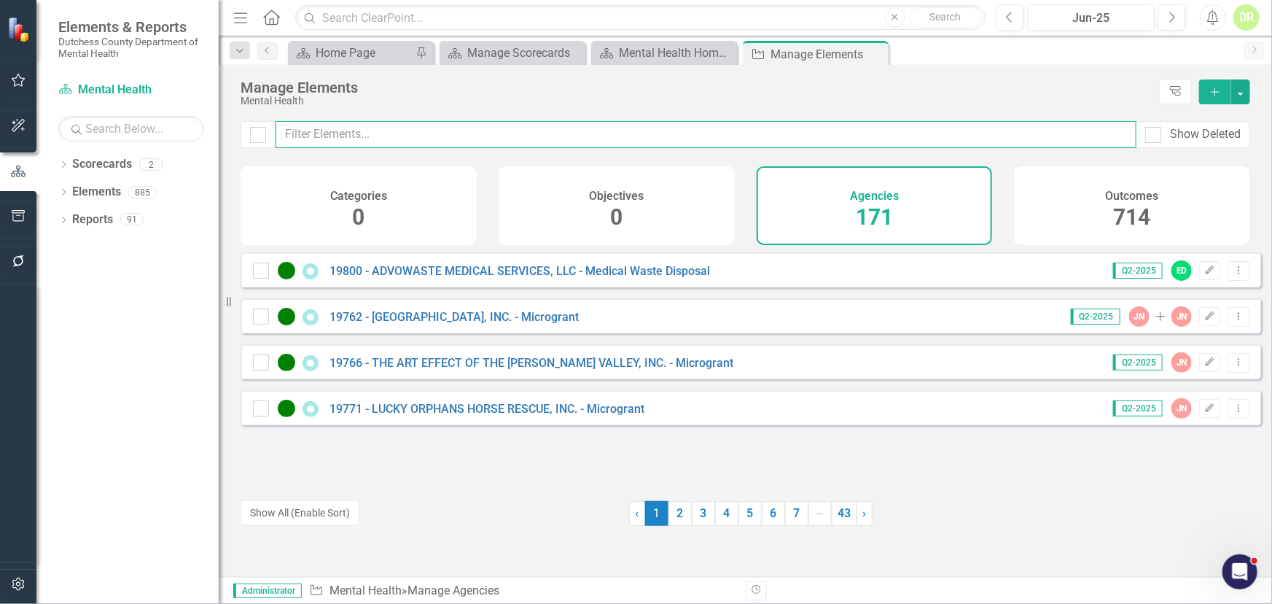
click at [489, 131] on input "text" at bounding box center [706, 134] width 861 height 27
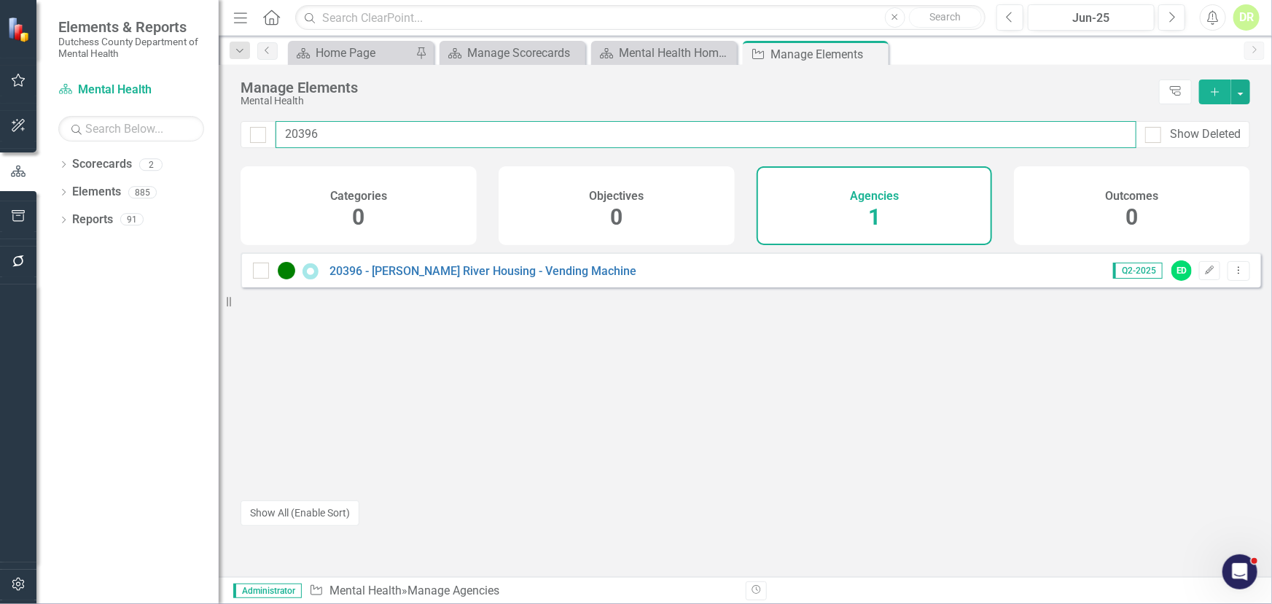
type input "20396"
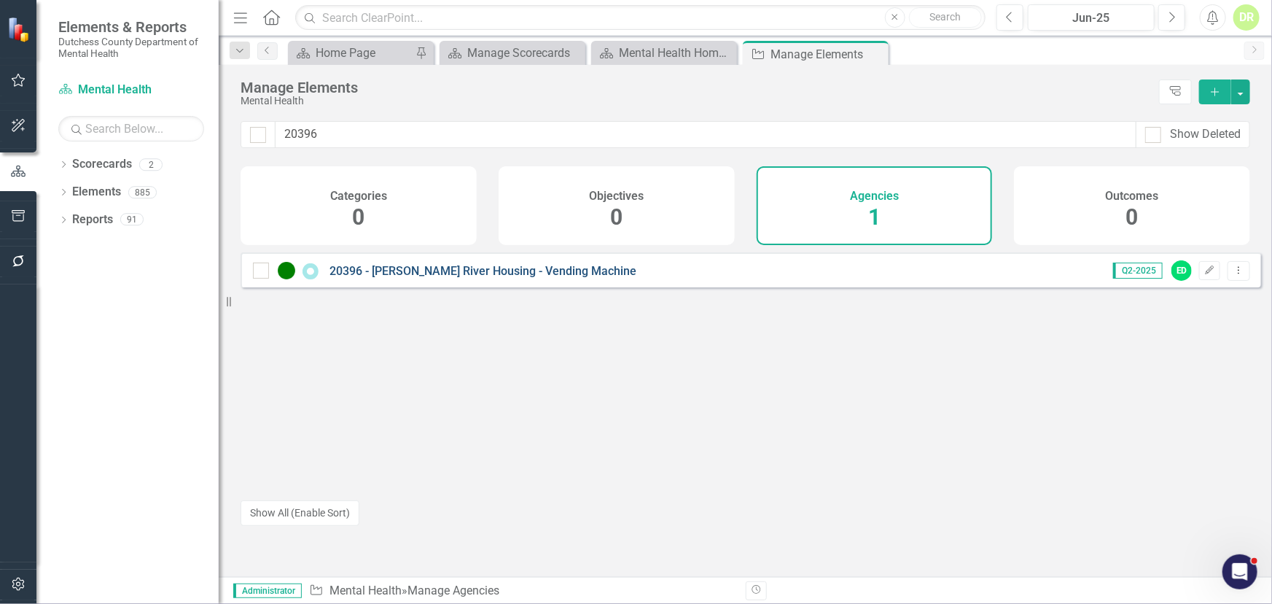
click at [501, 278] on link "20396 - [PERSON_NAME] River Housing - Vending Machine" at bounding box center [483, 271] width 307 height 14
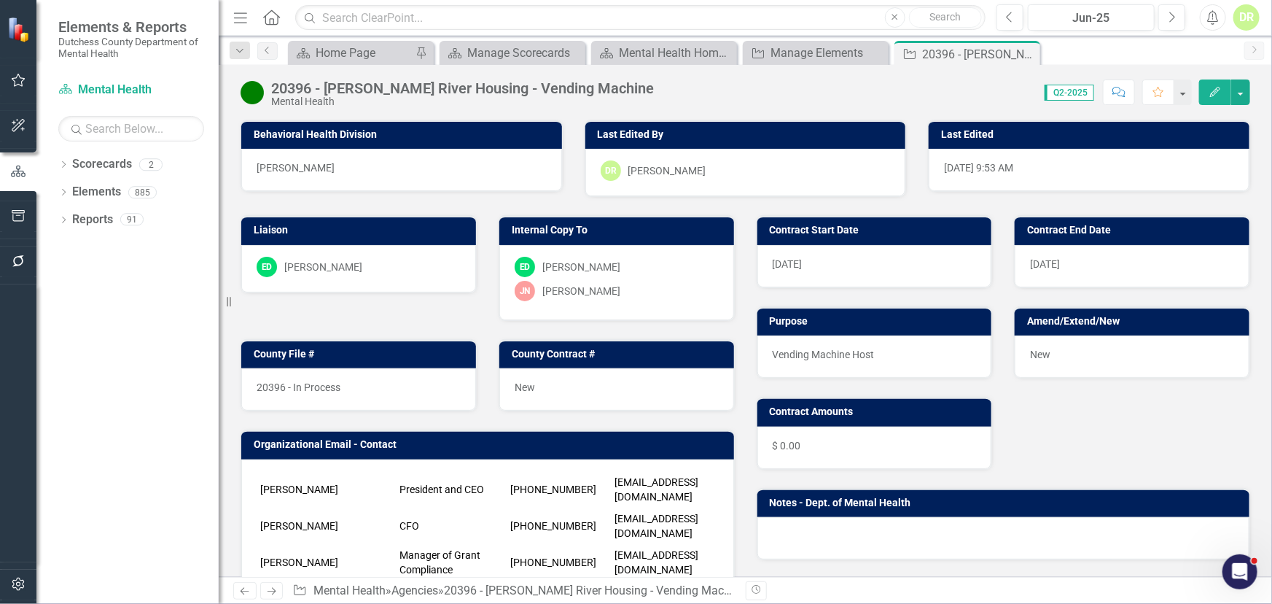
scroll to position [397, 0]
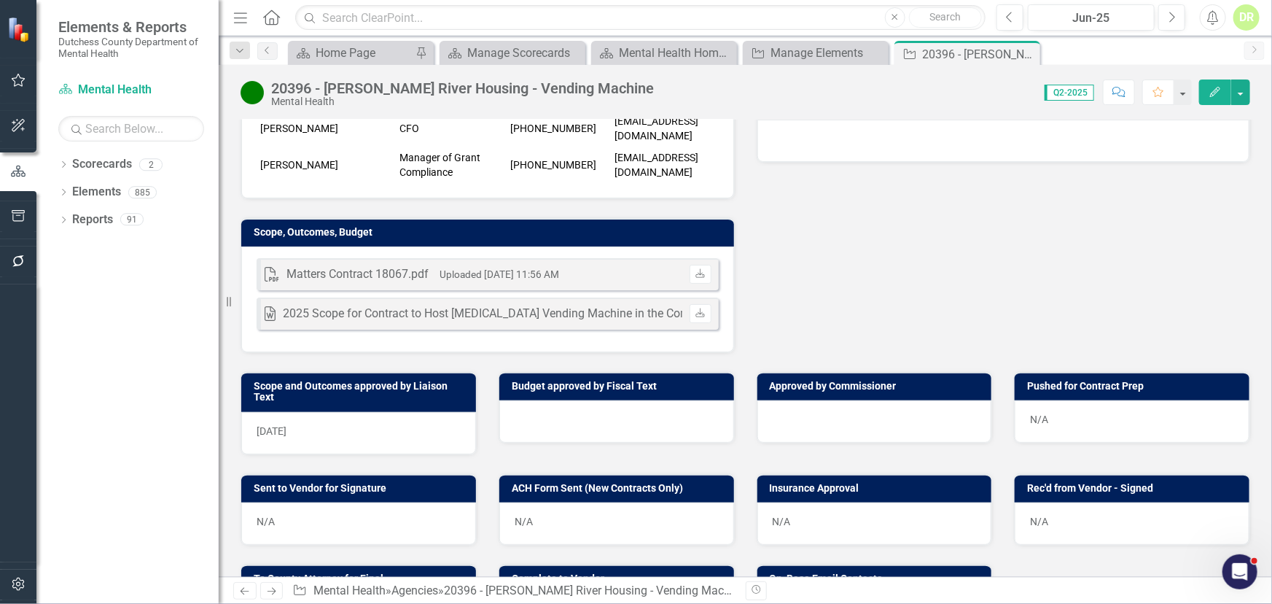
click at [1126, 91] on icon "button" at bounding box center [1119, 92] width 13 height 10
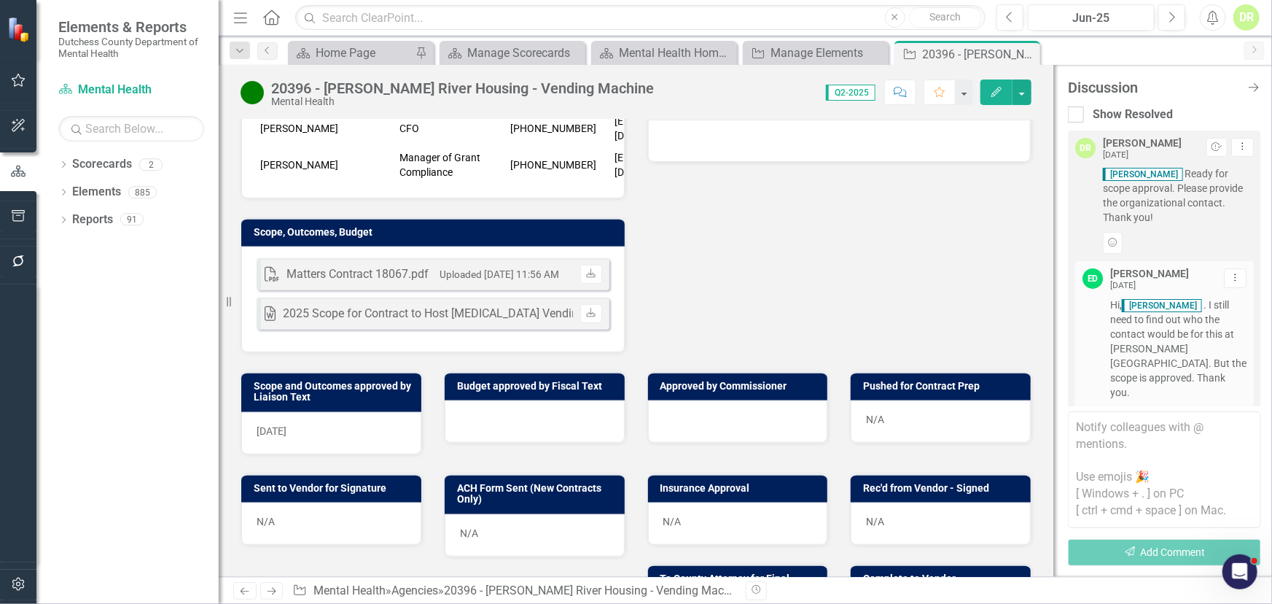
scroll to position [200, 0]
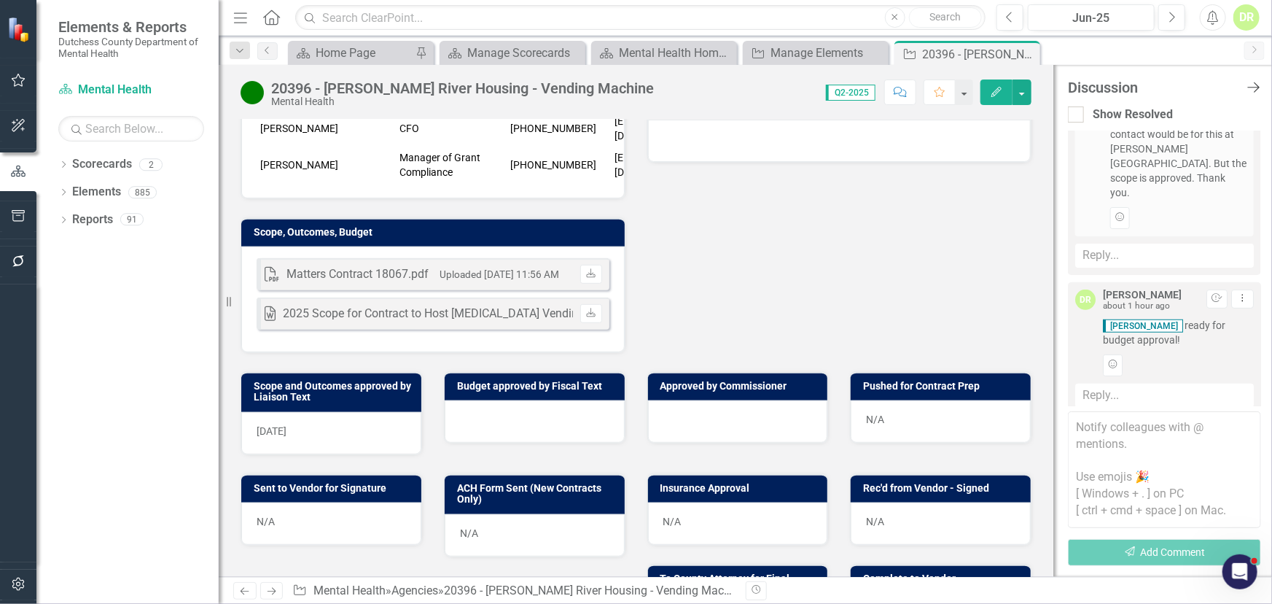
click at [1253, 82] on icon "Close Discussion Bar" at bounding box center [1254, 87] width 18 height 14
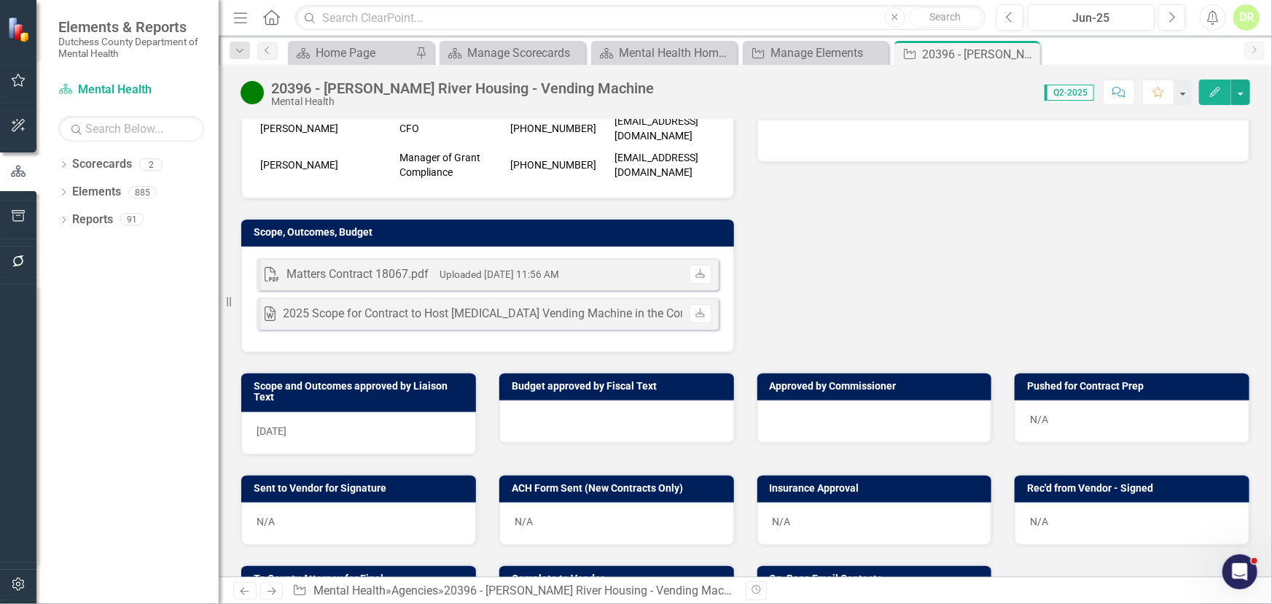
scroll to position [0, 0]
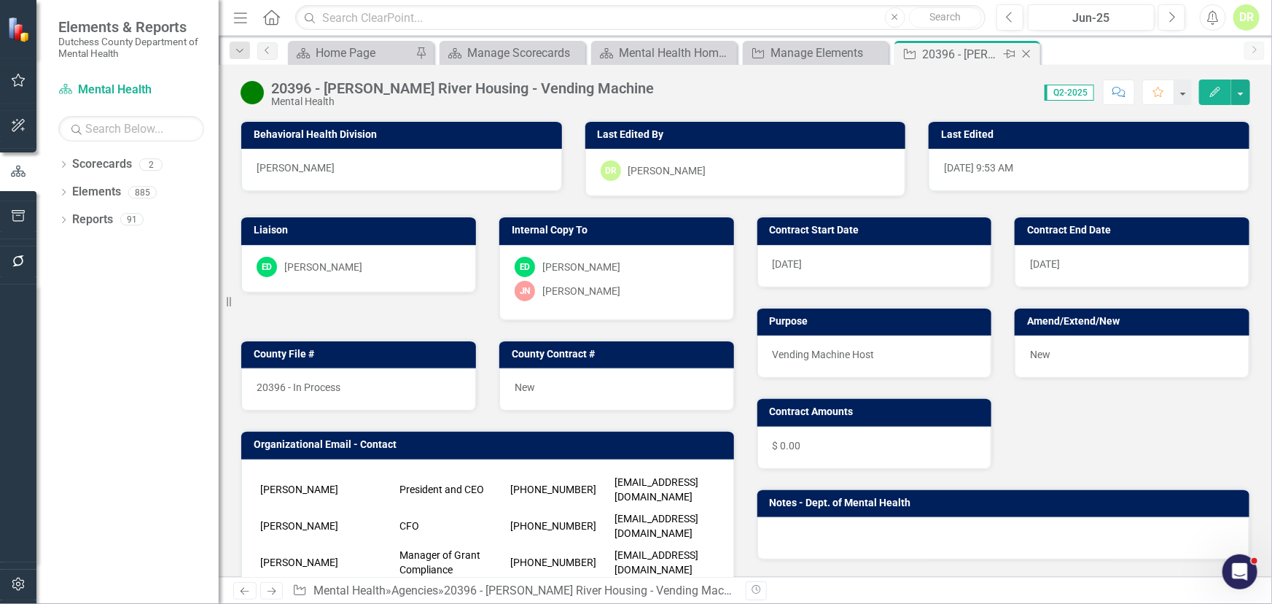
click at [1029, 55] on icon "Close" at bounding box center [1026, 54] width 15 height 12
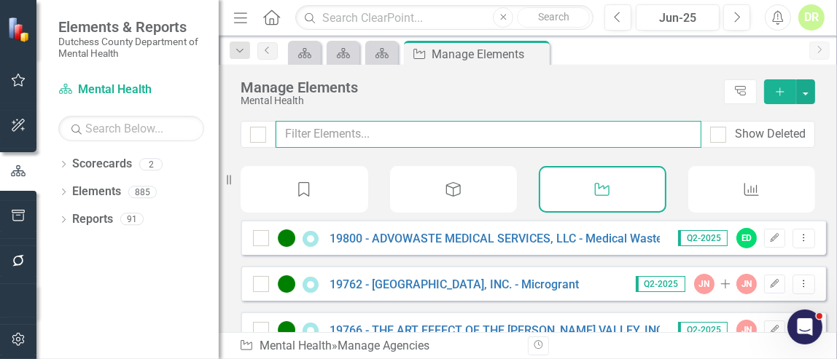
click at [305, 133] on input "text" at bounding box center [489, 134] width 426 height 27
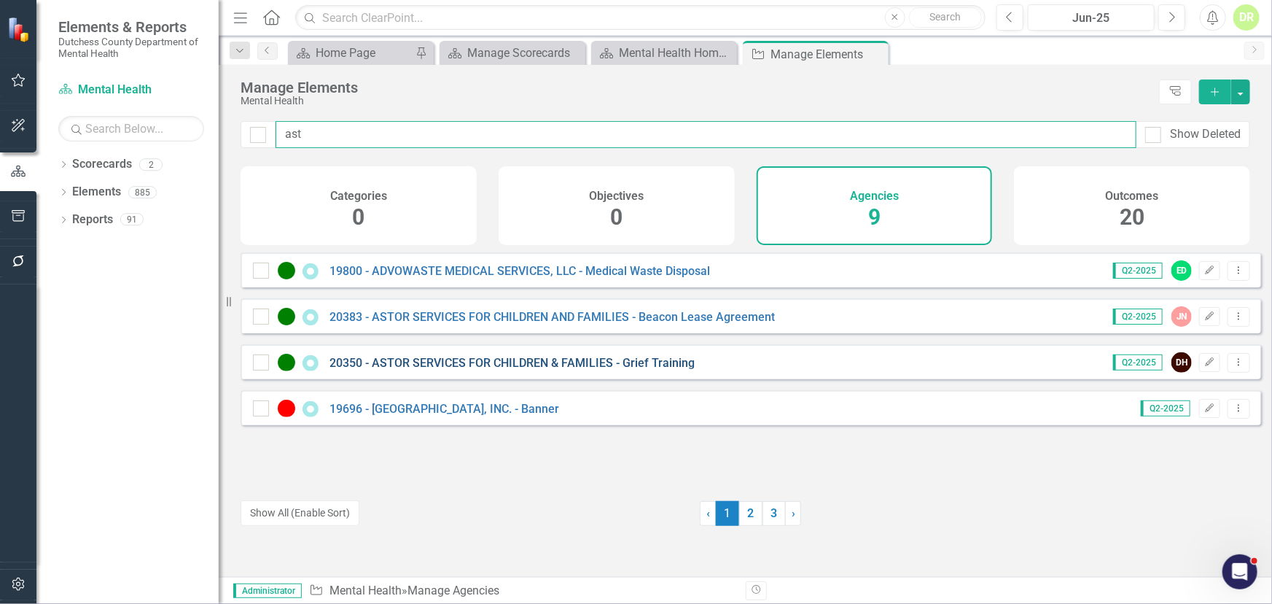
type input "ast"
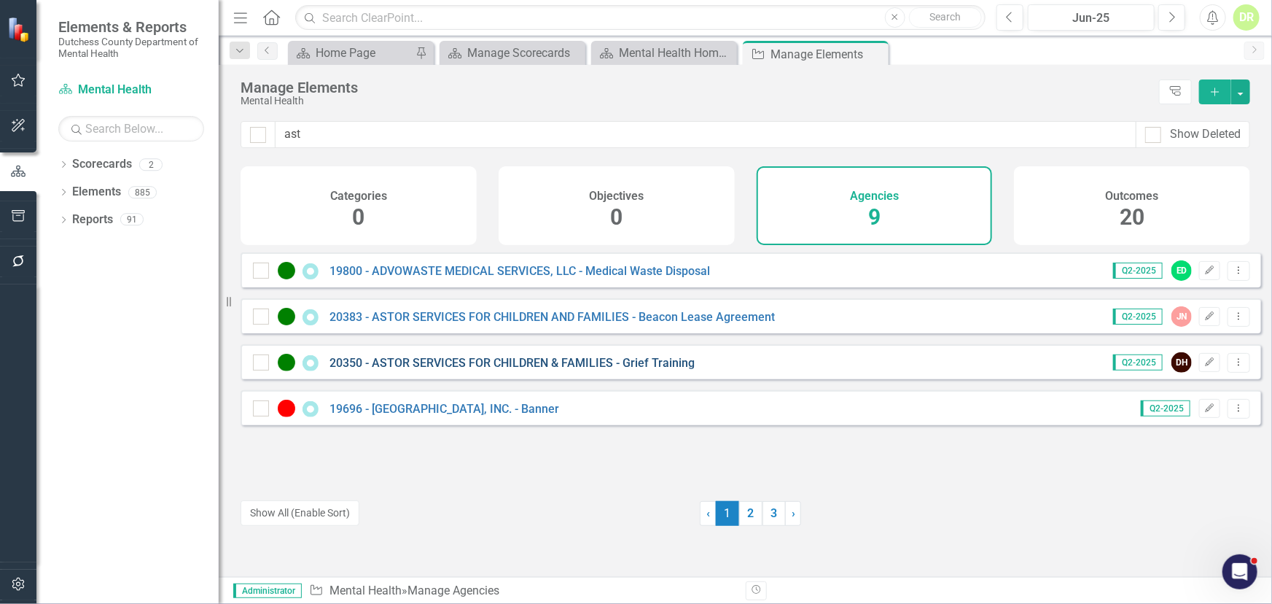
click at [438, 368] on link "20350 - ASTOR SERVICES FOR CHILDREN & FAMILIES - Grief Training" at bounding box center [512, 363] width 365 height 14
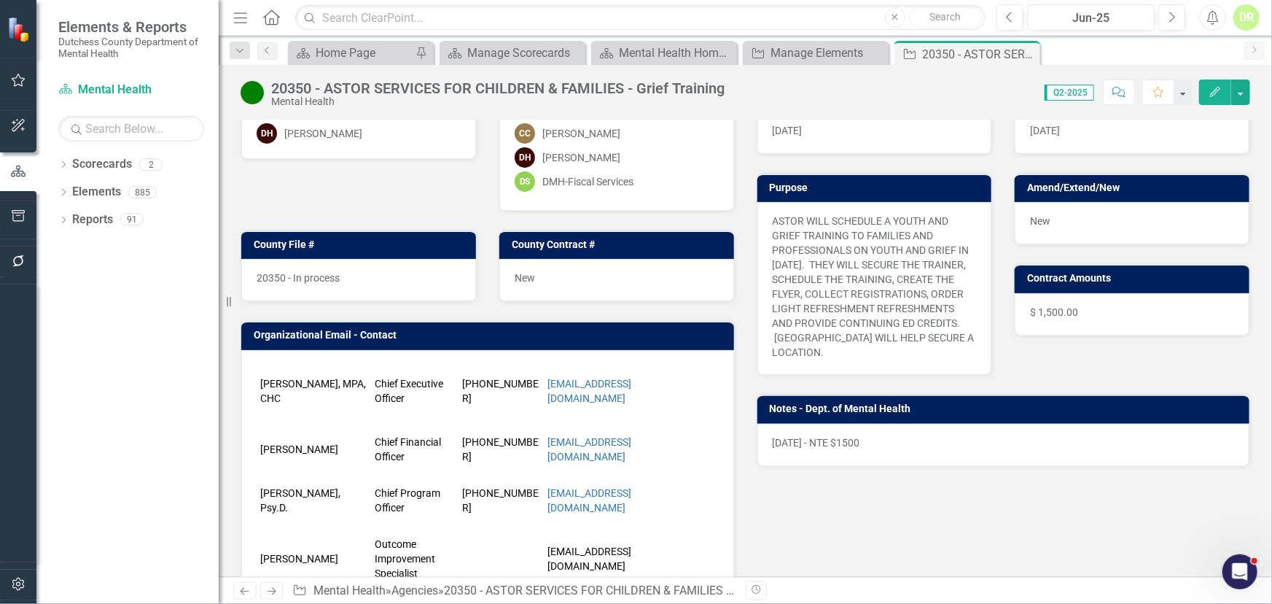
scroll to position [132, 0]
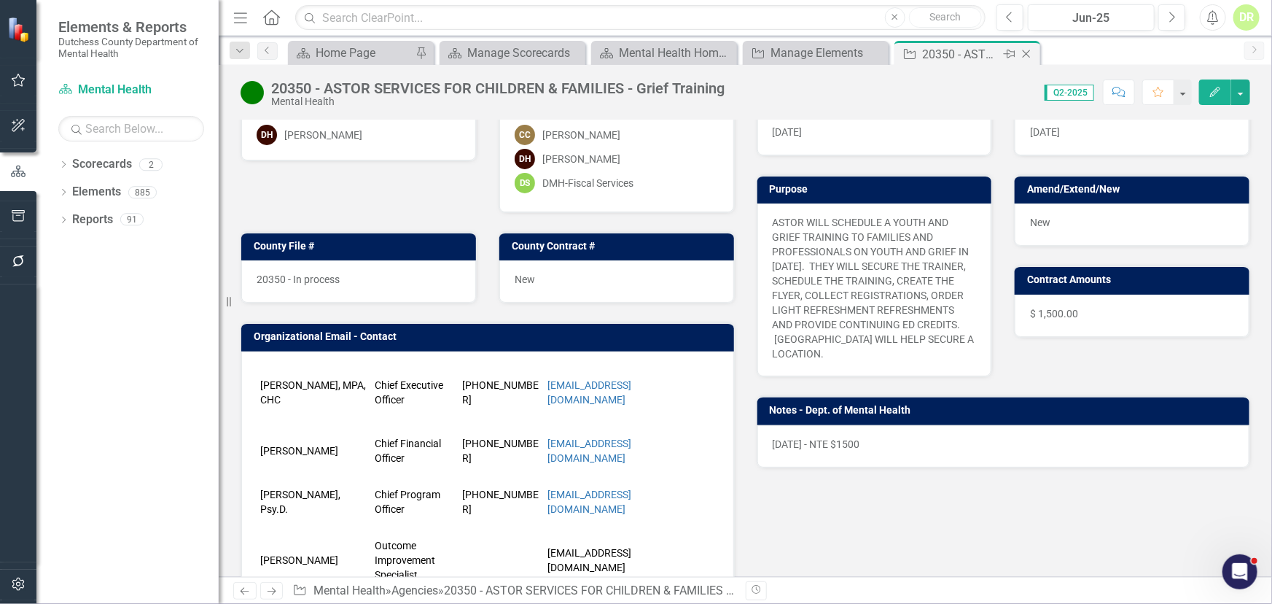
click at [1029, 53] on icon "Close" at bounding box center [1026, 54] width 15 height 12
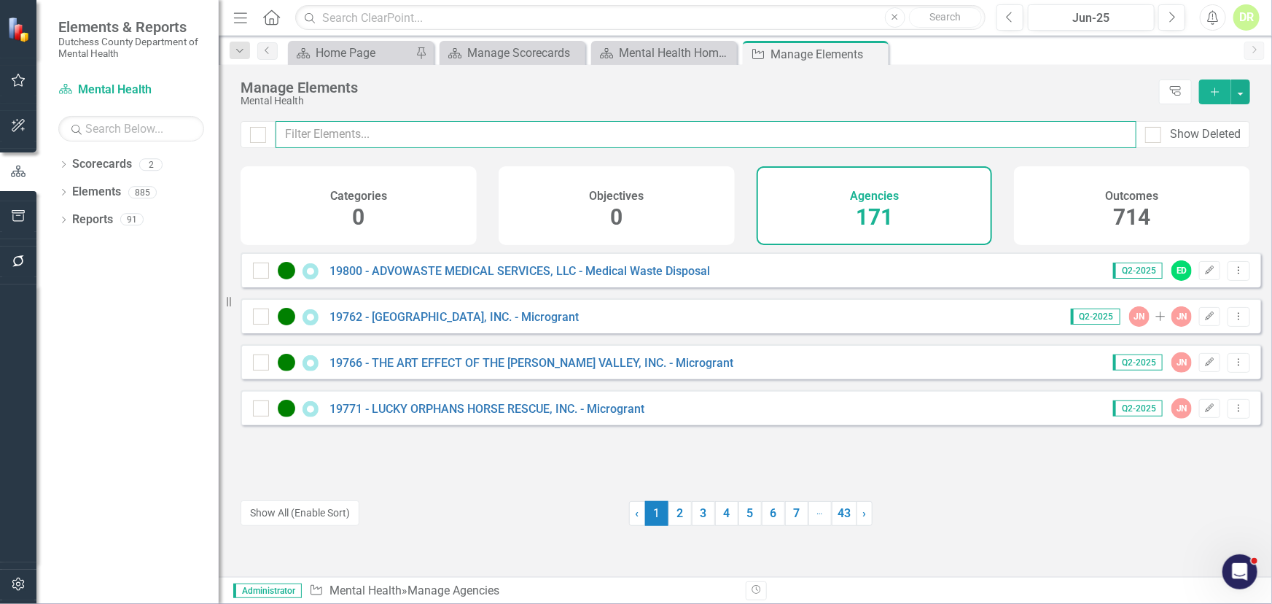
drag, startPoint x: 486, startPoint y: 145, endPoint x: 479, endPoint y: 141, distance: 8.2
click at [486, 145] on input "text" at bounding box center [706, 134] width 861 height 27
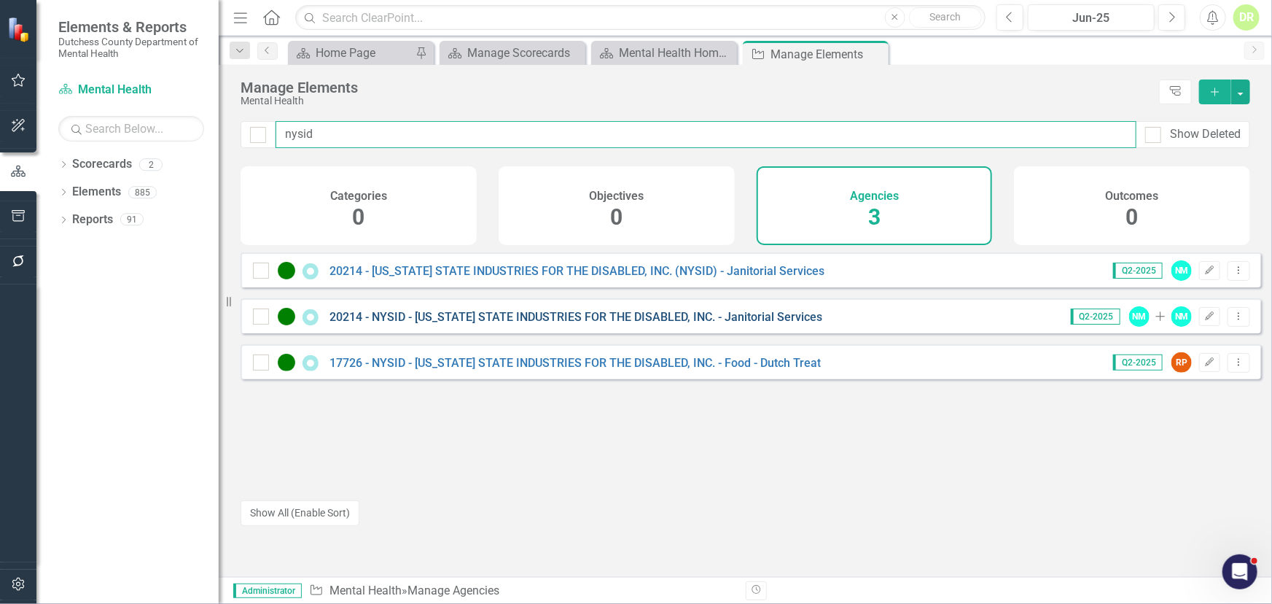
type input "nysid"
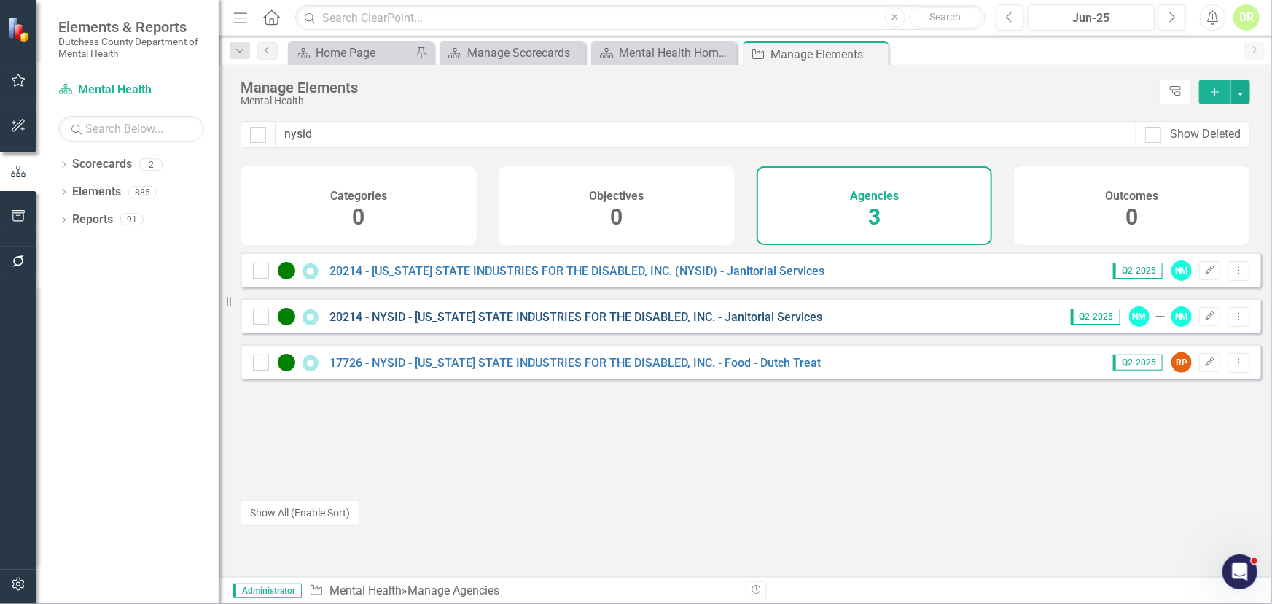
click at [631, 324] on link "20214 - NYSID - [US_STATE] STATE INDUSTRIES FOR THE DISABLED, INC. - Janitorial…" at bounding box center [576, 317] width 493 height 14
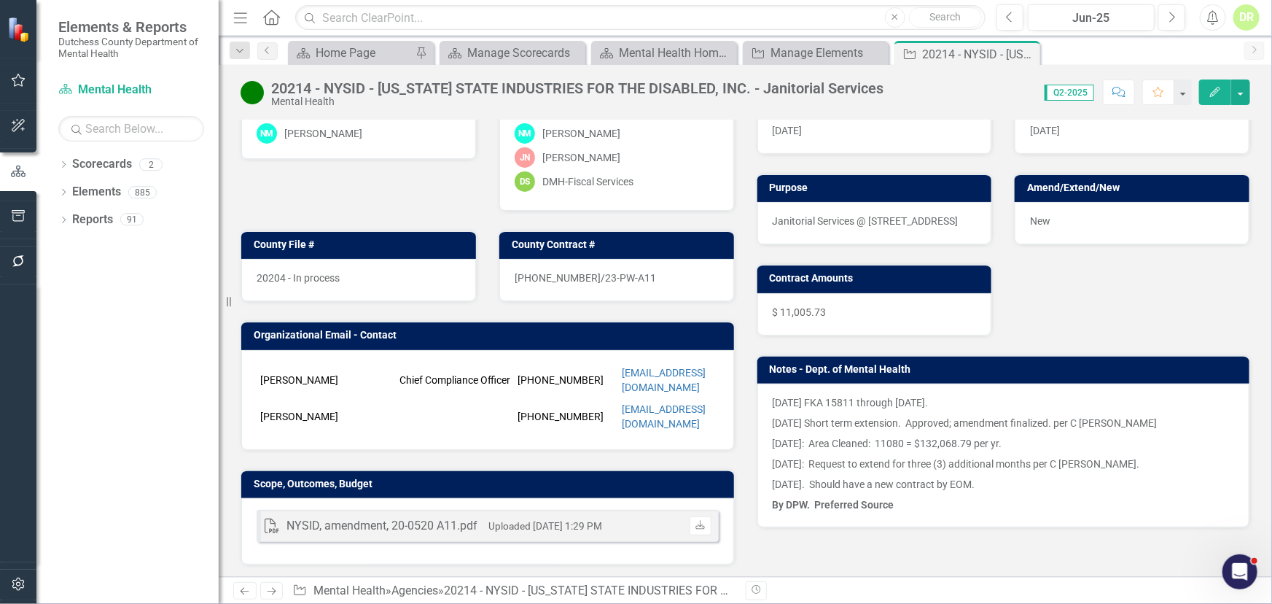
scroll to position [198, 0]
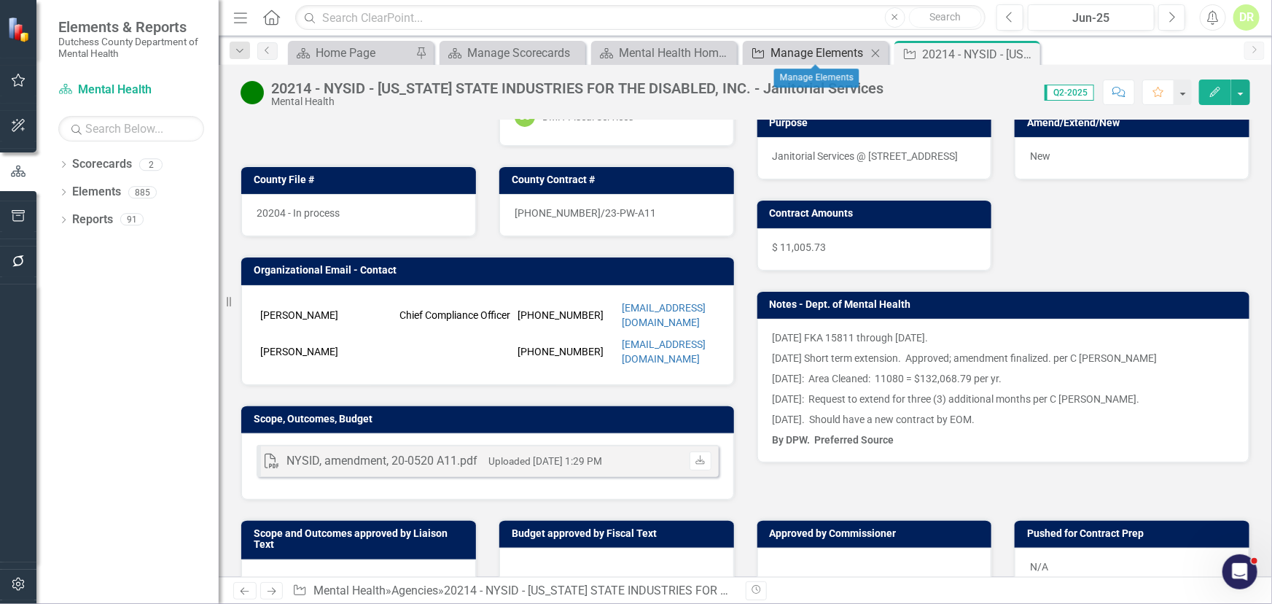
click at [817, 54] on div "Manage Elements" at bounding box center [819, 53] width 96 height 18
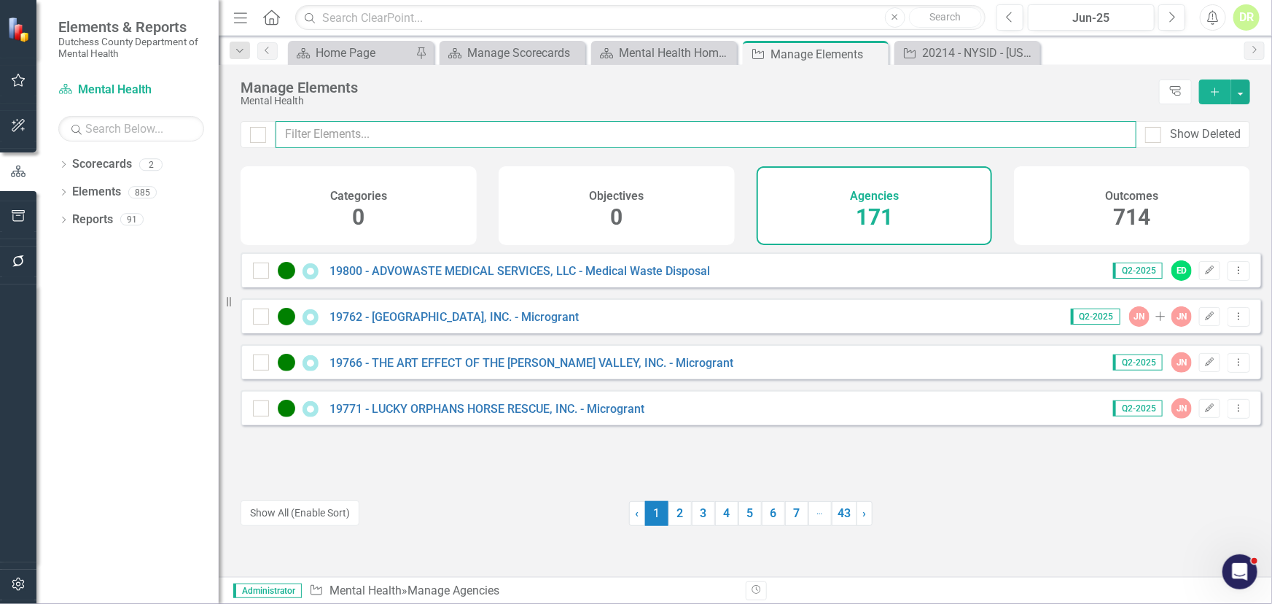
click at [321, 133] on input "text" at bounding box center [706, 134] width 861 height 27
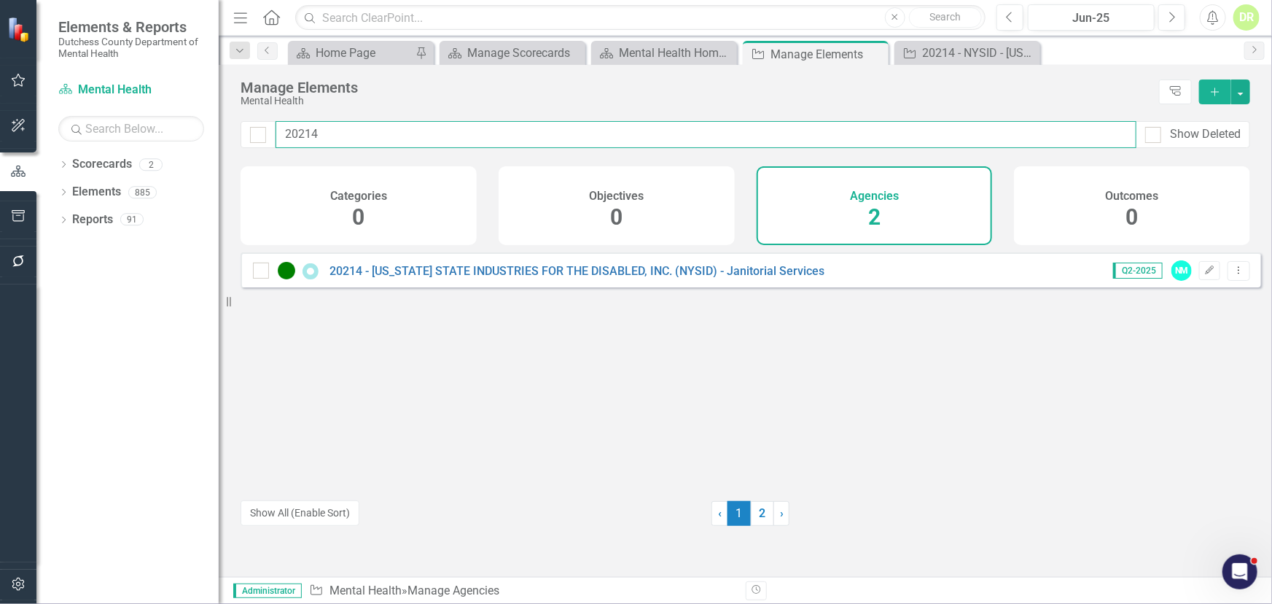
type input "20214"
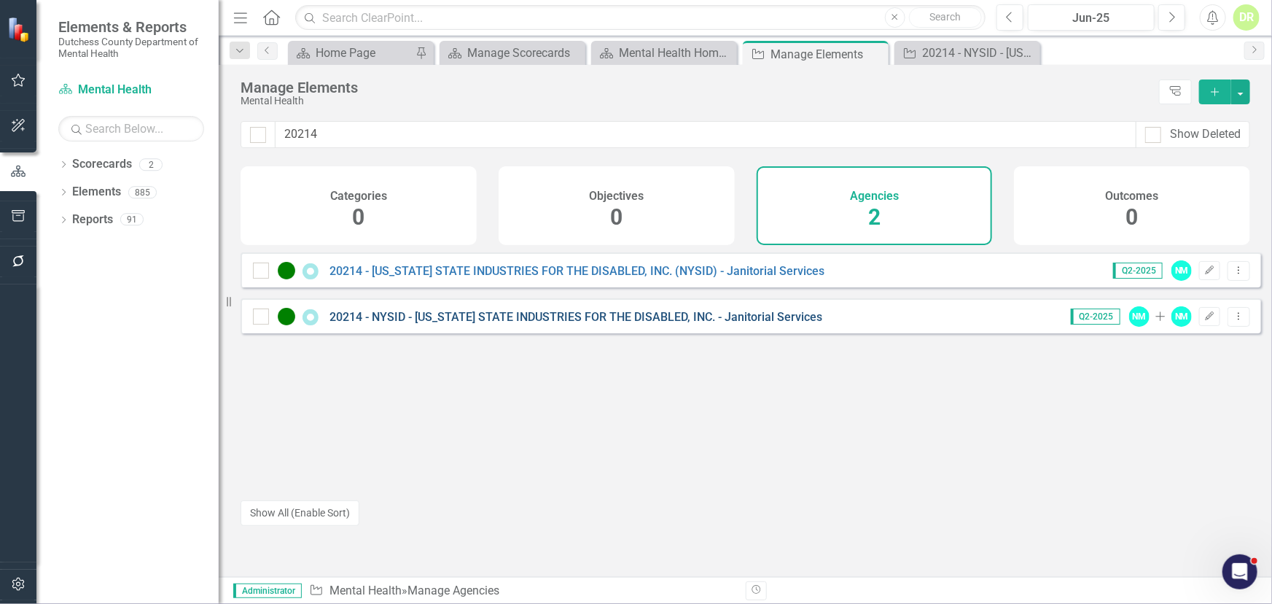
click at [518, 323] on link "20214 - NYSID - [US_STATE] STATE INDUSTRIES FOR THE DISABLED, INC. - Janitorial…" at bounding box center [576, 317] width 493 height 14
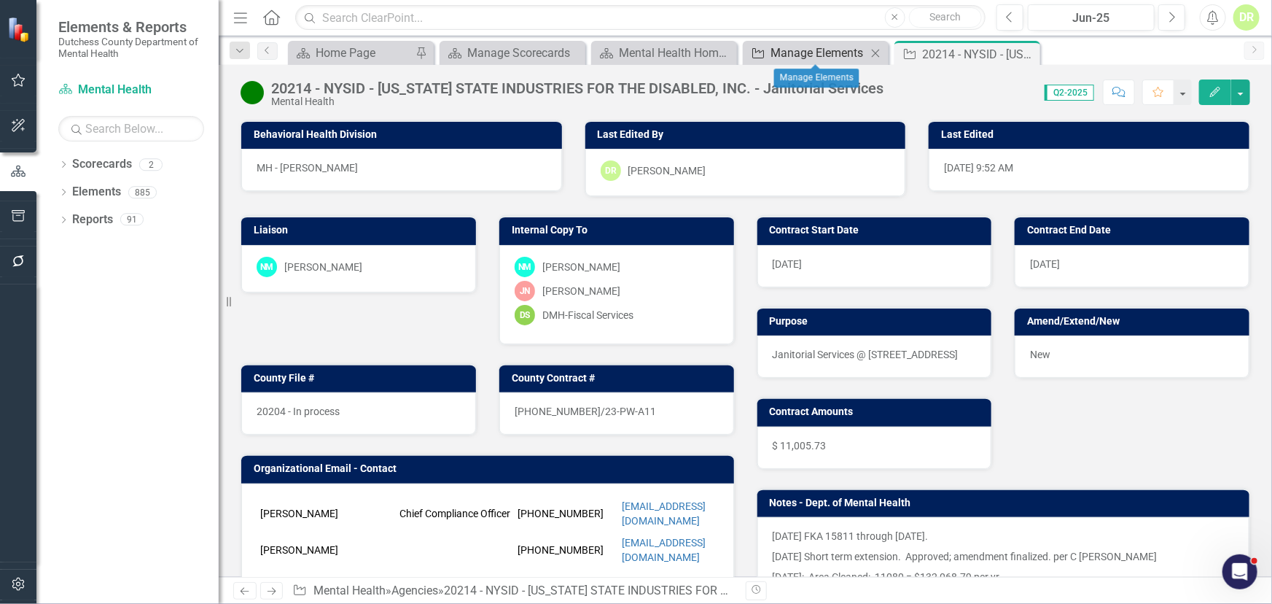
click at [782, 51] on div "Manage Elements" at bounding box center [819, 53] width 96 height 18
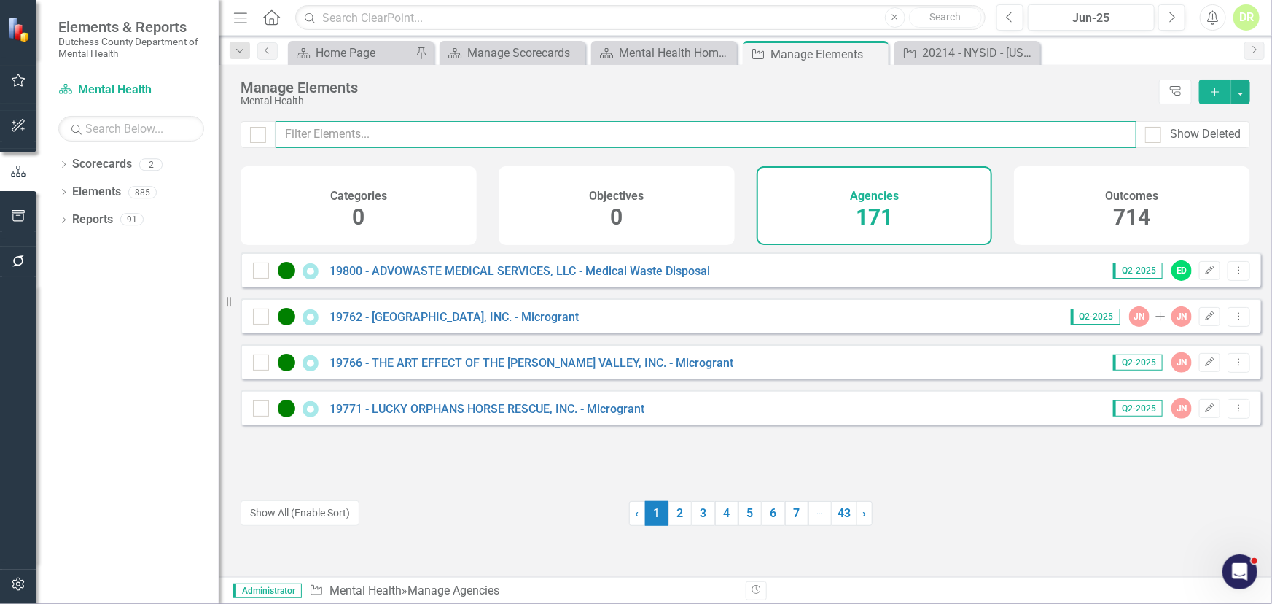
click at [331, 134] on input "text" at bounding box center [706, 134] width 861 height 27
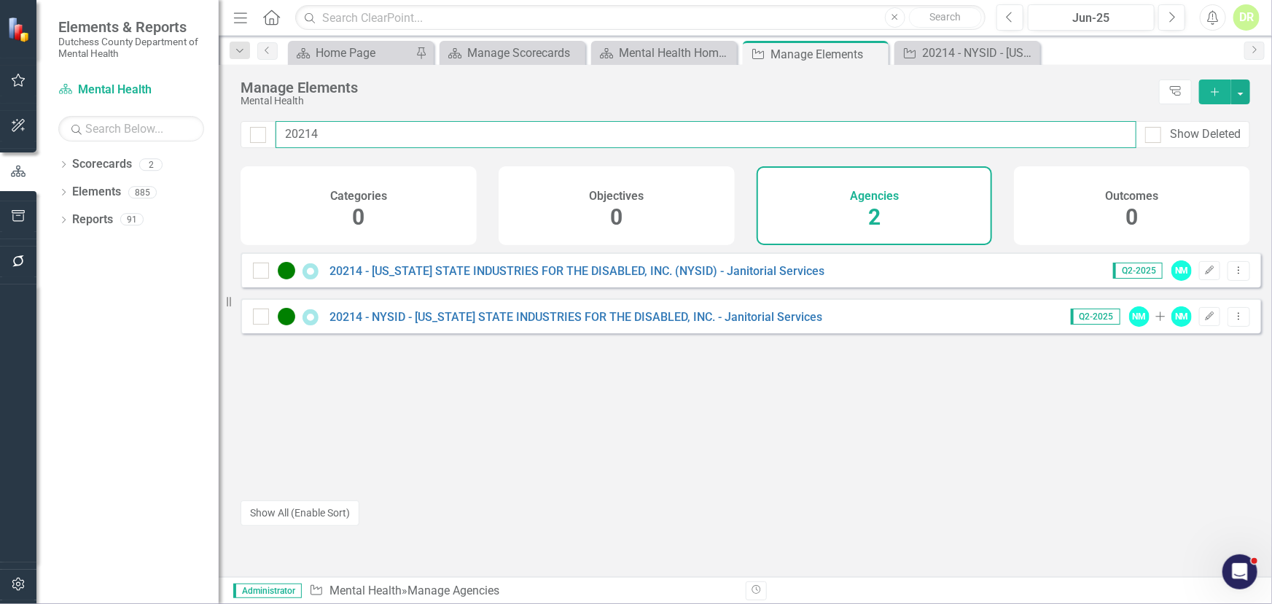
type input "20214"
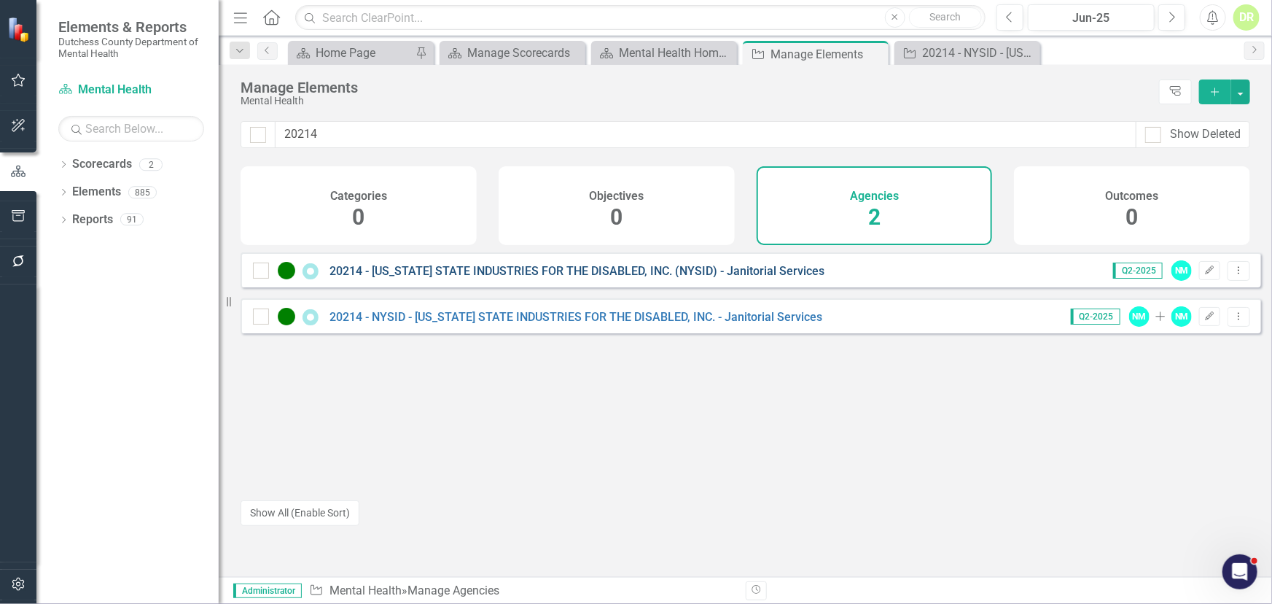
click at [504, 278] on link "20214 - [US_STATE] STATE INDUSTRIES FOR THE DISABLED, INC. (NYSID) - Janitorial…" at bounding box center [577, 271] width 495 height 14
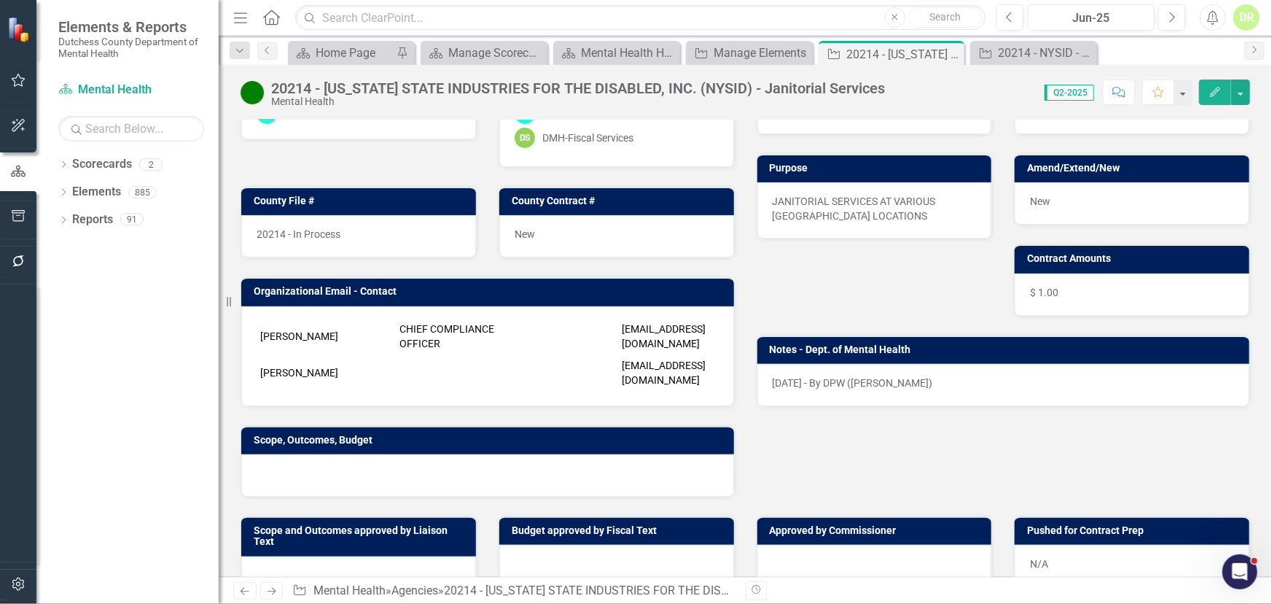
scroll to position [198, 0]
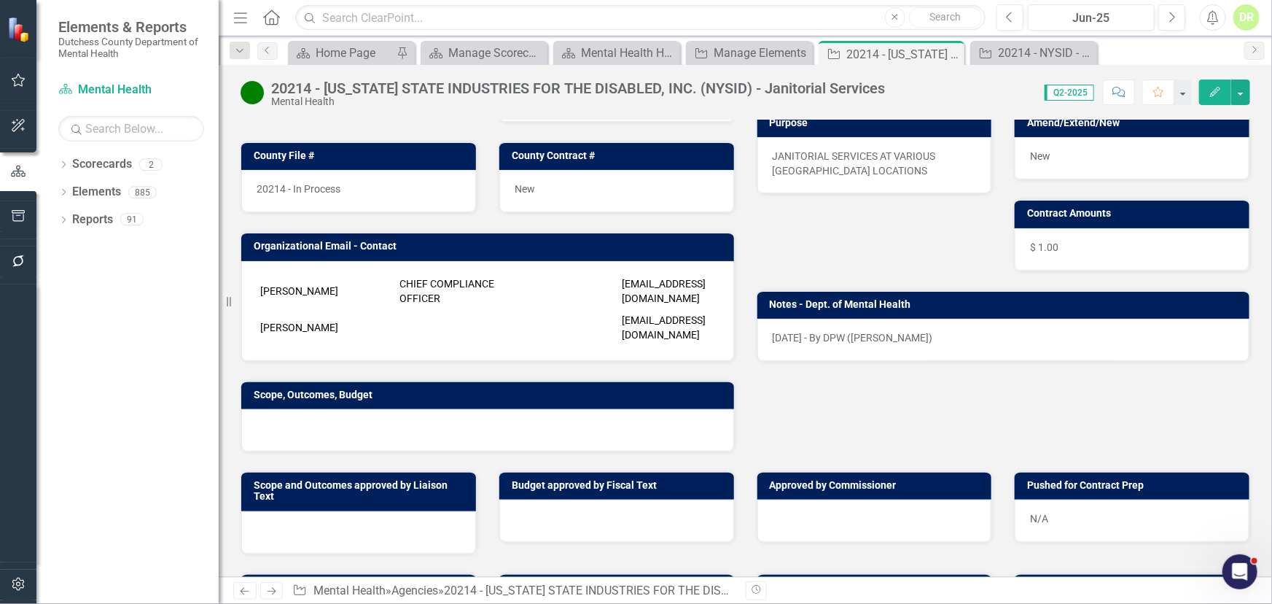
click at [259, 90] on img at bounding box center [252, 92] width 23 height 23
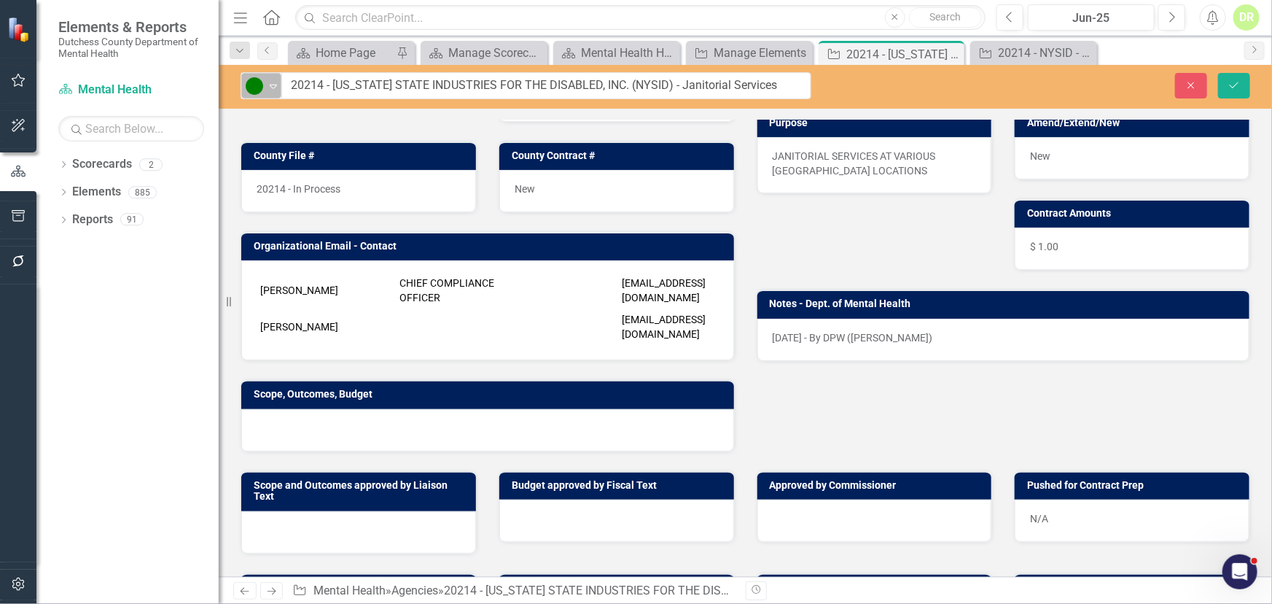
click at [273, 81] on icon "Expand" at bounding box center [273, 86] width 15 height 12
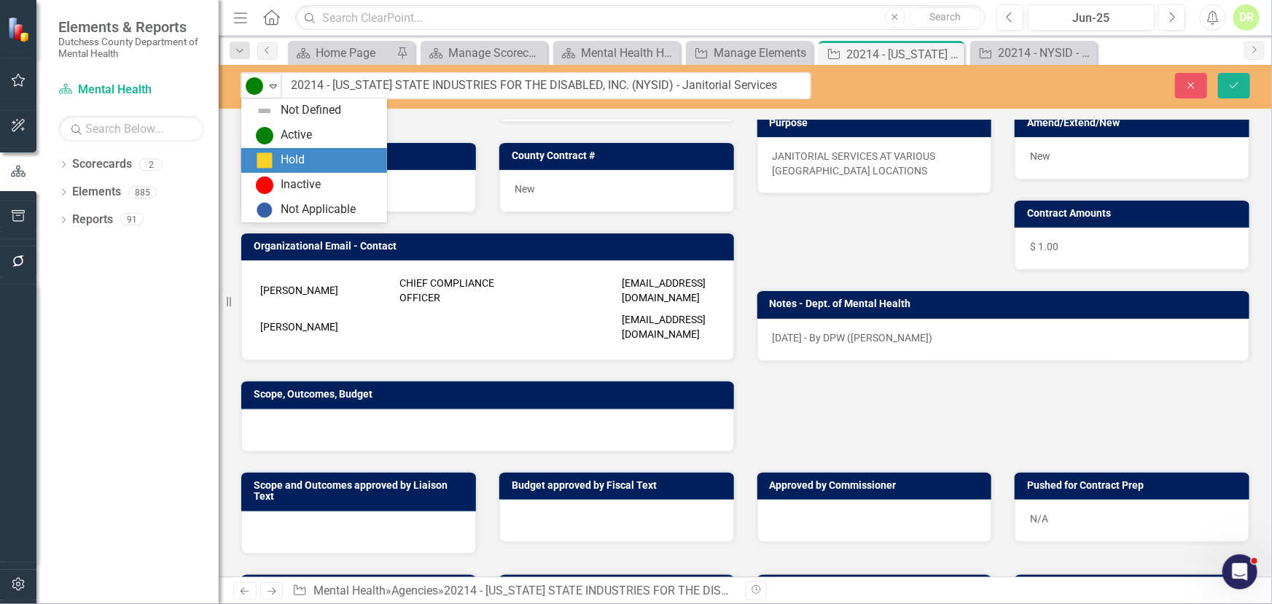
click at [301, 158] on div "Hold" at bounding box center [293, 160] width 24 height 17
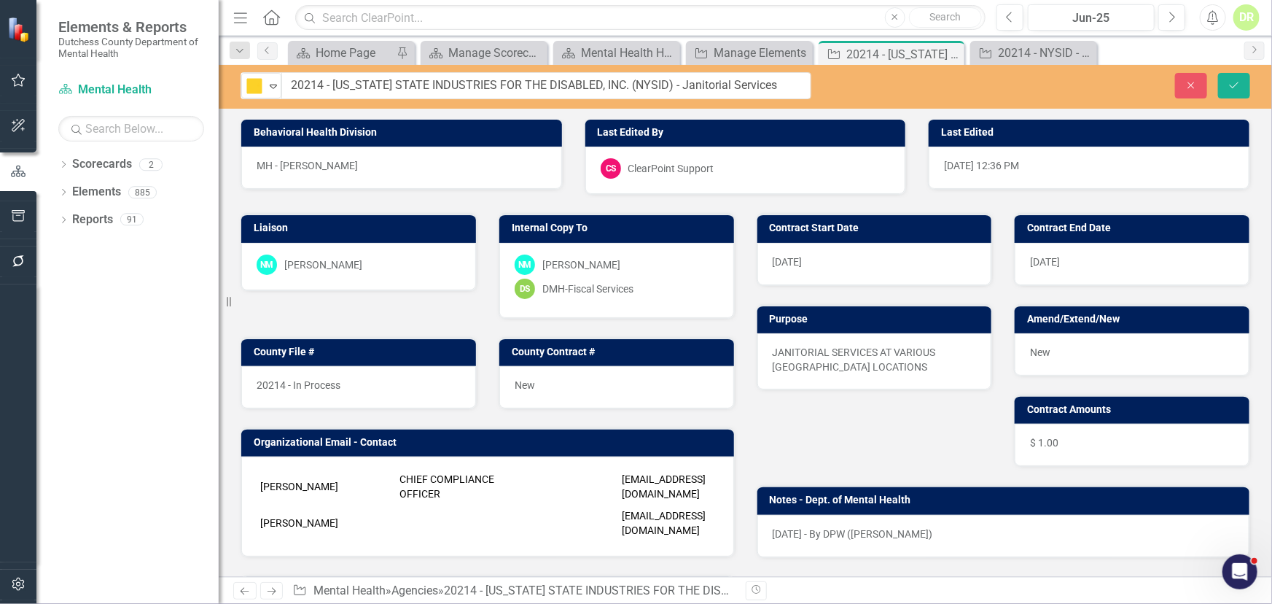
scroll to position [0, 0]
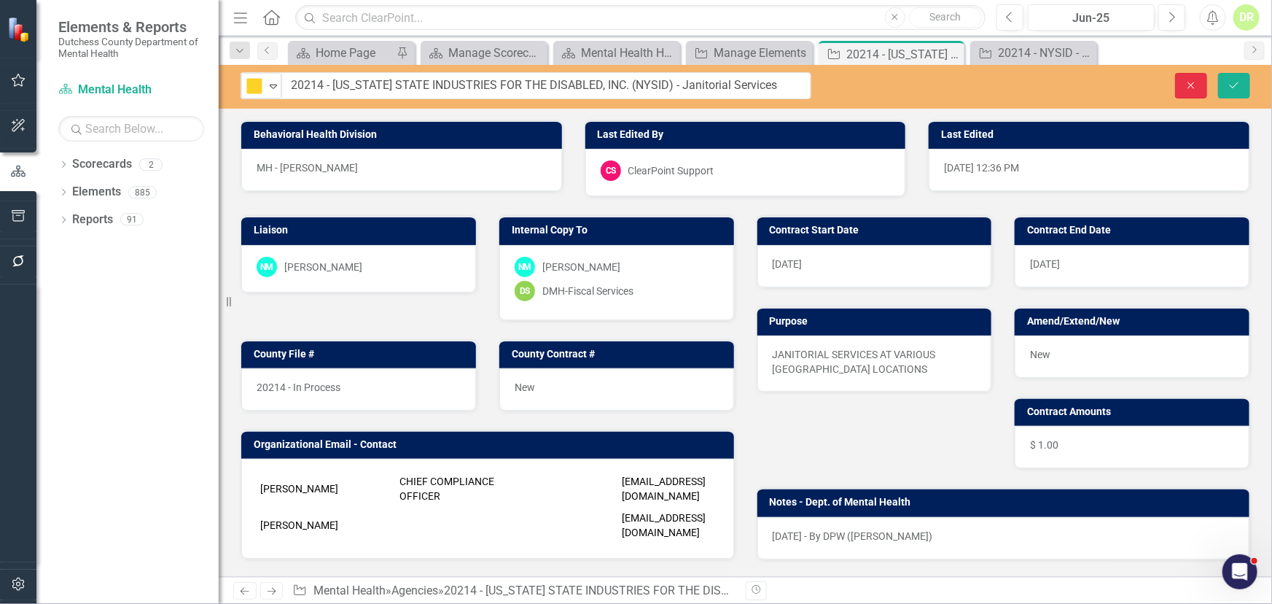
click at [1189, 85] on icon "Close" at bounding box center [1191, 85] width 13 height 10
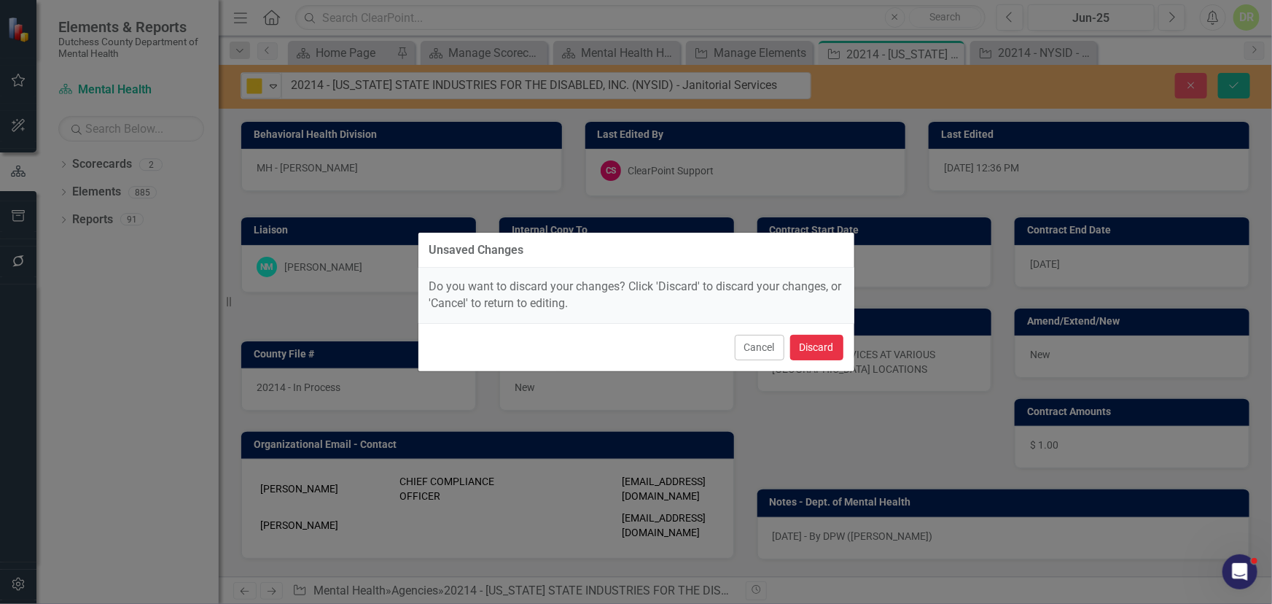
drag, startPoint x: 818, startPoint y: 347, endPoint x: 780, endPoint y: 358, distance: 39.5
click at [819, 347] on button "Discard" at bounding box center [816, 348] width 53 height 26
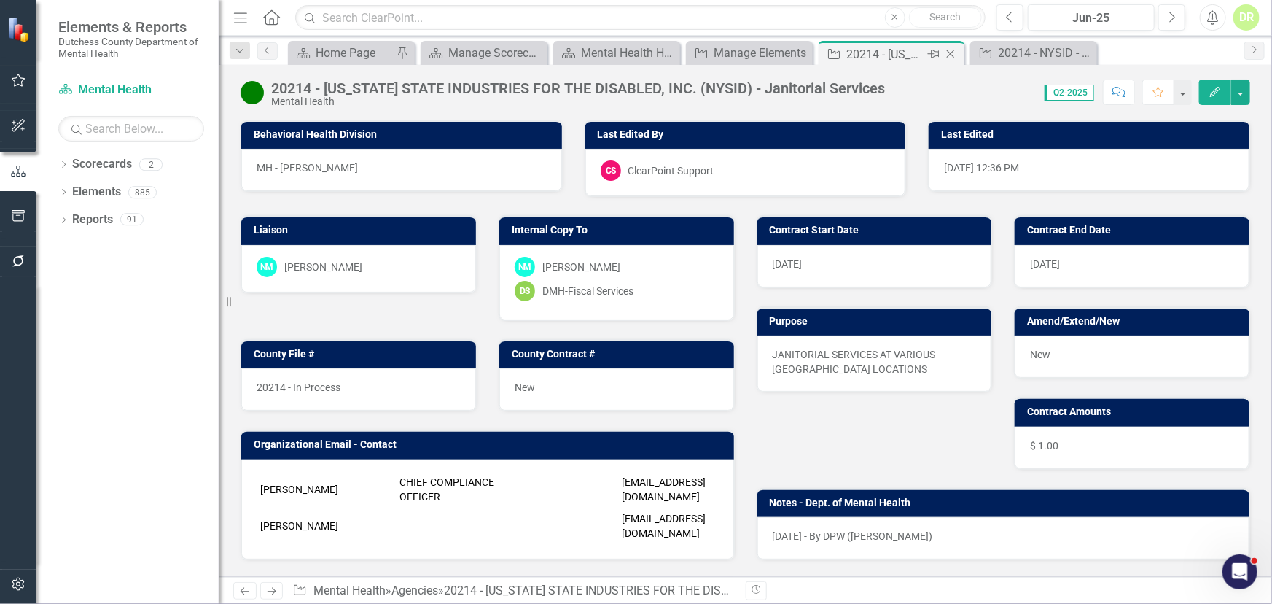
click at [949, 56] on icon "Close" at bounding box center [951, 54] width 15 height 12
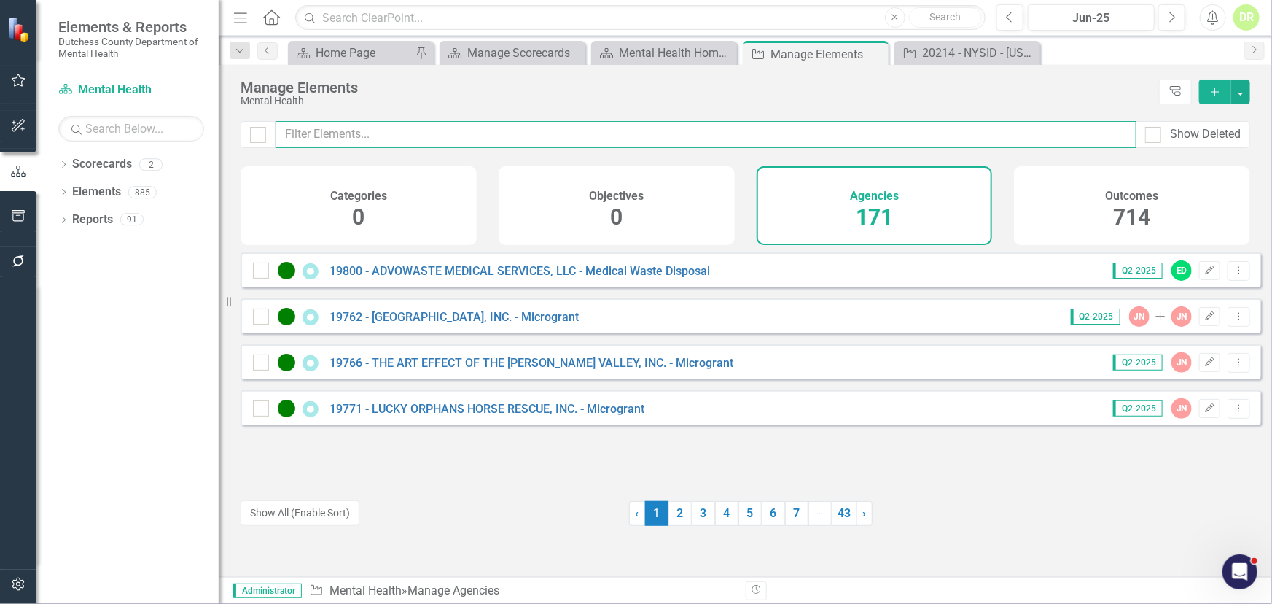
click at [310, 136] on input "text" at bounding box center [706, 134] width 861 height 27
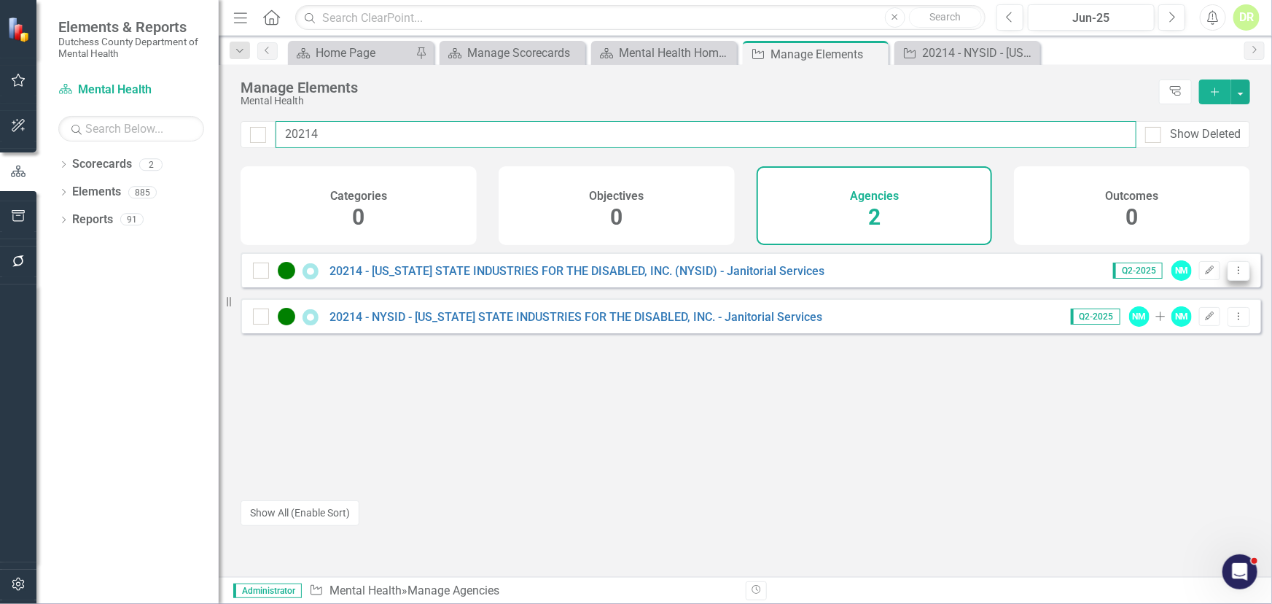
type input "20214"
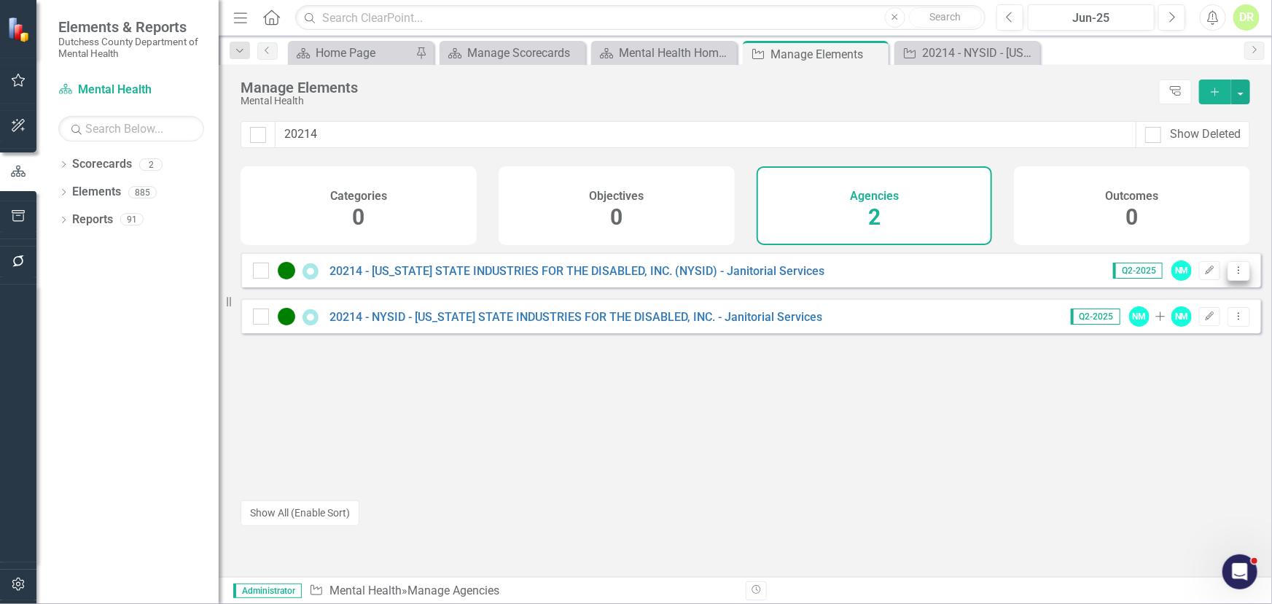
click at [1233, 275] on icon "Dropdown Menu" at bounding box center [1239, 269] width 12 height 9
click at [1214, 383] on link "Trash Delete Agency" at bounding box center [1176, 386] width 125 height 27
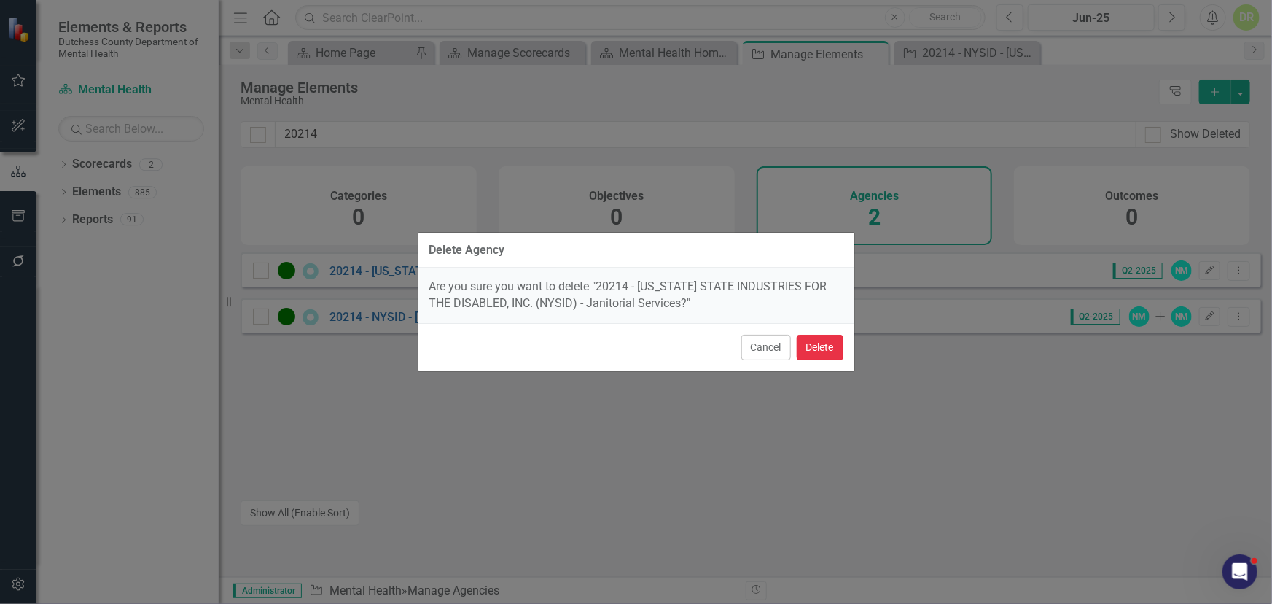
click at [818, 345] on button "Delete" at bounding box center [820, 348] width 47 height 26
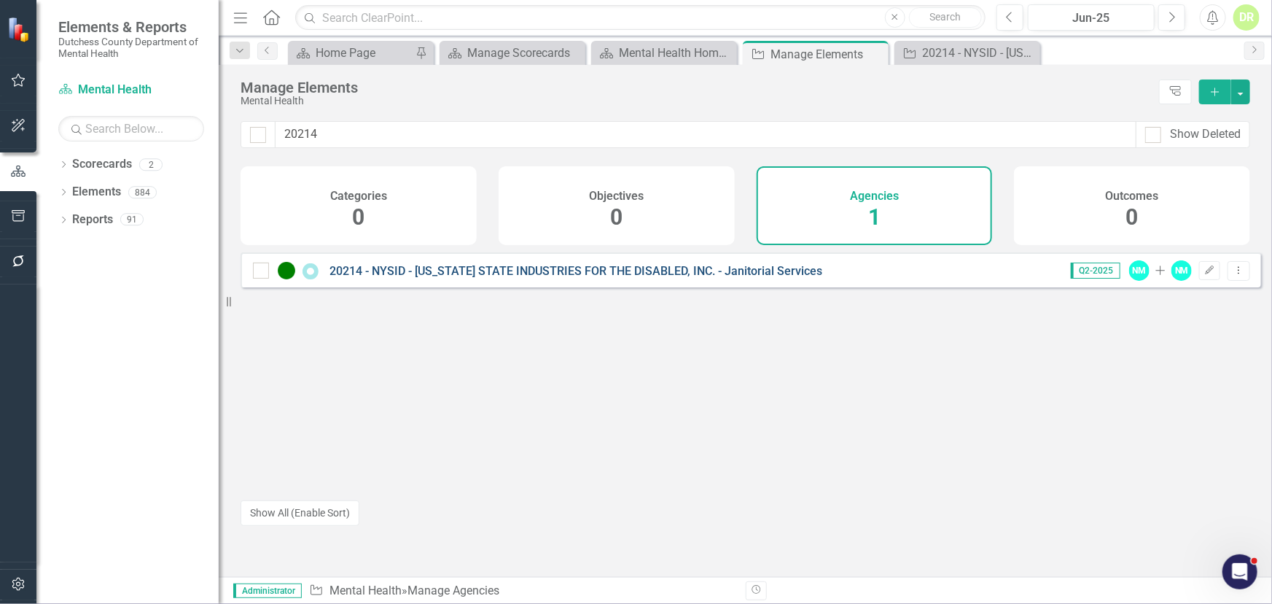
click at [591, 278] on link "20214 - NYSID - [US_STATE] STATE INDUSTRIES FOR THE DISABLED, INC. - Janitorial…" at bounding box center [576, 271] width 493 height 14
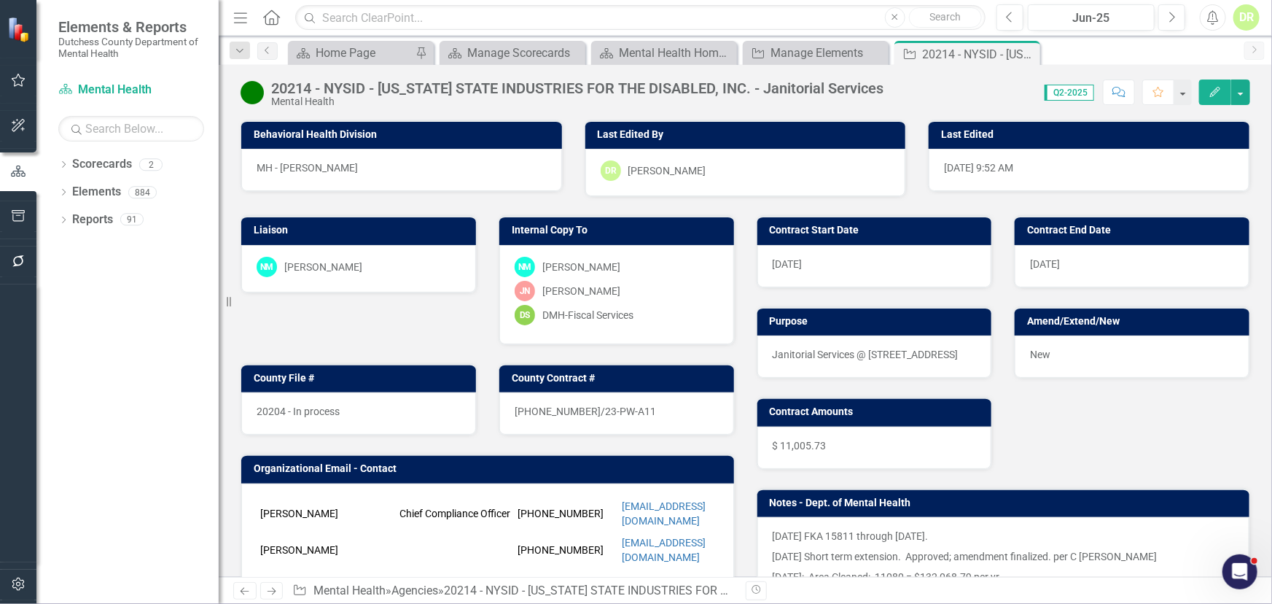
click at [952, 526] on div "8/22/25 FKA 15811 through 12/31/25. 8/6/2025 Short term extension. Approved; am…" at bounding box center [1004, 589] width 493 height 144
click at [953, 531] on p "8/22/25 FKA 15811 through 12/31/25." at bounding box center [1004, 538] width 462 height 18
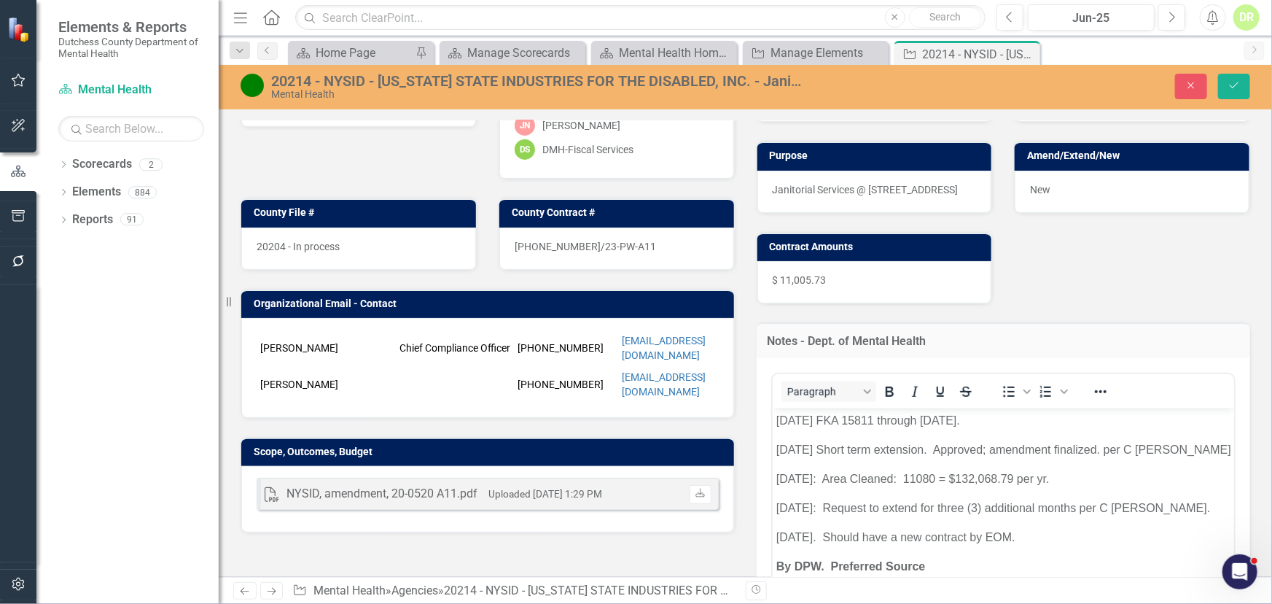
scroll to position [198, 0]
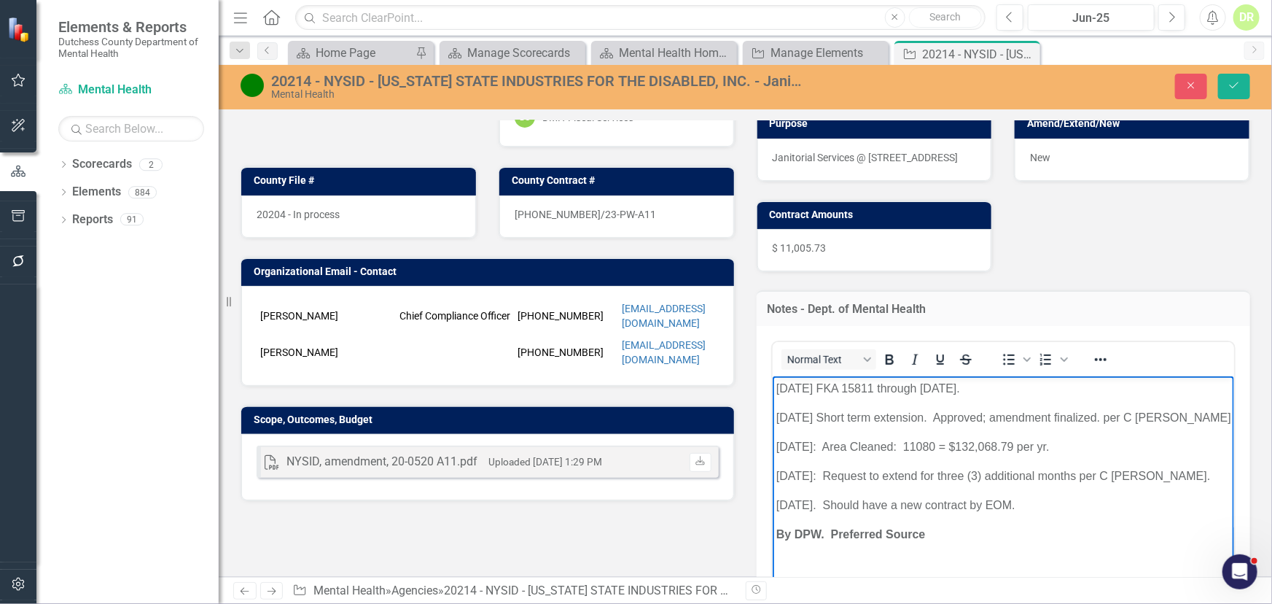
drag, startPoint x: 1003, startPoint y: 381, endPoint x: 817, endPoint y: 392, distance: 186.3
click at [817, 392] on p "8/22/25 FKA 15811 through 12/31/25." at bounding box center [1003, 388] width 455 height 18
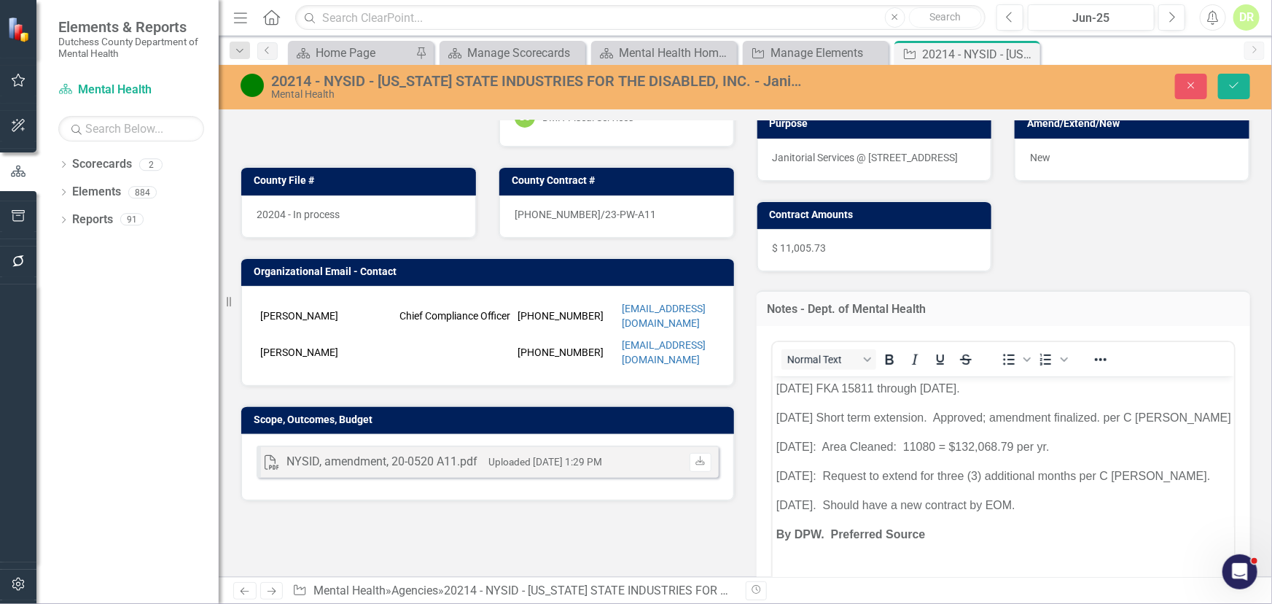
click at [292, 73] on div "20214 - NYSID - [US_STATE] STATE INDUSTRIES FOR THE DISABLED, INC. - Janitorial…" at bounding box center [537, 81] width 533 height 16
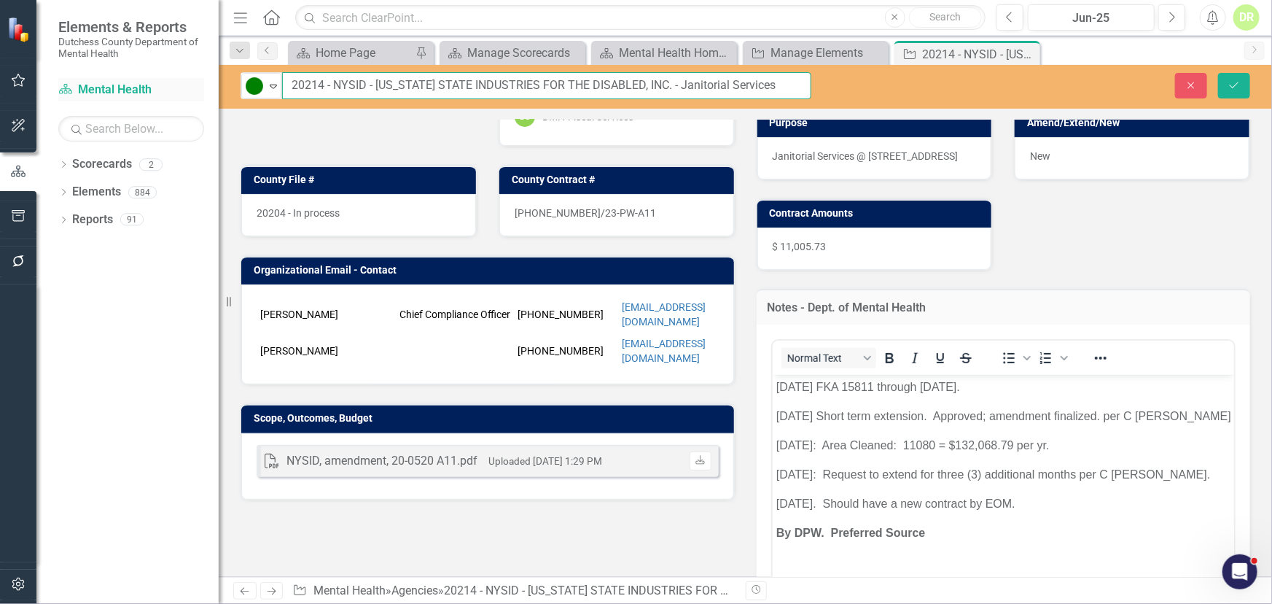
drag, startPoint x: 322, startPoint y: 83, endPoint x: 203, endPoint y: 85, distance: 118.9
click at [205, 85] on div "Elements & Reports Dutchess County Department of Mental Health Scorecard Mental…" at bounding box center [636, 302] width 1272 height 604
type input "15811 - NYSID - NEW YORK STATE INDUSTRIES FOR THE DISABLED, INC. - Janitorial S…"
click at [289, 218] on div "20204 - In process" at bounding box center [358, 215] width 235 height 42
click at [287, 217] on span "20204 - In process" at bounding box center [298, 213] width 83 height 12
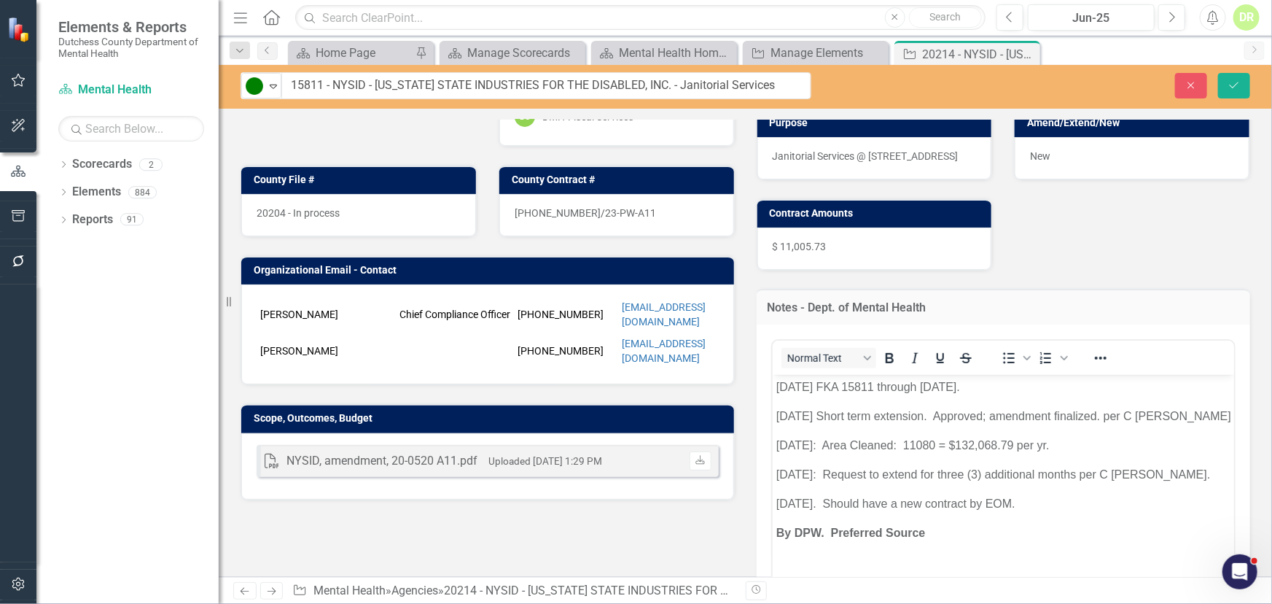
click at [283, 211] on span "20204 - In process" at bounding box center [298, 213] width 83 height 12
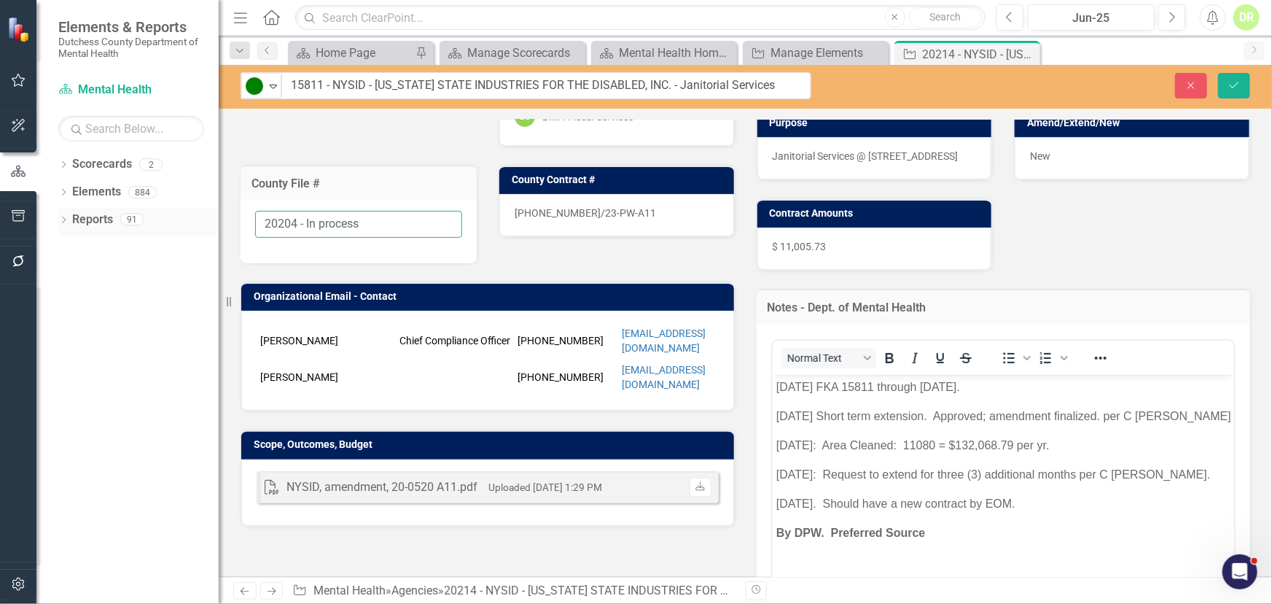
drag, startPoint x: 294, startPoint y: 222, endPoint x: 155, endPoint y: 219, distance: 138.6
click at [153, 224] on div "Elements & Reports Dutchess County Department of Mental Health Scorecard Mental…" at bounding box center [636, 302] width 1272 height 604
type input "15811 - In process"
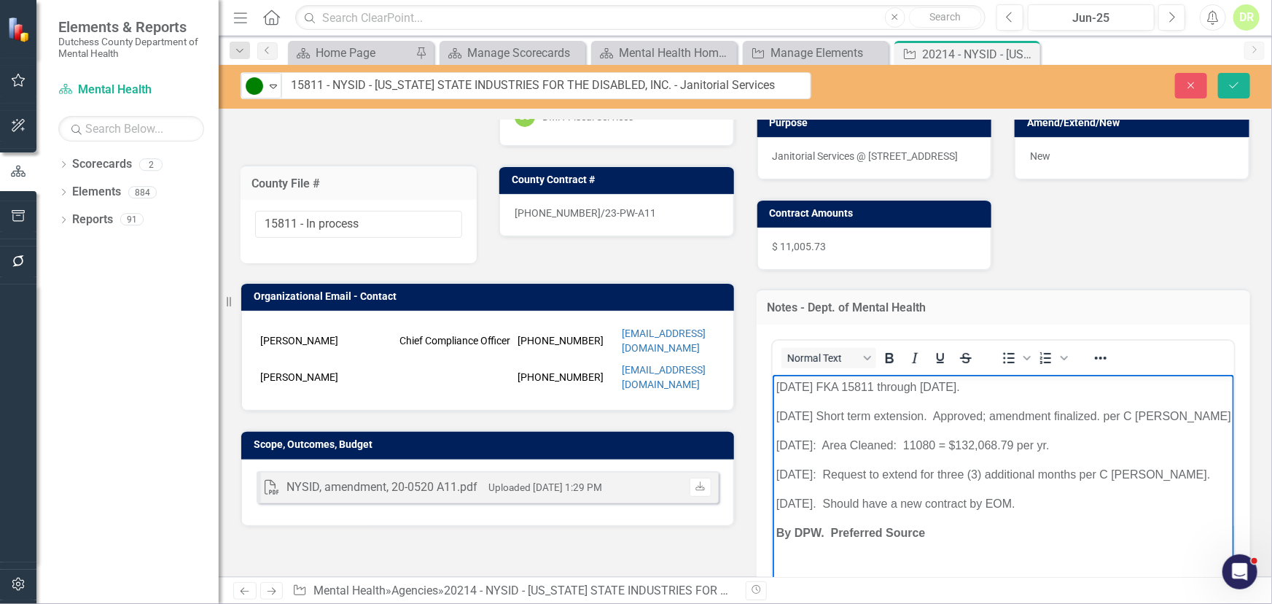
click at [852, 378] on p "8/22/25 FKA 15811 through 12/31/25." at bounding box center [1003, 387] width 455 height 18
click at [828, 386] on p "8/22/25 FKA 15811 through 12/31/25." at bounding box center [1003, 387] width 455 height 18
drag, startPoint x: 818, startPoint y: 386, endPoint x: 1050, endPoint y: 369, distance: 232.5
click at [1050, 374] on html "8/22/25 FKA 15811 through 12/31/25. 8/6/2025 Short term extension. Approved; am…" at bounding box center [1003, 483] width 462 height 219
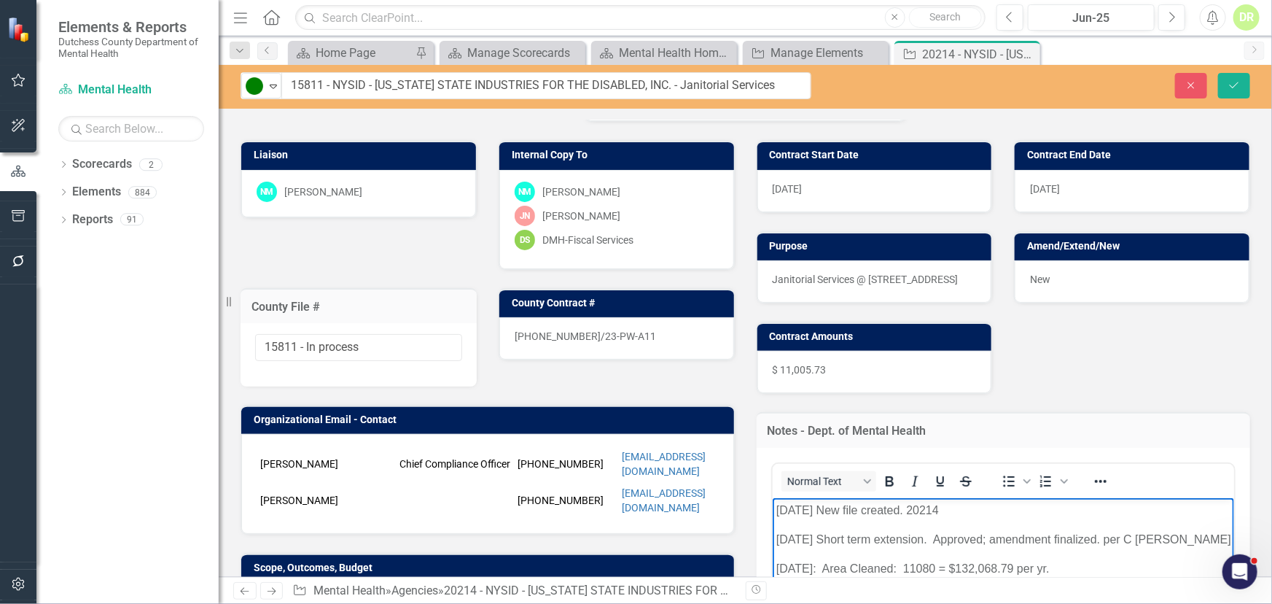
scroll to position [0, 0]
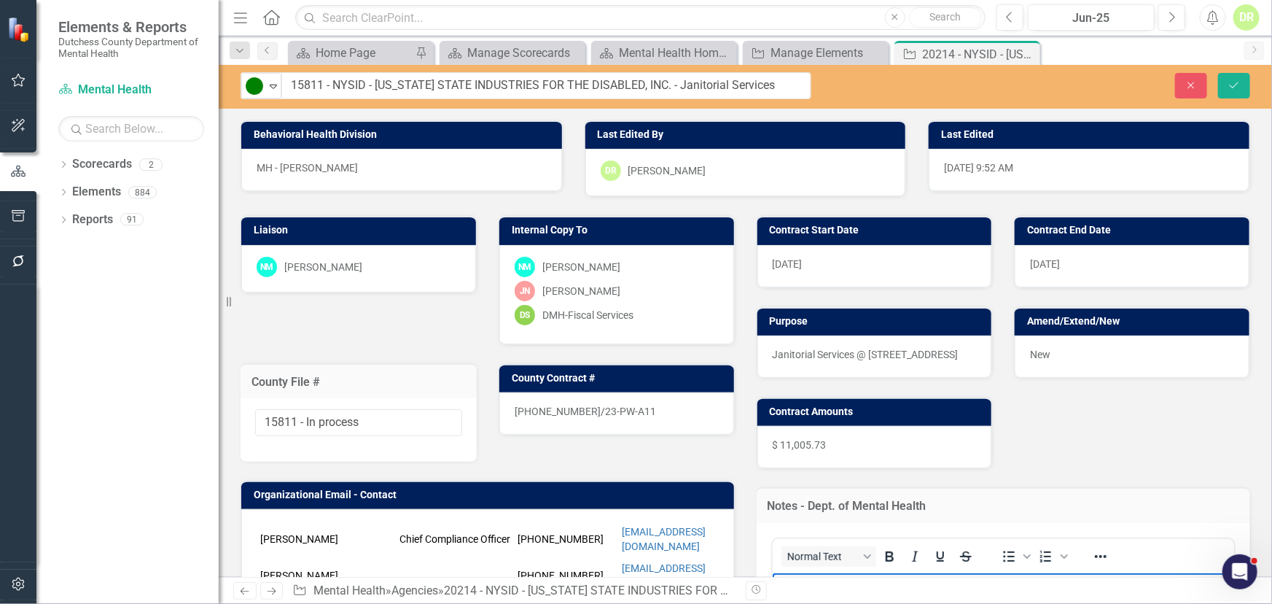
click at [1069, 264] on div "[DATE]" at bounding box center [1132, 266] width 235 height 42
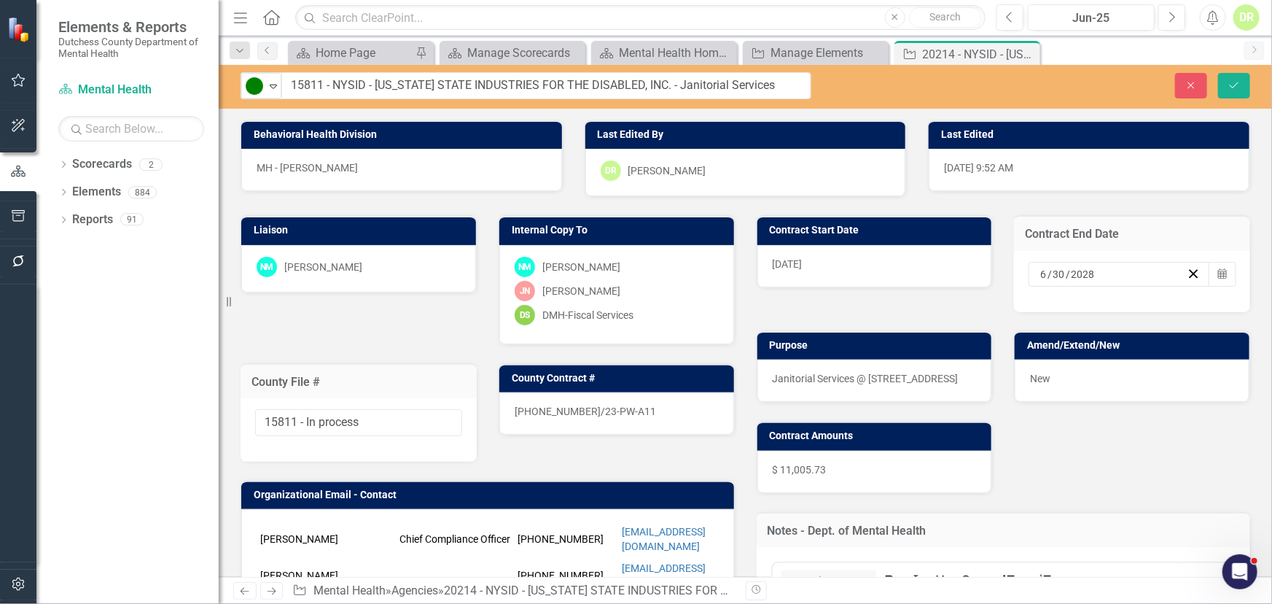
click at [1102, 268] on div "6 / 30 / 2028" at bounding box center [1112, 274] width 149 height 15
click at [1218, 271] on icon "button" at bounding box center [1222, 273] width 9 height 10
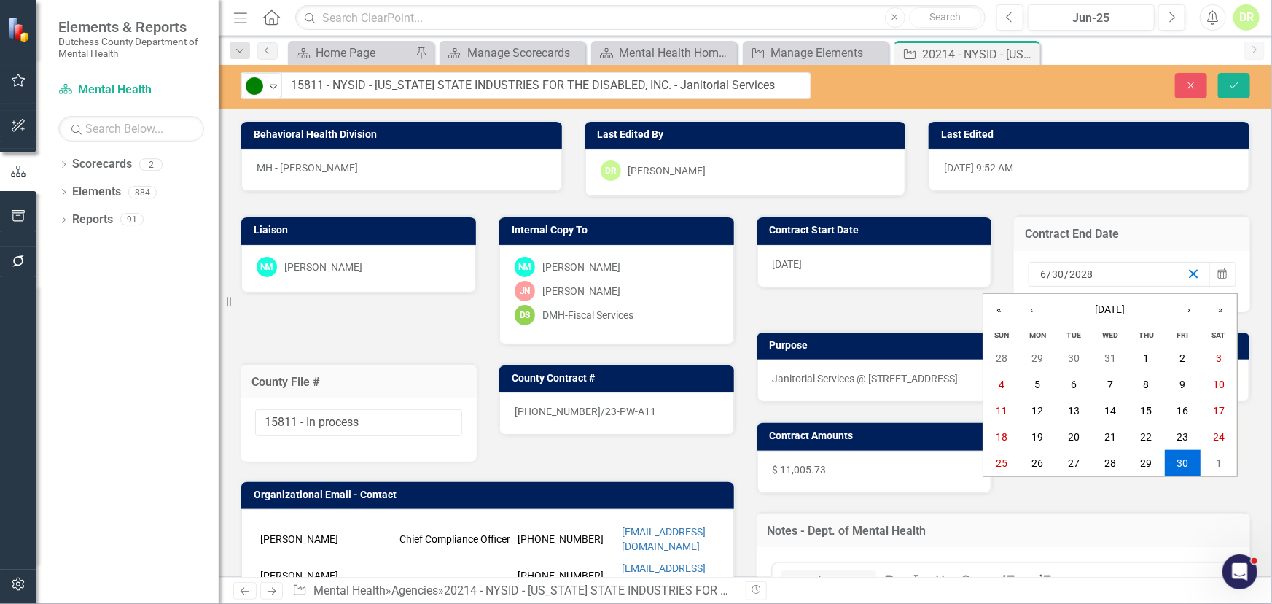
click at [1187, 270] on icon "button" at bounding box center [1194, 274] width 14 height 14
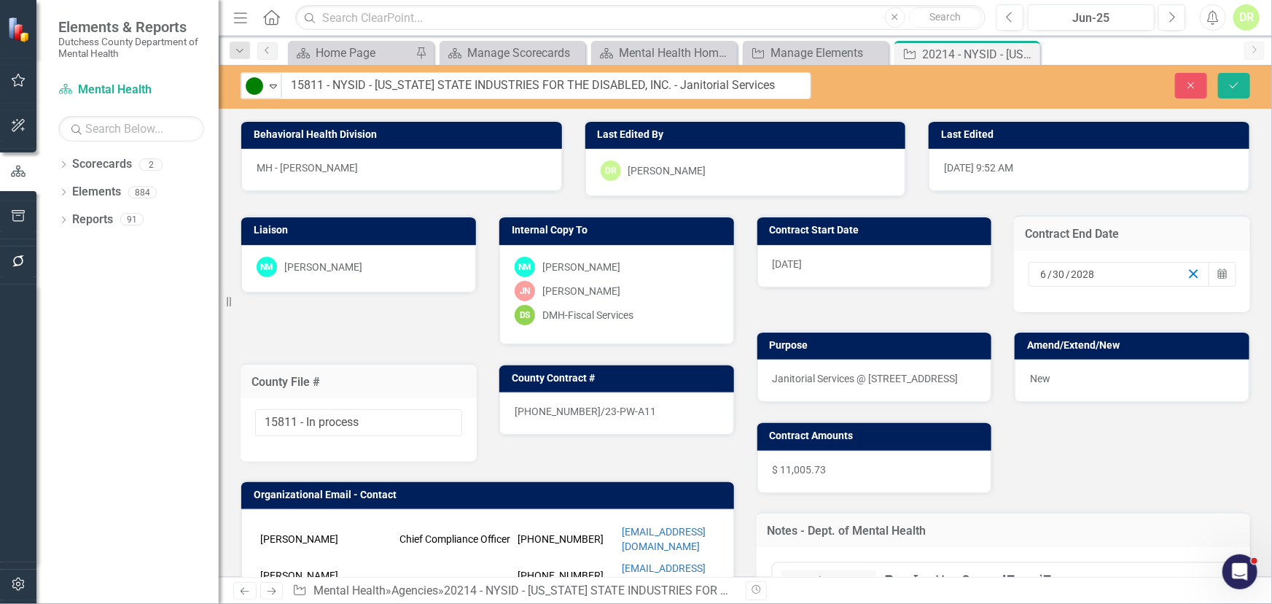
click at [1189, 267] on icon "button" at bounding box center [1194, 274] width 14 height 14
click at [1040, 273] on input at bounding box center [1050, 274] width 21 height 15
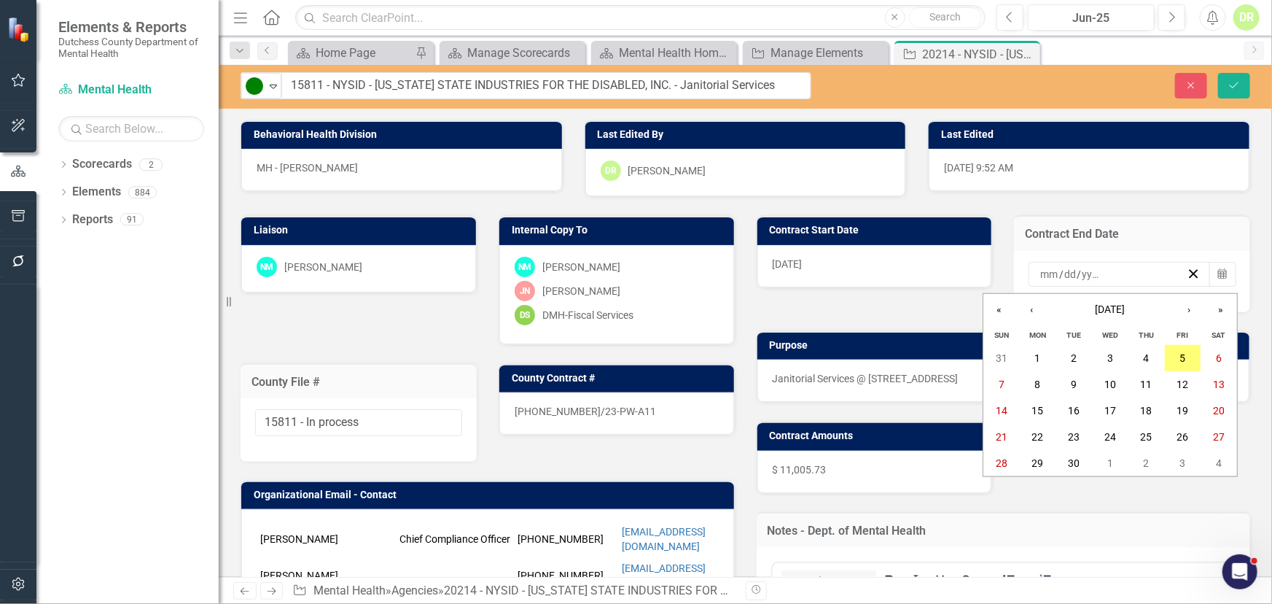
click at [1040, 273] on input "number" at bounding box center [1050, 274] width 20 height 15
type input "12"
type input "31"
type input "2025"
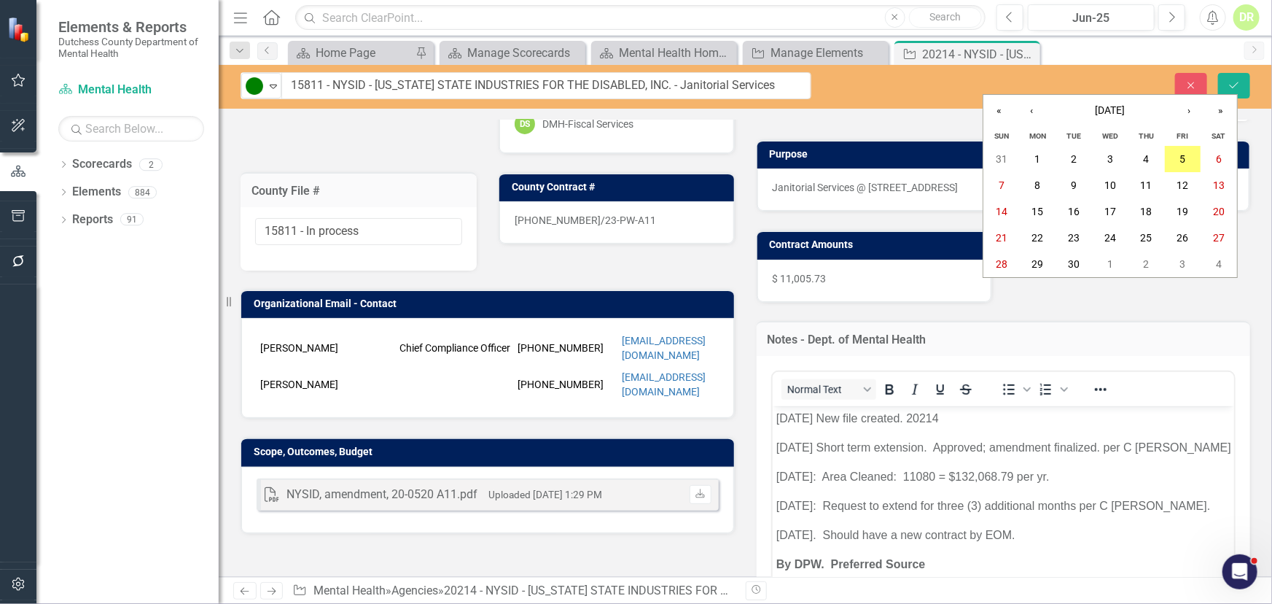
scroll to position [198, 0]
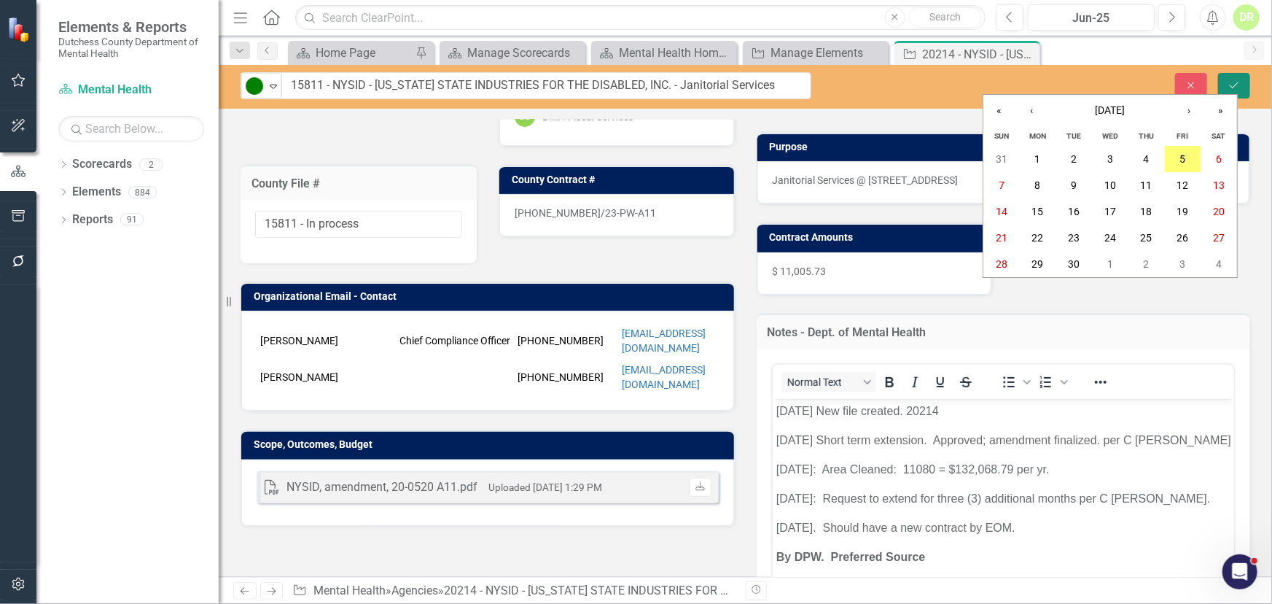
drag, startPoint x: 1240, startPoint y: 74, endPoint x: 1224, endPoint y: 102, distance: 32.7
click at [1240, 74] on button "Save" at bounding box center [1234, 86] width 32 height 26
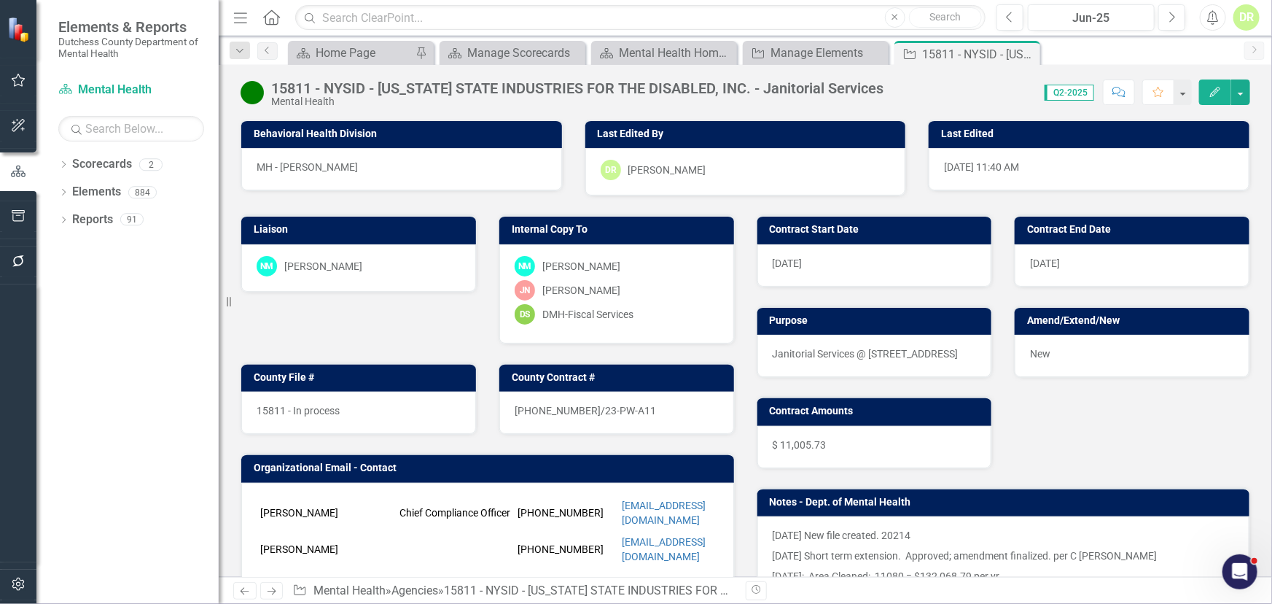
scroll to position [0, 0]
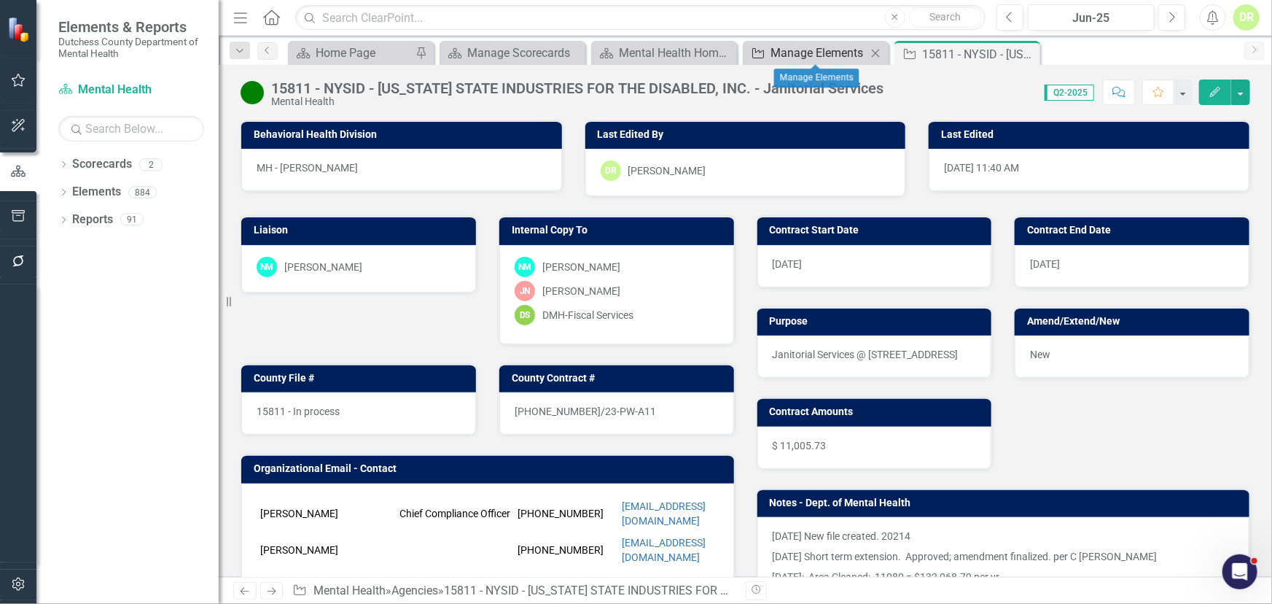
click at [824, 48] on div "Manage Elements" at bounding box center [819, 53] width 96 height 18
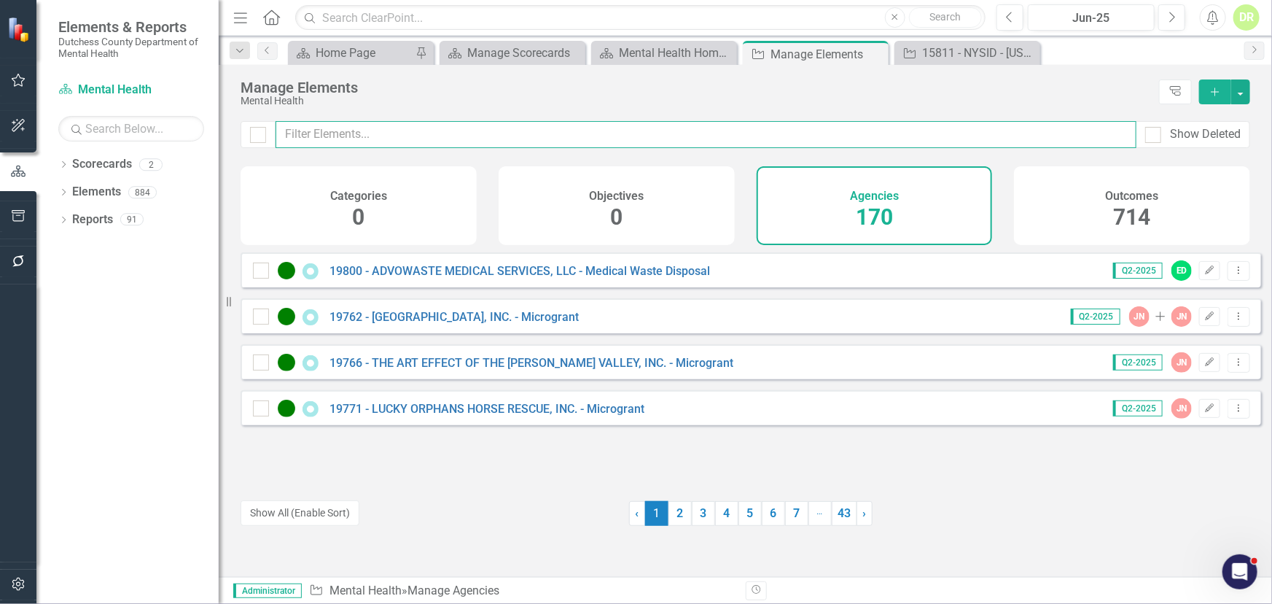
click at [362, 140] on input "text" at bounding box center [706, 134] width 861 height 27
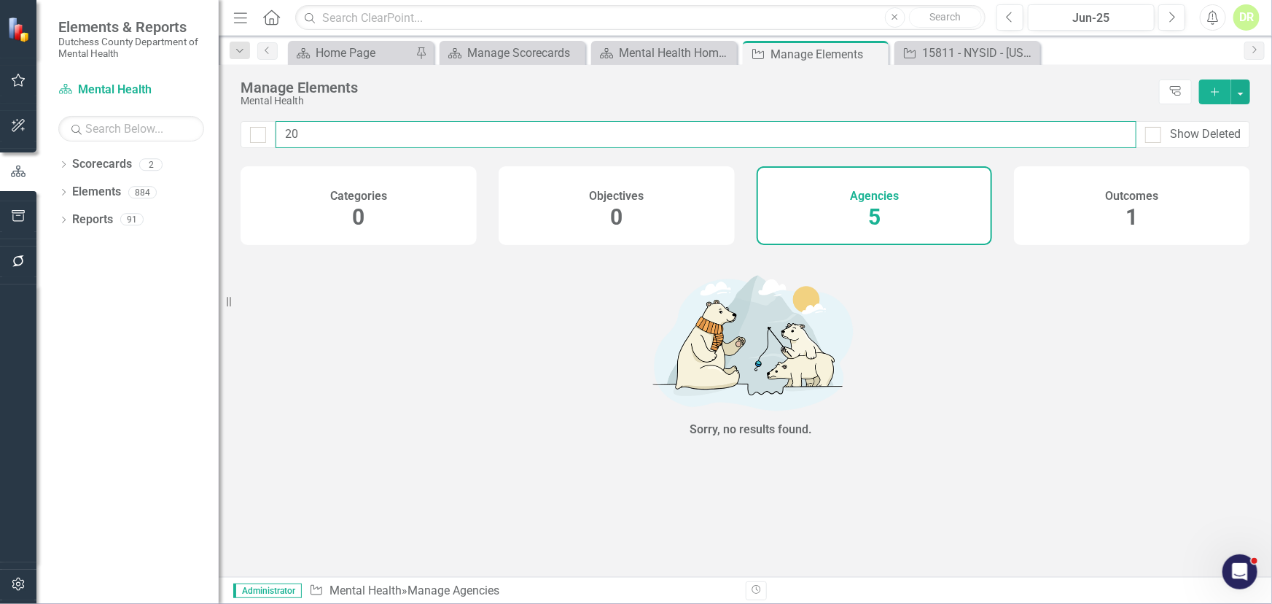
type input "2"
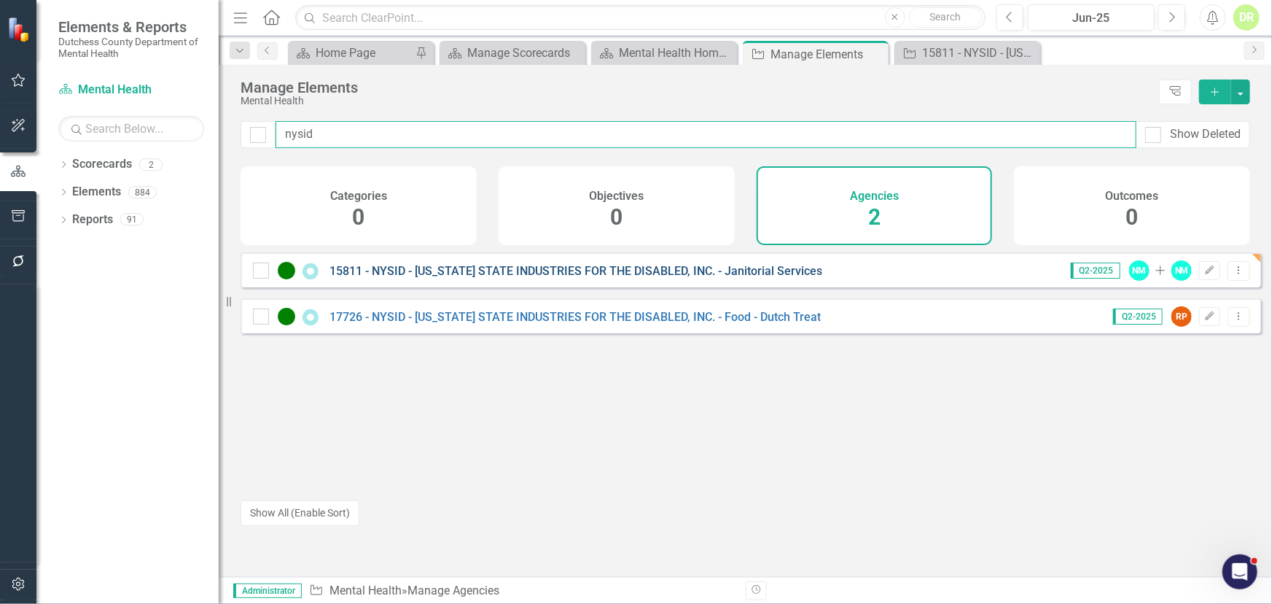
type input "nysid"
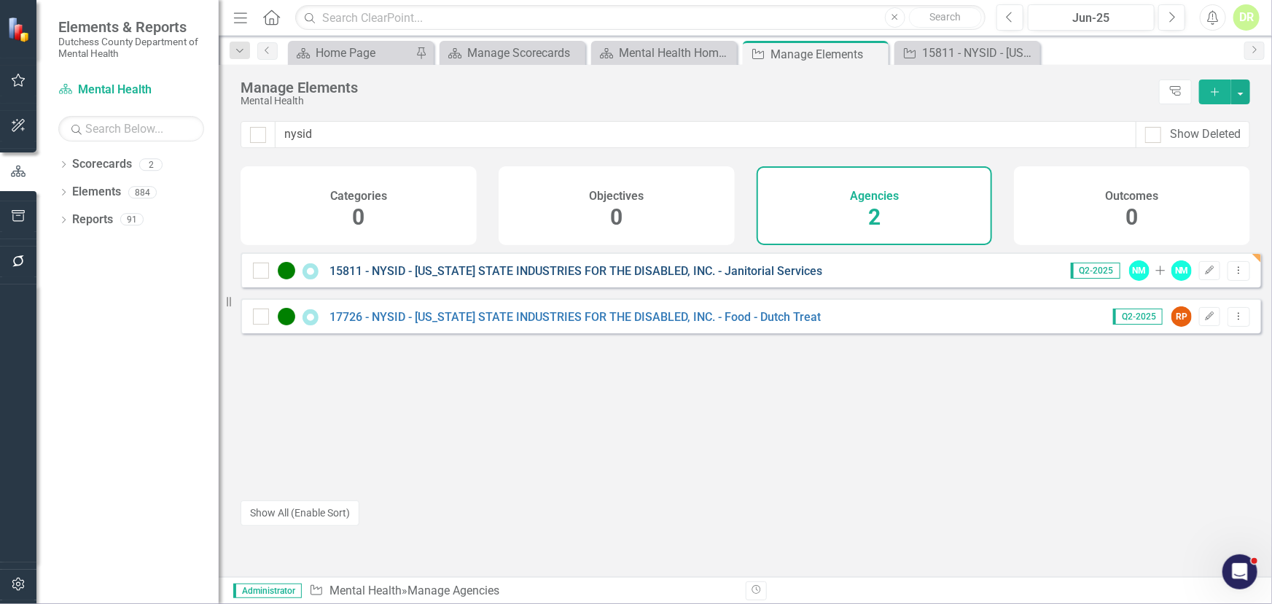
click at [411, 277] on link "15811 - NYSID - NEW YORK STATE INDUSTRIES FOR THE DISABLED, INC. - Janitorial S…" at bounding box center [576, 271] width 493 height 14
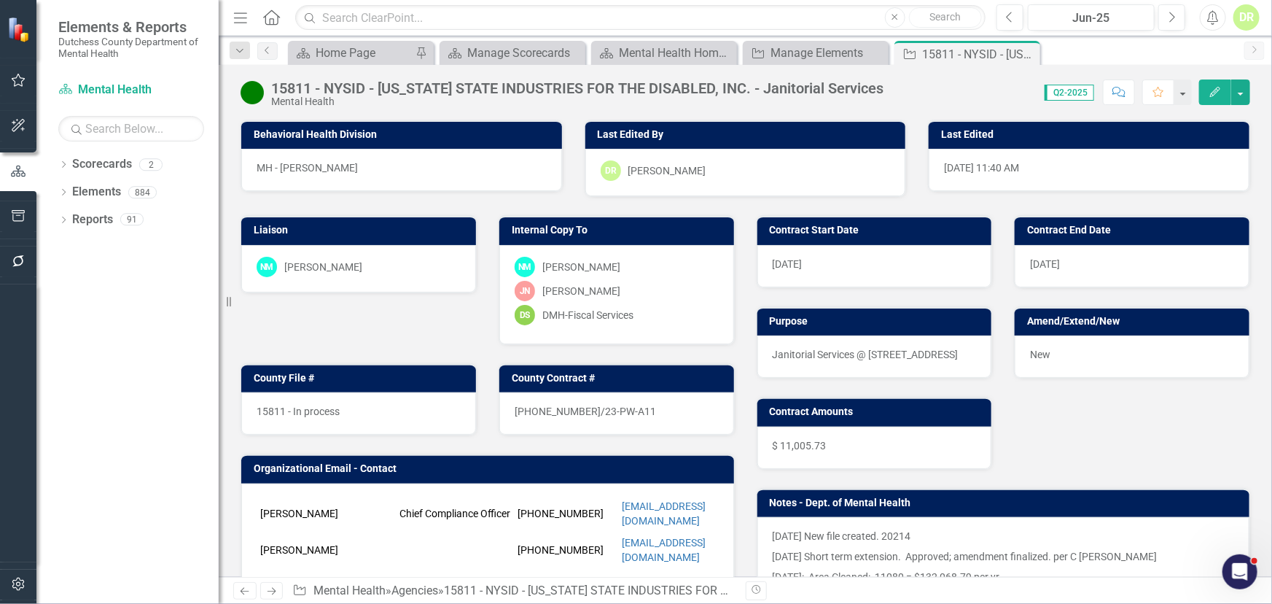
click at [362, 87] on div "15811 - NYSID - NEW YORK STATE INDUSTRIES FOR THE DISABLED, INC. - Janitorial S…" at bounding box center [577, 88] width 613 height 16
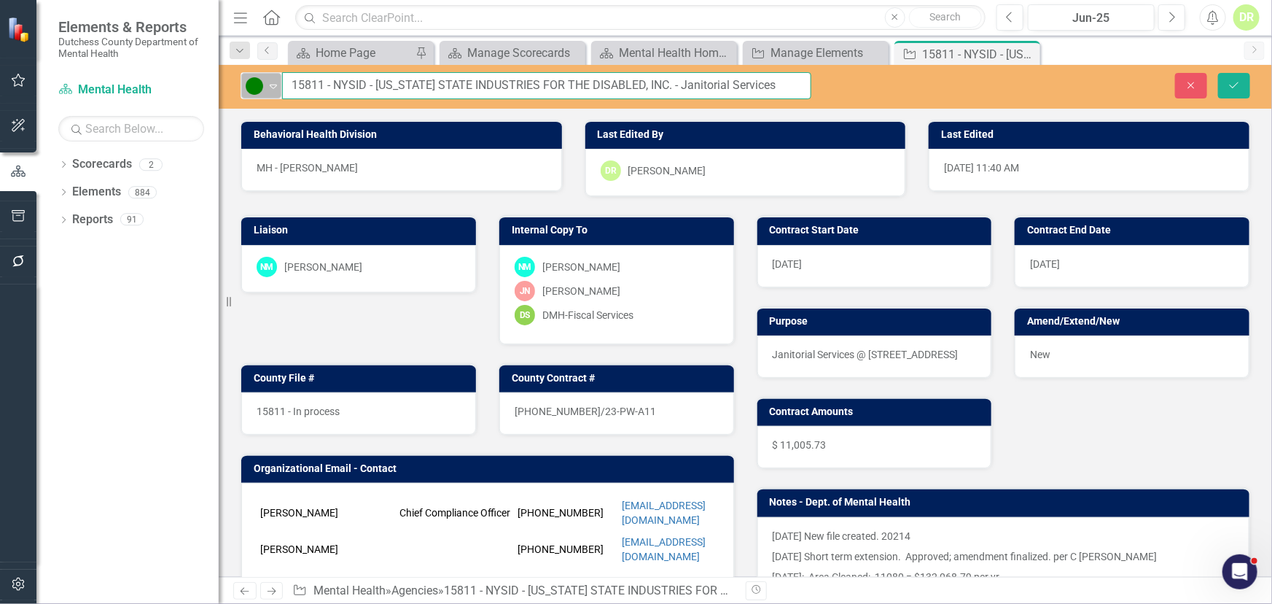
drag, startPoint x: 327, startPoint y: 83, endPoint x: 279, endPoint y: 79, distance: 48.3
click at [279, 79] on div "Active Expand 15811 - NYSID - NEW YORK STATE INDUSTRIES FOR THE DISABLED, INC. …" at bounding box center [526, 85] width 571 height 27
type input "20214 - NYSID - [US_STATE] STATE INDUSTRIES FOR THE DISABLED, INC. - Janitorial…"
click at [362, 402] on div "15811 - In process" at bounding box center [358, 413] width 235 height 42
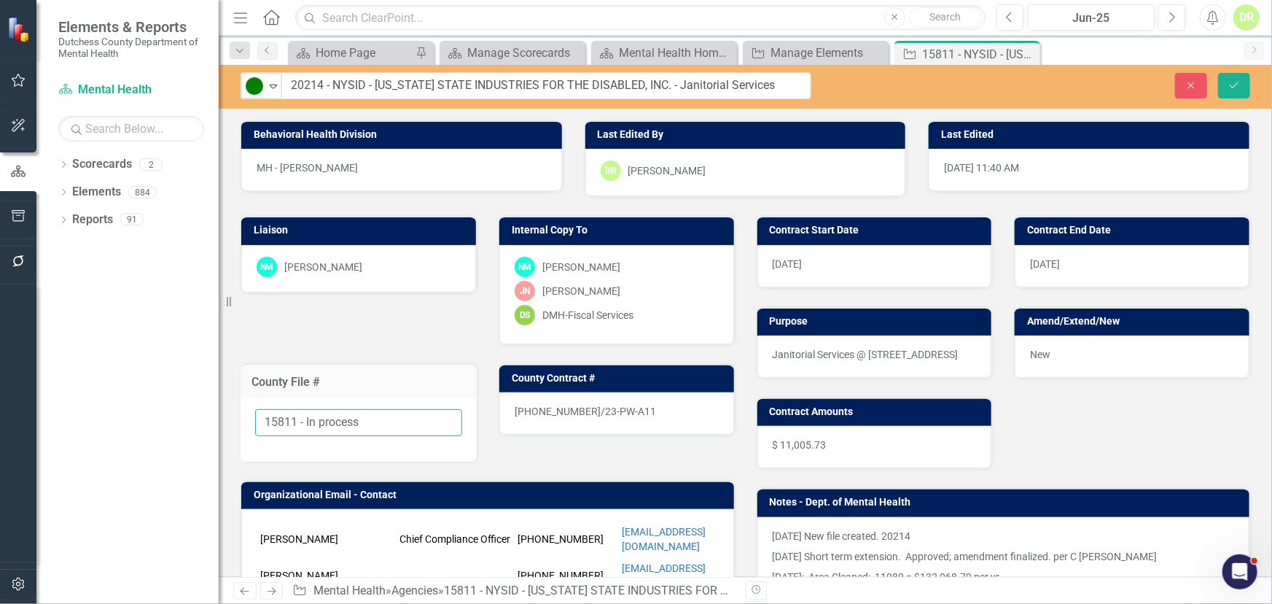
drag, startPoint x: 262, startPoint y: 429, endPoint x: 58, endPoint y: 412, distance: 204.1
click at [58, 412] on div "Elements & Reports Dutchess County Department of Mental Health Scorecard Mental…" at bounding box center [636, 302] width 1272 height 604
type input "20214"
click at [926, 529] on p "8/22/25 New file created. 20214" at bounding box center [1004, 538] width 462 height 18
click at [922, 535] on p "8/22/25 New file created. 20214" at bounding box center [1004, 538] width 462 height 18
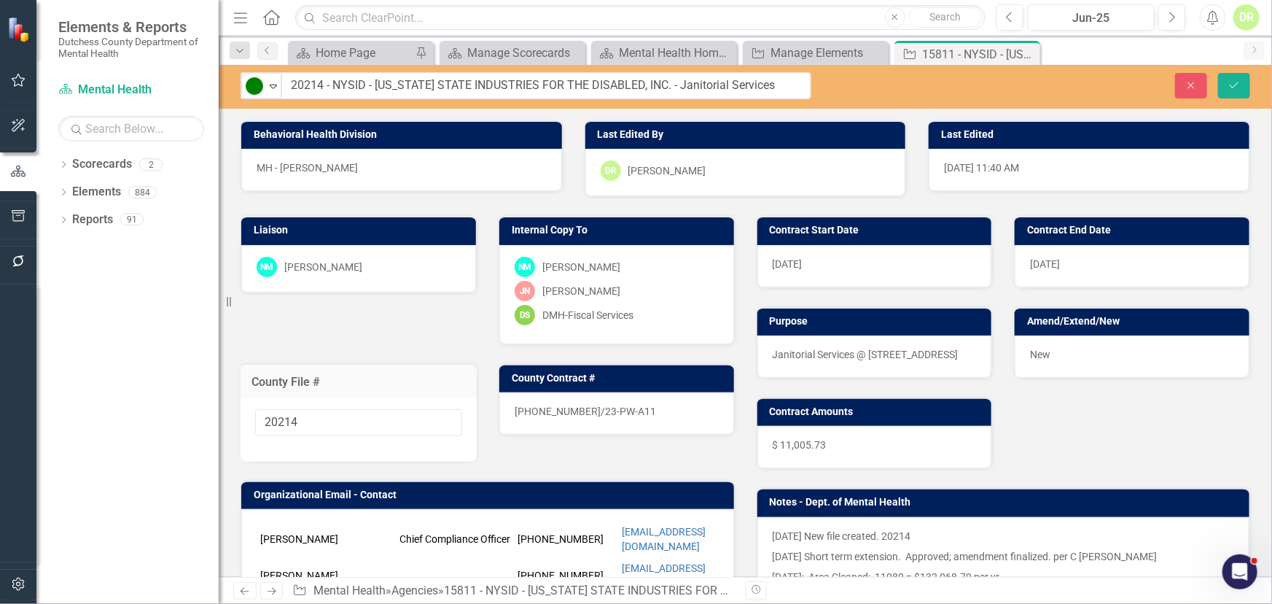
click at [922, 534] on p "8/22/25 New file created. 20214" at bounding box center [1004, 538] width 462 height 18
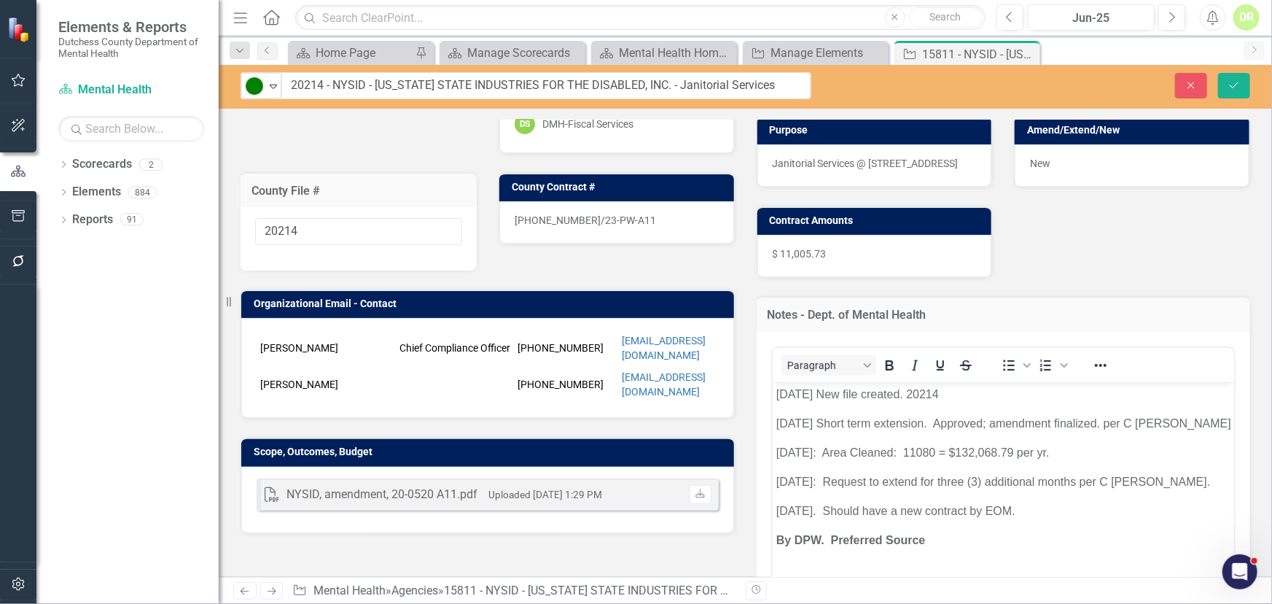
scroll to position [198, 0]
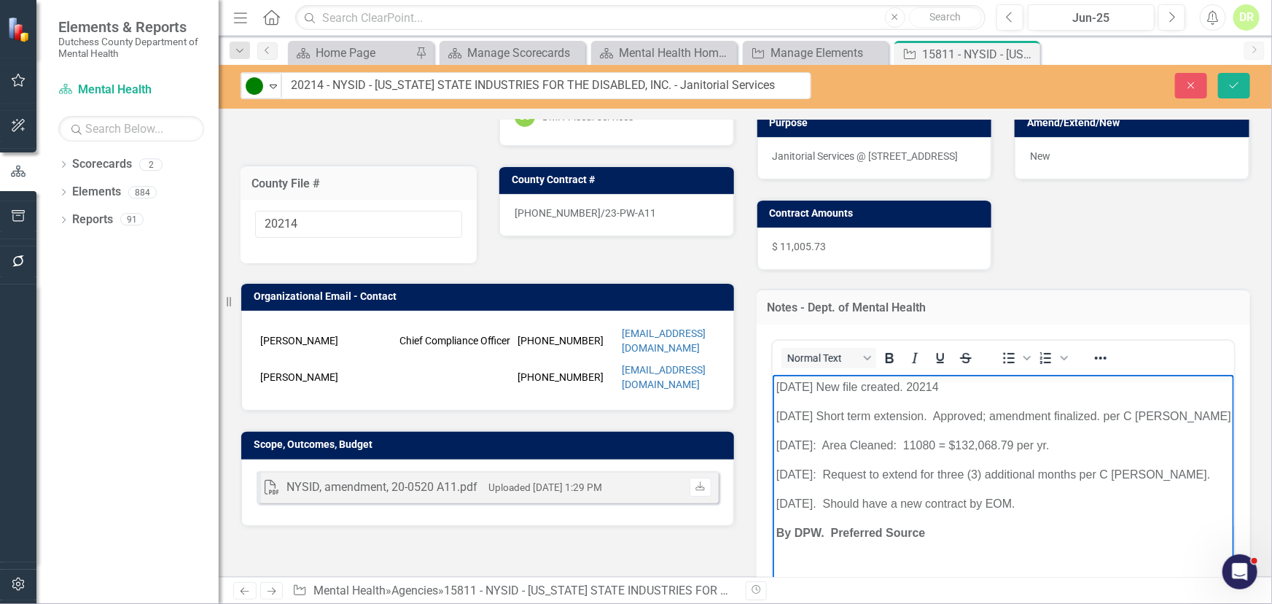
drag, startPoint x: 965, startPoint y: 381, endPoint x: 820, endPoint y: 391, distance: 145.4
click at [820, 391] on p "8/22/25 New file created. 20214" at bounding box center [1003, 387] width 455 height 18
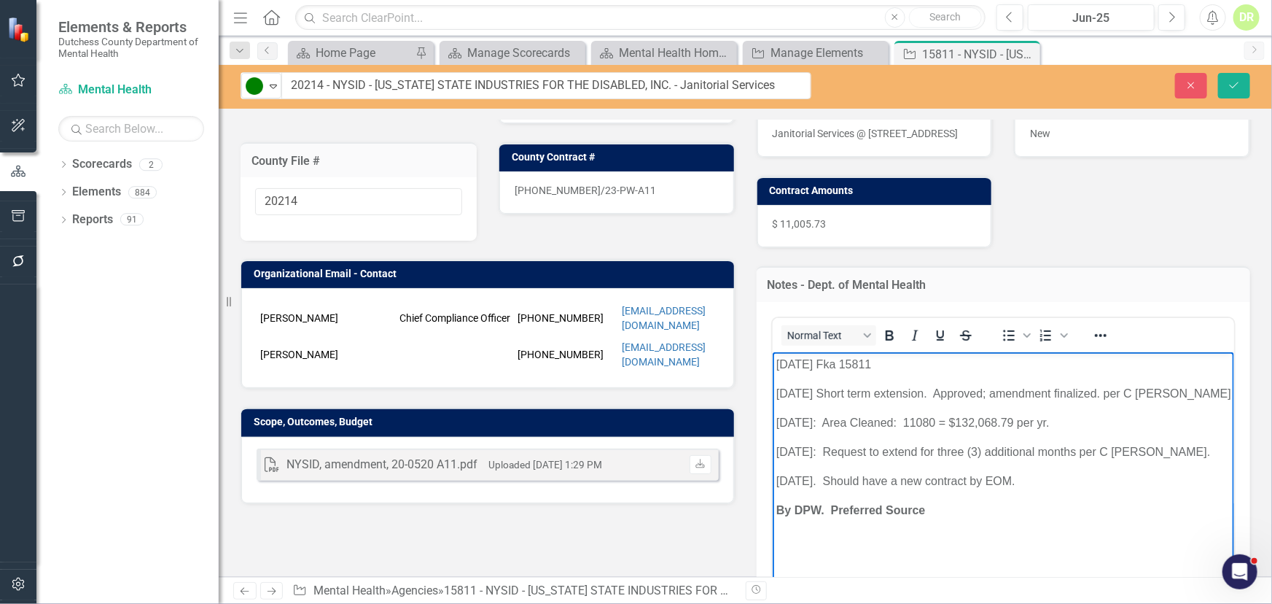
scroll to position [0, 0]
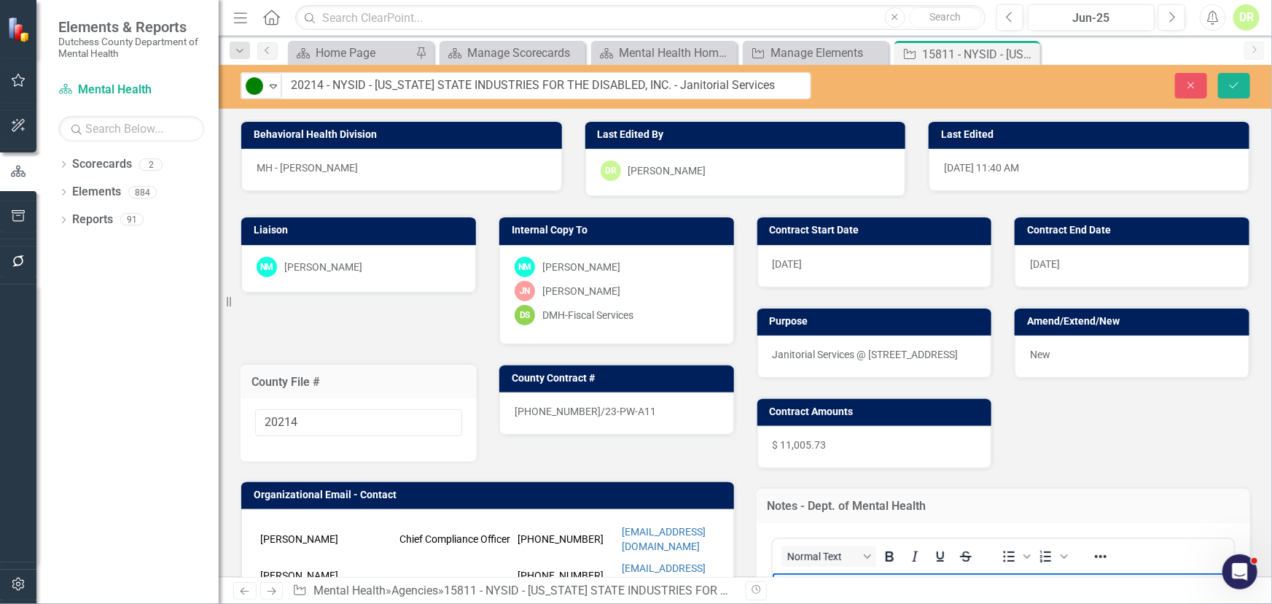
click at [831, 264] on div "[DATE]" at bounding box center [875, 266] width 235 height 42
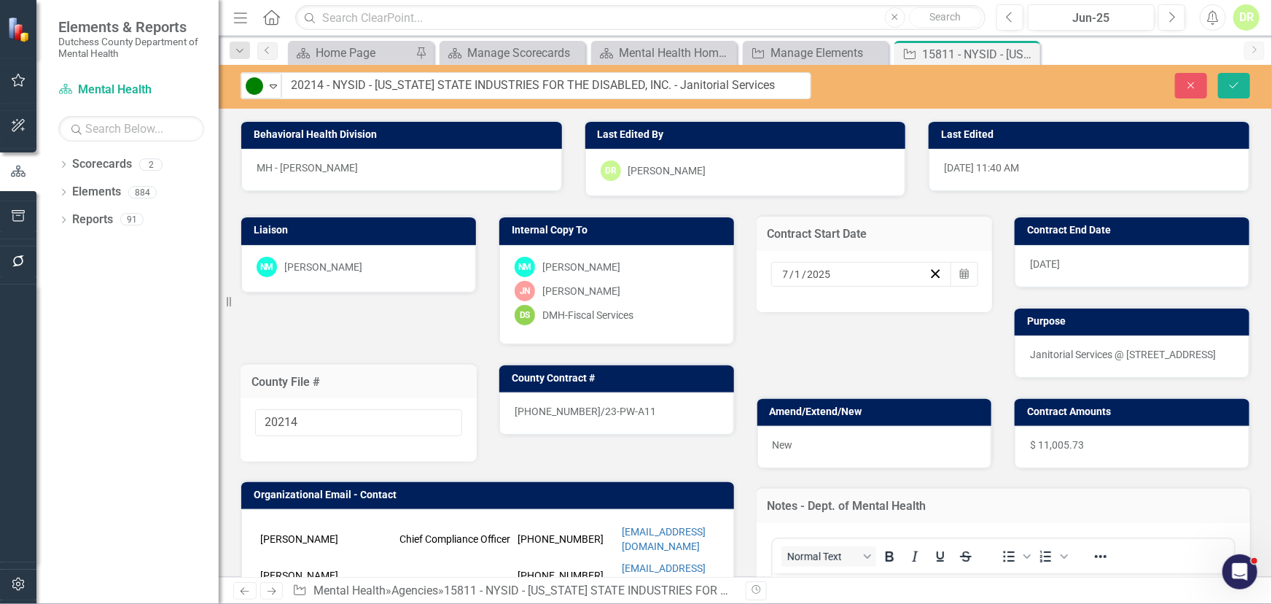
click at [795, 276] on input "1" at bounding box center [799, 274] width 8 height 15
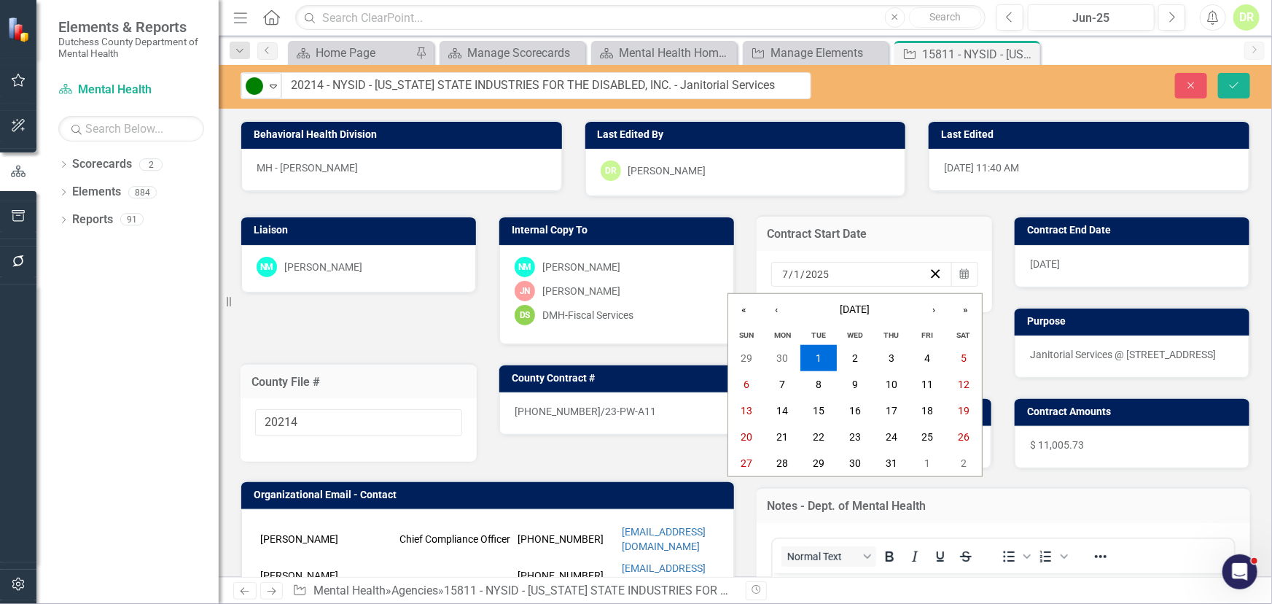
click at [794, 276] on input "1" at bounding box center [797, 274] width 7 height 15
click at [782, 271] on input "7" at bounding box center [785, 274] width 7 height 15
type input "1"
type input "2026"
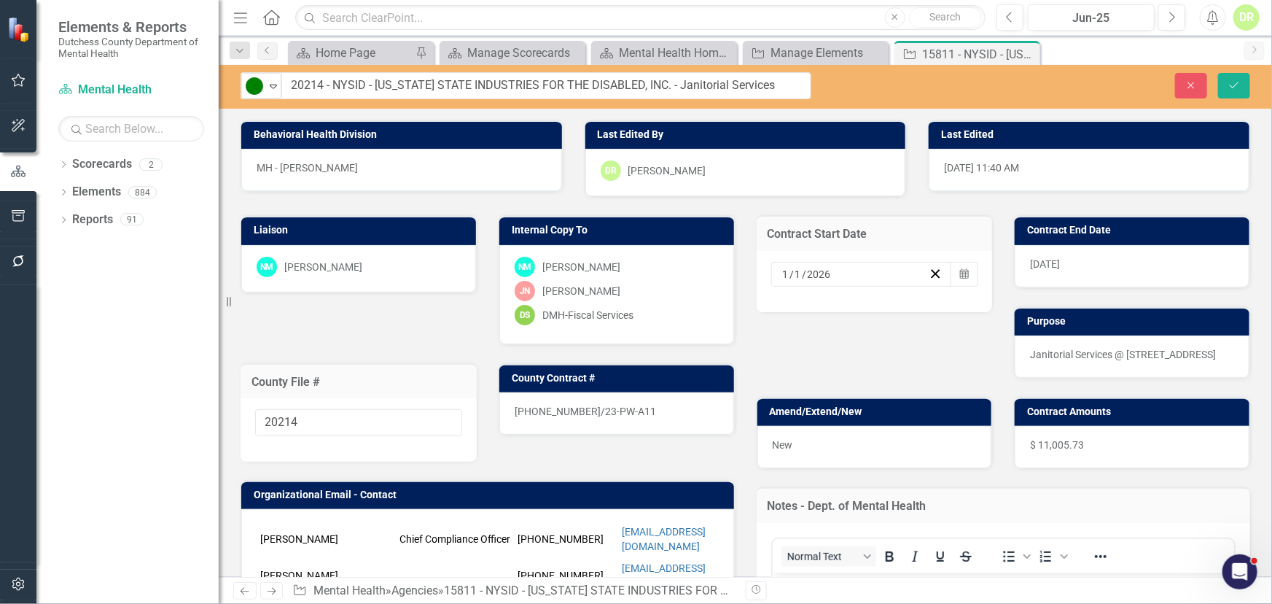
click at [1081, 256] on div "[DATE]" at bounding box center [1132, 266] width 235 height 42
click at [1057, 260] on span "[DATE]" at bounding box center [1045, 264] width 30 height 12
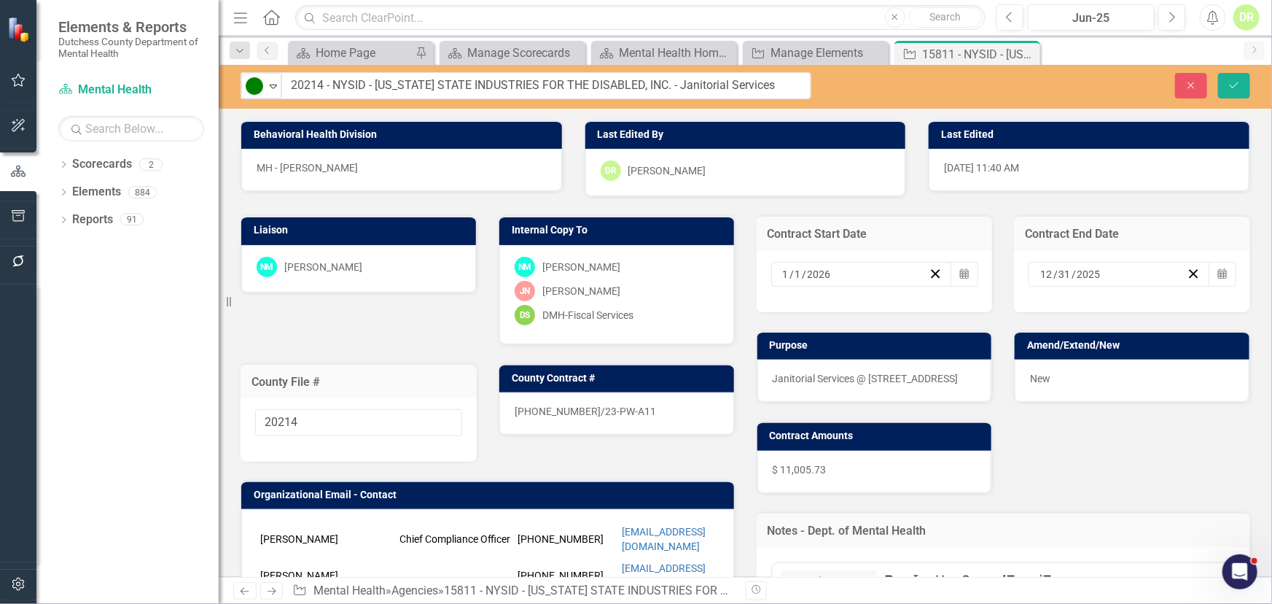
click at [1077, 270] on input "2025" at bounding box center [1089, 274] width 26 height 15
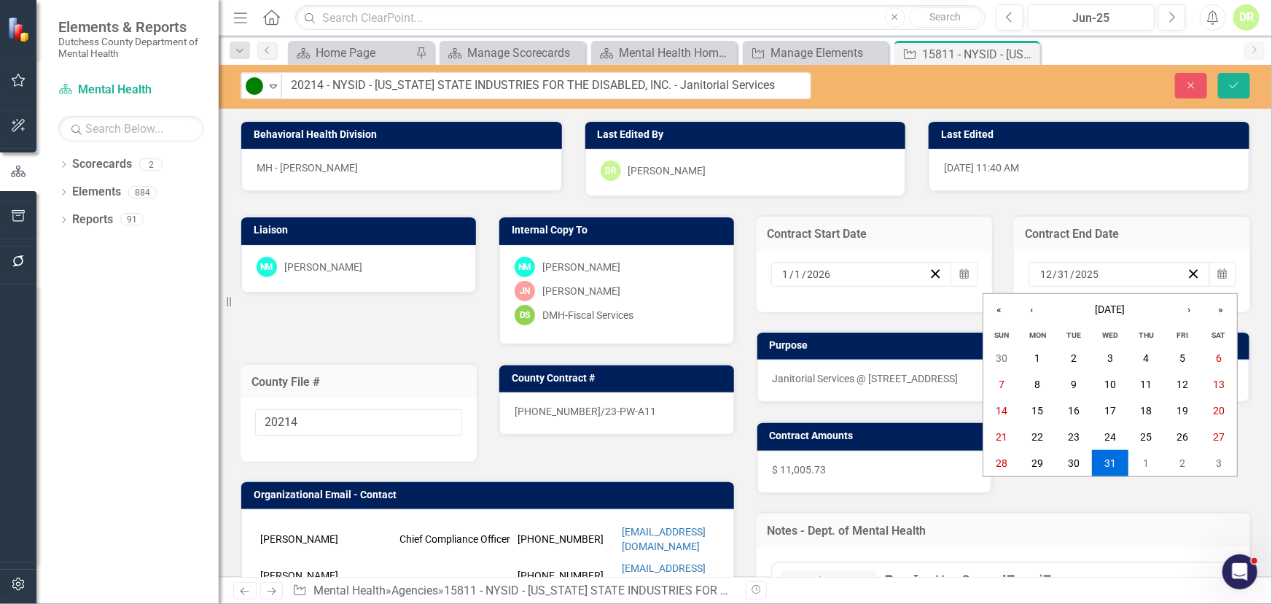
click at [1075, 273] on input "2025" at bounding box center [1087, 274] width 25 height 15
type input "2028"
click at [1006, 512] on div "Notes - Dept. of Mental Health" at bounding box center [1004, 530] width 494 height 36
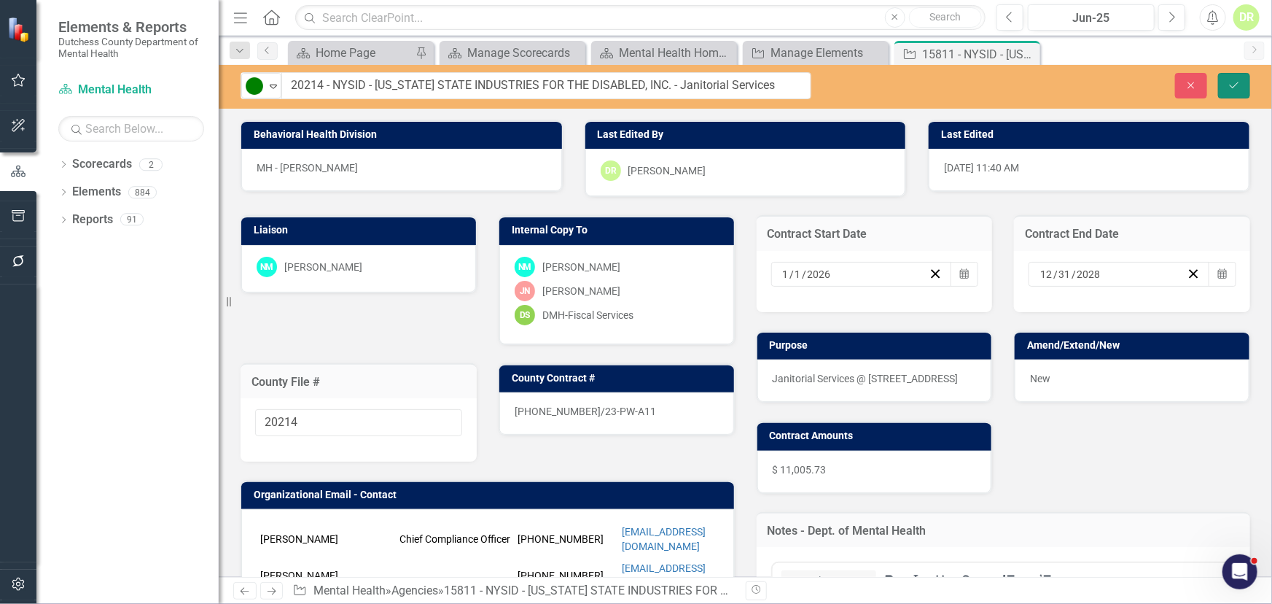
click at [1241, 82] on button "Save" at bounding box center [1234, 86] width 32 height 26
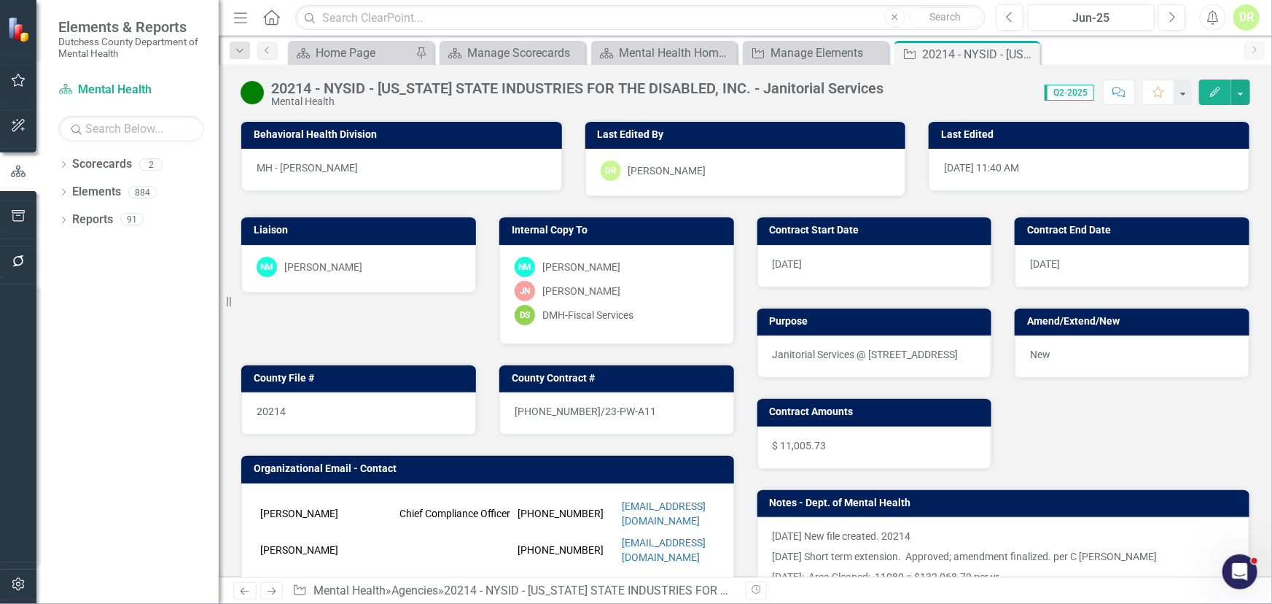
scroll to position [265, 0]
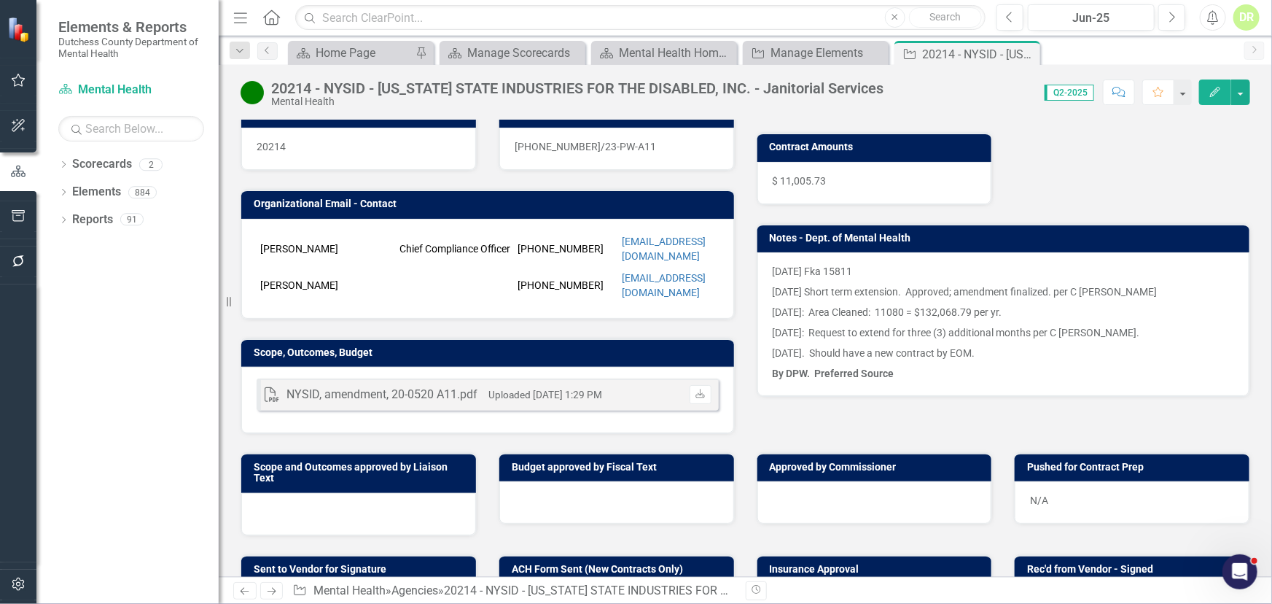
click at [860, 180] on div "$ 11,005.73" at bounding box center [875, 183] width 235 height 42
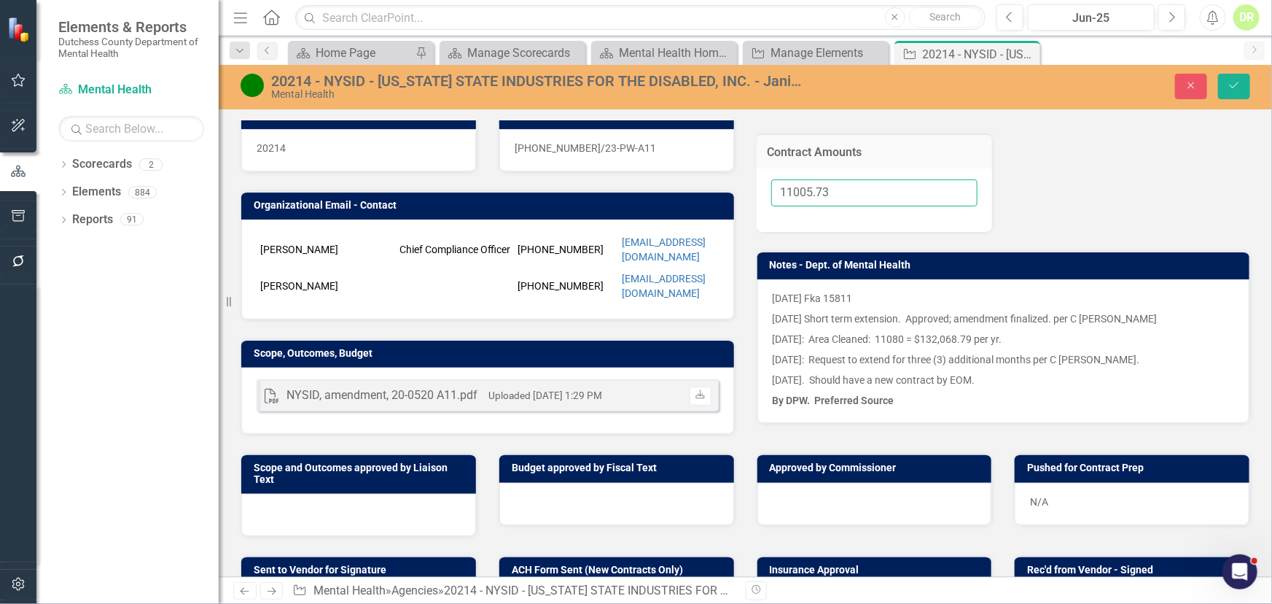
drag, startPoint x: 841, startPoint y: 192, endPoint x: 496, endPoint y: 197, distance: 344.9
click at [496, 197] on div "Liaison NM Nikki Mort Internal Copy To NM Nikki Mort JN Jean-Marie Niebuhr DS D…" at bounding box center [746, 185] width 1032 height 502
type input "00"
click at [1226, 82] on button "Save" at bounding box center [1234, 87] width 32 height 26
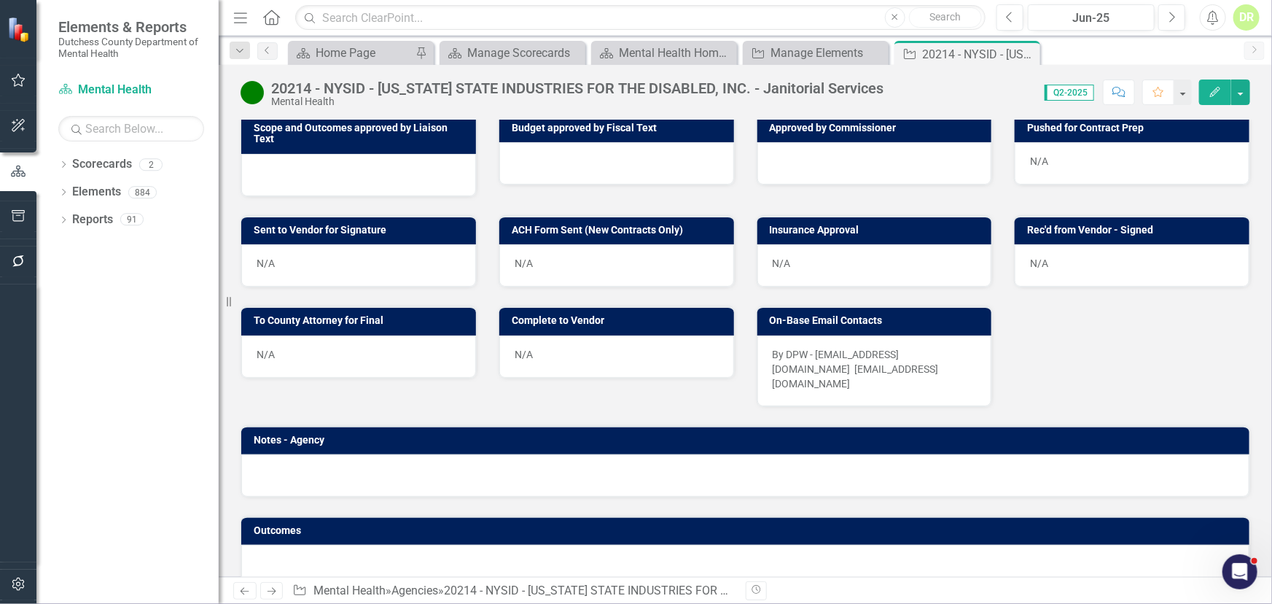
scroll to position [607, 0]
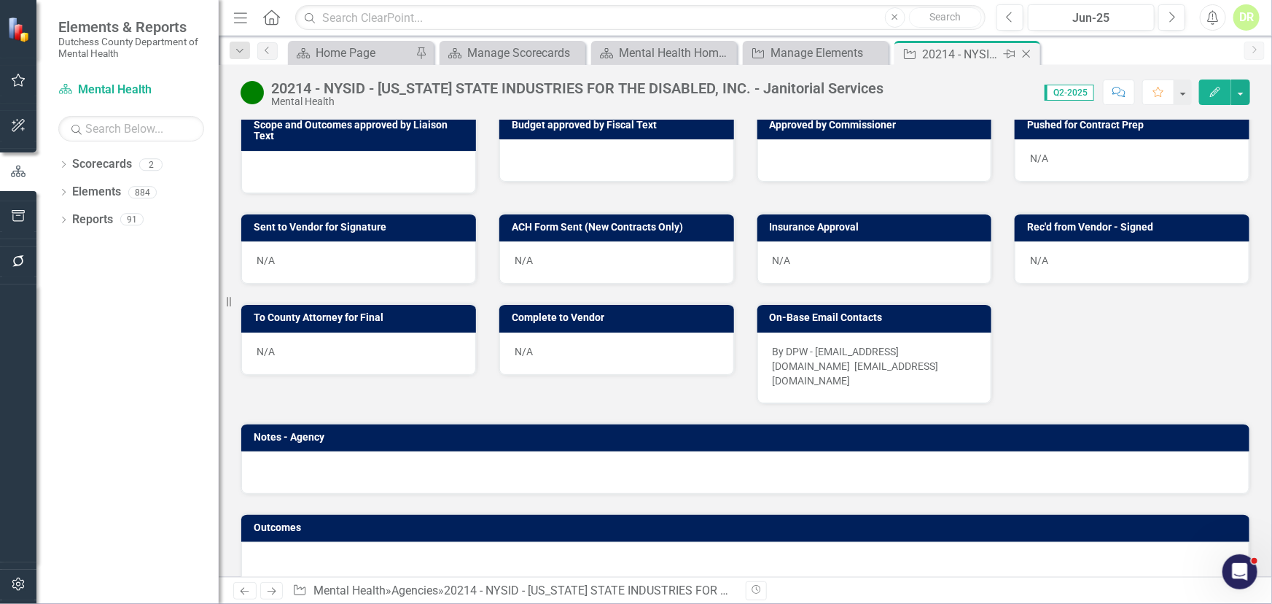
click at [1026, 52] on icon "Close" at bounding box center [1026, 54] width 15 height 12
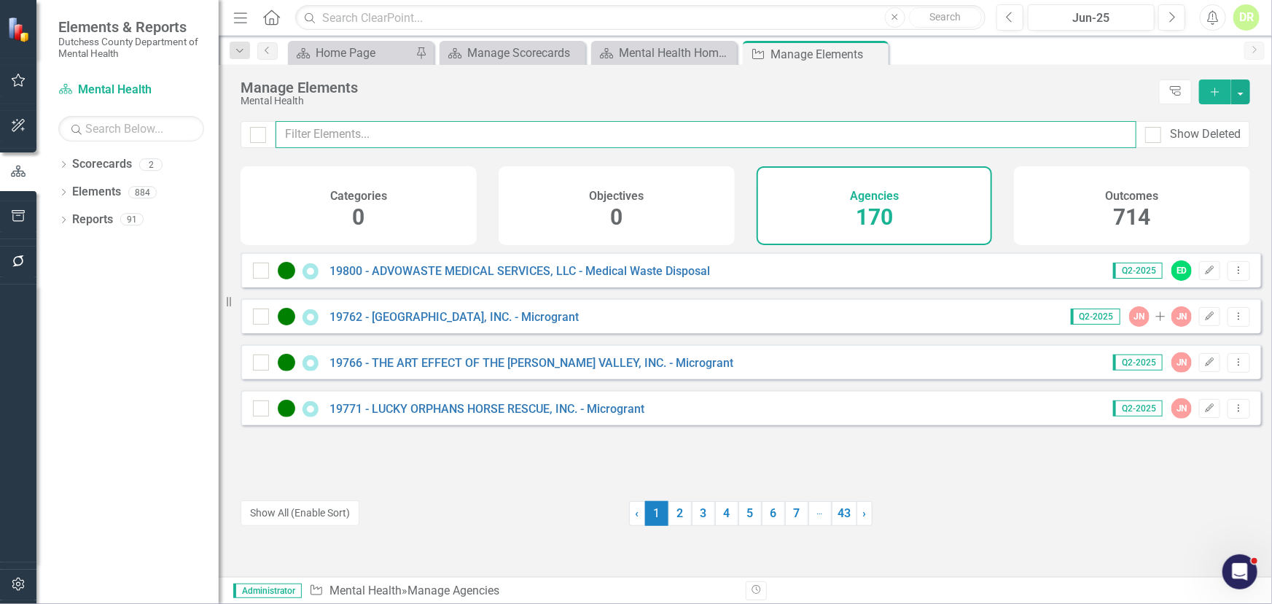
click at [316, 133] on input "text" at bounding box center [706, 134] width 861 height 27
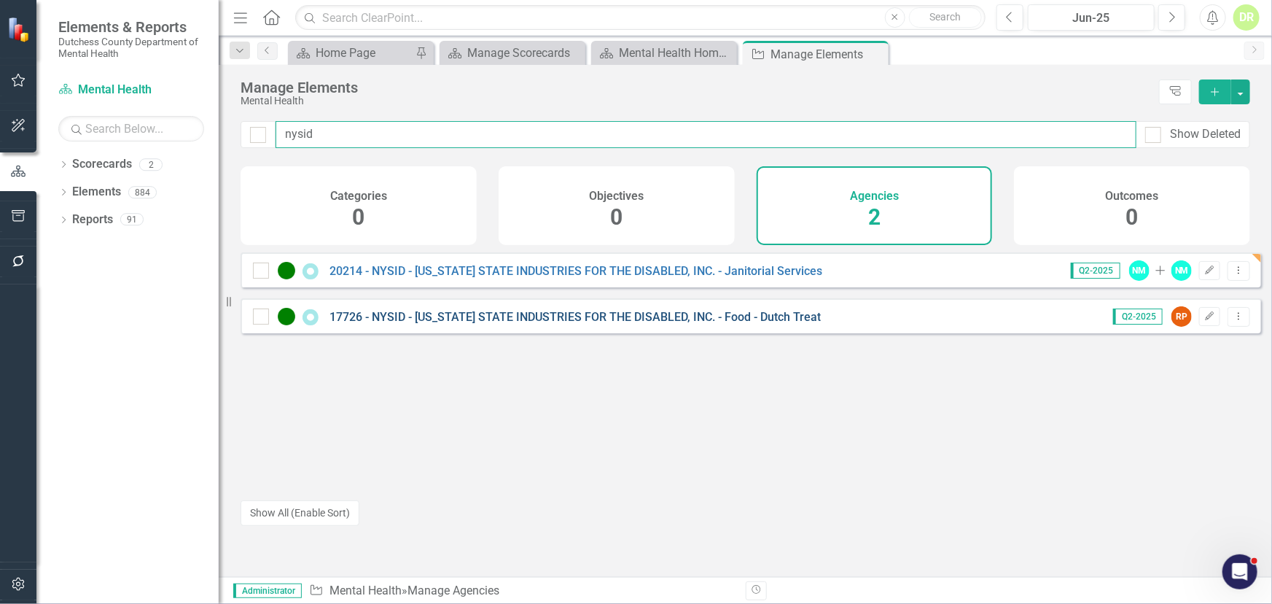
type input "nysid"
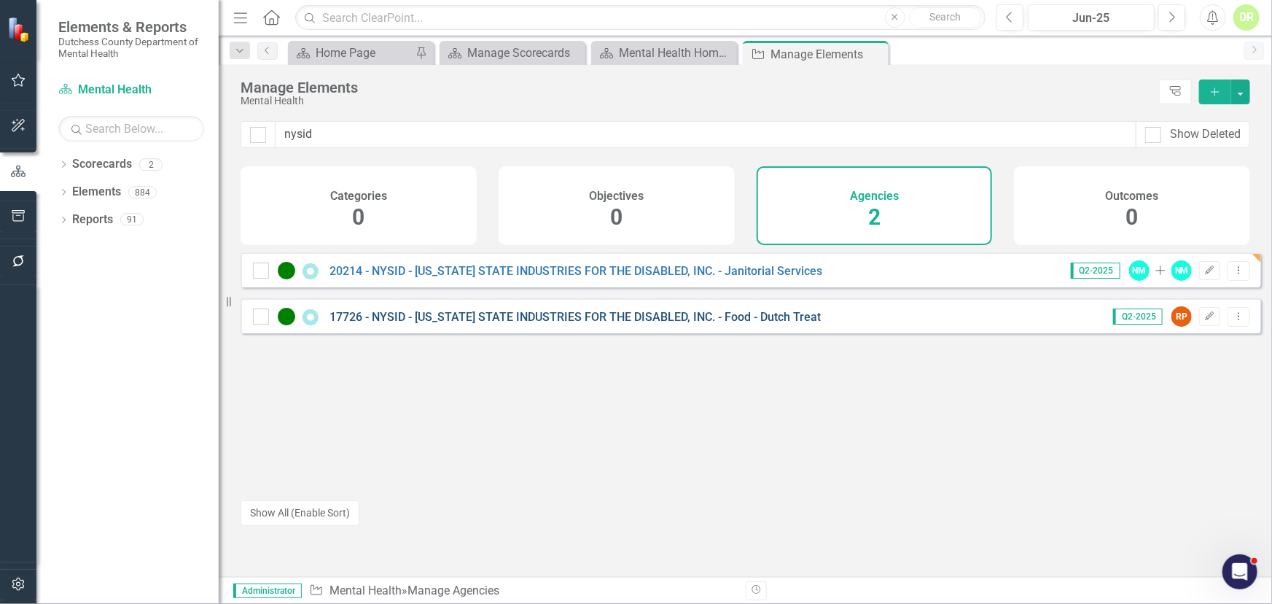
click at [446, 324] on link "17726 - NYSID - [US_STATE] STATE INDUSTRIES FOR THE DISABLED, INC. - Food - Dut…" at bounding box center [575, 317] width 491 height 14
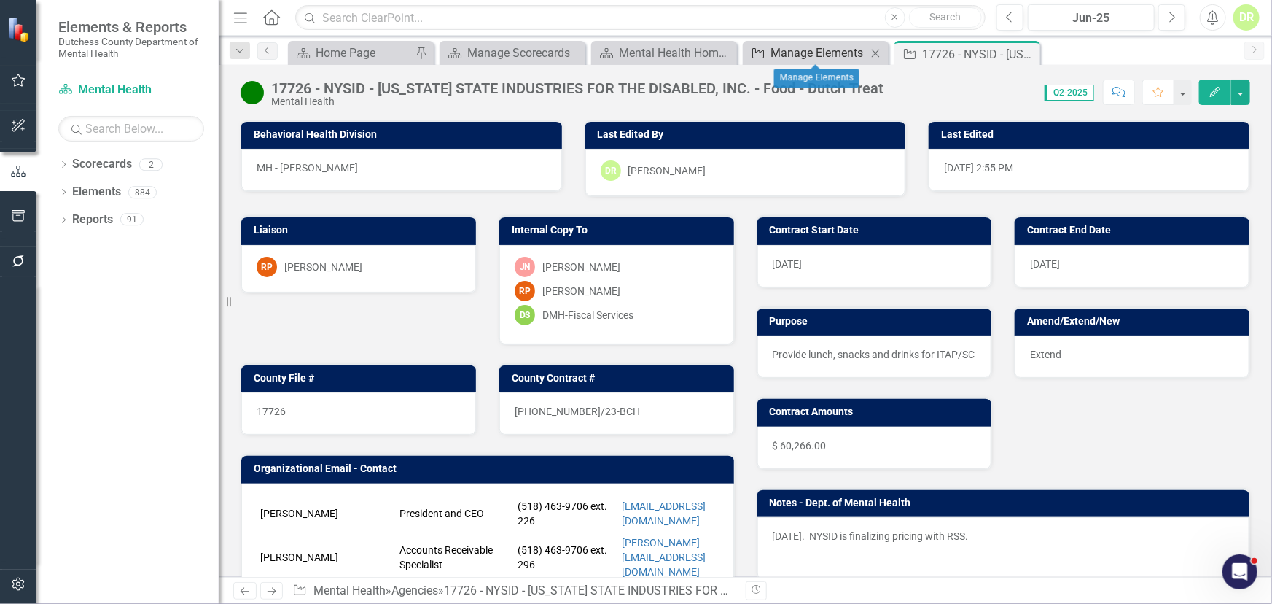
click at [812, 51] on div "Manage Elements" at bounding box center [819, 53] width 96 height 18
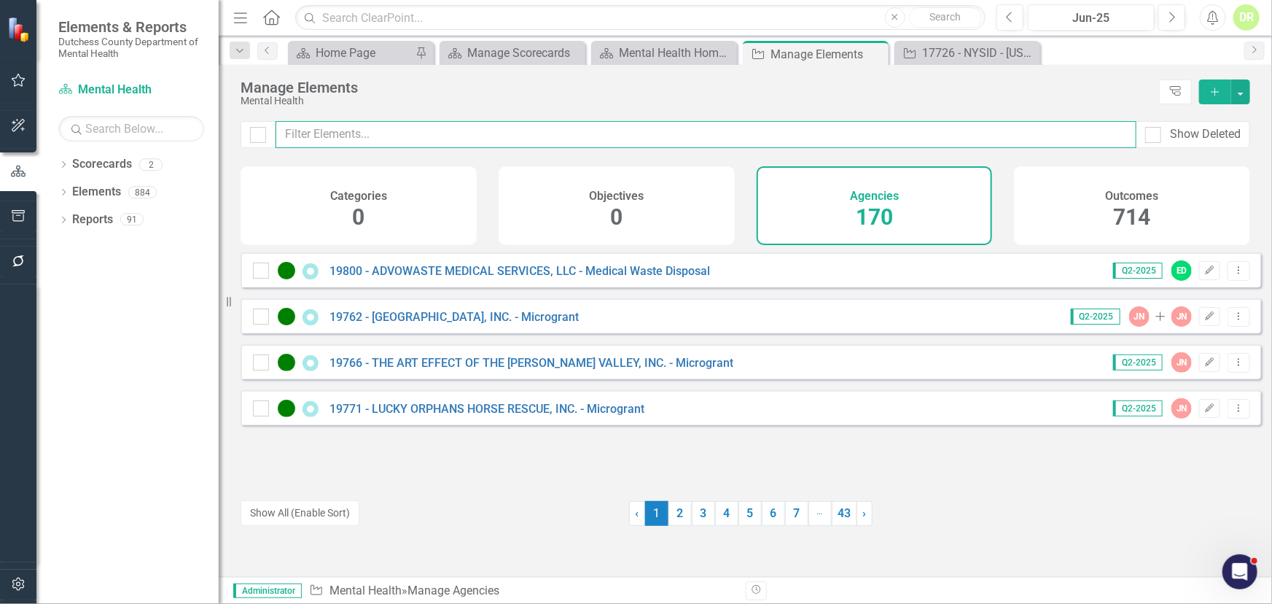
click at [336, 134] on input "text" at bounding box center [706, 134] width 861 height 27
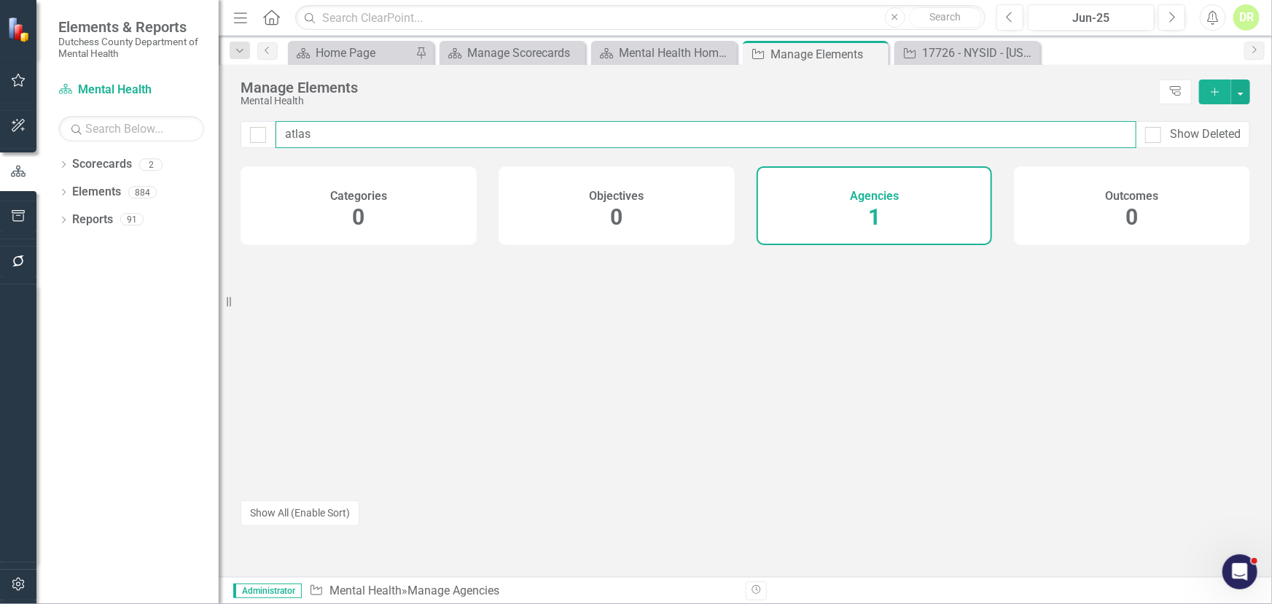
type input "atlas"
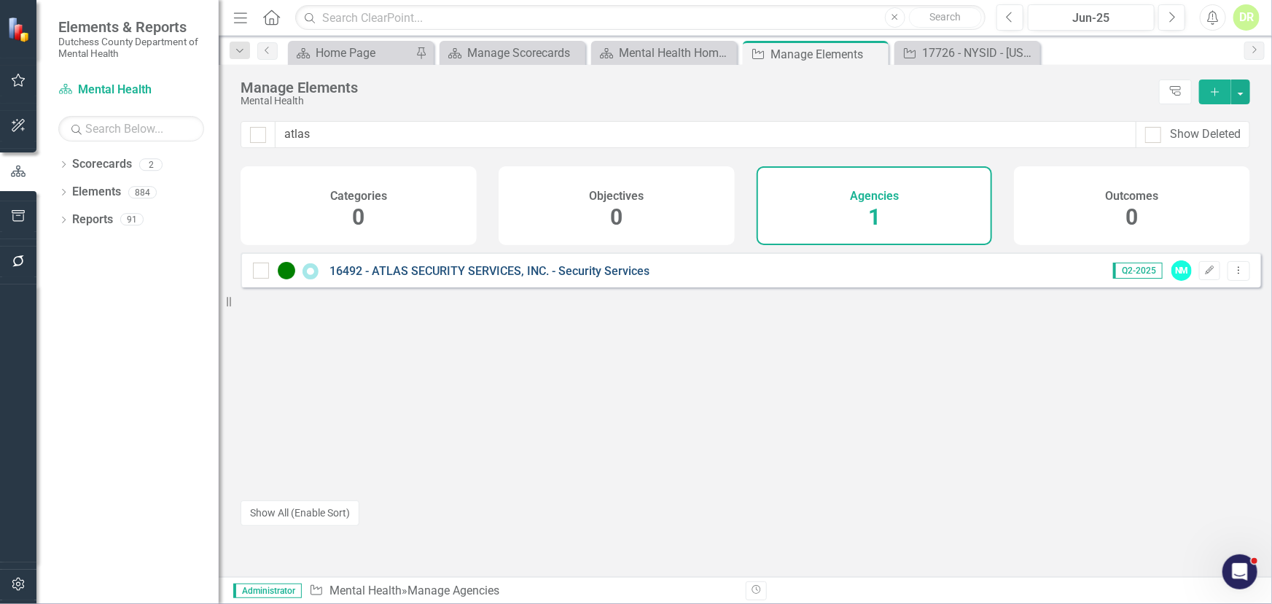
click at [467, 278] on link "16492 - ATLAS SECURITY SERVICES, INC. - Security Services" at bounding box center [490, 271] width 320 height 14
